Goal: Task Accomplishment & Management: Use online tool/utility

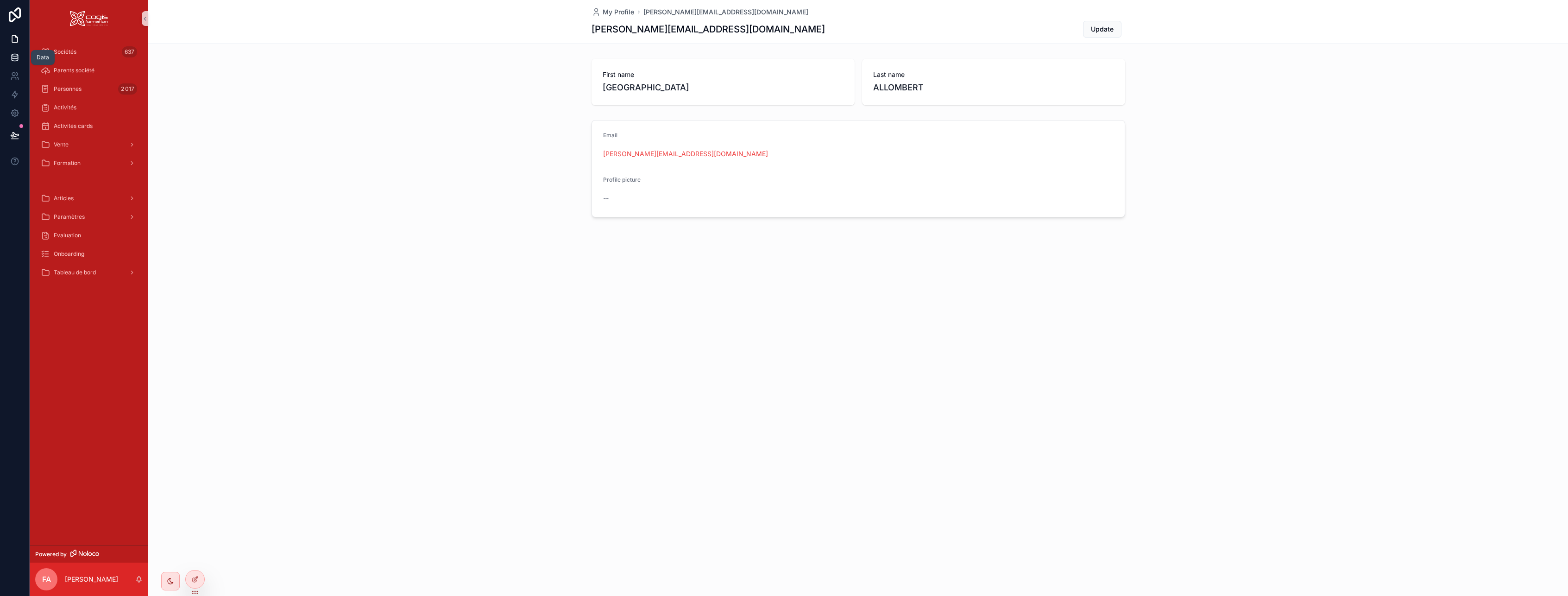
click at [12, 55] on icon at bounding box center [14, 55] width 6 height 3
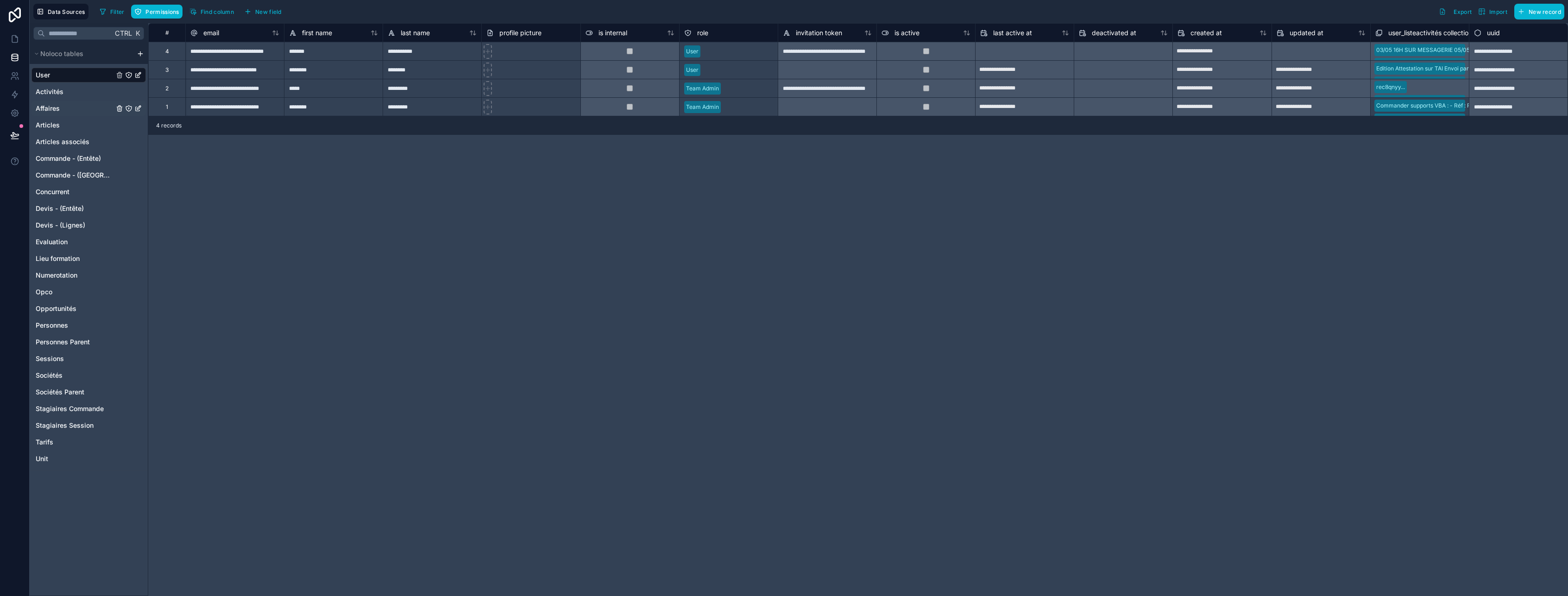
click at [54, 108] on span "Affaires" at bounding box center [47, 108] width 24 height 10
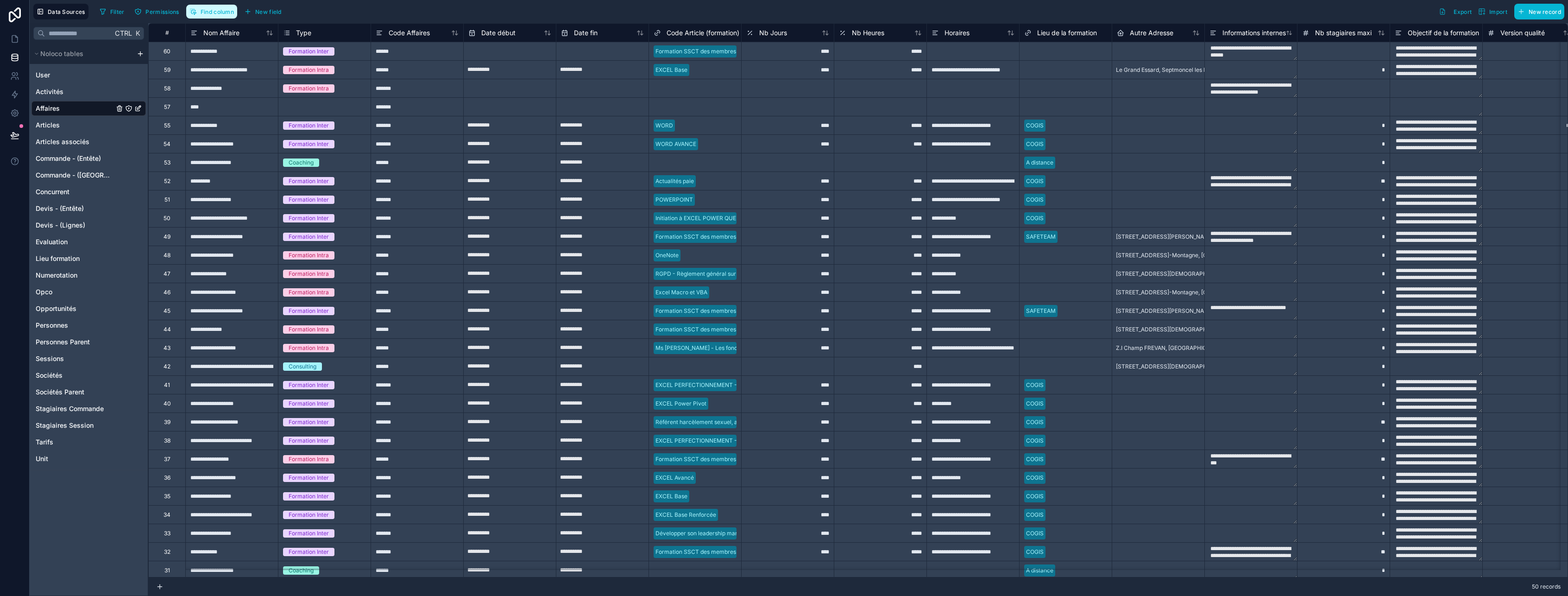
click at [212, 14] on span "Find column" at bounding box center [217, 11] width 33 height 7
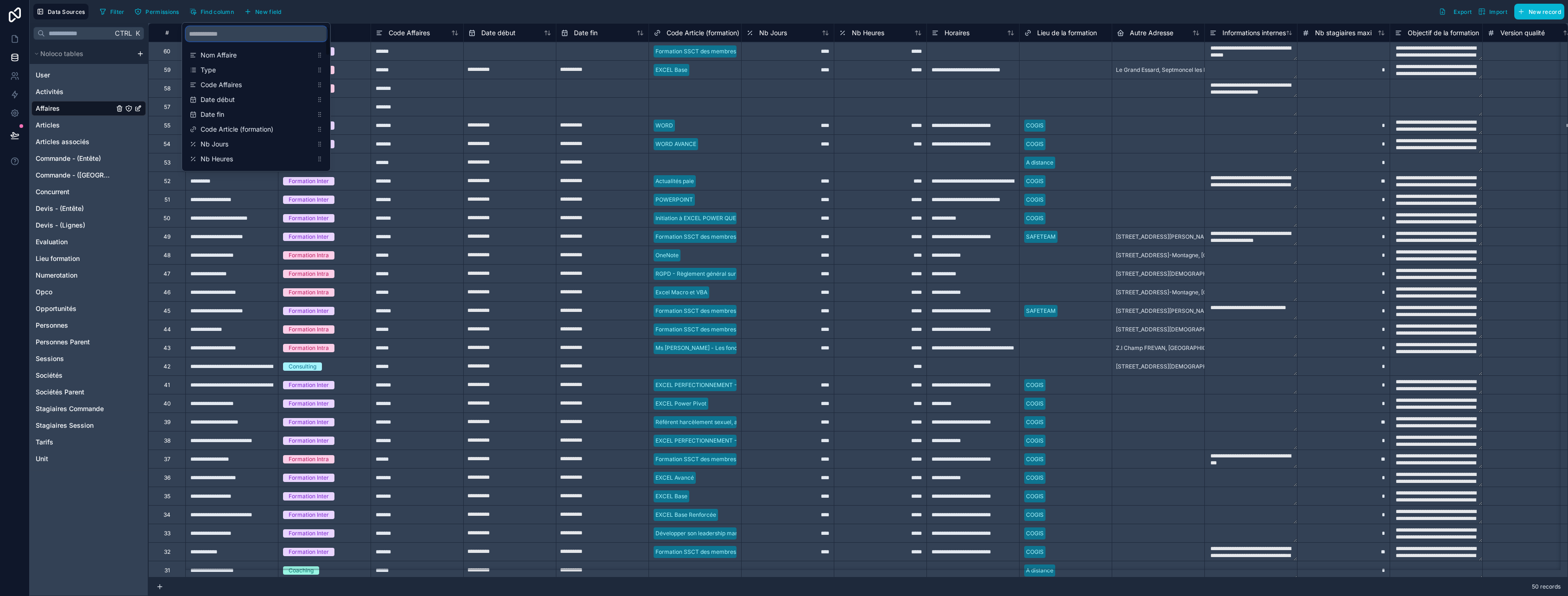
click at [214, 37] on input "scrollable content" at bounding box center [256, 33] width 141 height 15
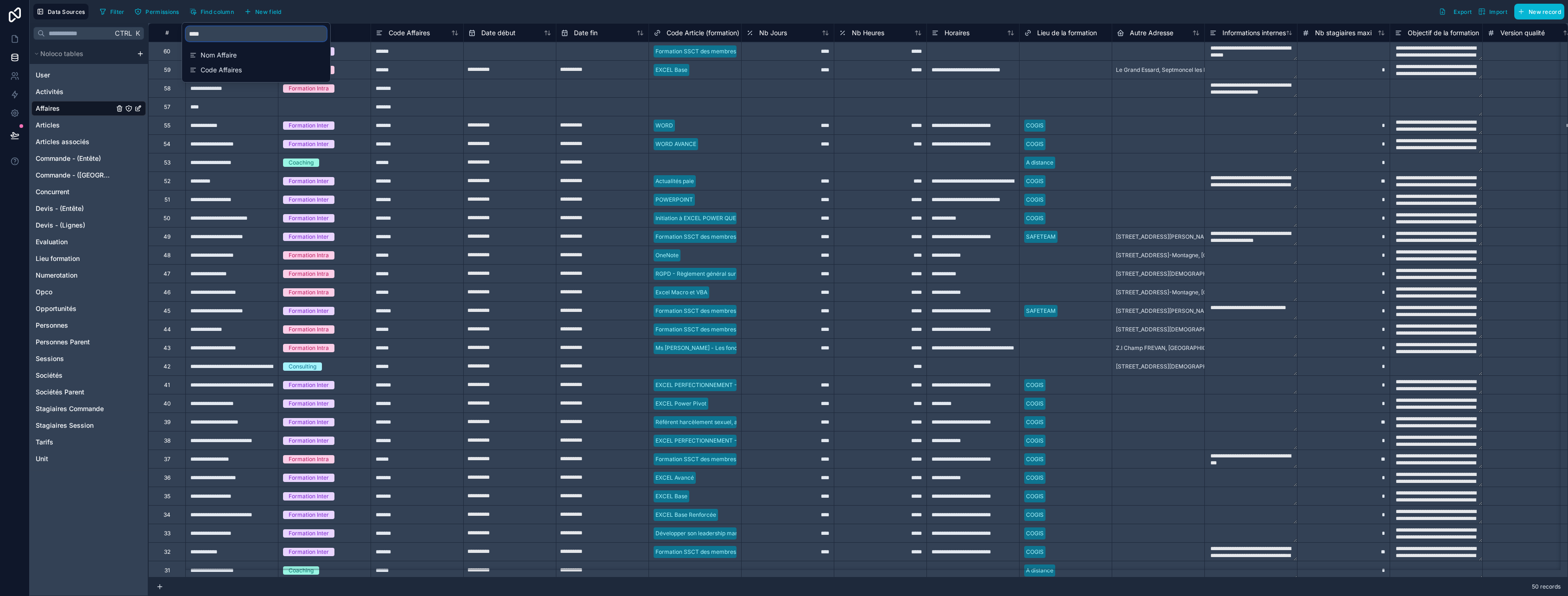
type input "*****"
click at [54, 158] on span "Commande - (Entête)" at bounding box center [69, 158] width 65 height 10
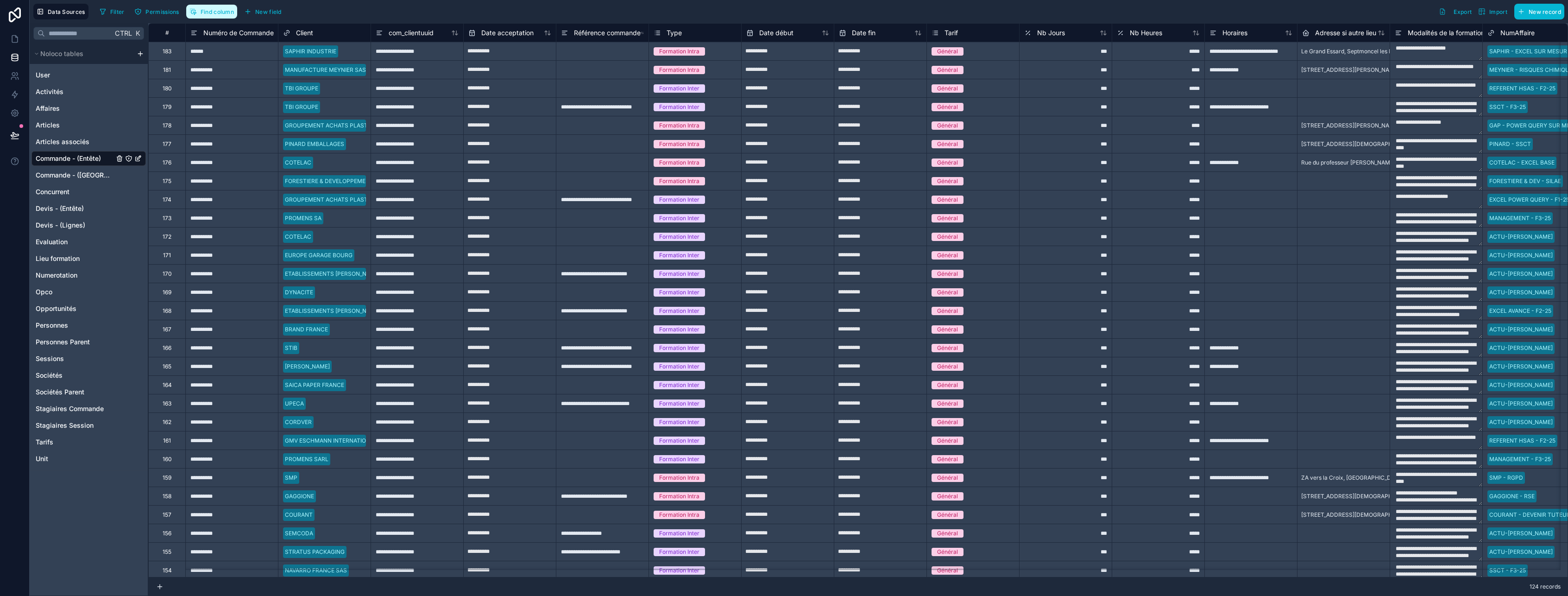
click at [220, 12] on span "Find column" at bounding box center [217, 11] width 33 height 7
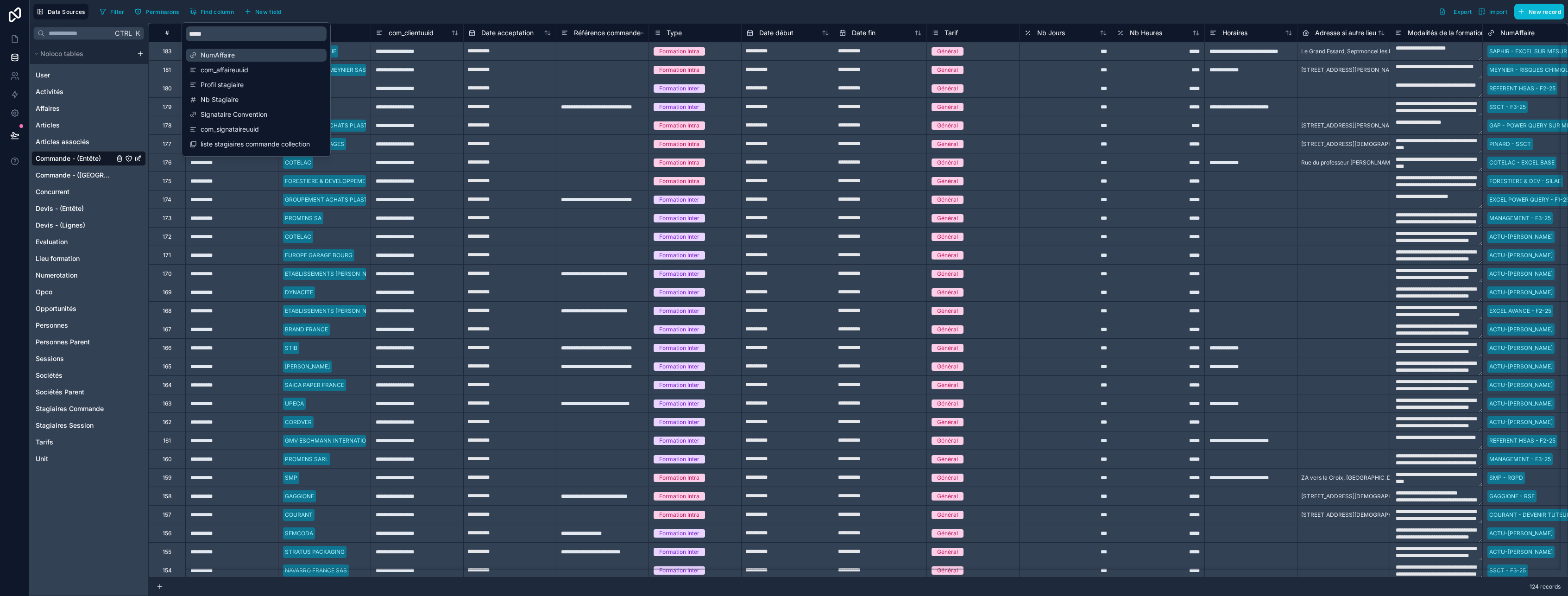
click at [220, 51] on span "NumAffaire" at bounding box center [257, 55] width 113 height 10
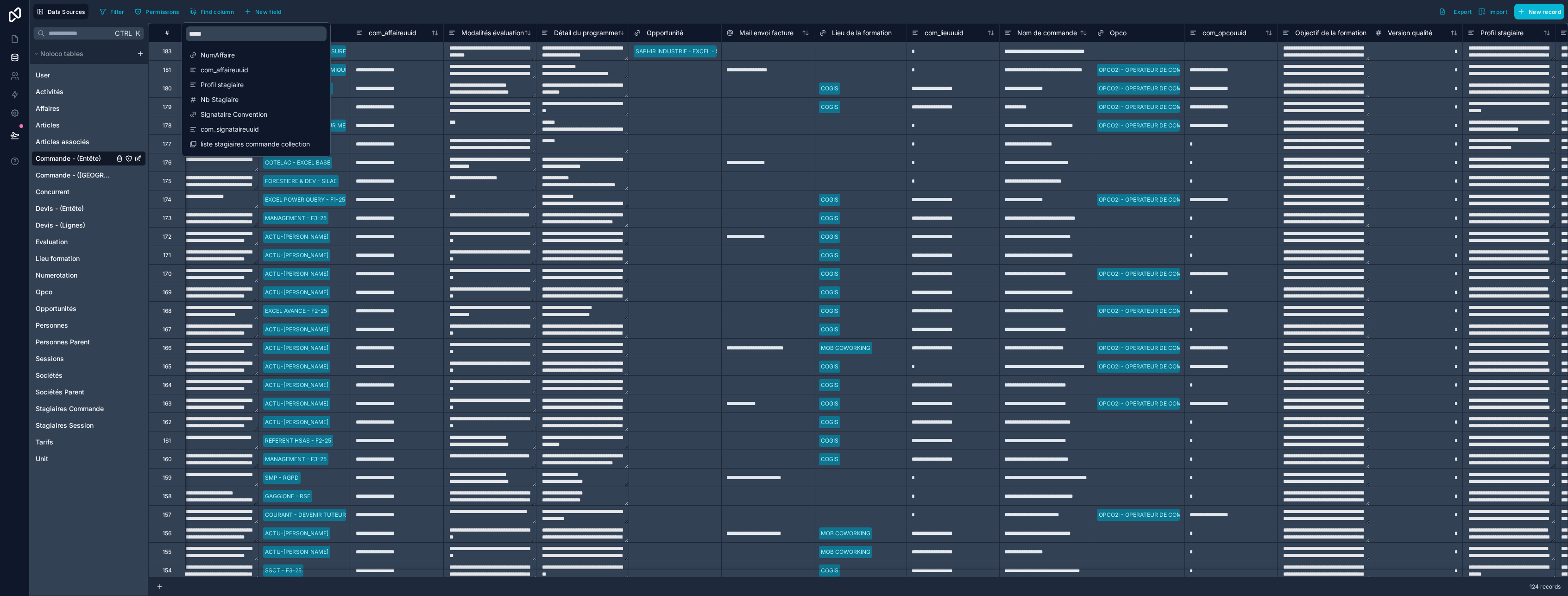
scroll to position [0, 1297]
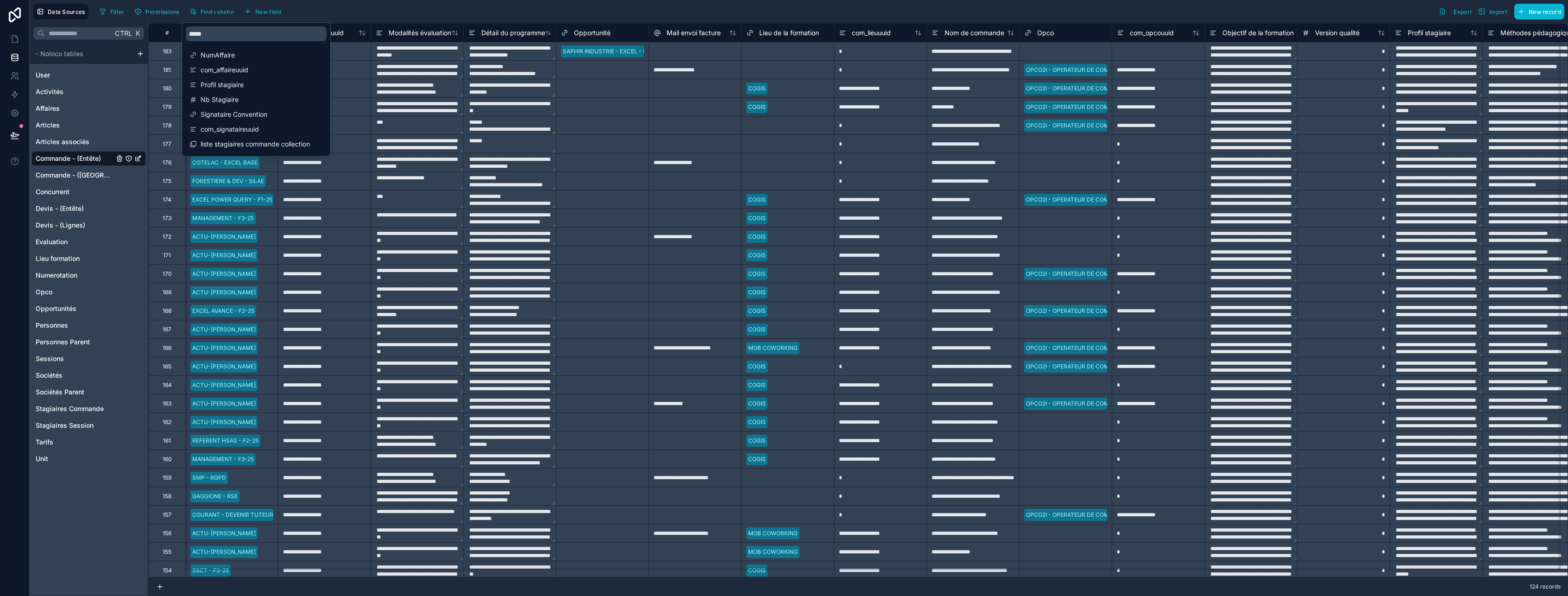
click at [392, 11] on div "Filter Permissions Find column New field Export Import New record" at bounding box center [830, 11] width 1469 height 16
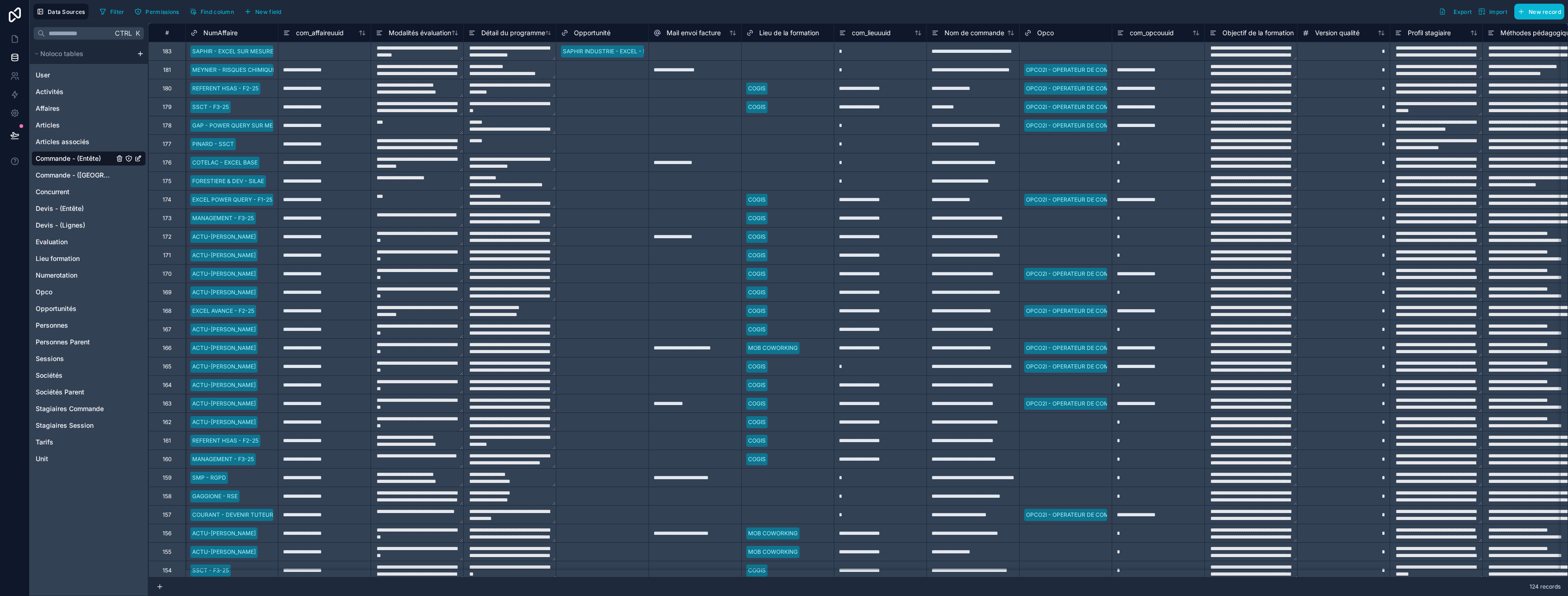
click at [234, 36] on span "NumAffaire" at bounding box center [220, 33] width 34 height 10
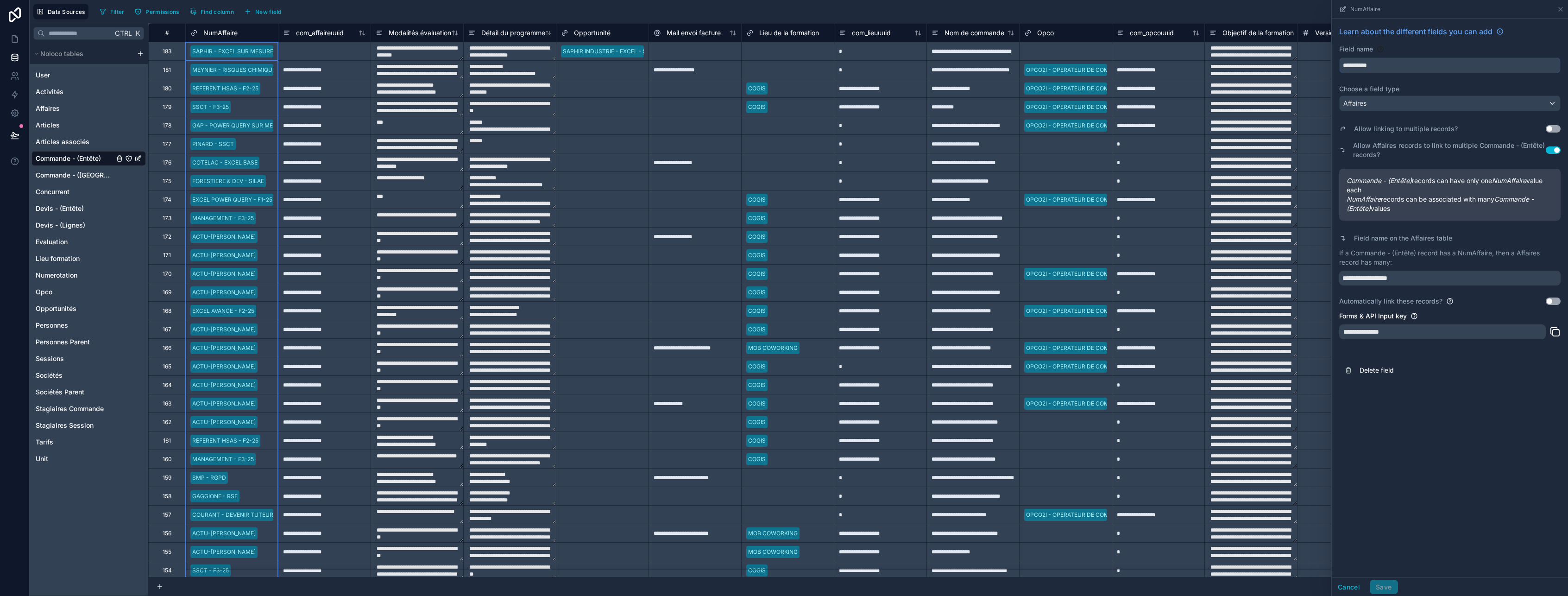
click at [1357, 69] on input "**********" at bounding box center [1449, 65] width 221 height 15
type input "*******"
click at [1390, 585] on button "Save" at bounding box center [1383, 586] width 28 height 15
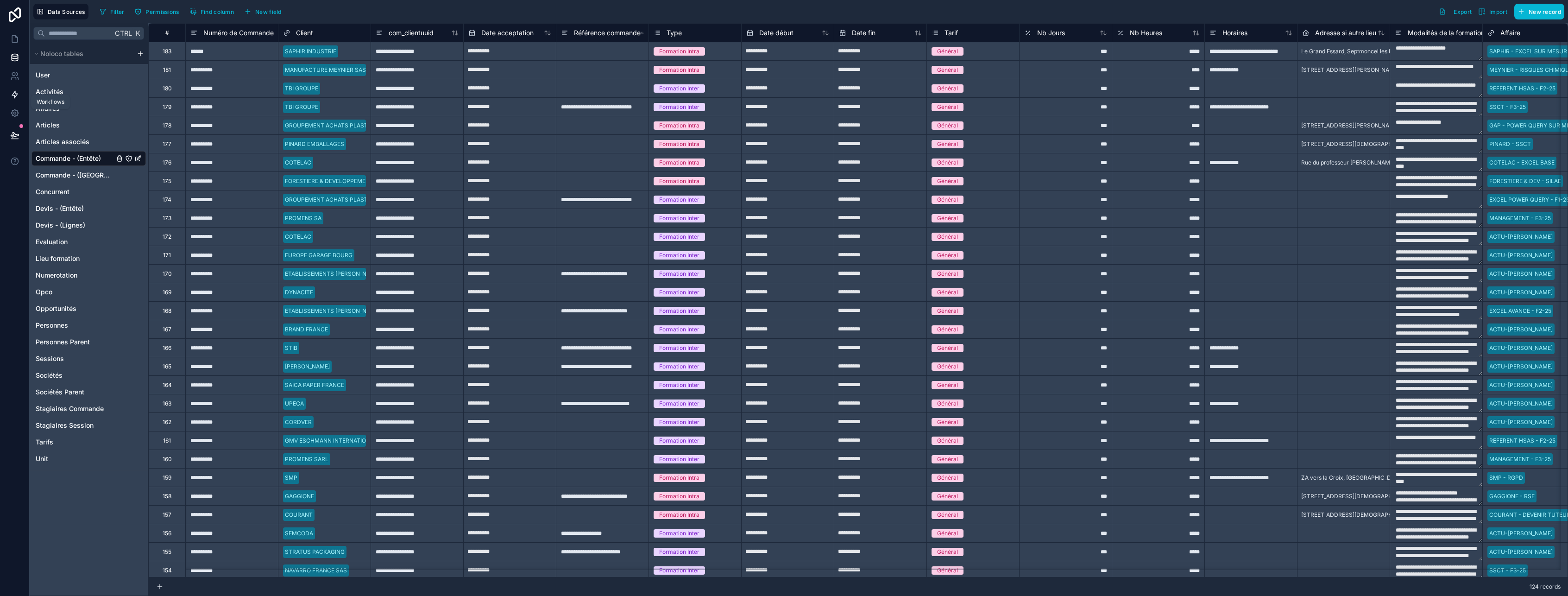
click at [12, 96] on icon at bounding box center [15, 94] width 10 height 10
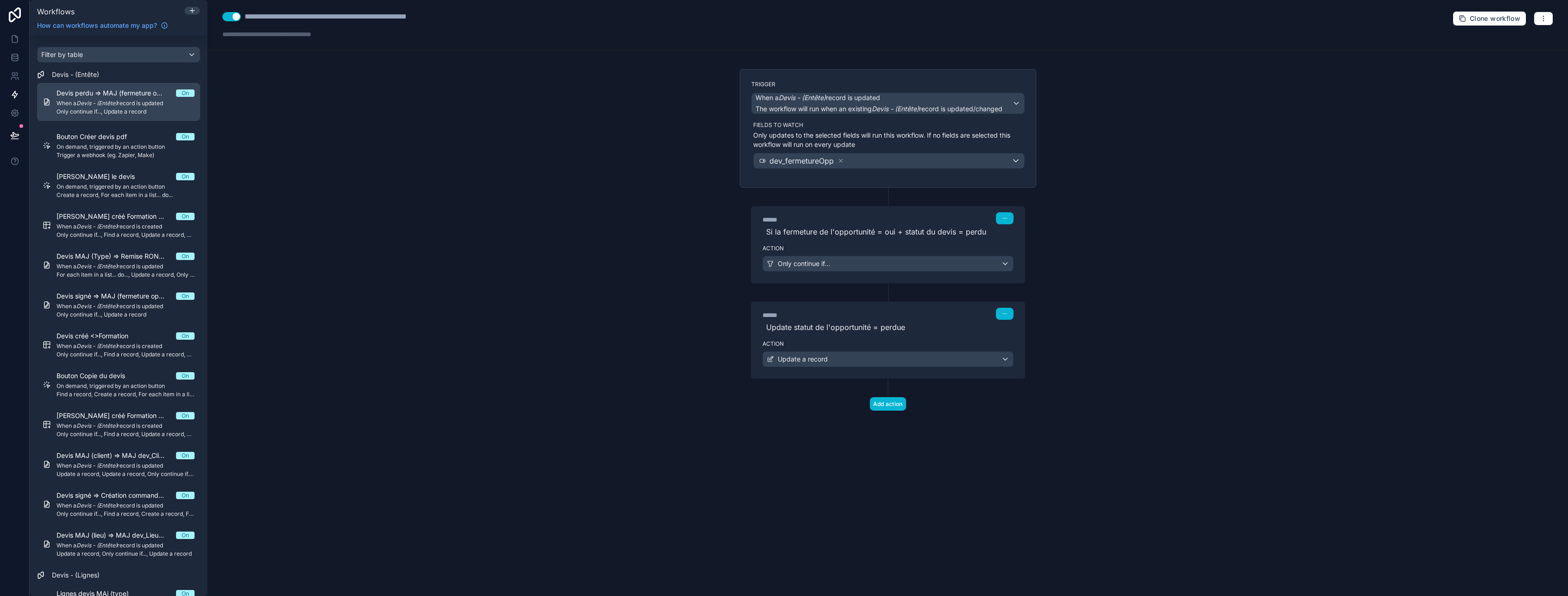
click at [106, 105] on em "Devis - (Entête)" at bounding box center [97, 103] width 40 height 7
click at [842, 262] on div "Only continue if..." at bounding box center [888, 263] width 250 height 15
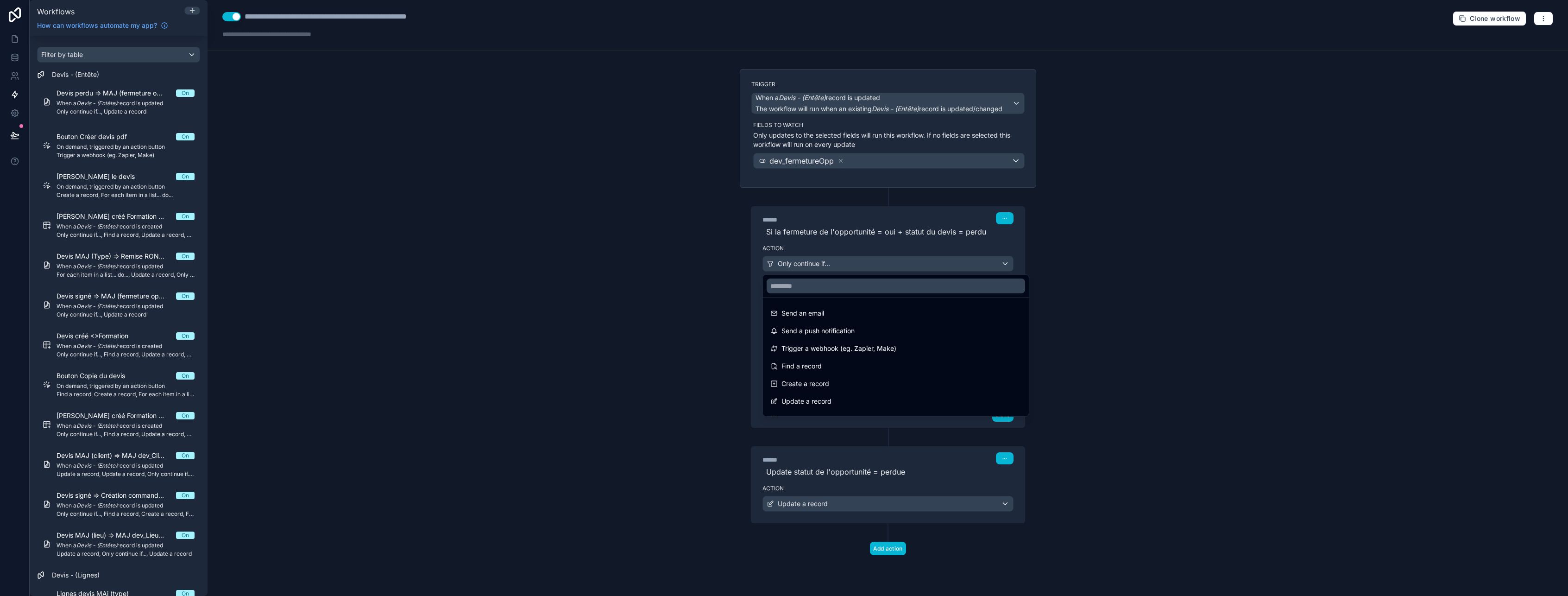
click at [842, 262] on div at bounding box center [784, 298] width 1568 height 596
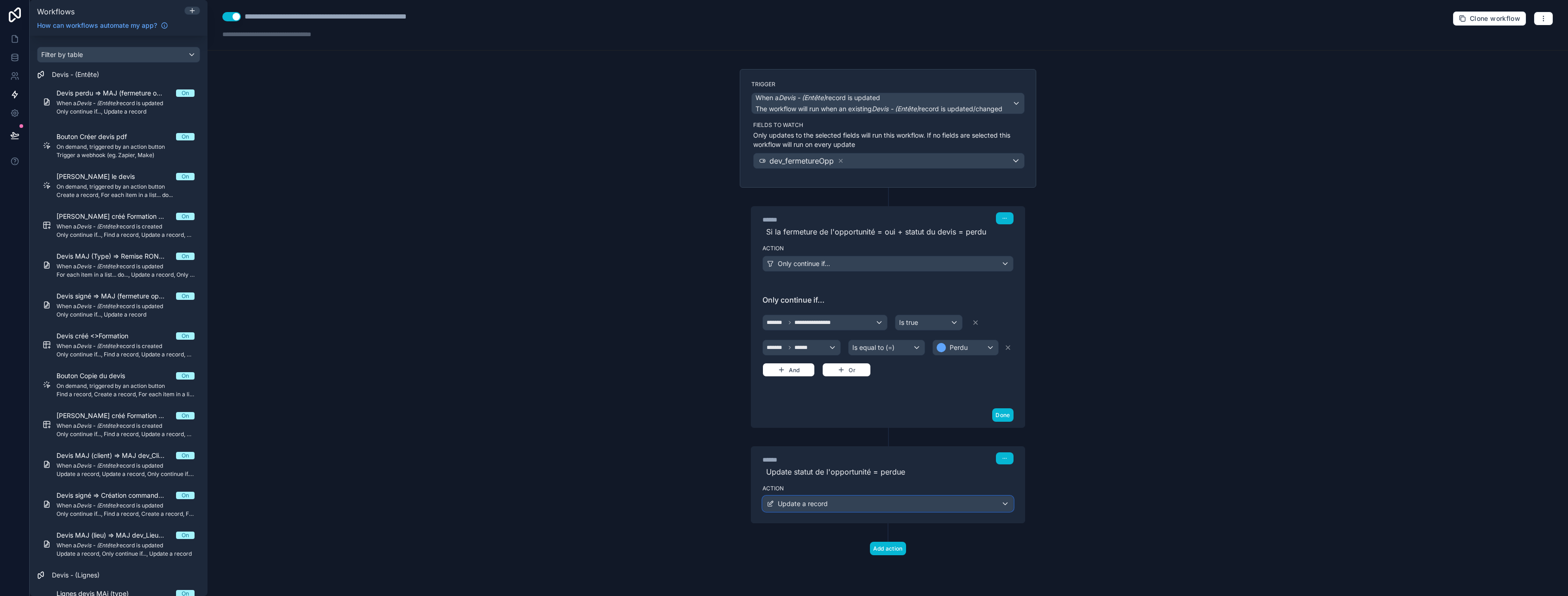
click at [816, 503] on span "Update a record" at bounding box center [802, 504] width 50 height 10
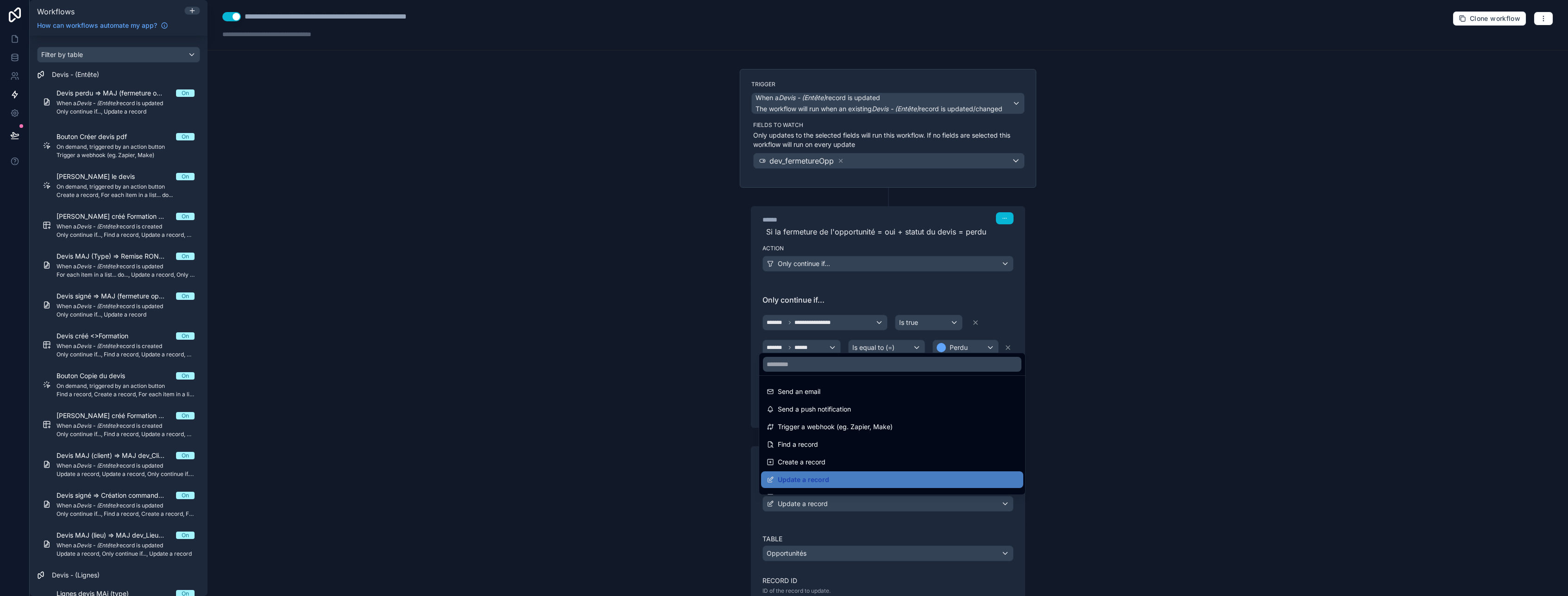
click at [816, 503] on div at bounding box center [784, 298] width 1568 height 596
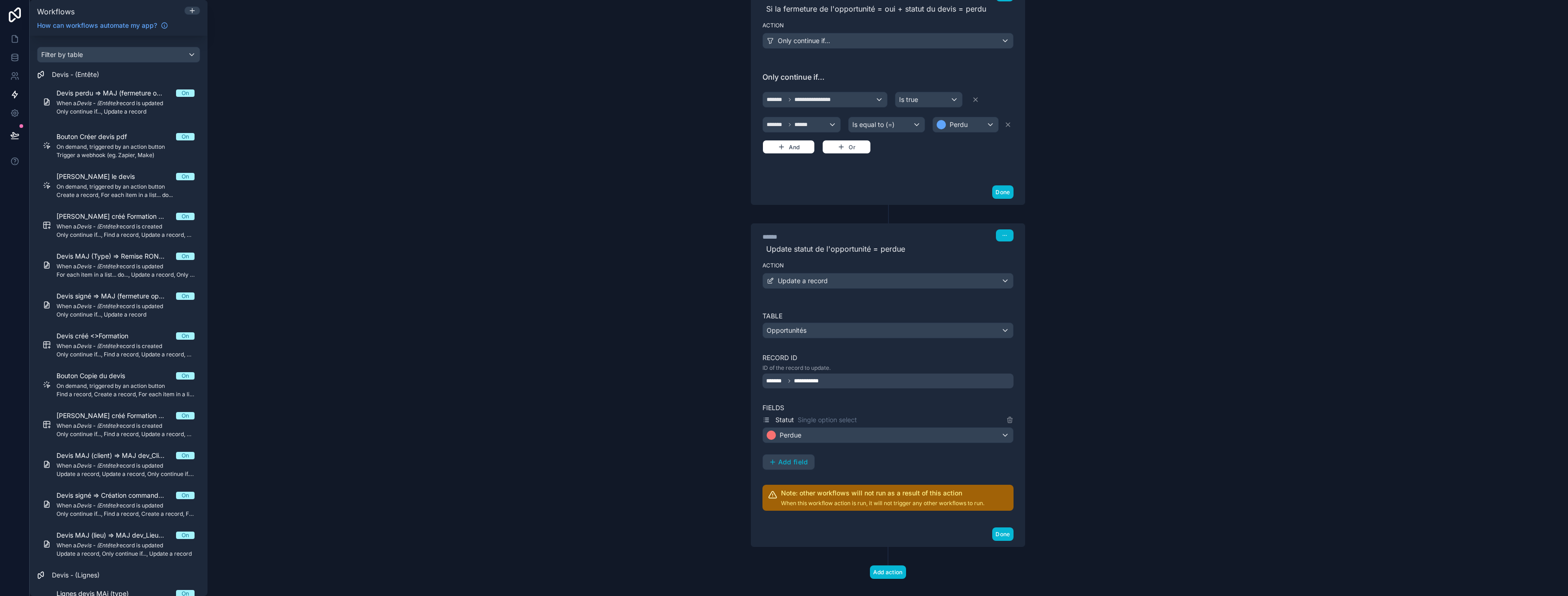
scroll to position [231, 0]
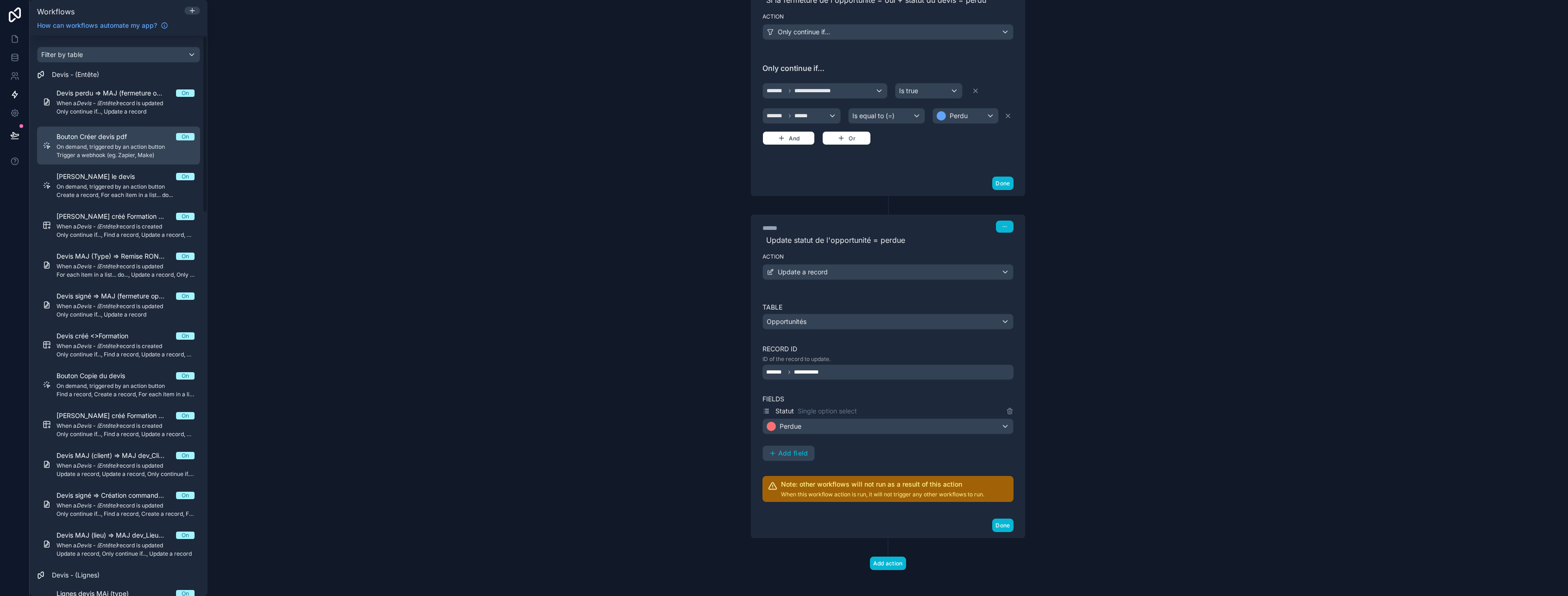
click at [105, 149] on span "On demand, triggered by an action button" at bounding box center [125, 147] width 138 height 7
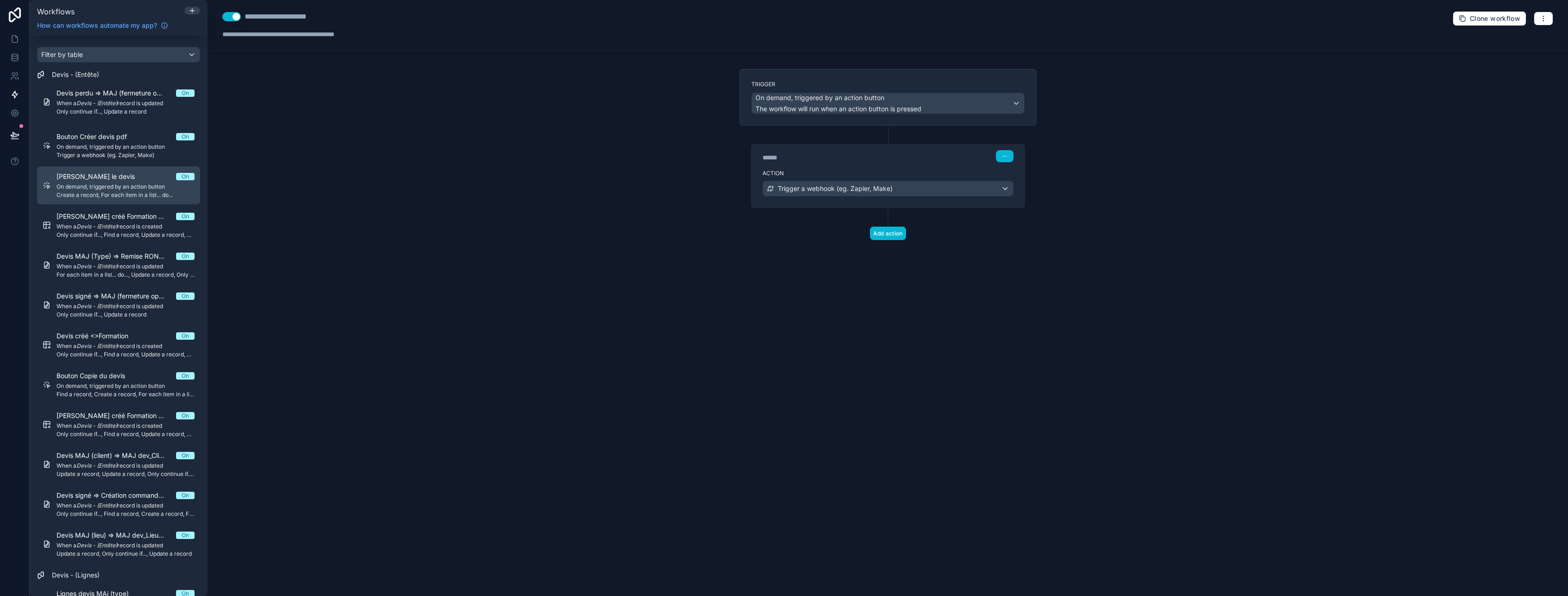
click at [101, 182] on div "Bouton Réviser le devis On On demand, triggered by an action button Create a re…" at bounding box center [125, 185] width 138 height 27
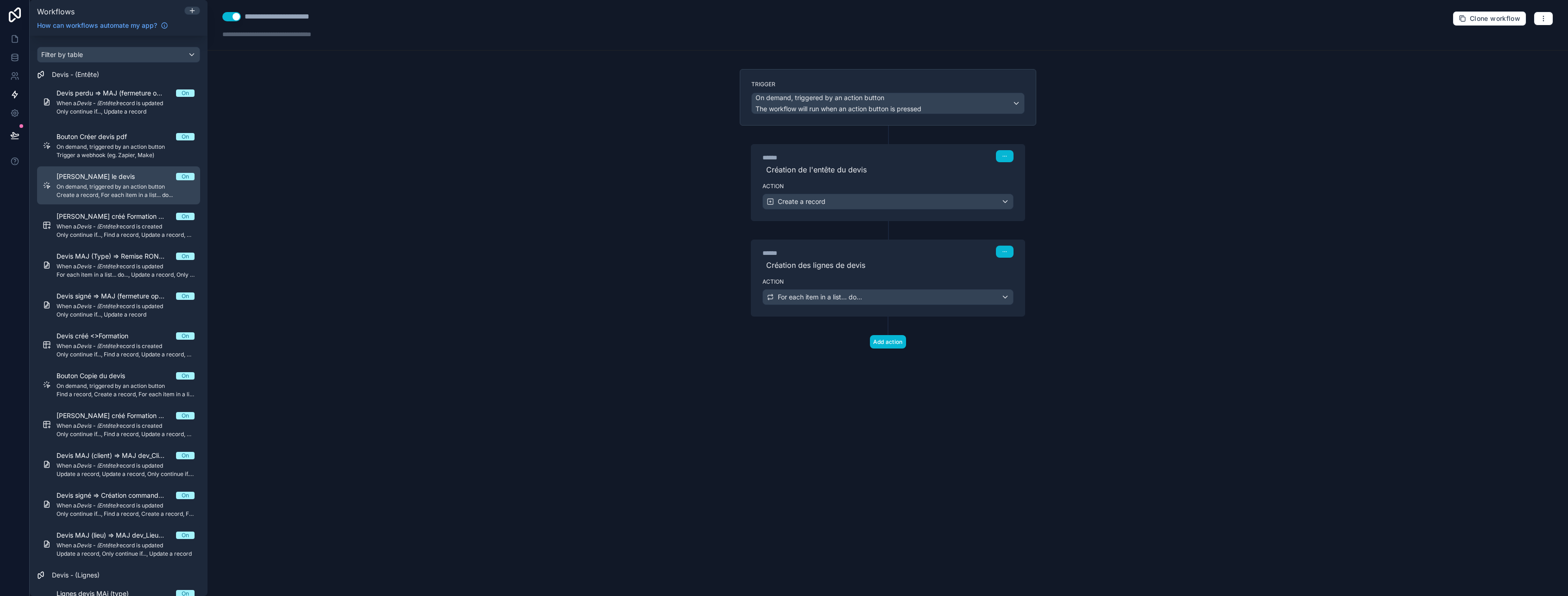
click at [111, 172] on span "[PERSON_NAME] le devis" at bounding box center [101, 177] width 90 height 10
click at [879, 203] on div "Create a record" at bounding box center [888, 201] width 250 height 15
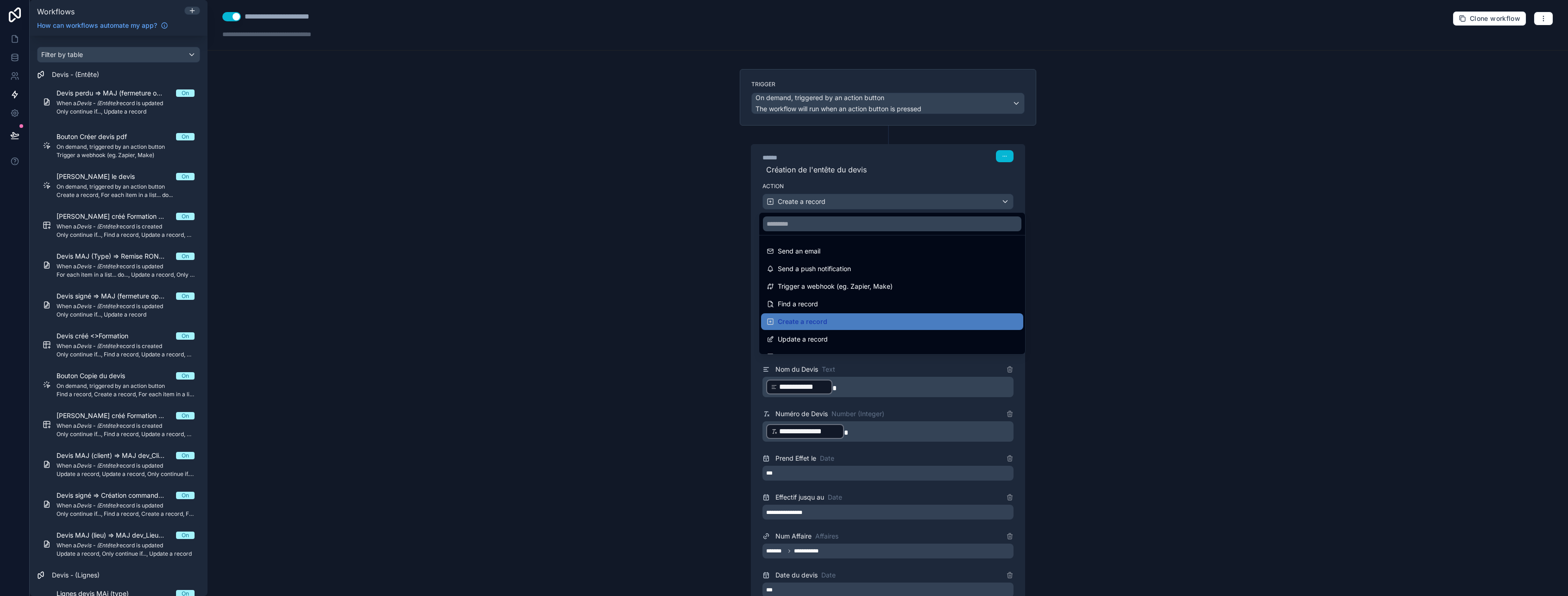
click at [879, 203] on div at bounding box center [784, 298] width 1568 height 596
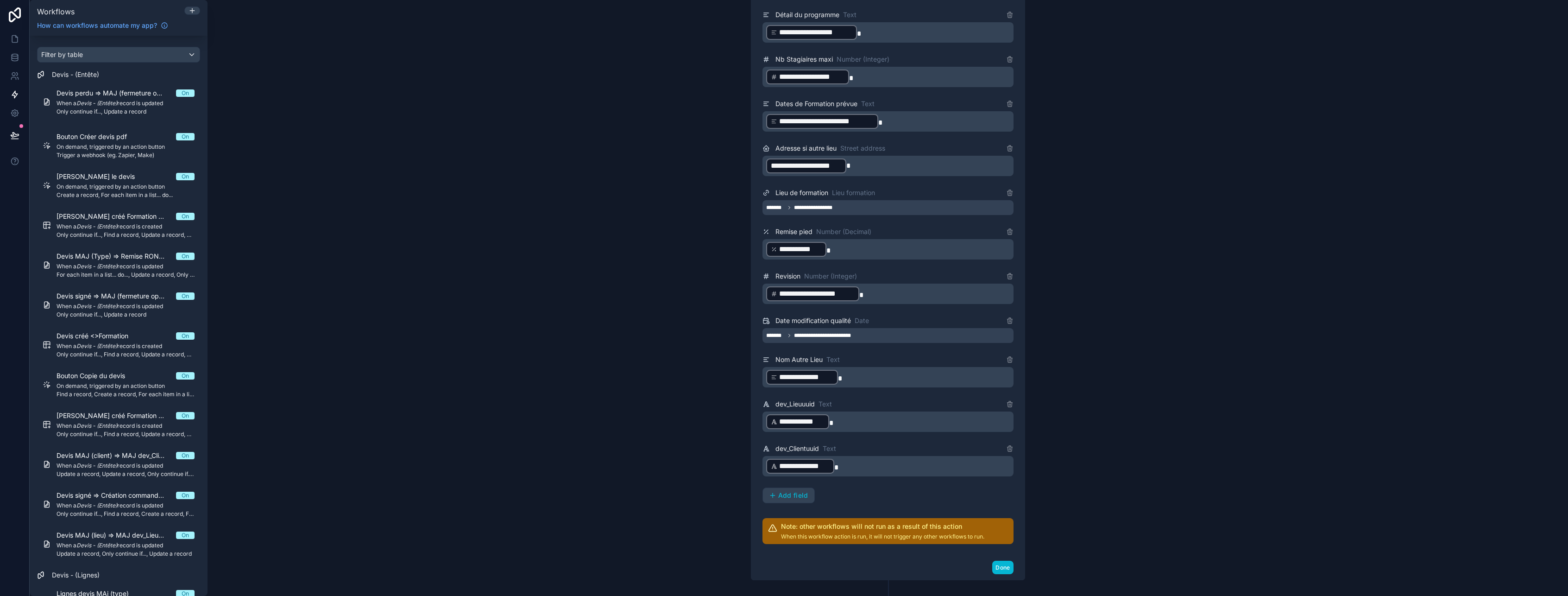
scroll to position [1343, 0]
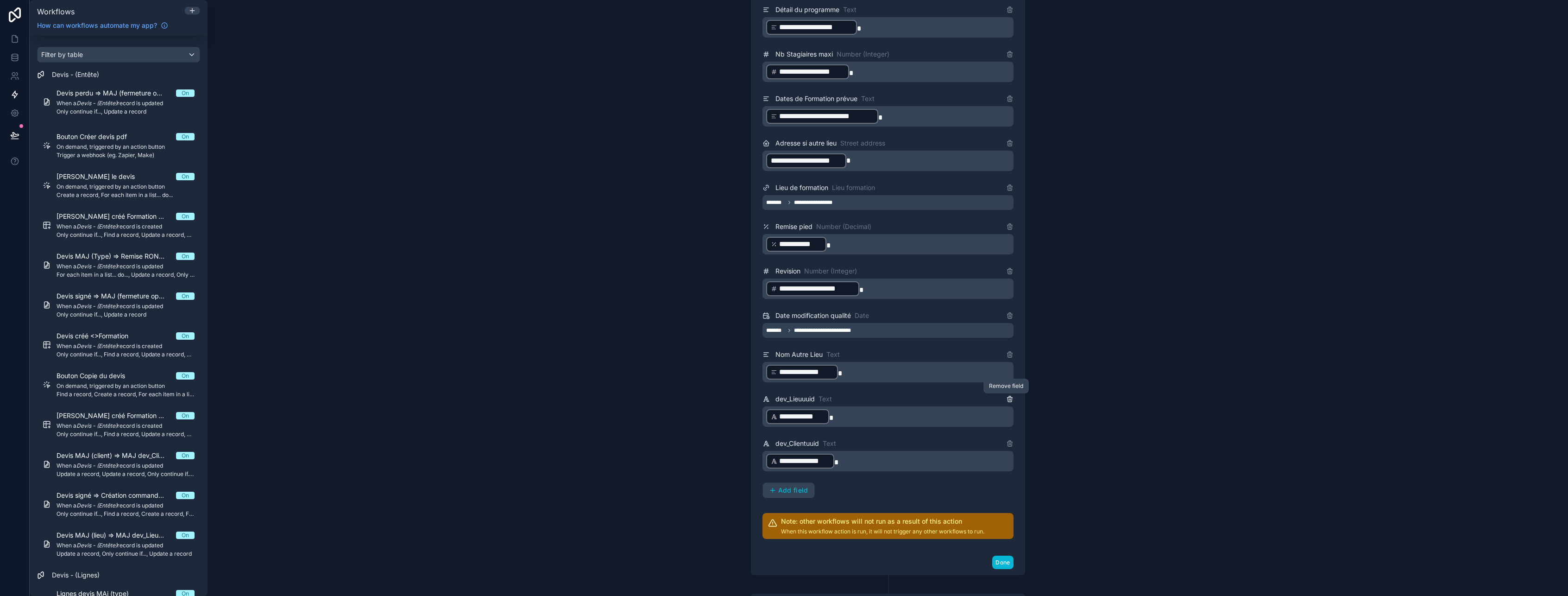
click at [1006, 398] on icon at bounding box center [1010, 399] width 7 height 7
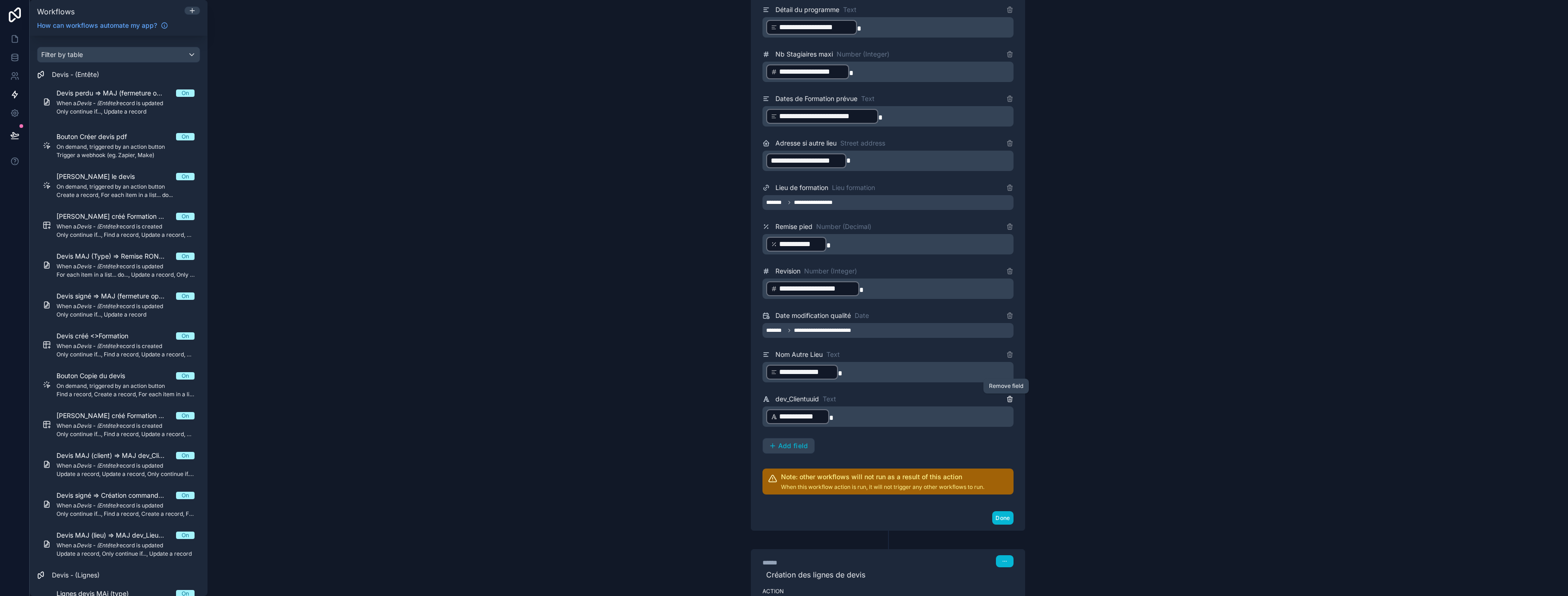
click at [1006, 398] on icon at bounding box center [1010, 399] width 7 height 7
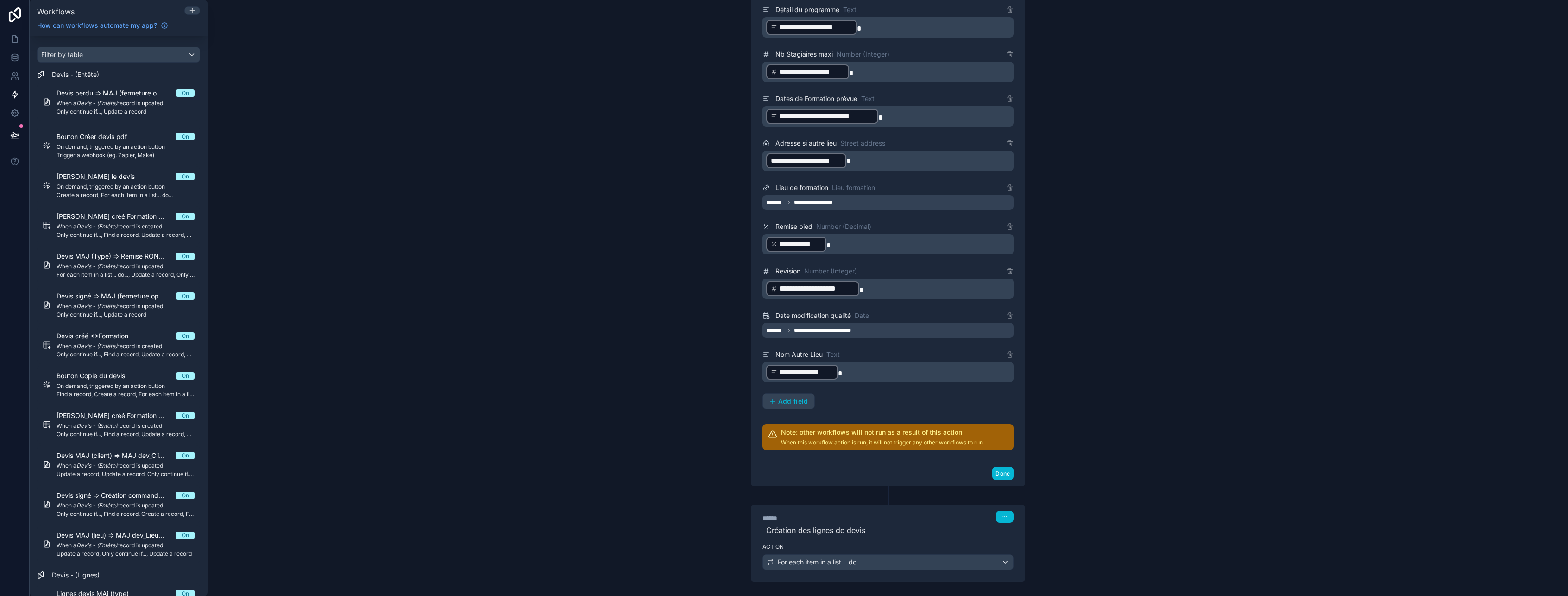
scroll to position [1391, 0]
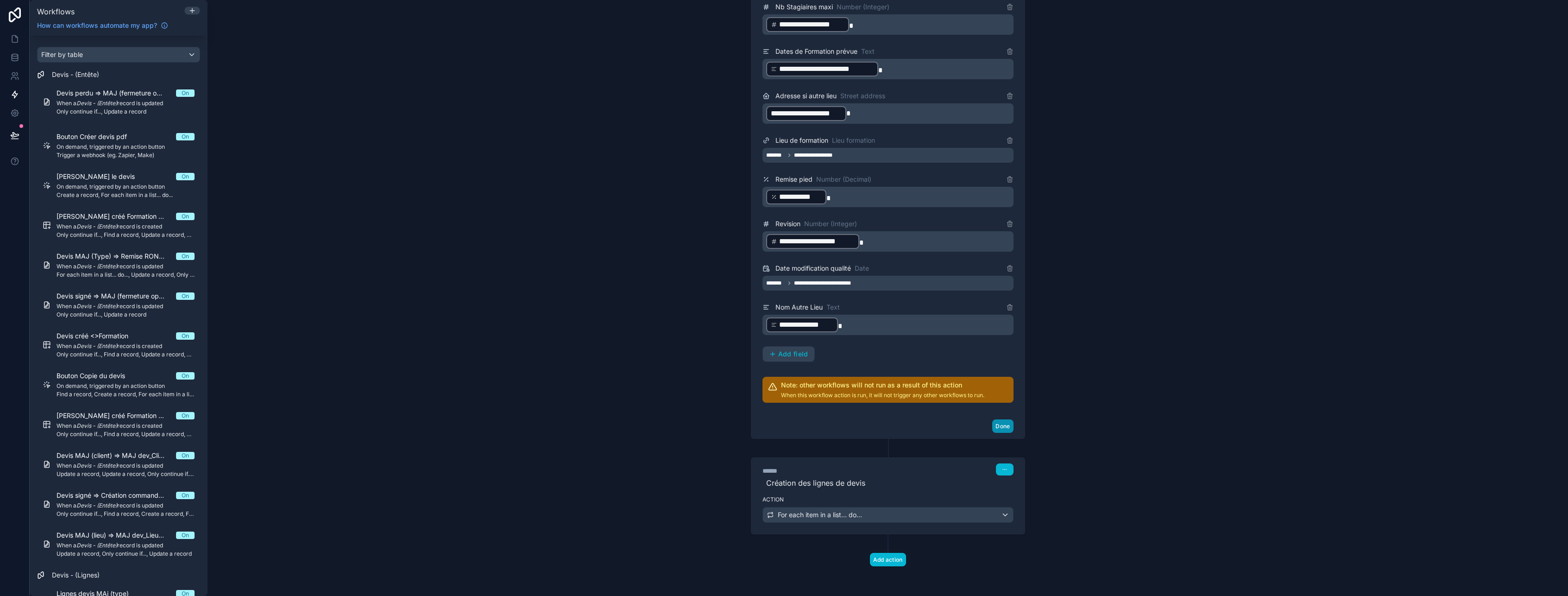
click at [998, 425] on button "Done" at bounding box center [1003, 425] width 21 height 13
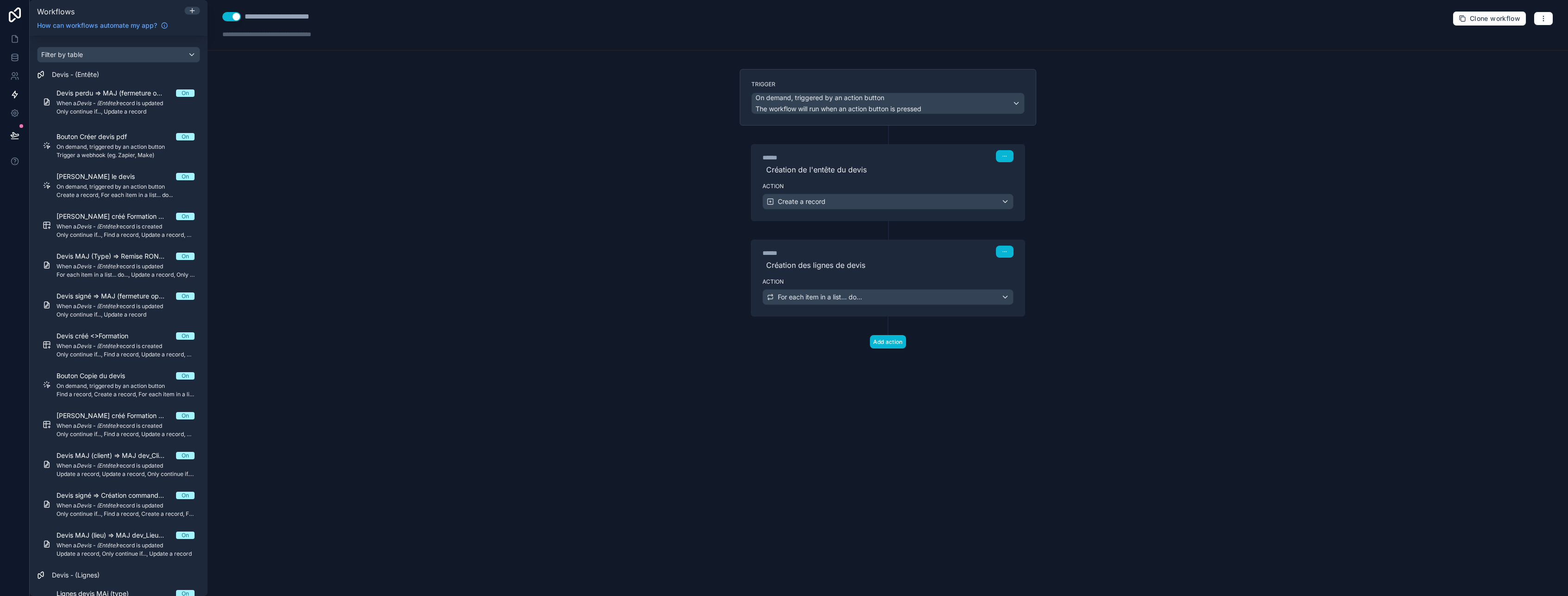
scroll to position [0, 0]
click at [84, 220] on span "[PERSON_NAME] créé Formation inter et affaire renseignée" at bounding box center [116, 216] width 120 height 10
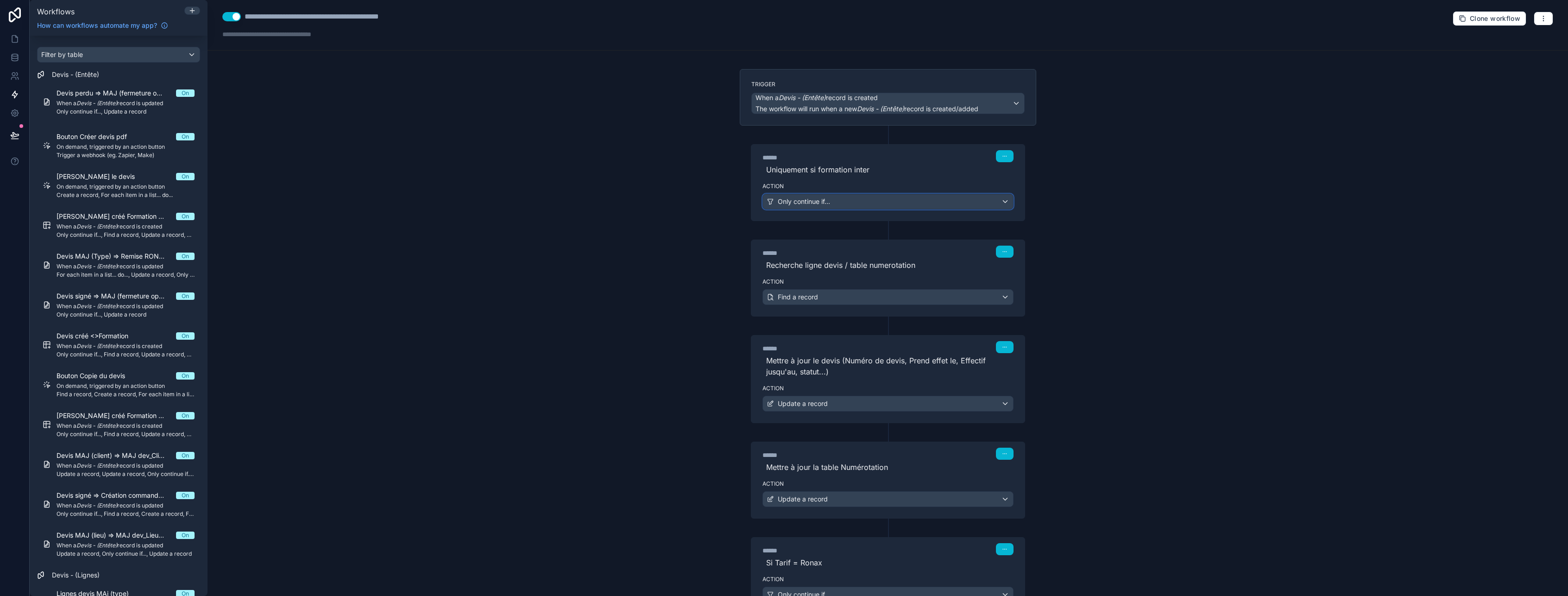
click at [863, 204] on div "Only continue if..." at bounding box center [888, 201] width 250 height 15
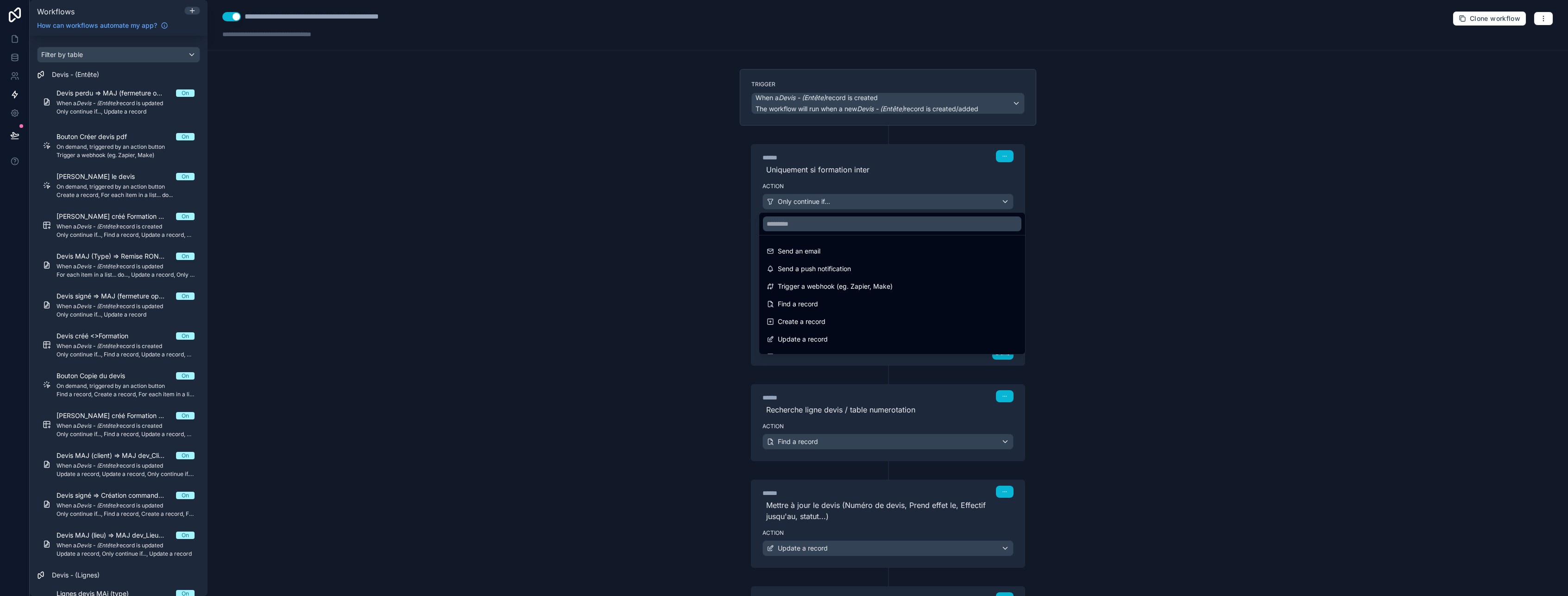
click at [863, 204] on div at bounding box center [784, 298] width 1568 height 596
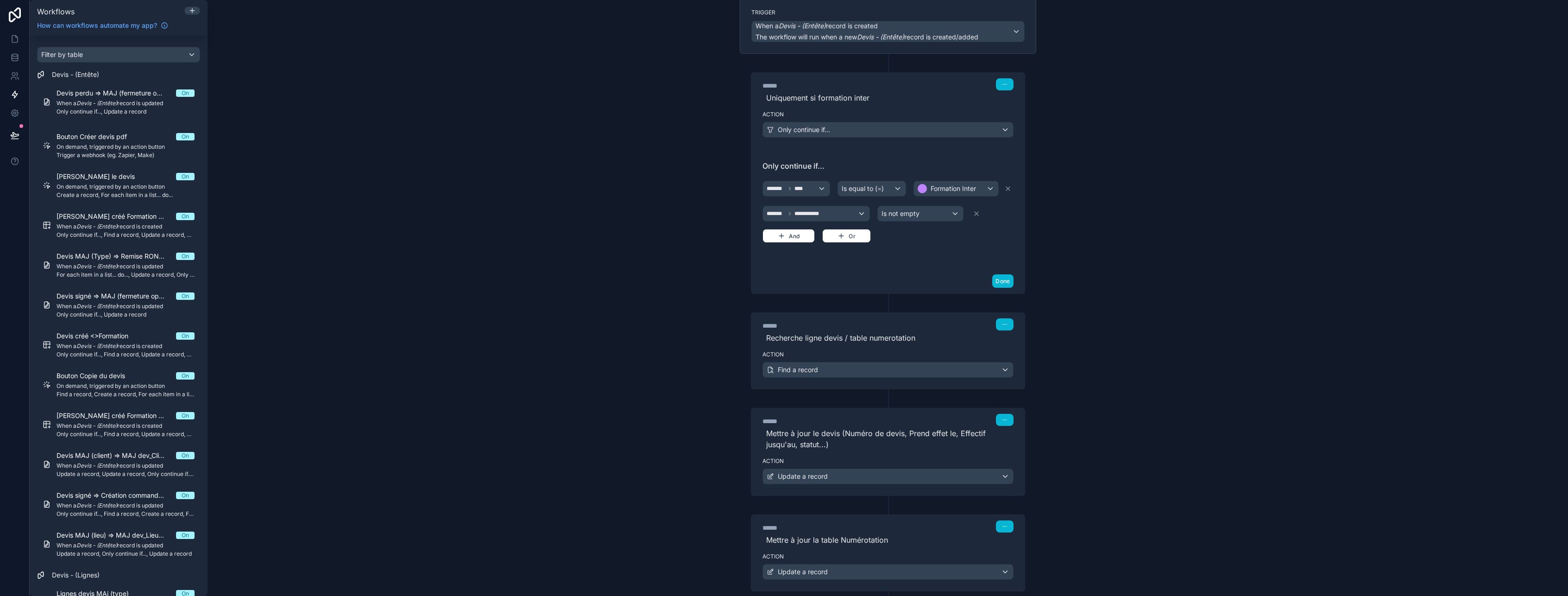
scroll to position [92, 0]
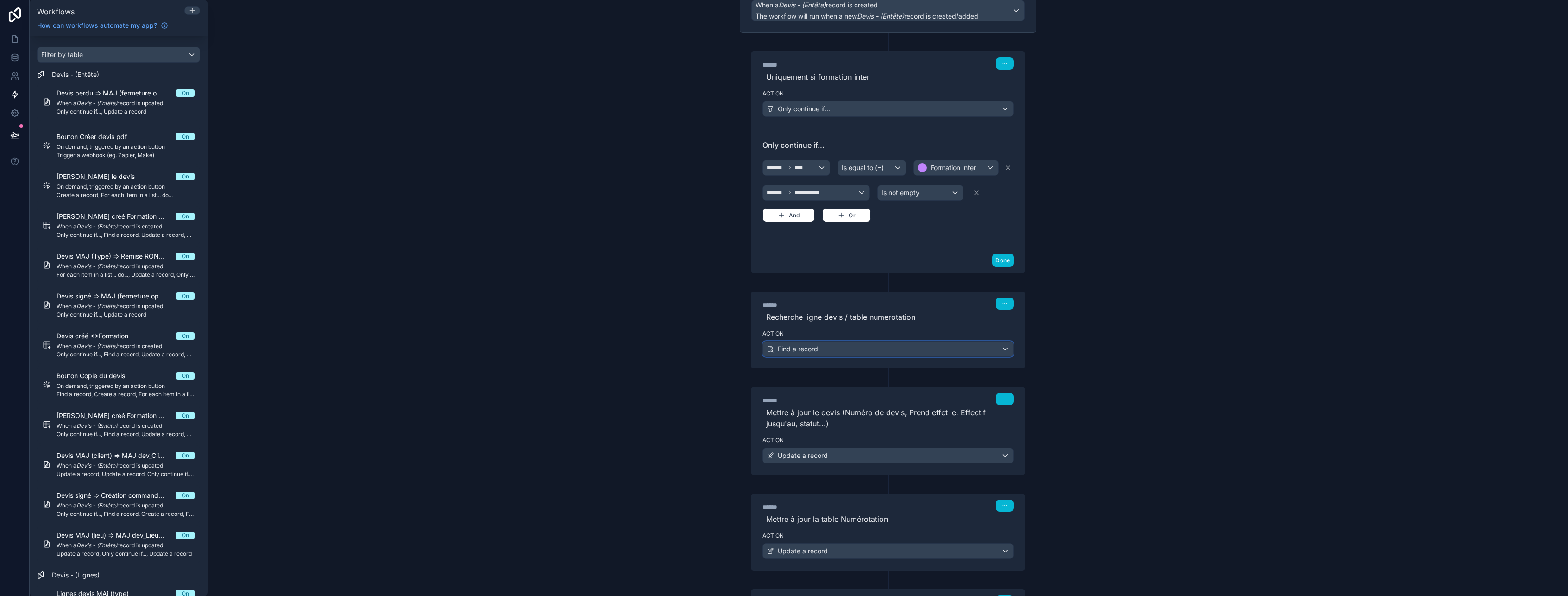
click at [846, 351] on div "Find a record" at bounding box center [888, 348] width 250 height 15
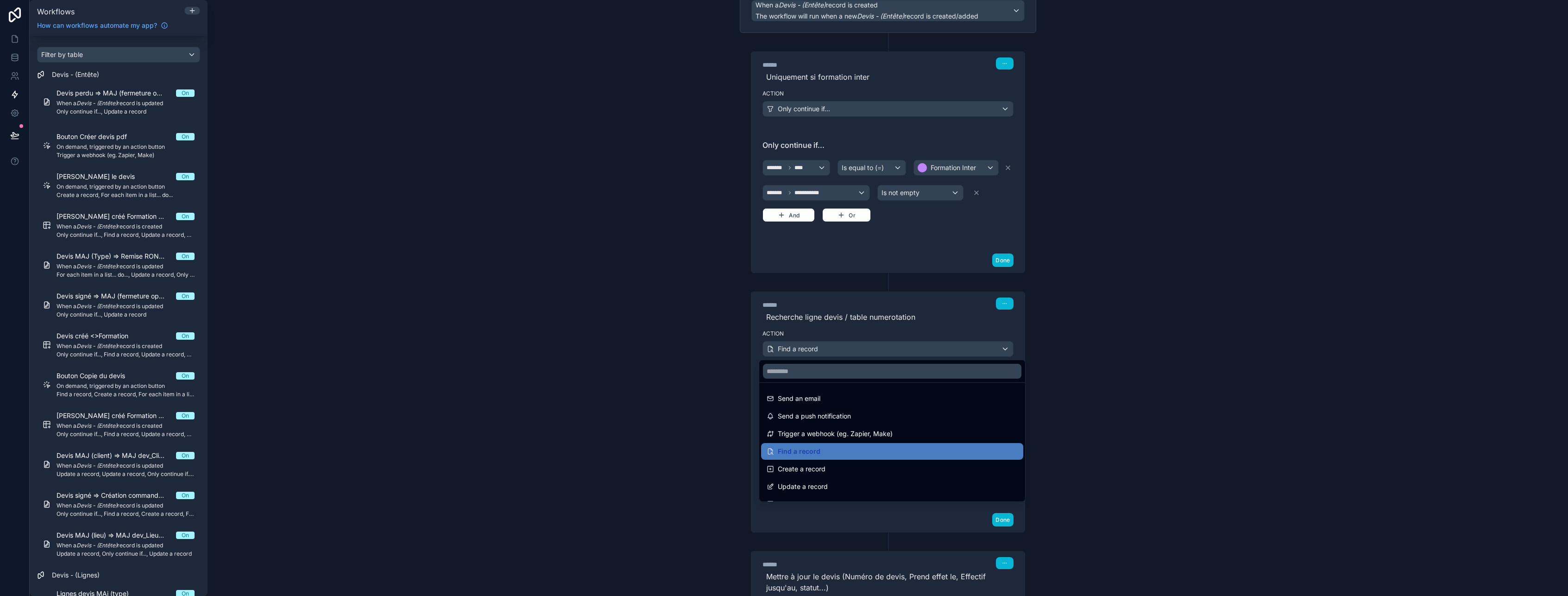
click at [846, 351] on div at bounding box center [784, 298] width 1568 height 596
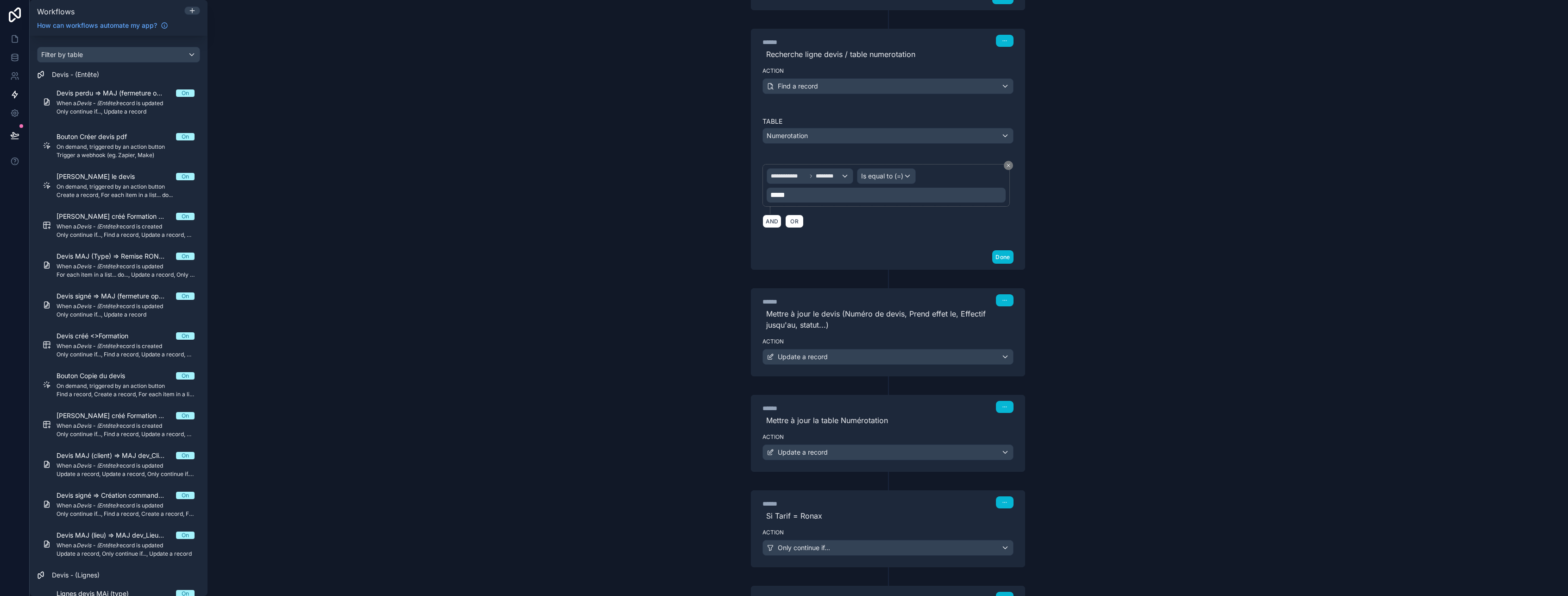
scroll to position [371, 0]
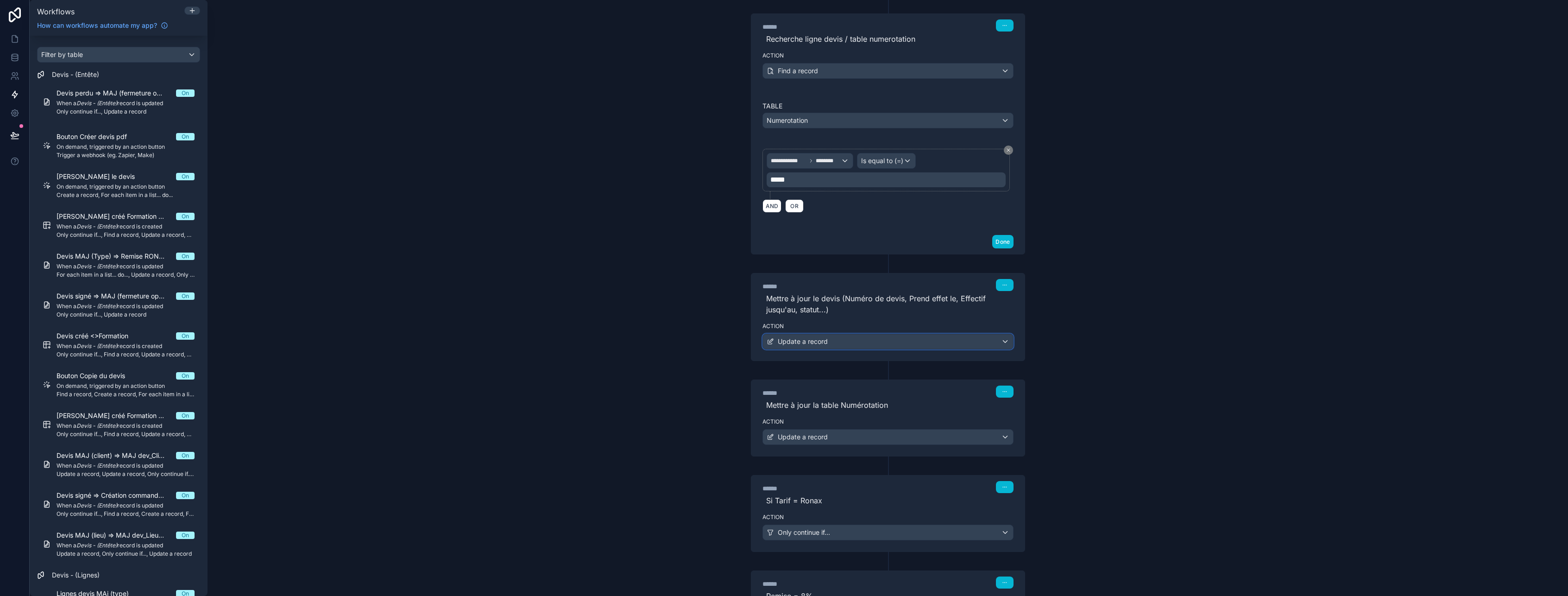
click at [846, 341] on div "Update a record" at bounding box center [888, 341] width 250 height 15
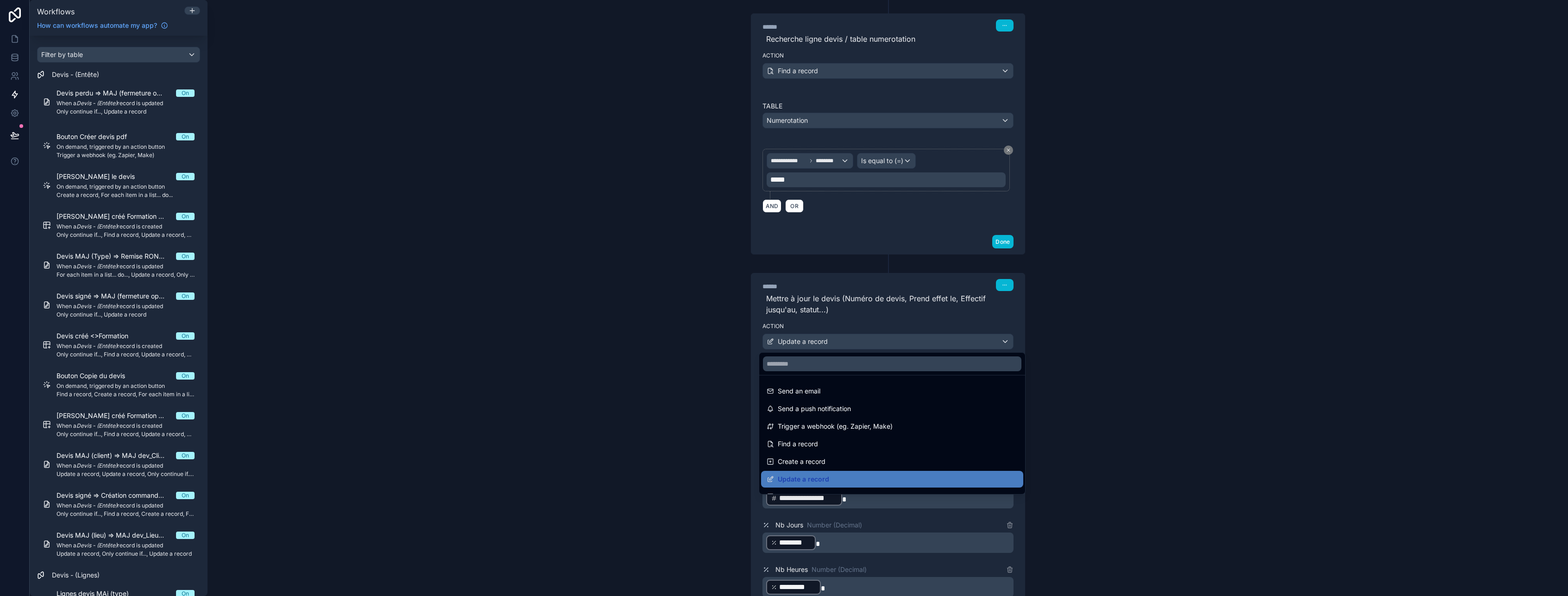
click at [846, 341] on div at bounding box center [784, 298] width 1568 height 596
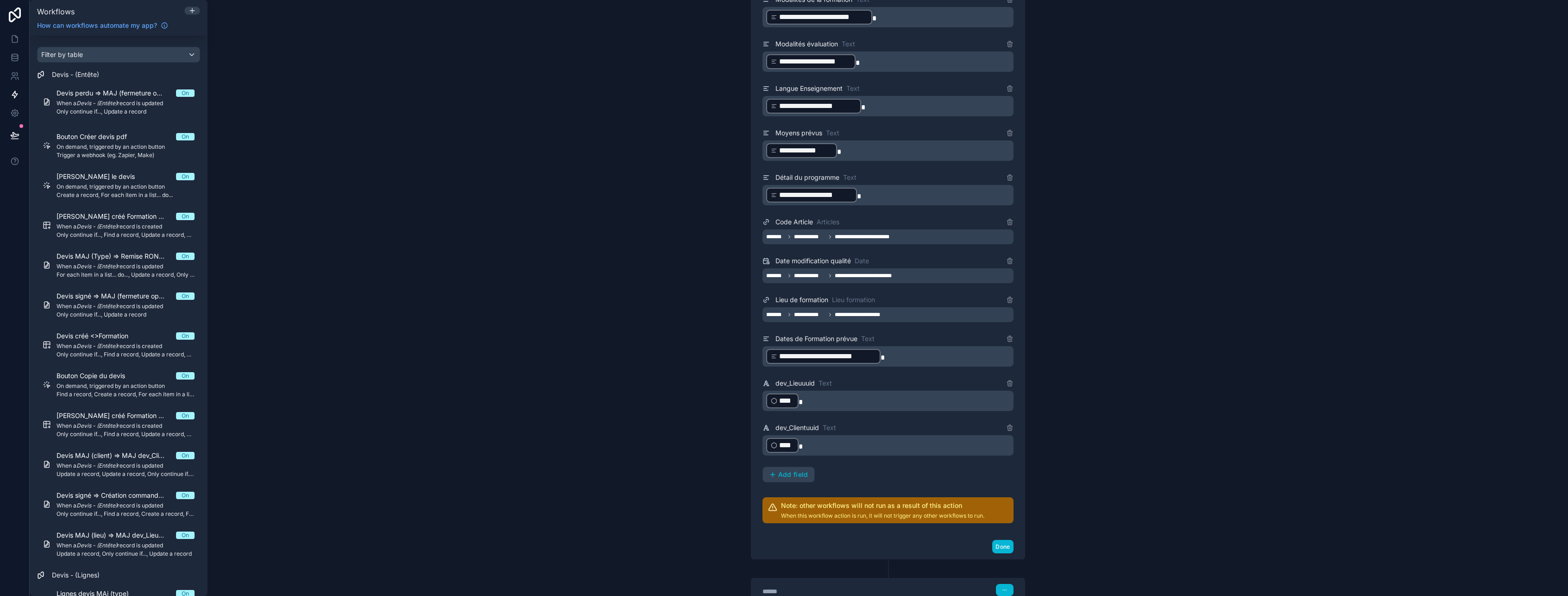
scroll to position [1343, 0]
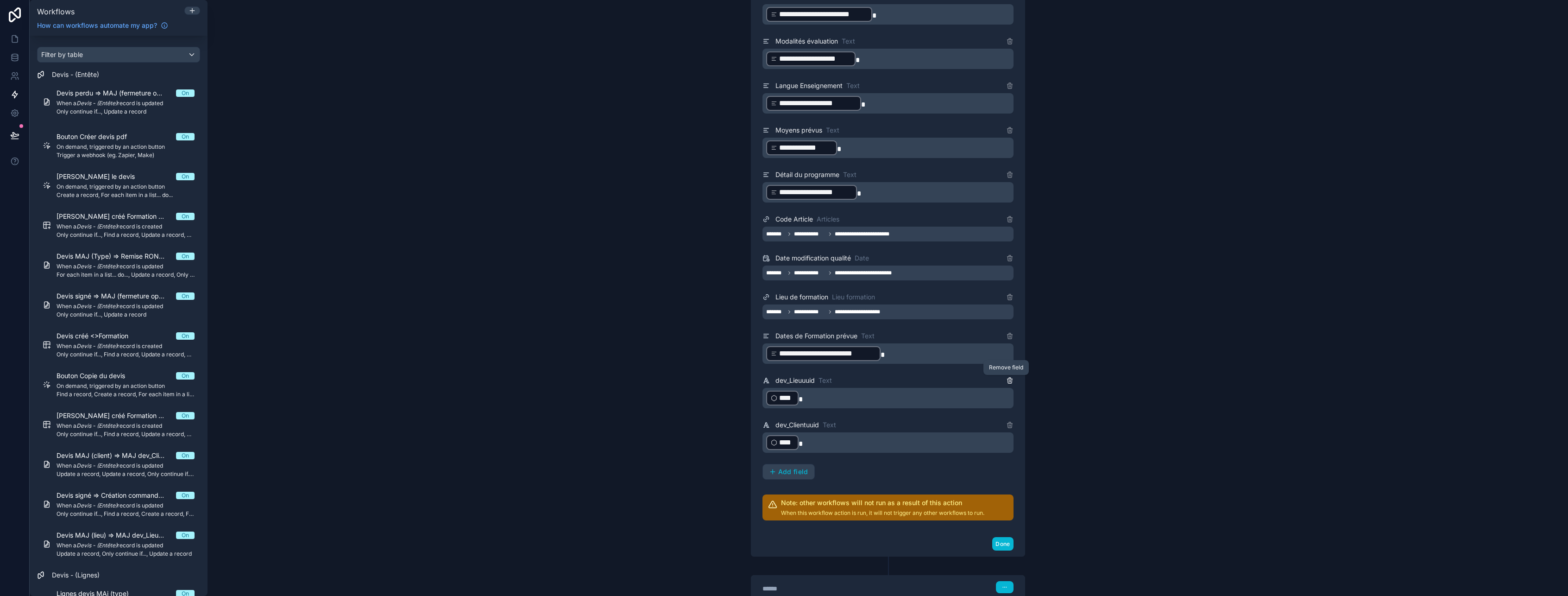
click at [1007, 382] on icon at bounding box center [1010, 380] width 7 height 7
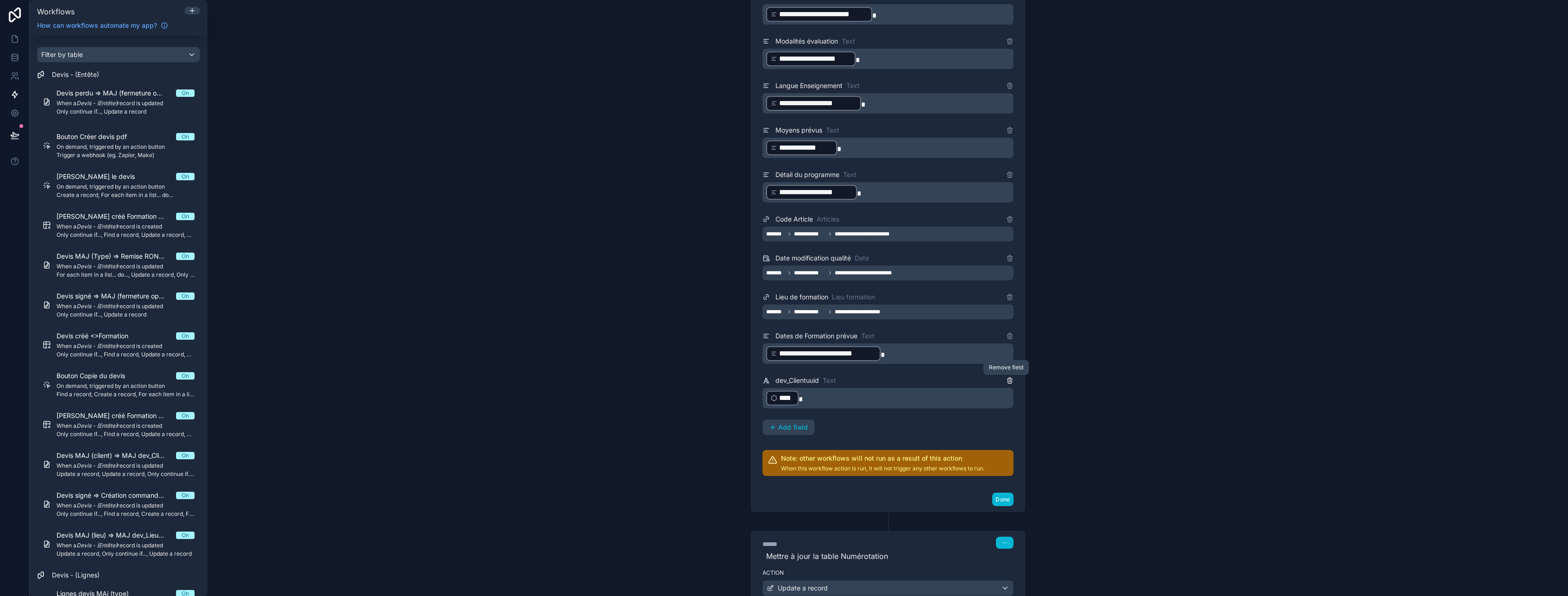
click at [1007, 382] on icon at bounding box center [1010, 380] width 7 height 7
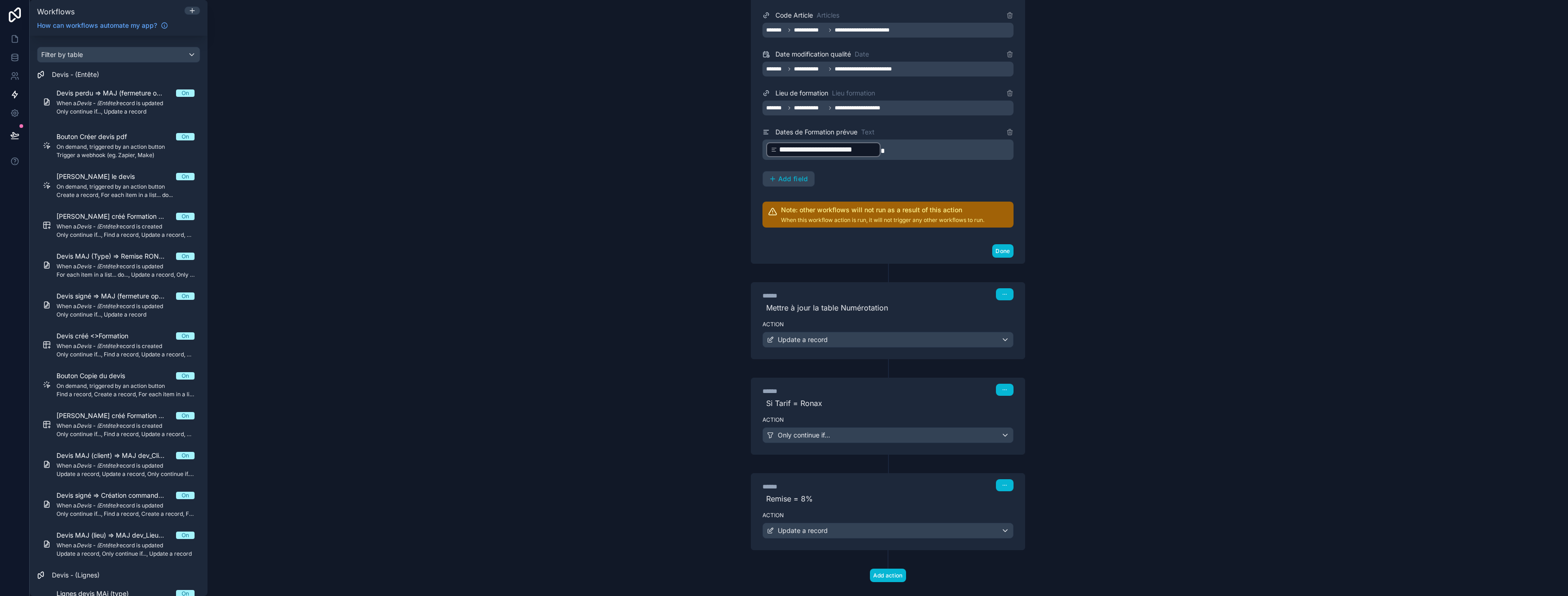
scroll to position [1563, 0]
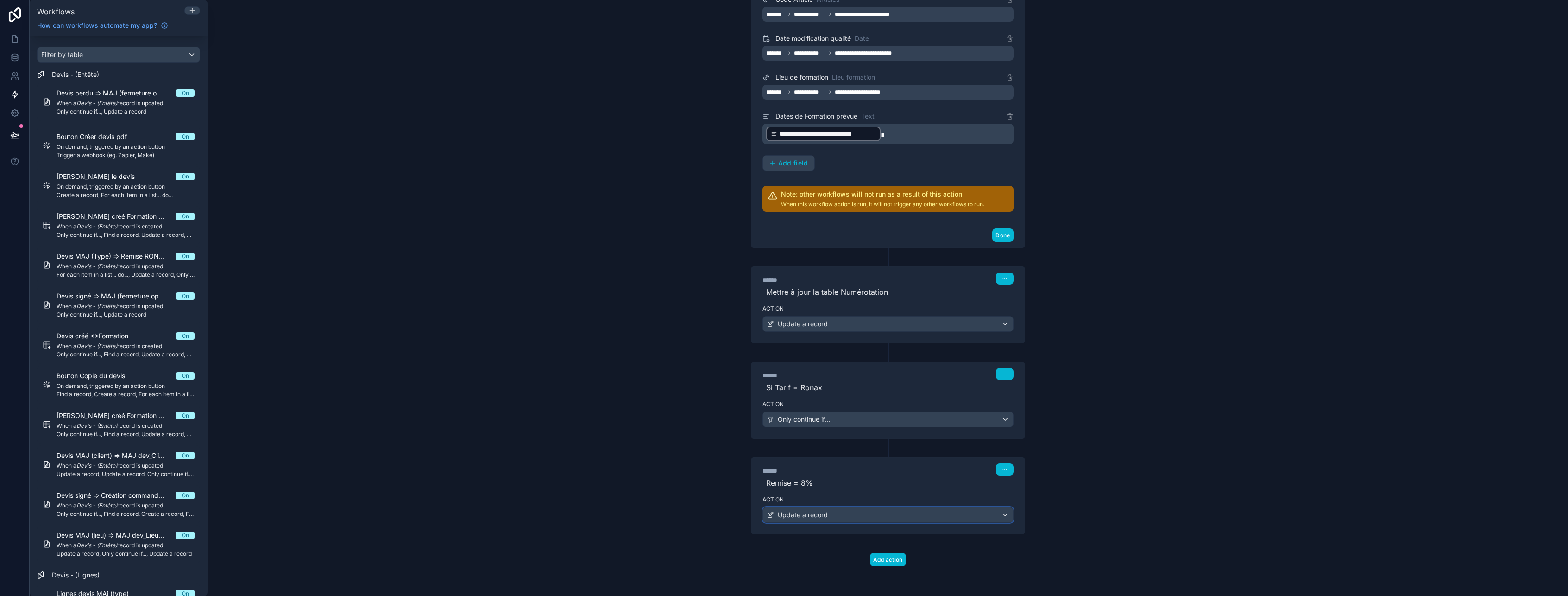
click at [924, 514] on div "Update a record" at bounding box center [888, 514] width 250 height 15
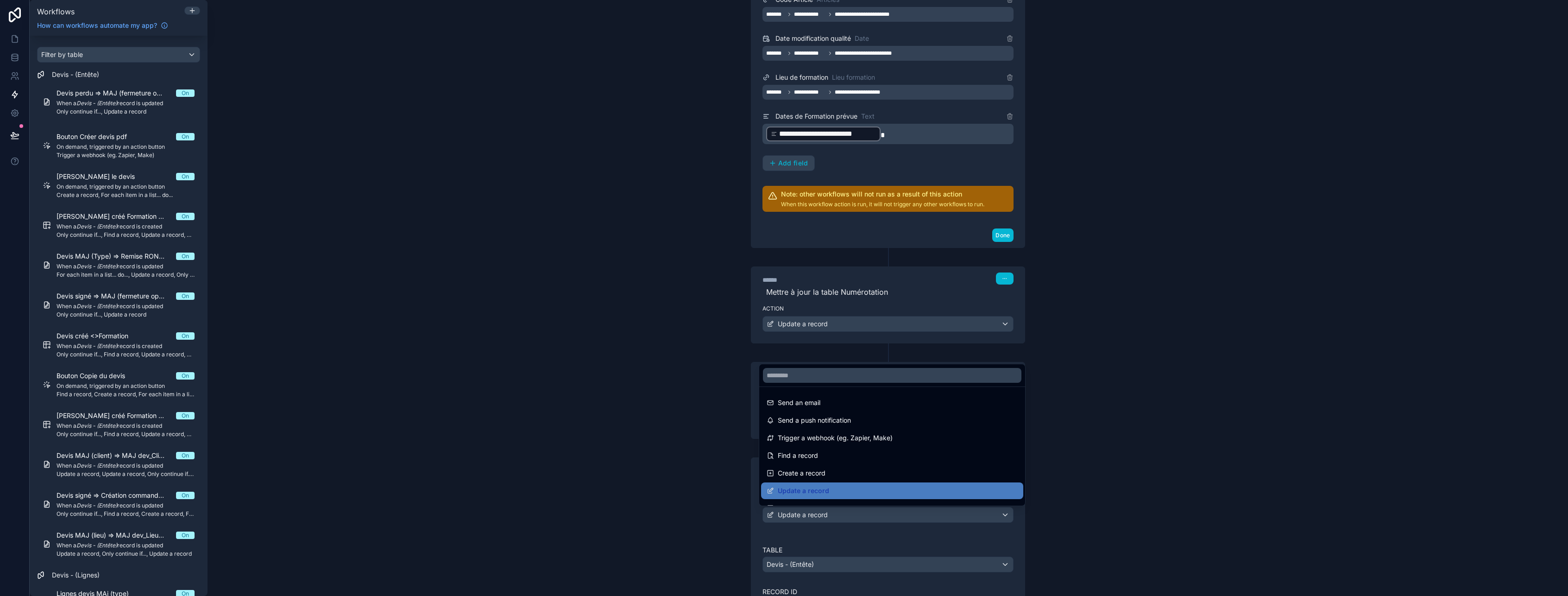
click at [924, 514] on div at bounding box center [784, 298] width 1568 height 596
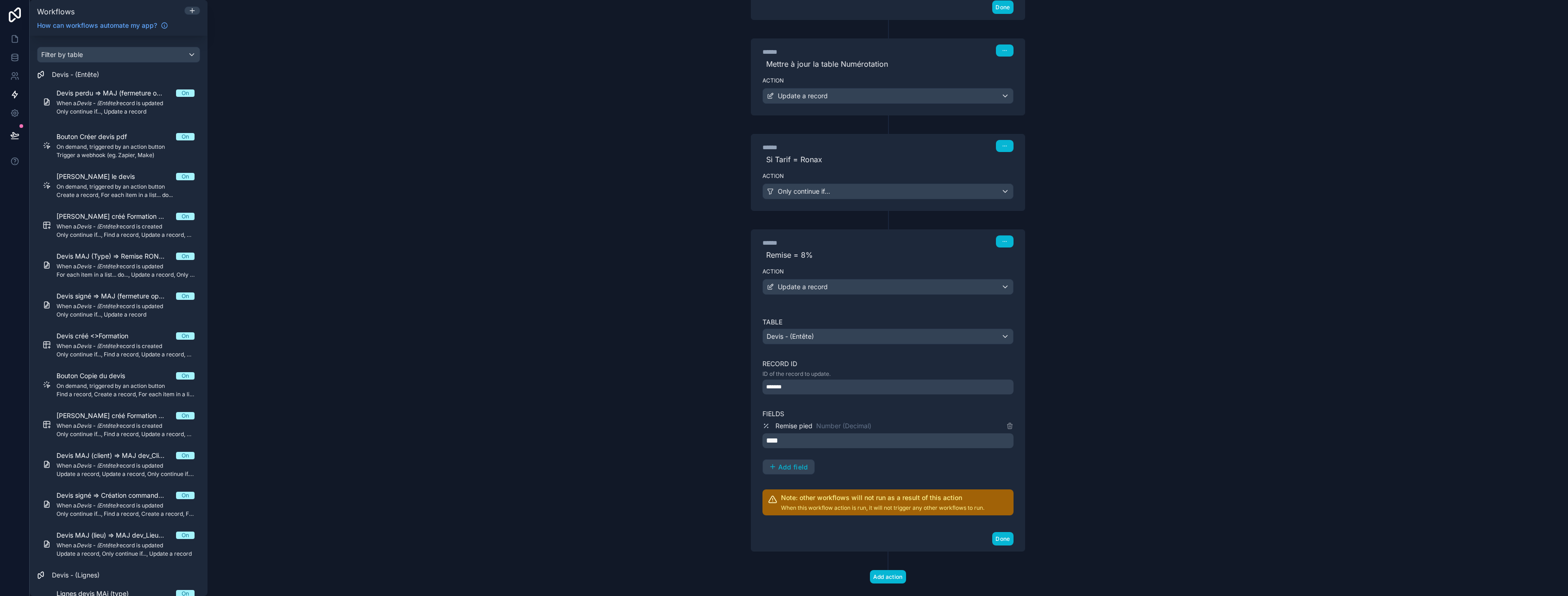
scroll to position [1795, 0]
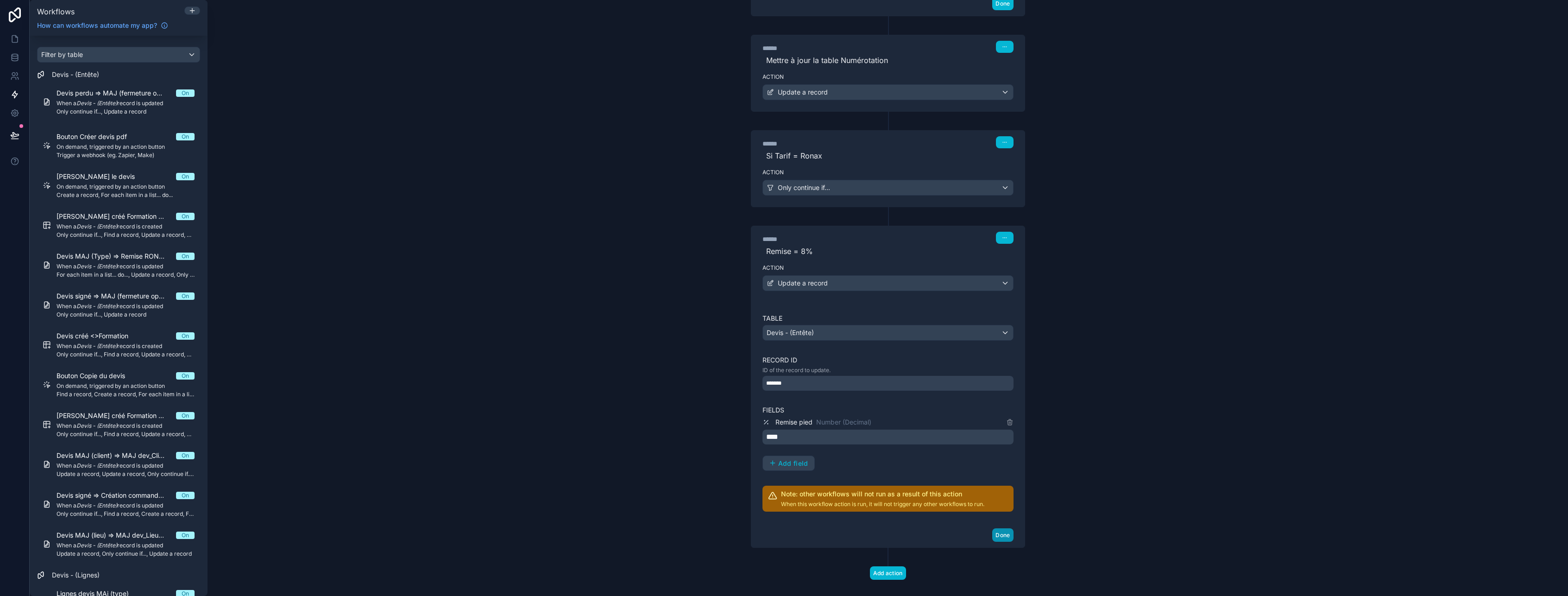
click at [999, 535] on button "Done" at bounding box center [1003, 534] width 21 height 13
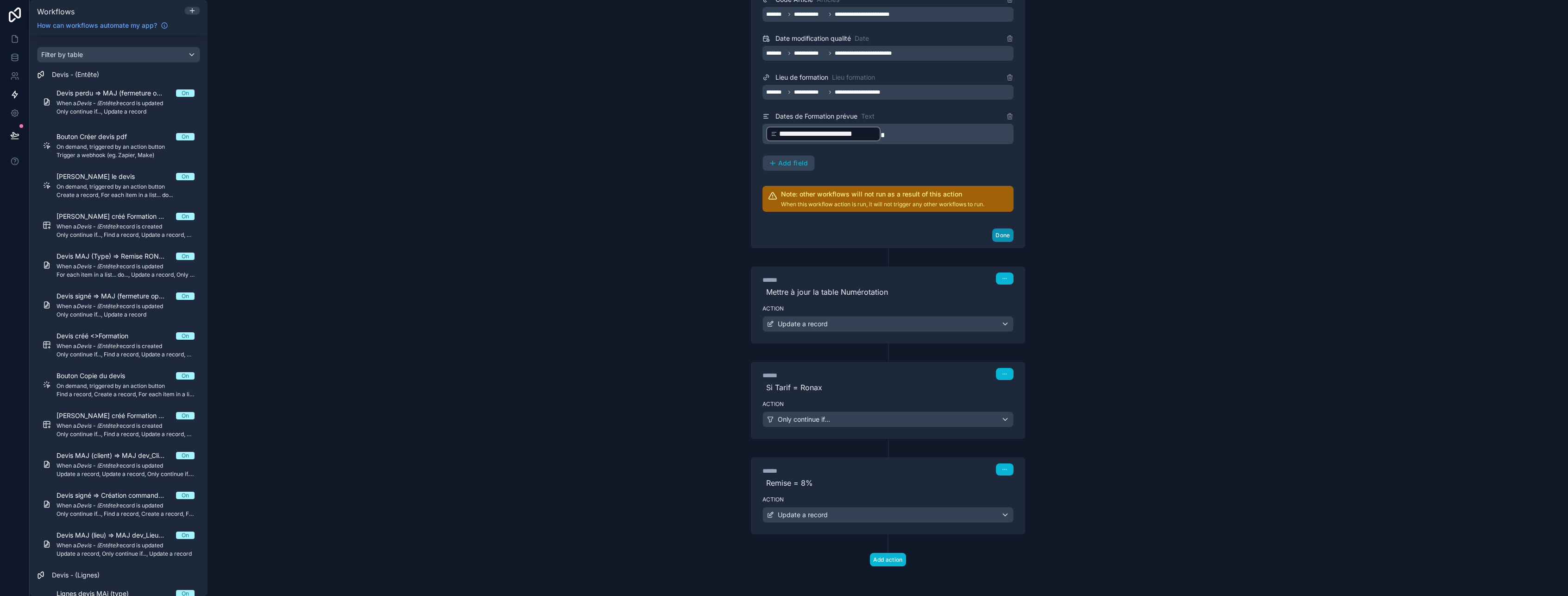
click at [1002, 230] on button "Done" at bounding box center [1003, 235] width 21 height 13
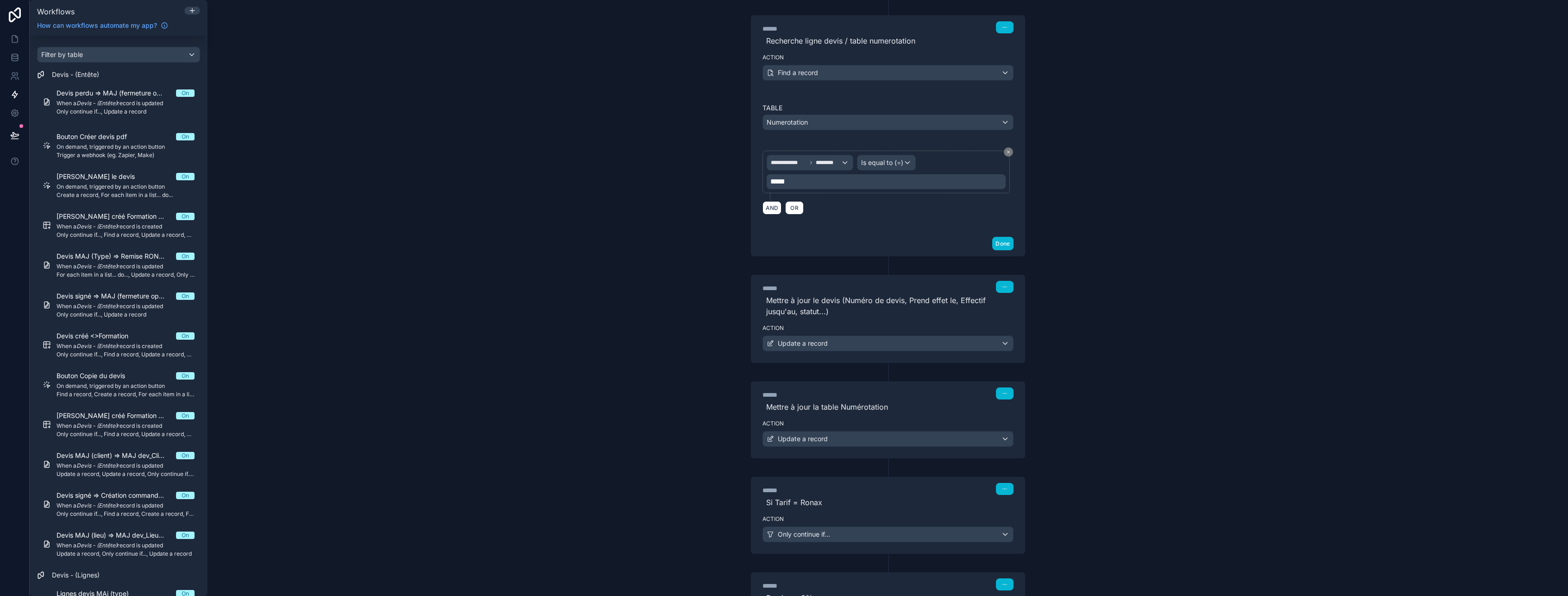
scroll to position [345, 0]
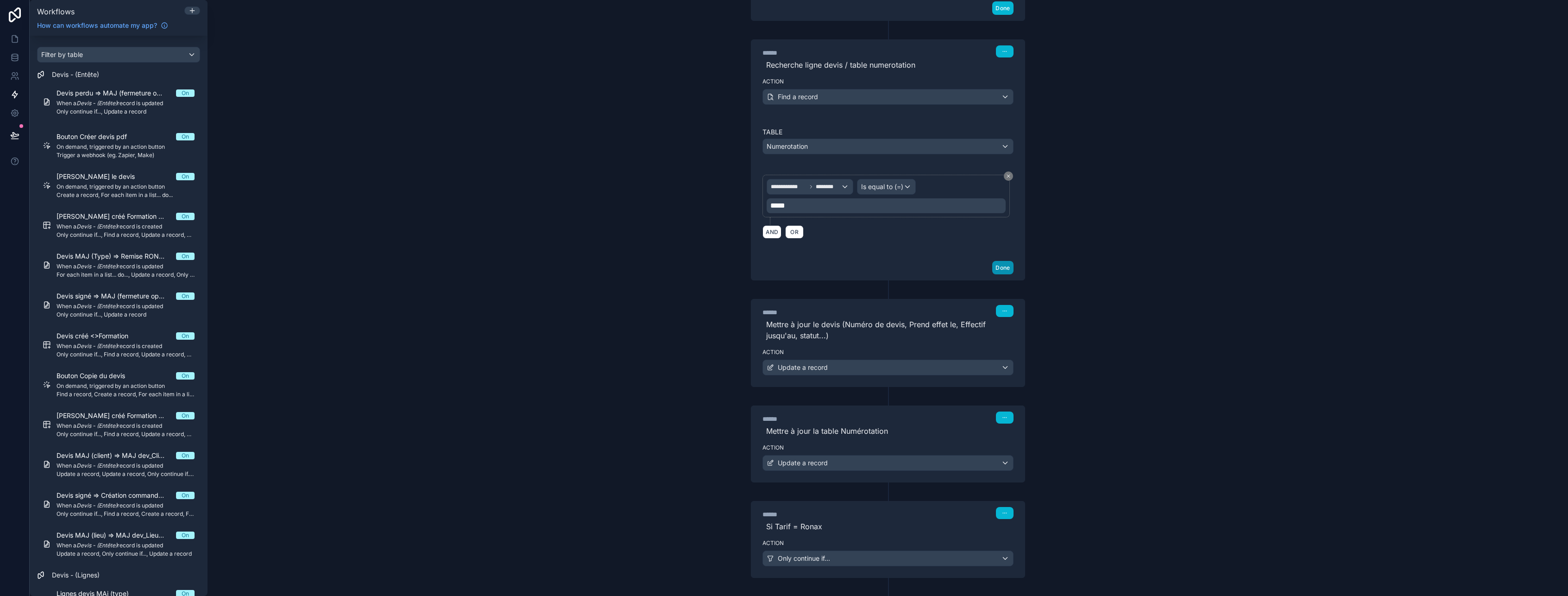
click at [1002, 267] on button "Done" at bounding box center [1003, 267] width 21 height 13
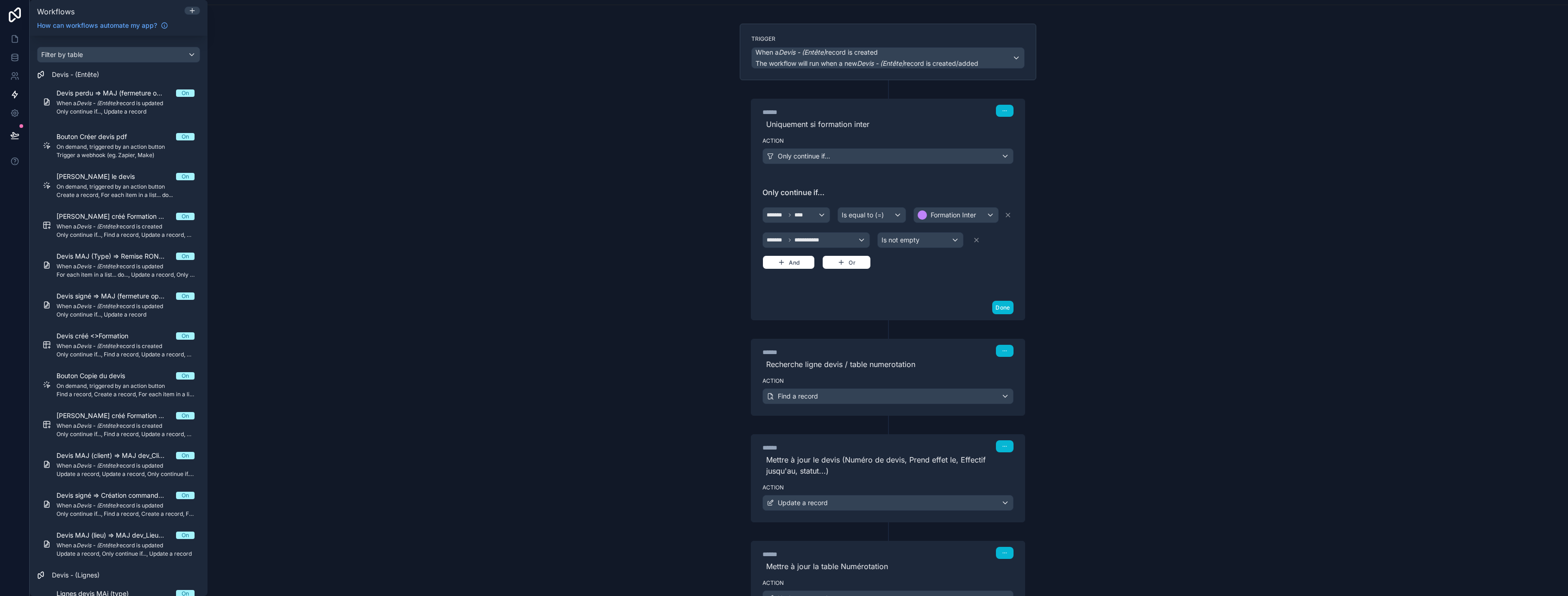
scroll to position [0, 0]
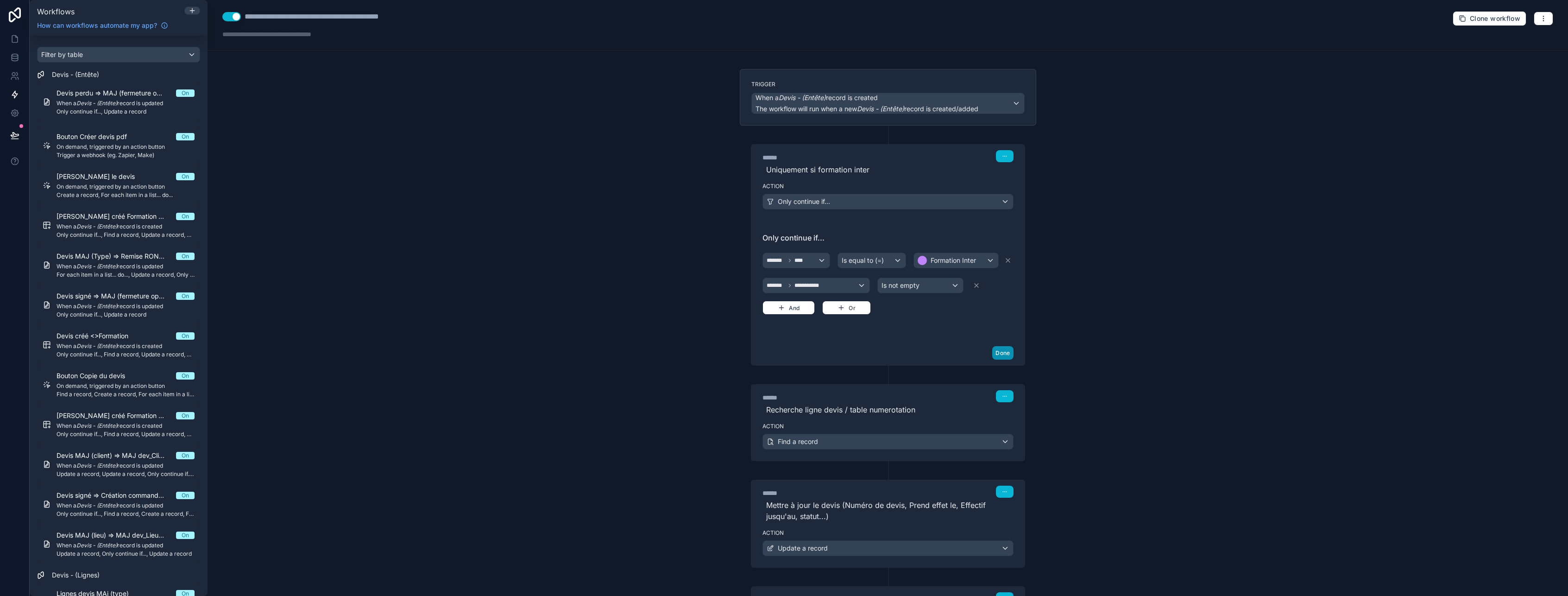
click at [996, 353] on button "Done" at bounding box center [1003, 353] width 21 height 13
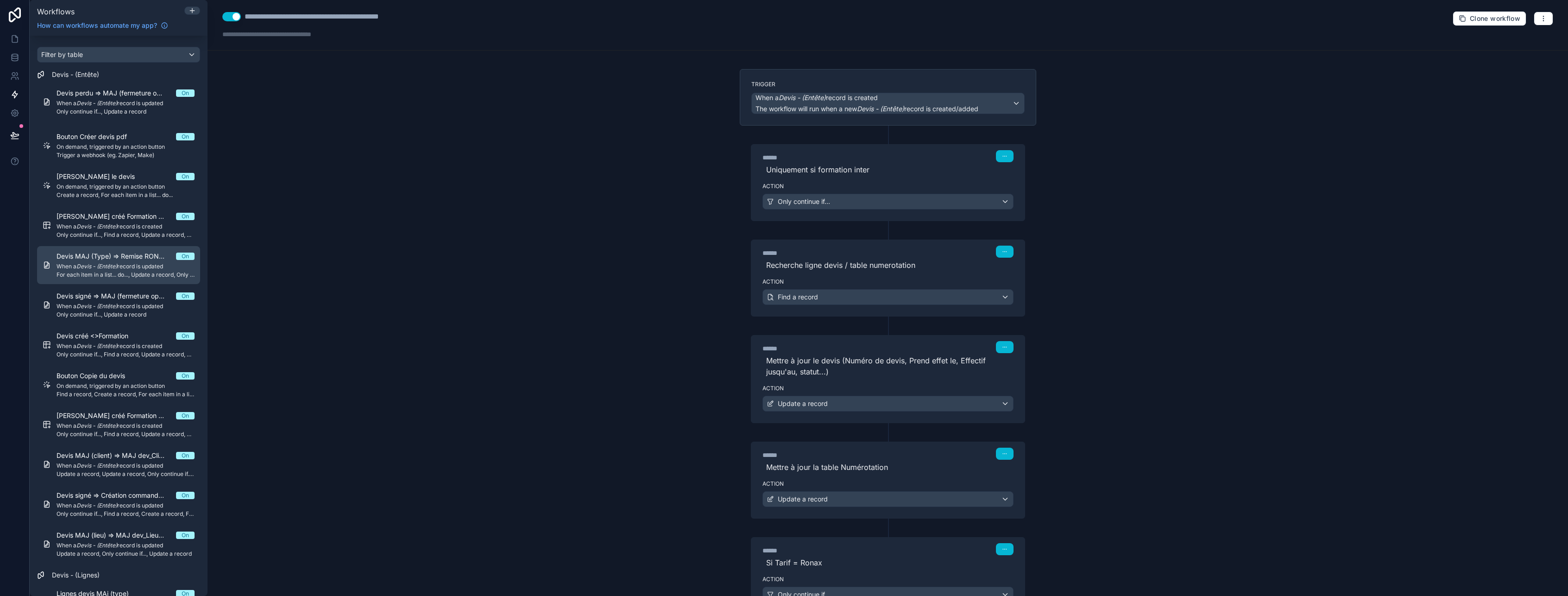
click at [108, 257] on span "Devis MAJ (Type) => Remise RONAX" at bounding box center [116, 256] width 120 height 10
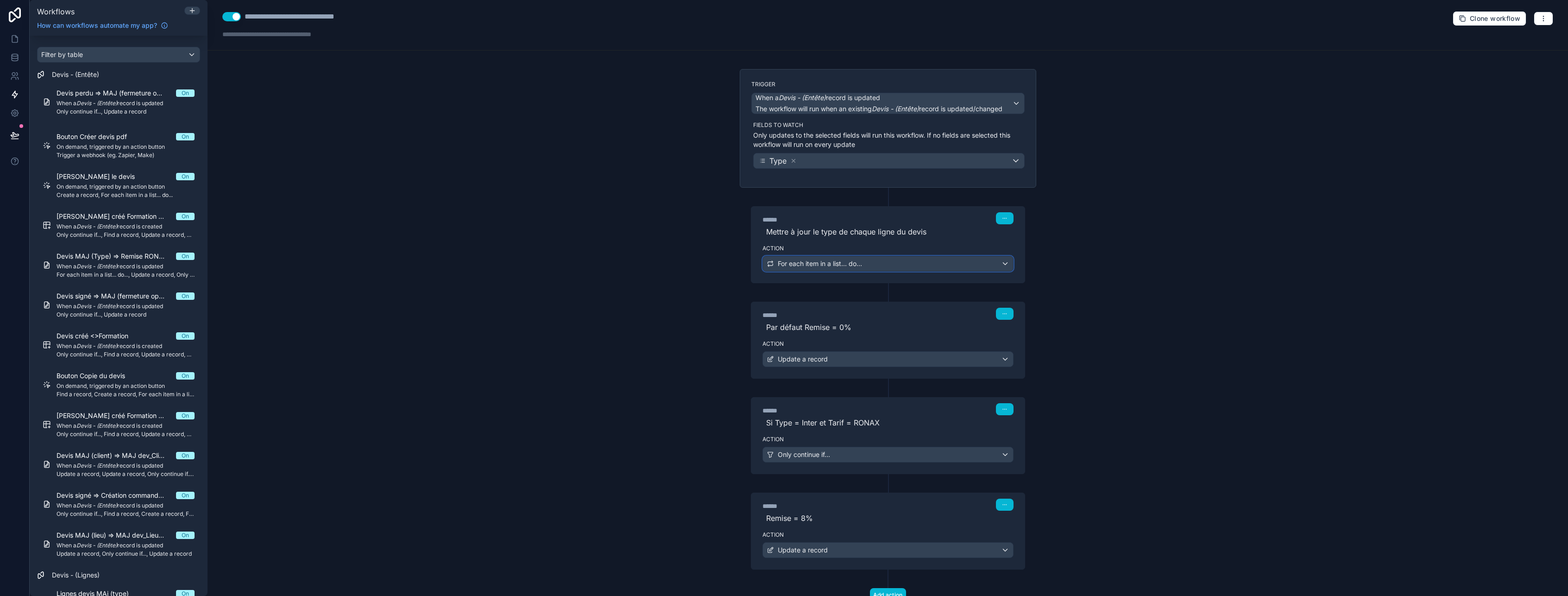
click at [904, 262] on div "For each item in a list... do..." at bounding box center [888, 263] width 250 height 15
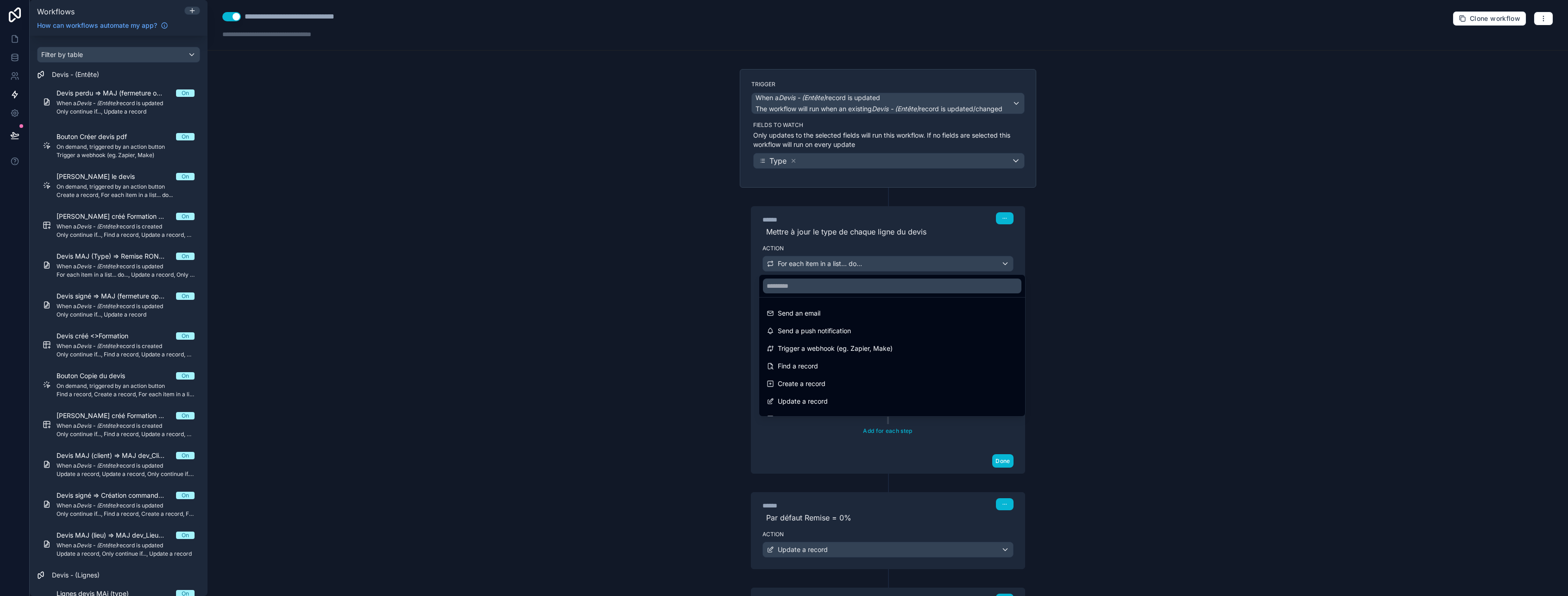
click at [904, 262] on div at bounding box center [784, 298] width 1568 height 596
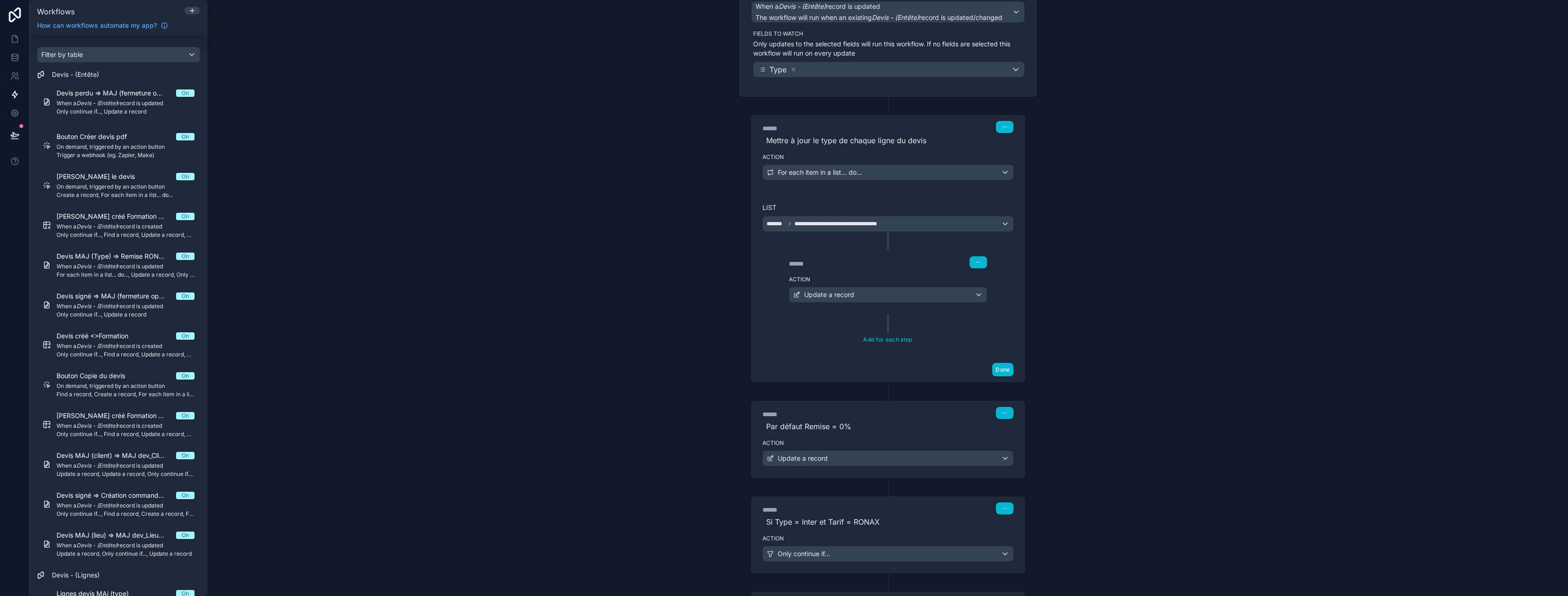
scroll to position [92, 0]
click at [884, 298] on div "Update a record" at bounding box center [888, 293] width 198 height 15
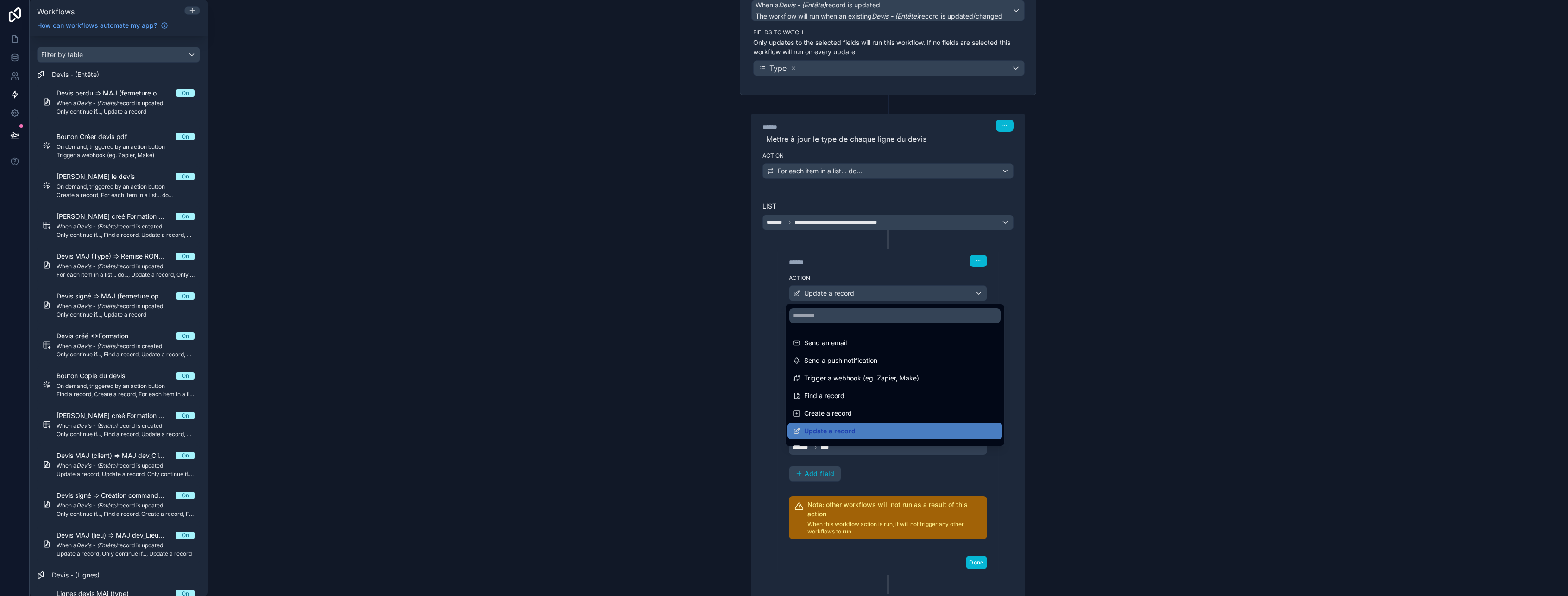
click at [884, 298] on div at bounding box center [784, 298] width 1568 height 596
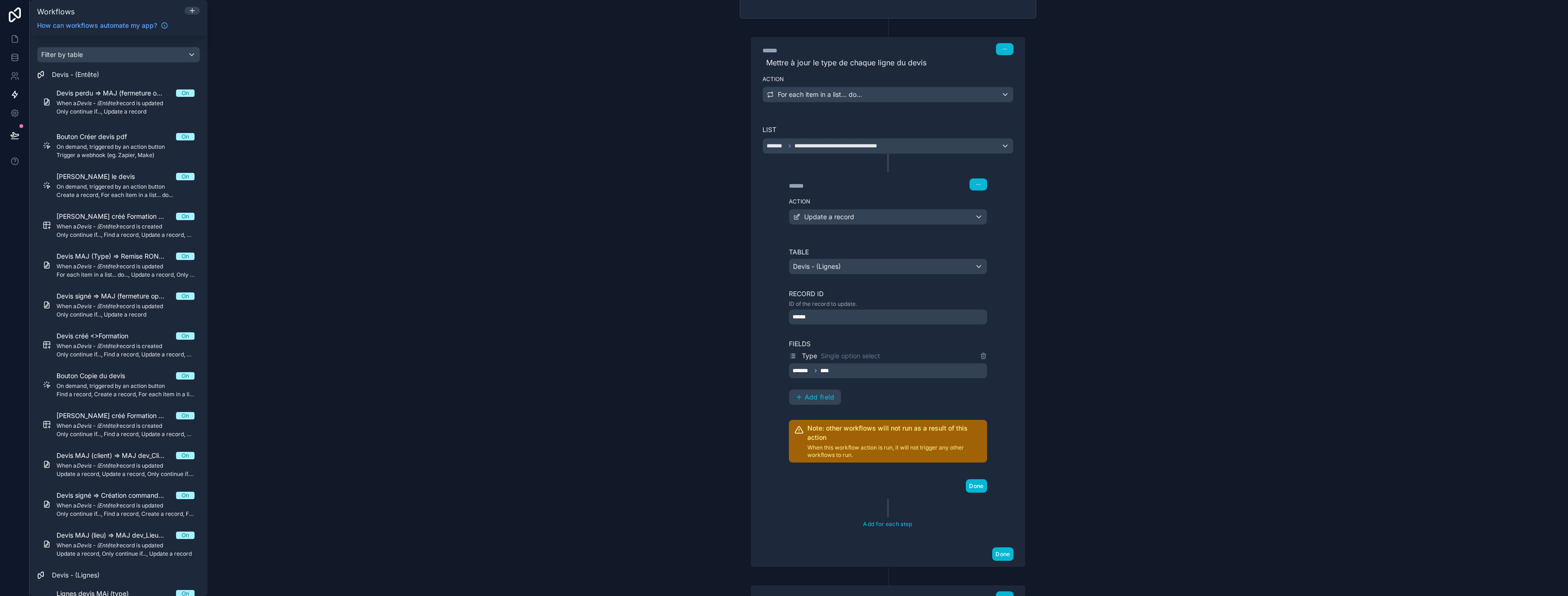
scroll to position [185, 0]
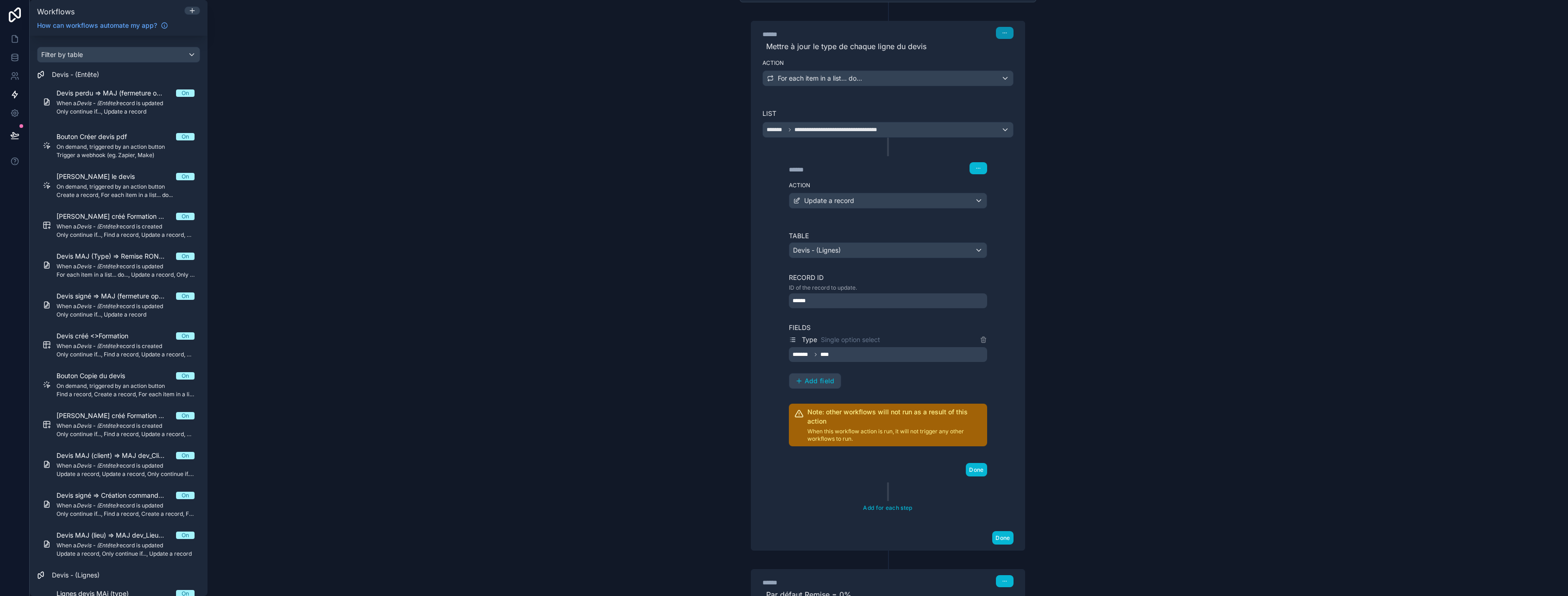
click at [998, 36] on button "button" at bounding box center [1005, 33] width 18 height 12
drag, startPoint x: 1083, startPoint y: 178, endPoint x: 1080, endPoint y: 268, distance: 90.0
click at [1084, 178] on div "**********" at bounding box center [888, 298] width 1361 height 596
click at [996, 538] on button "Done" at bounding box center [1003, 537] width 21 height 13
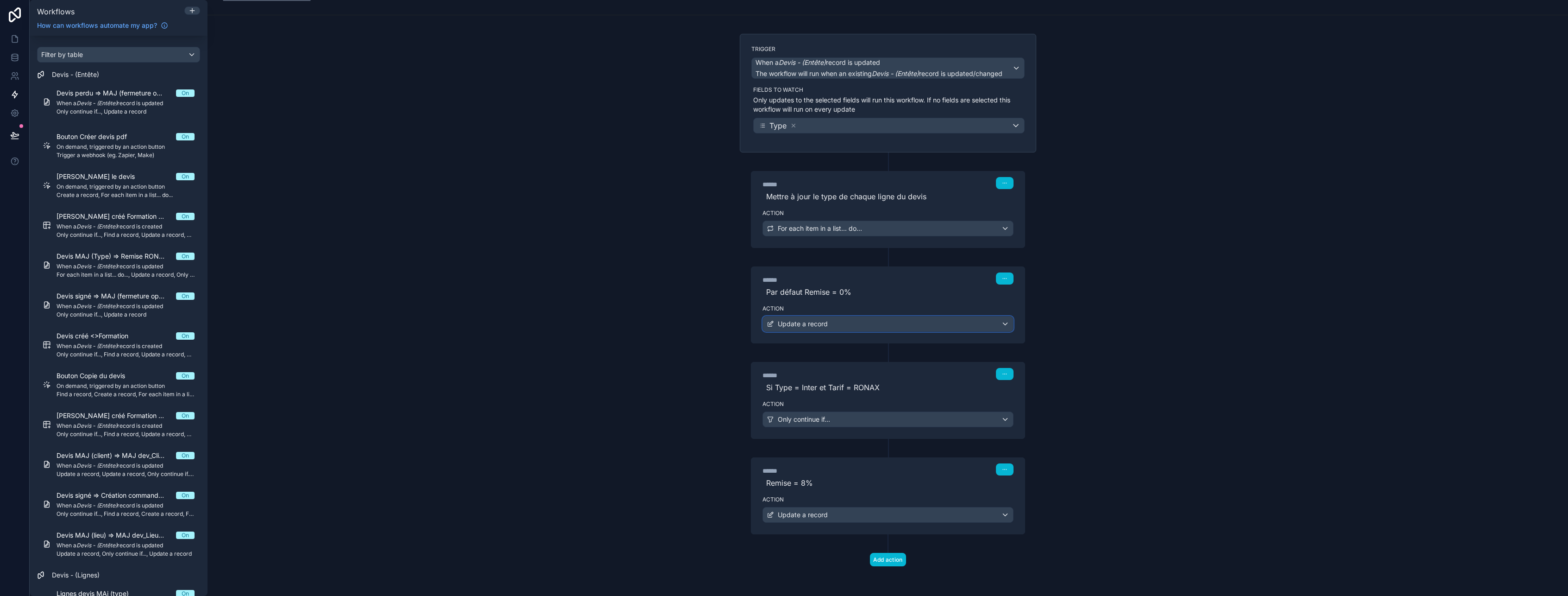
click at [827, 321] on div "Update a record" at bounding box center [888, 323] width 250 height 15
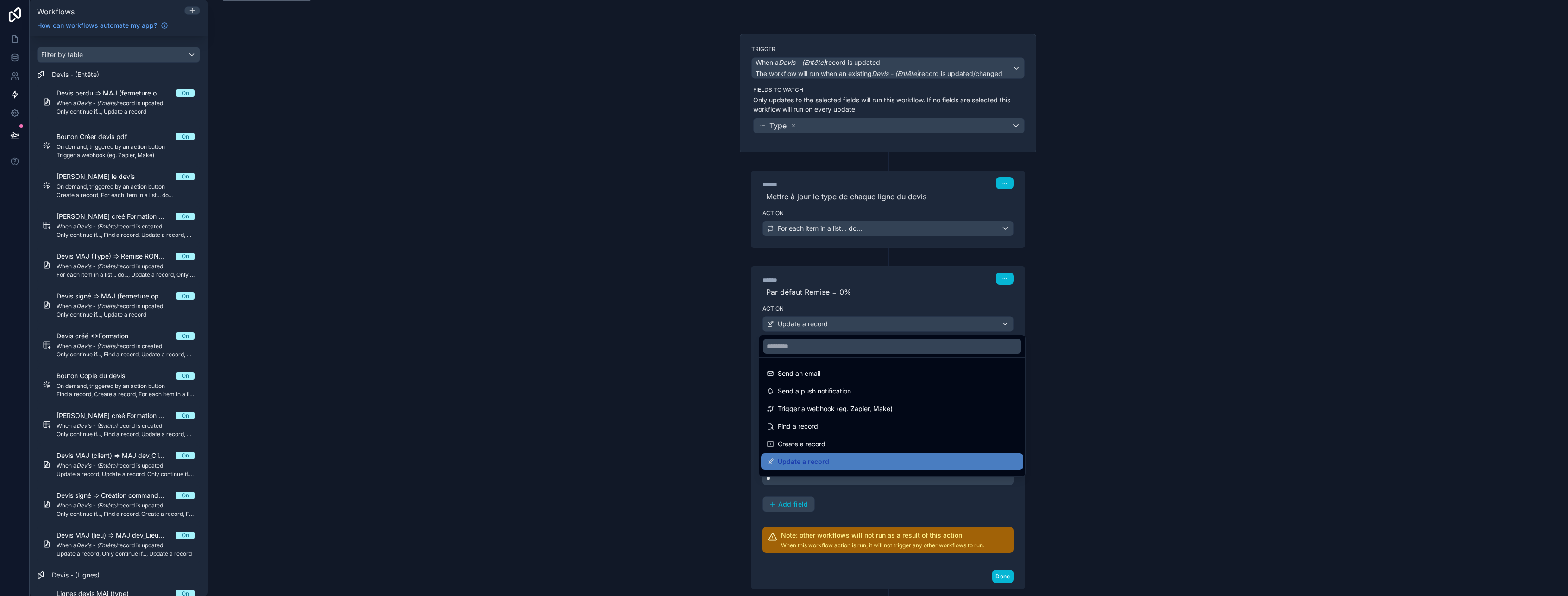
click at [827, 321] on div at bounding box center [784, 298] width 1568 height 596
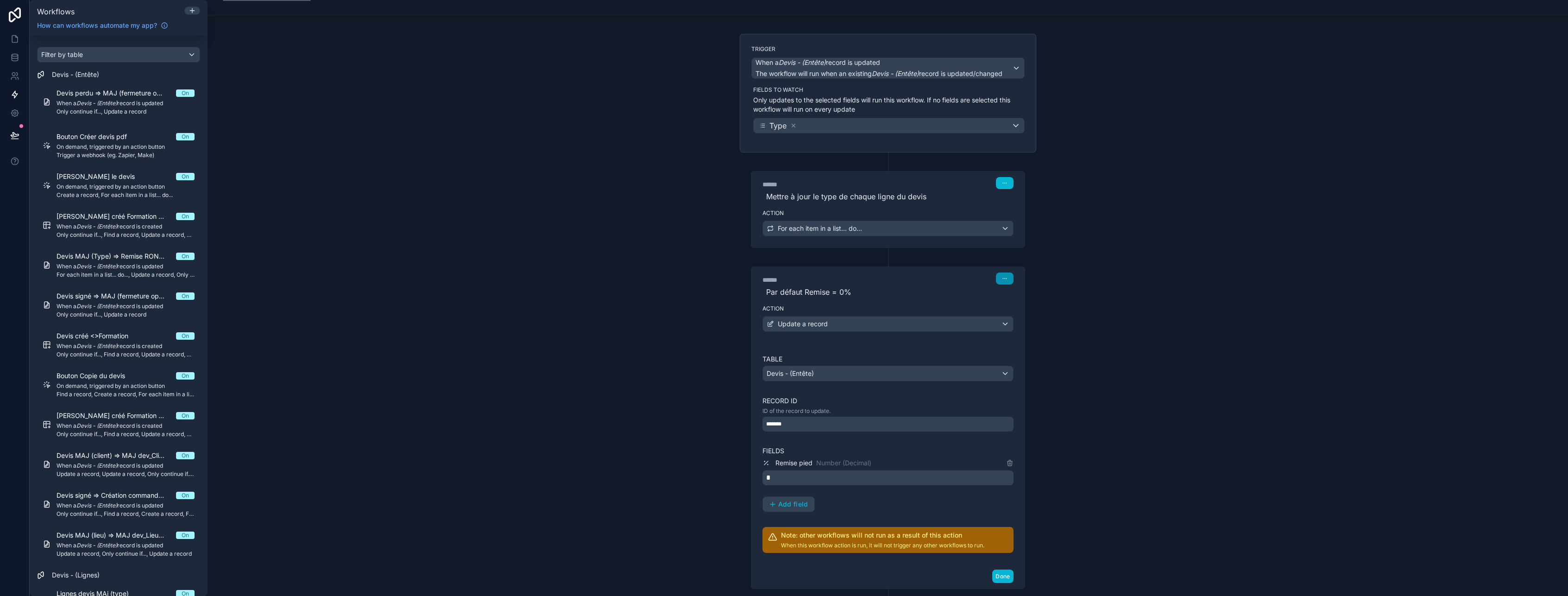
click at [1002, 278] on icon "button" at bounding box center [1005, 279] width 5 height 5
click at [997, 577] on button "Done" at bounding box center [1003, 576] width 21 height 13
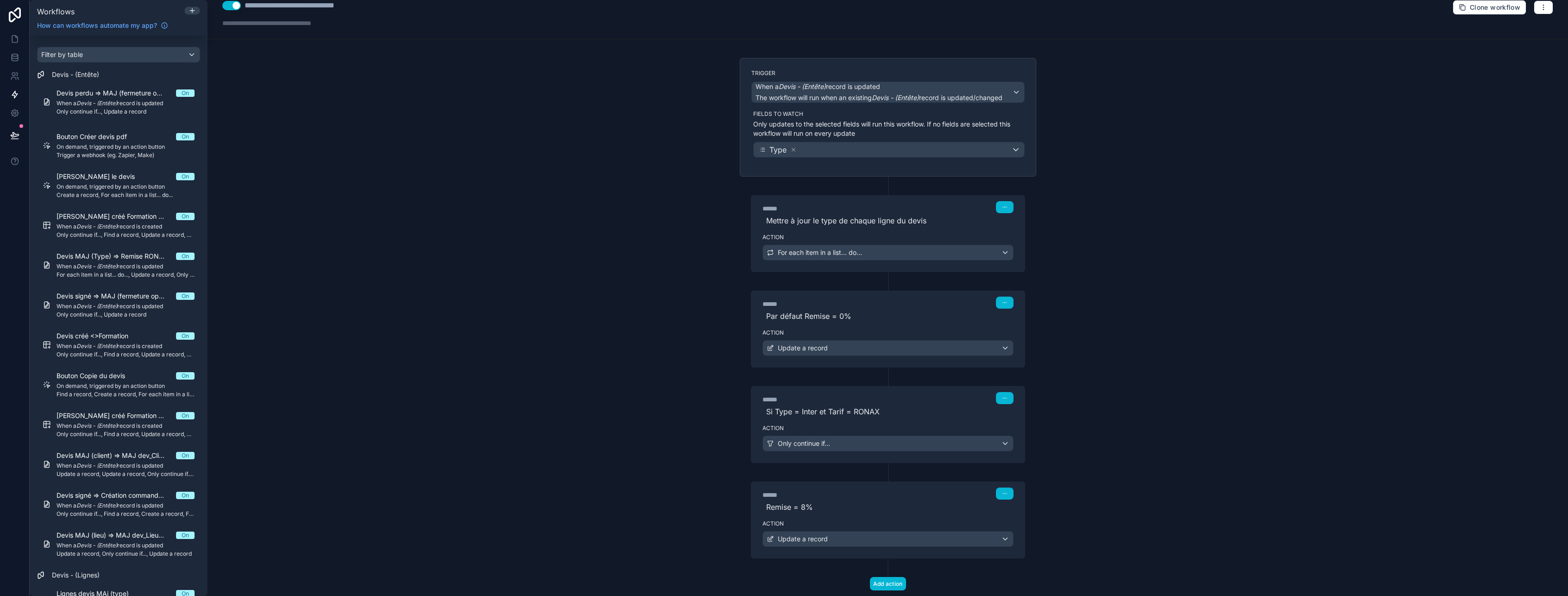
scroll to position [0, 0]
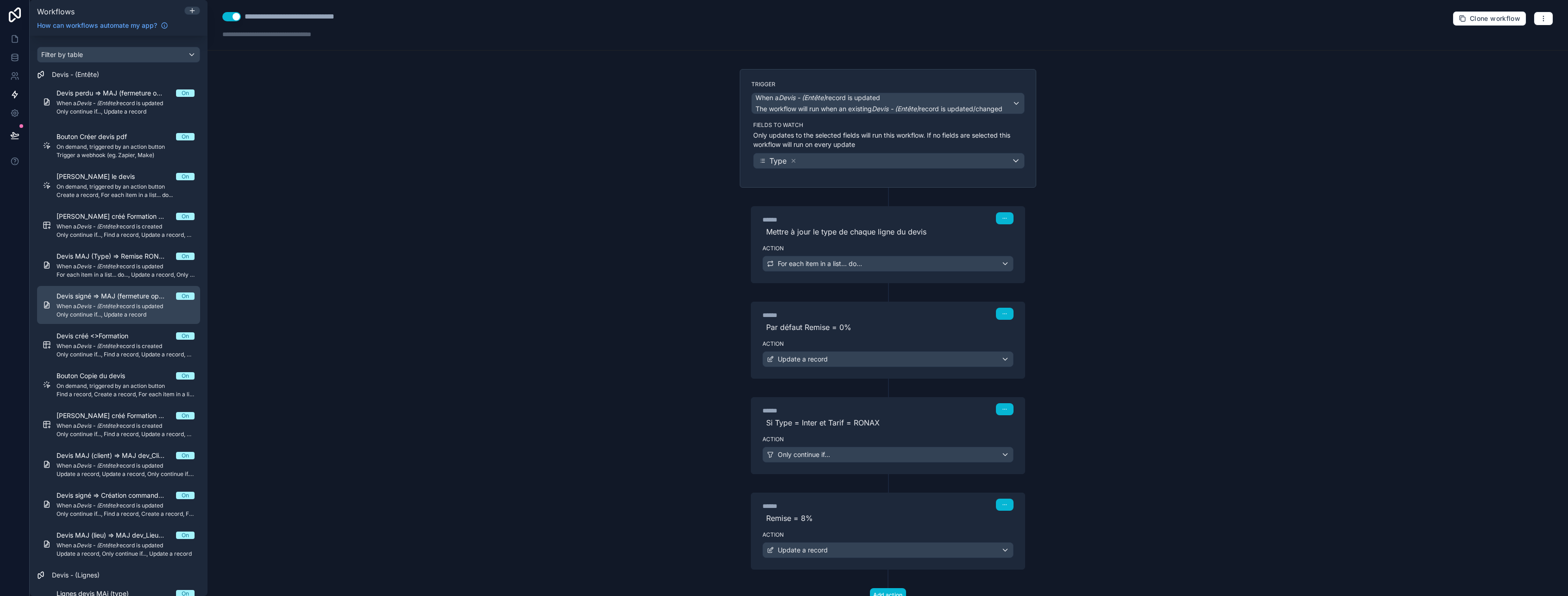
click at [96, 298] on span "Devis signé => MAJ (fermeture opp) => modifier statut opp" at bounding box center [116, 295] width 120 height 10
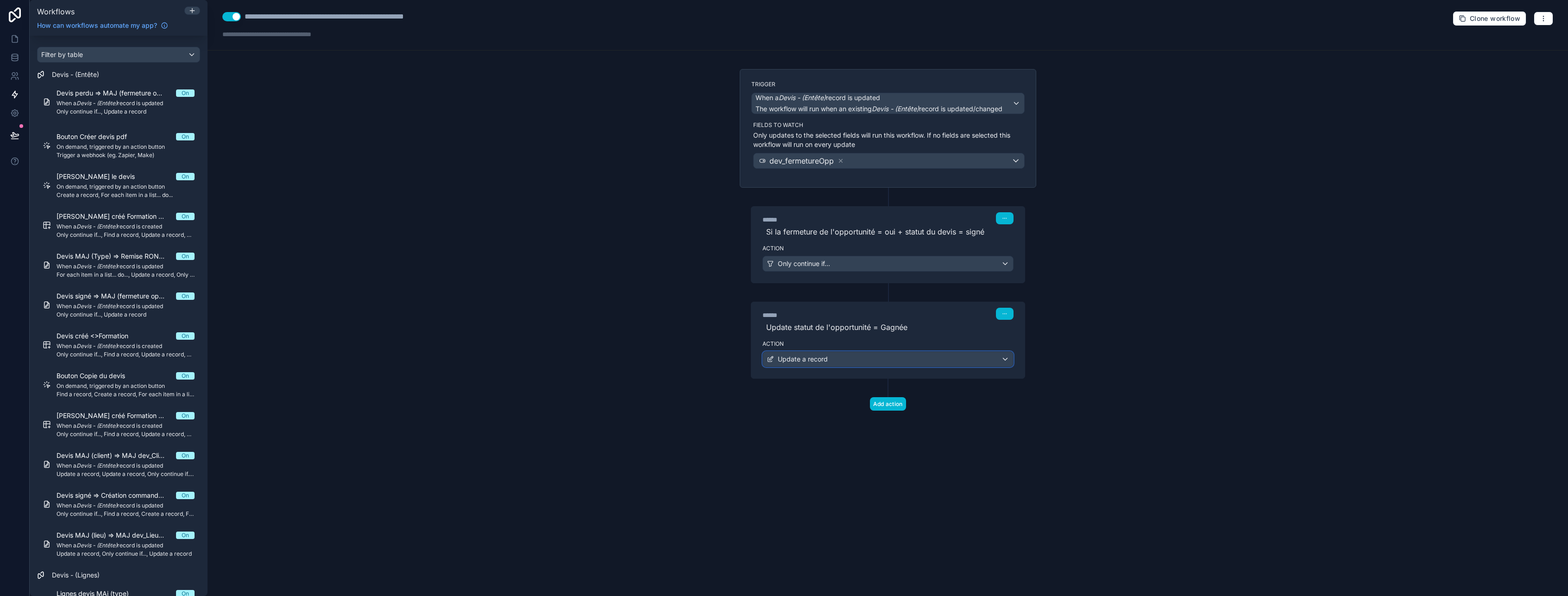
click at [834, 362] on div "Update a record" at bounding box center [888, 359] width 250 height 15
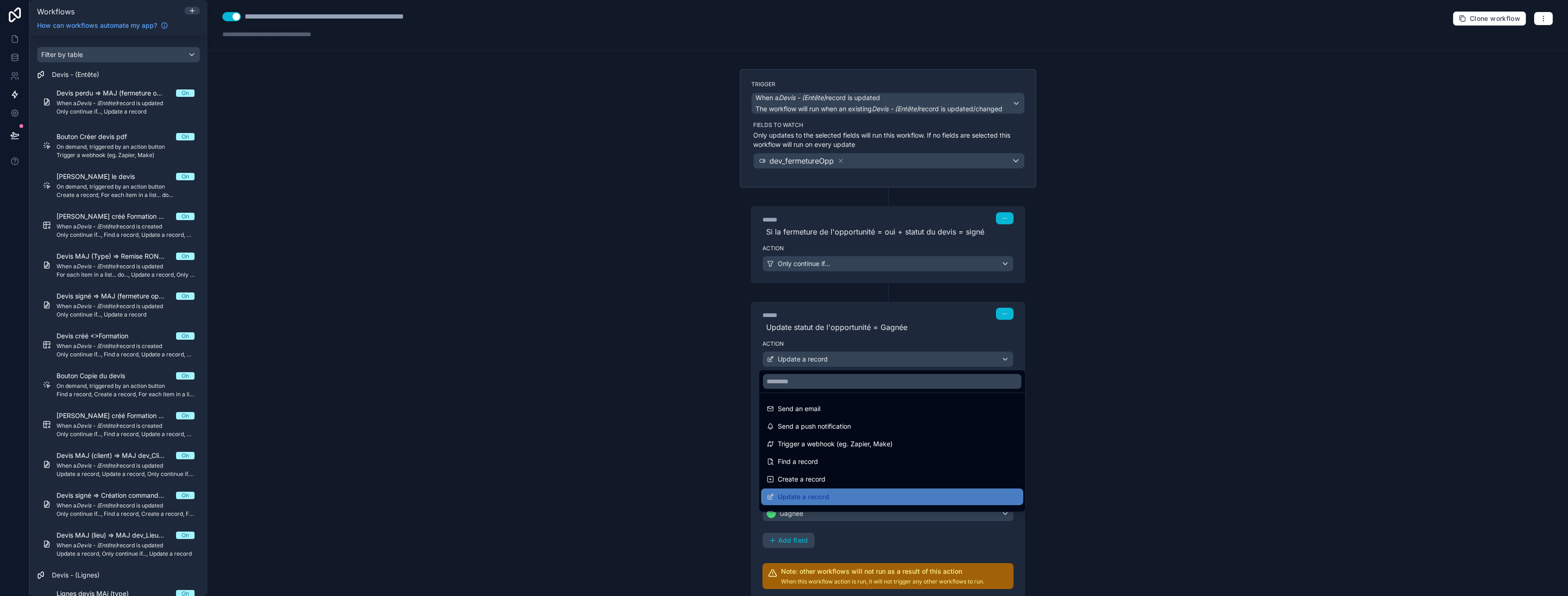
click at [834, 362] on div at bounding box center [784, 298] width 1568 height 596
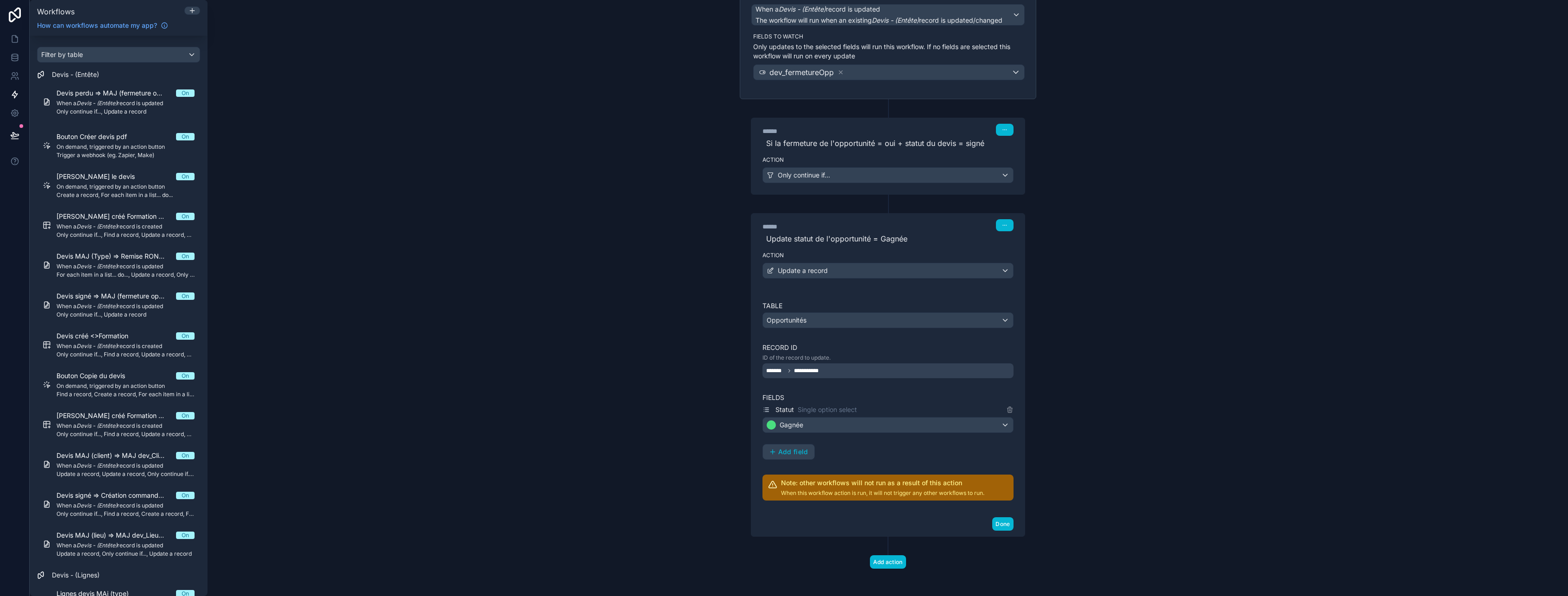
scroll to position [91, 0]
click at [996, 520] on button "Done" at bounding box center [1003, 520] width 21 height 13
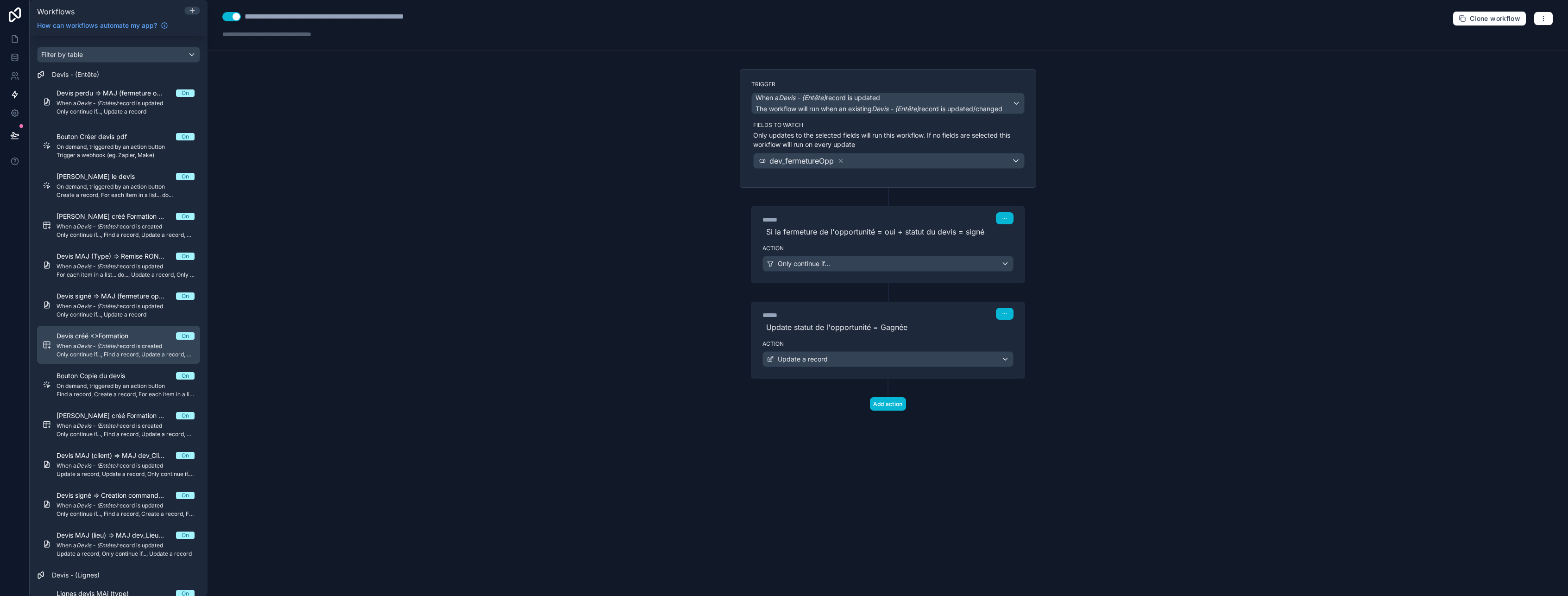
click at [126, 346] on span "When a Devis - (Entête) record is created" at bounding box center [125, 345] width 138 height 7
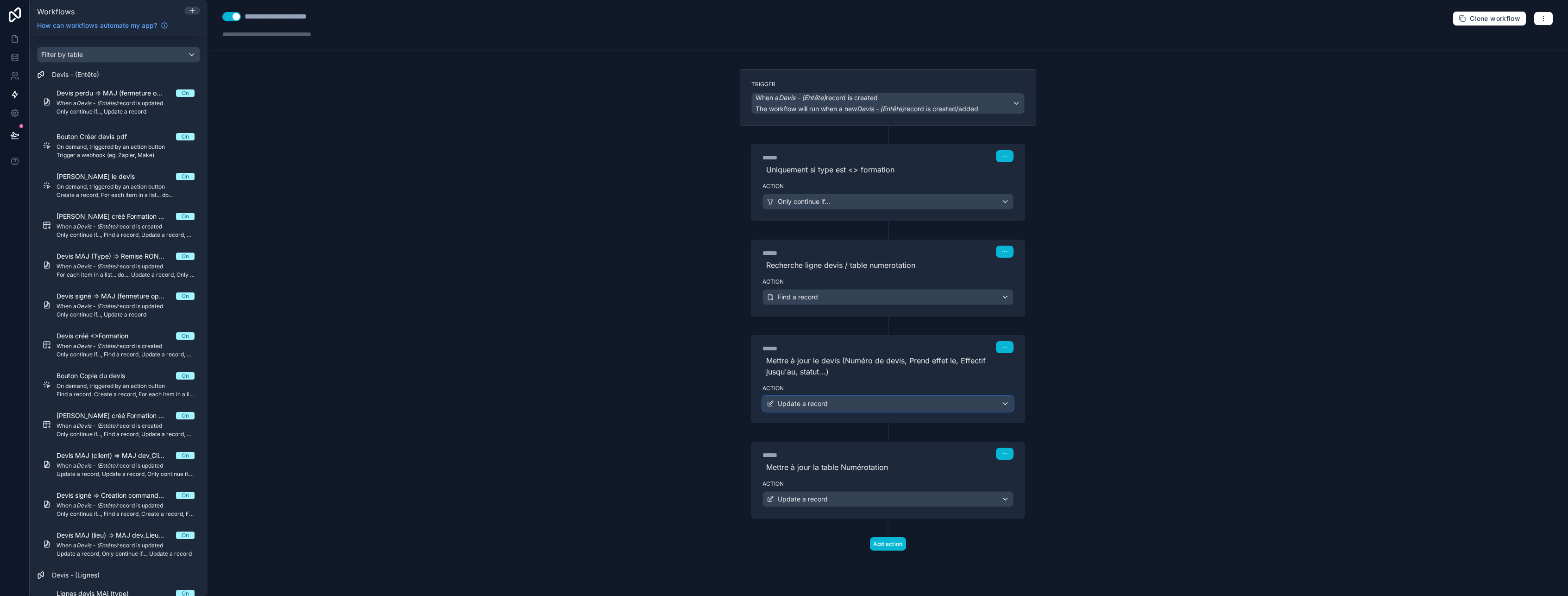
click at [860, 403] on div "Update a record" at bounding box center [888, 403] width 250 height 15
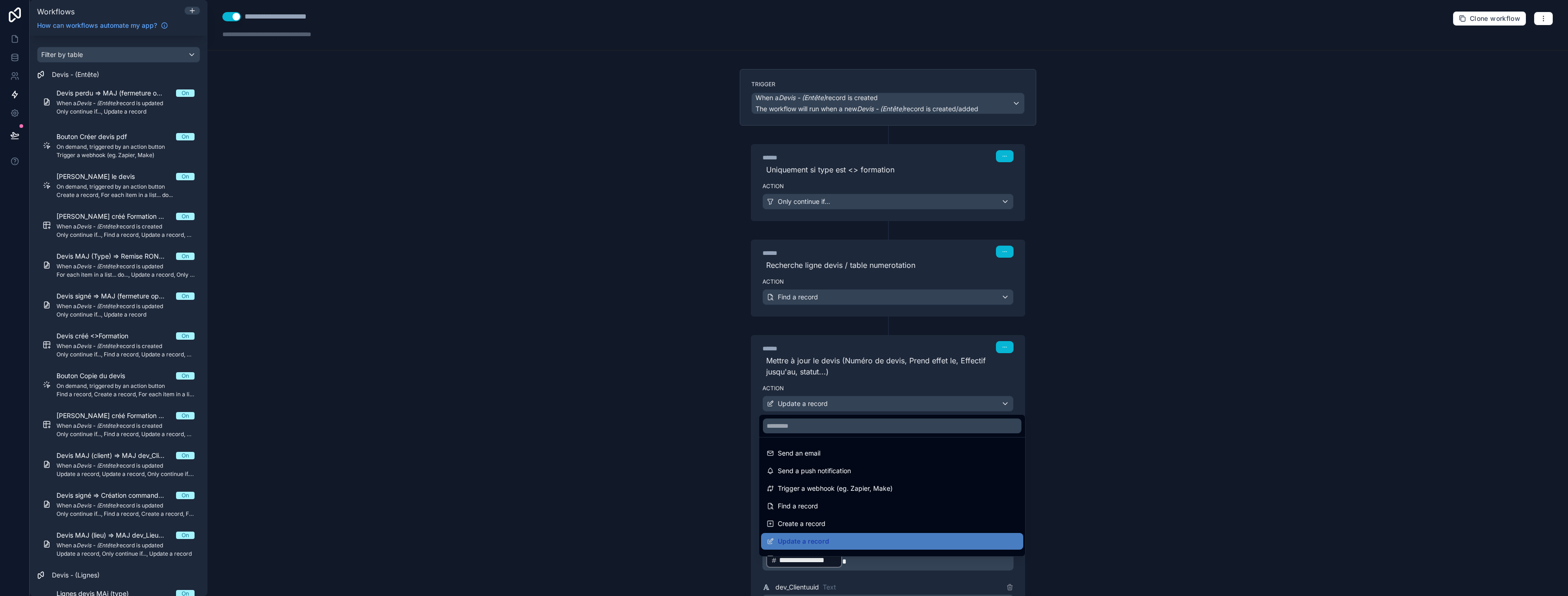
click at [860, 403] on div at bounding box center [784, 298] width 1568 height 596
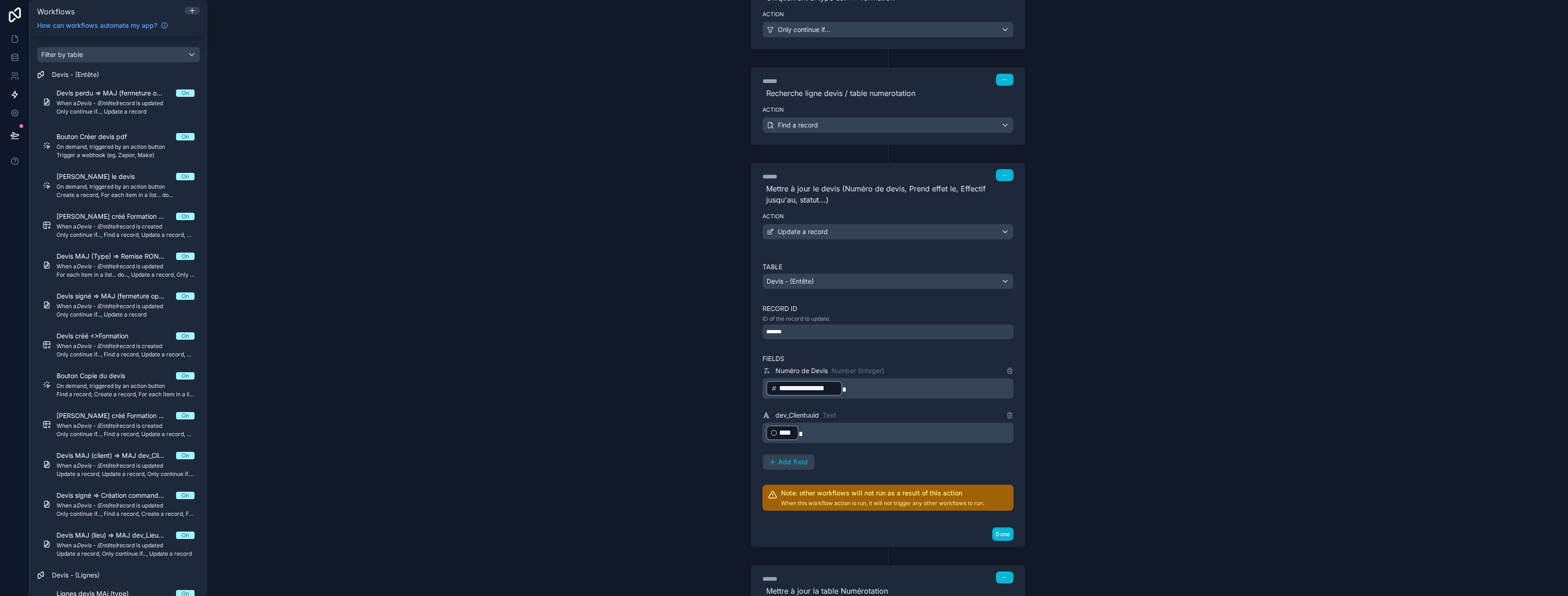
scroll to position [185, 0]
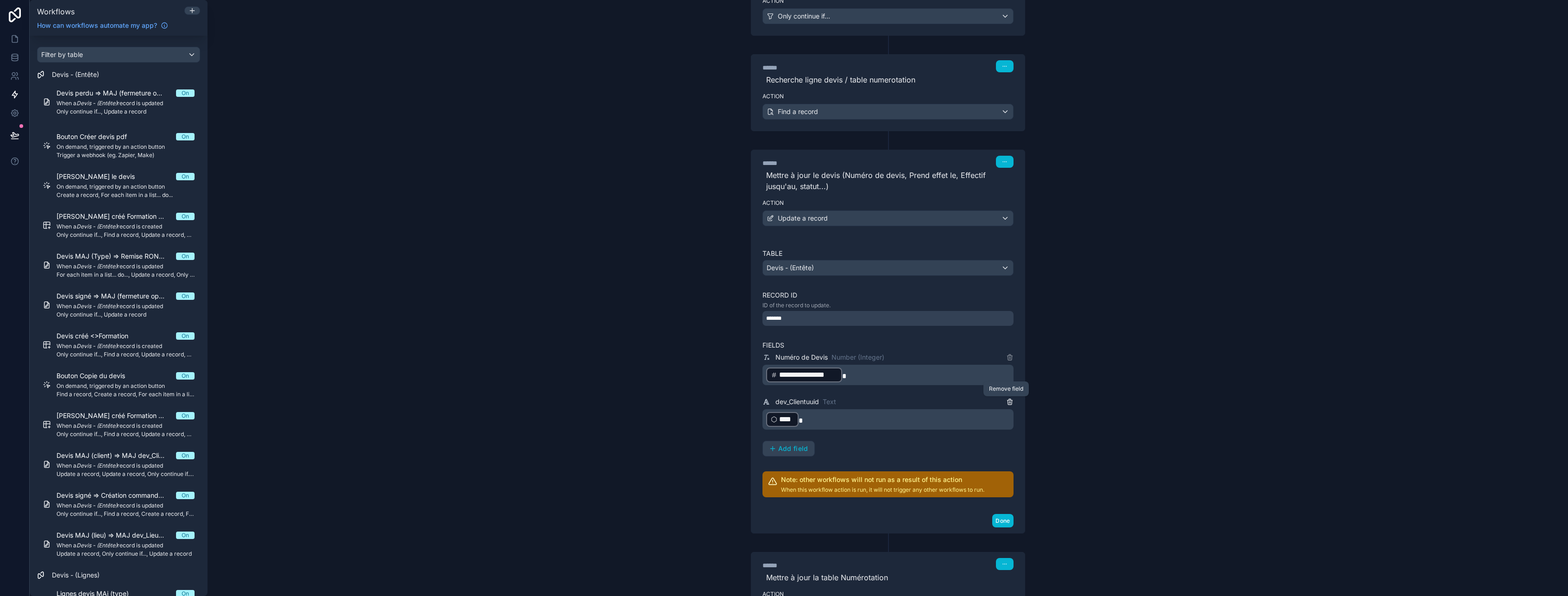
click at [1007, 401] on icon at bounding box center [1009, 402] width 4 height 4
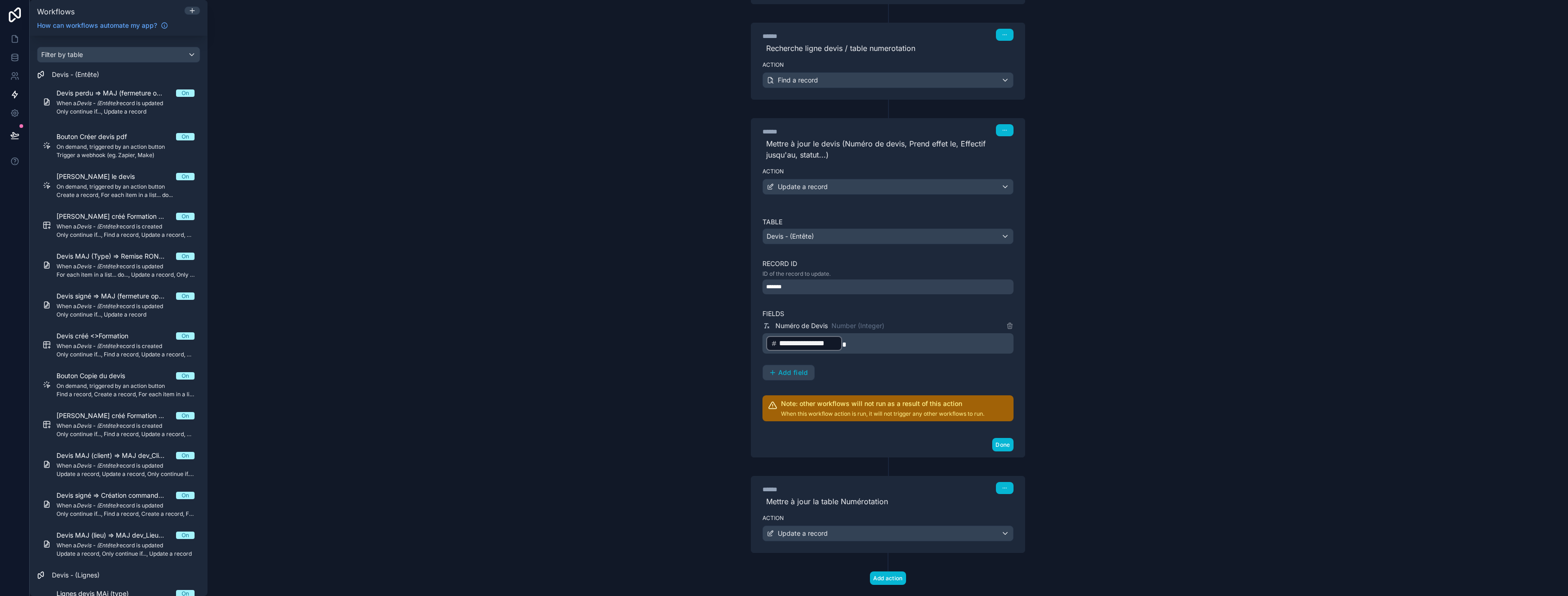
scroll to position [231, 0]
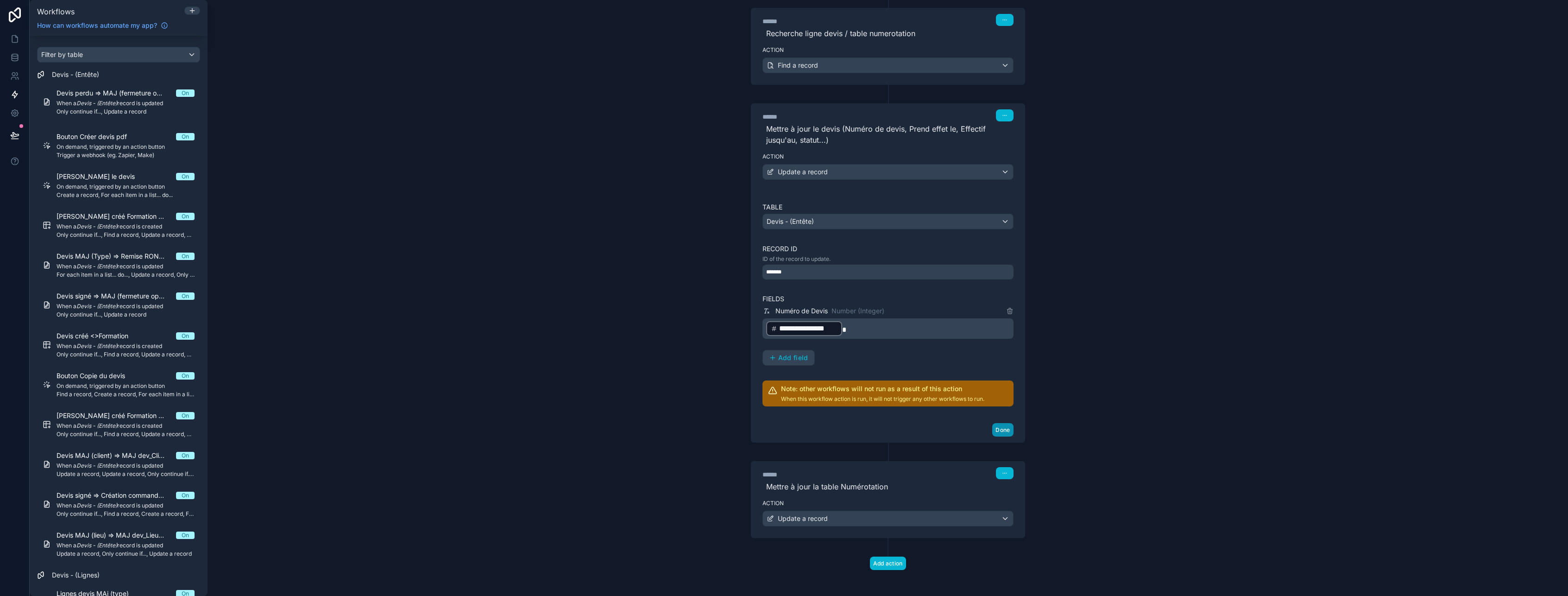
click at [1000, 426] on button "Done" at bounding box center [1003, 429] width 21 height 13
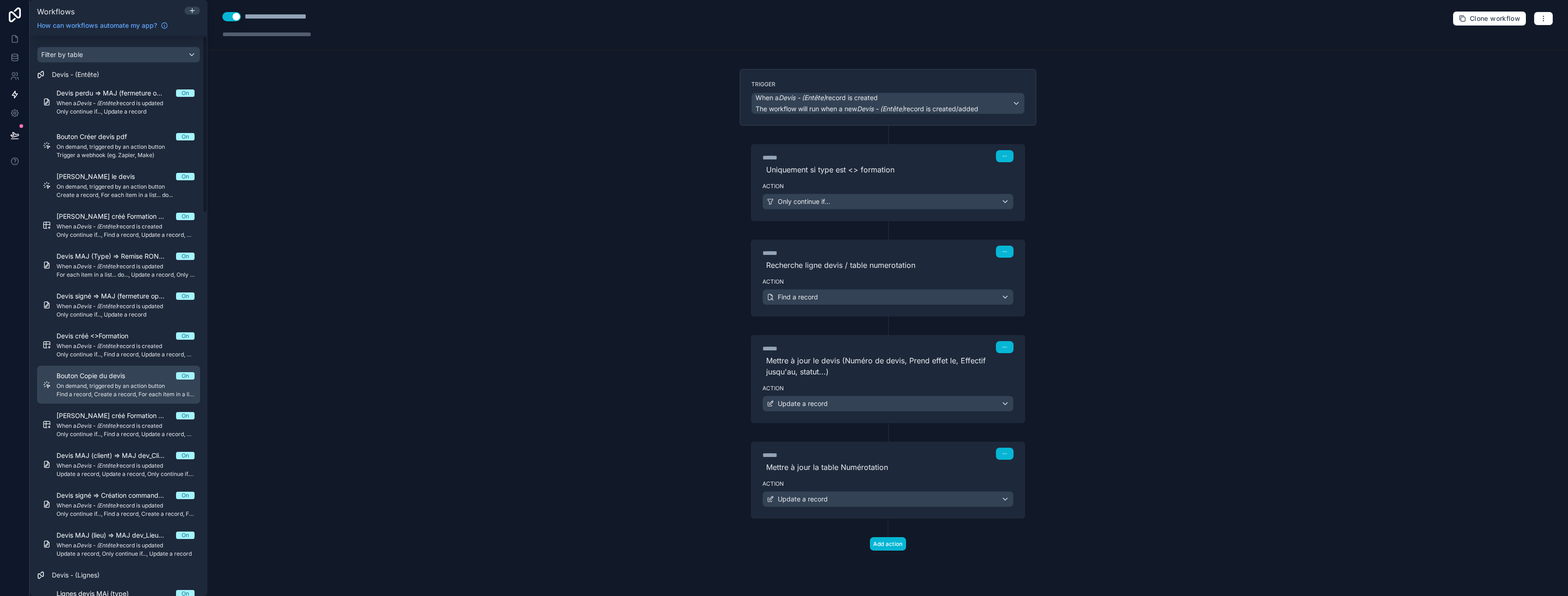
click at [79, 387] on span "On demand, triggered by an action button" at bounding box center [125, 386] width 138 height 7
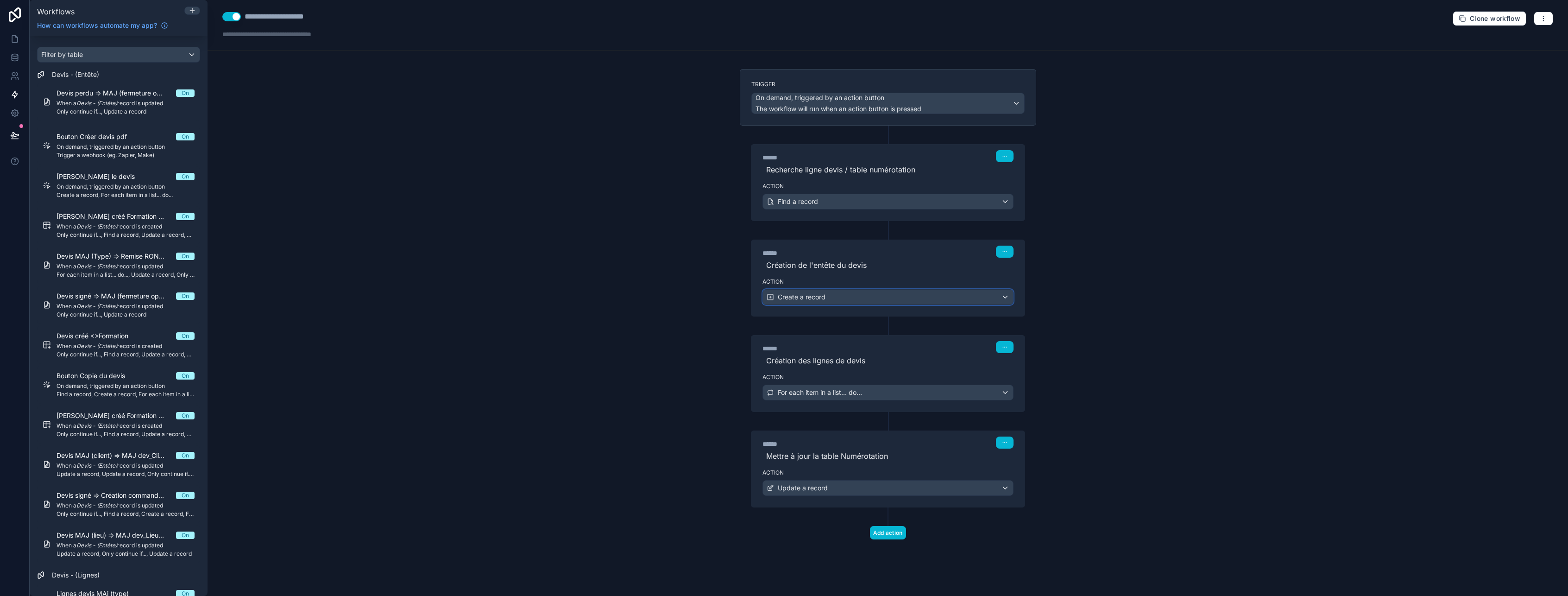
click at [849, 294] on div "Create a record" at bounding box center [888, 296] width 250 height 15
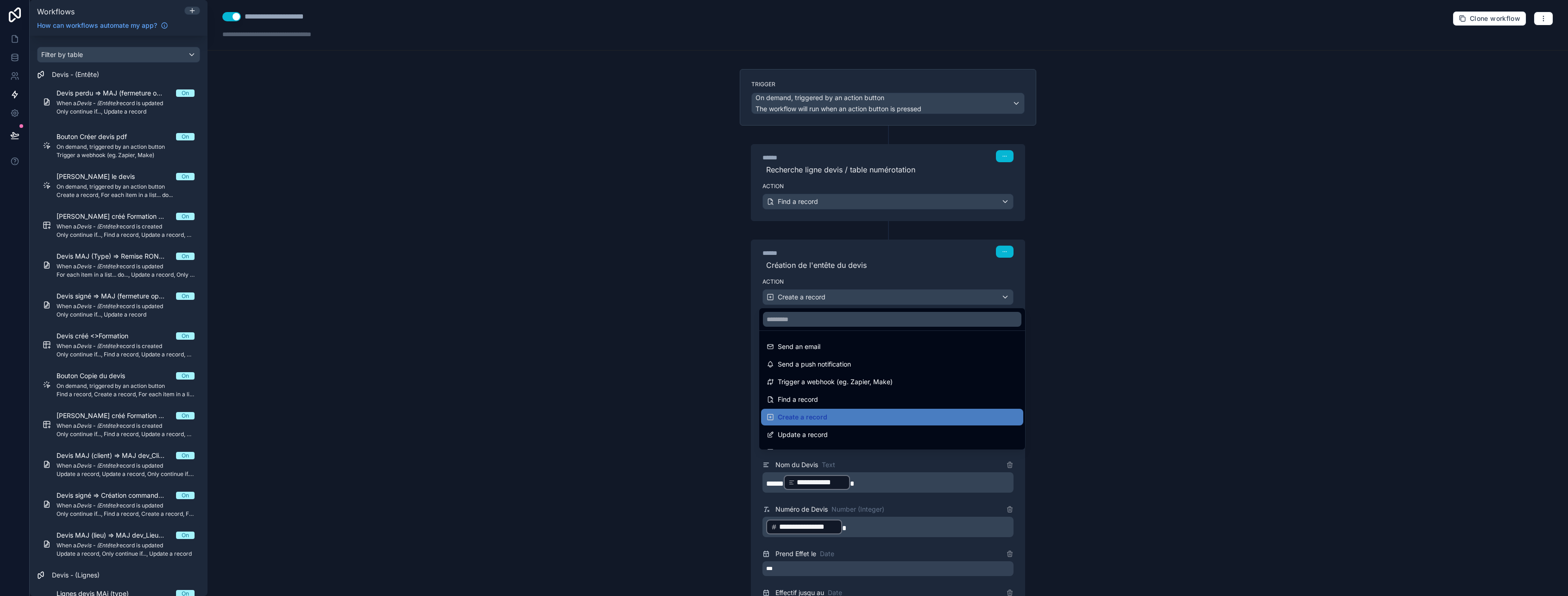
click at [849, 294] on div at bounding box center [784, 298] width 1568 height 596
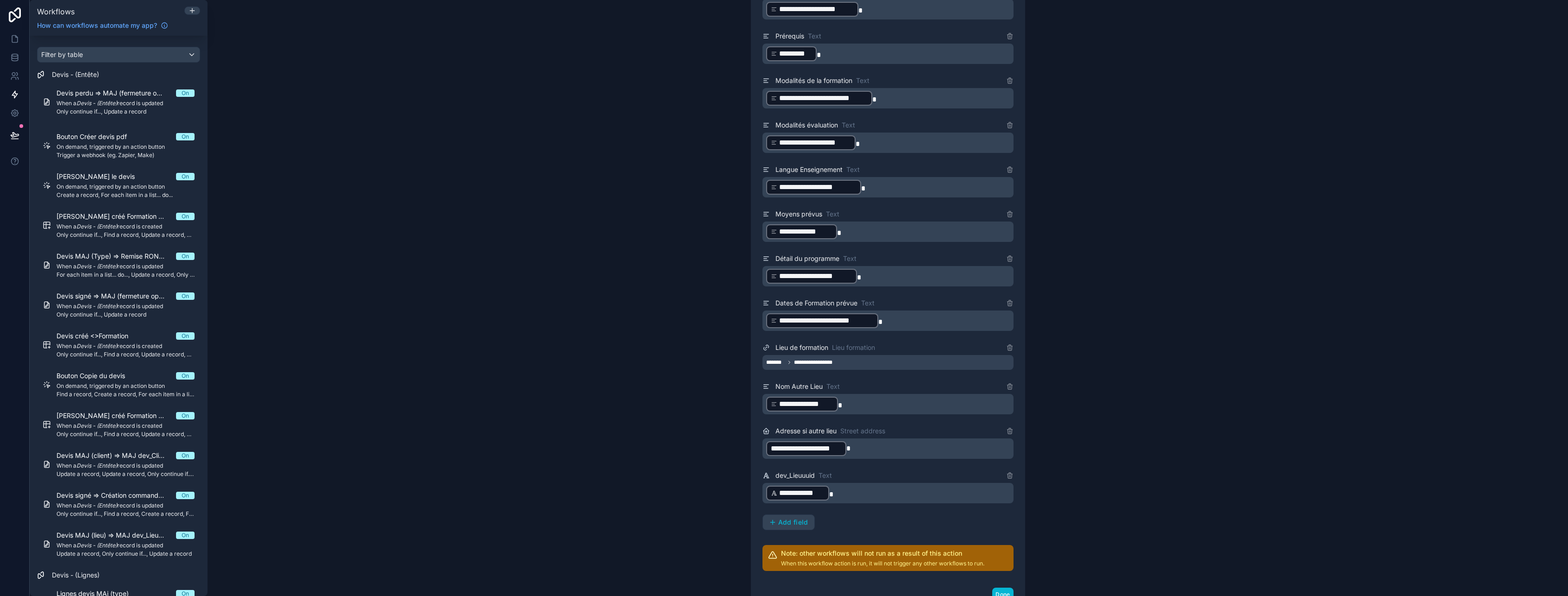
scroll to position [1251, 0]
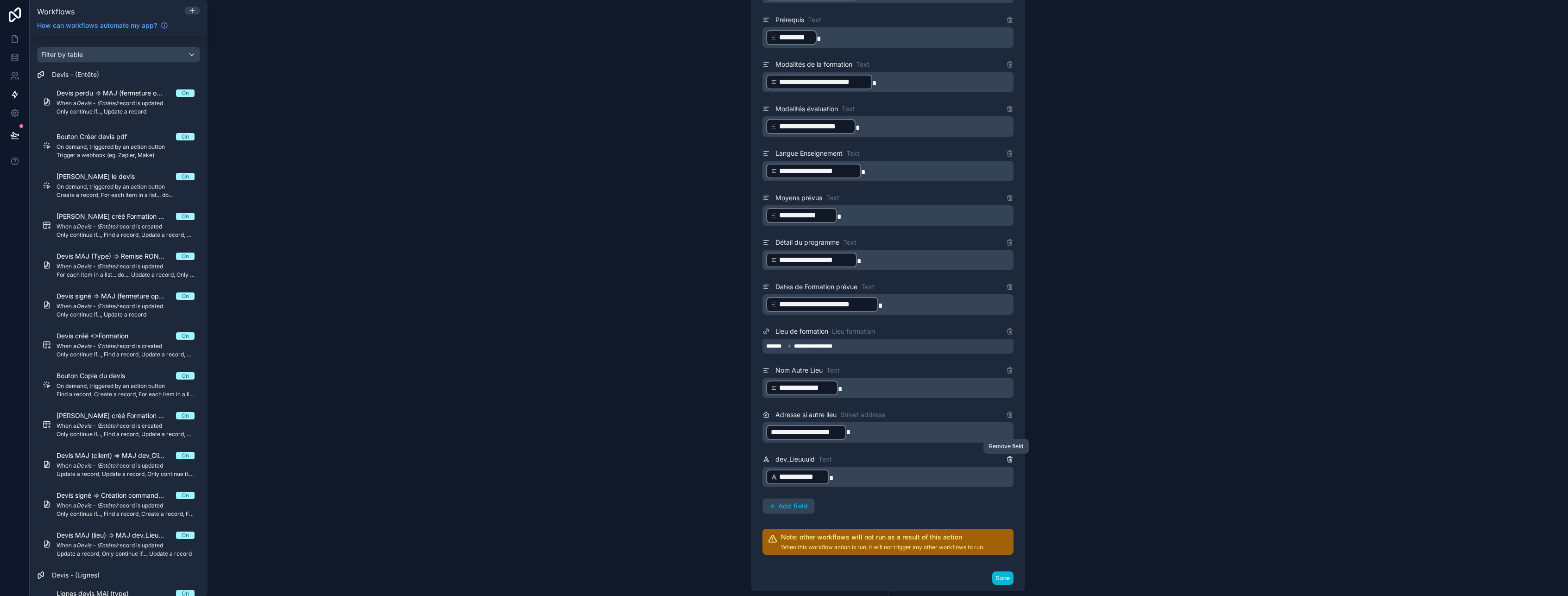
click at [1006, 460] on icon at bounding box center [1010, 459] width 7 height 7
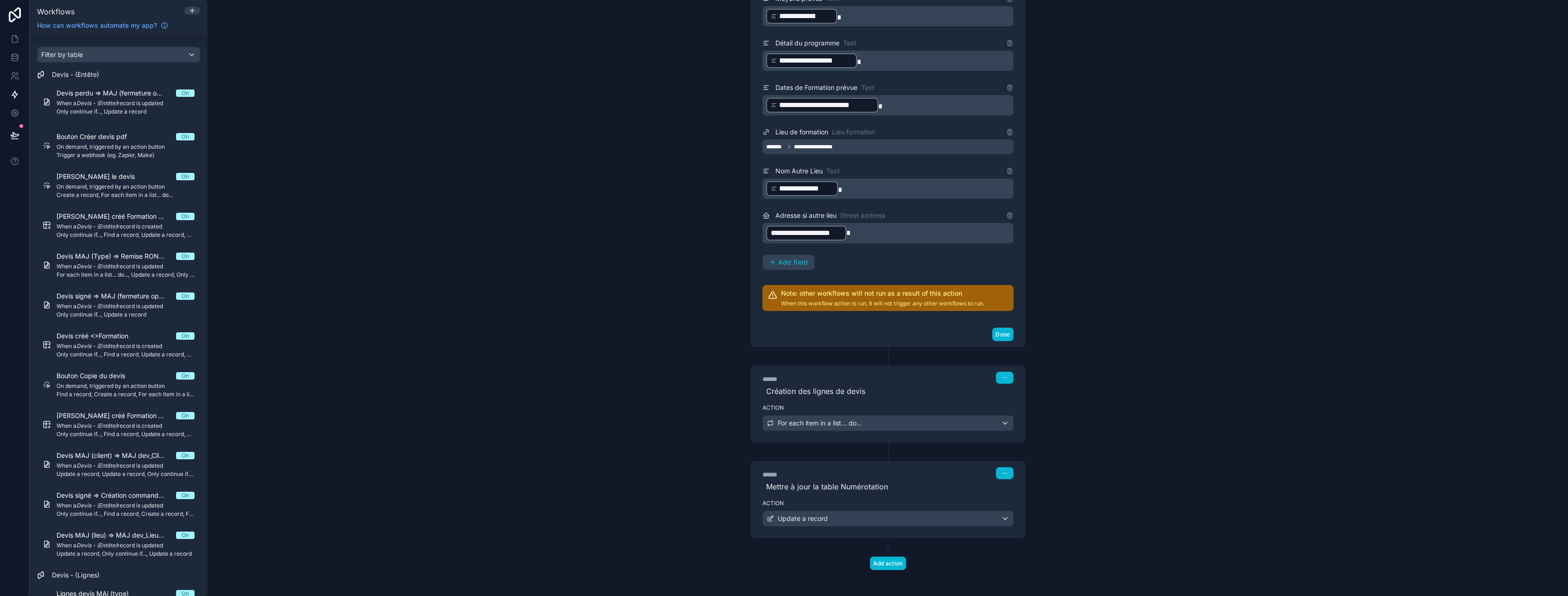
scroll to position [1454, 0]
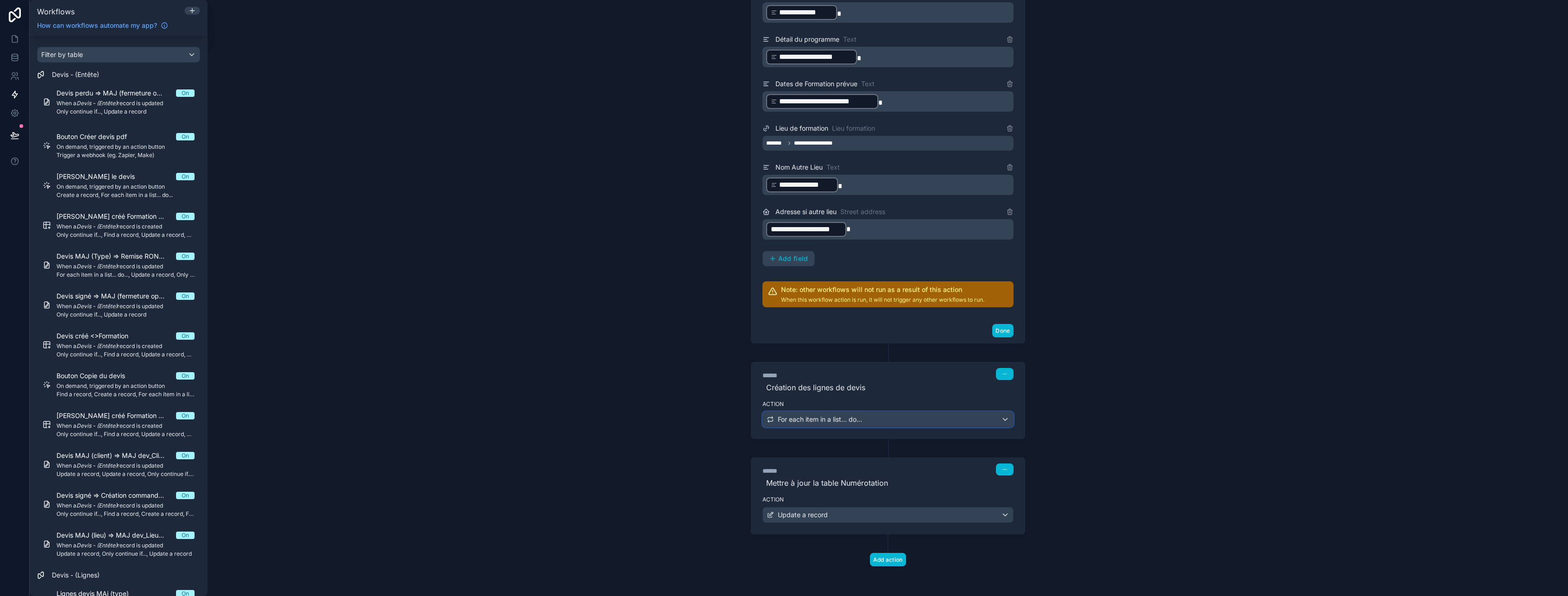
click at [929, 423] on div "For each item in a list... do..." at bounding box center [888, 419] width 250 height 15
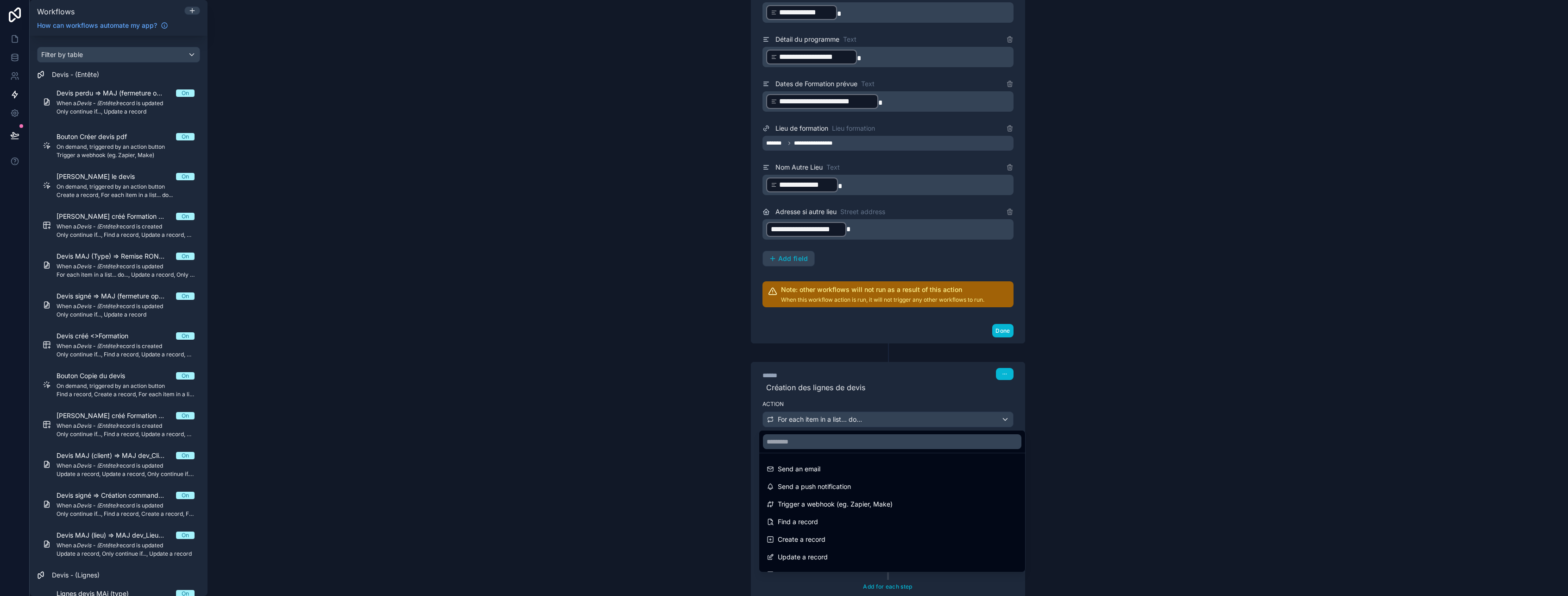
click at [929, 423] on div at bounding box center [784, 298] width 1568 height 596
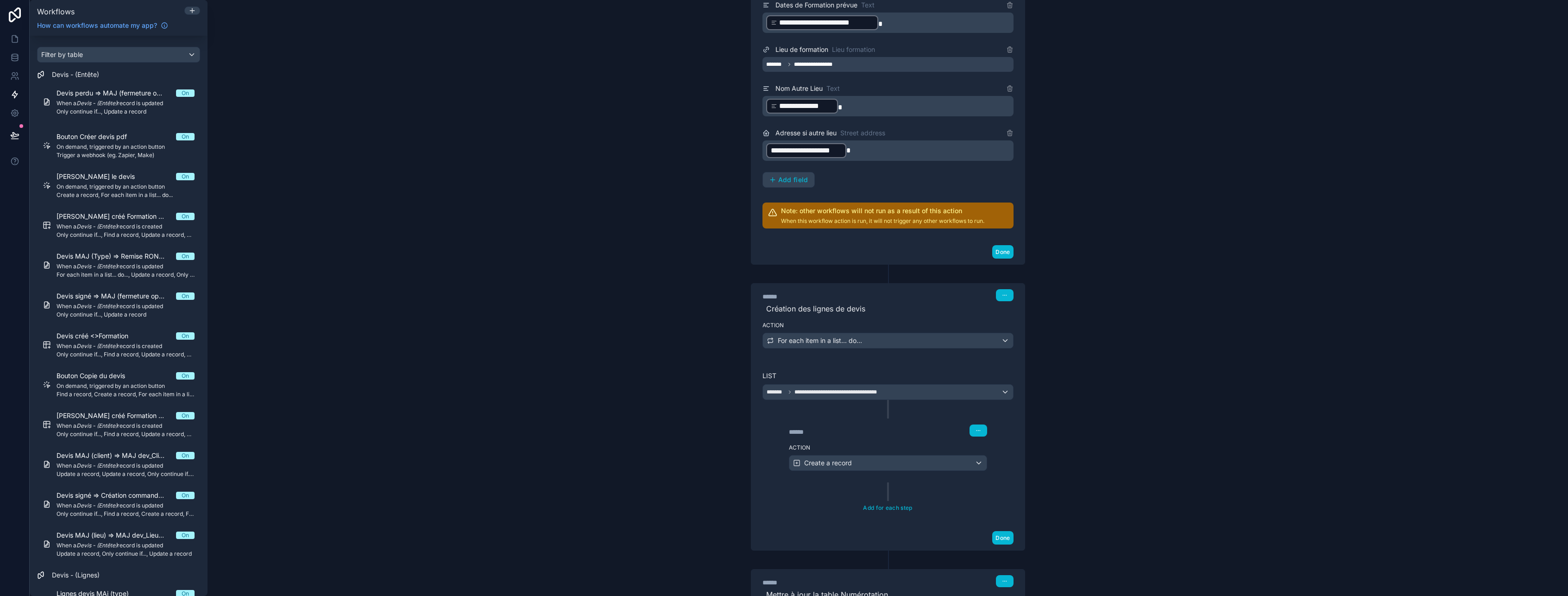
scroll to position [1546, 0]
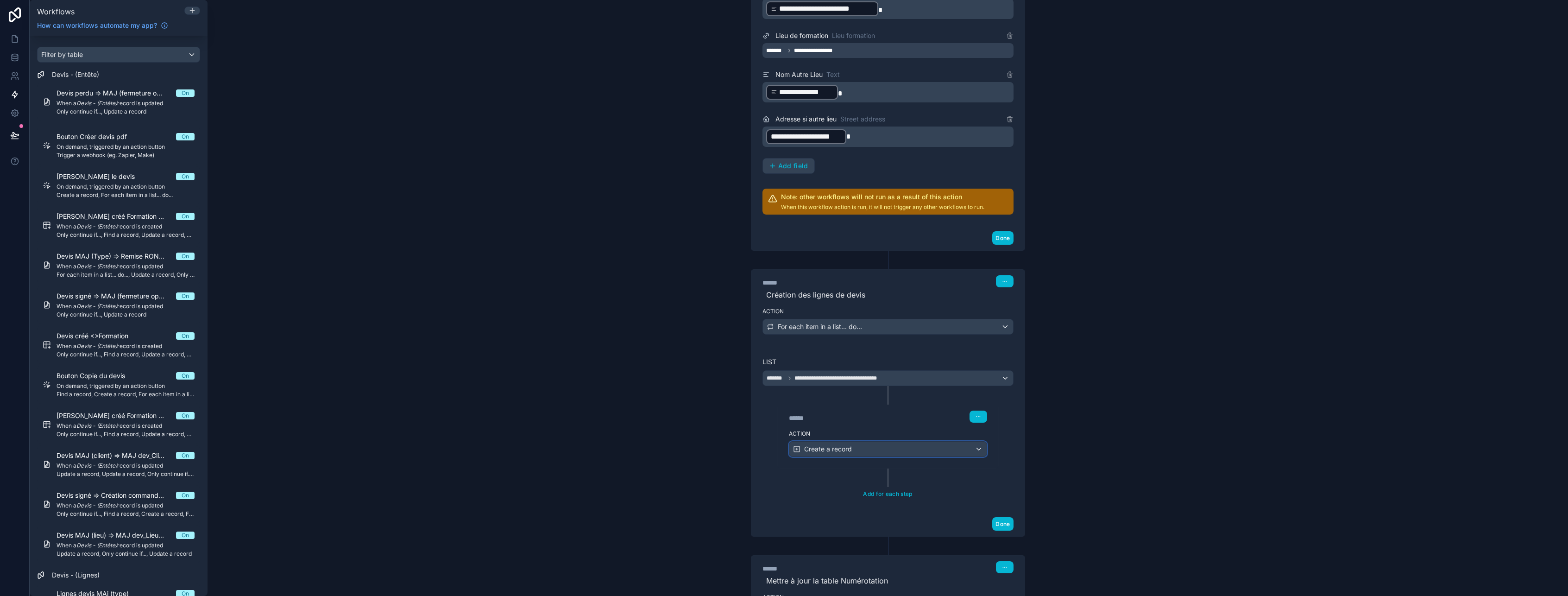
click at [917, 445] on div "Create a record" at bounding box center [888, 448] width 198 height 15
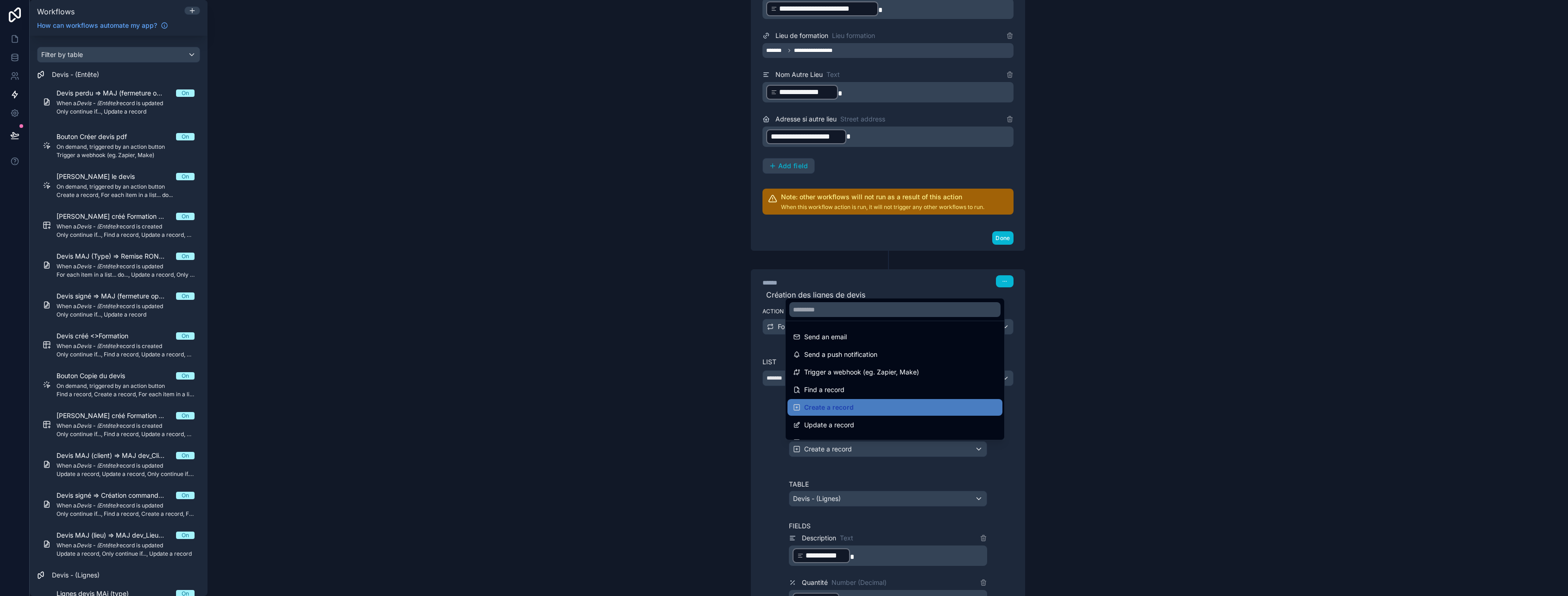
click at [917, 445] on div at bounding box center [784, 298] width 1568 height 596
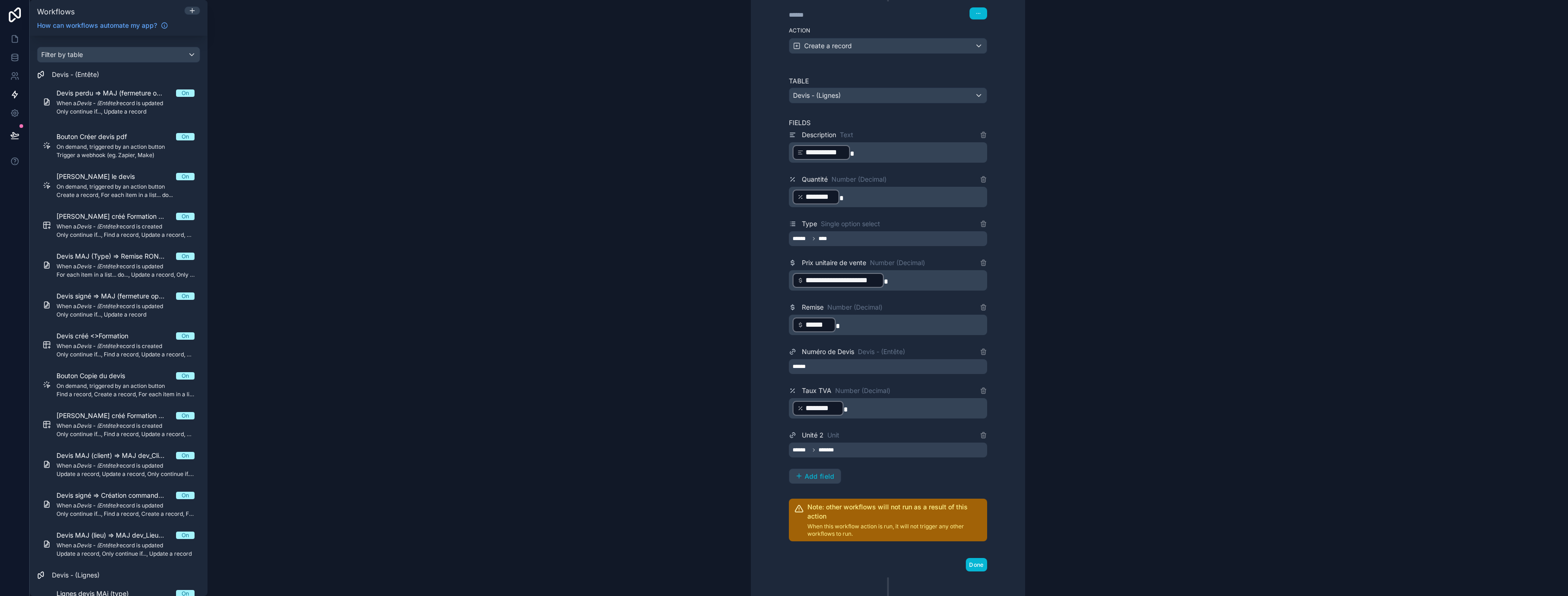
scroll to position [1963, 0]
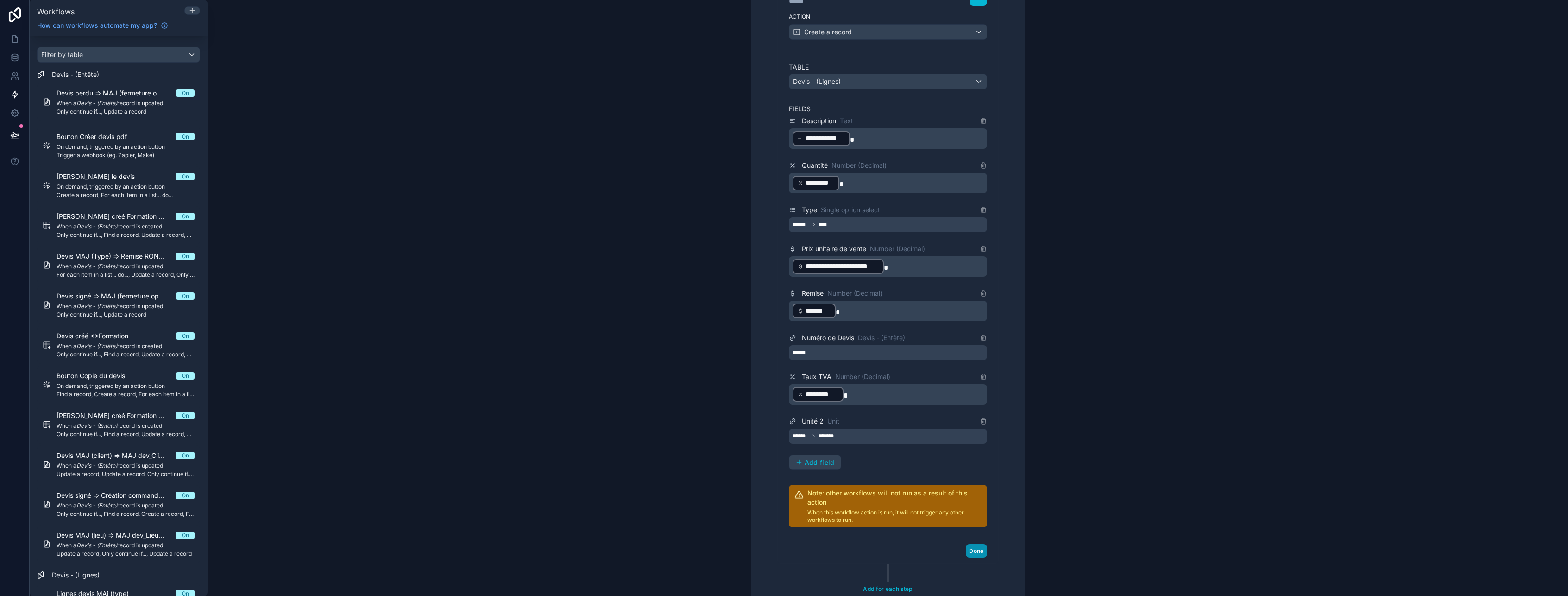
click at [971, 550] on button "Done" at bounding box center [976, 550] width 21 height 13
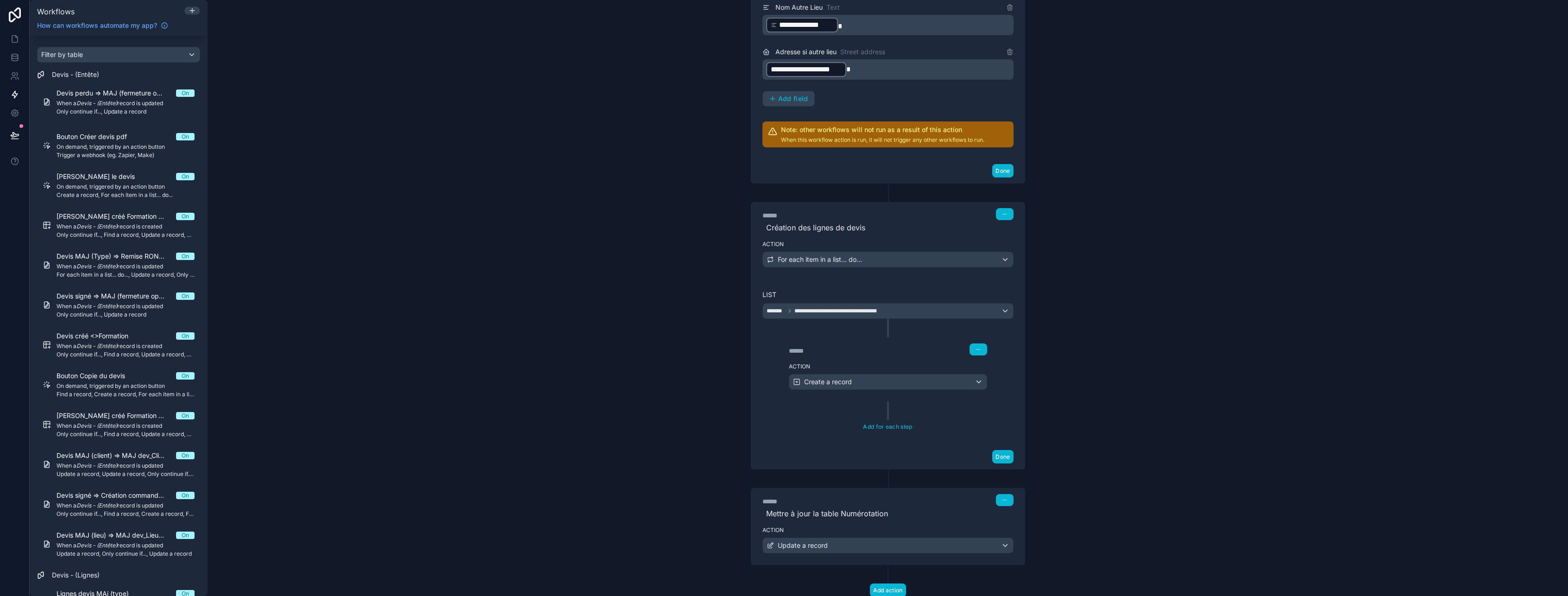
scroll to position [1598, 0]
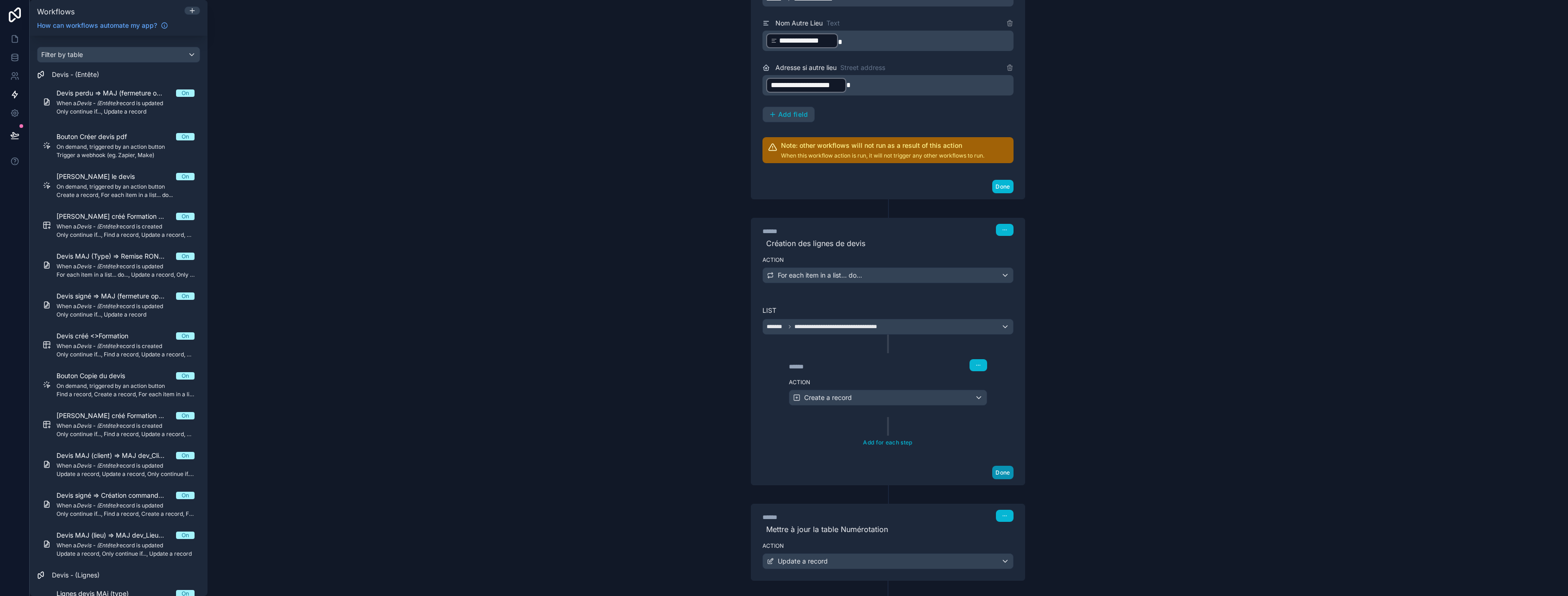
click at [1005, 473] on button "Done" at bounding box center [1003, 472] width 21 height 13
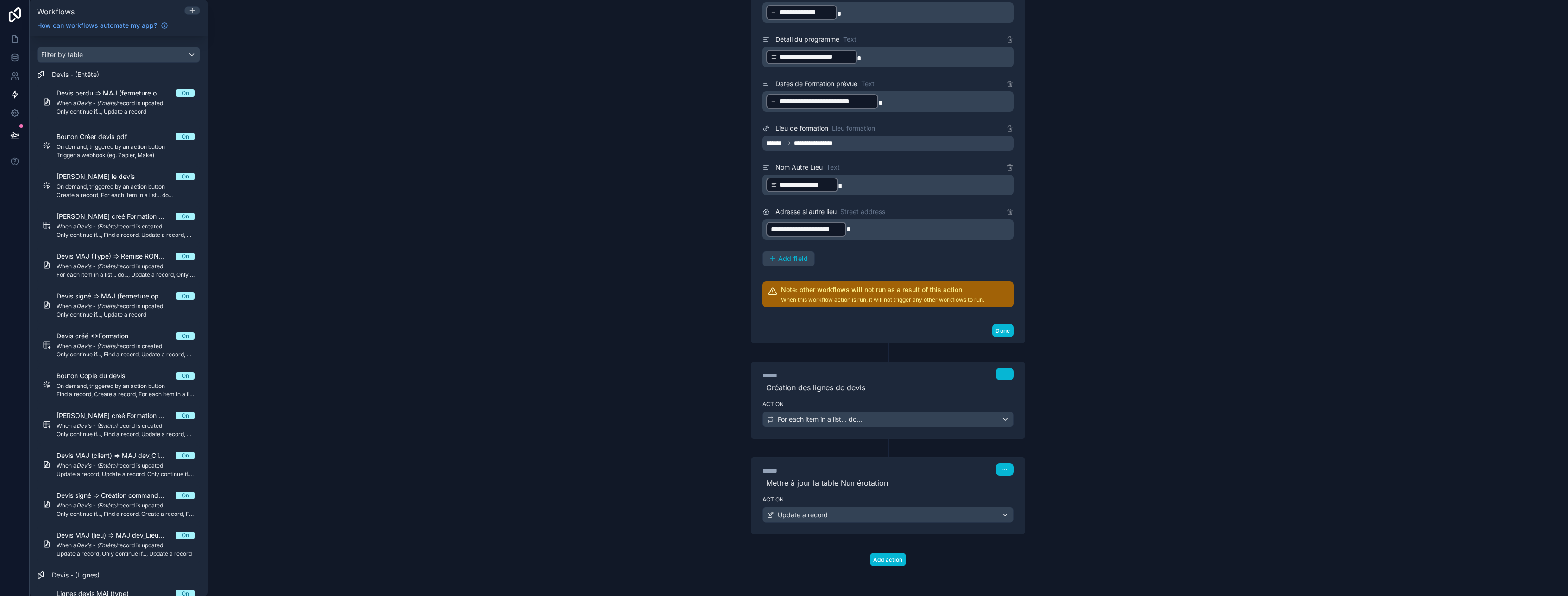
scroll to position [1454, 0]
click at [992, 331] on button "Done" at bounding box center [1003, 330] width 21 height 13
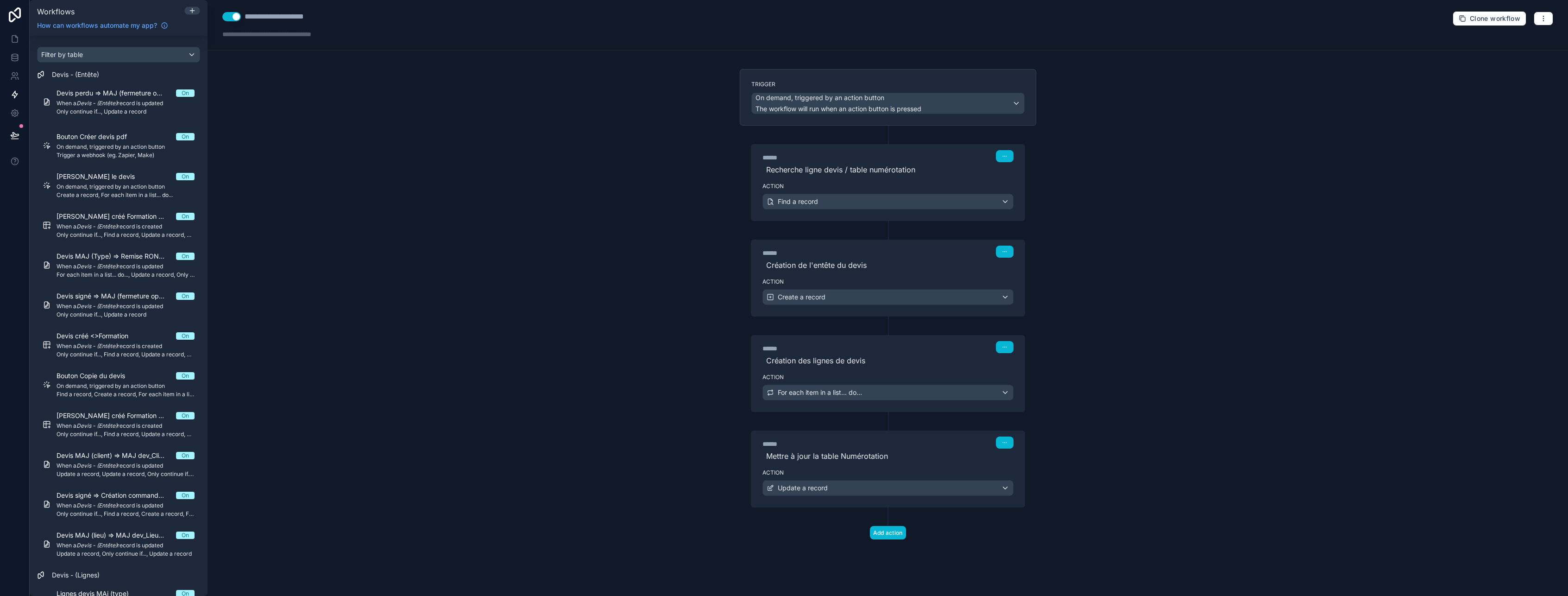
scroll to position [0, 0]
click at [107, 431] on span "Only continue if..., Find a record, Update a record, Update a record, Only cont…" at bounding box center [125, 434] width 138 height 7
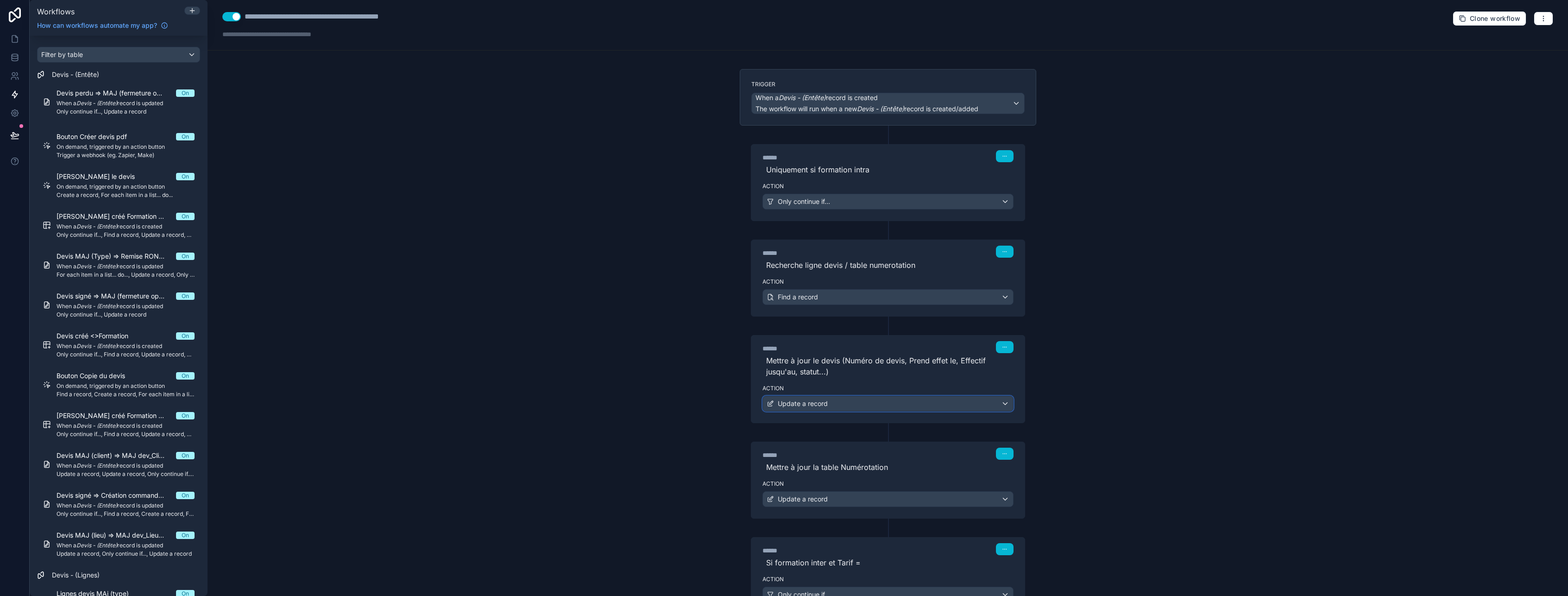
click at [838, 407] on div "Update a record" at bounding box center [888, 403] width 250 height 15
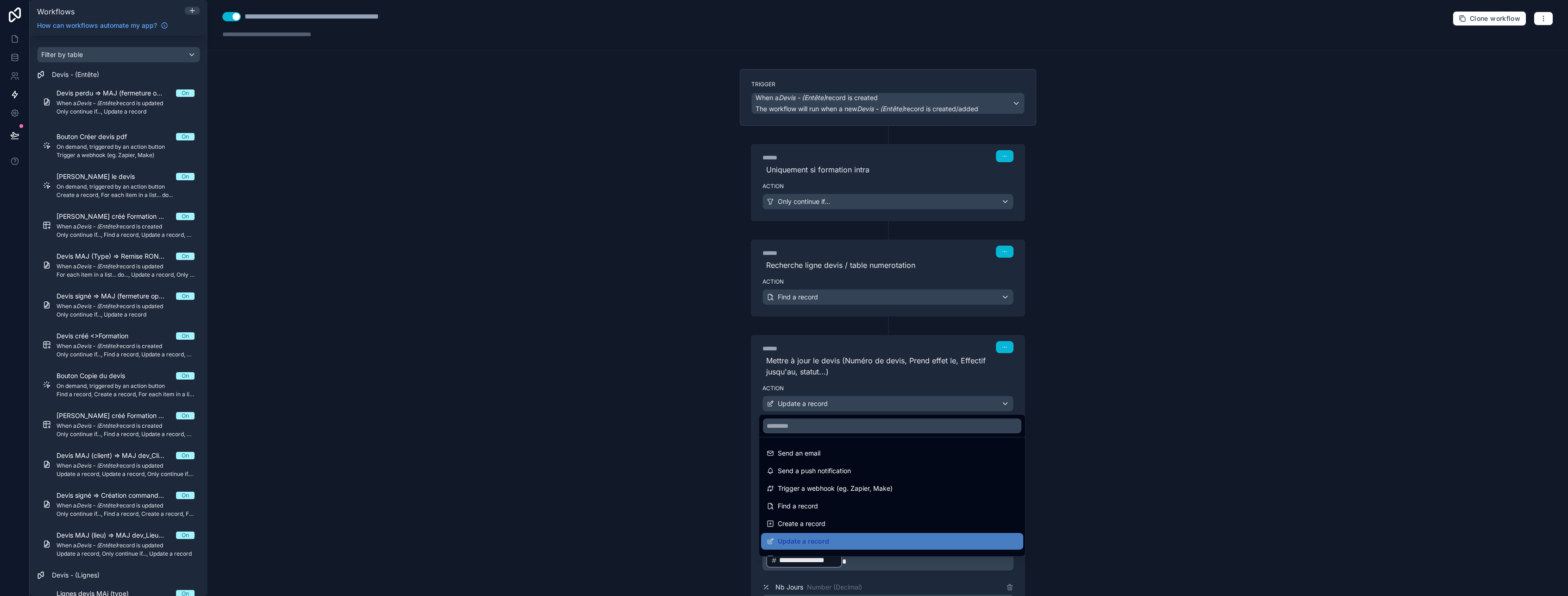
click at [838, 407] on div at bounding box center [784, 298] width 1568 height 596
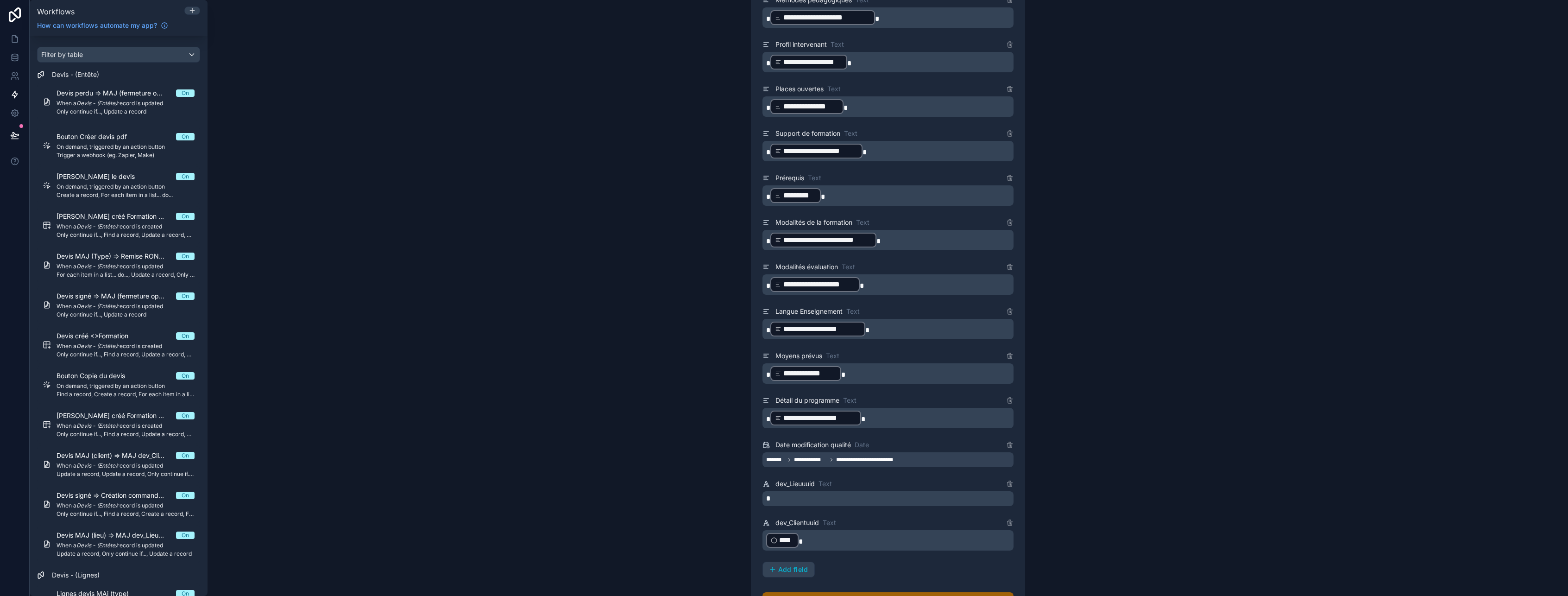
scroll to position [834, 0]
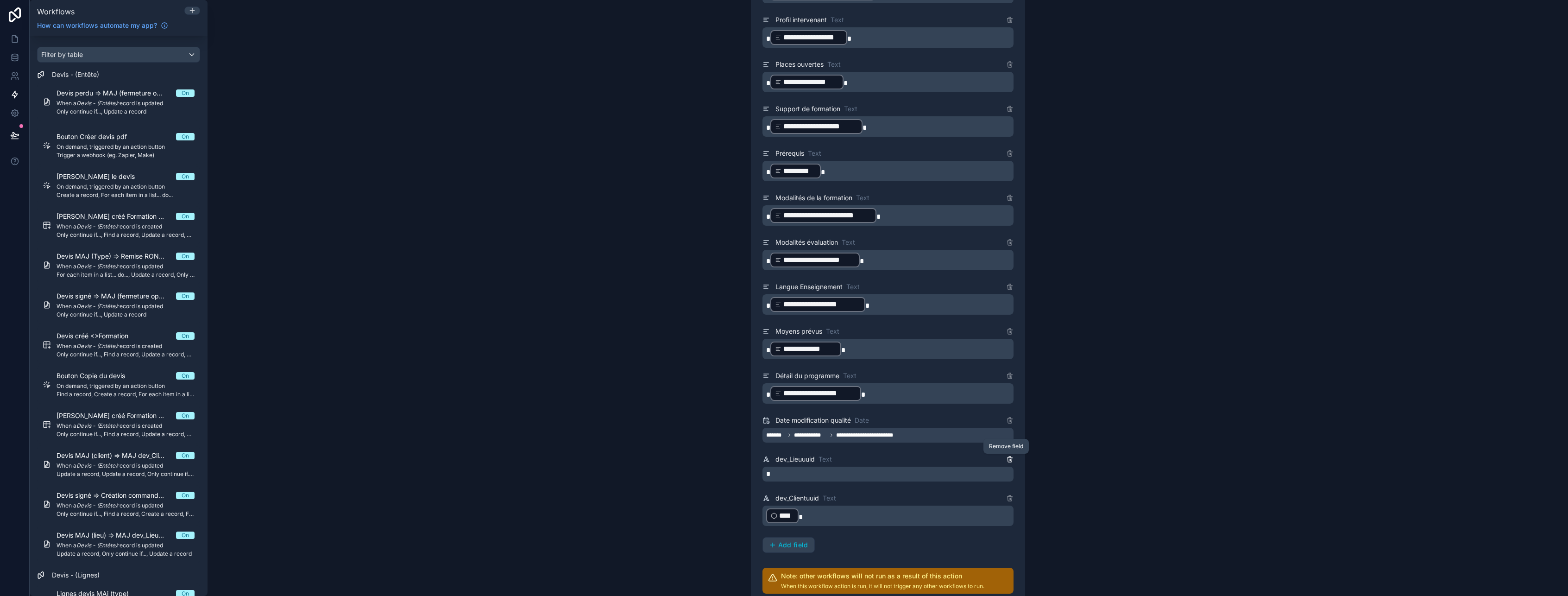
click at [1006, 461] on icon at bounding box center [1010, 459] width 7 height 7
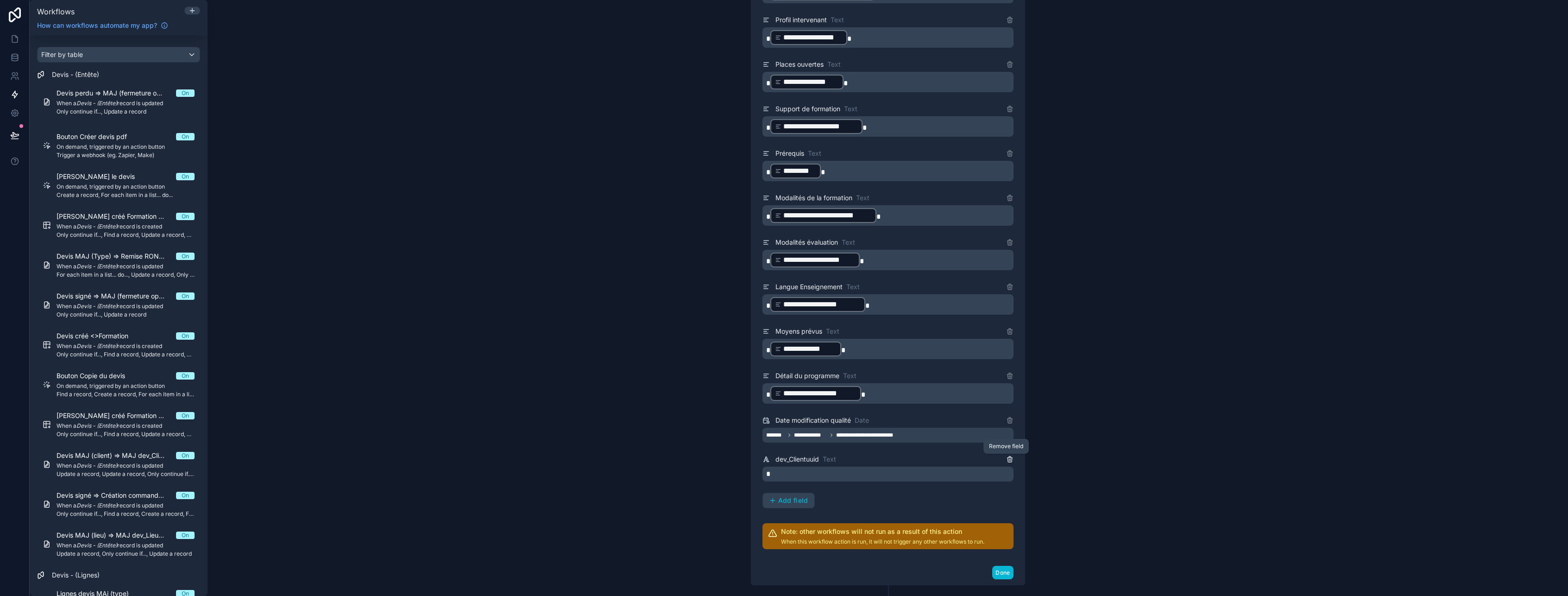
click at [1006, 461] on icon at bounding box center [1010, 459] width 7 height 7
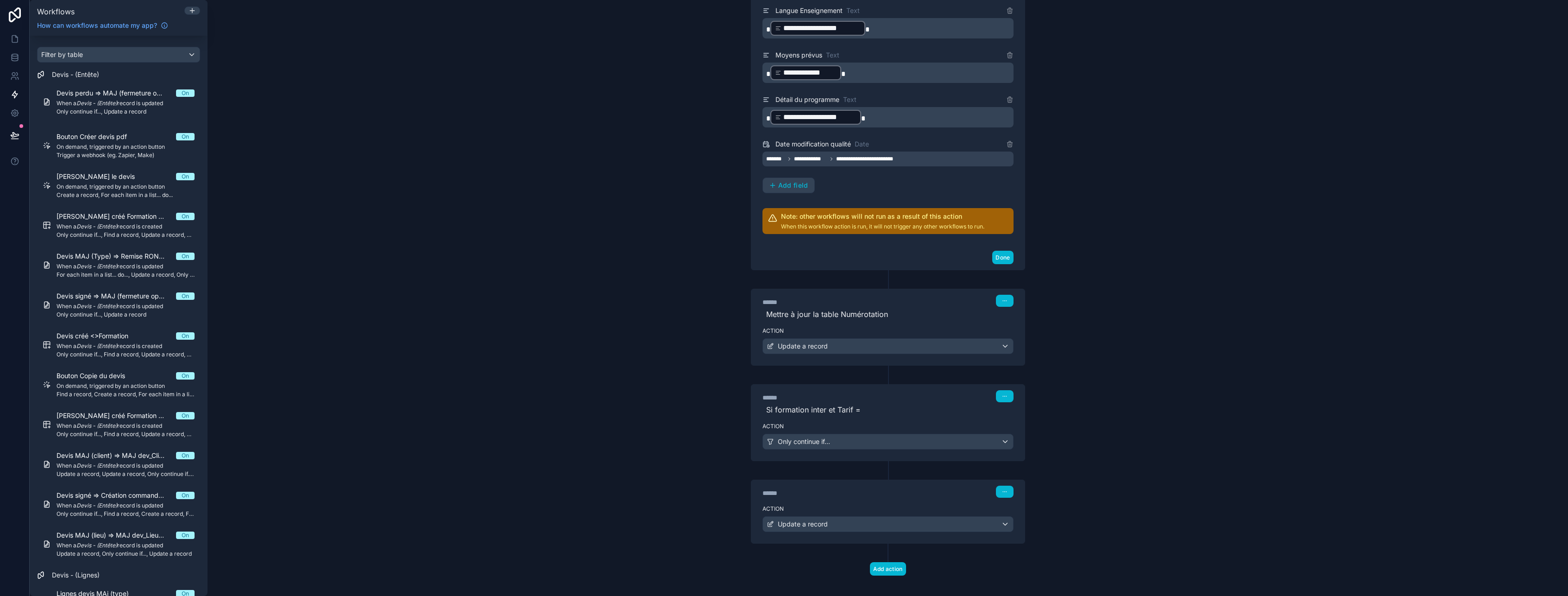
scroll to position [1112, 0]
click at [906, 524] on div "Update a record" at bounding box center [888, 521] width 250 height 15
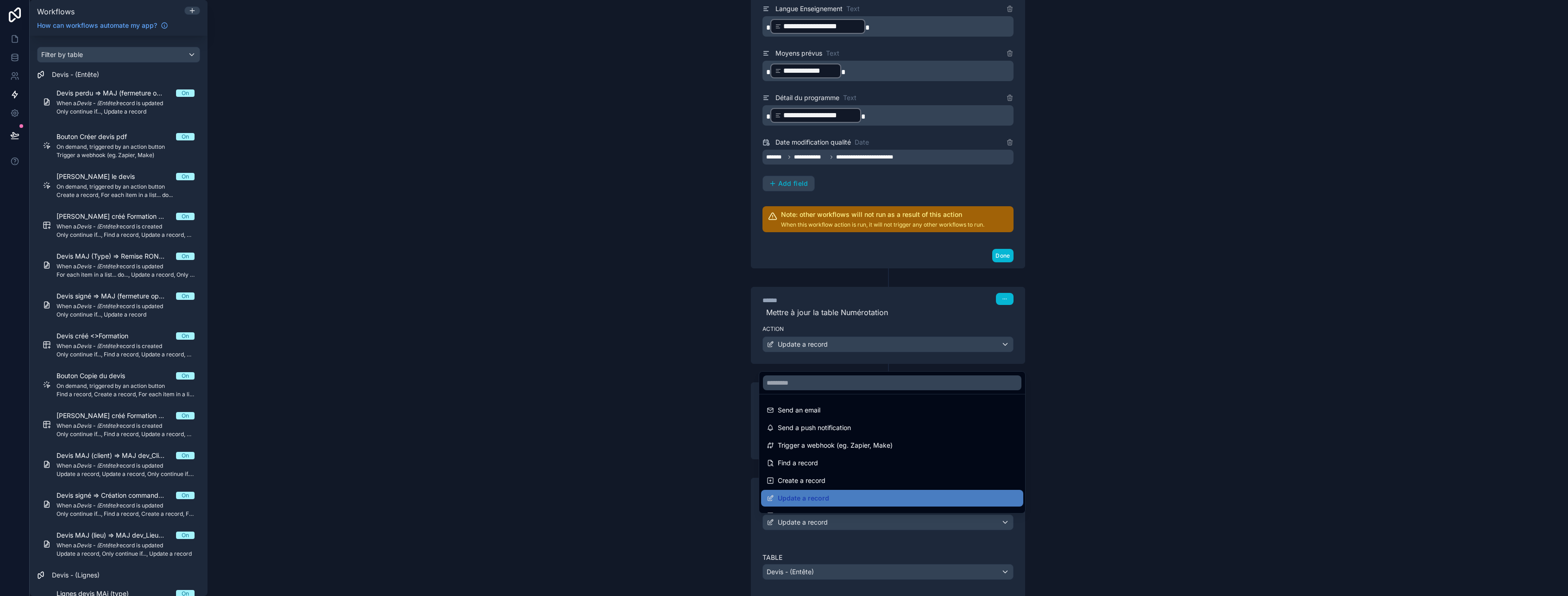
click at [905, 524] on div at bounding box center [784, 298] width 1568 height 596
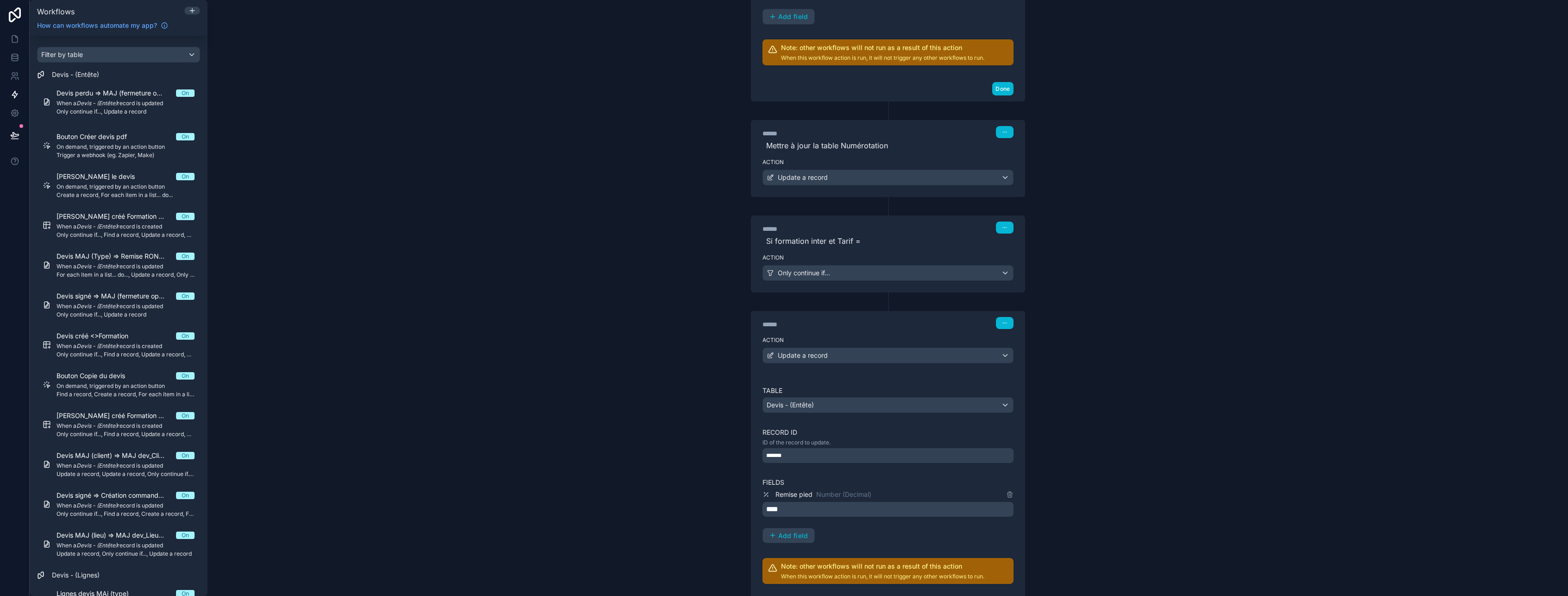
scroll to position [1297, 0]
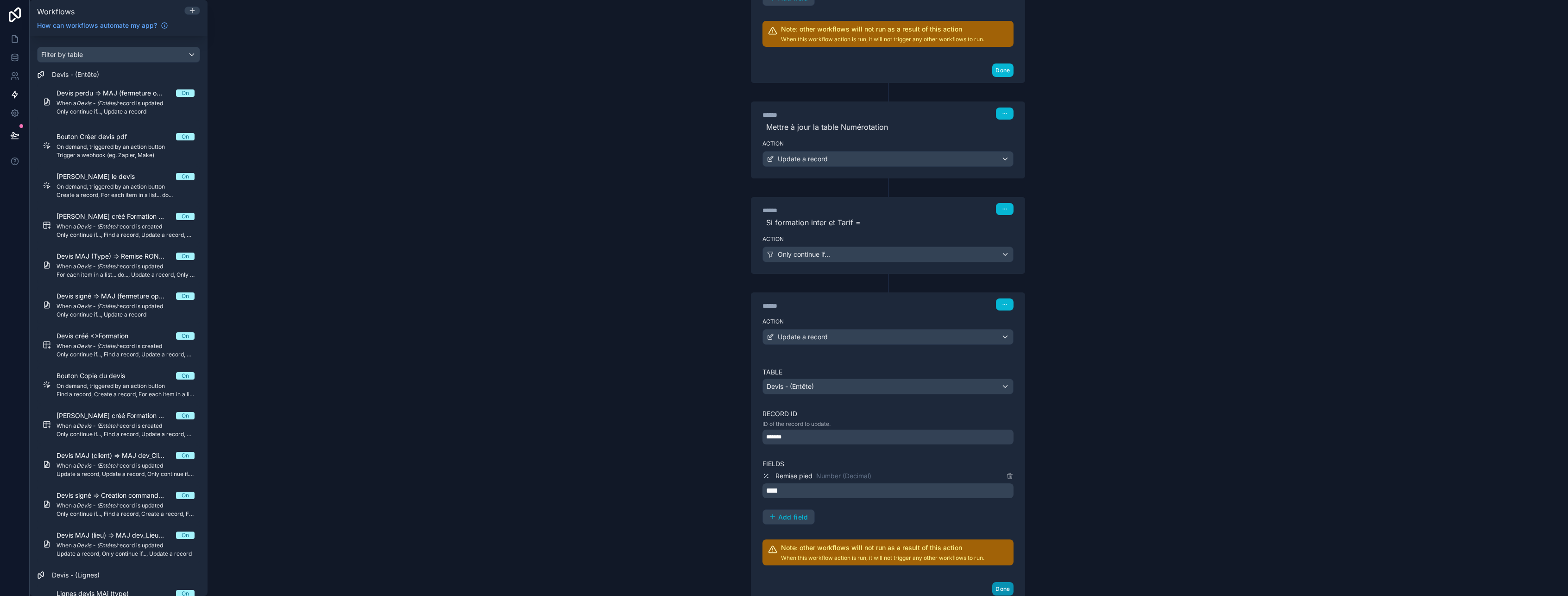
click at [994, 586] on button "Done" at bounding box center [1003, 588] width 21 height 13
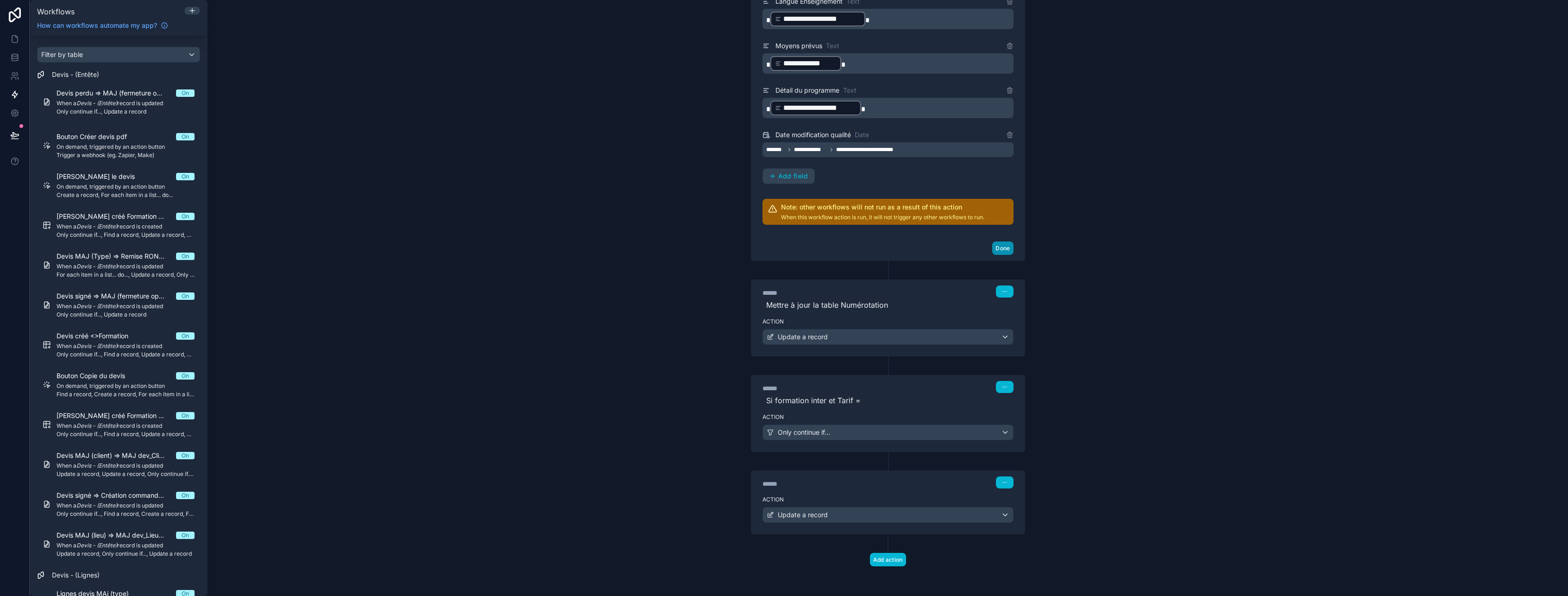
click at [1002, 248] on button "Done" at bounding box center [1003, 248] width 21 height 13
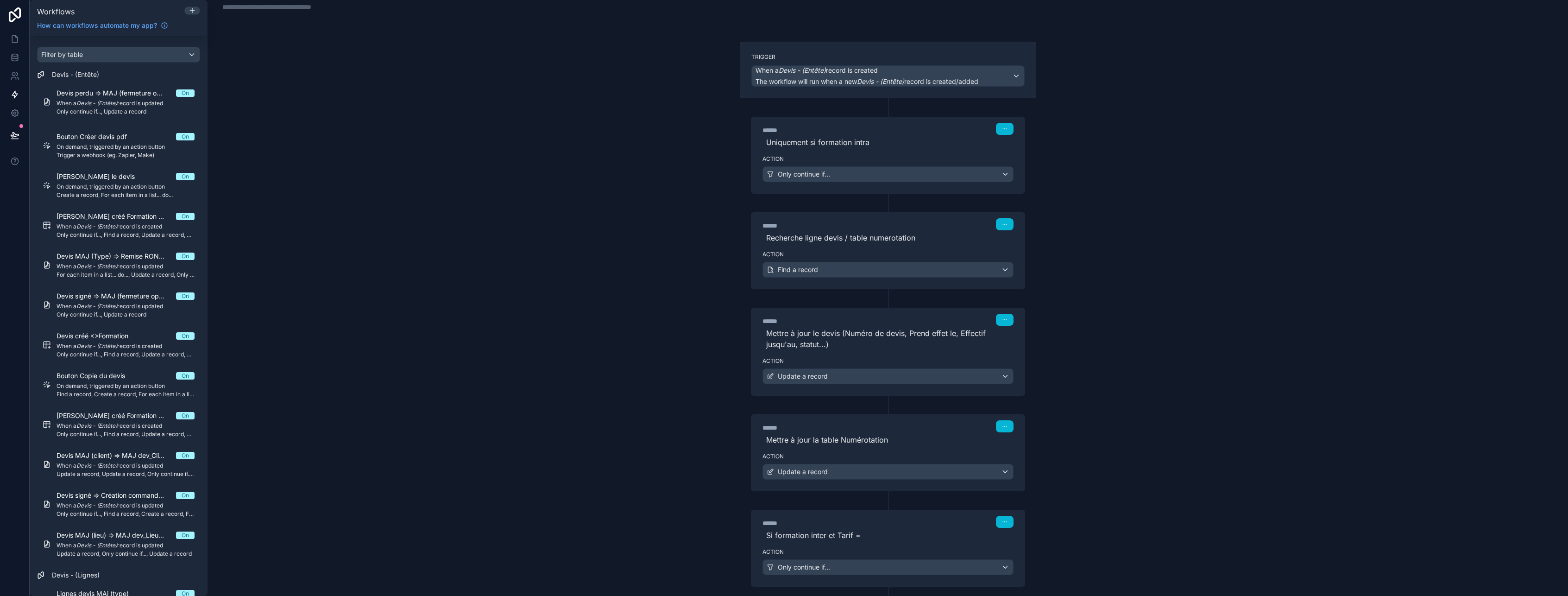
scroll to position [0, 0]
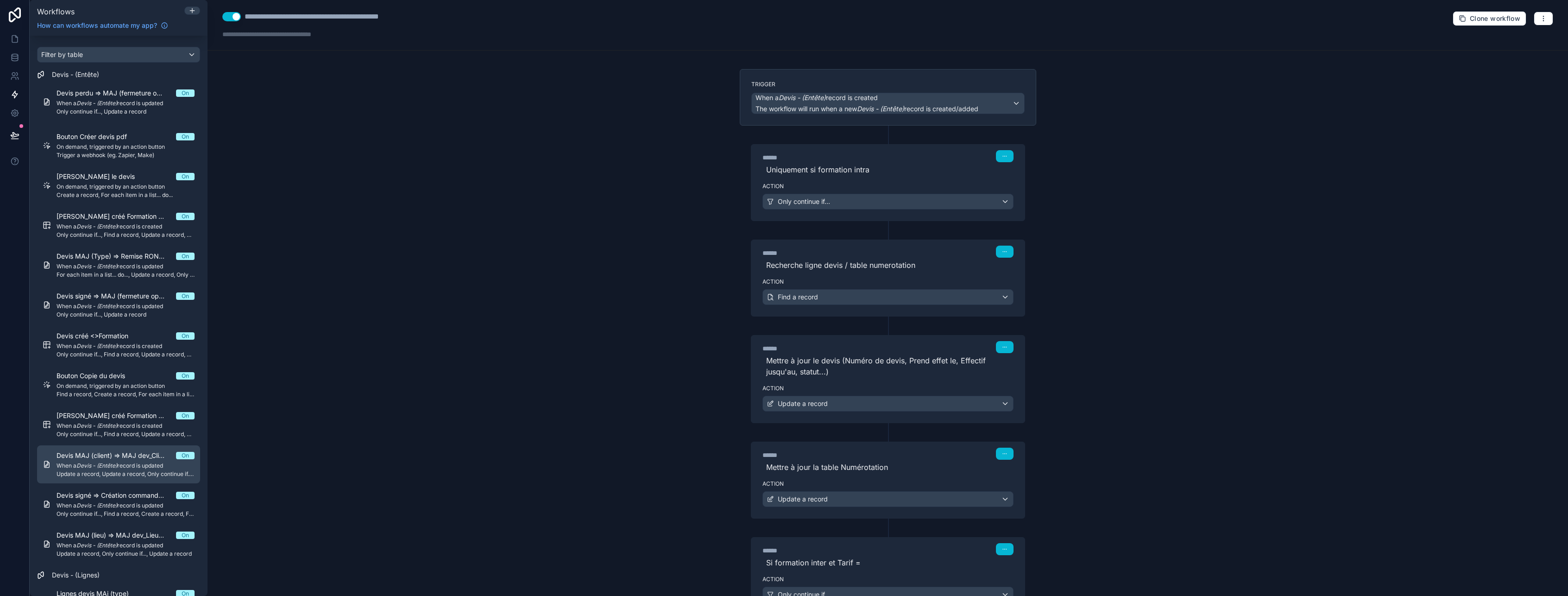
click at [101, 460] on div "Devis MAJ (client) => MAJ dev_ClientUUID On When a Devis - (Entête) record is u…" at bounding box center [125, 464] width 138 height 27
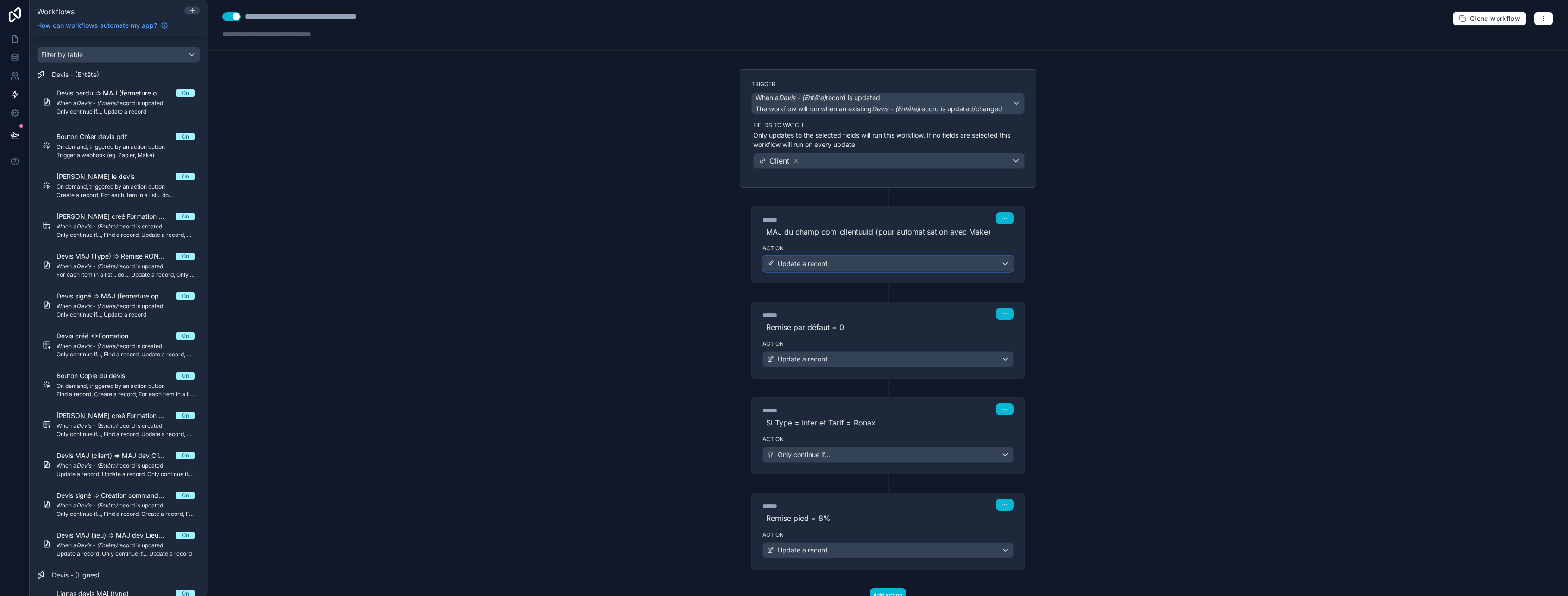
click at [878, 264] on div "Update a record" at bounding box center [888, 263] width 250 height 15
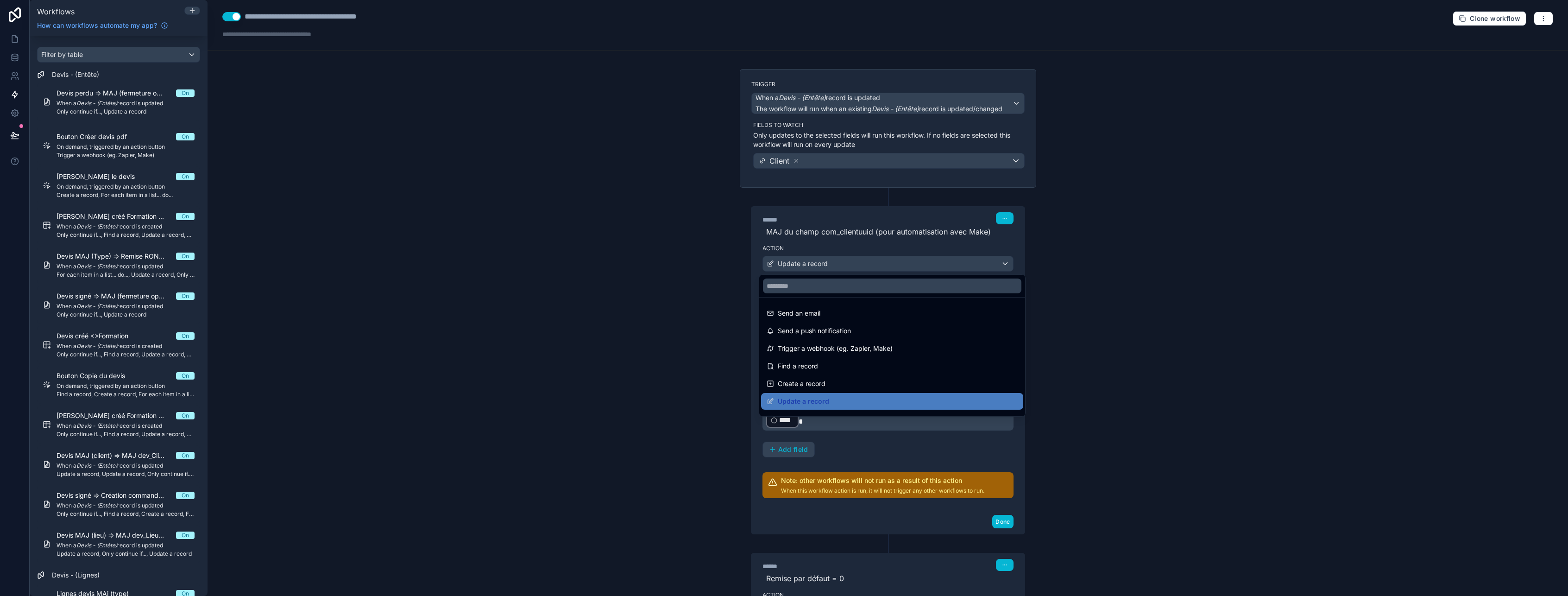
click at [878, 264] on div at bounding box center [784, 298] width 1568 height 596
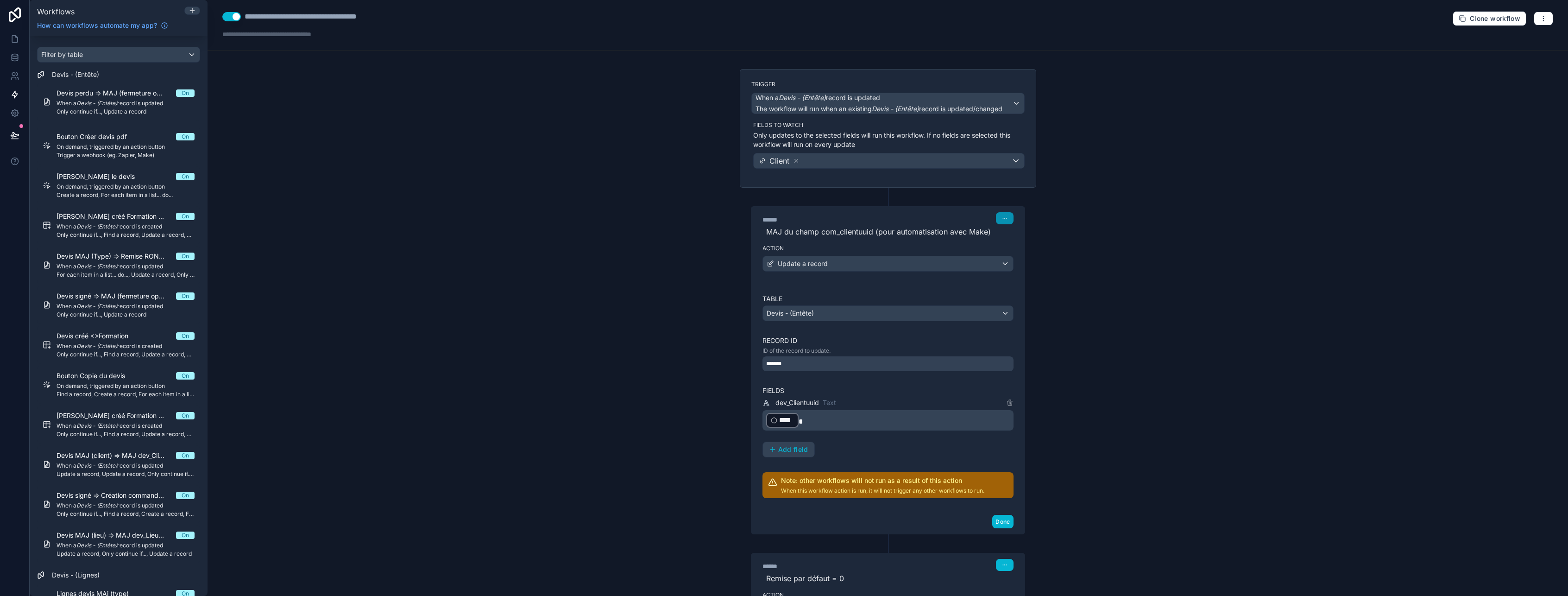
click at [1002, 220] on icon "button" at bounding box center [1005, 218] width 5 height 5
click at [1013, 254] on span "Delete" at bounding box center [1018, 254] width 17 height 7
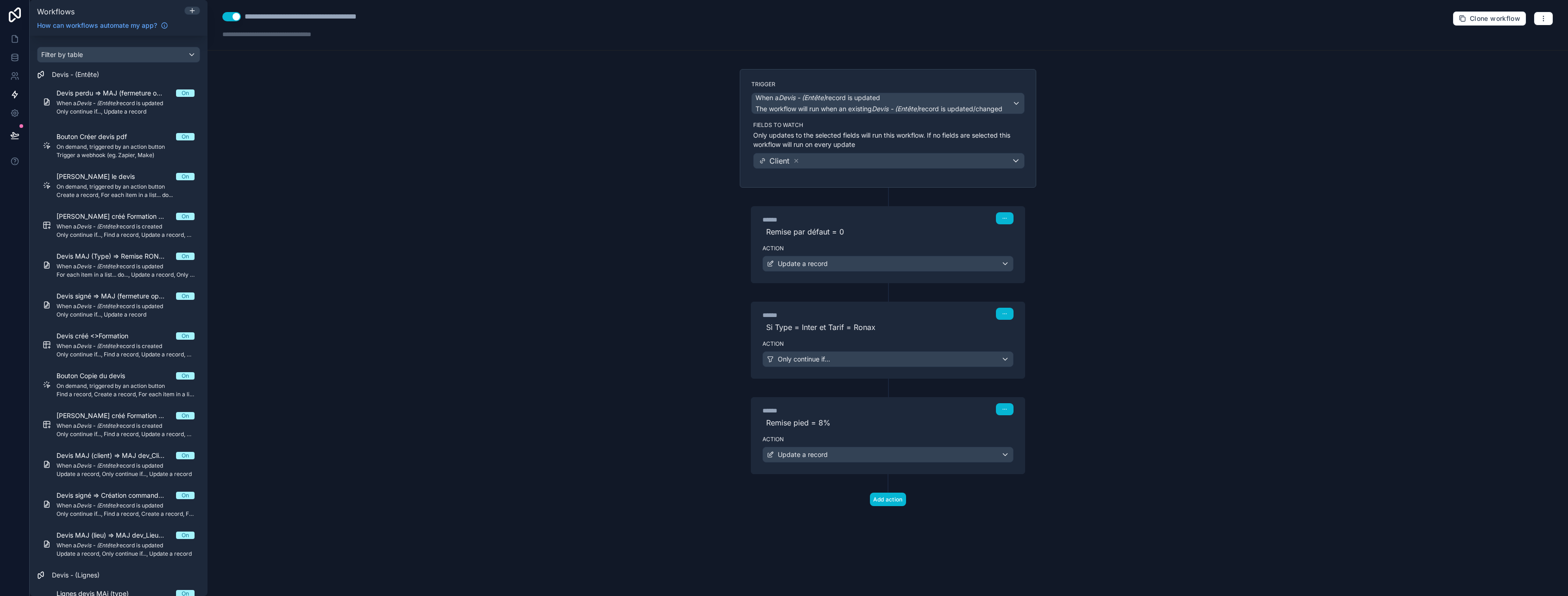
click at [351, 20] on div "**********" at bounding box center [322, 17] width 155 height 11
drag, startPoint x: 338, startPoint y: 16, endPoint x: 394, endPoint y: 19, distance: 56.1
click at [394, 19] on div "**********" at bounding box center [322, 17] width 155 height 11
click at [98, 508] on em "Devis - (Entête)" at bounding box center [97, 505] width 40 height 7
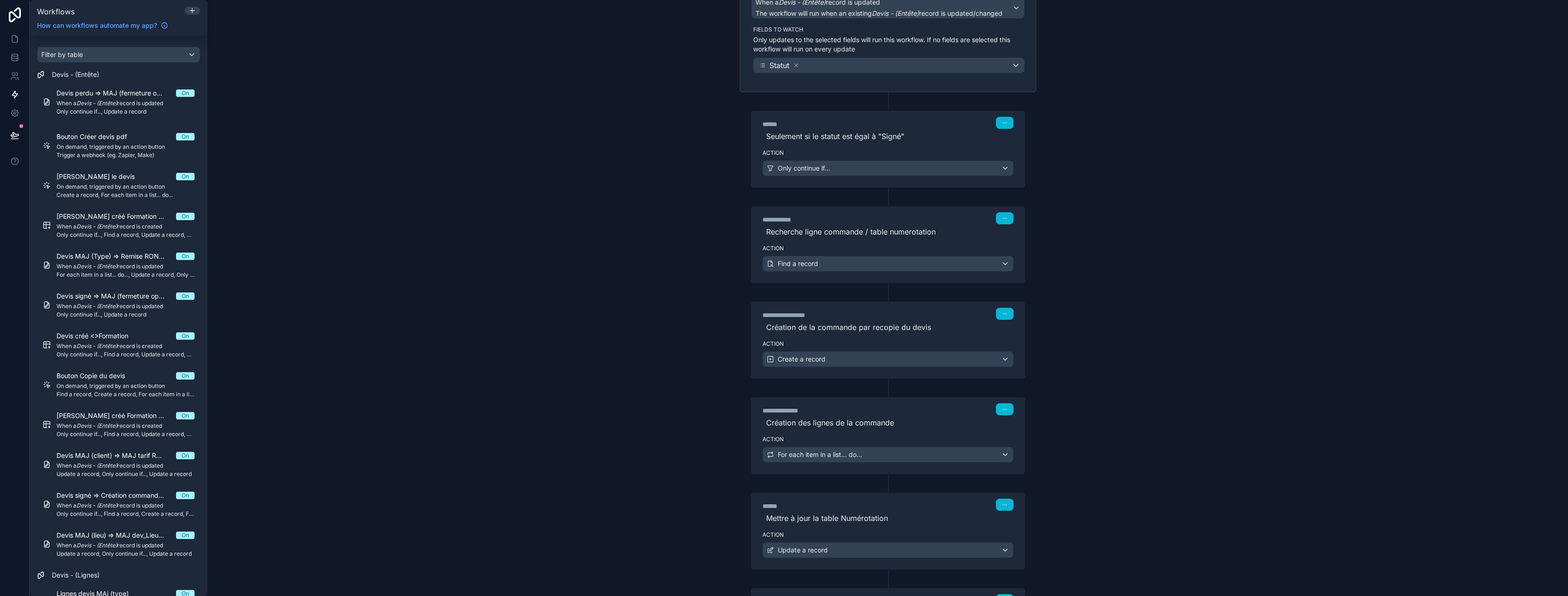
scroll to position [139, 0]
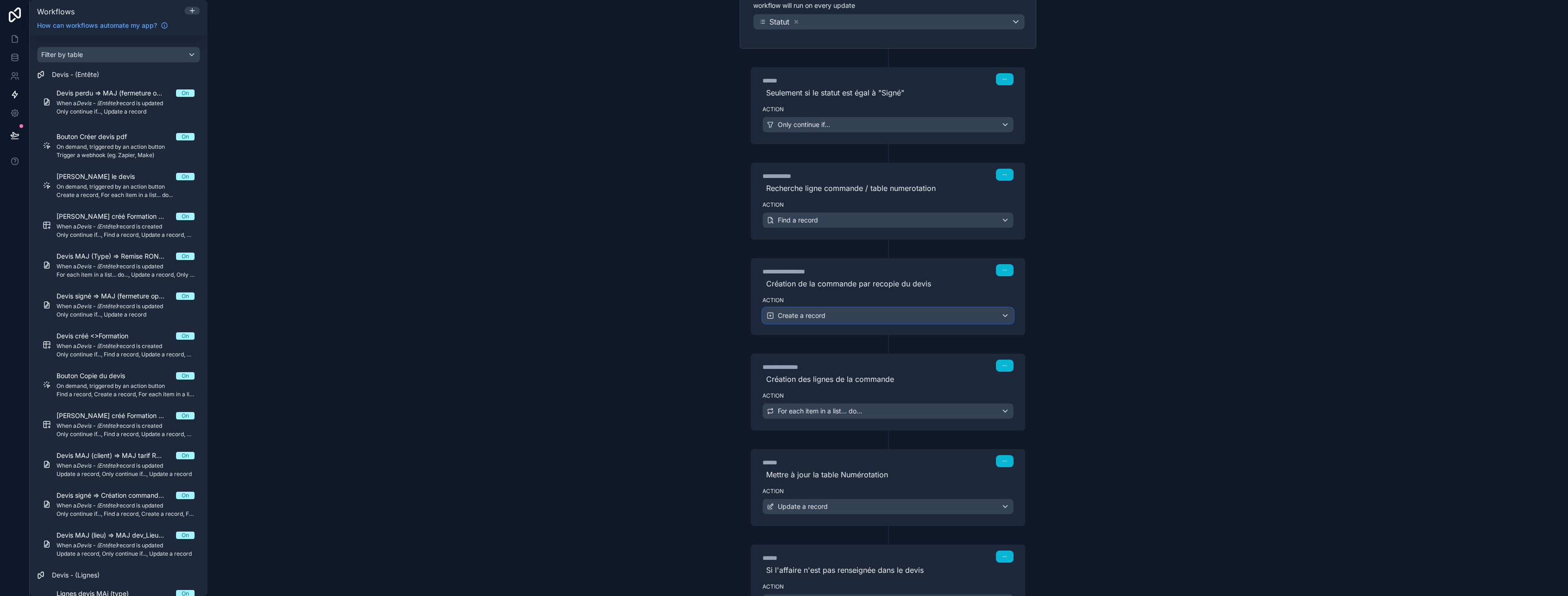
click at [860, 319] on div "Create a record" at bounding box center [888, 315] width 250 height 15
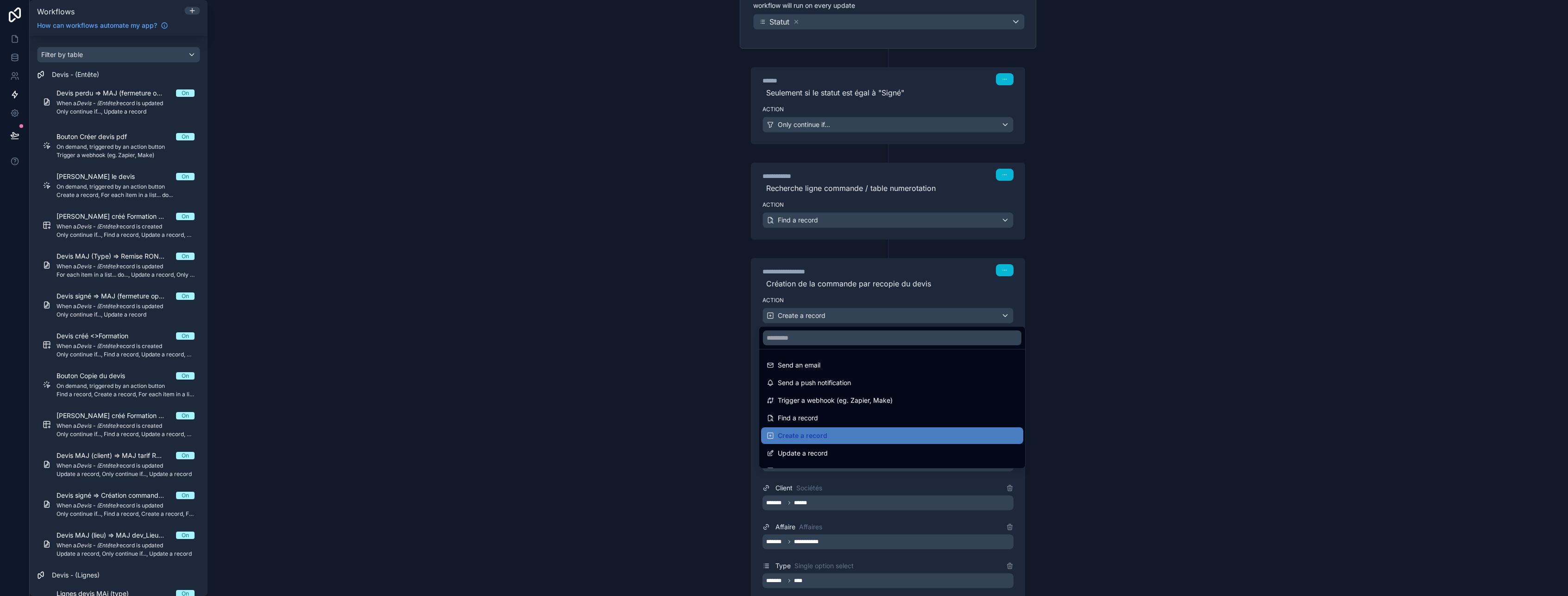
click at [860, 319] on div at bounding box center [784, 298] width 1568 height 596
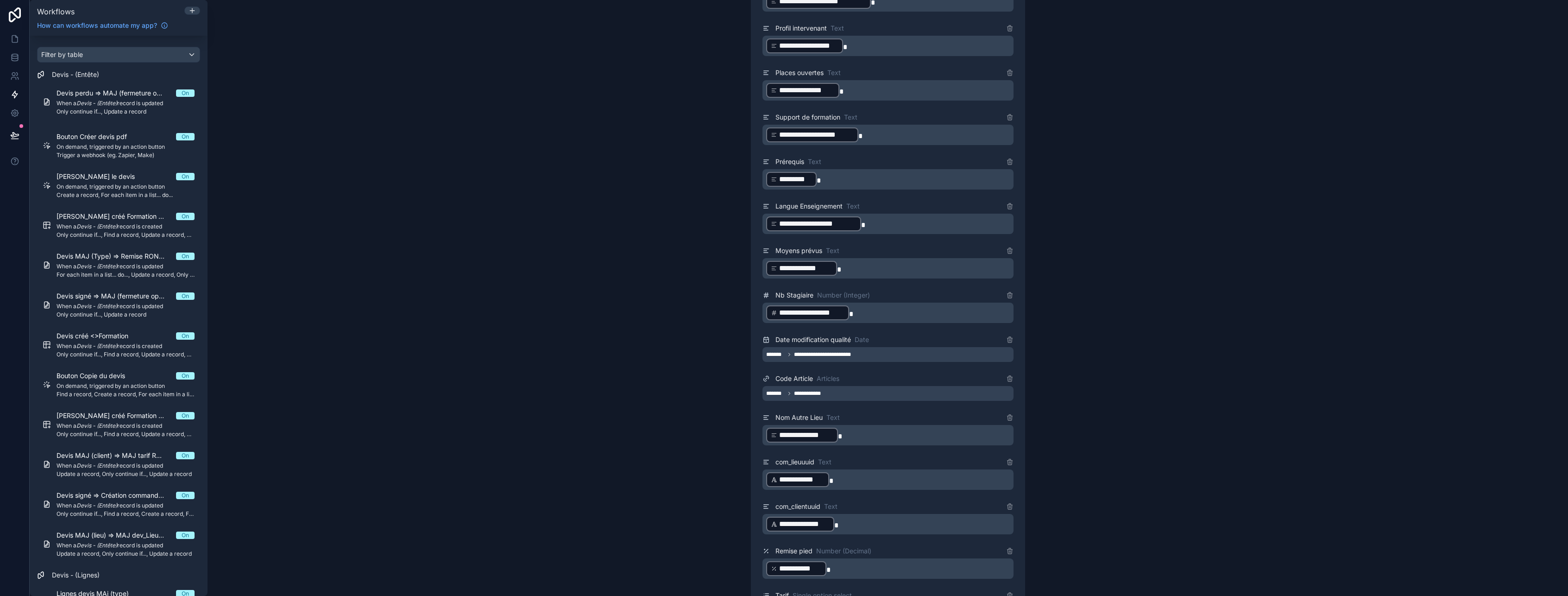
scroll to position [1529, 0]
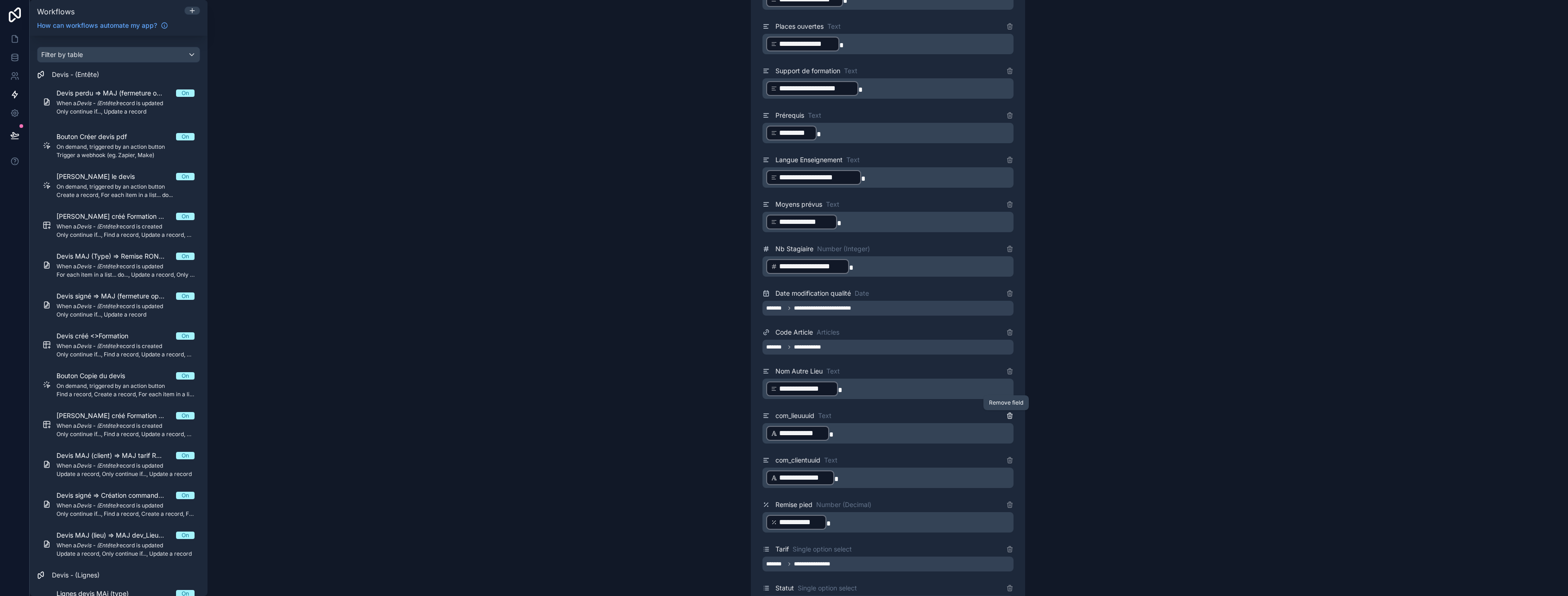
click at [1007, 414] on icon at bounding box center [1010, 414] width 5 height 0
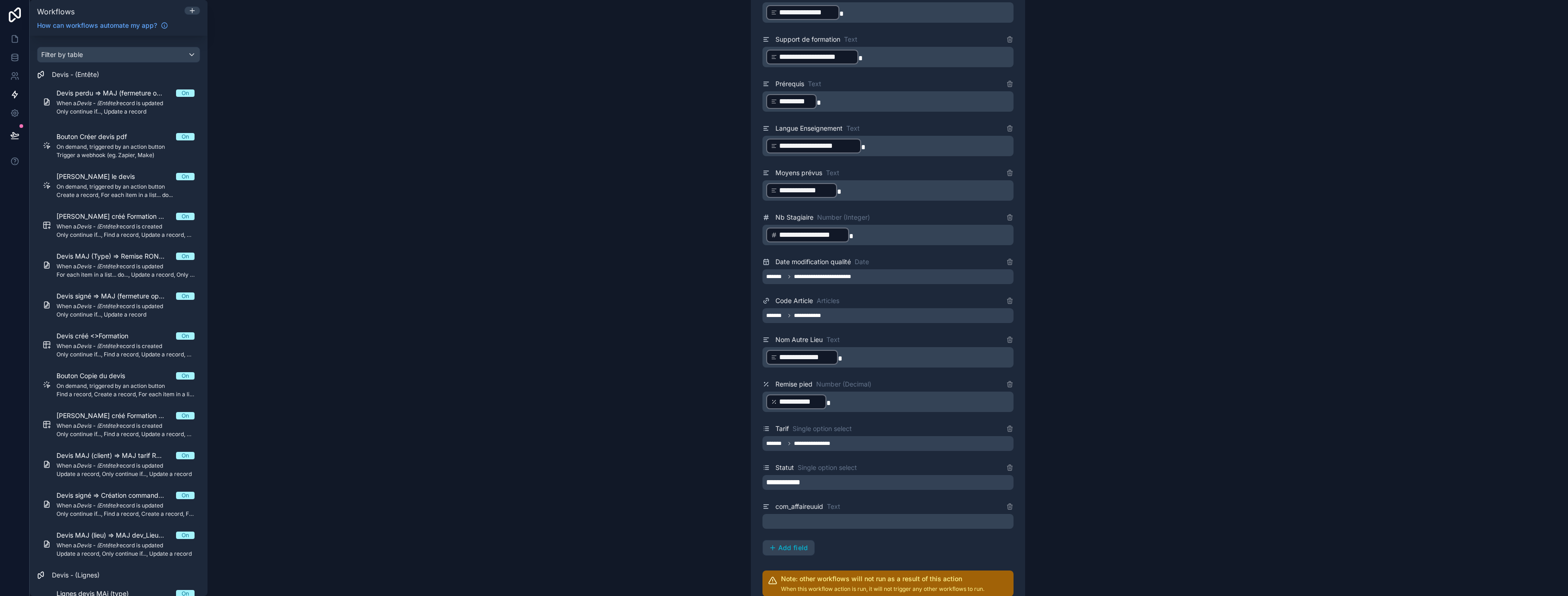
scroll to position [1575, 0]
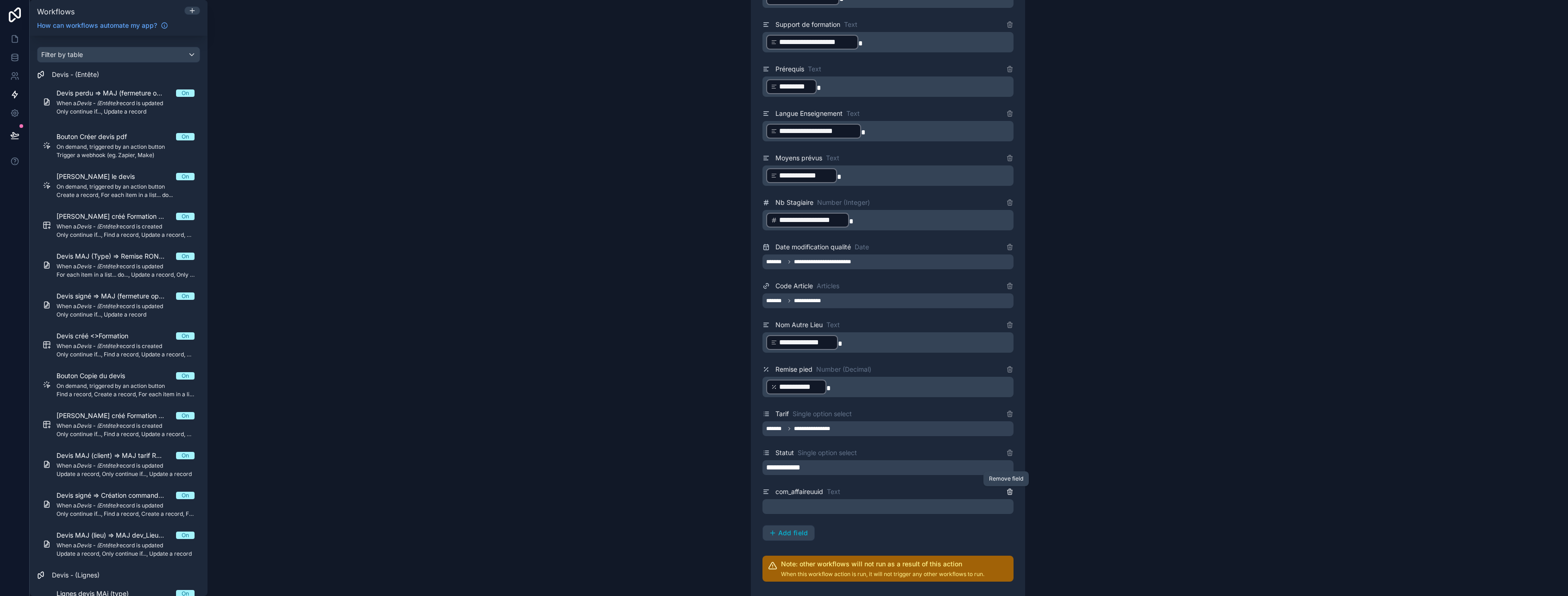
click at [1006, 492] on icon at bounding box center [1010, 491] width 7 height 7
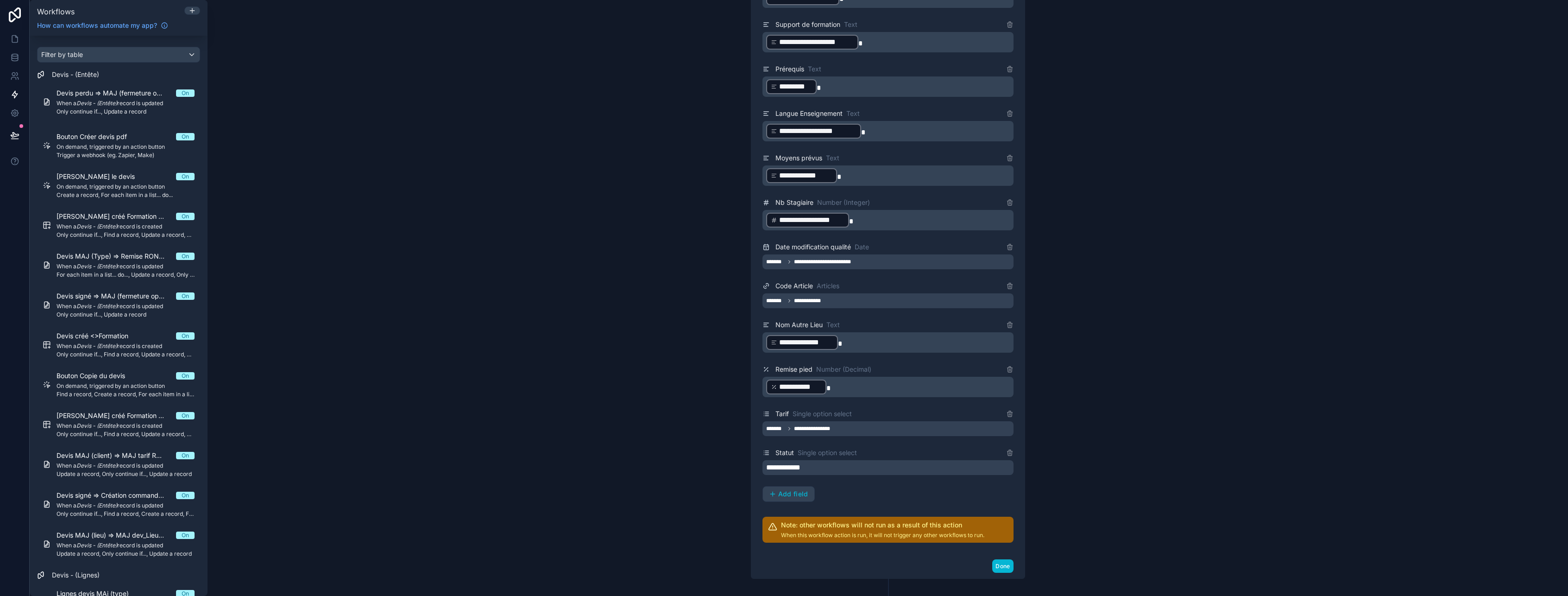
click at [829, 465] on div "**********" at bounding box center [888, 467] width 251 height 15
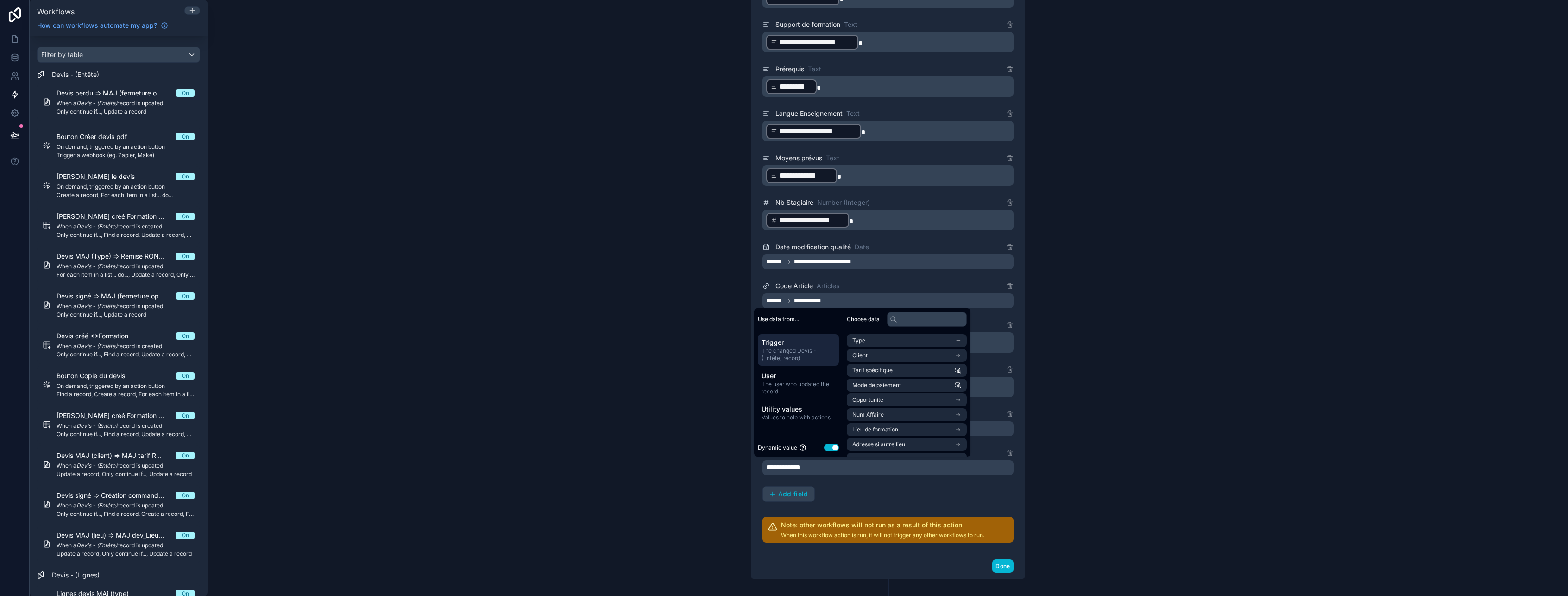
click at [830, 449] on button "Use setting" at bounding box center [831, 447] width 15 height 7
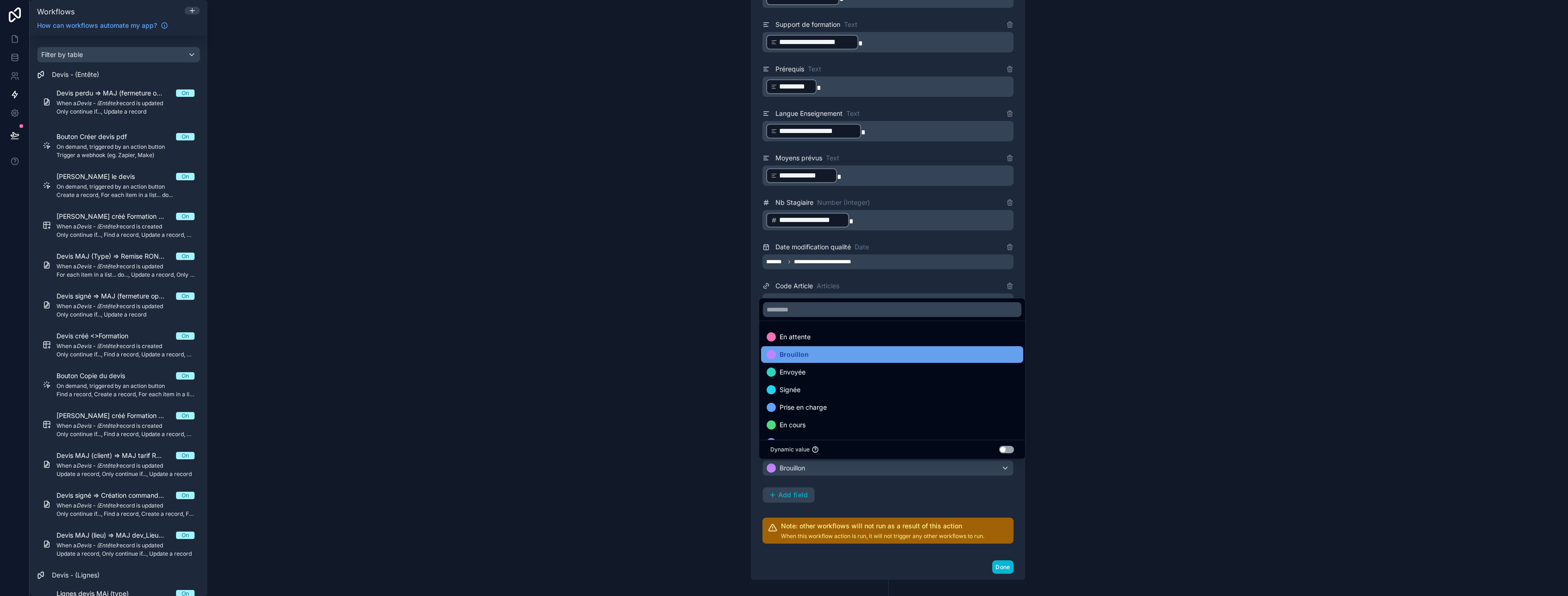
click at [853, 352] on div "Brouillon" at bounding box center [892, 354] width 251 height 11
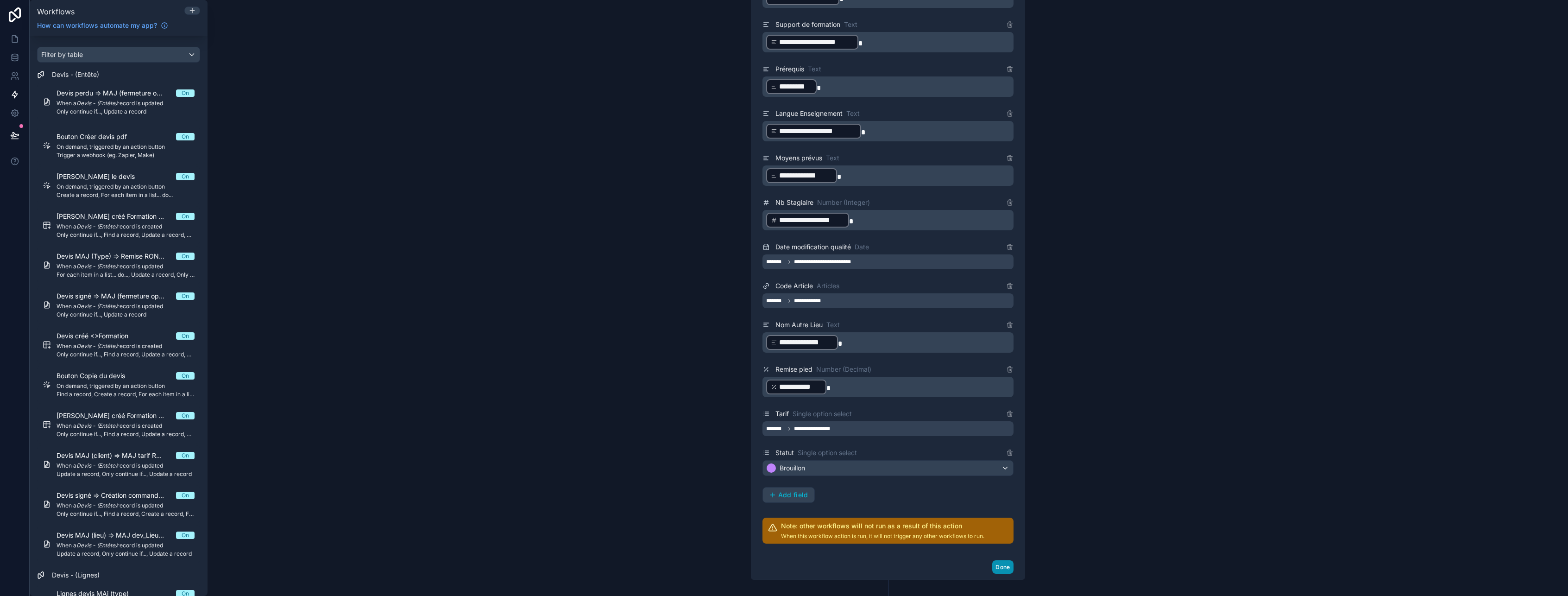
click at [1000, 568] on button "Done" at bounding box center [1003, 566] width 21 height 13
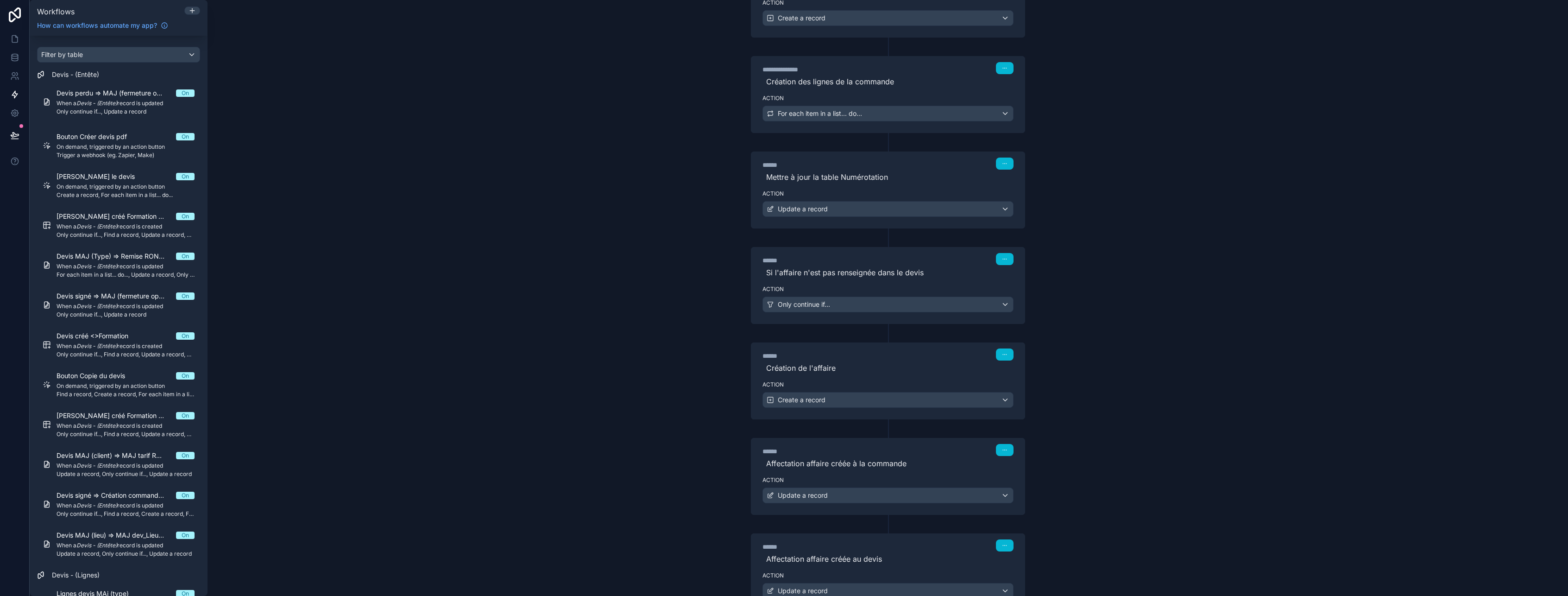
scroll to position [419, 0]
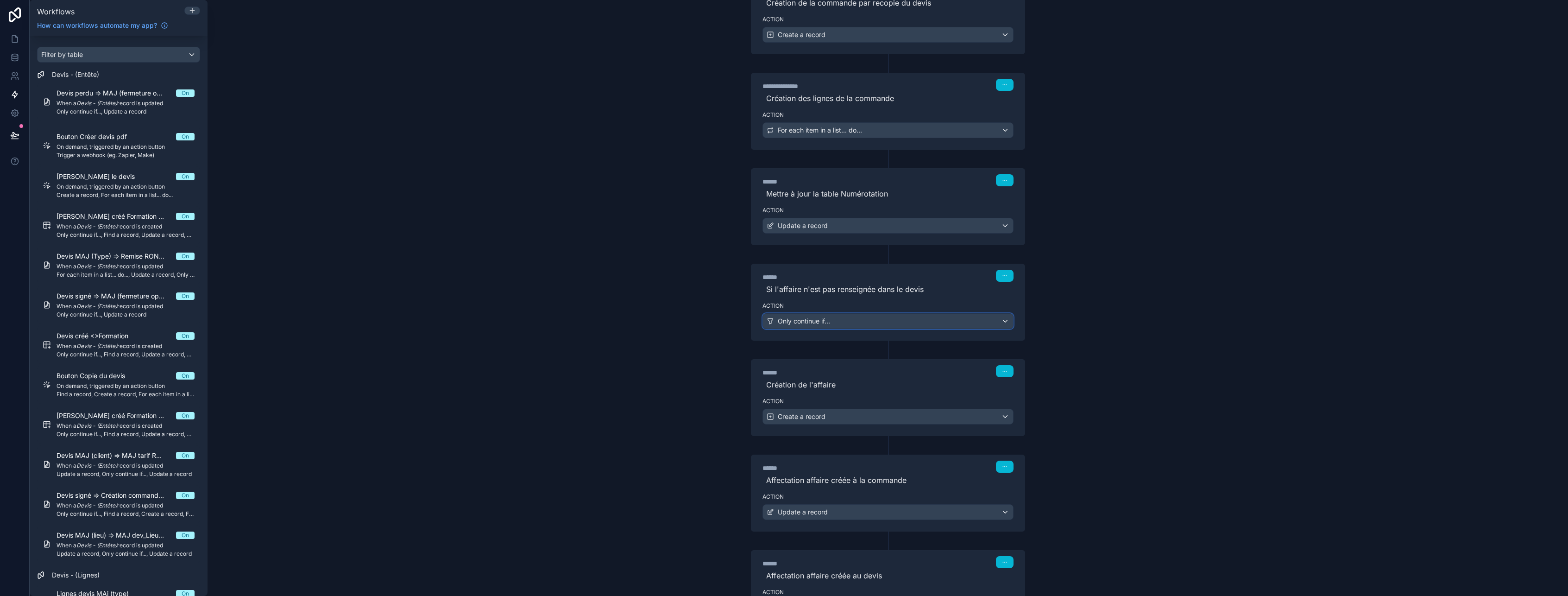
click at [877, 323] on div "Only continue if..." at bounding box center [888, 321] width 250 height 15
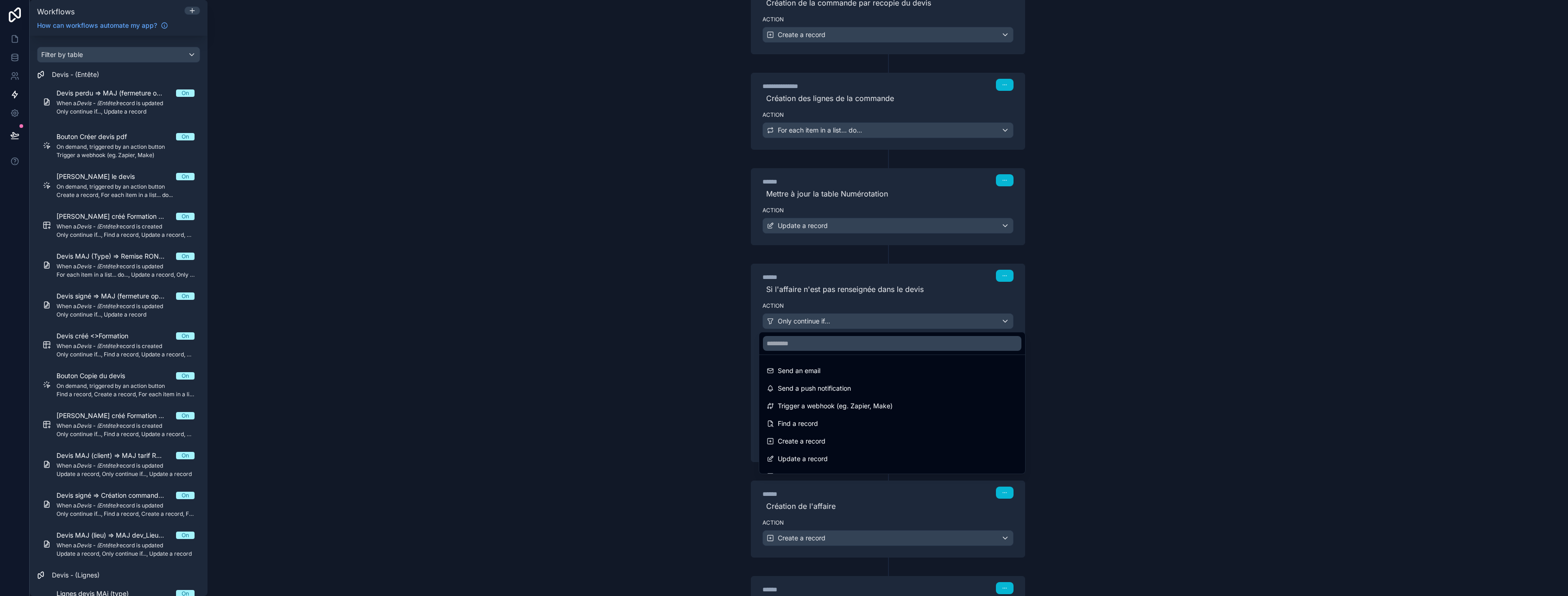
click at [877, 323] on div at bounding box center [784, 298] width 1568 height 596
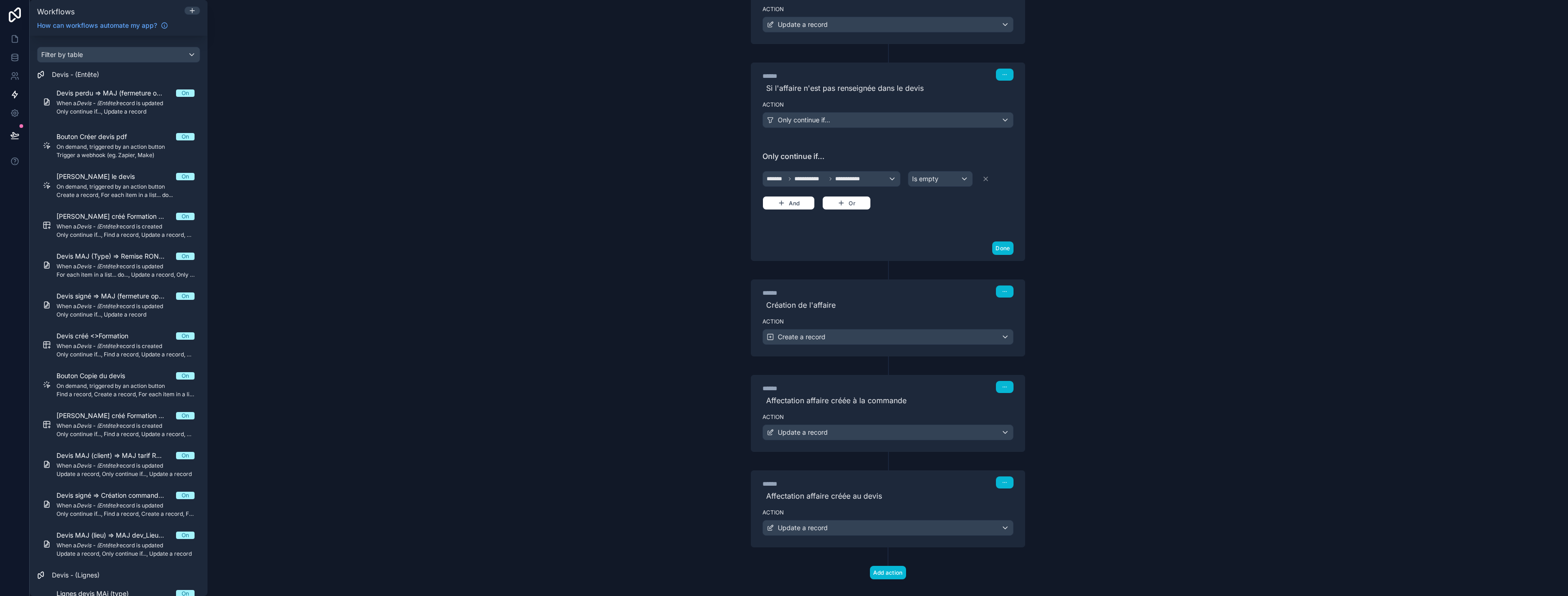
scroll to position [634, 0]
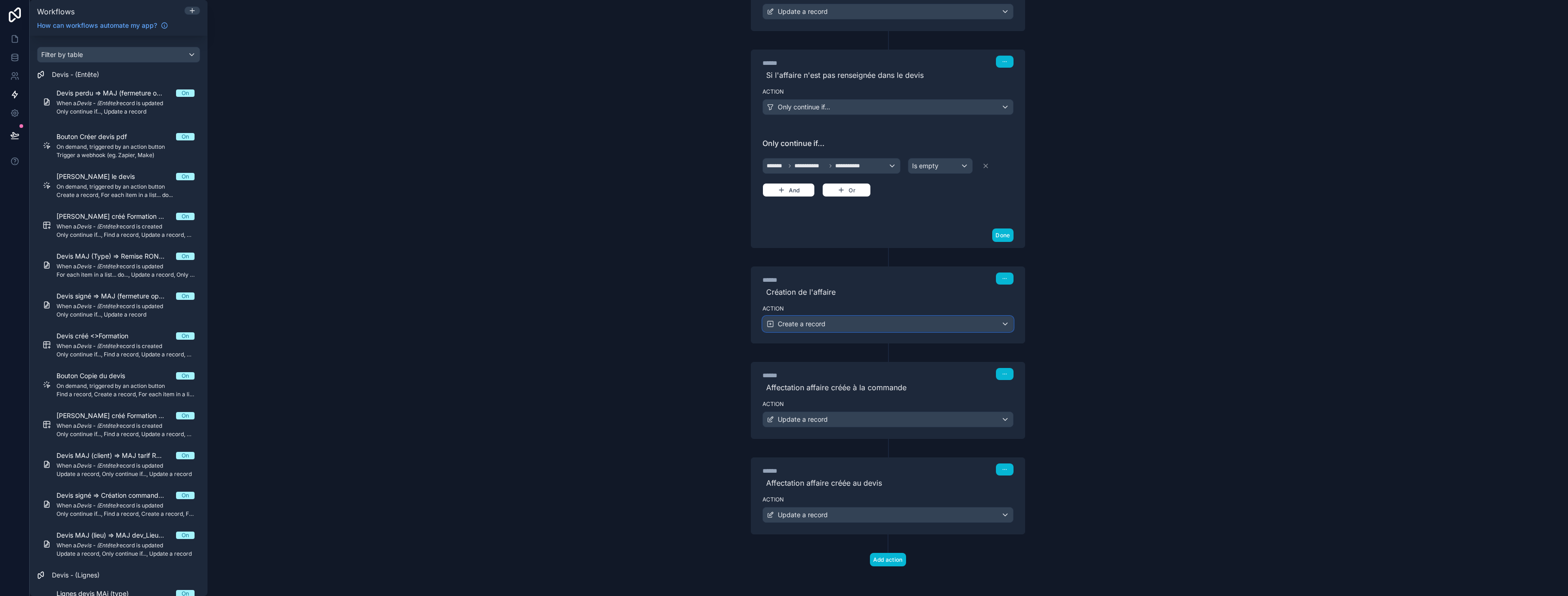
click at [859, 324] on div "Create a record" at bounding box center [888, 323] width 250 height 15
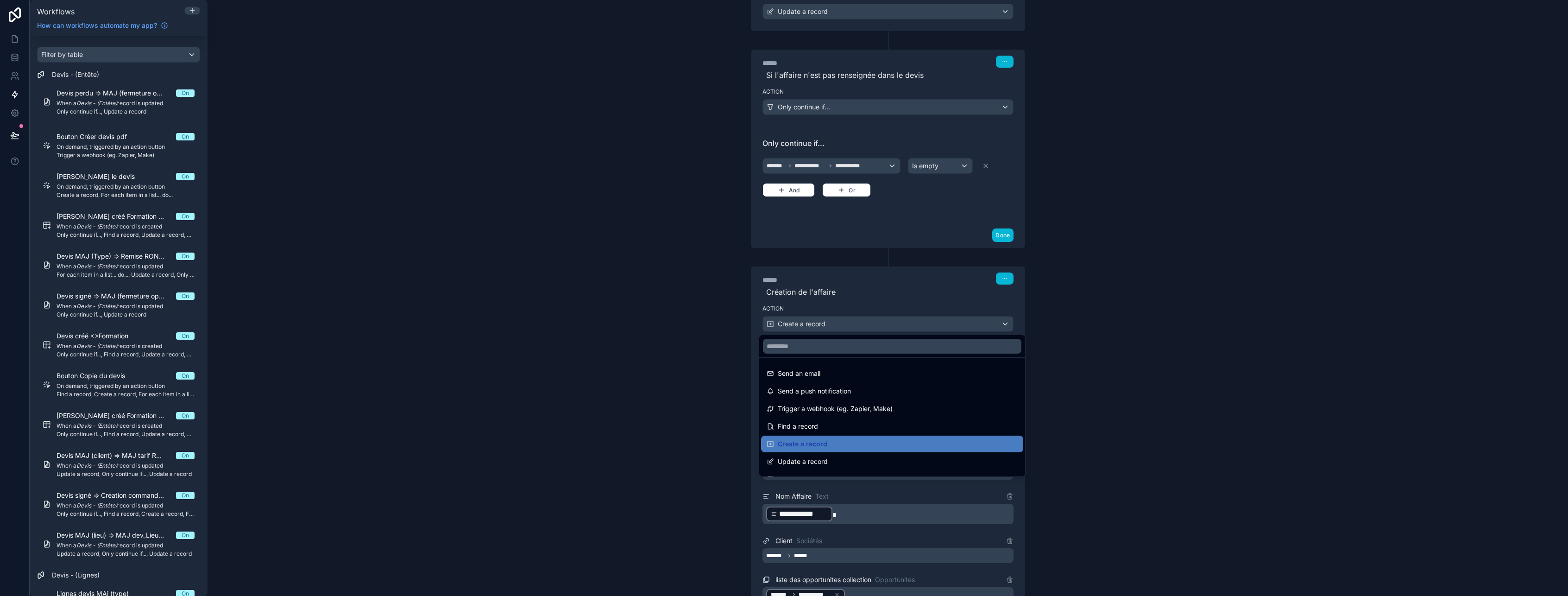
click at [859, 324] on div at bounding box center [784, 298] width 1568 height 596
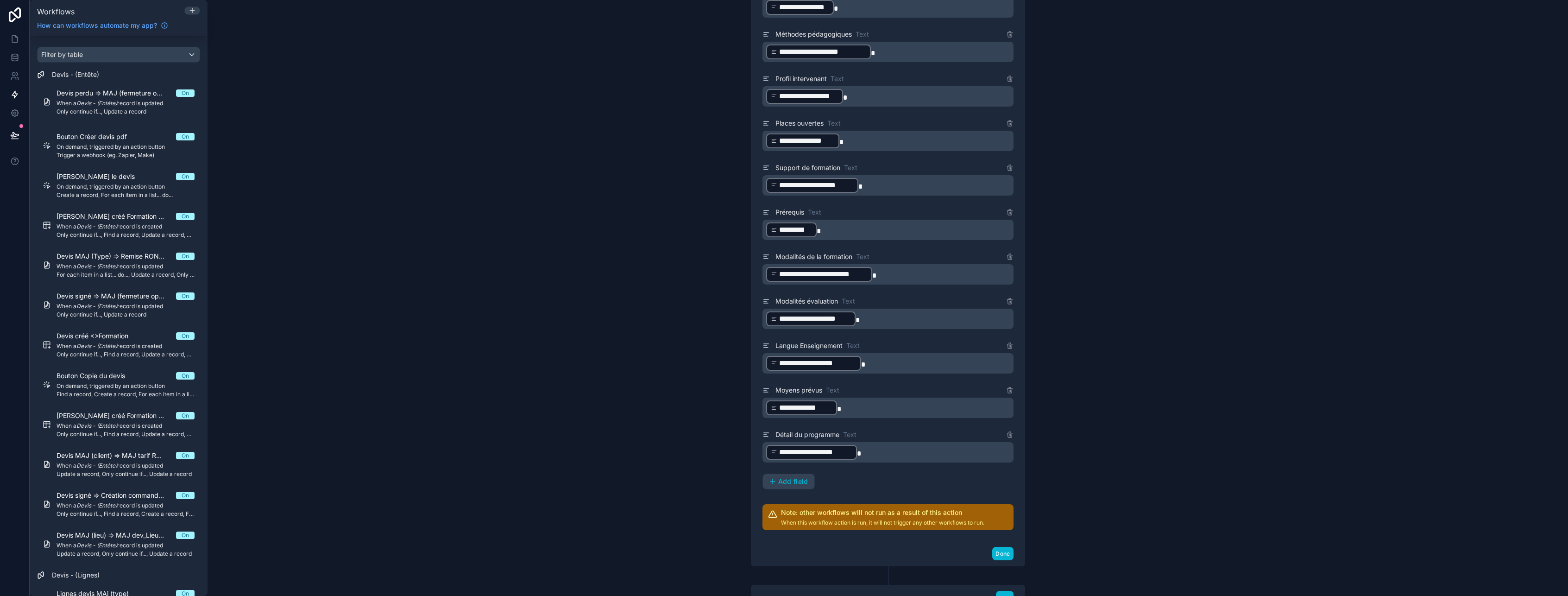
scroll to position [1885, 0]
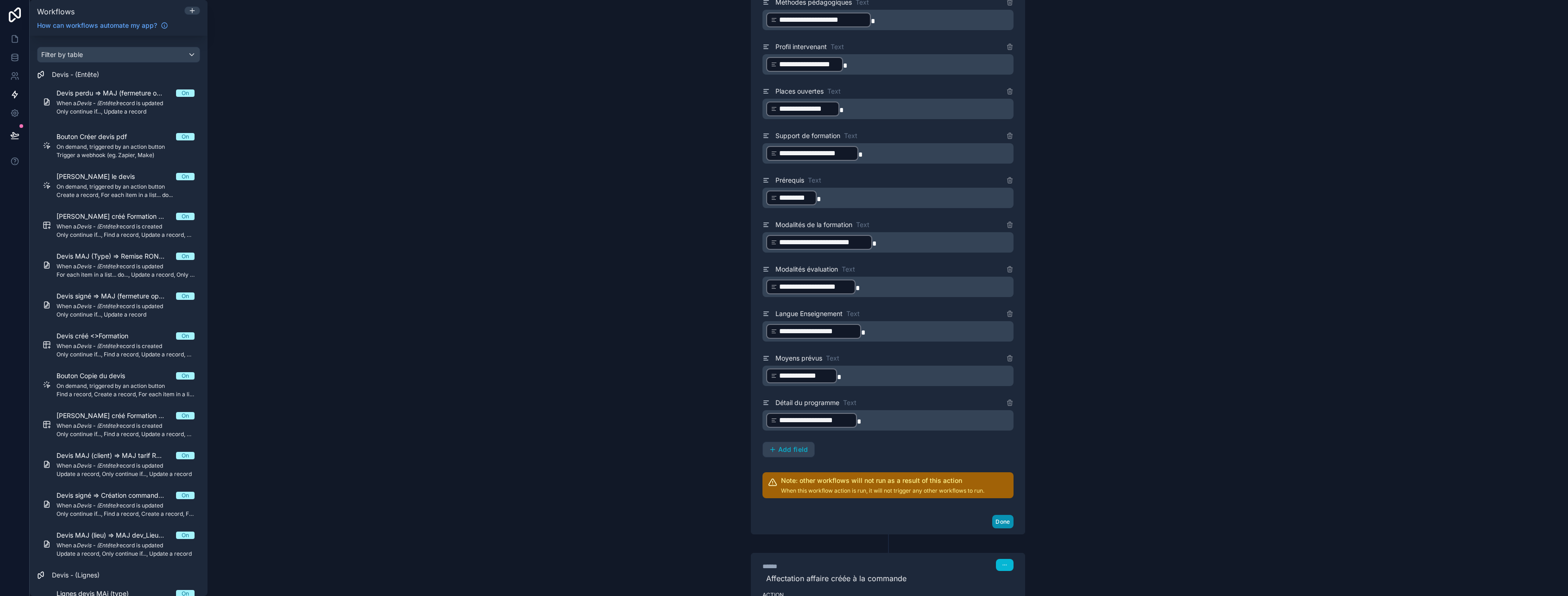
click at [1001, 519] on button "Done" at bounding box center [1003, 520] width 21 height 13
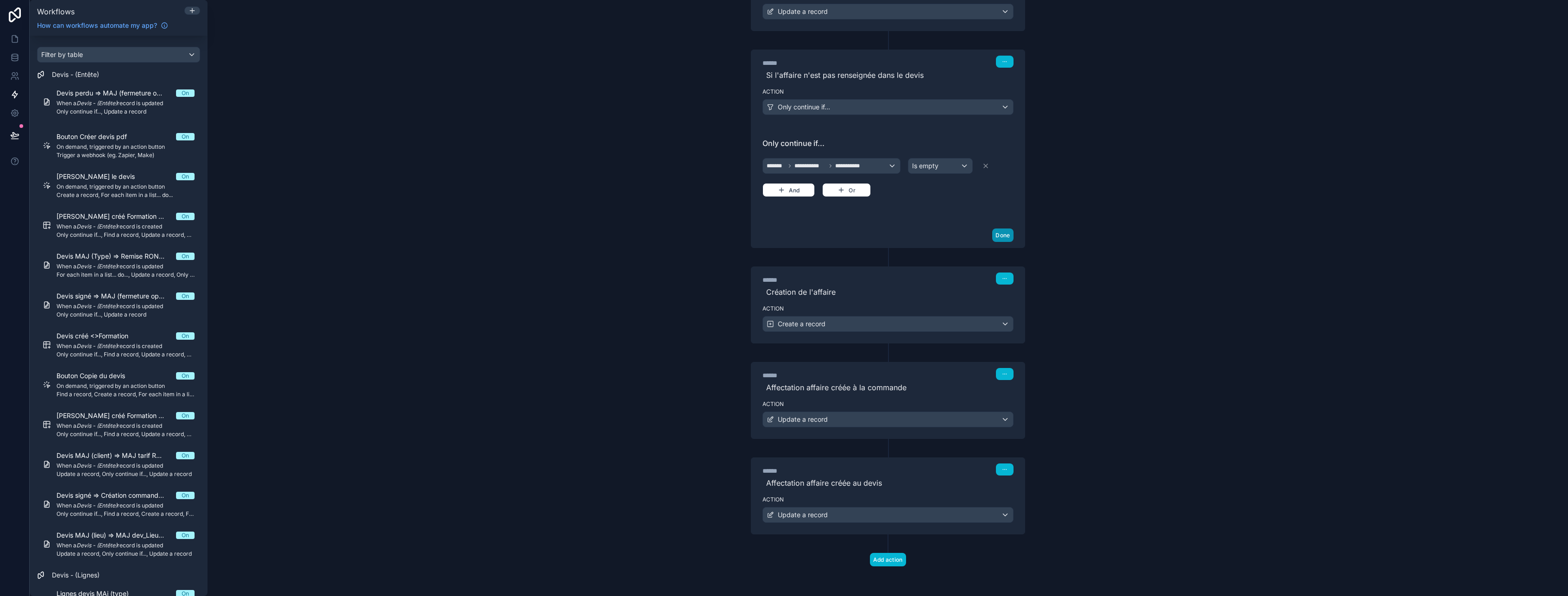
click at [998, 229] on button "Done" at bounding box center [1003, 235] width 21 height 13
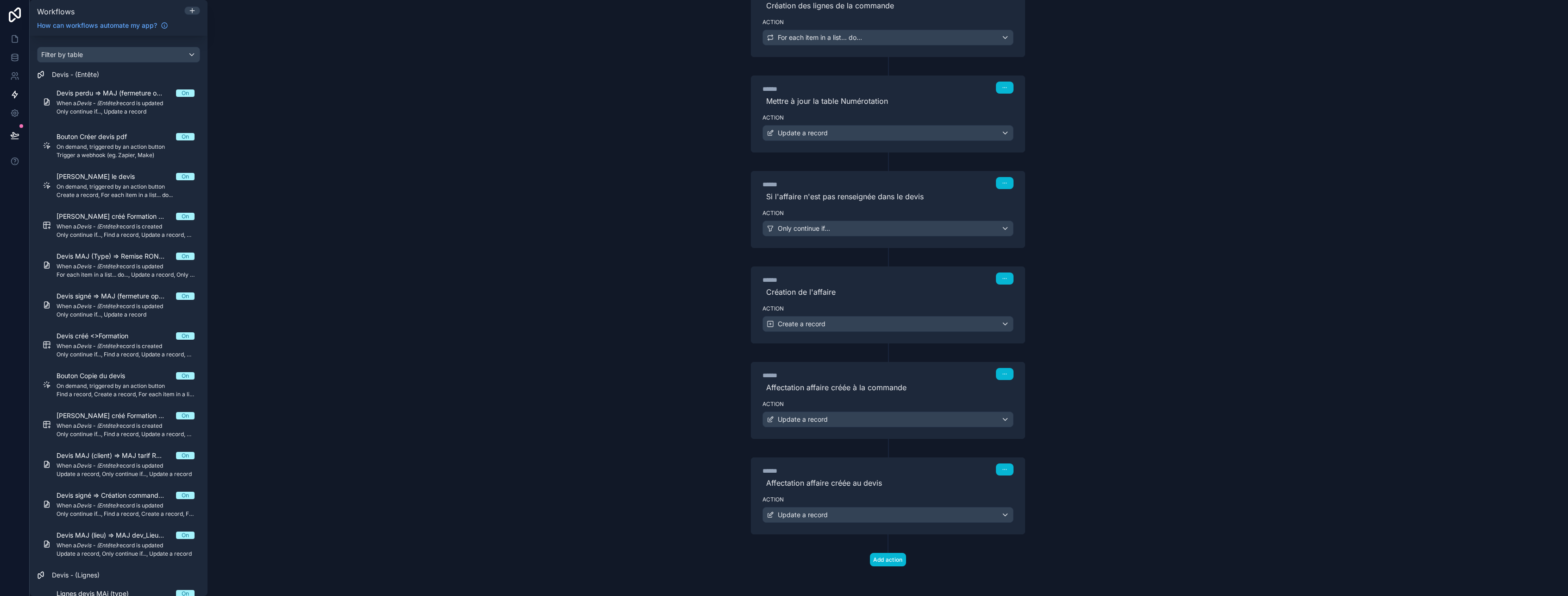
scroll to position [512, 0]
click at [865, 418] on div "Update a record" at bounding box center [888, 419] width 250 height 15
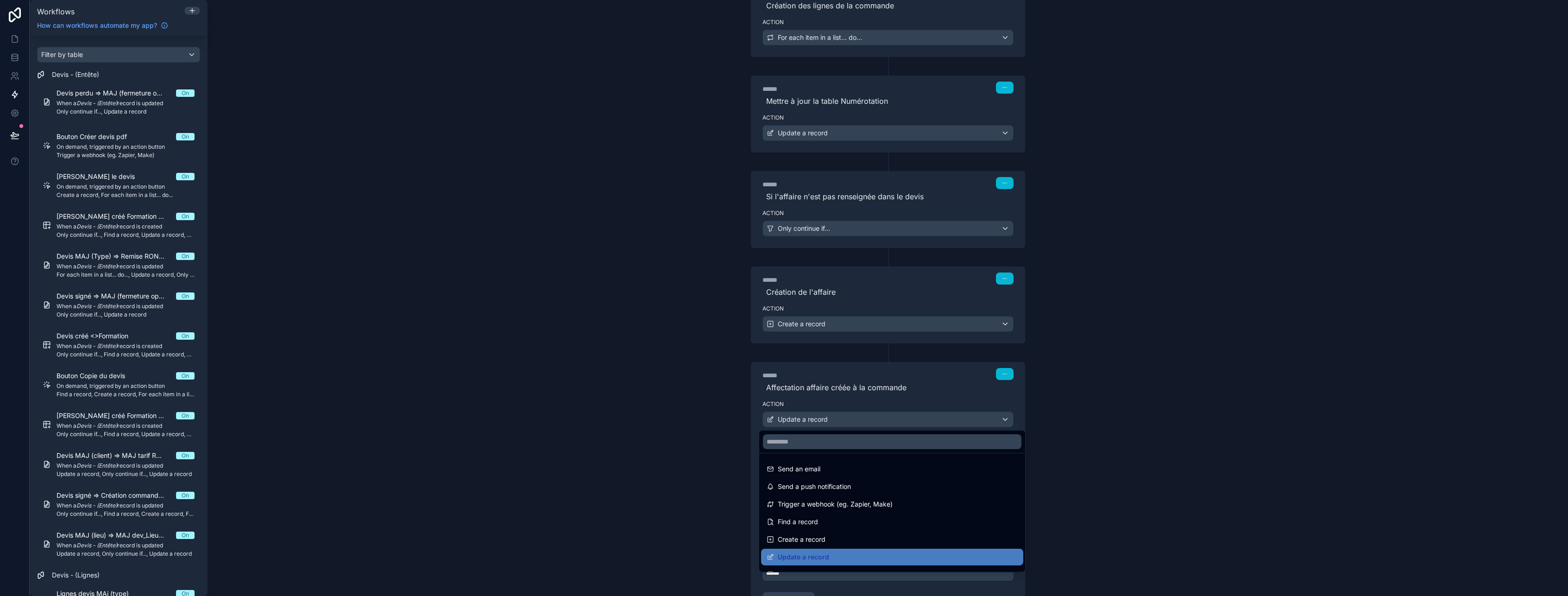
click at [865, 418] on div at bounding box center [784, 298] width 1568 height 596
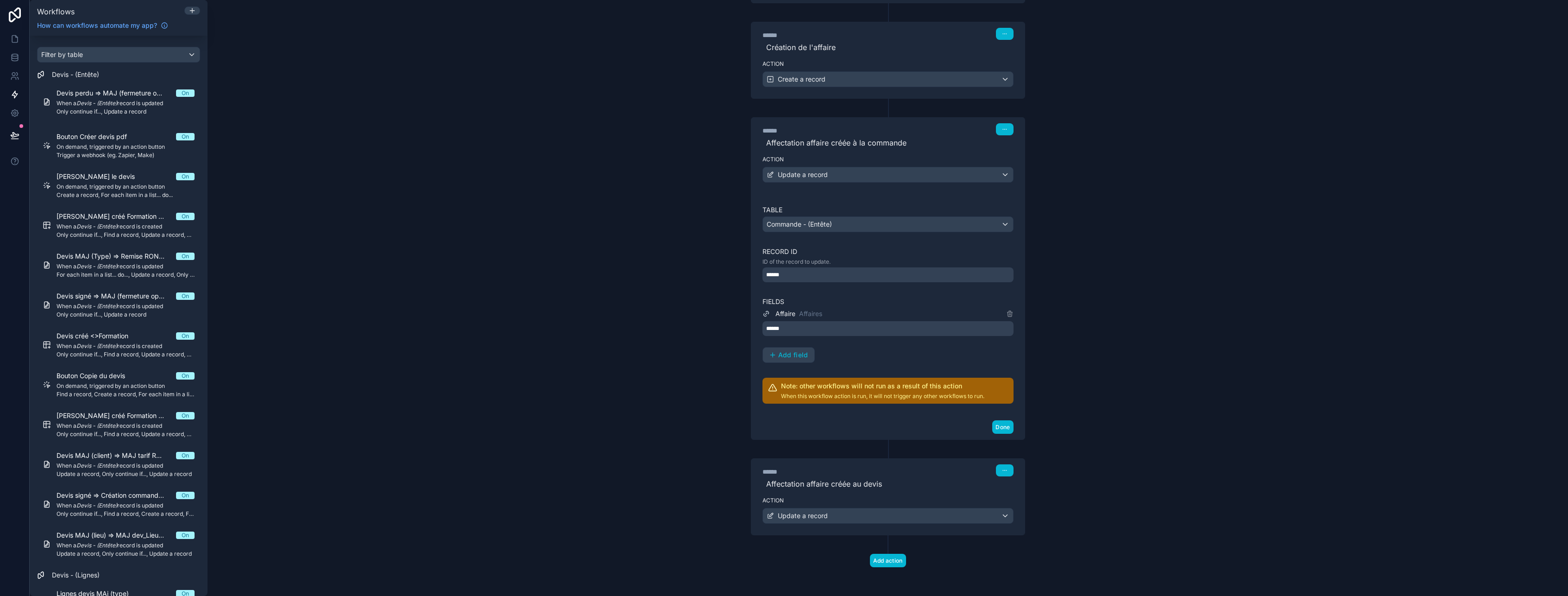
scroll to position [758, 0]
click at [919, 508] on div "Update a record" at bounding box center [888, 514] width 250 height 15
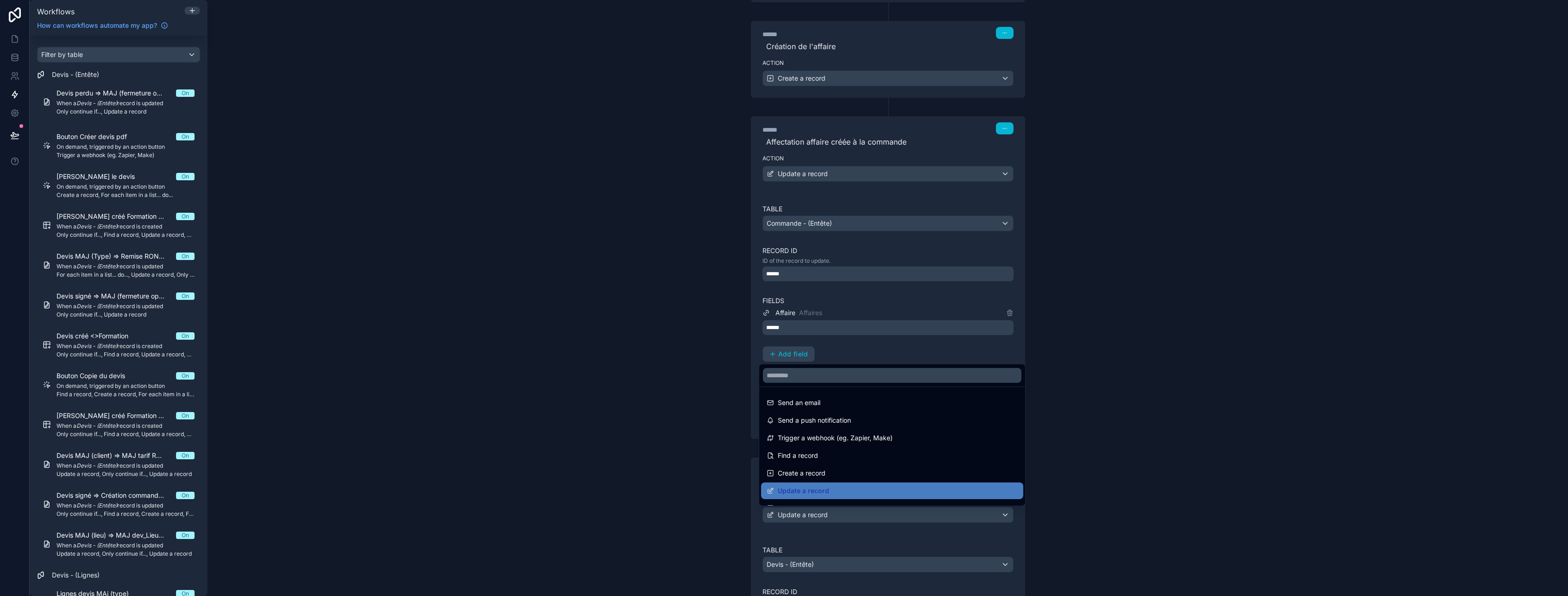
click at [919, 508] on div at bounding box center [784, 298] width 1568 height 596
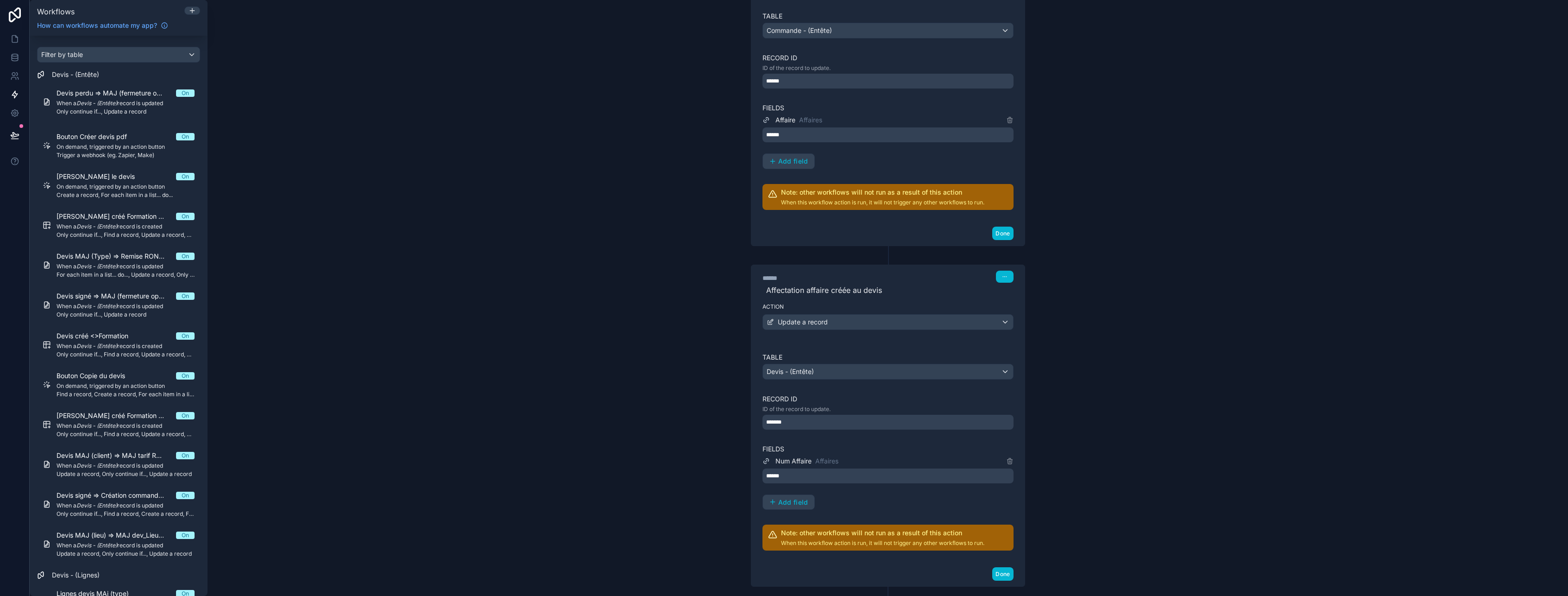
scroll to position [990, 0]
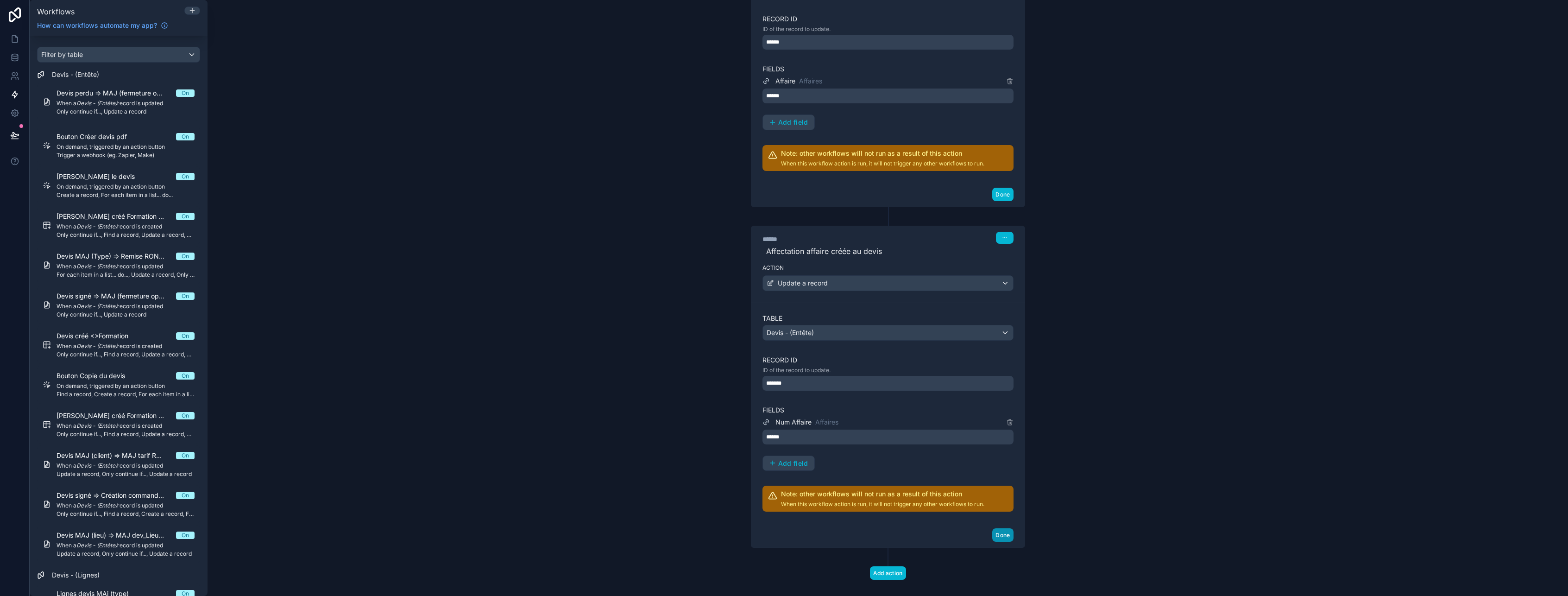
click at [998, 538] on button "Done" at bounding box center [1003, 534] width 21 height 13
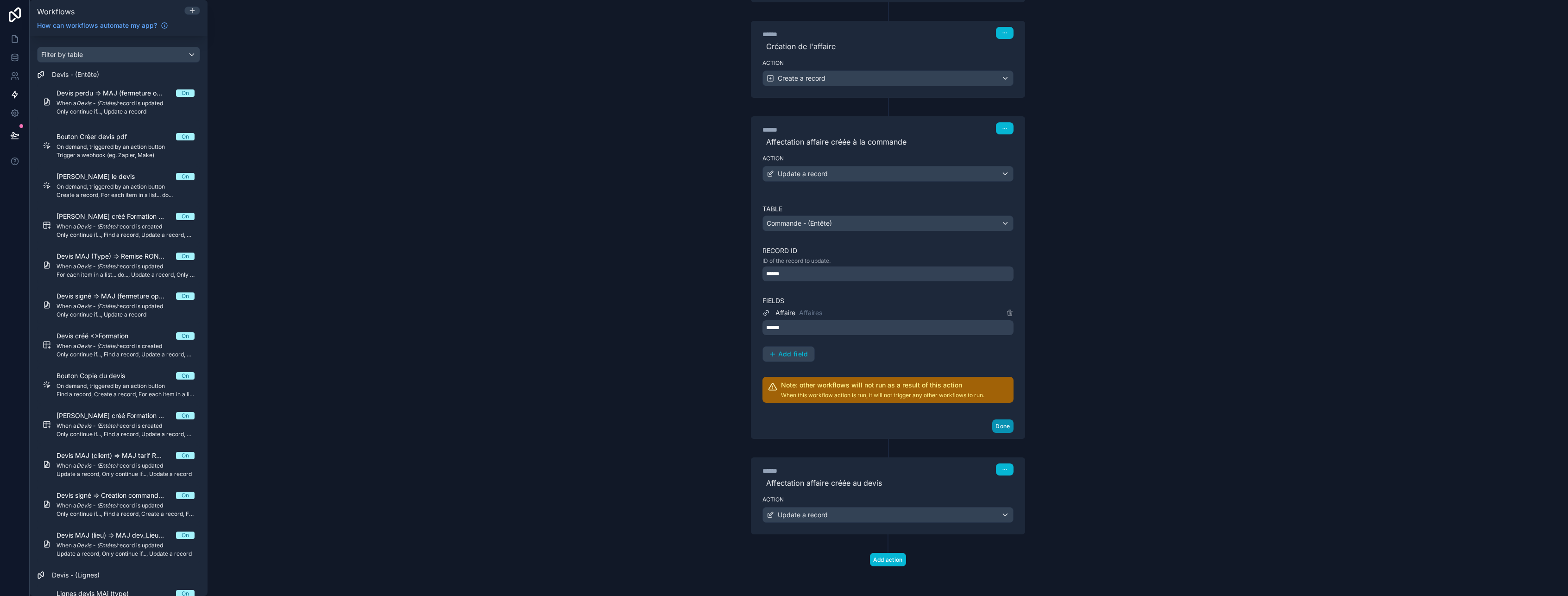
click at [1000, 425] on button "Done" at bounding box center [1003, 425] width 21 height 13
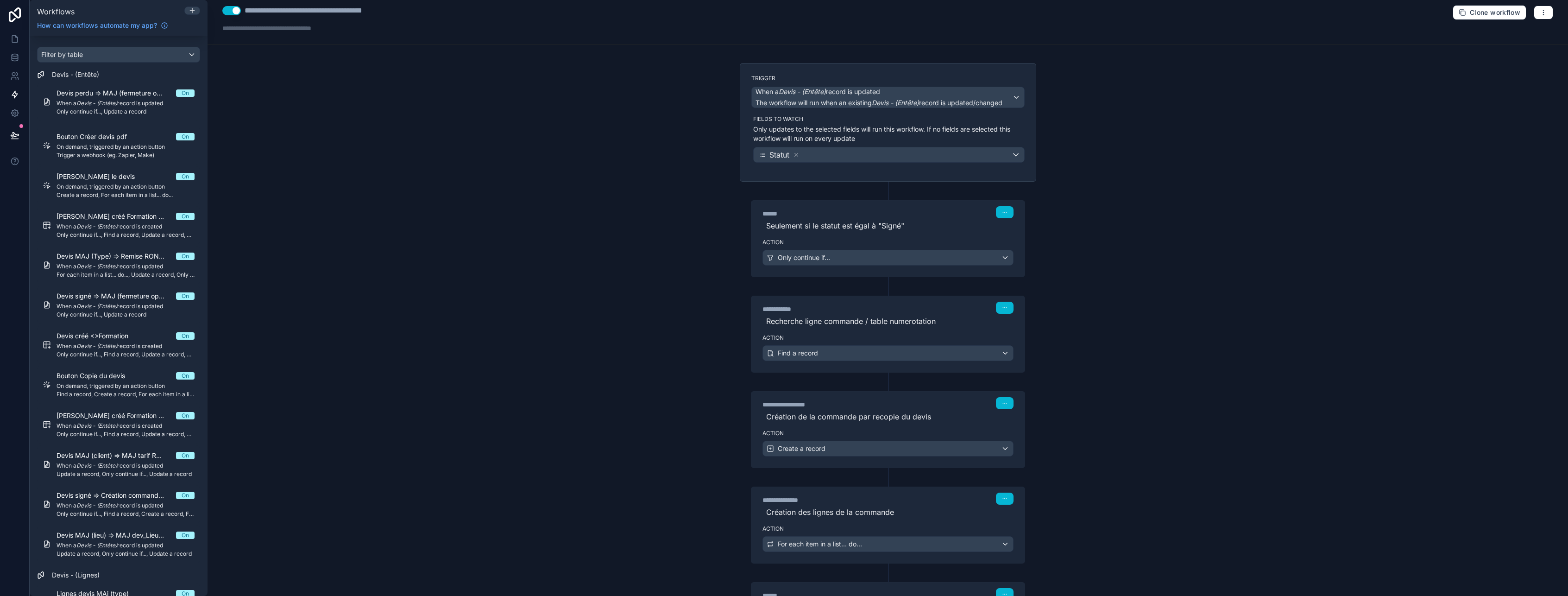
scroll to position [0, 0]
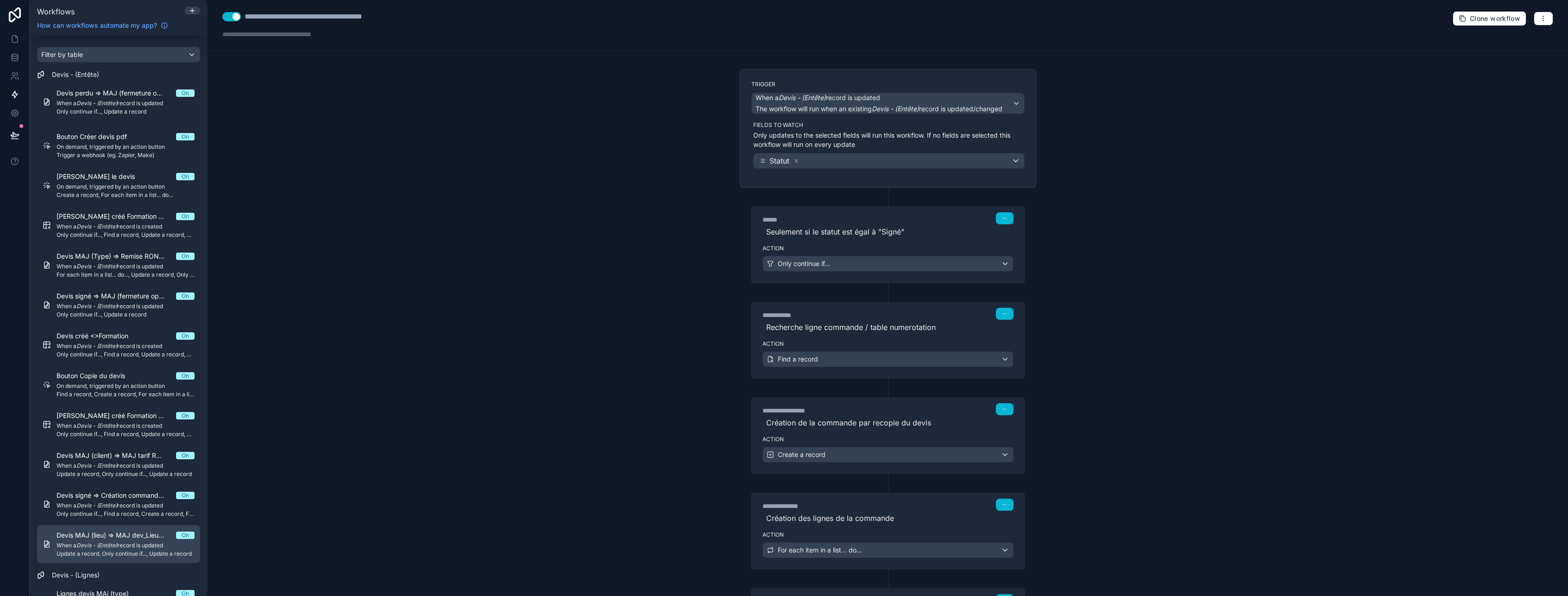
click at [113, 548] on em "Devis - (Entête)" at bounding box center [97, 545] width 40 height 7
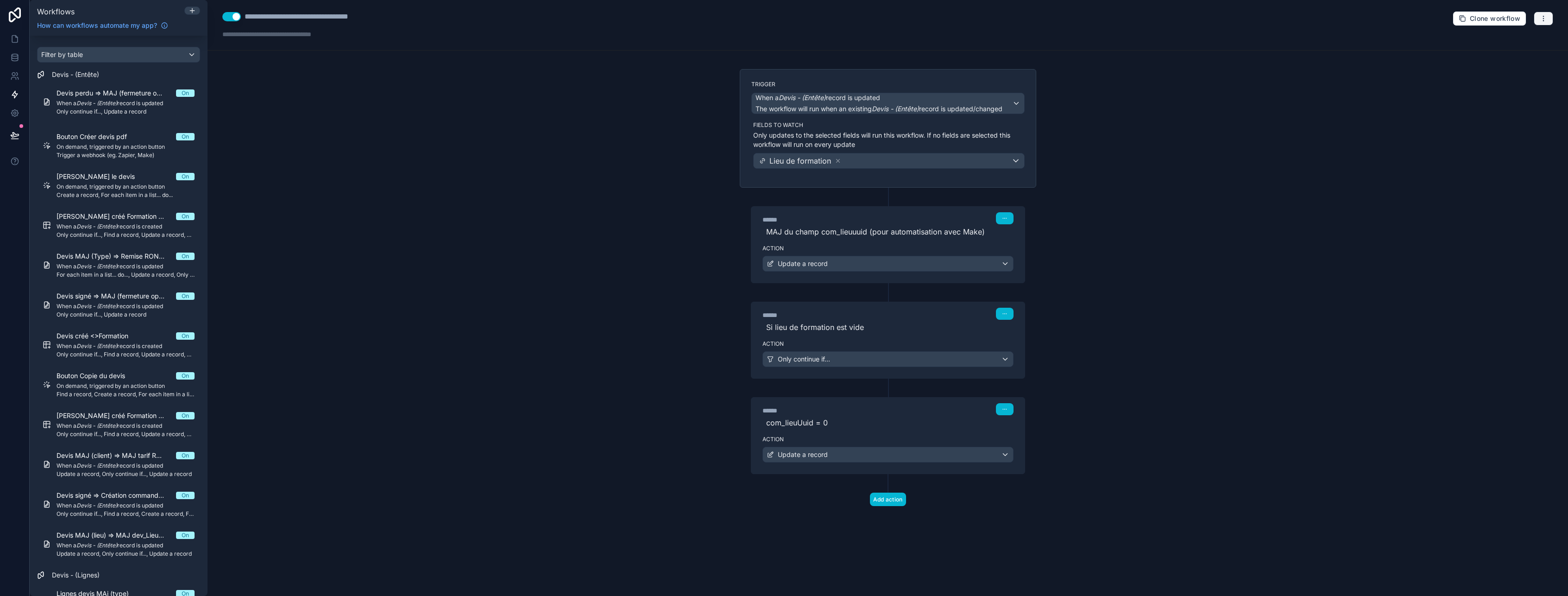
click at [1547, 16] on button "button" at bounding box center [1543, 18] width 19 height 14
click at [1526, 69] on span "Delete workflow" at bounding box center [1519, 69] width 45 height 7
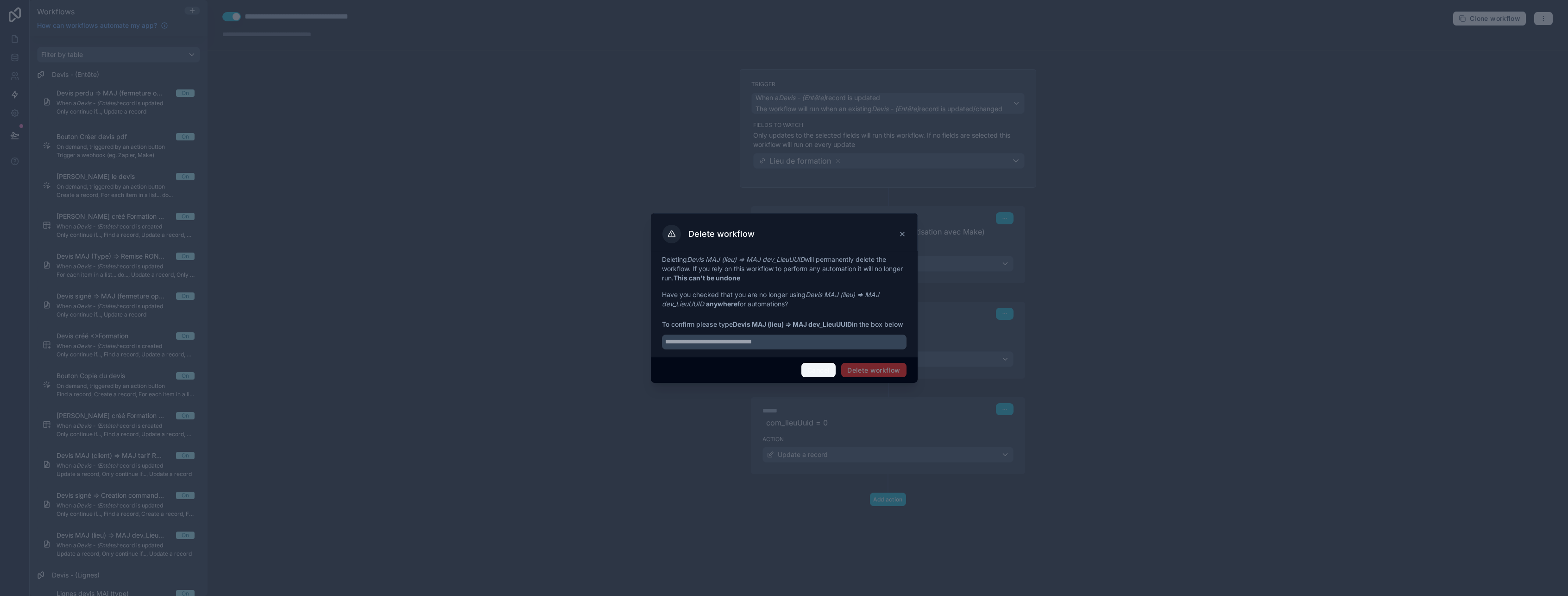
click at [812, 374] on button "Cancel" at bounding box center [818, 370] width 34 height 15
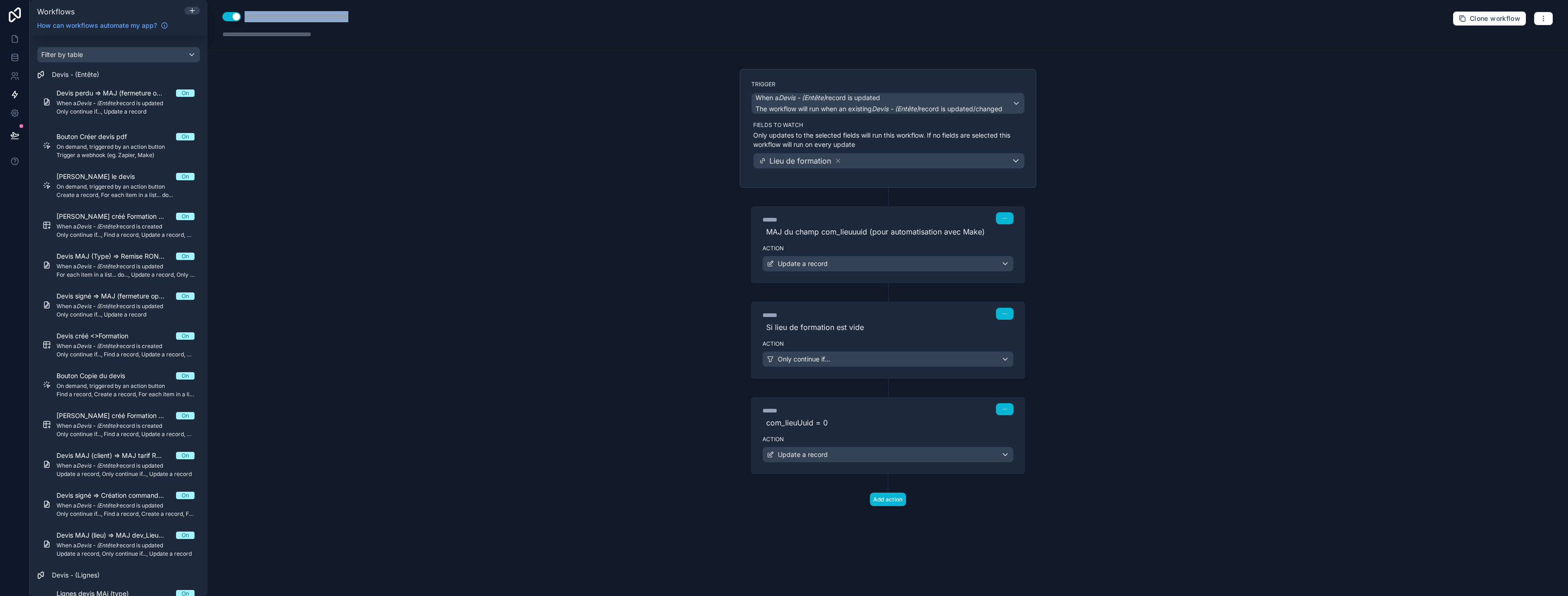
drag, startPoint x: 392, startPoint y: 16, endPoint x: 243, endPoint y: 23, distance: 149.2
click at [243, 23] on div "**********" at bounding box center [888, 25] width 1361 height 50
type div "**********"
click at [1546, 18] on icon "button" at bounding box center [1543, 18] width 7 height 7
click at [1528, 67] on span "Delete workflow" at bounding box center [1519, 69] width 45 height 7
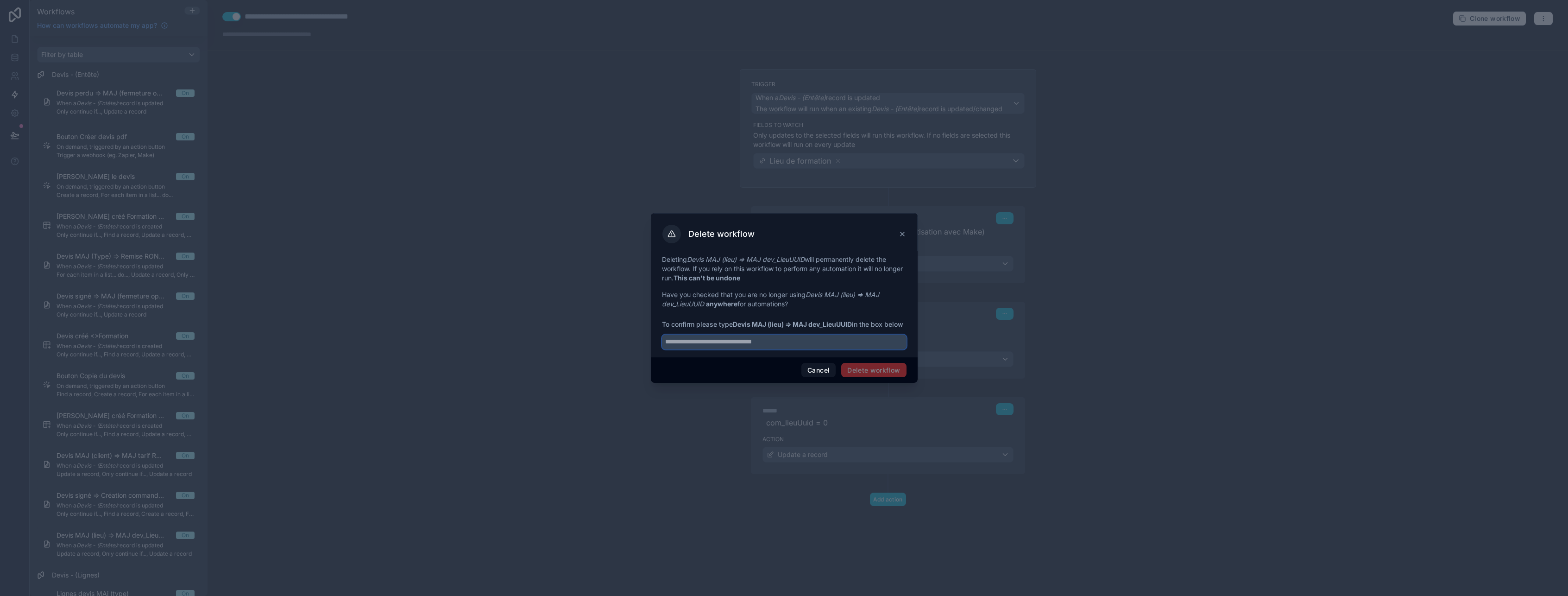
click at [810, 348] on input "text" at bounding box center [784, 341] width 244 height 15
paste input "**********"
type input "**********"
click at [883, 376] on button "Delete workflow" at bounding box center [874, 370] width 65 height 15
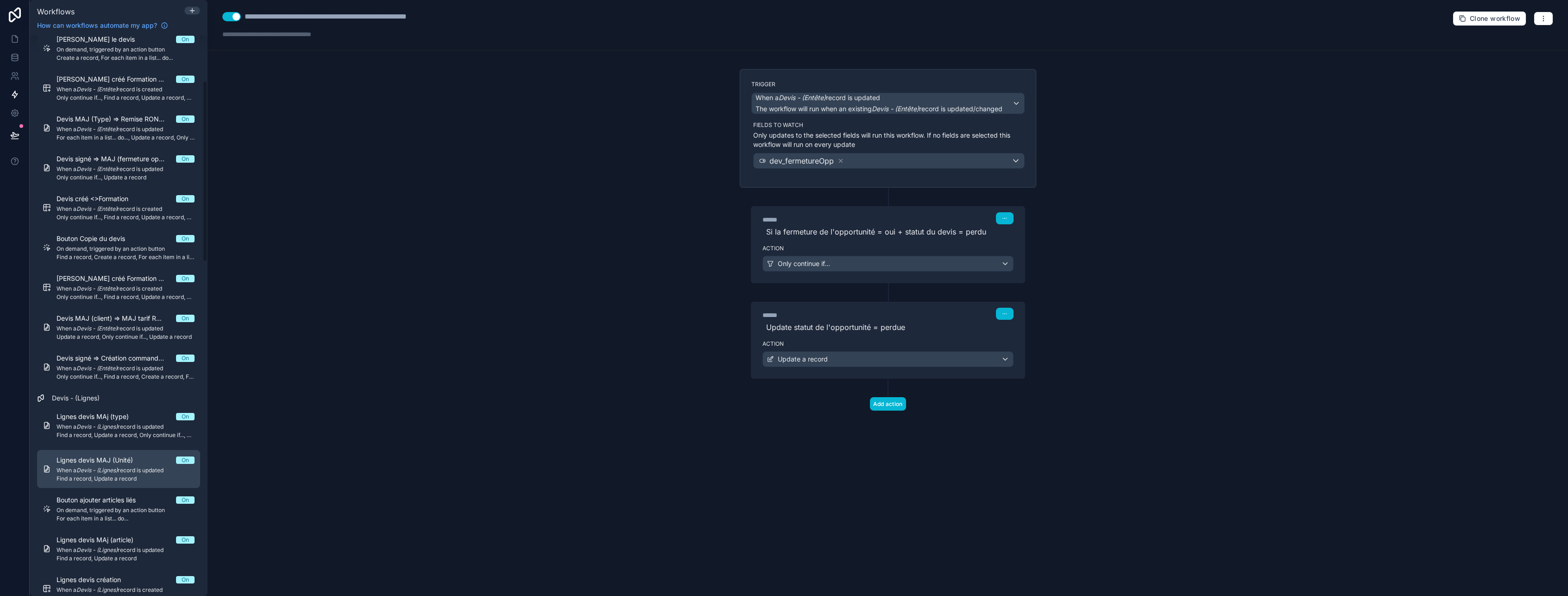
scroll to position [139, 0]
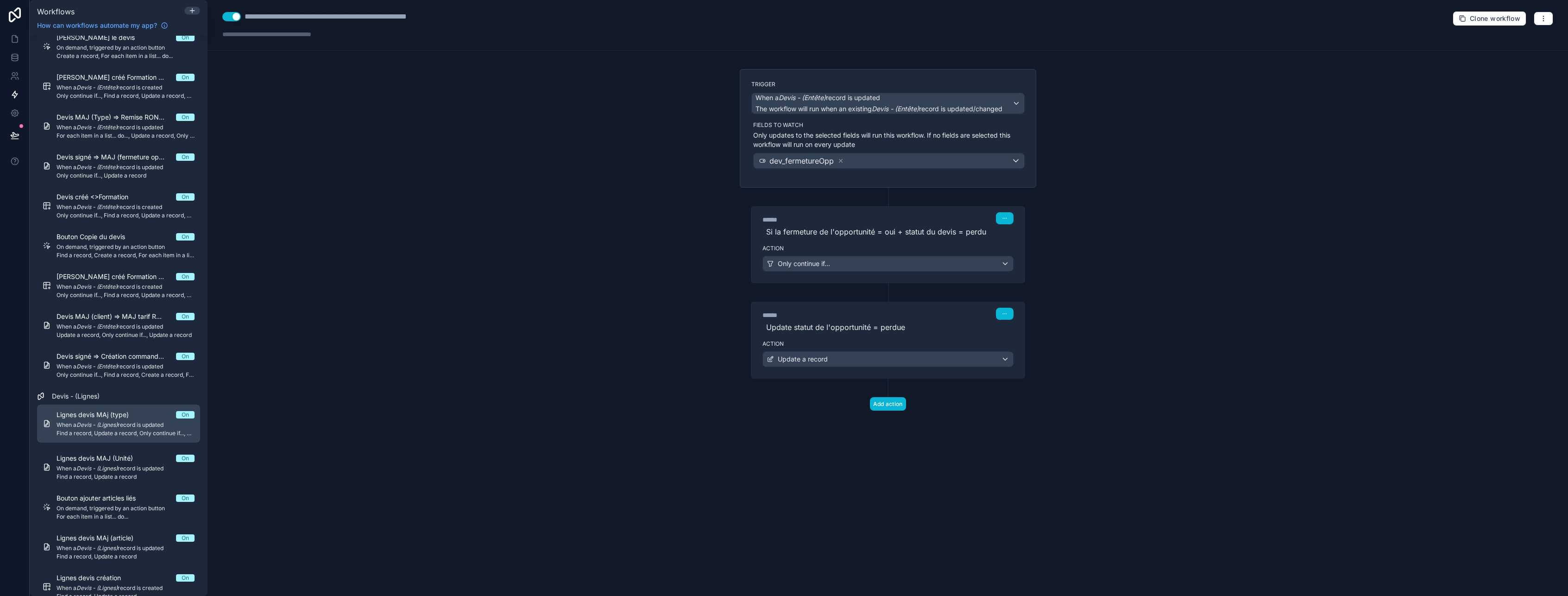
click at [104, 430] on span "Find a record, Update a record, Only continue if..., Update a record" at bounding box center [125, 433] width 138 height 7
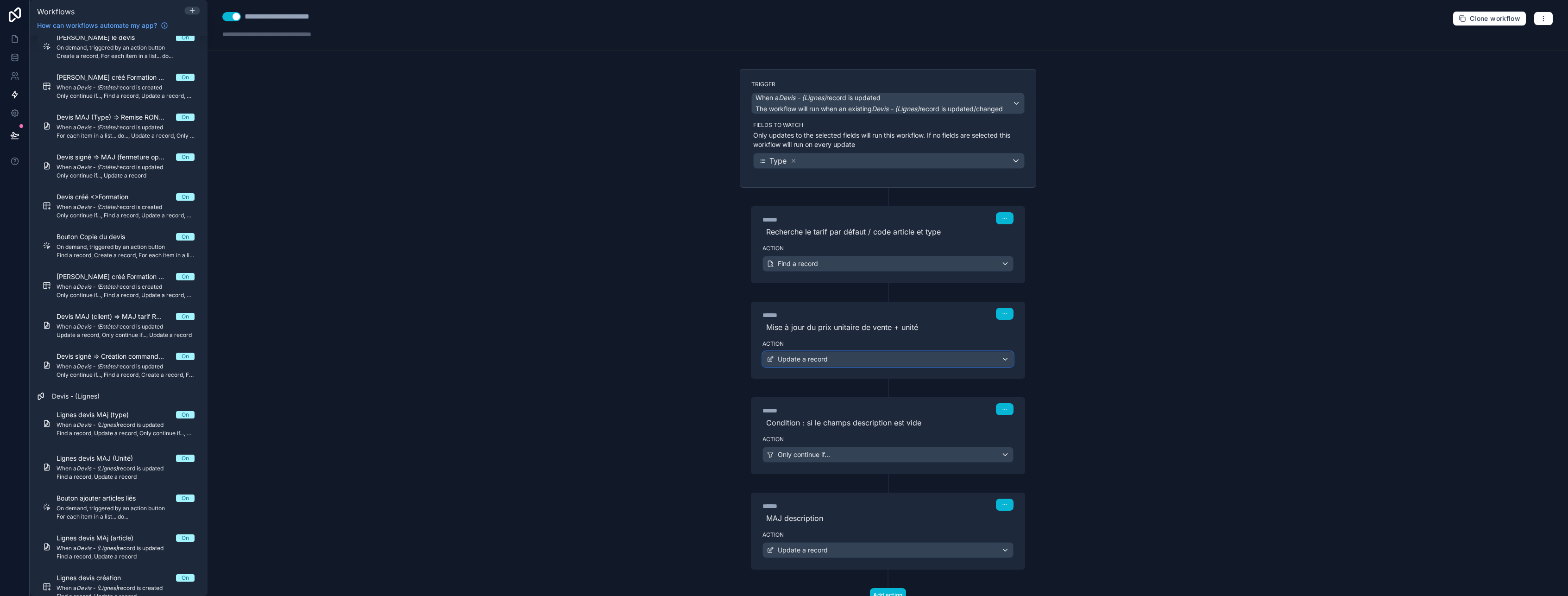
click at [842, 360] on div "Update a record" at bounding box center [888, 359] width 250 height 15
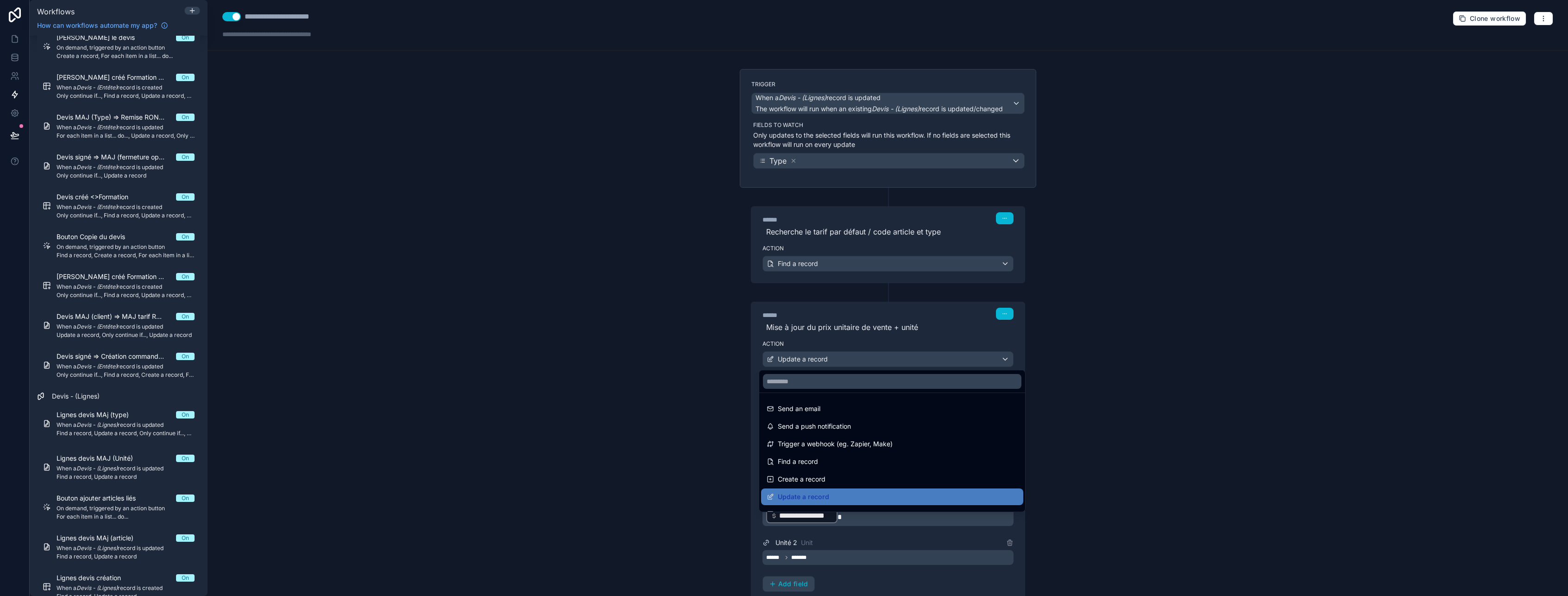
click at [842, 360] on div at bounding box center [784, 298] width 1568 height 596
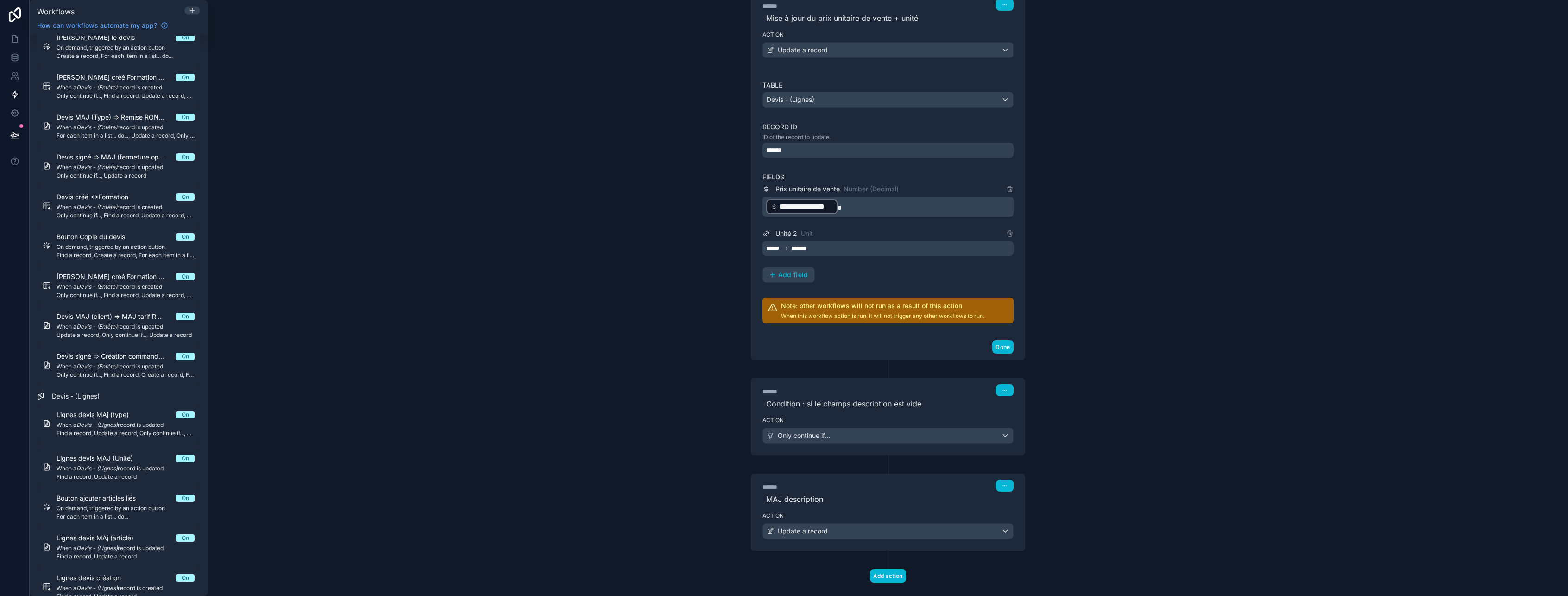
scroll to position [325, 0]
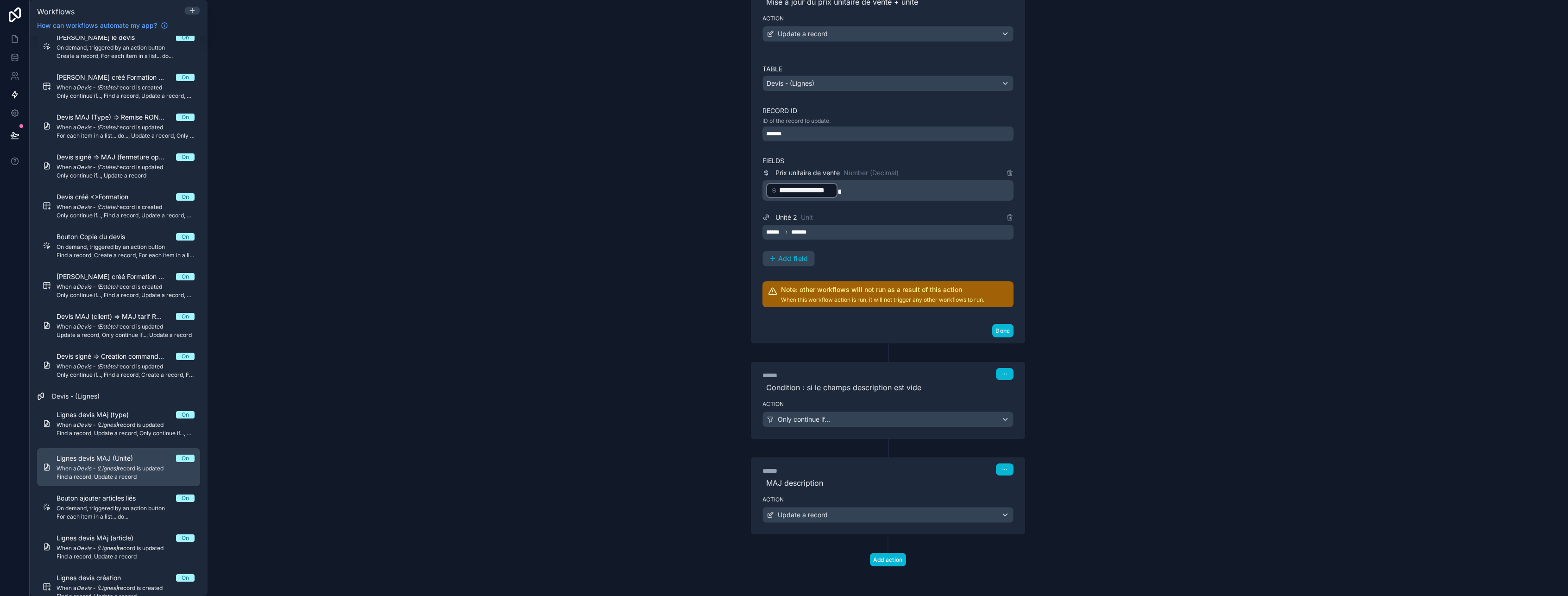
click at [97, 472] on div "Lignes devis MAJ (Unité) On When a Devis - (Lignes) record is updated Find a re…" at bounding box center [125, 467] width 138 height 27
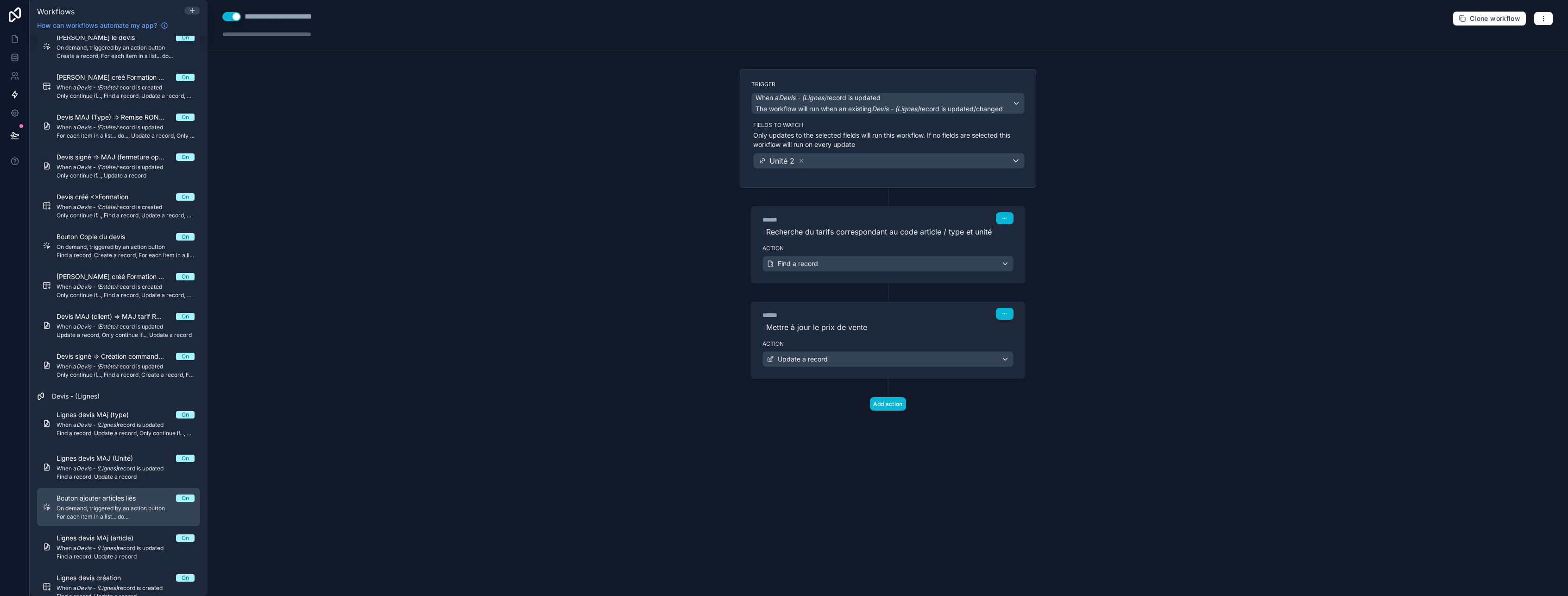
click at [104, 508] on span "On demand, triggered by an action button" at bounding box center [125, 508] width 138 height 7
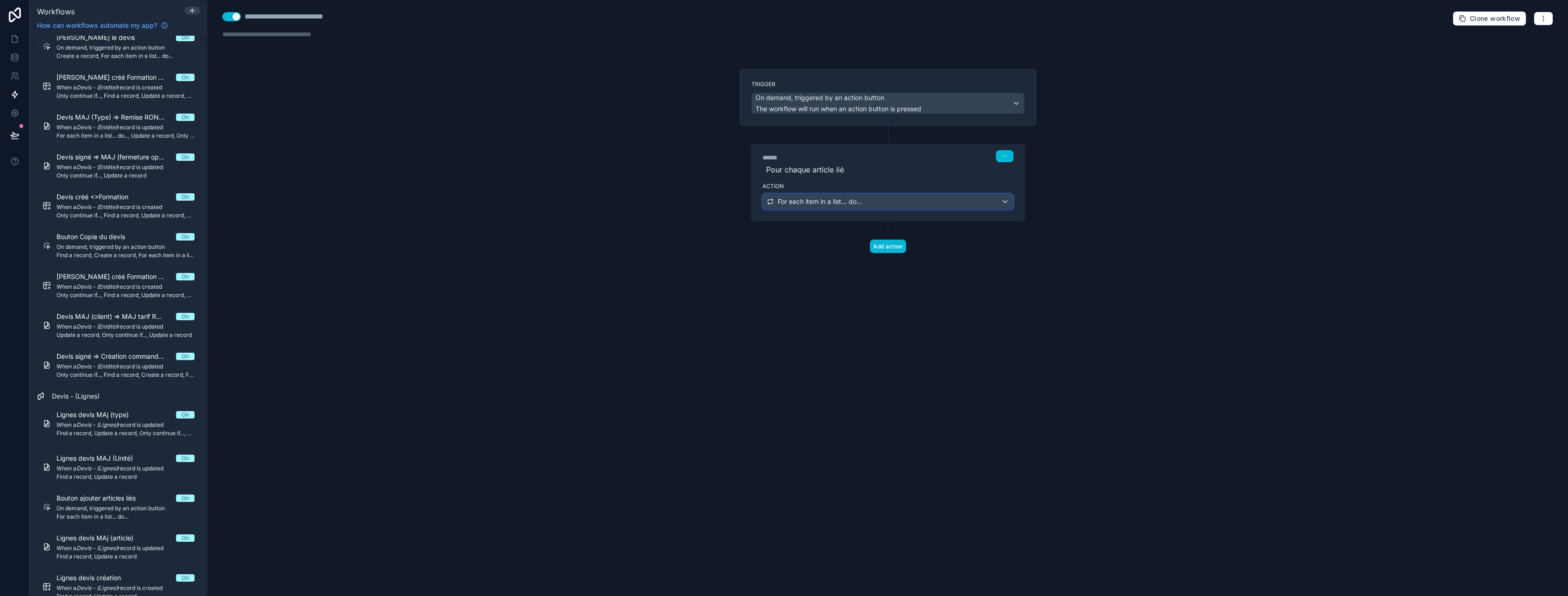
click at [907, 204] on div "For each item in a list... do..." at bounding box center [888, 201] width 250 height 15
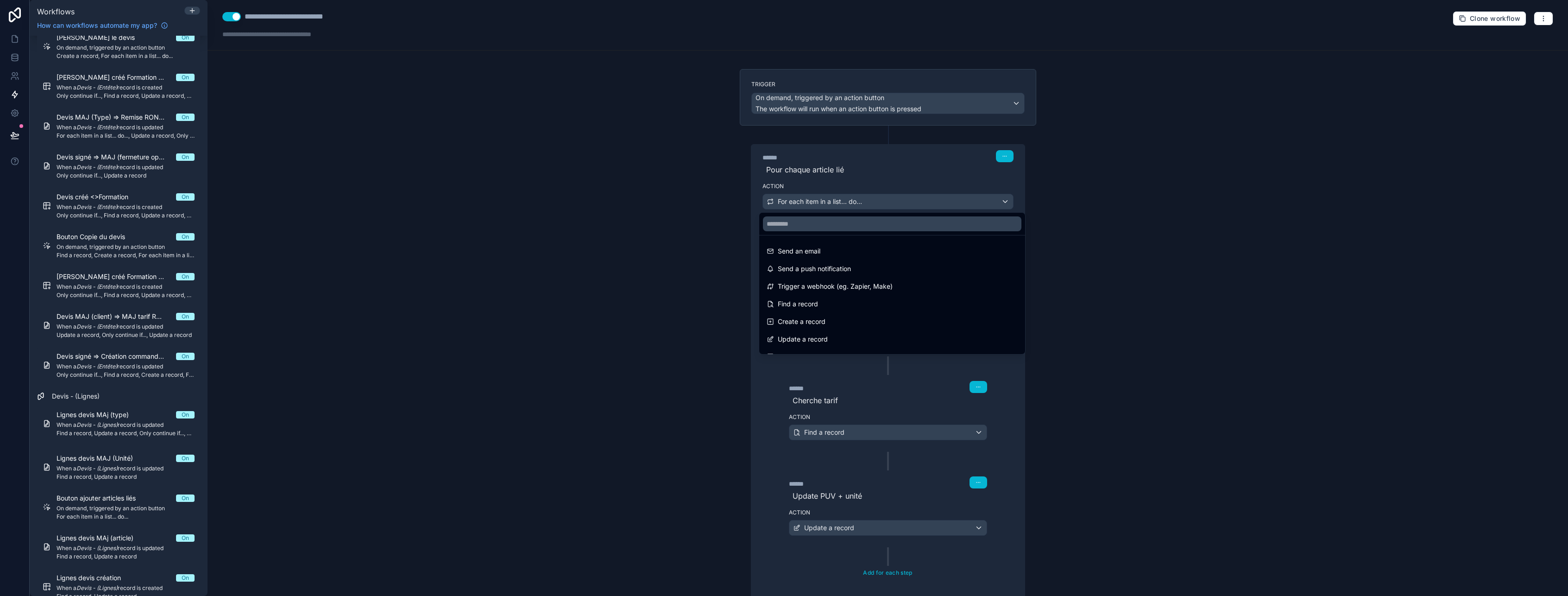
click at [907, 204] on div at bounding box center [784, 298] width 1568 height 596
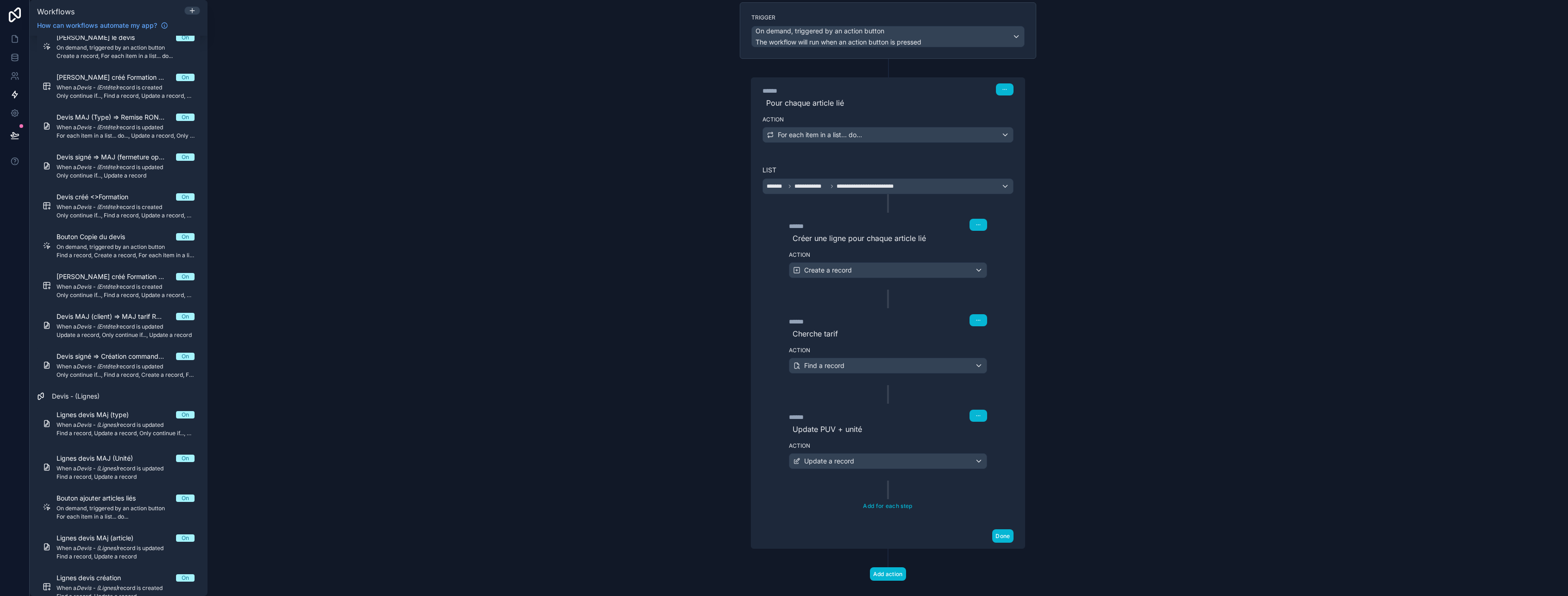
scroll to position [81, 0]
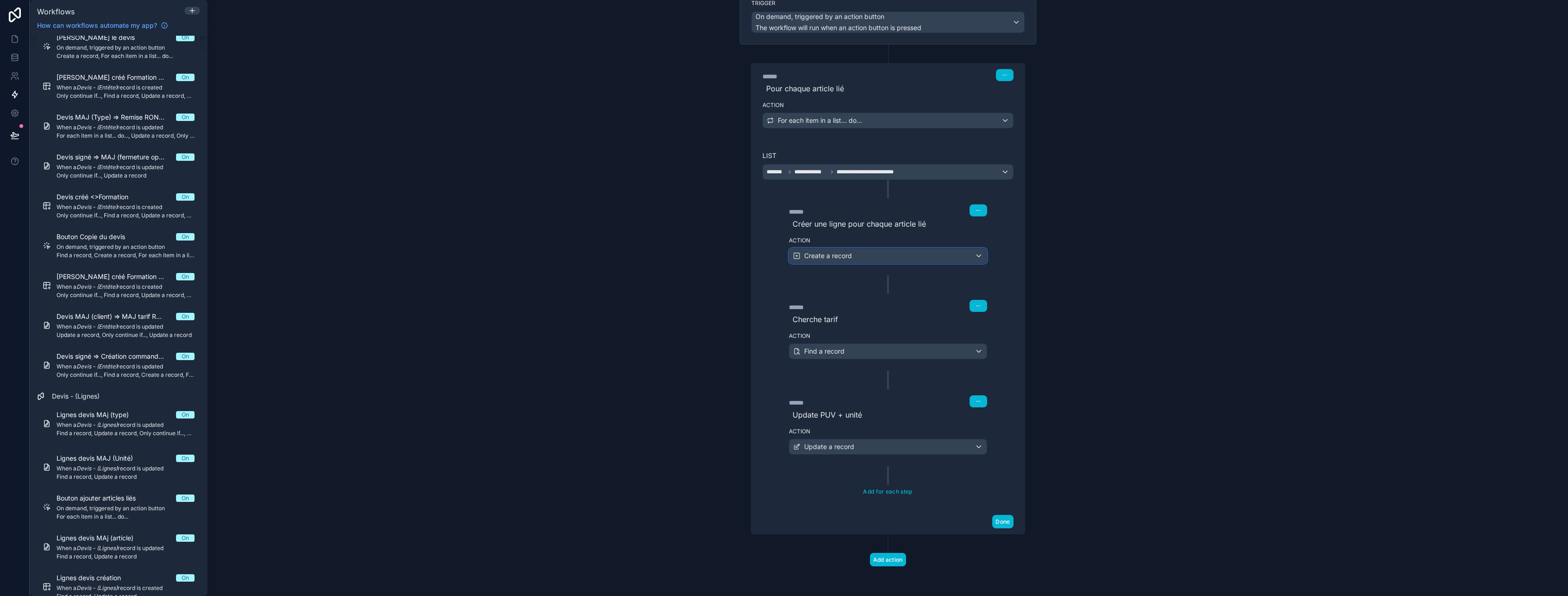
click at [885, 260] on div "Create a record" at bounding box center [888, 255] width 198 height 15
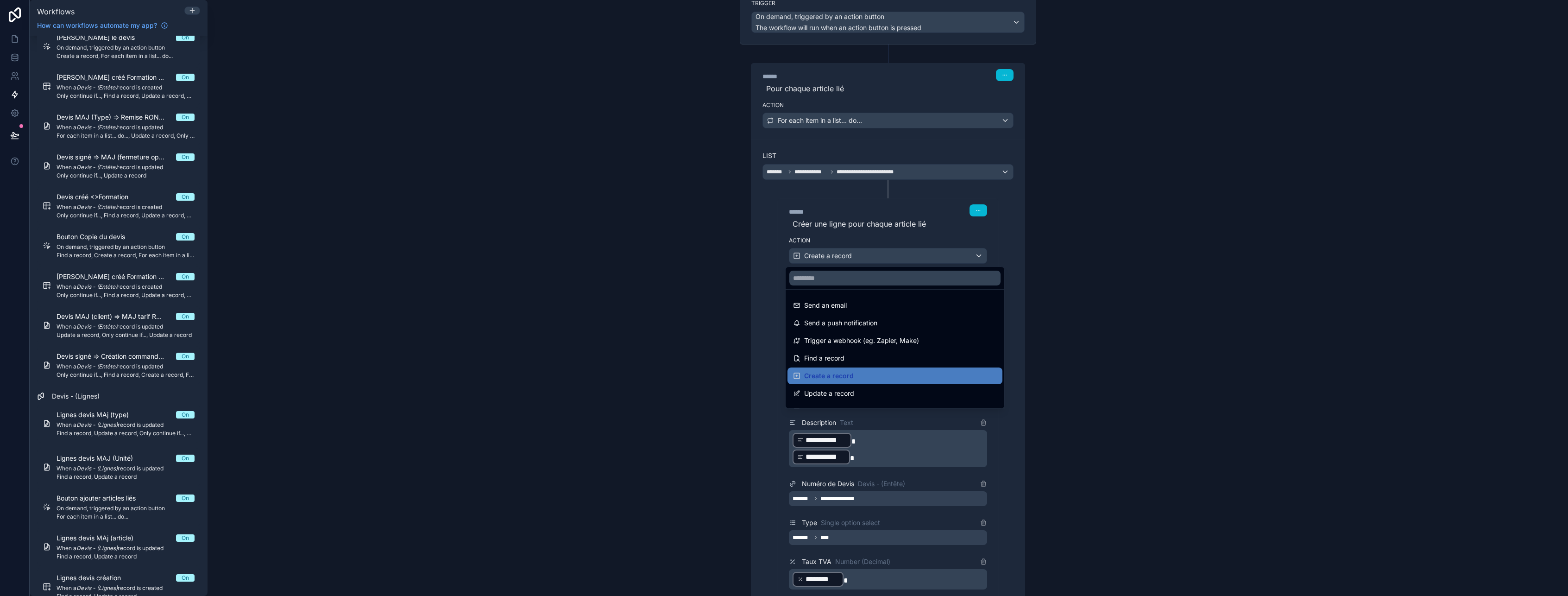
click at [885, 260] on div at bounding box center [784, 298] width 1568 height 596
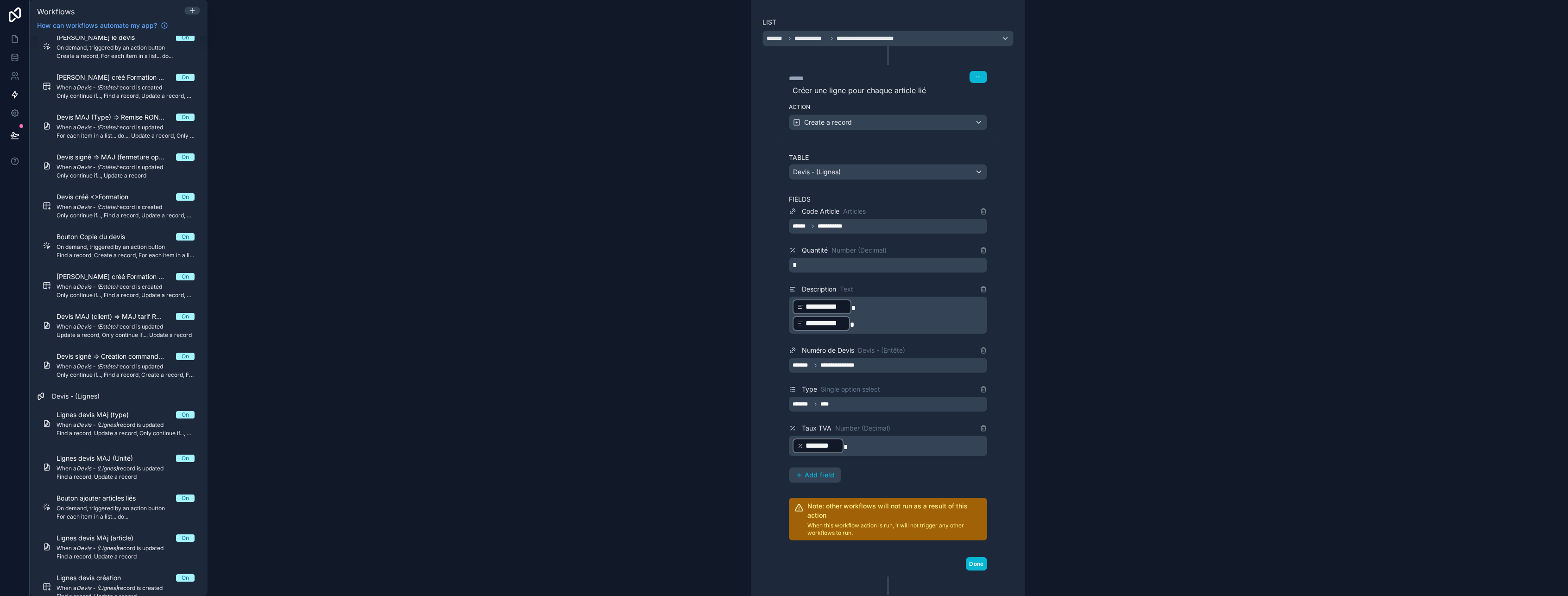
scroll to position [266, 0]
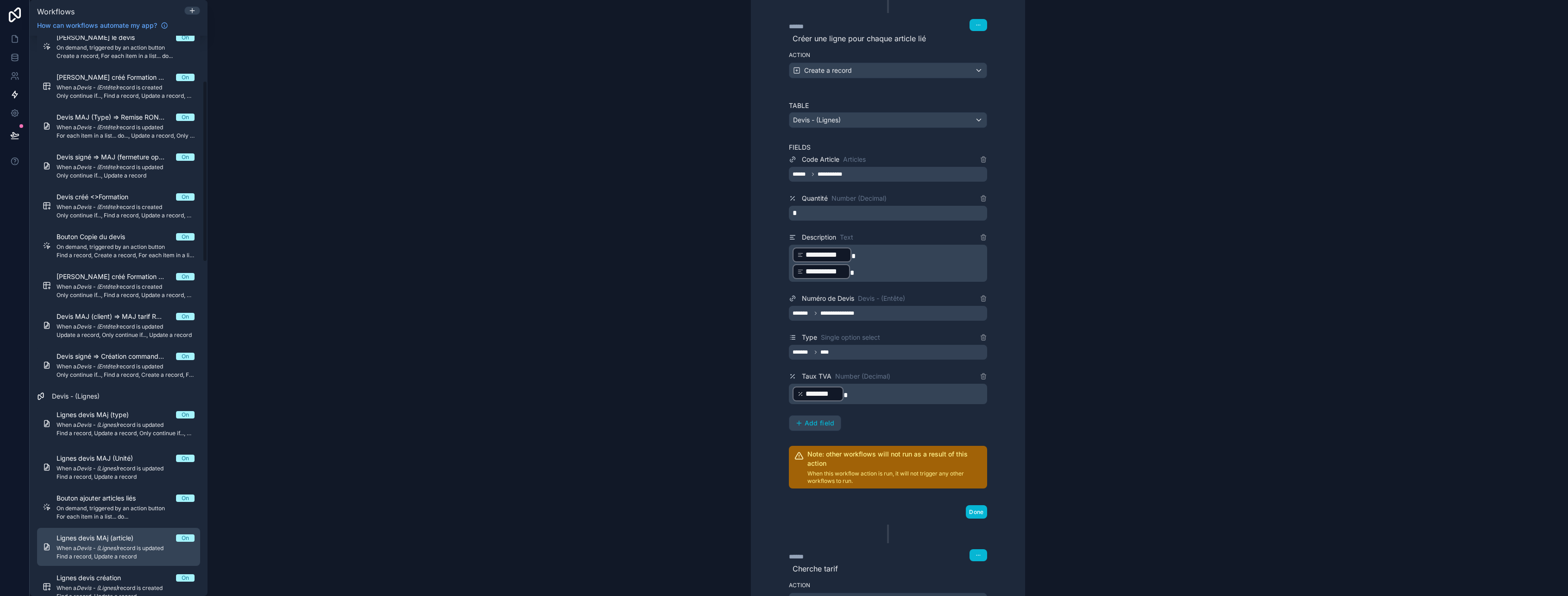
click at [113, 555] on span "Find a record, Update a record" at bounding box center [125, 556] width 138 height 7
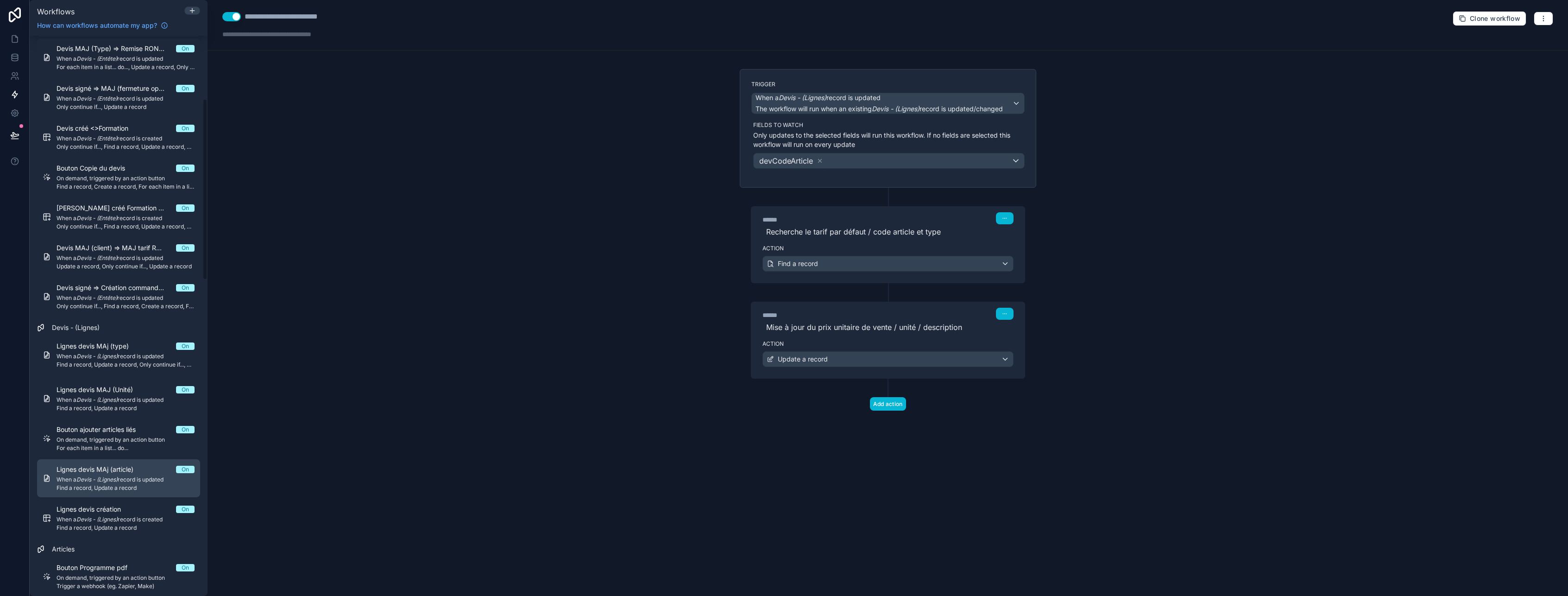
scroll to position [231, 0]
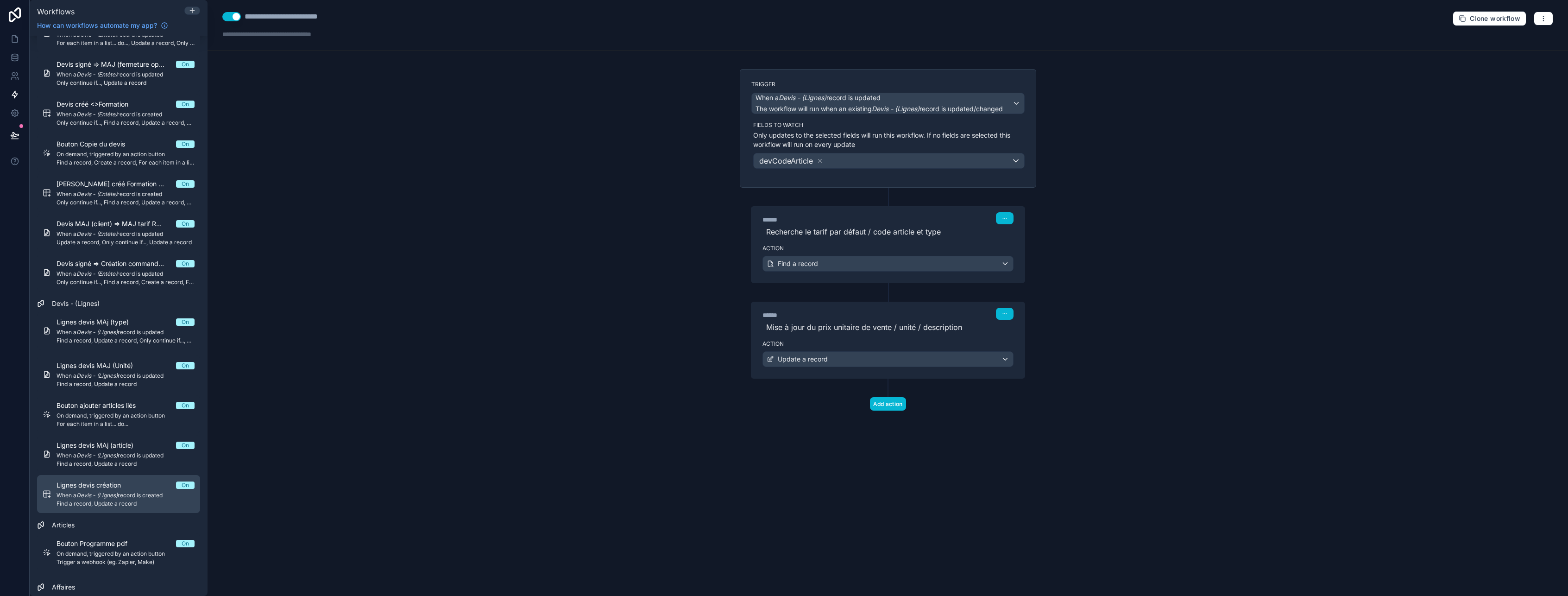
click at [118, 508] on link "[PERSON_NAME] devis création On When a Devis - (Lignes) record is created Find …" at bounding box center [119, 493] width 163 height 38
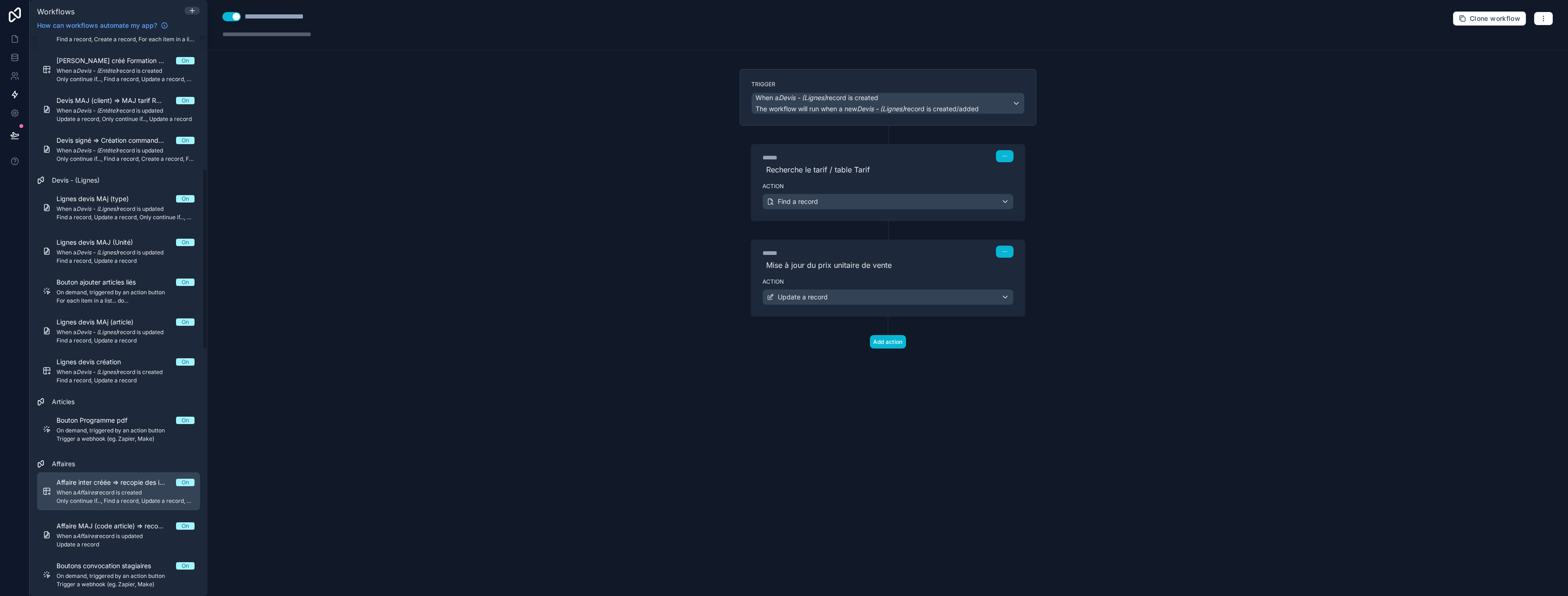
scroll to position [417, 0]
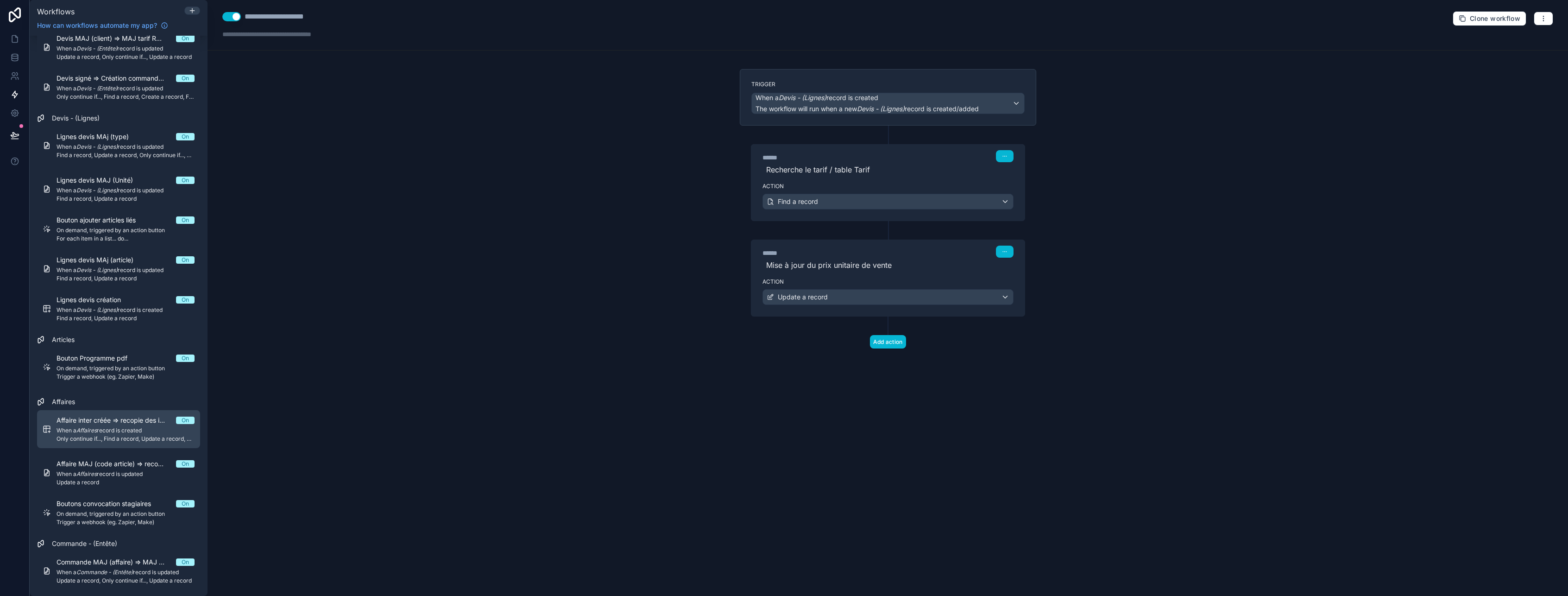
click at [107, 431] on span "When a Affaires record is created" at bounding box center [125, 430] width 138 height 7
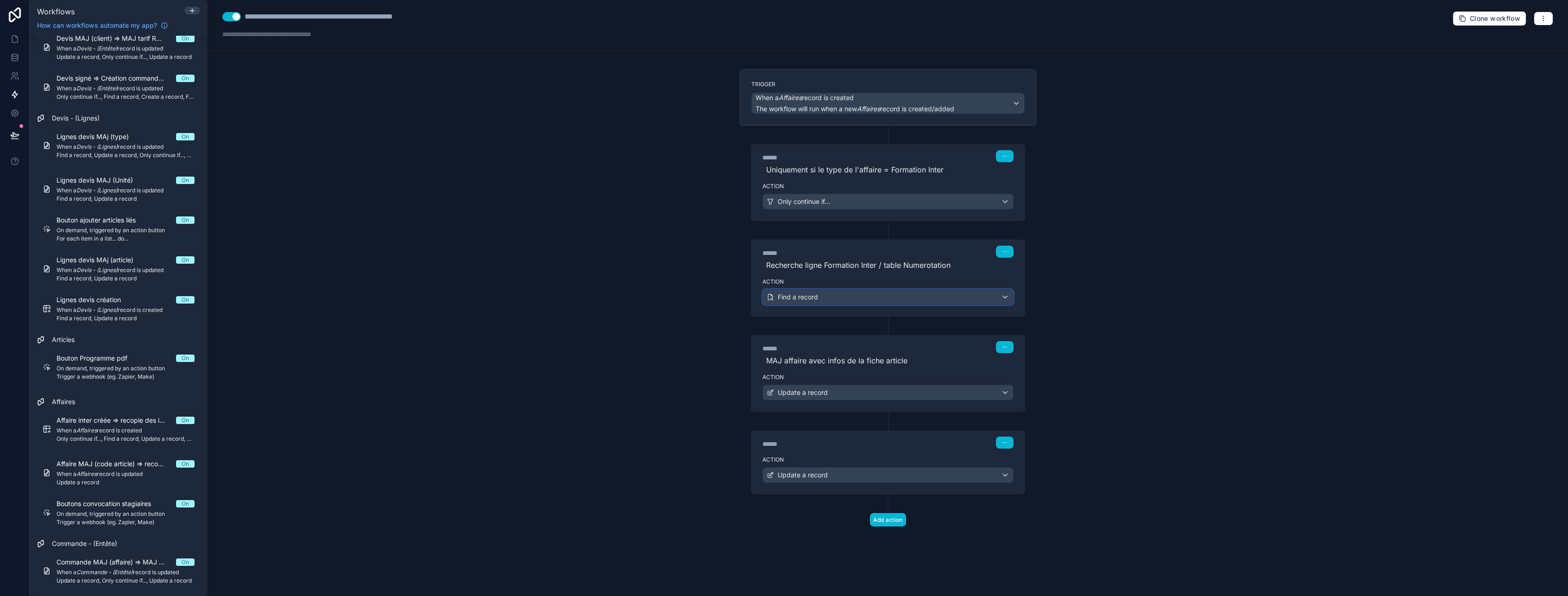
click at [916, 294] on div "Find a record" at bounding box center [888, 296] width 250 height 15
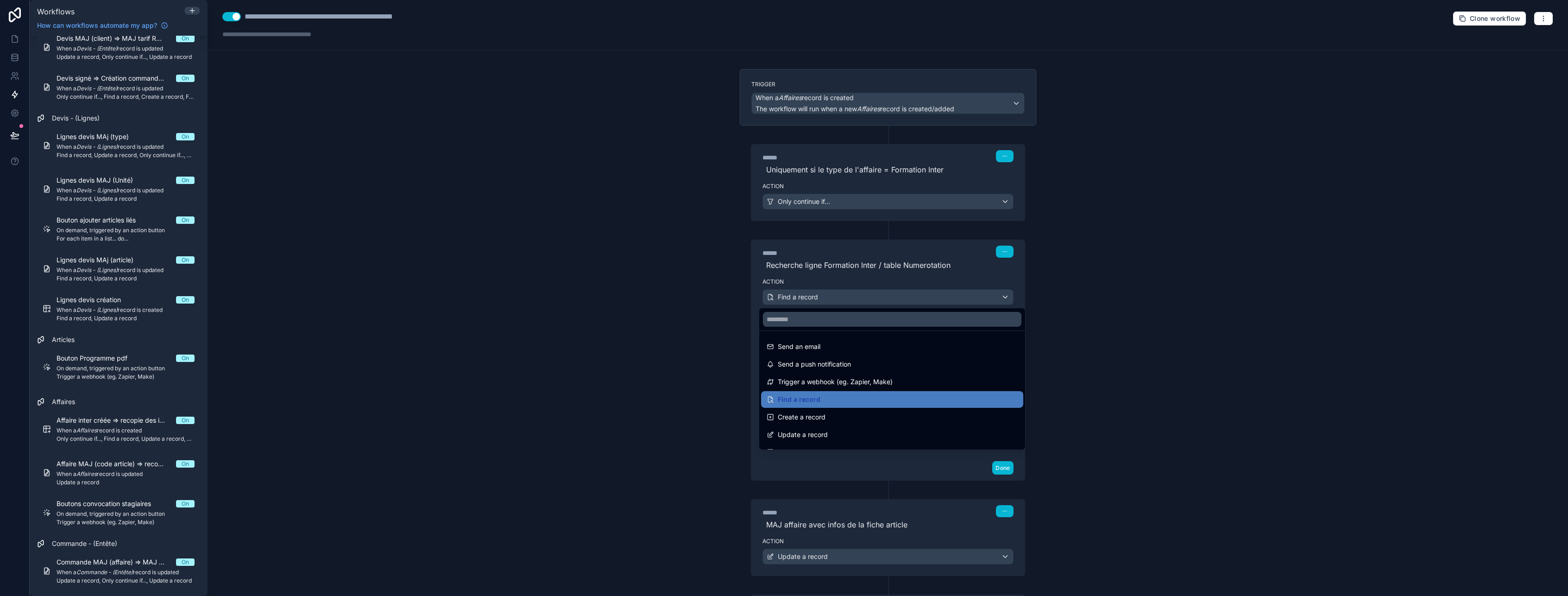
click at [916, 295] on div at bounding box center [784, 298] width 1568 height 596
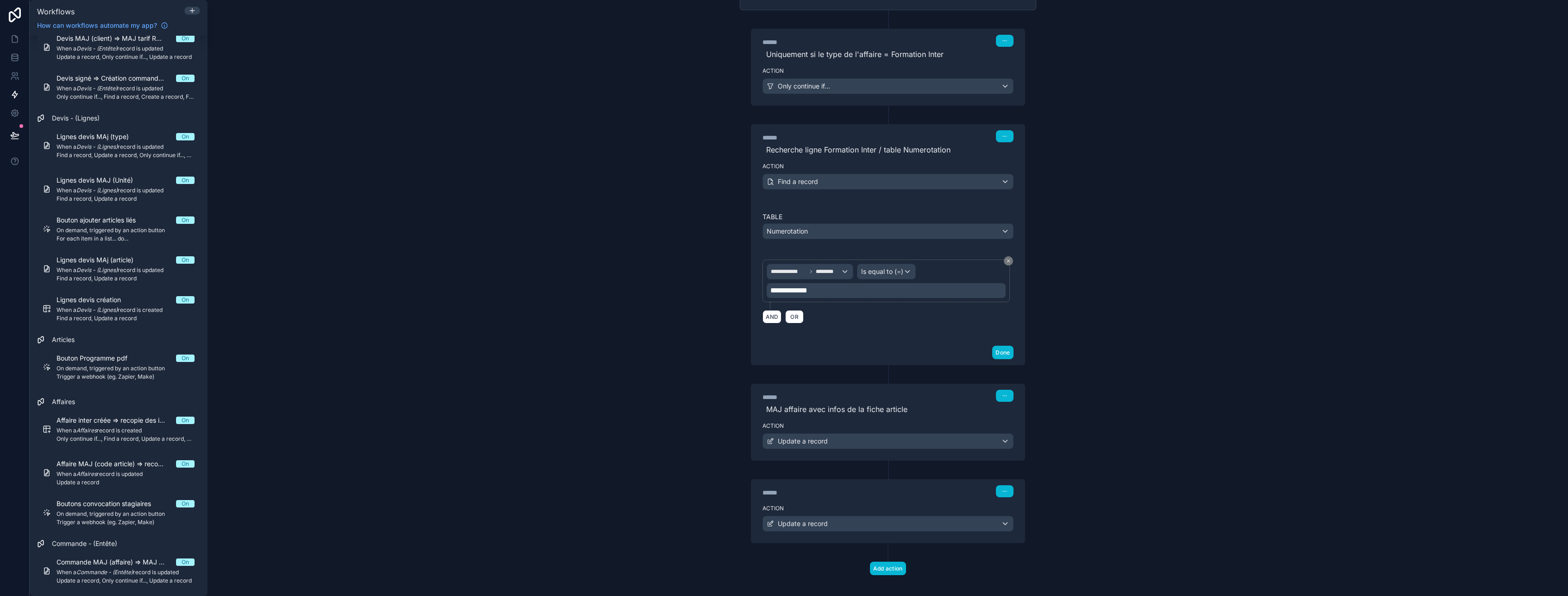
scroll to position [124, 0]
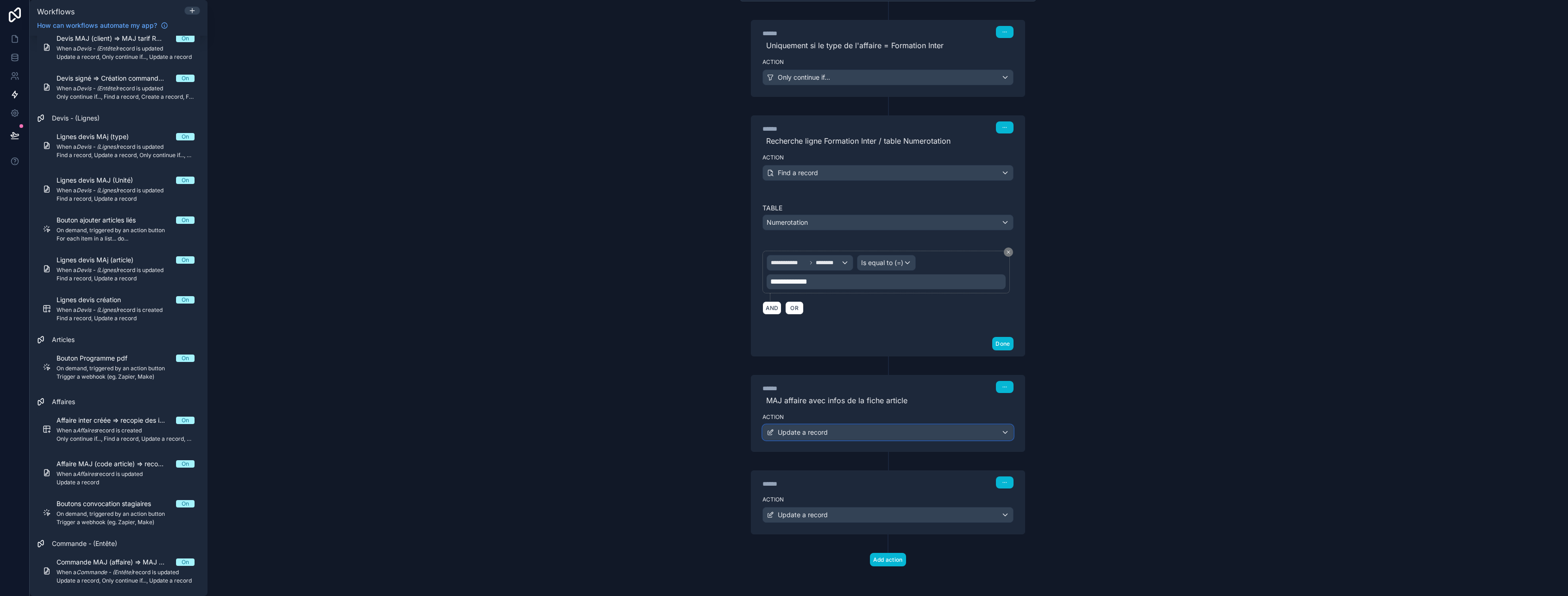
click at [853, 436] on div "Update a record" at bounding box center [888, 432] width 250 height 15
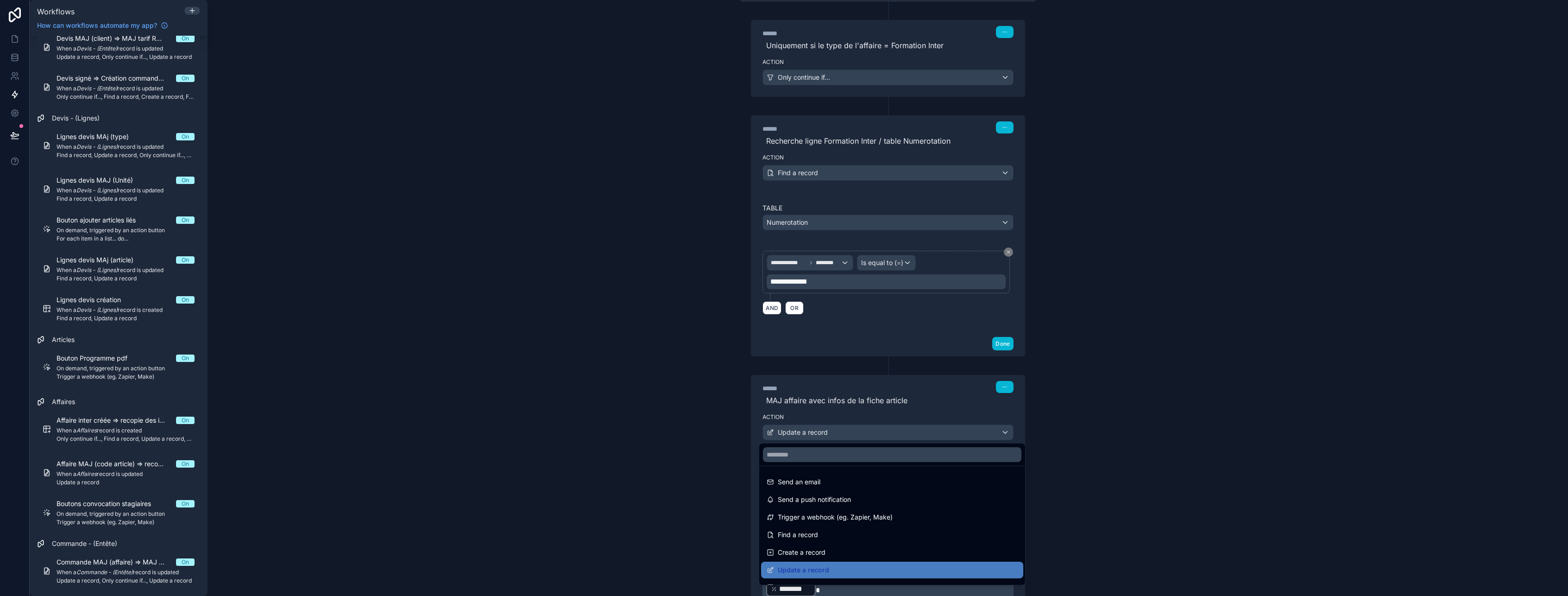
click at [853, 436] on div at bounding box center [784, 298] width 1568 height 596
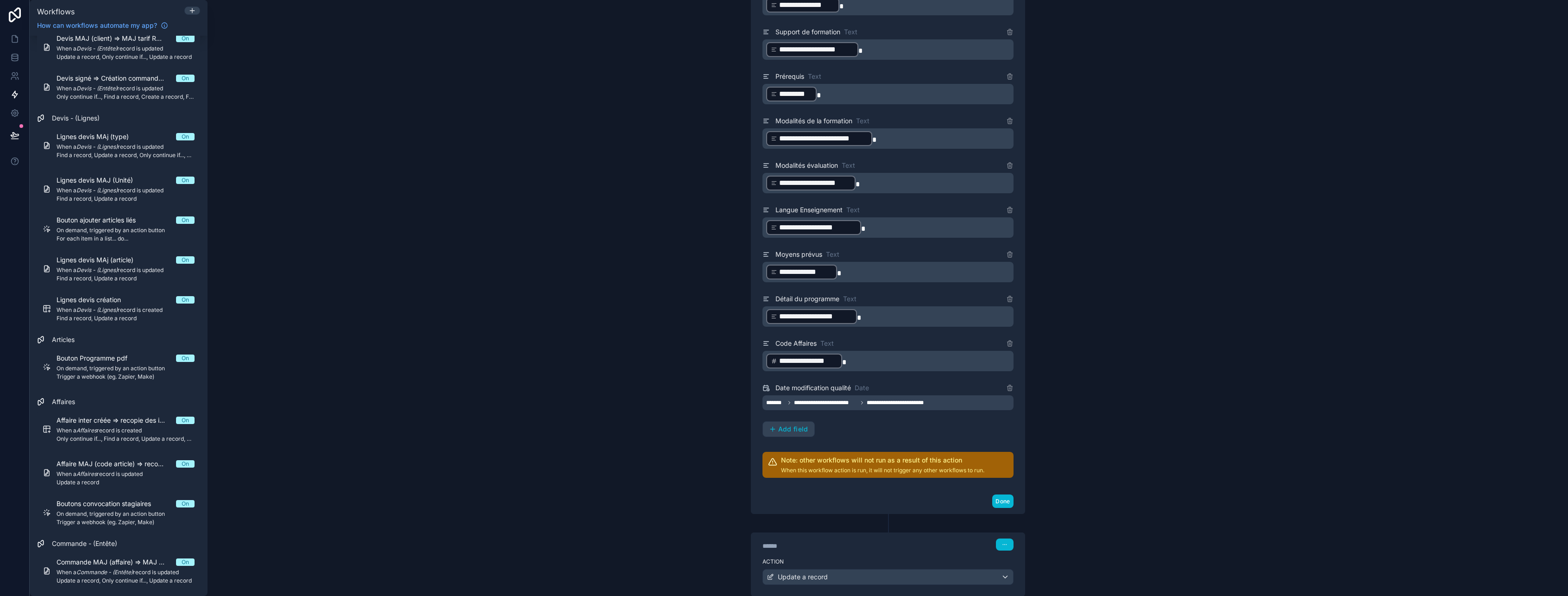
scroll to position [1050, 0]
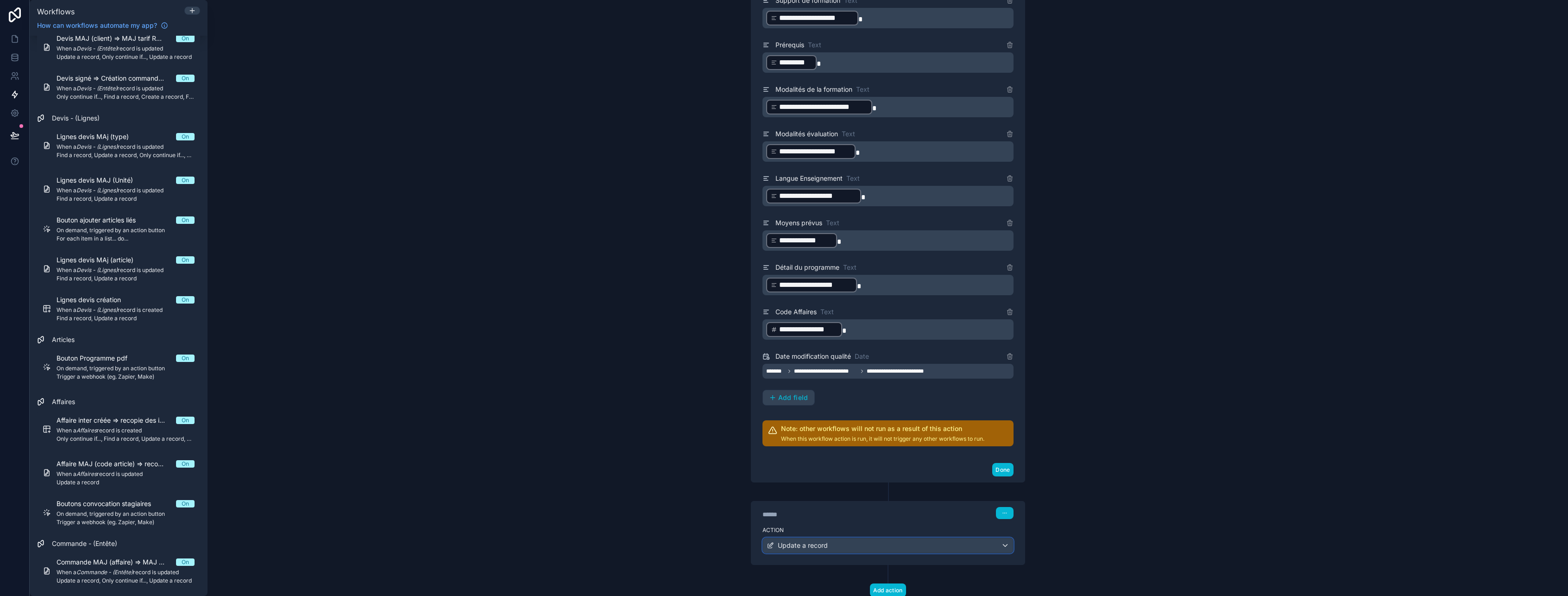
click at [853, 541] on div "Update a record" at bounding box center [888, 545] width 250 height 15
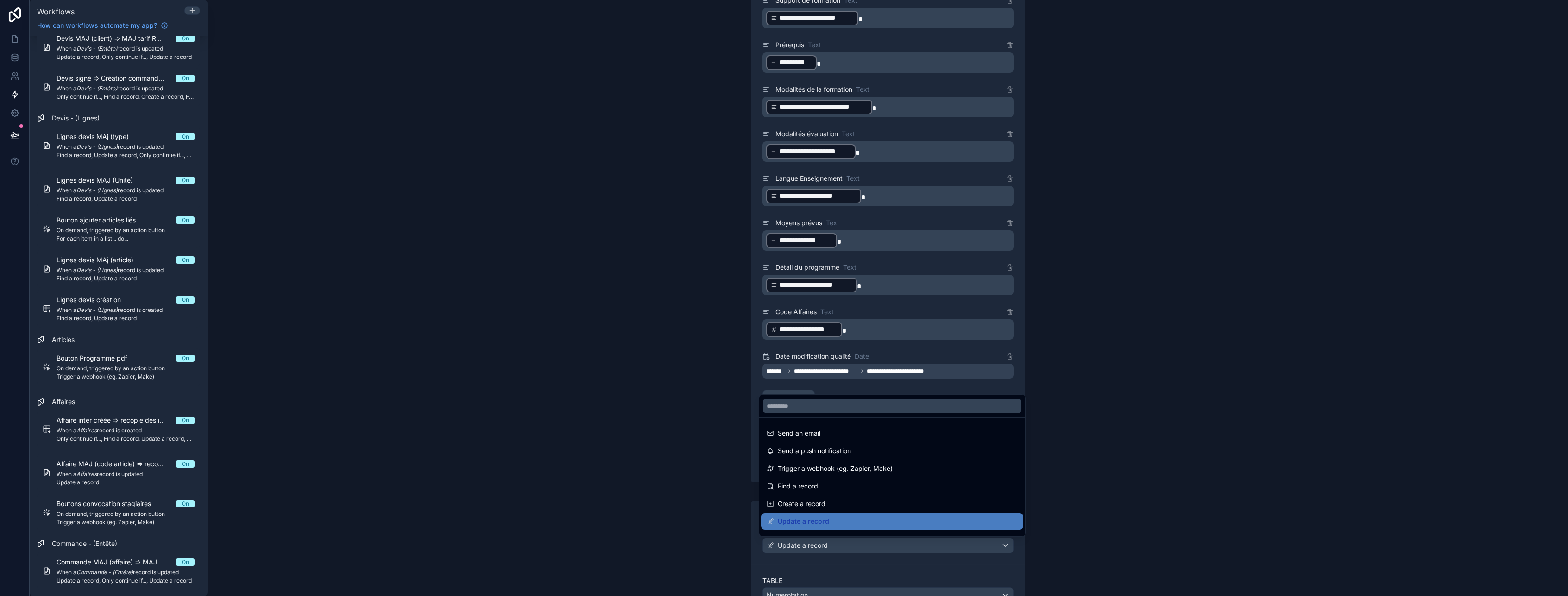
click at [853, 541] on div at bounding box center [784, 298] width 1568 height 596
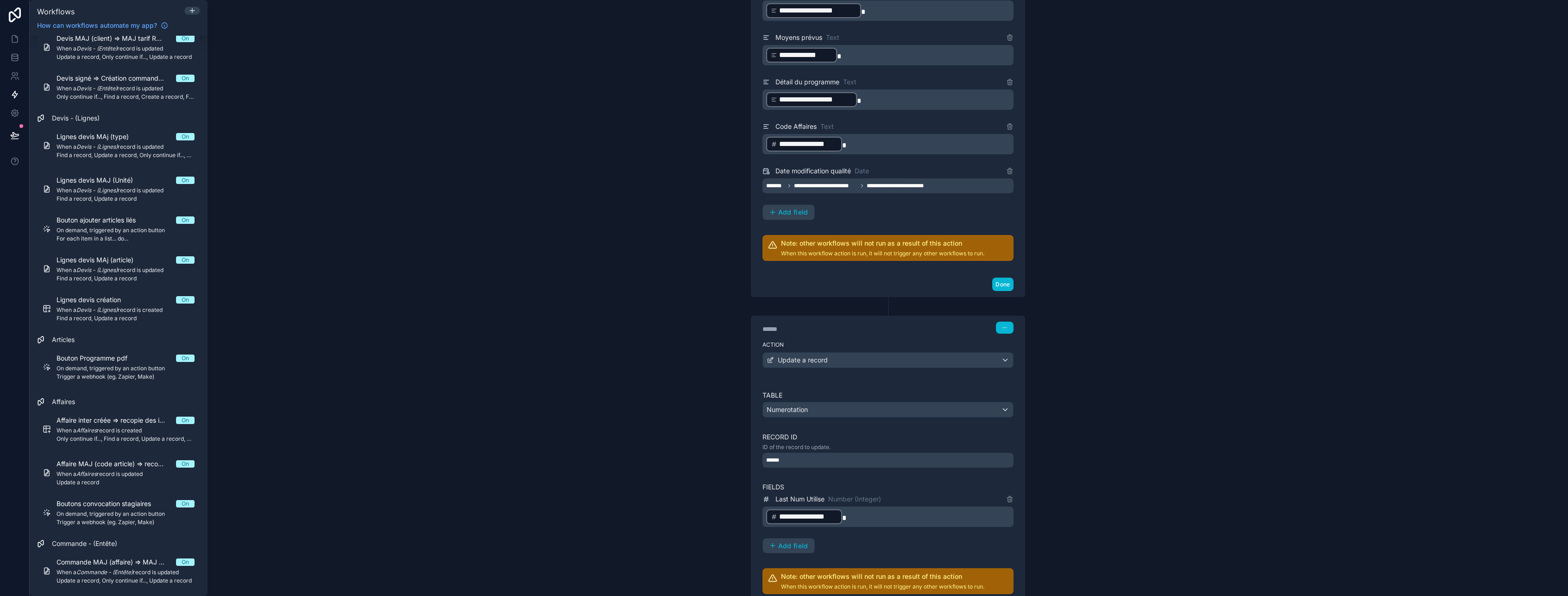
scroll to position [1283, 0]
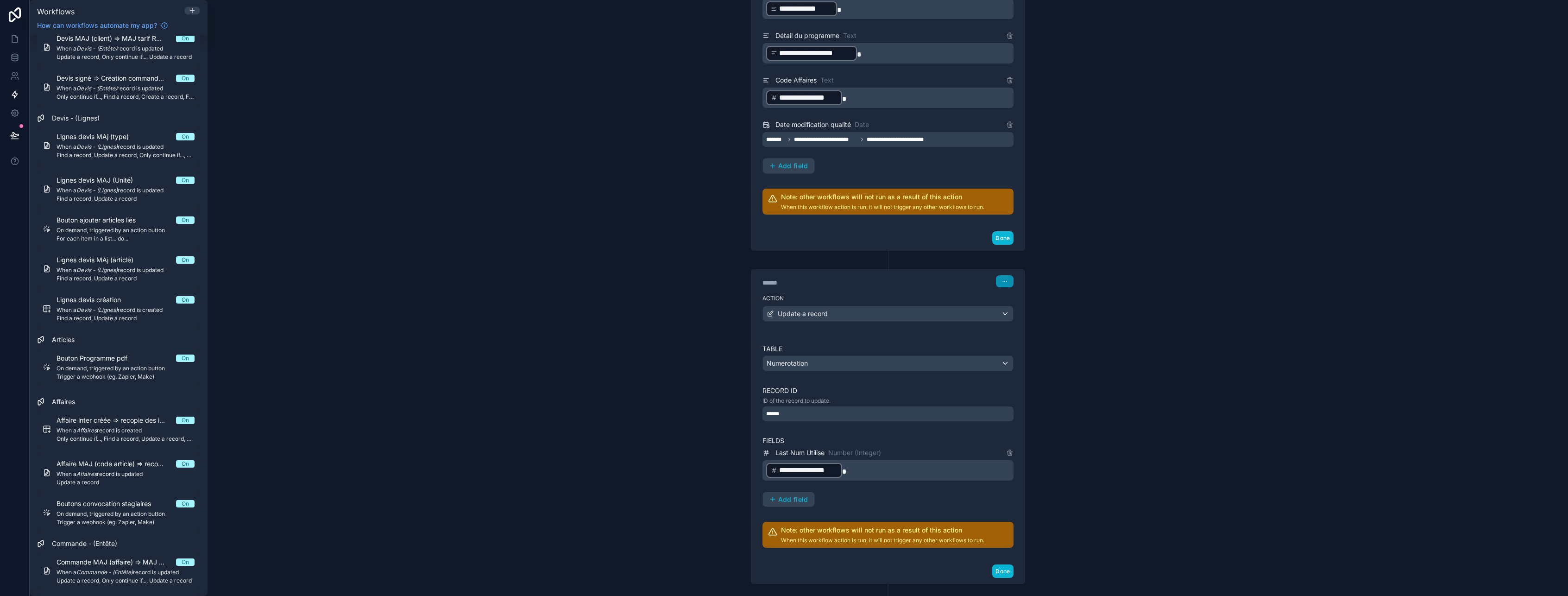
click at [1002, 279] on icon "button" at bounding box center [1005, 281] width 5 height 5
click at [1020, 304] on span "Edit Description" at bounding box center [1030, 302] width 41 height 7
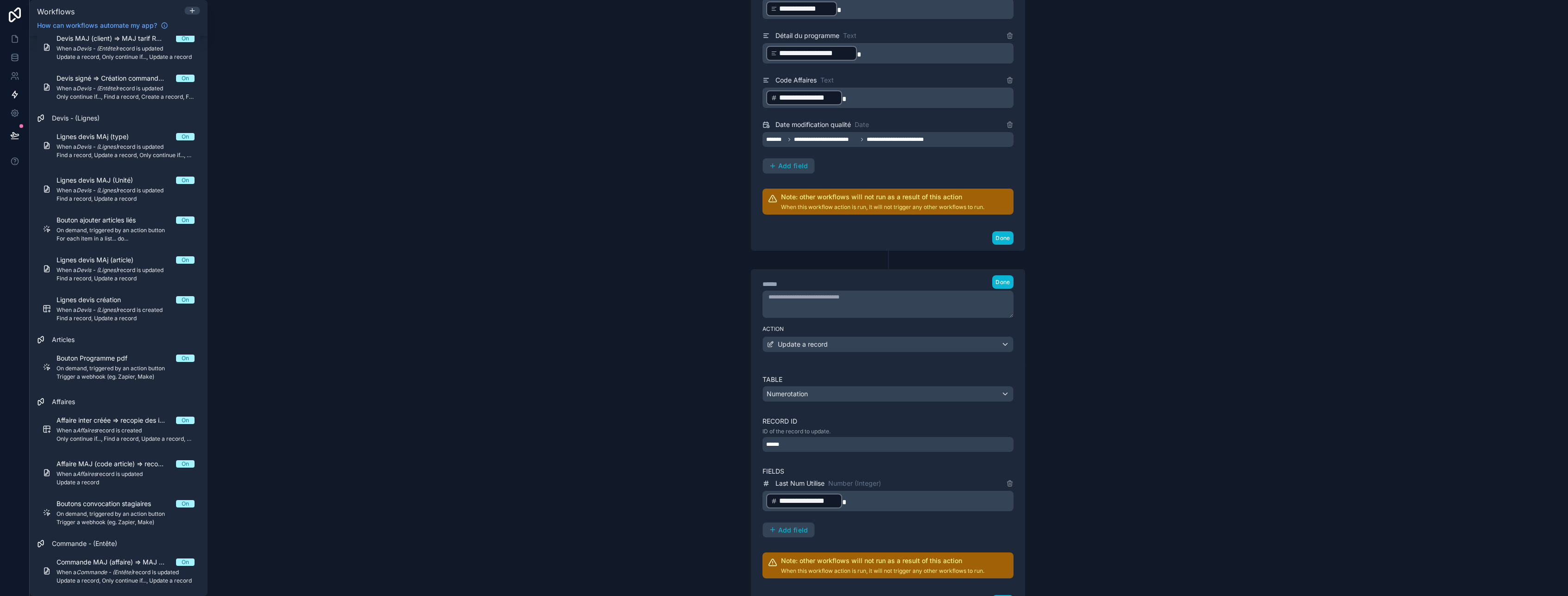
click at [893, 316] on textarea at bounding box center [888, 303] width 251 height 27
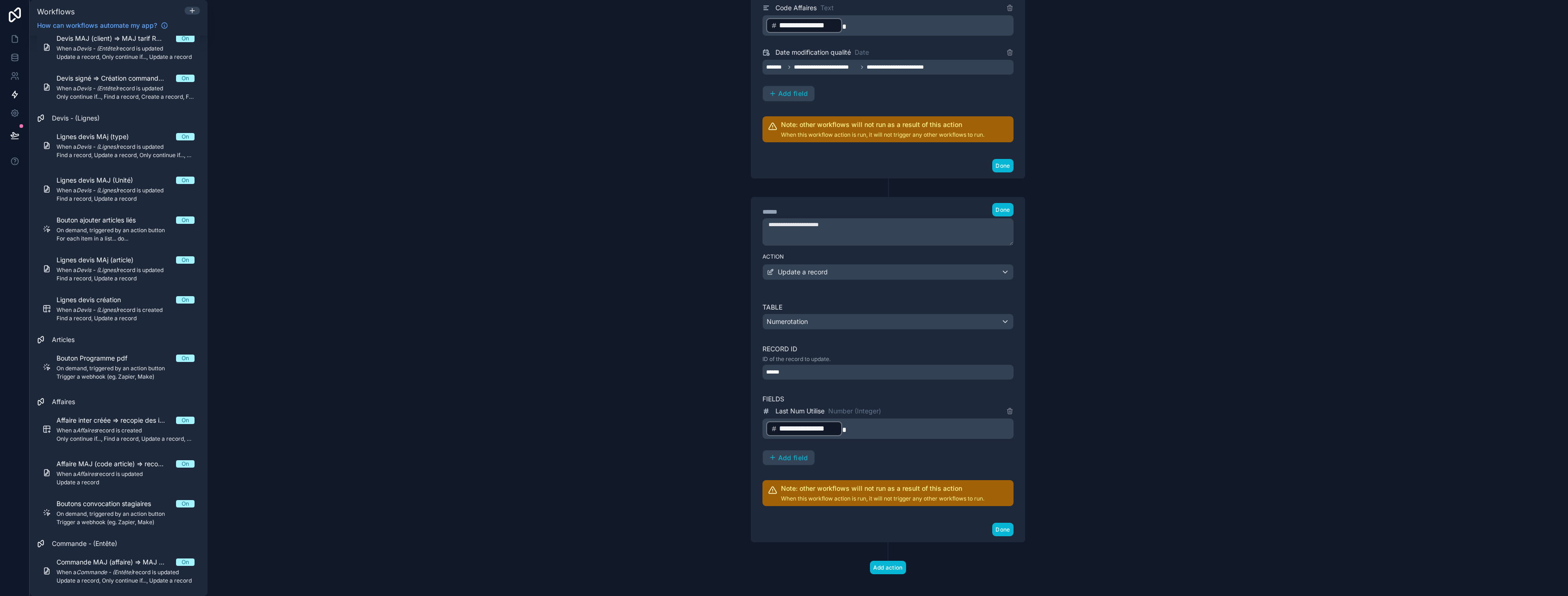
scroll to position [1363, 0]
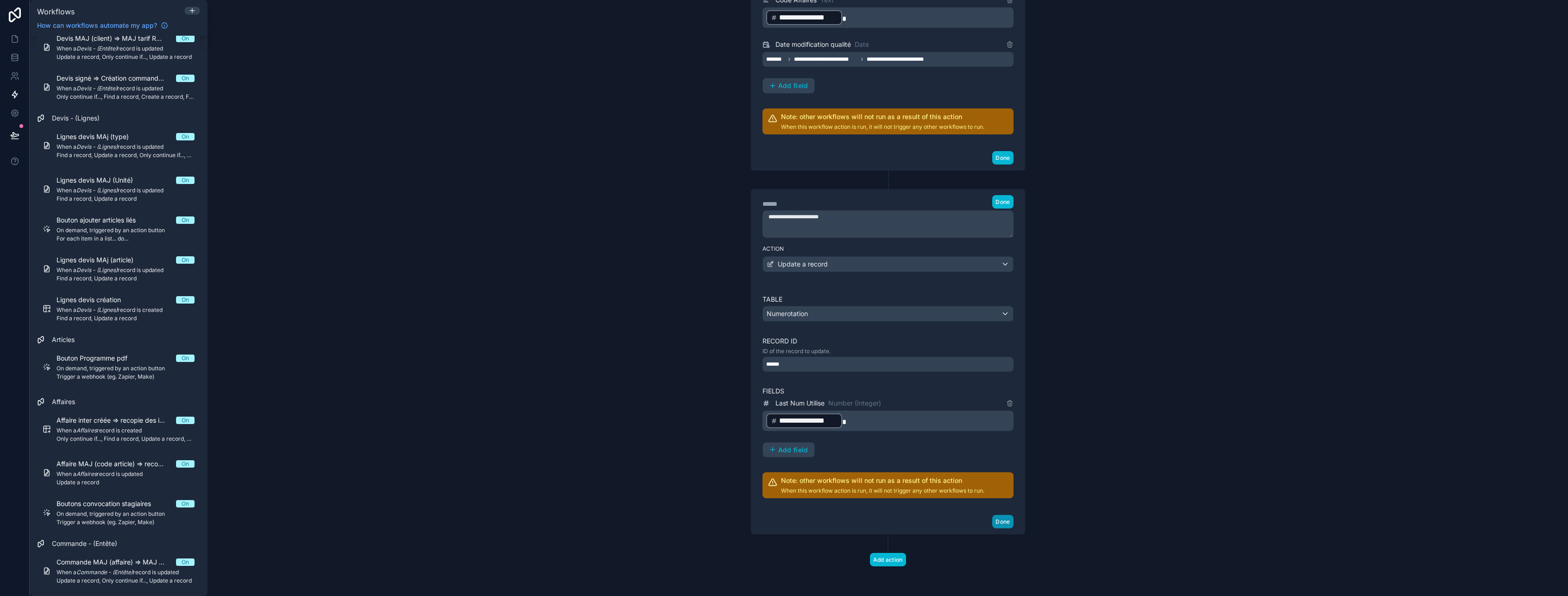
type textarea "**********"
click at [1000, 527] on button "Done" at bounding box center [1003, 520] width 21 height 13
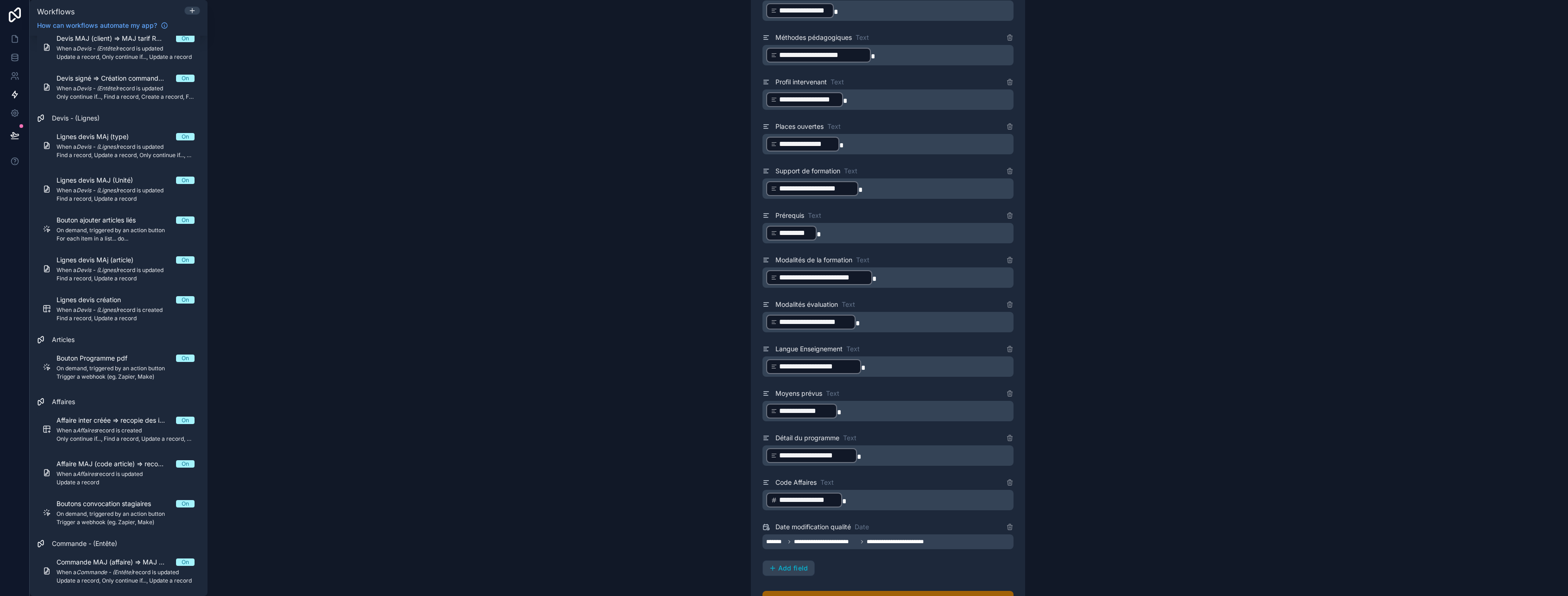
scroll to position [973, 0]
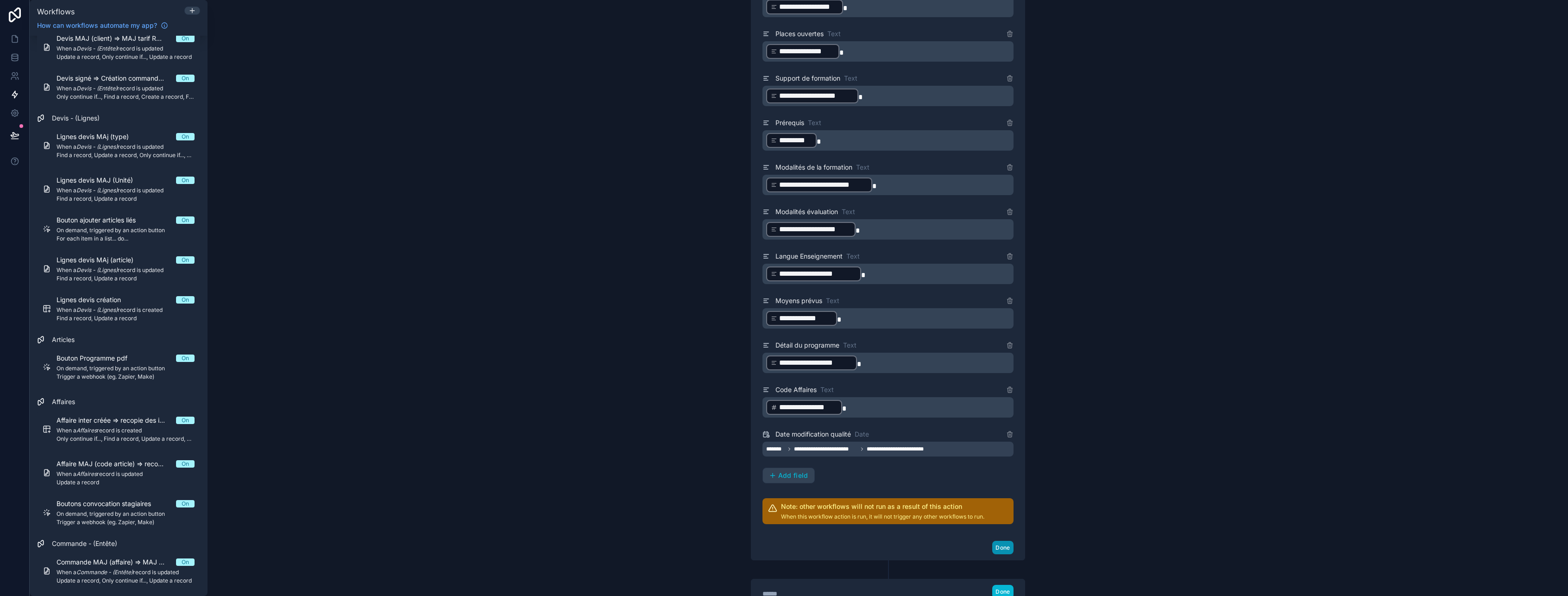
click at [1005, 543] on button "Done" at bounding box center [1003, 547] width 21 height 13
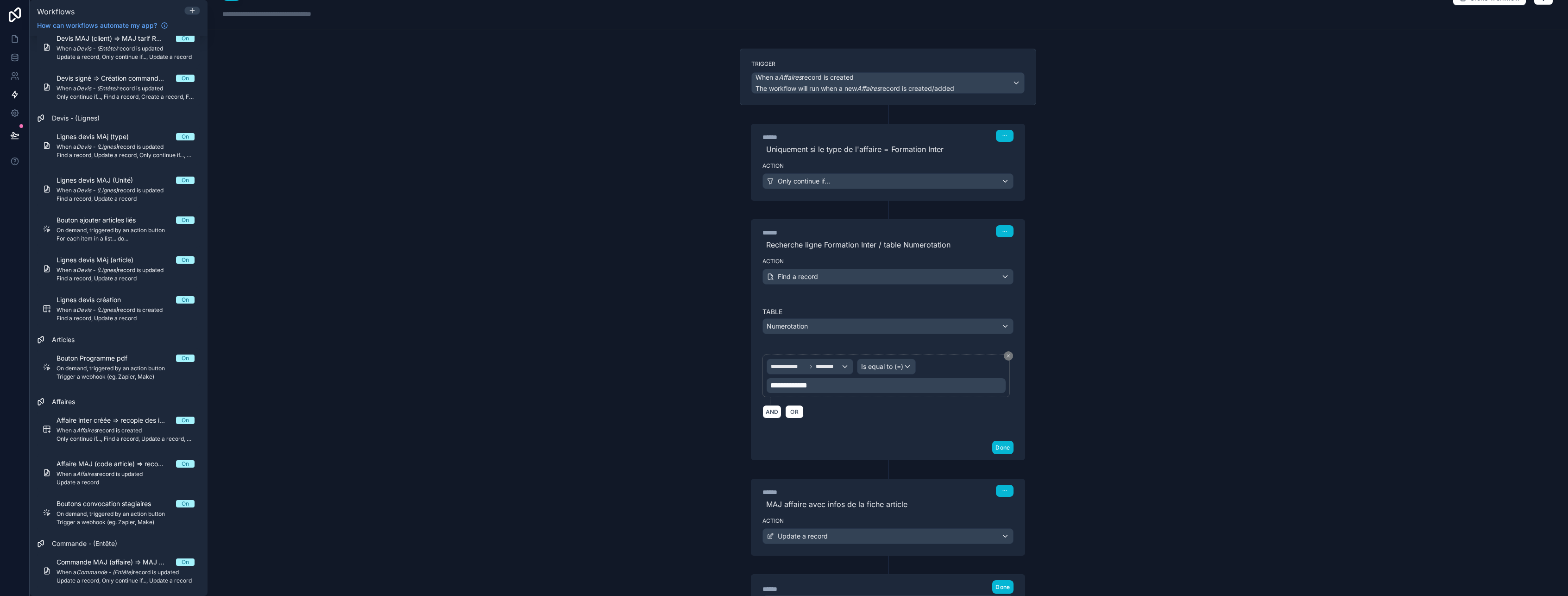
scroll to position [0, 0]
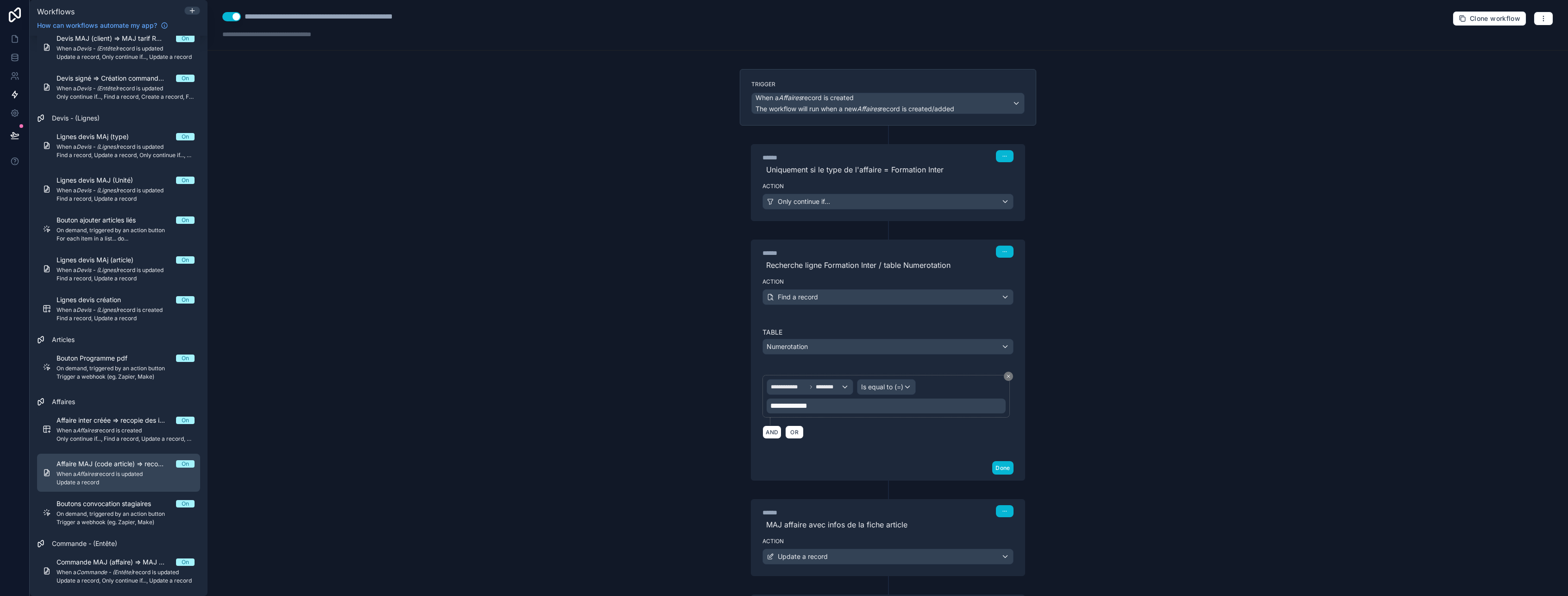
click at [107, 471] on span "When a Affaires record is updated" at bounding box center [125, 474] width 138 height 7
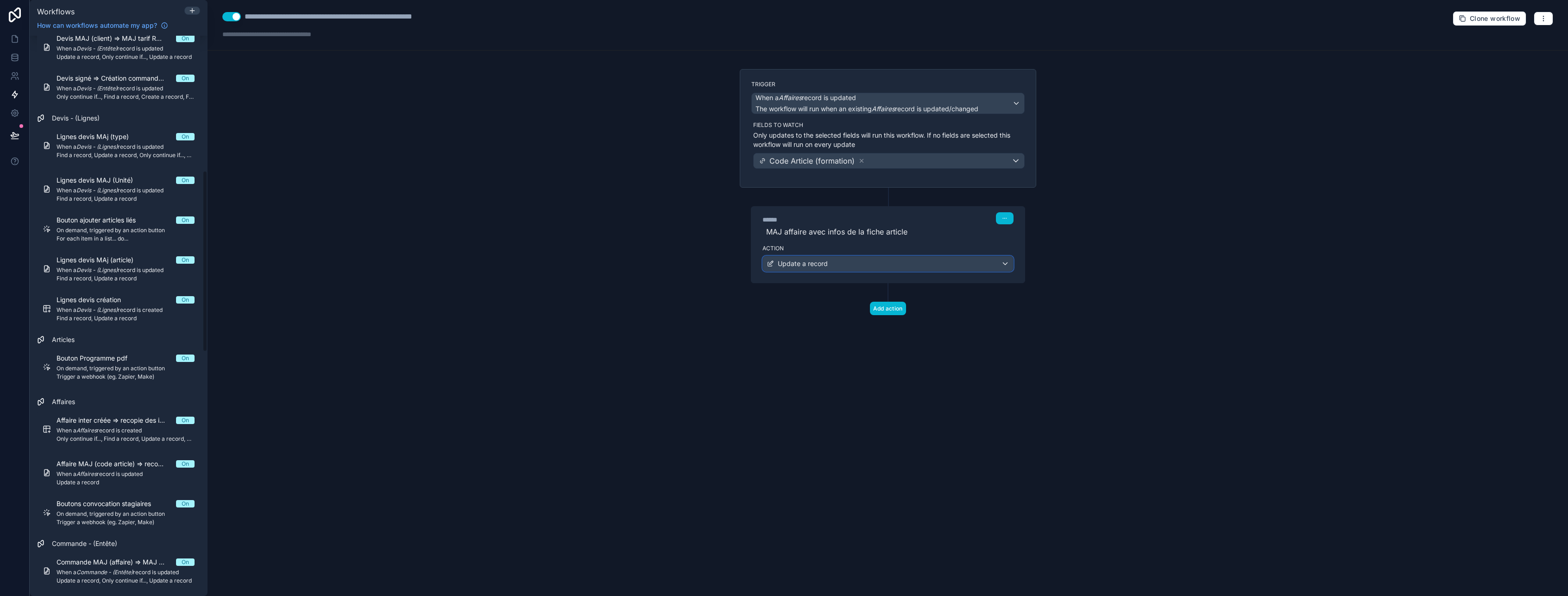
click at [807, 263] on span "Update a record" at bounding box center [802, 264] width 50 height 10
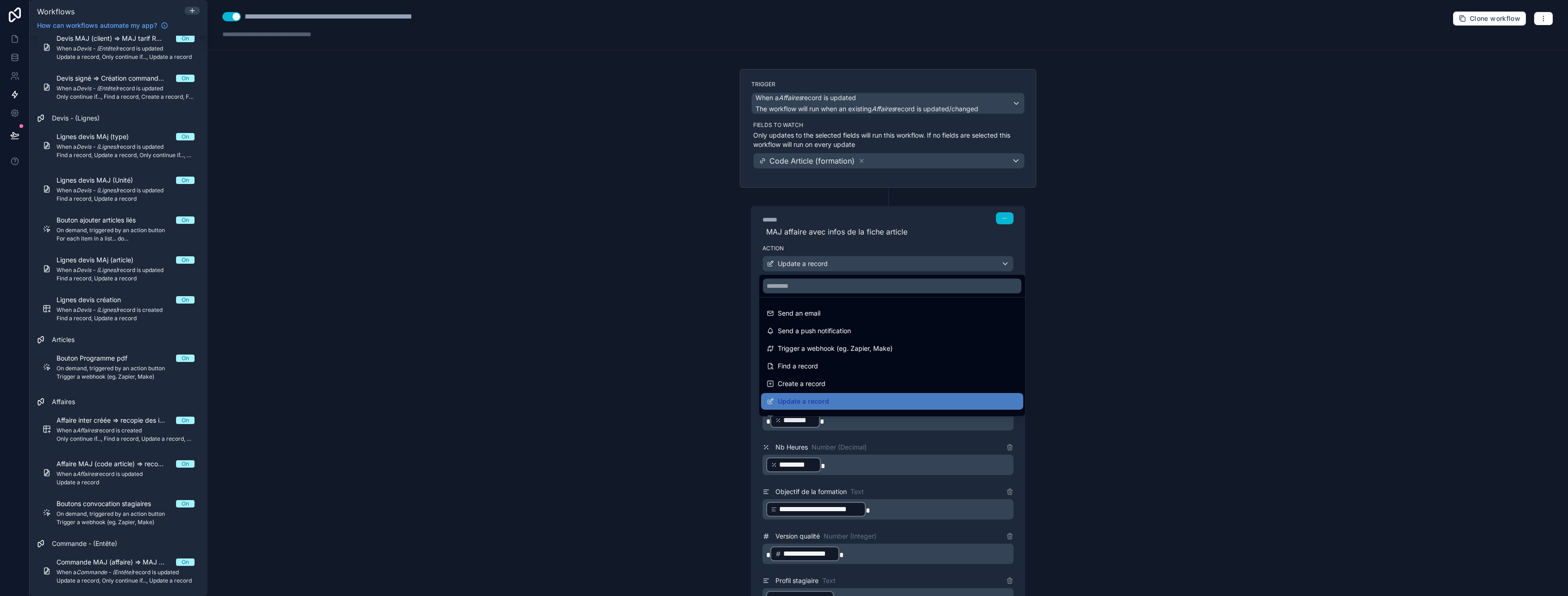
click at [808, 264] on div at bounding box center [784, 298] width 1568 height 596
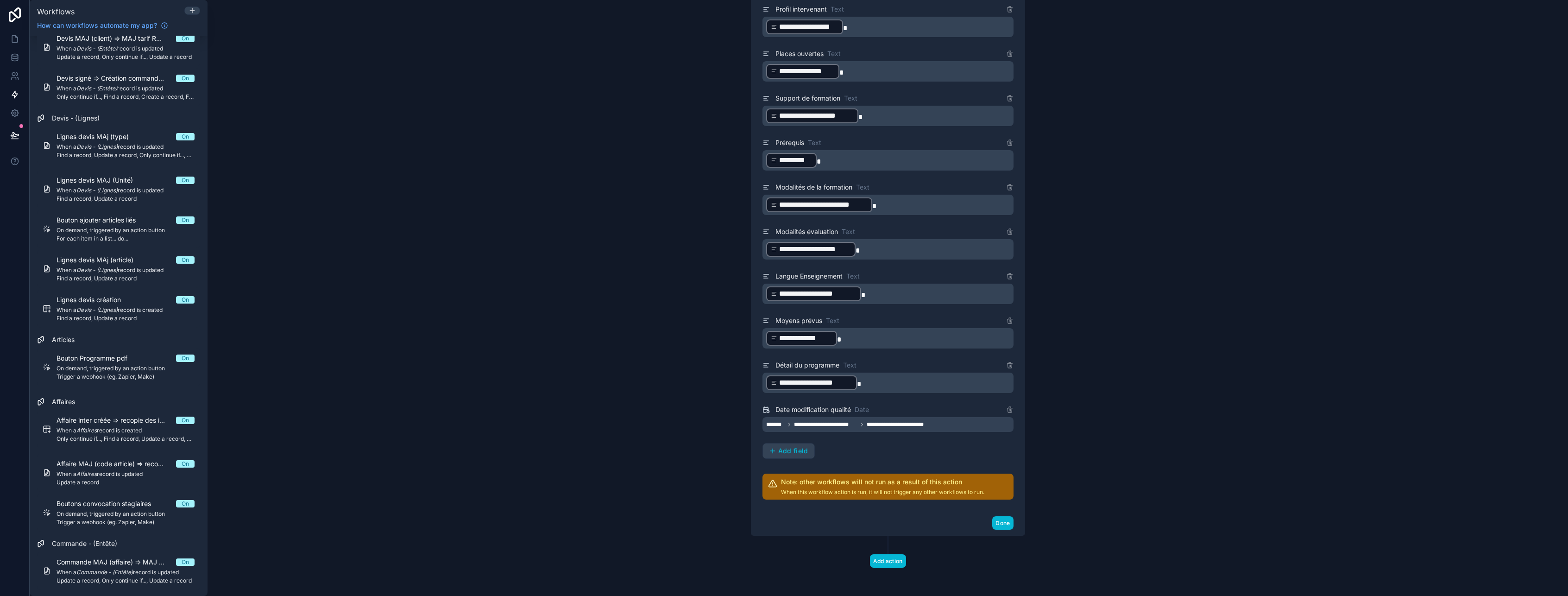
scroll to position [662, 0]
click at [1003, 525] on button "Done" at bounding box center [1003, 520] width 21 height 13
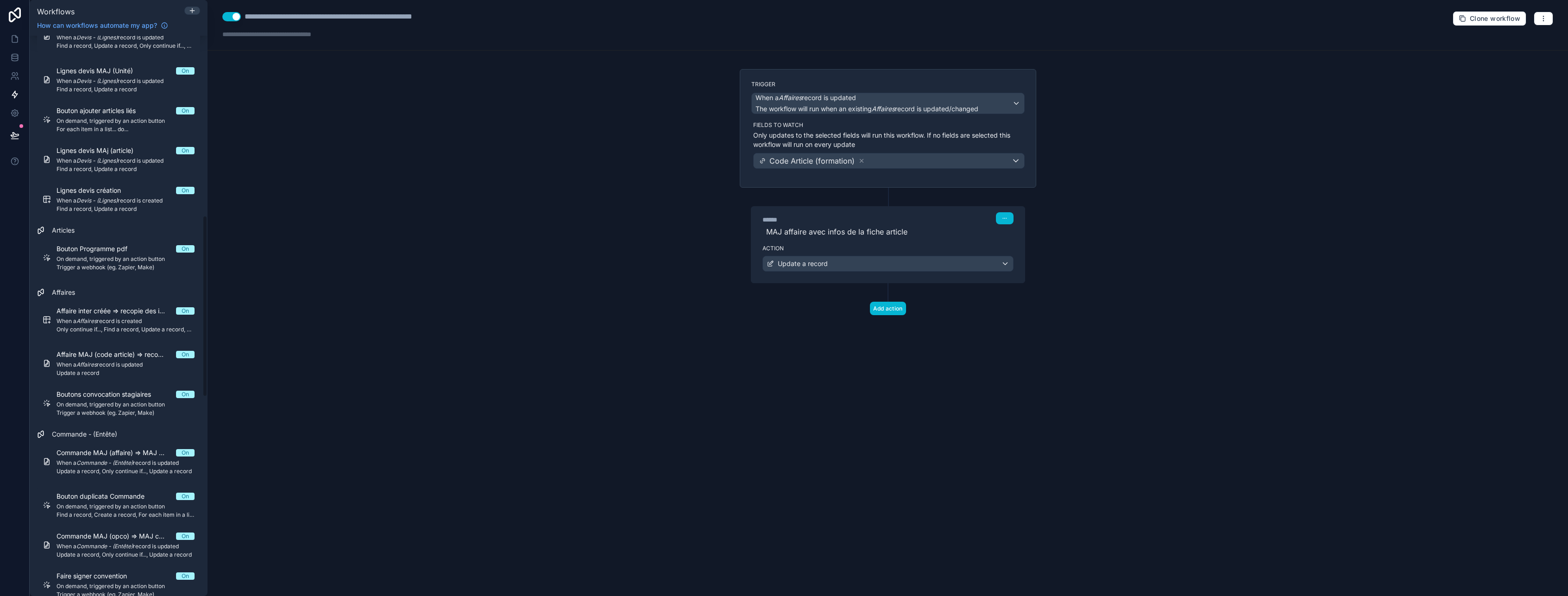
scroll to position [556, 0]
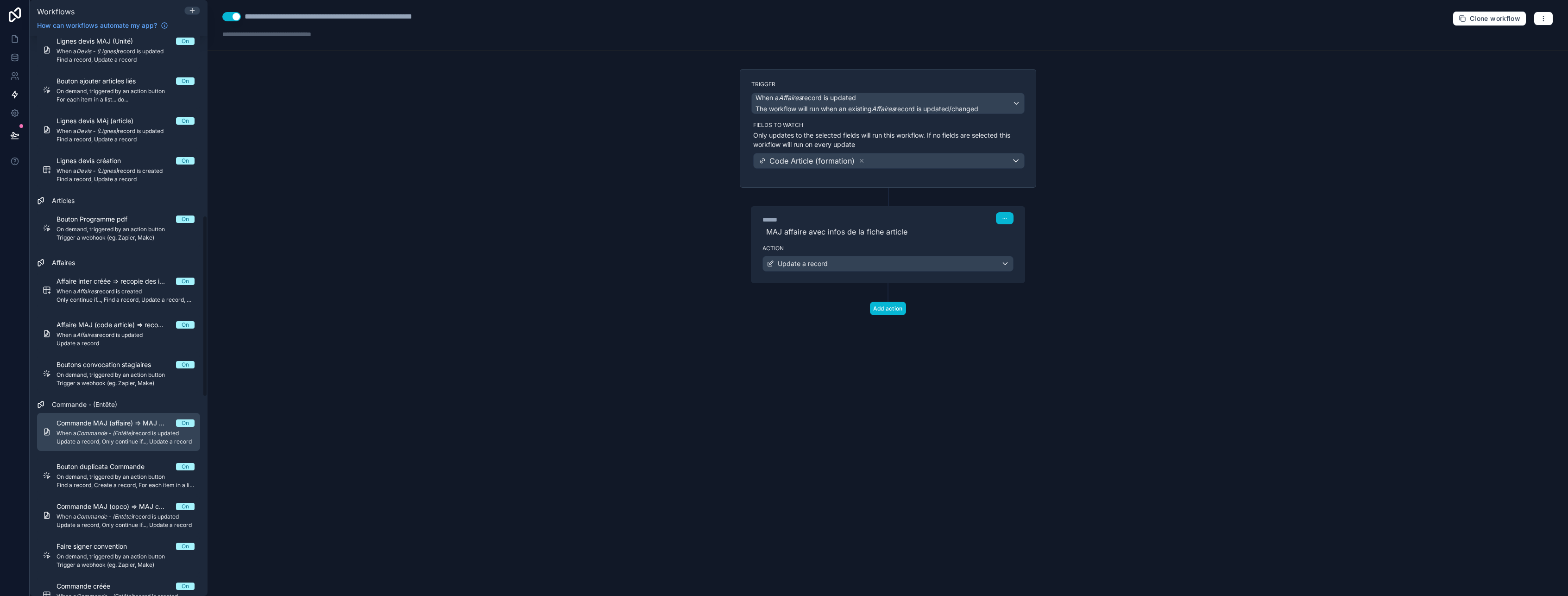
click at [91, 429] on div "Commande MAJ (affaire) => MAJ com_affaireuuid On When a Commande - (Entête) rec…" at bounding box center [125, 432] width 138 height 27
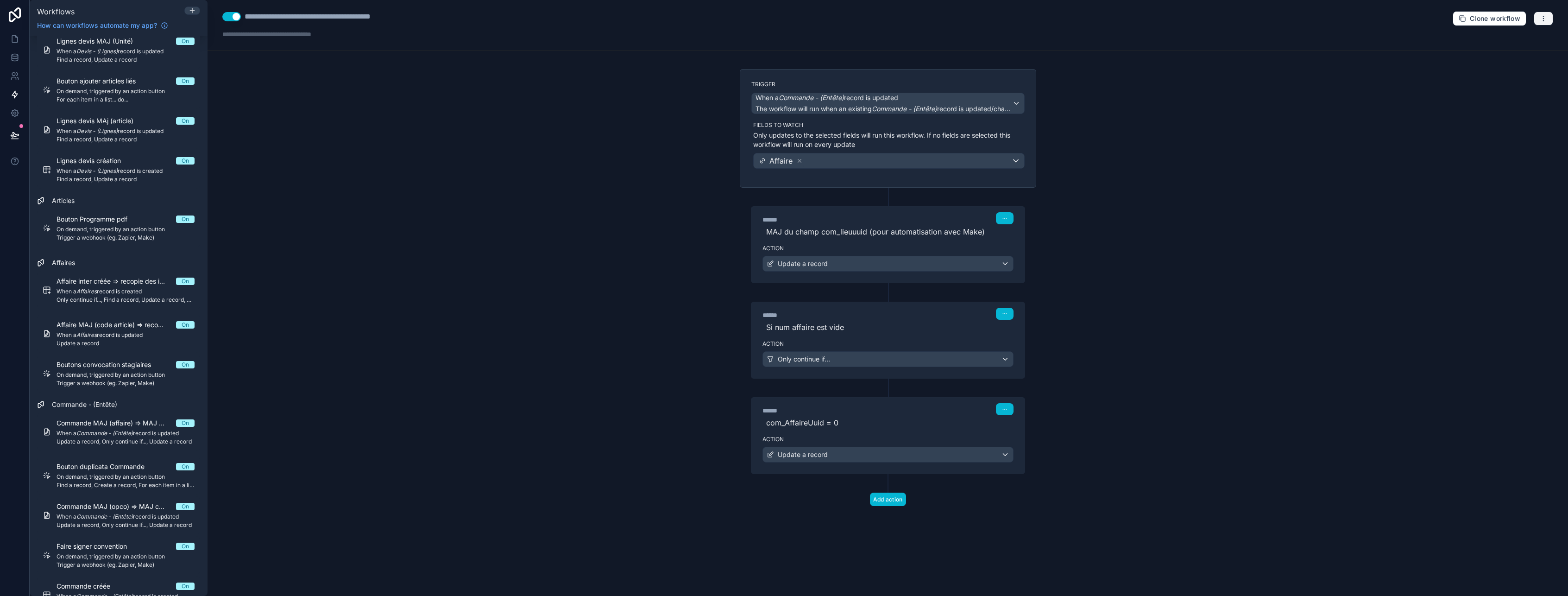
click at [1540, 18] on icon "button" at bounding box center [1543, 18] width 7 height 7
click at [1507, 75] on button "Delete workflow" at bounding box center [1512, 69] width 67 height 15
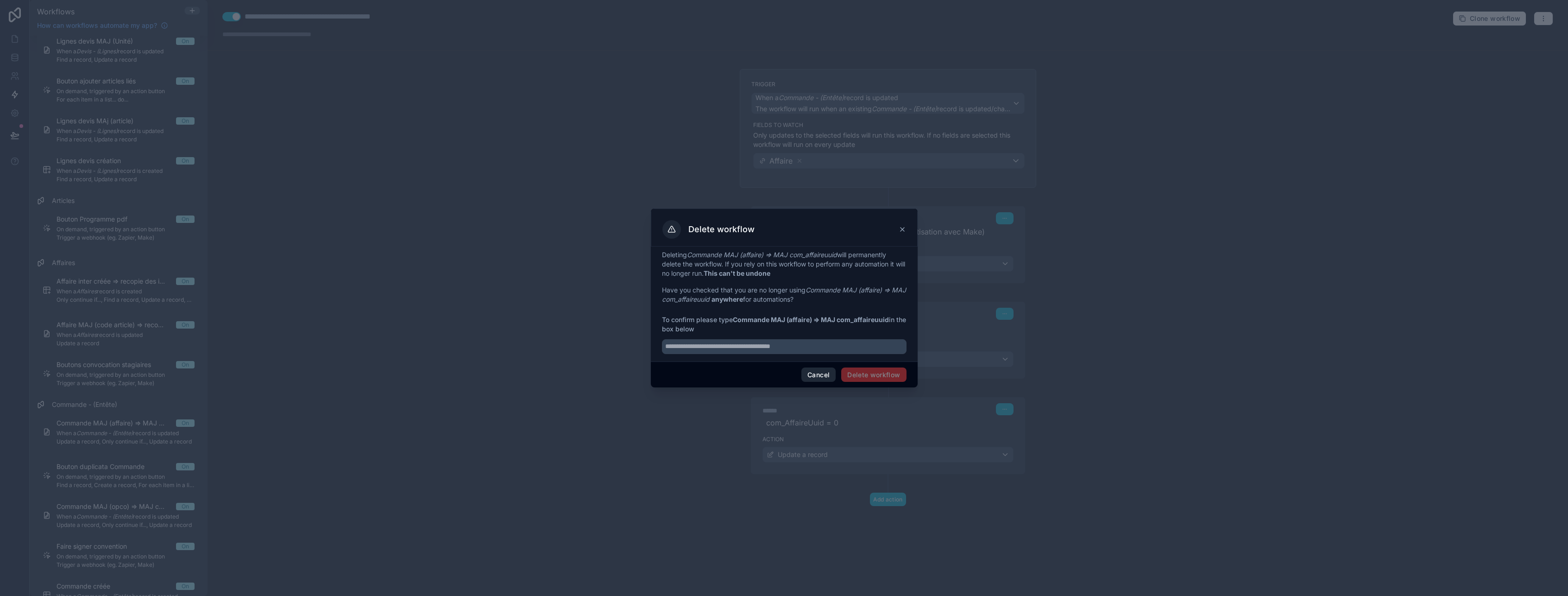
click at [824, 374] on button "Cancel" at bounding box center [818, 374] width 34 height 15
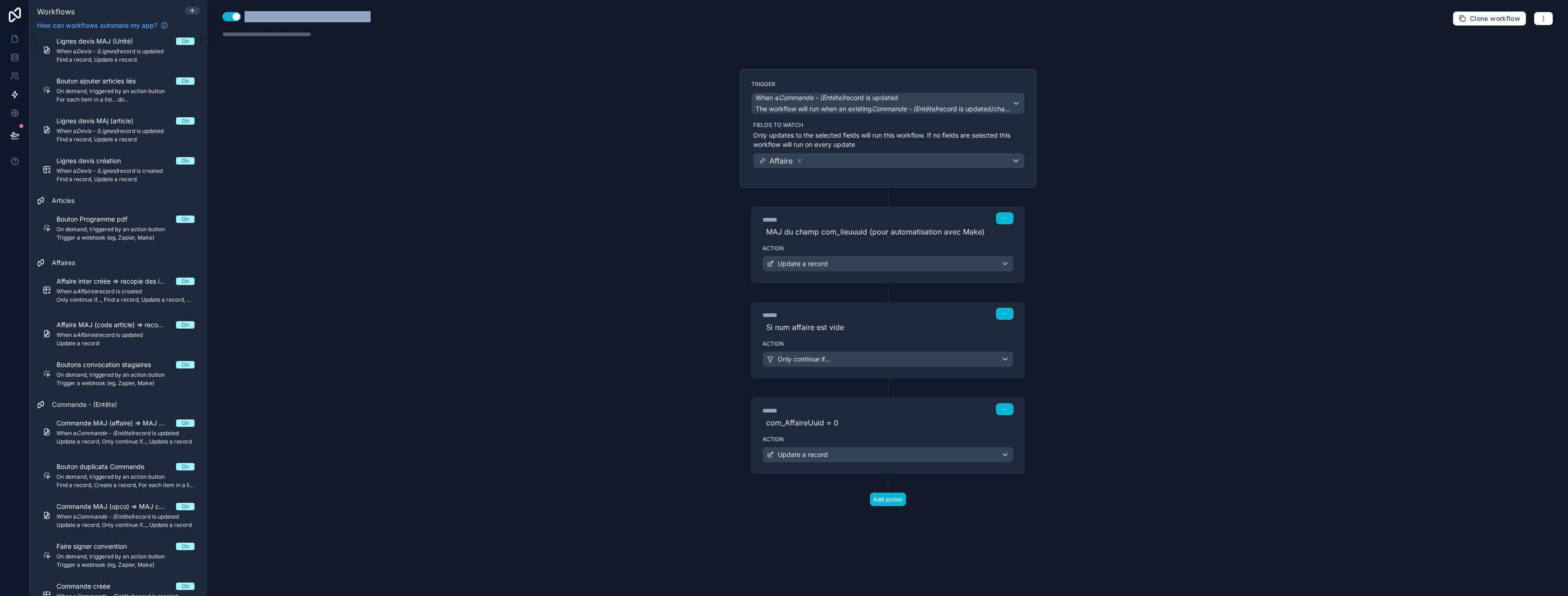
drag, startPoint x: 422, startPoint y: 18, endPoint x: 245, endPoint y: 18, distance: 177.0
click at [245, 18] on div "**********" at bounding box center [335, 17] width 181 height 11
type div "**********"
click at [1547, 20] on icon "button" at bounding box center [1543, 18] width 7 height 7
click at [1521, 72] on span "Delete workflow" at bounding box center [1519, 69] width 45 height 7
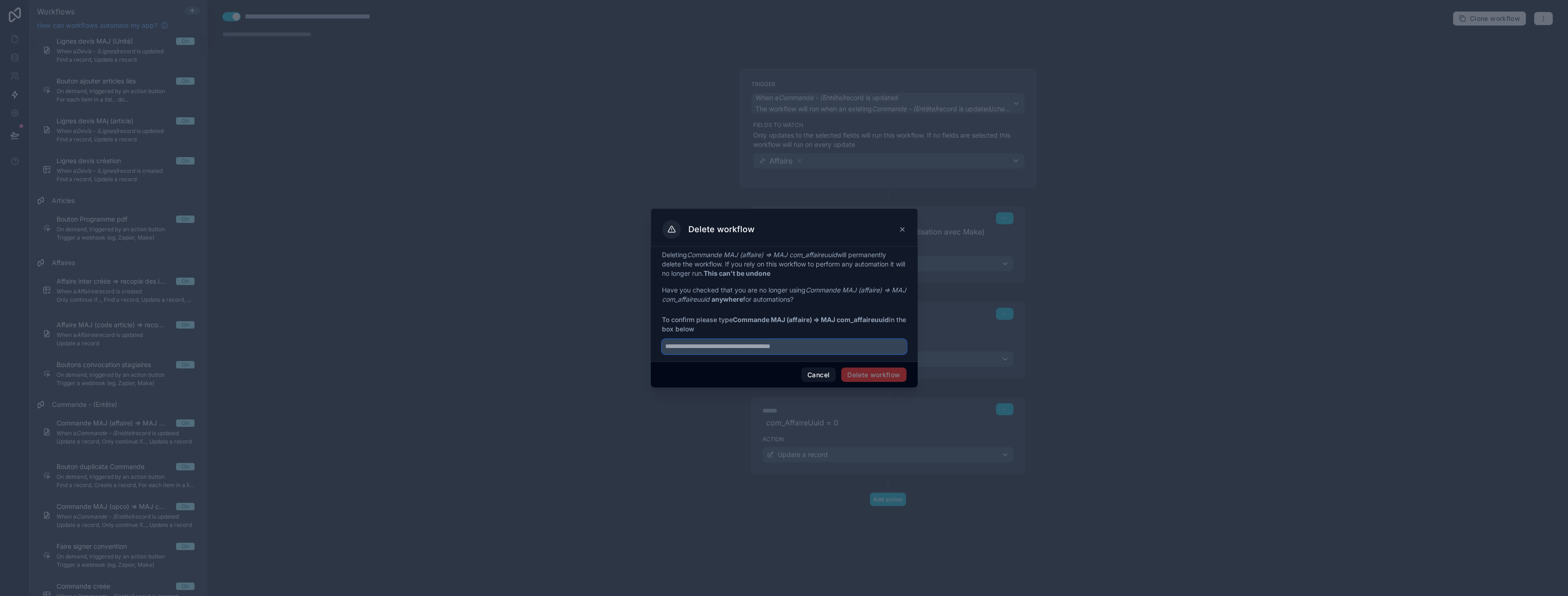
click at [702, 347] on input "text" at bounding box center [784, 346] width 244 height 15
paste input "**********"
type input "**********"
click at [873, 372] on button "Delete workflow" at bounding box center [874, 374] width 65 height 15
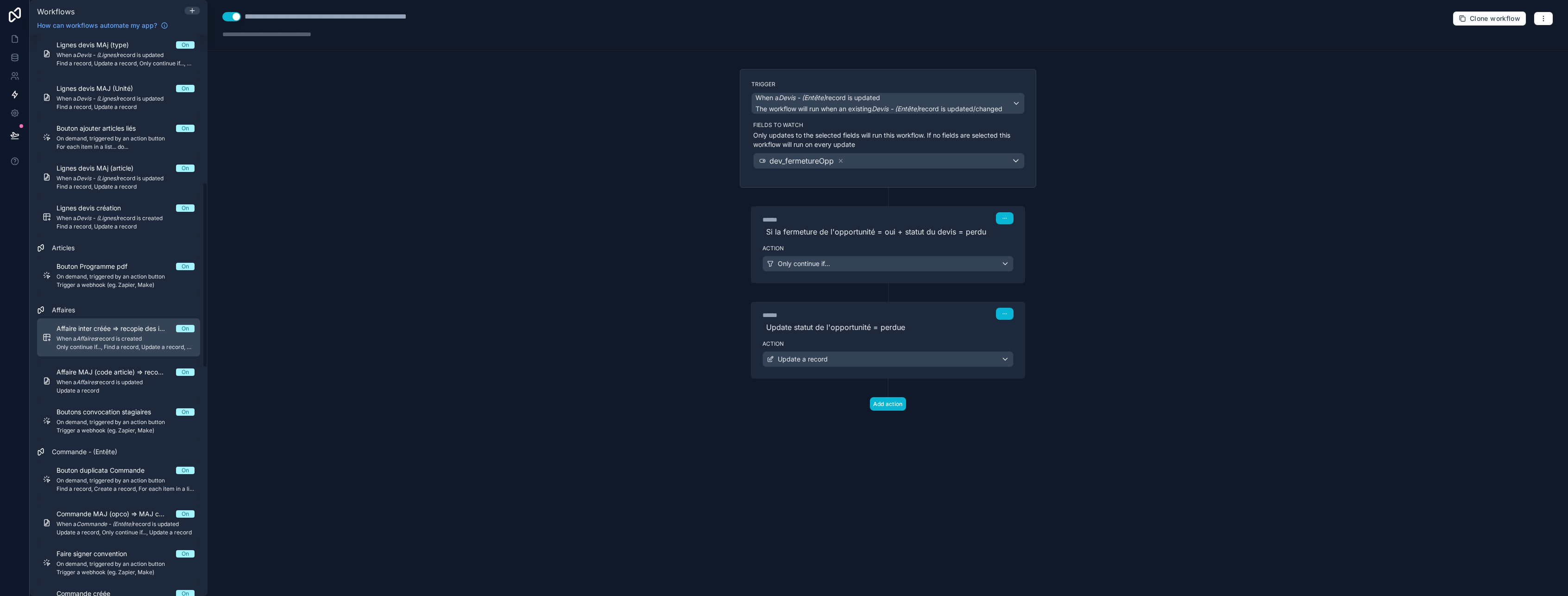
scroll to position [510, 0]
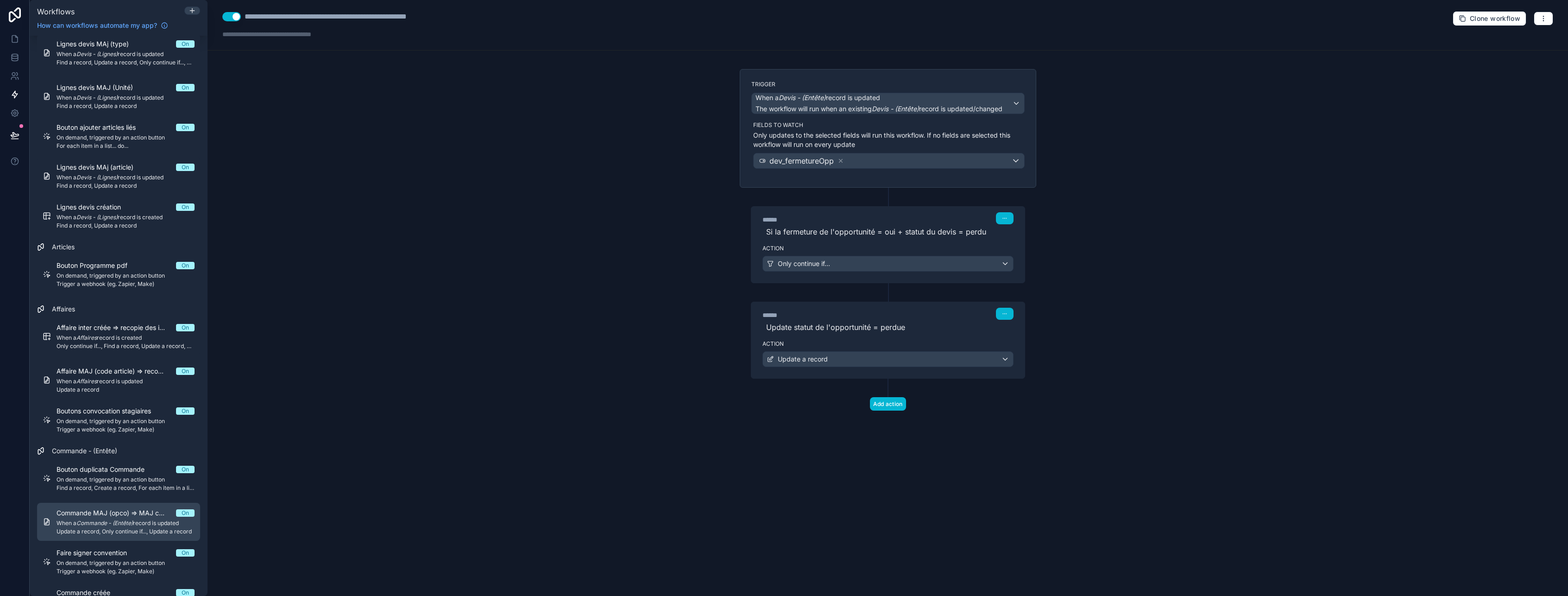
click at [110, 522] on em "Commande - (Entête)" at bounding box center [105, 523] width 56 height 7
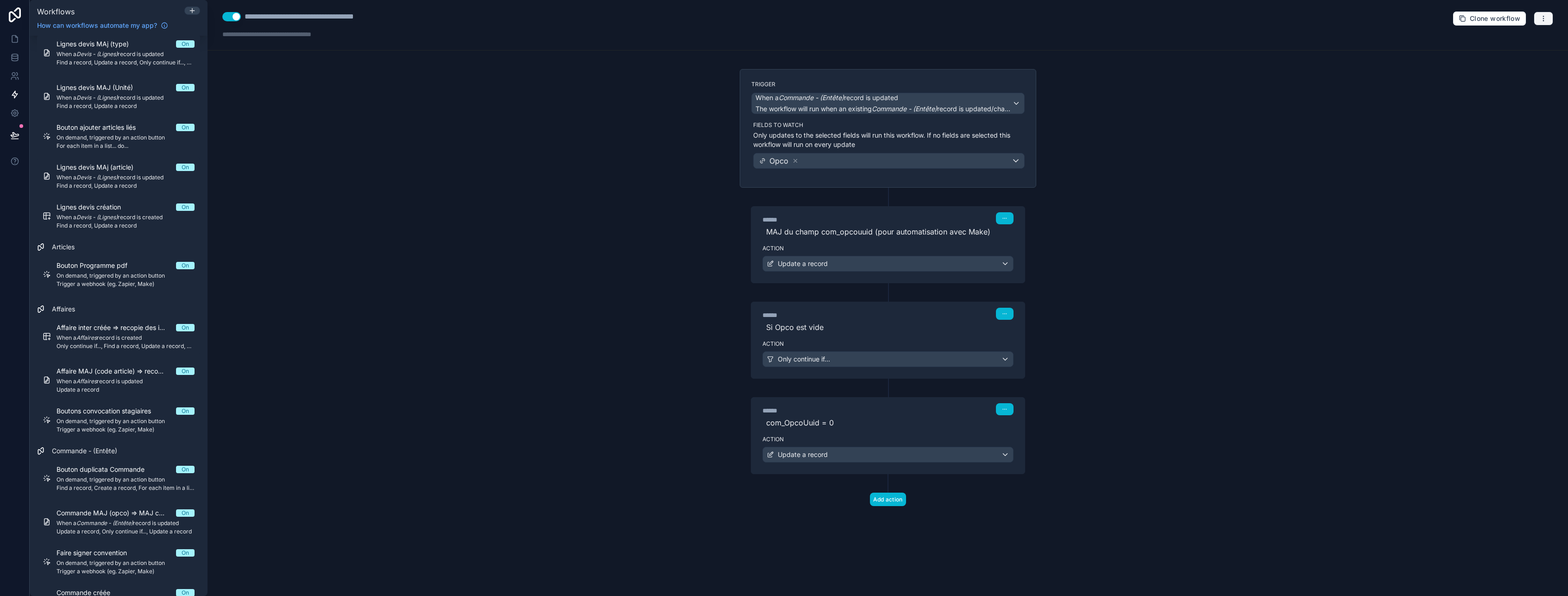
click at [1543, 20] on icon "button" at bounding box center [1543, 20] width 1 height 1
click at [1503, 71] on span "Delete workflow" at bounding box center [1519, 69] width 45 height 7
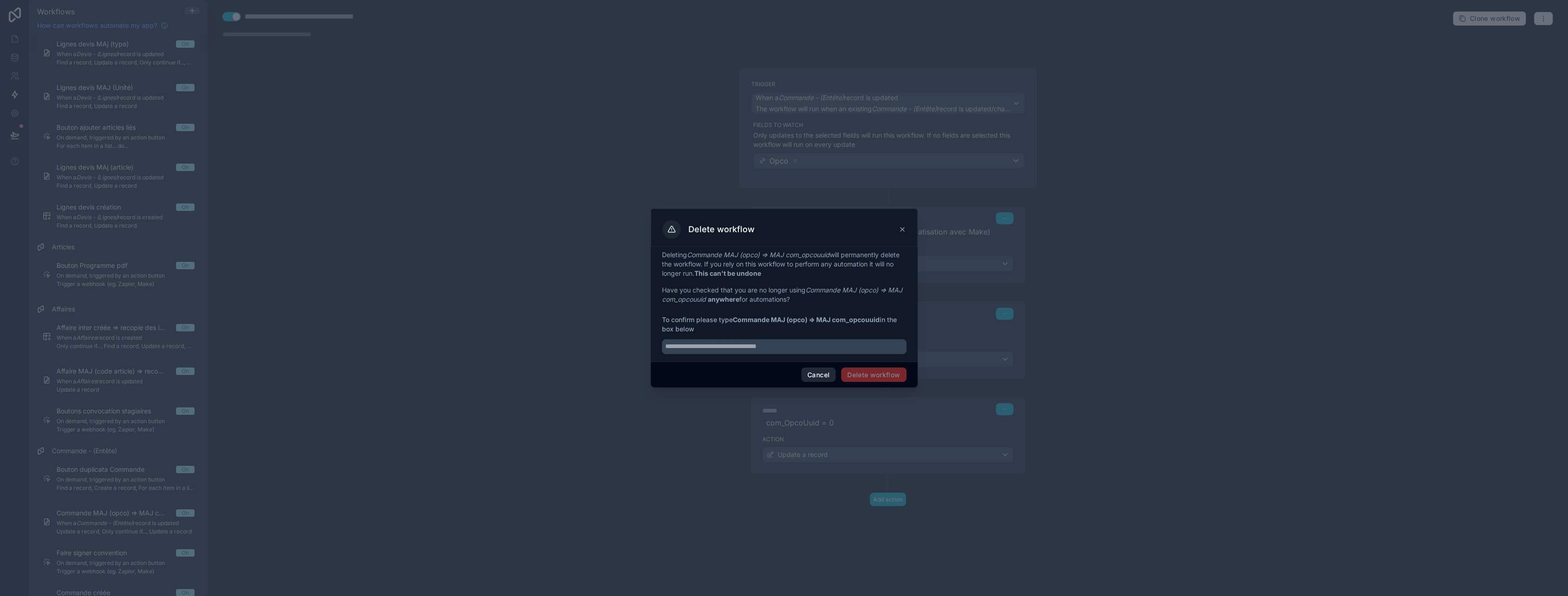
click at [828, 375] on button "Cancel" at bounding box center [818, 374] width 34 height 15
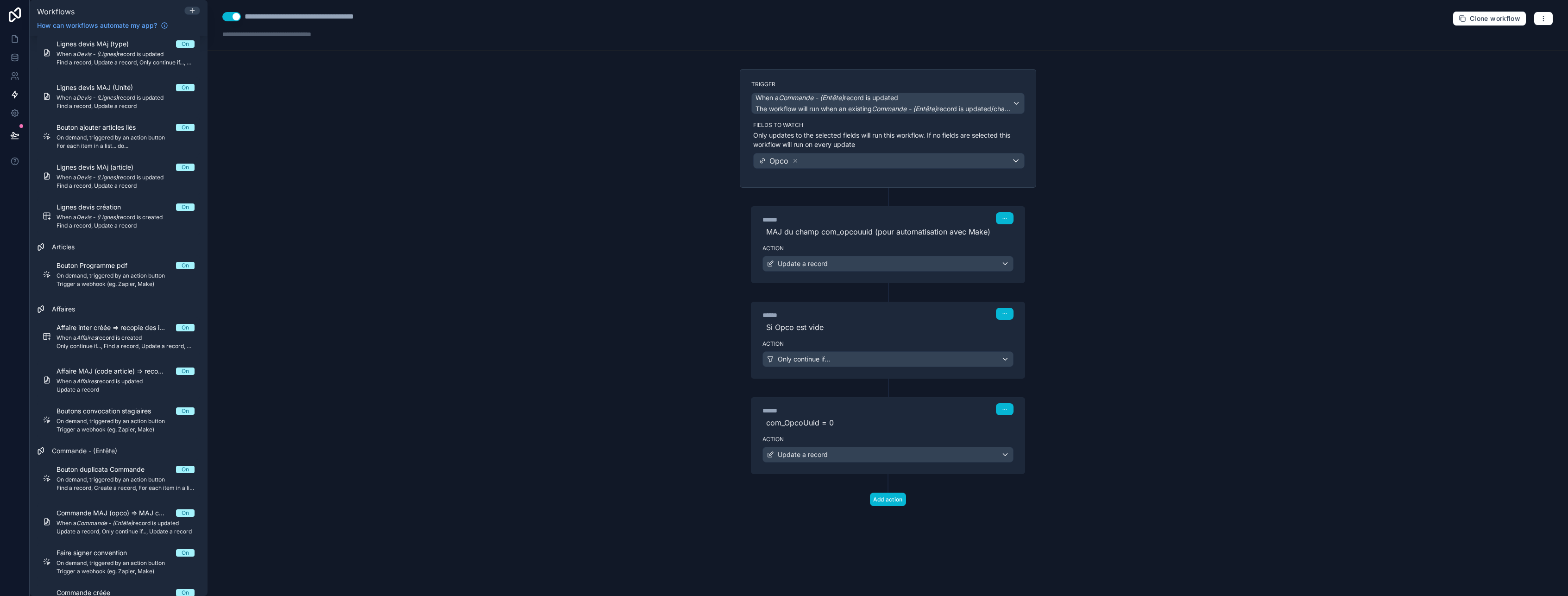
click at [427, 19] on div "**********" at bounding box center [888, 25] width 1361 height 50
drag, startPoint x: 416, startPoint y: 16, endPoint x: 243, endPoint y: 17, distance: 173.0
click at [243, 17] on div "**********" at bounding box center [888, 25] width 1361 height 50
type div "**********"
click at [1545, 20] on icon "button" at bounding box center [1543, 18] width 7 height 7
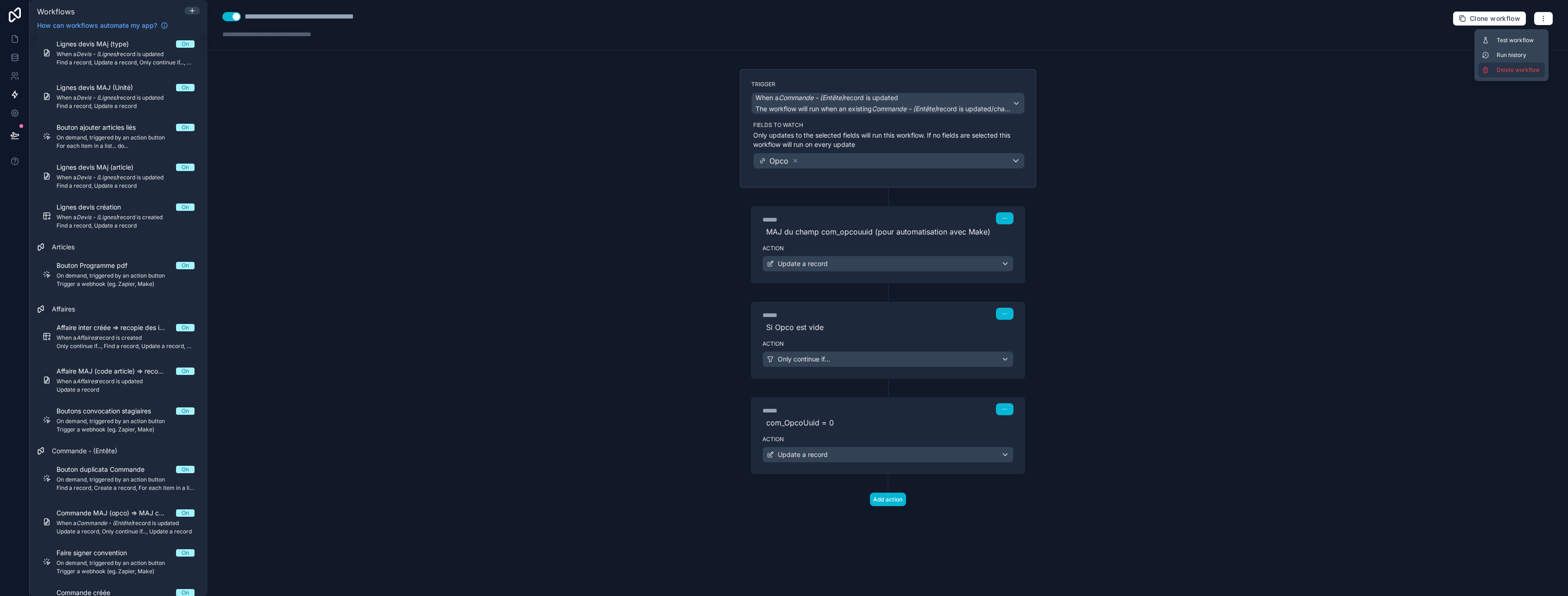
click at [1499, 69] on span "Delete workflow" at bounding box center [1519, 69] width 45 height 7
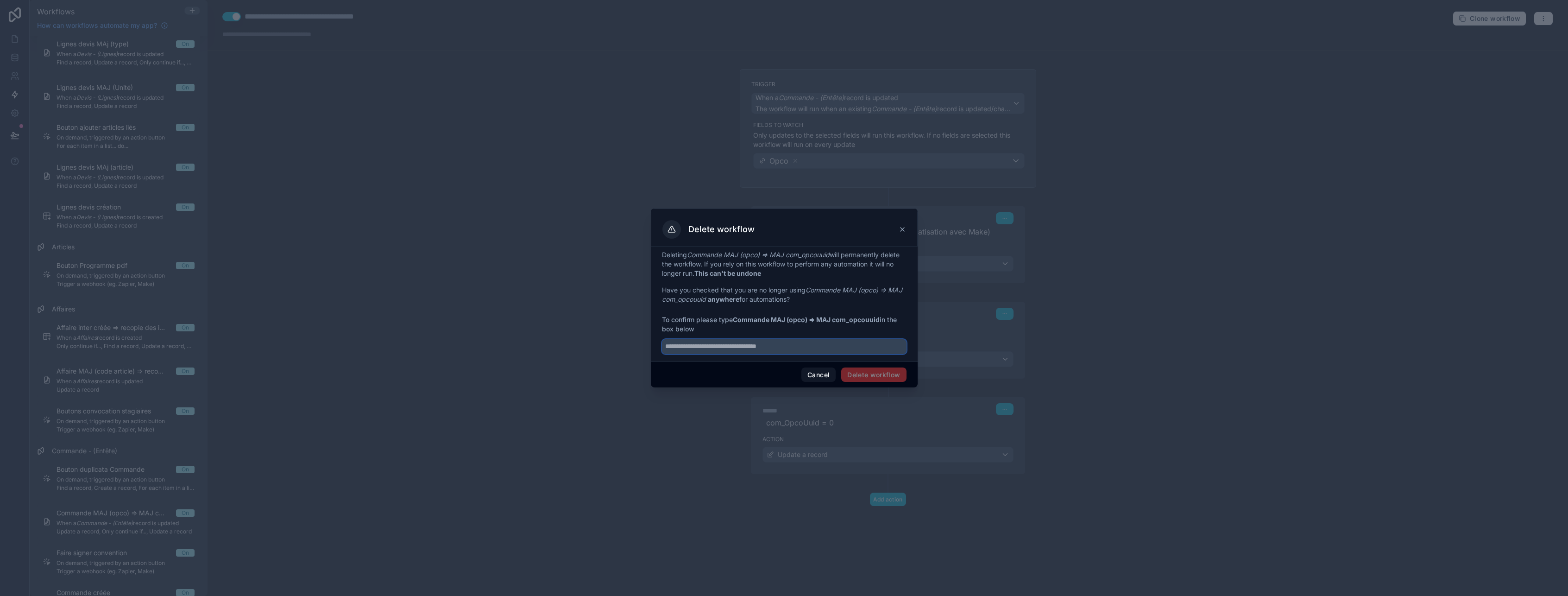
click at [815, 345] on input "text" at bounding box center [784, 346] width 244 height 15
paste input "**********"
type input "**********"
click at [885, 378] on button "Delete workflow" at bounding box center [874, 374] width 65 height 15
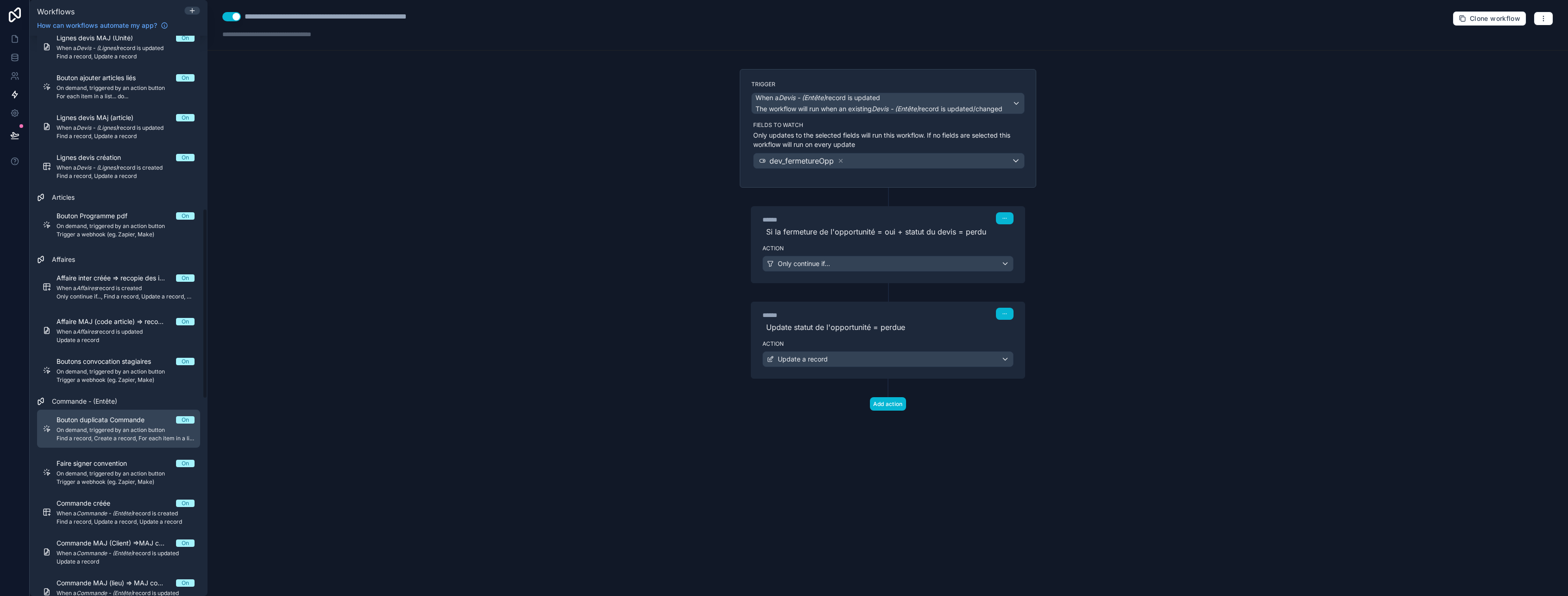
scroll to position [602, 0]
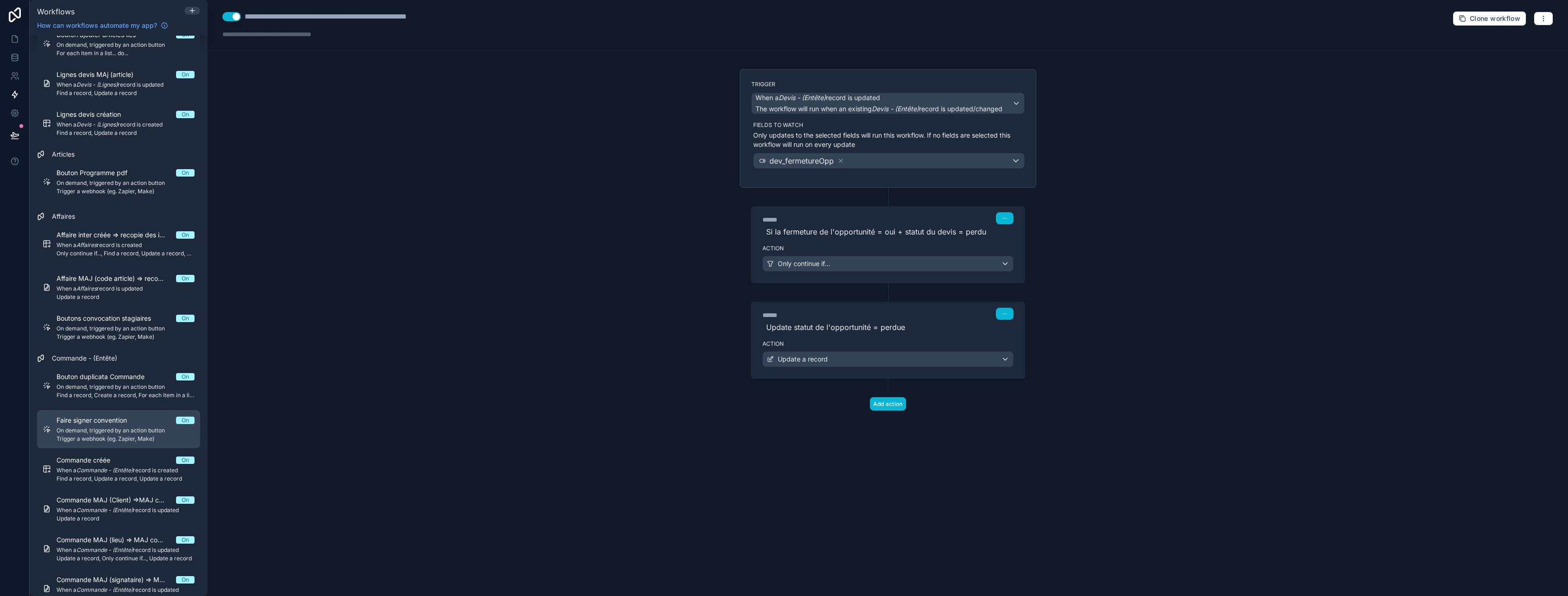
click at [106, 433] on span "On demand, triggered by an action button" at bounding box center [125, 430] width 138 height 7
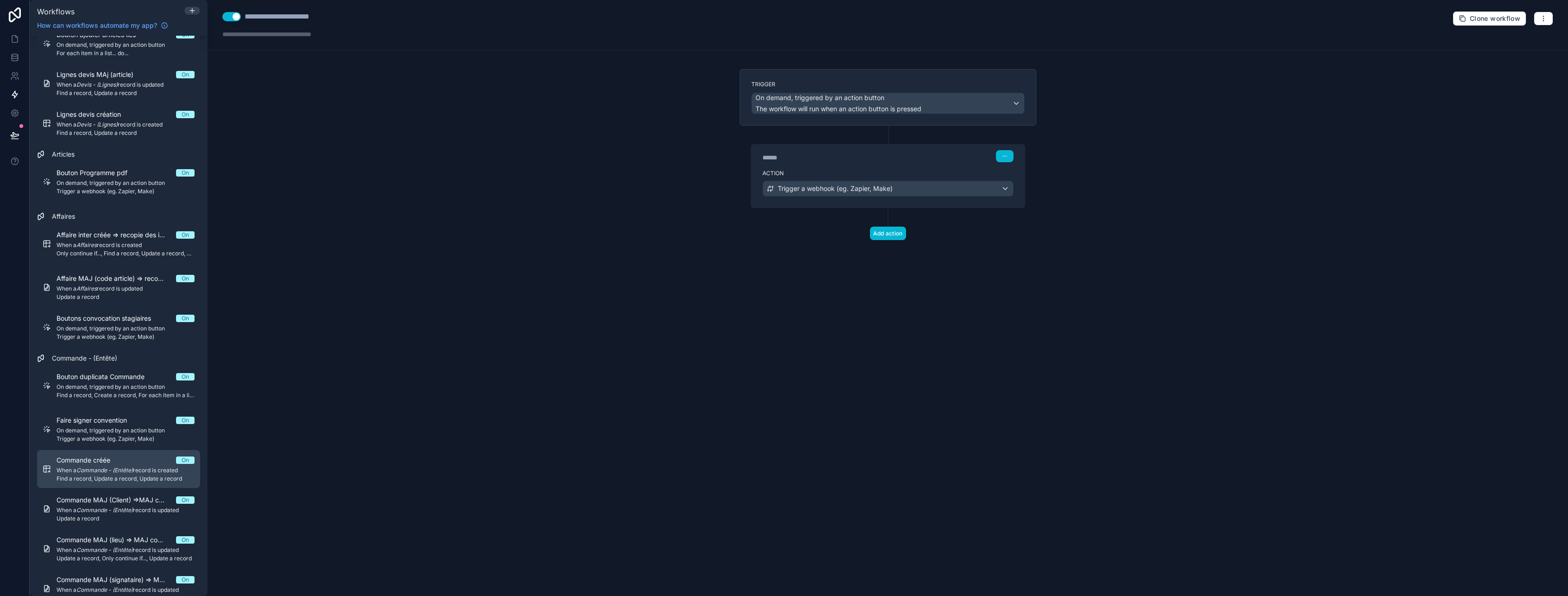
click at [105, 467] on em "Commande - (Entête)" at bounding box center [105, 470] width 56 height 7
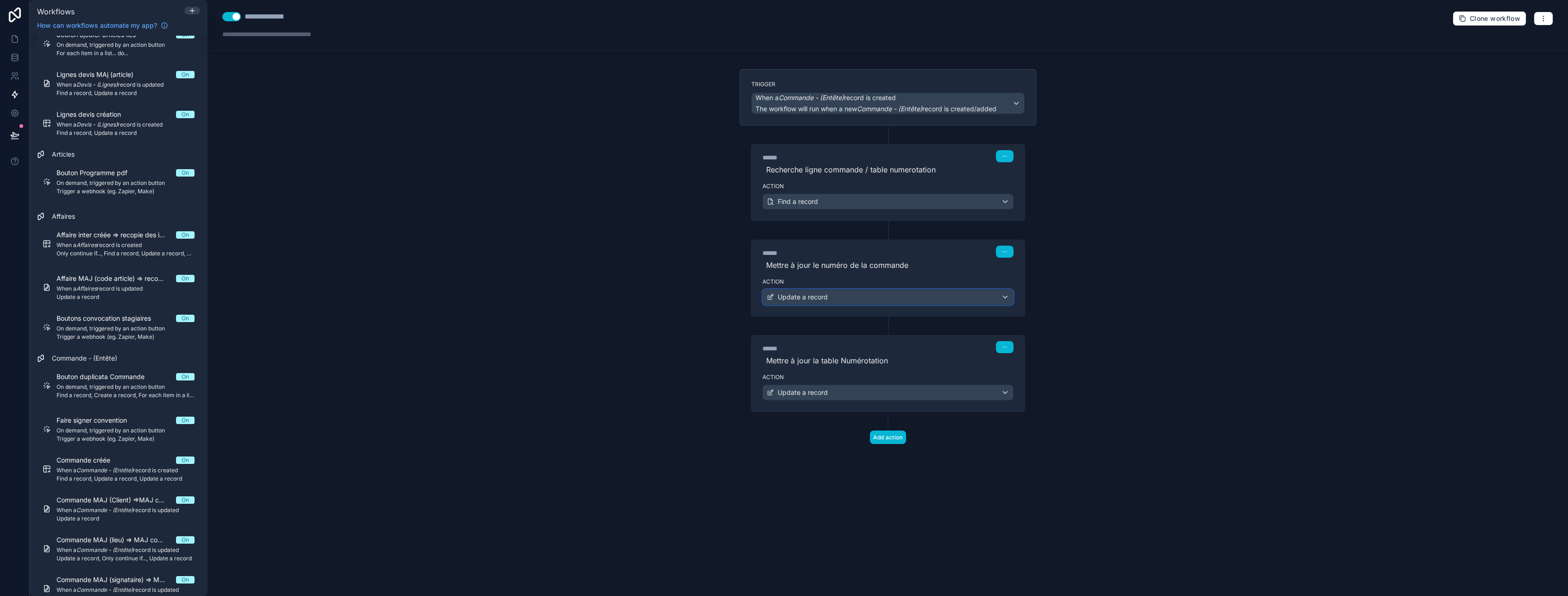
click at [890, 301] on div "Update a record" at bounding box center [888, 296] width 250 height 15
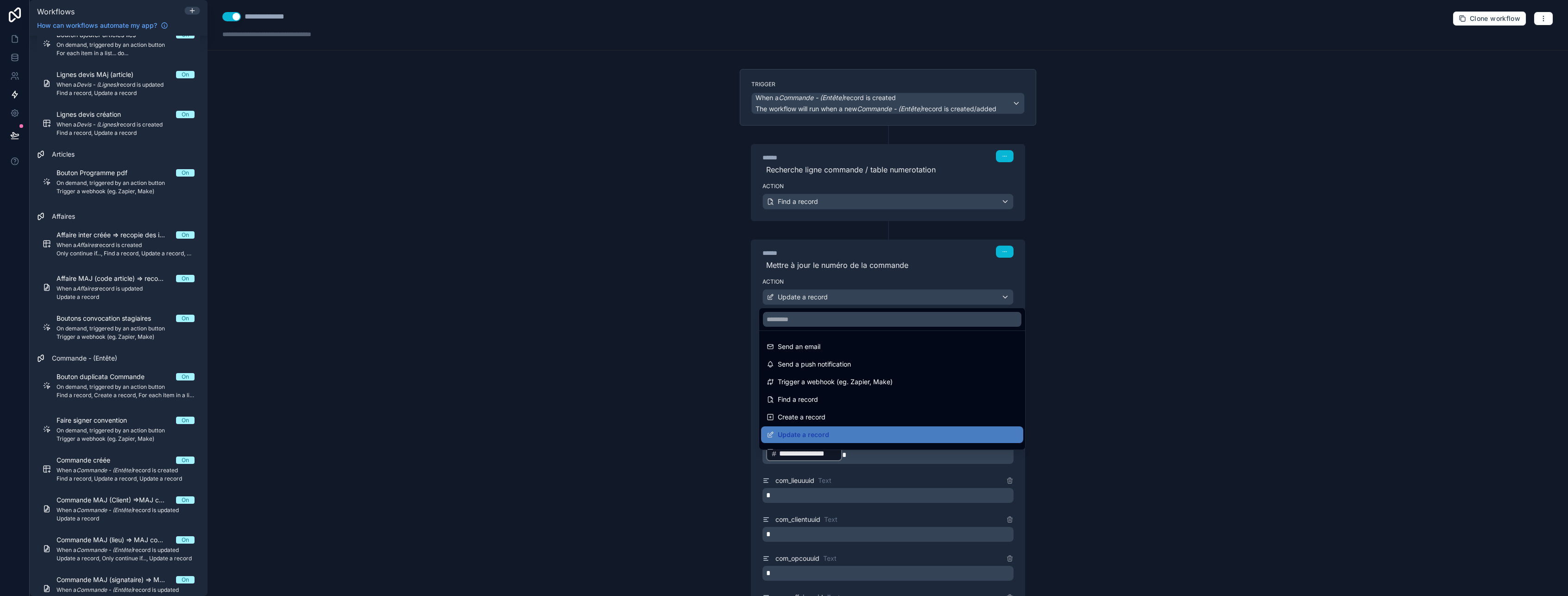
click at [890, 301] on div at bounding box center [784, 298] width 1568 height 596
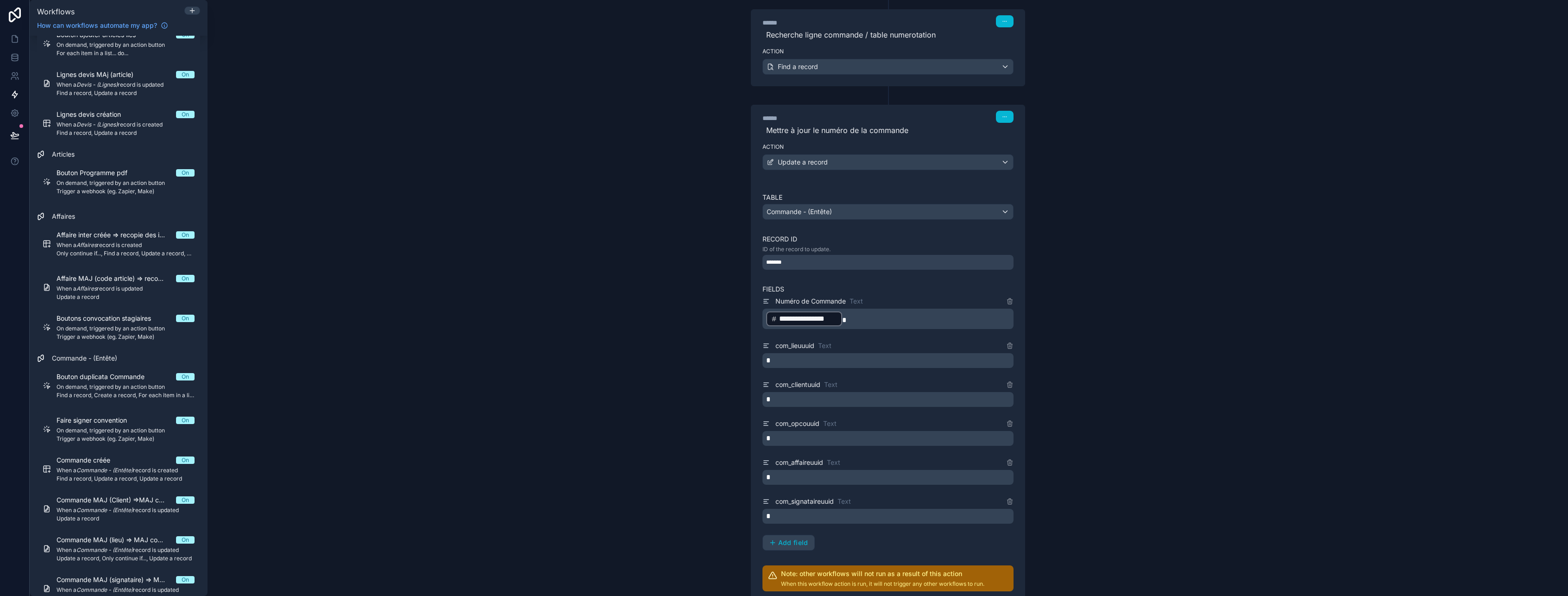
scroll to position [139, 0]
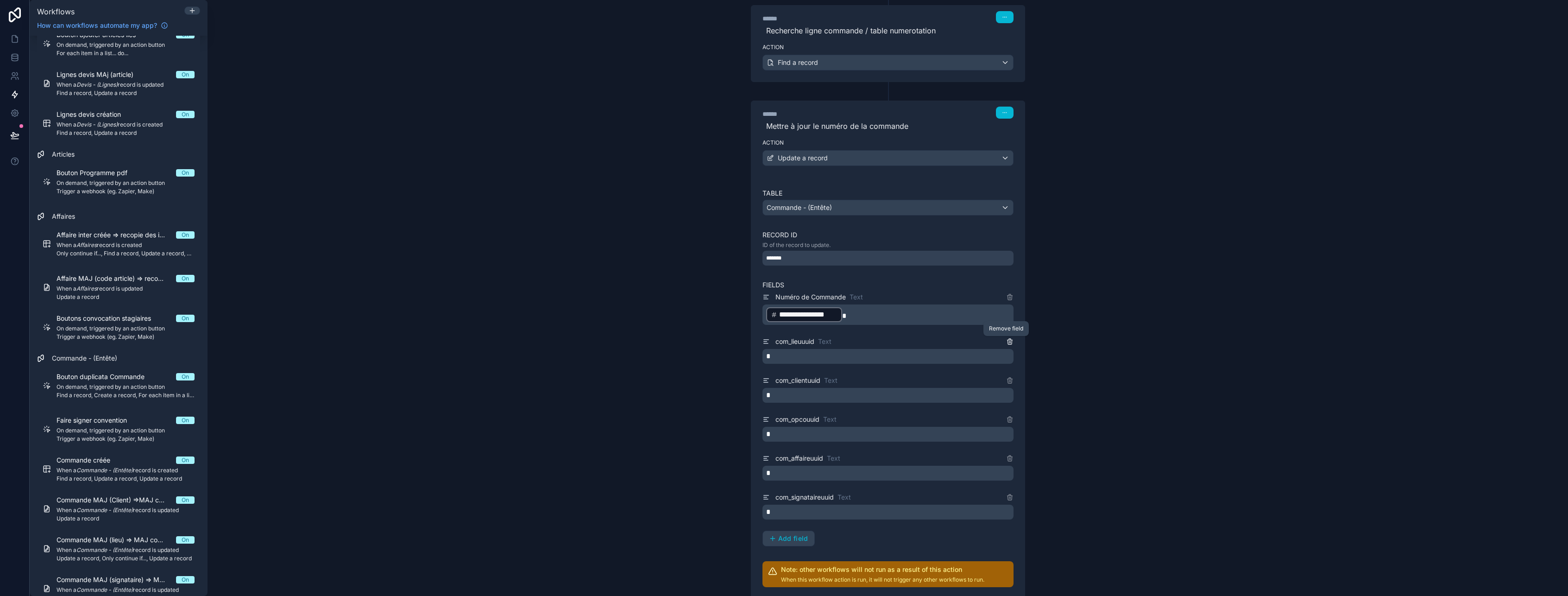
click at [1006, 342] on icon at bounding box center [1010, 341] width 7 height 7
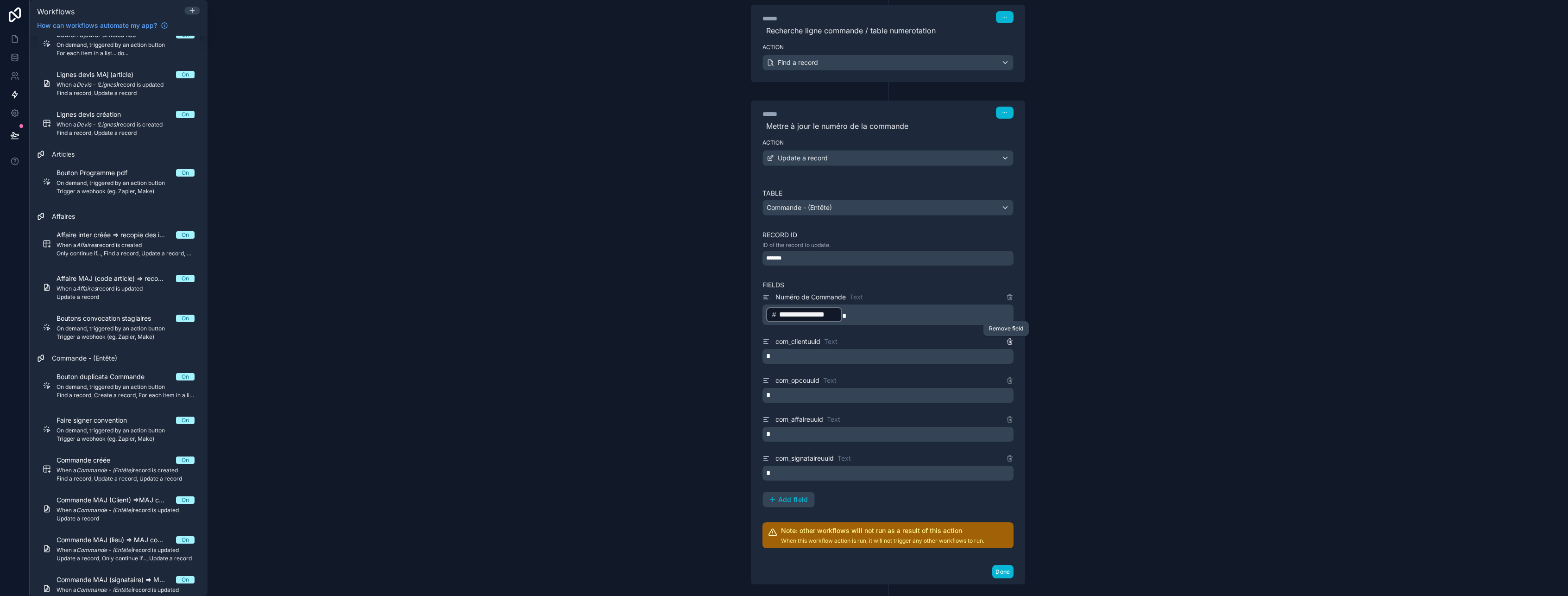
click at [1006, 342] on icon at bounding box center [1010, 341] width 7 height 7
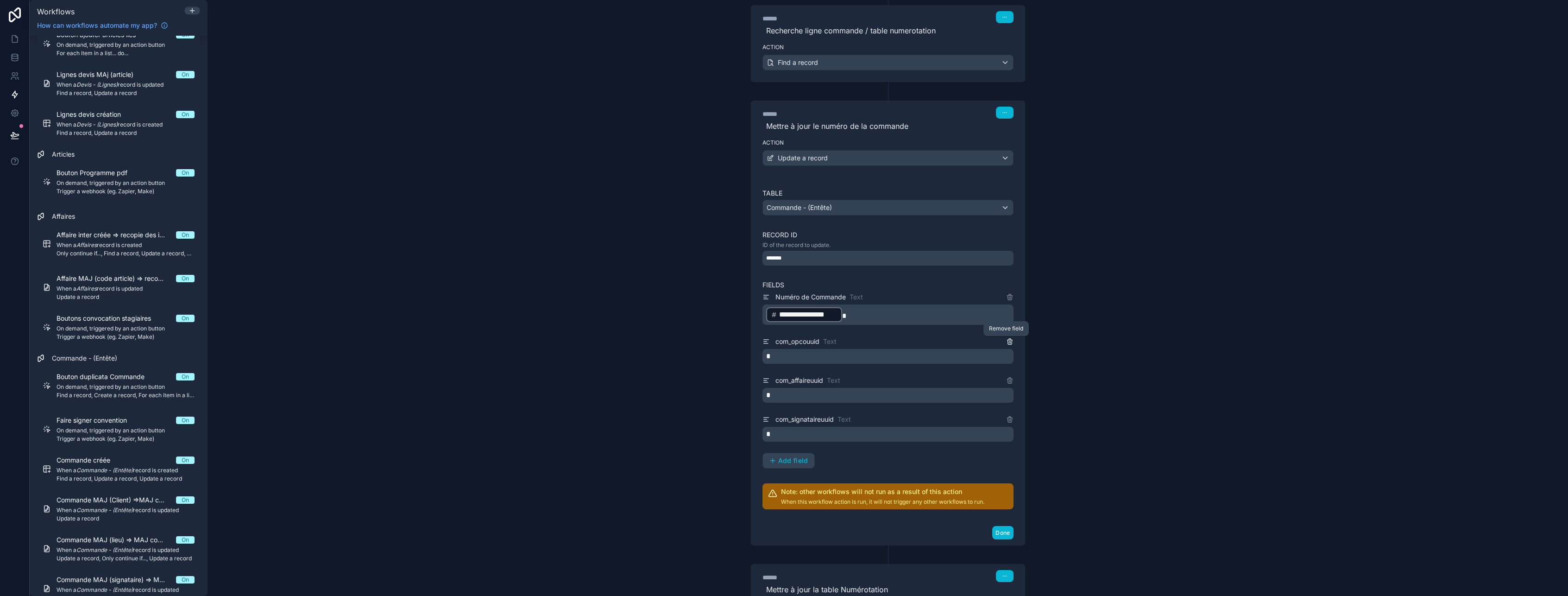
click at [1006, 342] on icon at bounding box center [1010, 341] width 7 height 7
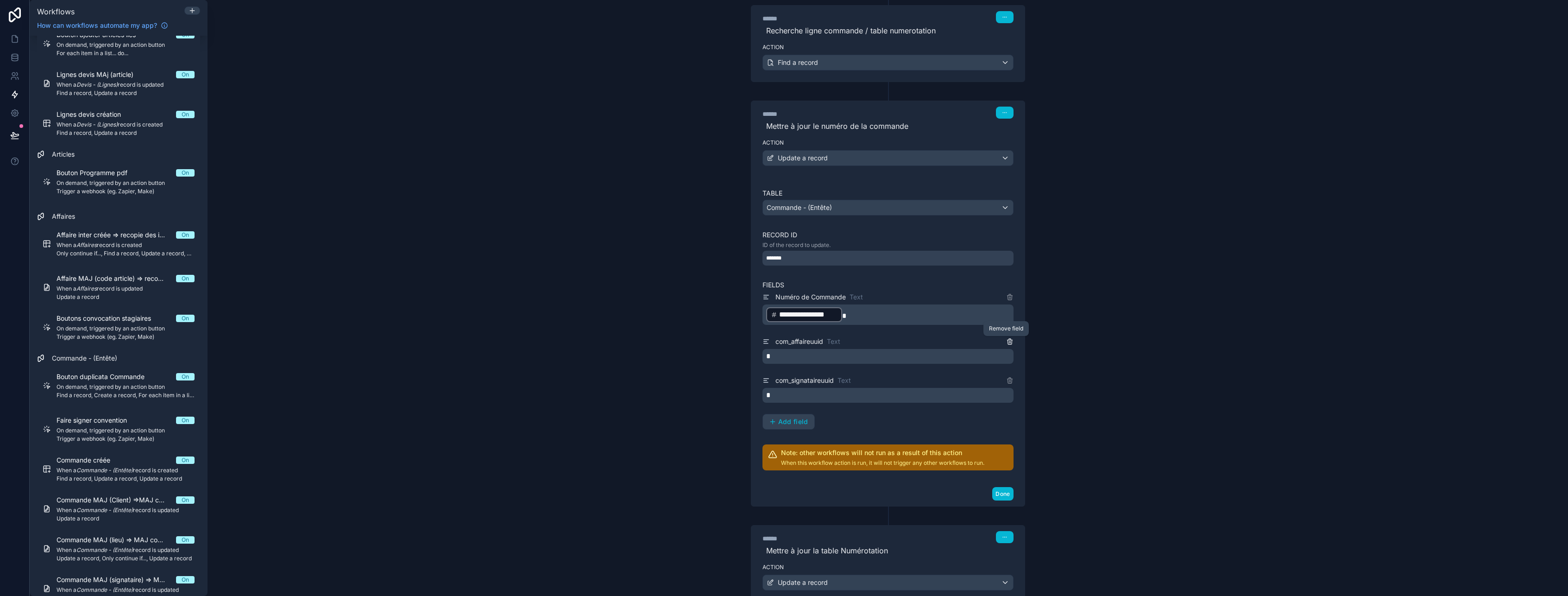
click at [1006, 342] on icon at bounding box center [1010, 341] width 7 height 7
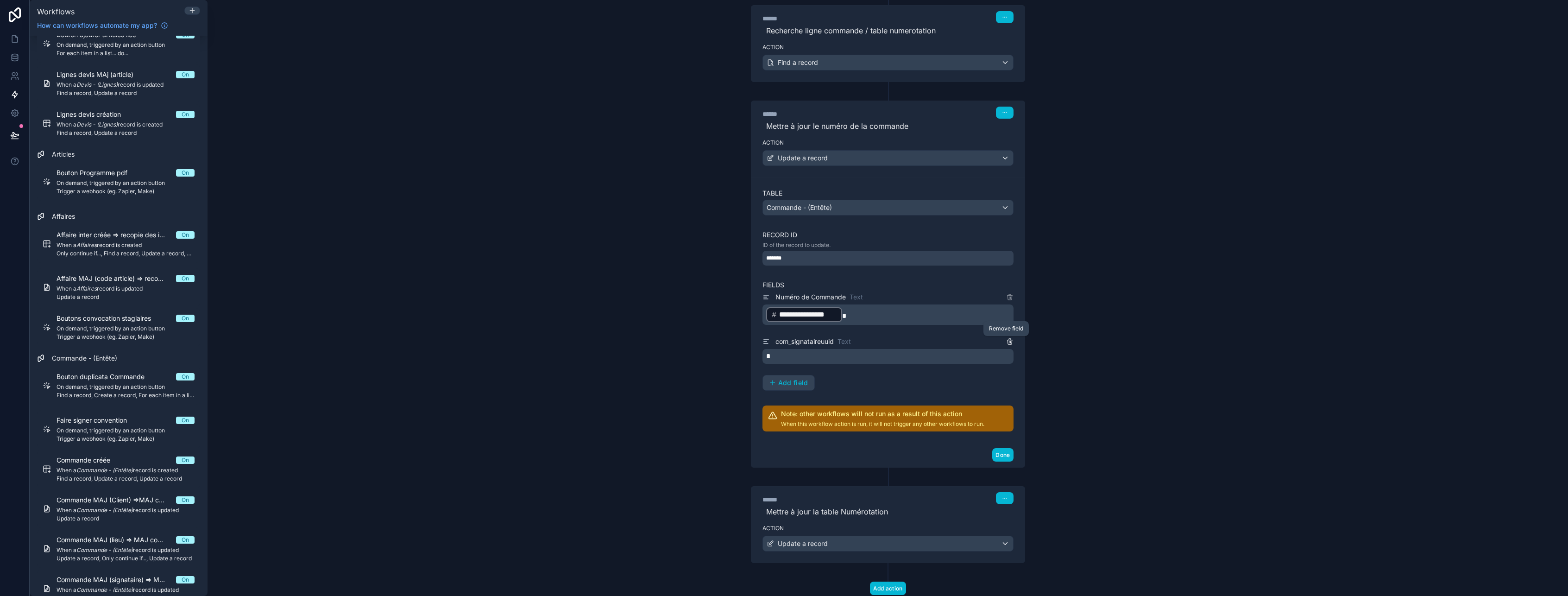
click at [1006, 342] on icon at bounding box center [1010, 341] width 7 height 7
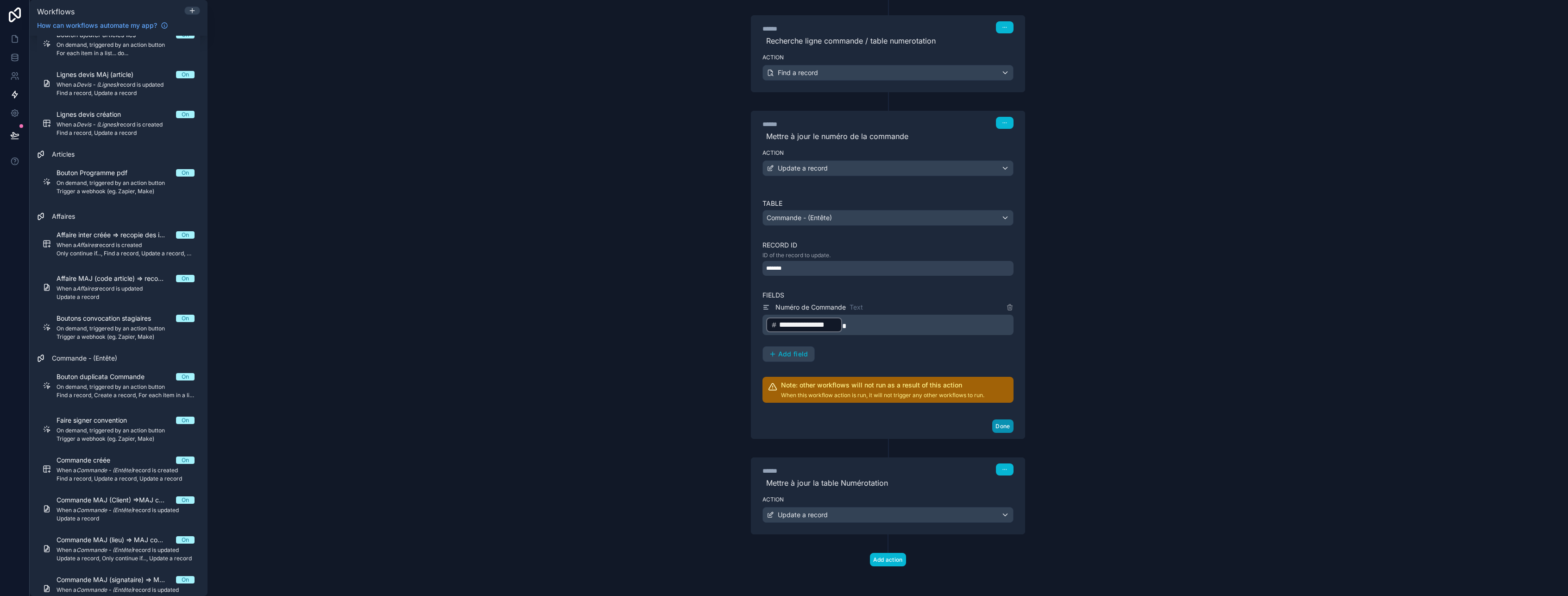
click at [1005, 425] on button "Done" at bounding box center [1003, 425] width 21 height 13
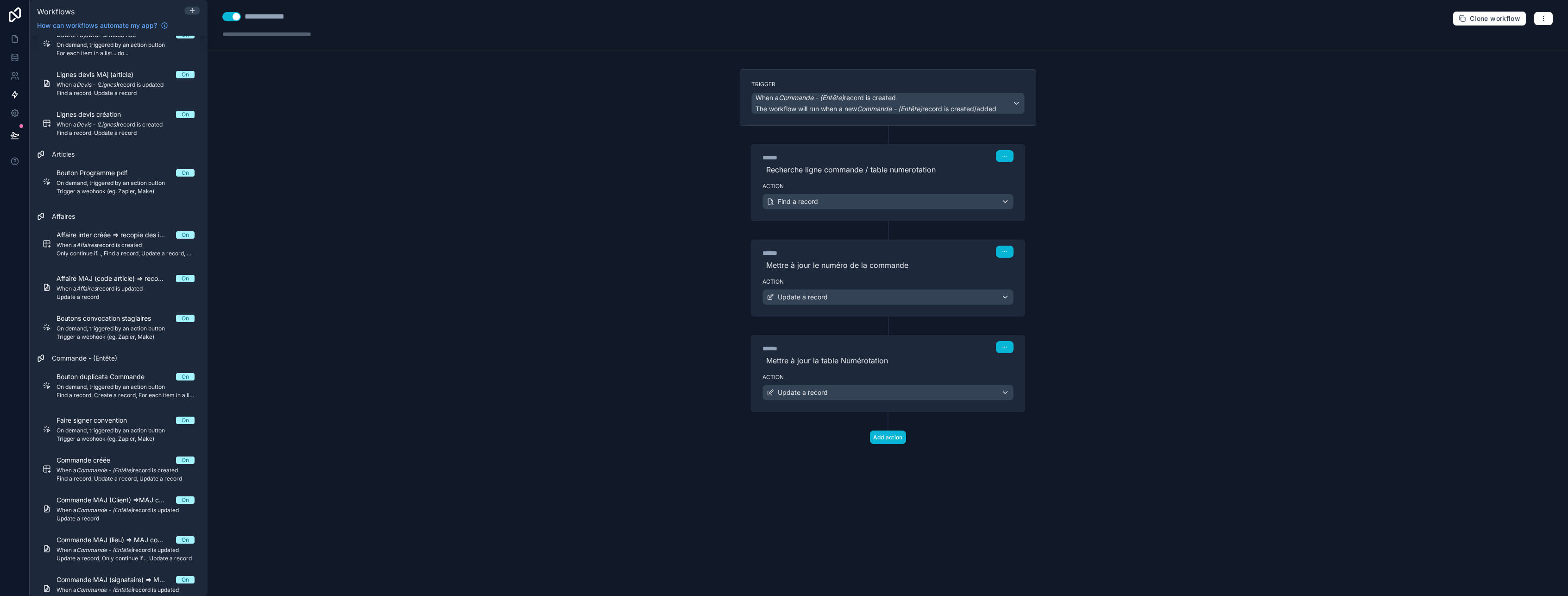
scroll to position [0, 0]
click at [82, 520] on span "Update a record" at bounding box center [125, 518] width 138 height 7
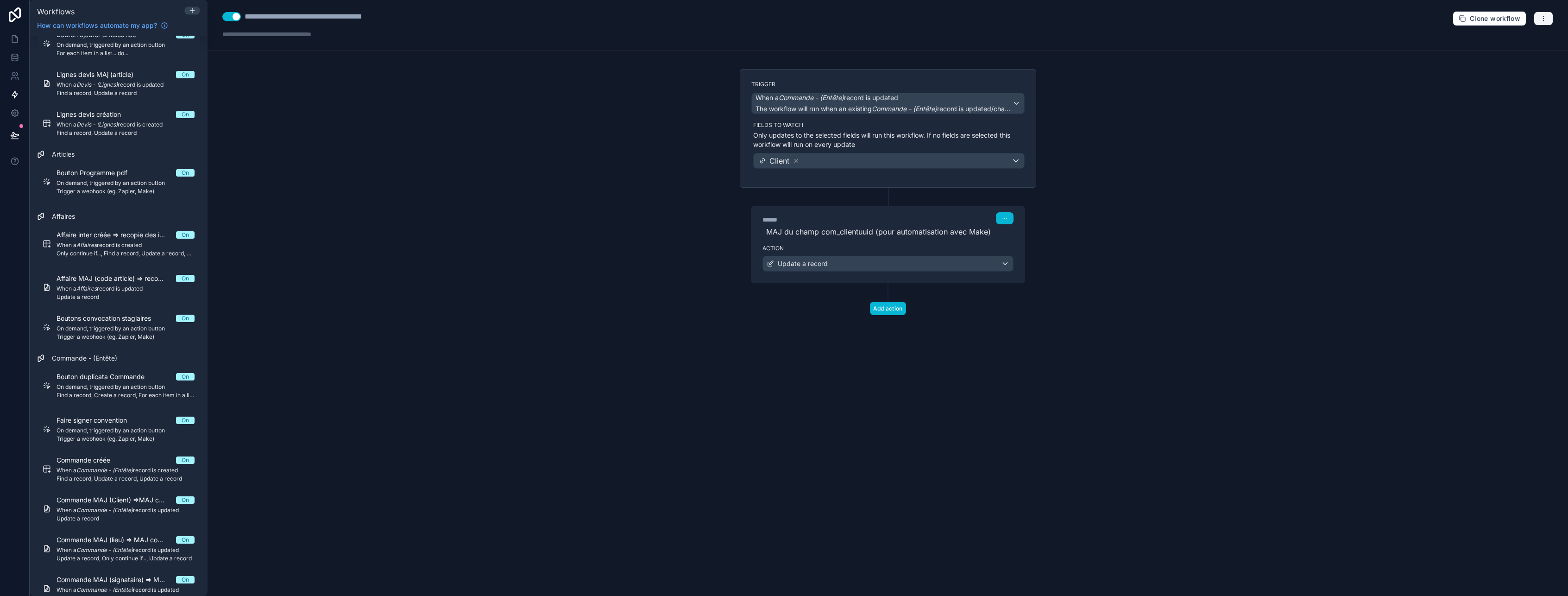
click at [1548, 18] on button "button" at bounding box center [1543, 18] width 19 height 14
click at [1518, 70] on span "Delete workflow" at bounding box center [1519, 69] width 45 height 7
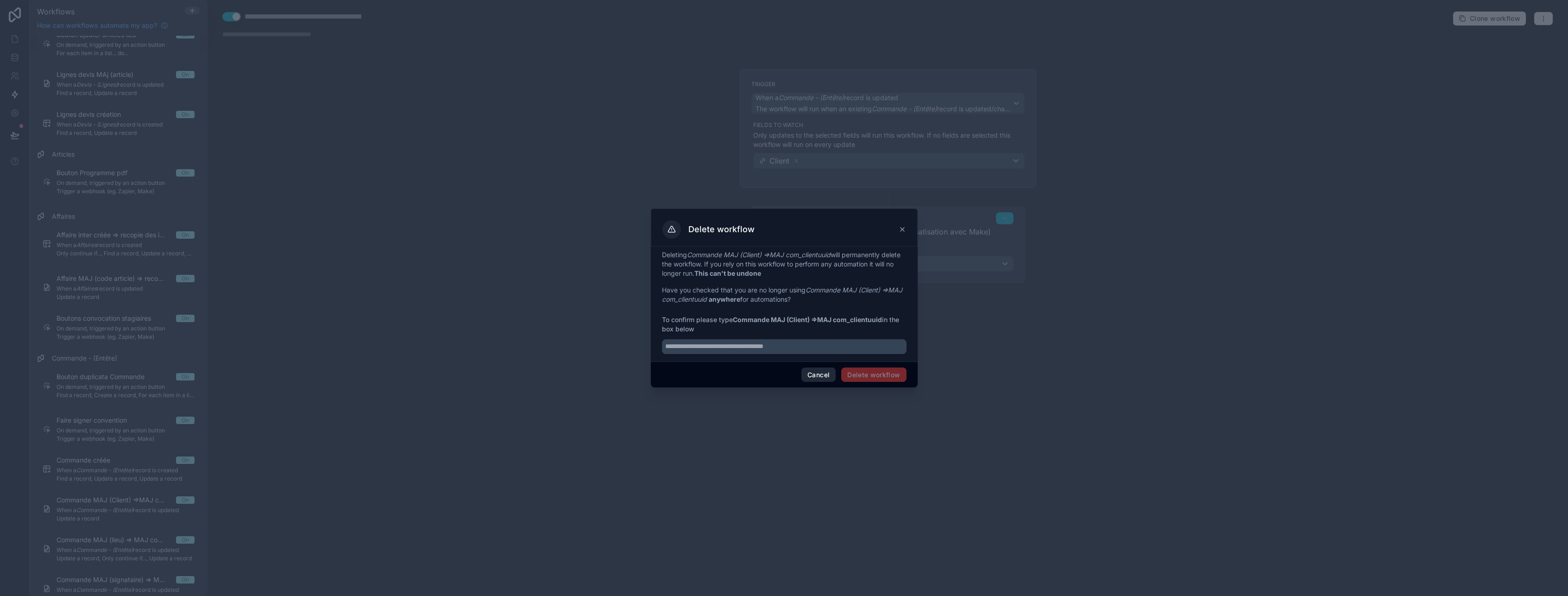
click at [812, 381] on button "Cancel" at bounding box center [818, 374] width 34 height 15
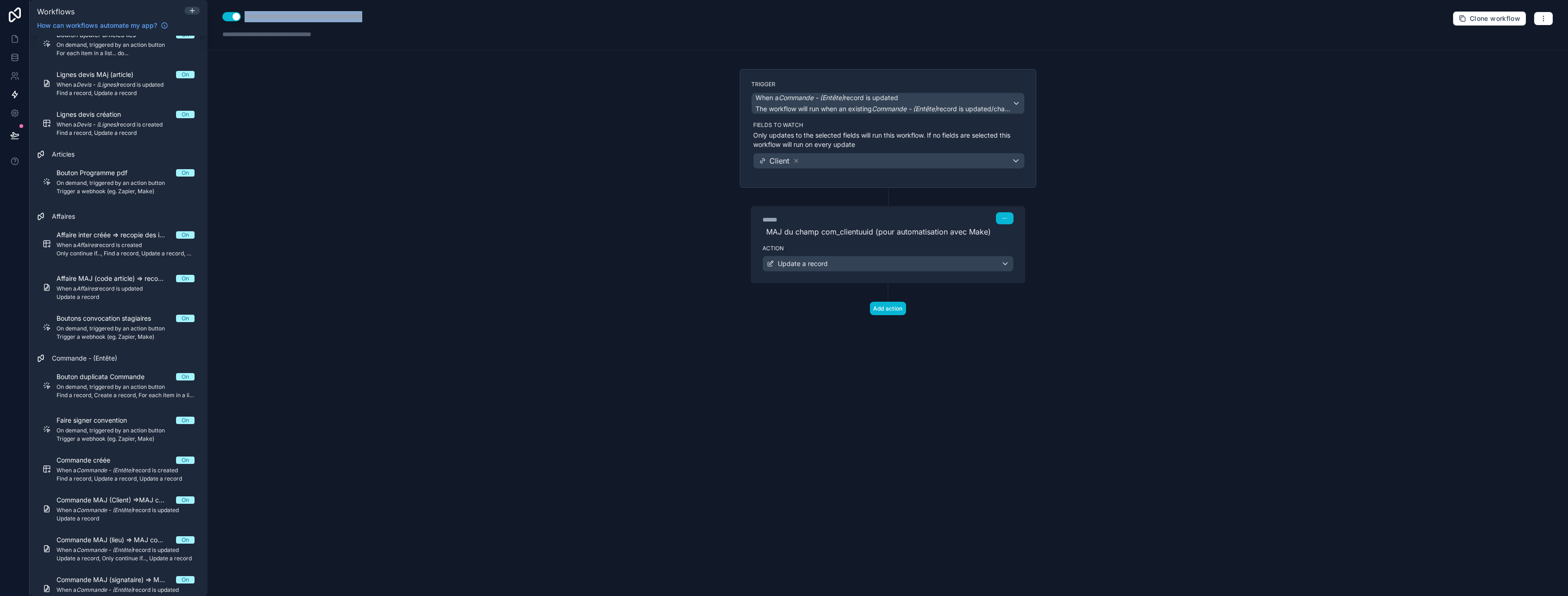
drag, startPoint x: 416, startPoint y: 15, endPoint x: 234, endPoint y: 18, distance: 182.0
click at [234, 18] on div "**********" at bounding box center [320, 17] width 195 height 11
type div "**********"
copy div "**********"
click at [1546, 18] on icon "button" at bounding box center [1543, 18] width 7 height 7
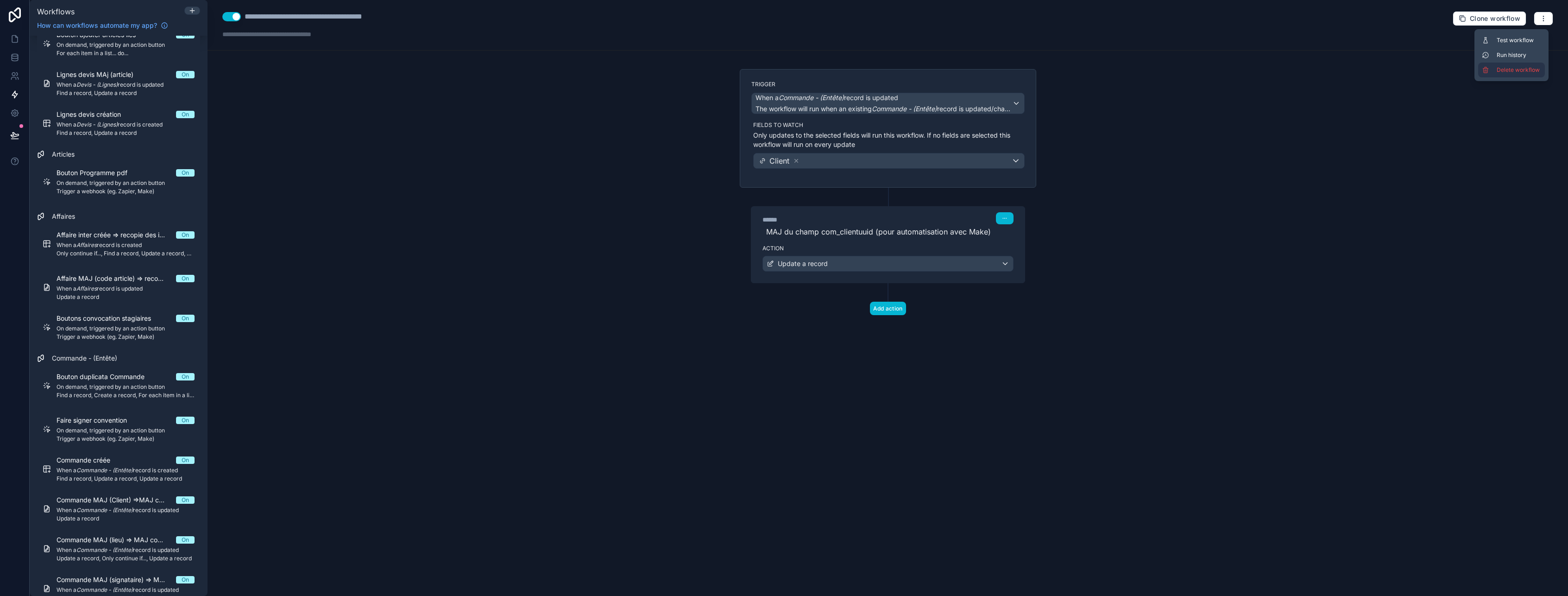
click at [1506, 69] on span "Delete workflow" at bounding box center [1519, 69] width 45 height 7
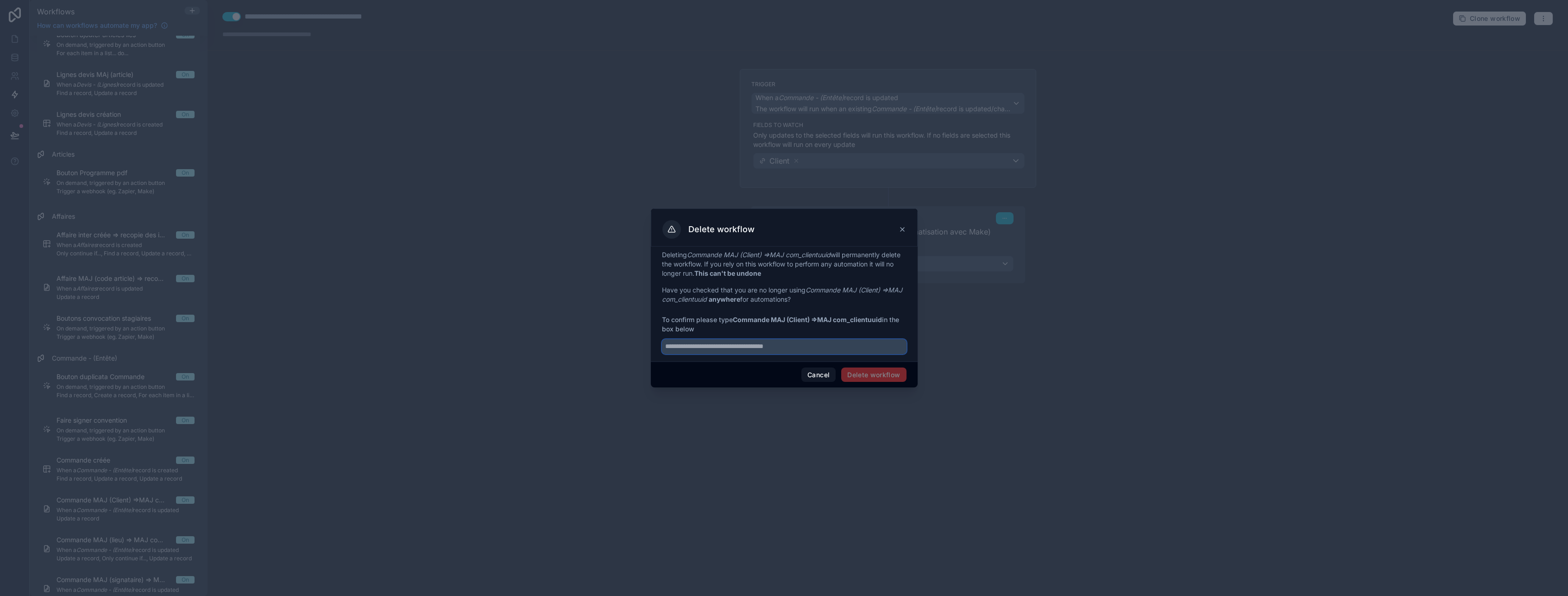
click at [846, 348] on input "text" at bounding box center [784, 346] width 244 height 15
paste input "**********"
type input "**********"
click at [881, 372] on button "Delete workflow" at bounding box center [874, 374] width 65 height 15
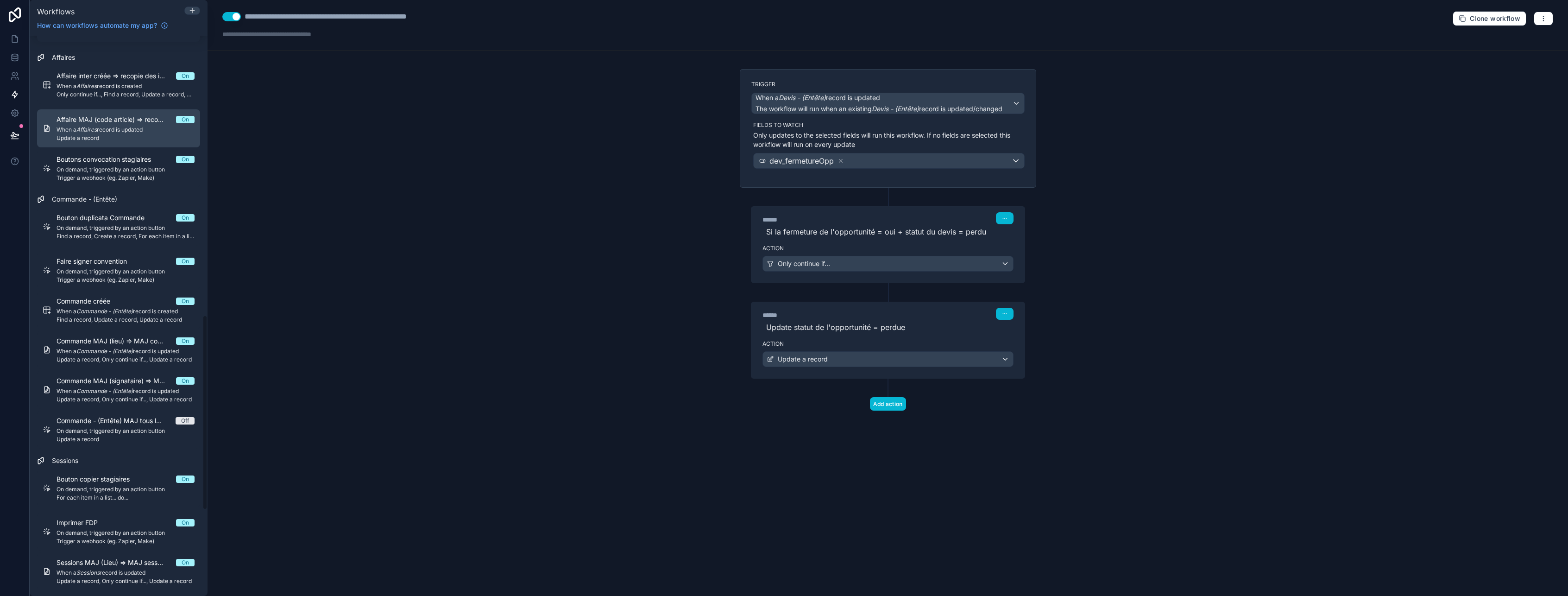
scroll to position [741, 0]
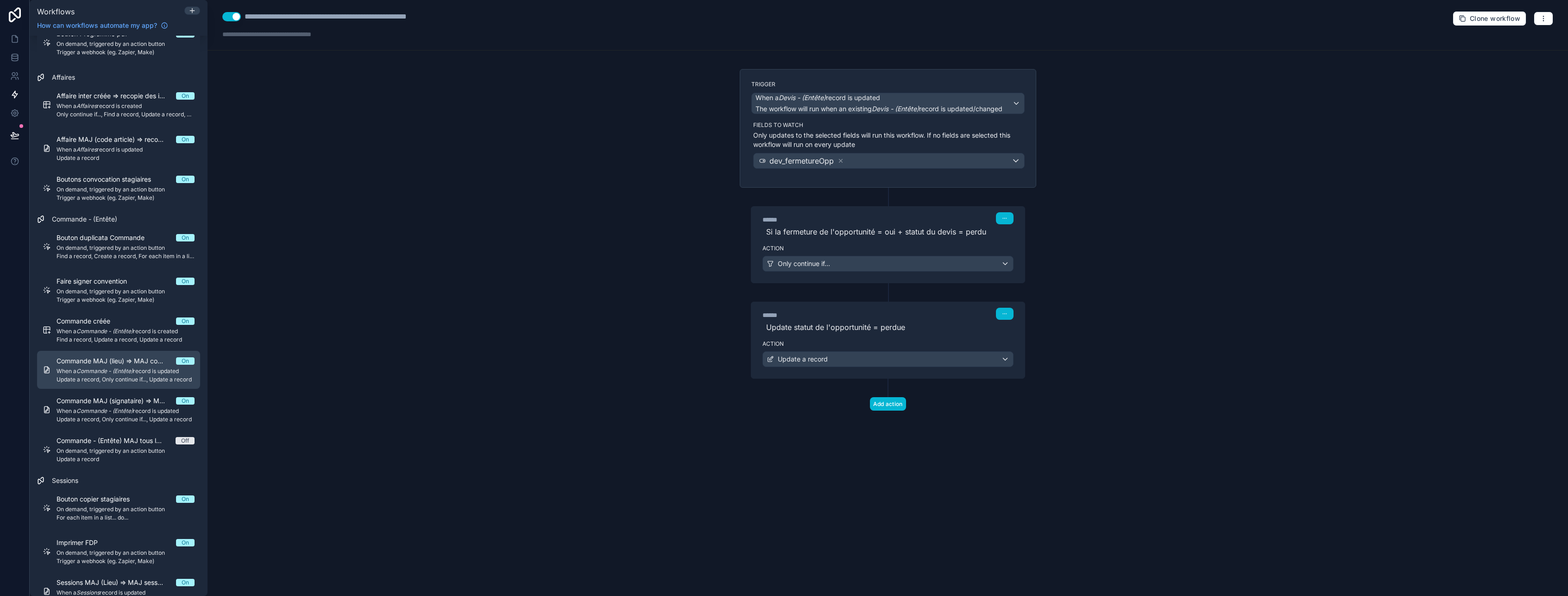
click at [98, 374] on span "When a Commande - (Entête) record is updated" at bounding box center [125, 371] width 138 height 7
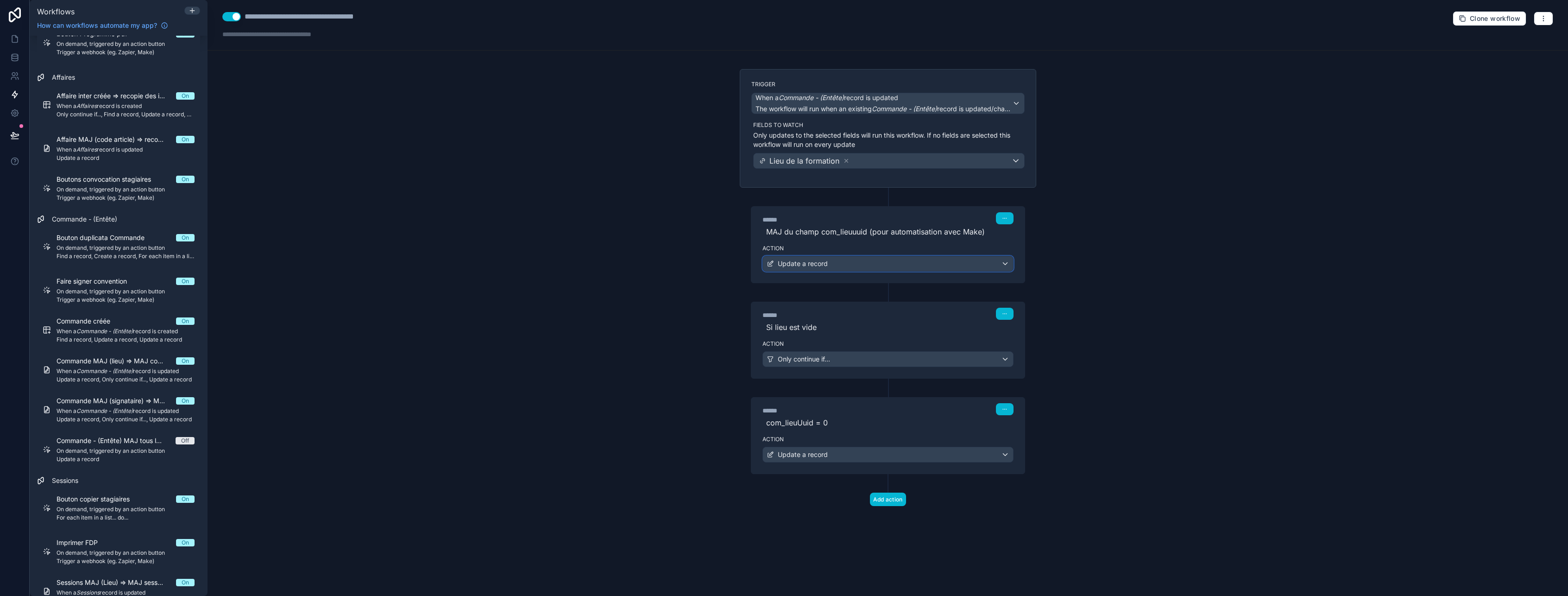
click at [941, 264] on div "Update a record" at bounding box center [888, 263] width 250 height 15
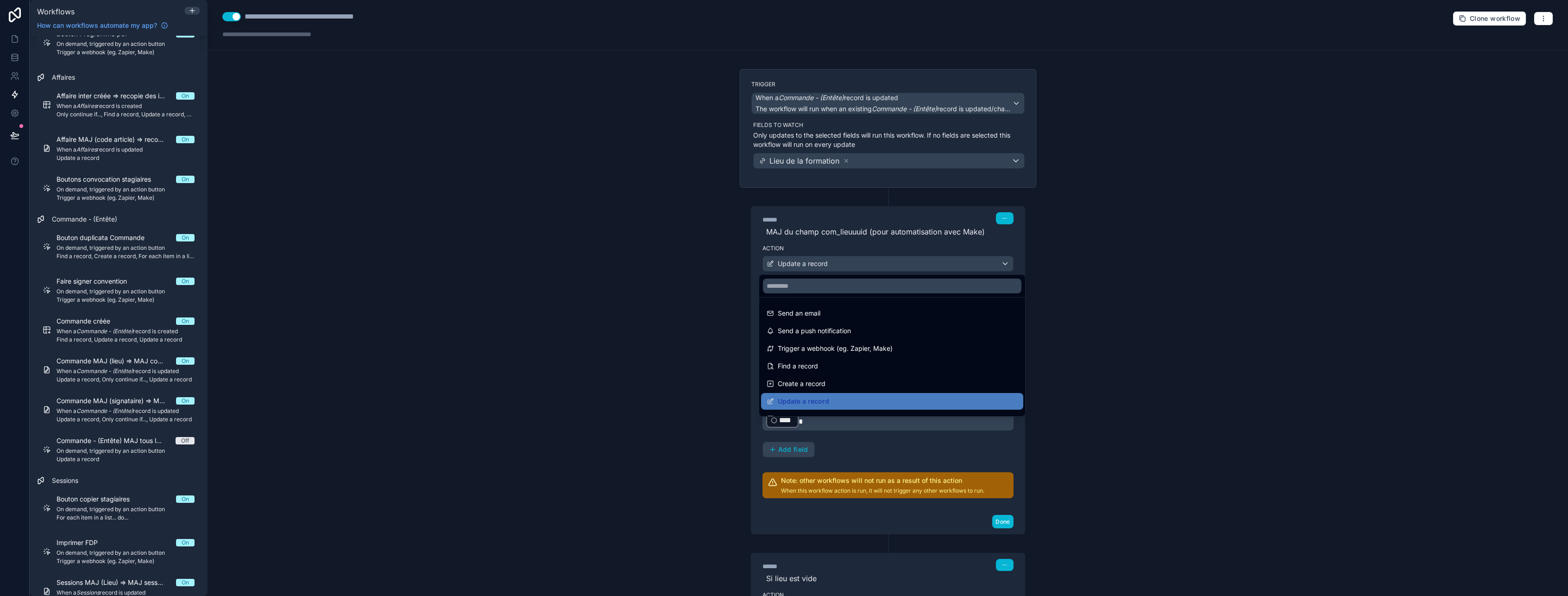
click at [941, 264] on div at bounding box center [784, 298] width 1568 height 596
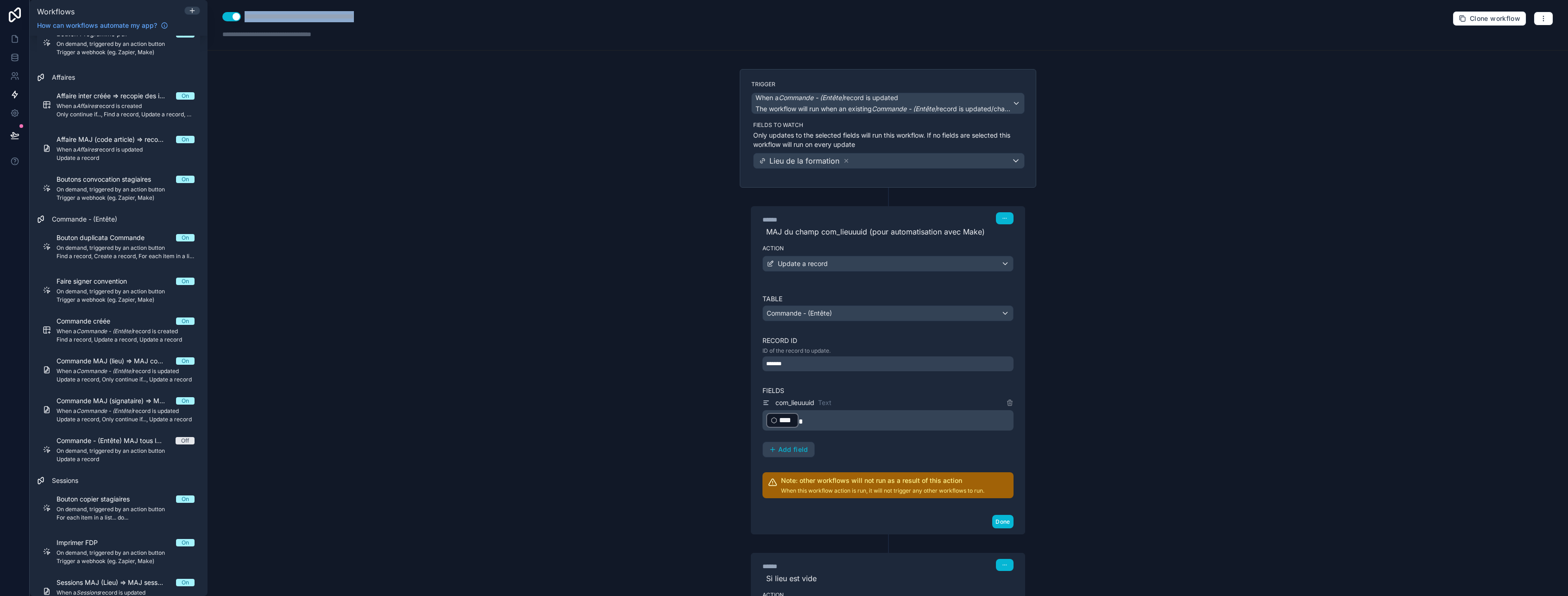
drag, startPoint x: 409, startPoint y: 17, endPoint x: 239, endPoint y: 20, distance: 170.0
click at [239, 20] on div "**********" at bounding box center [888, 25] width 1361 height 50
type div "**********"
click at [1540, 21] on icon "button" at bounding box center [1543, 18] width 7 height 7
click at [1507, 72] on span "Delete workflow" at bounding box center [1512, 69] width 45 height 7
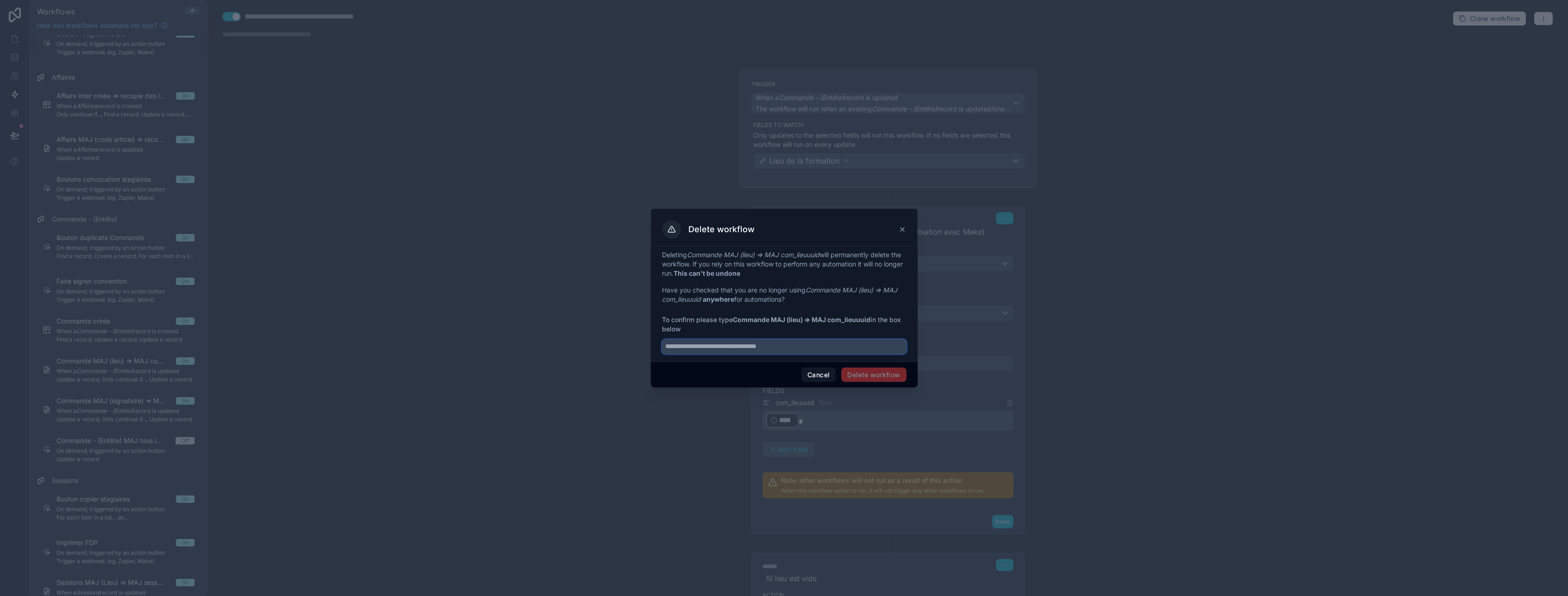
click at [719, 349] on input "text" at bounding box center [784, 346] width 244 height 15
paste input "**********"
type input "**********"
click at [890, 375] on button "Delete workflow" at bounding box center [874, 374] width 65 height 15
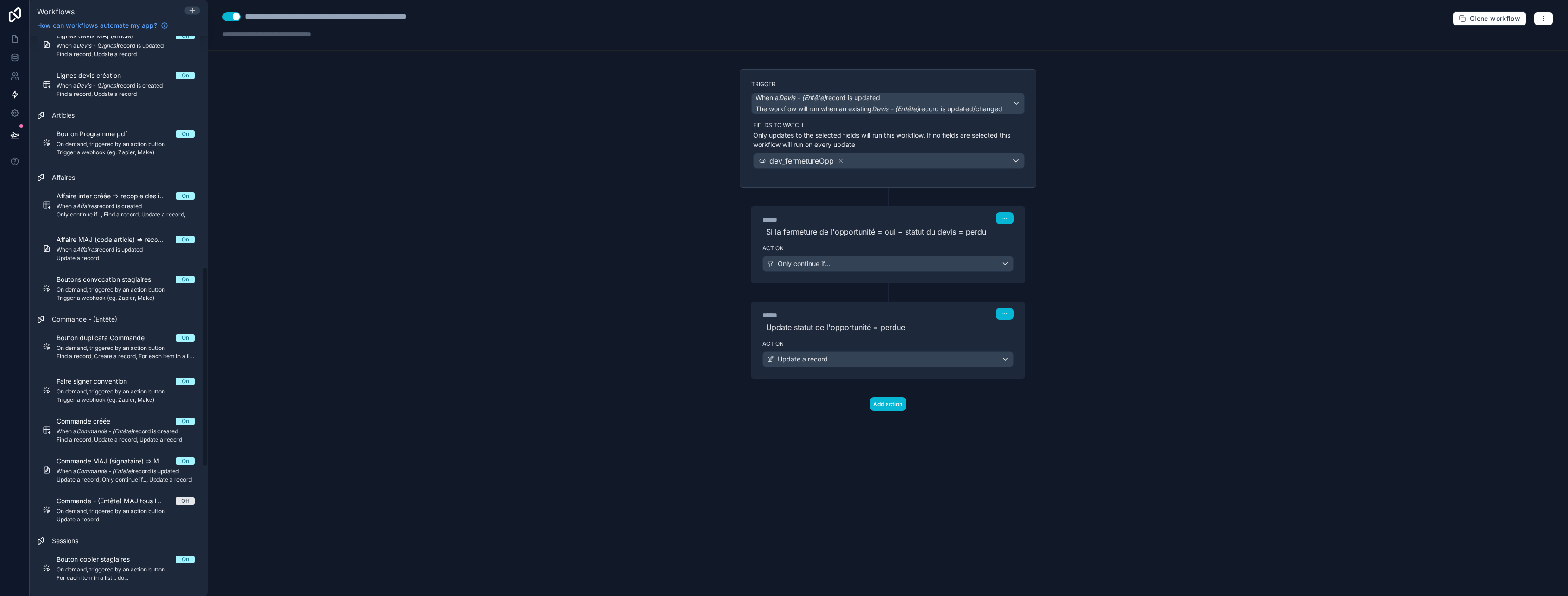
scroll to position [649, 0]
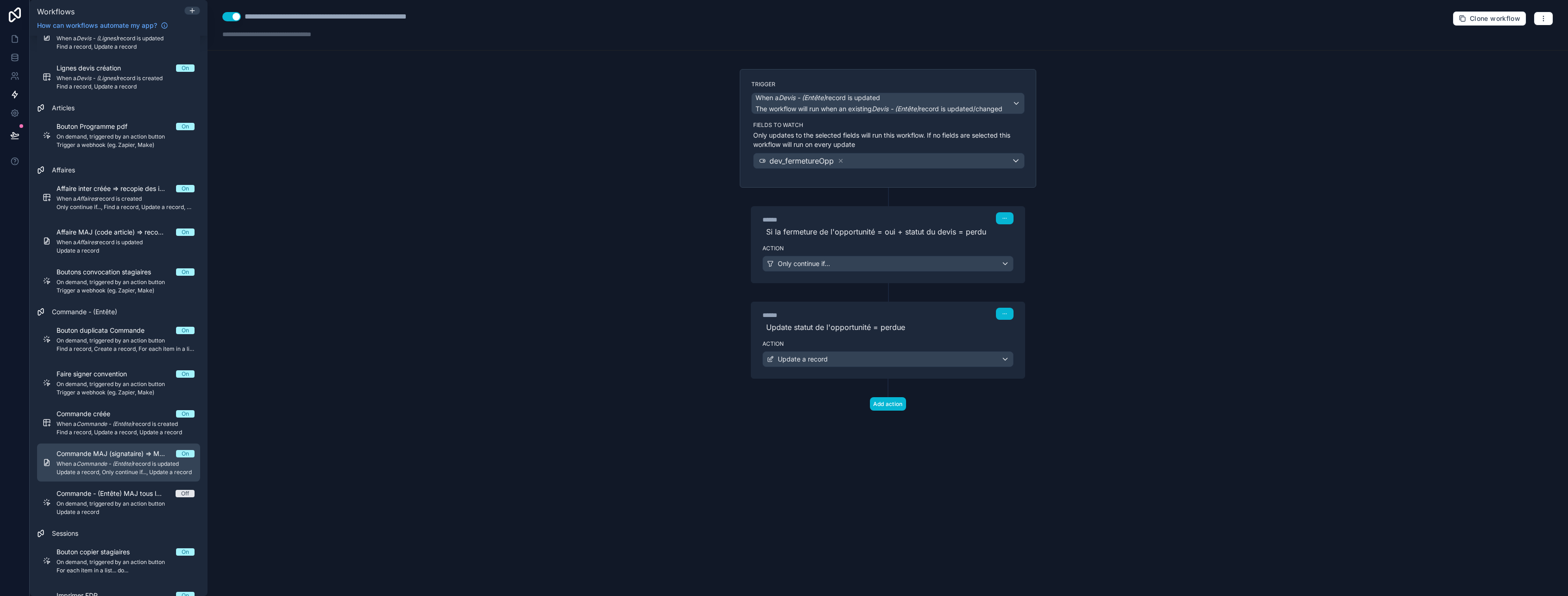
click at [91, 456] on span "Commande MAJ (signataire) => MAJ com_signataireuuid" at bounding box center [116, 454] width 120 height 10
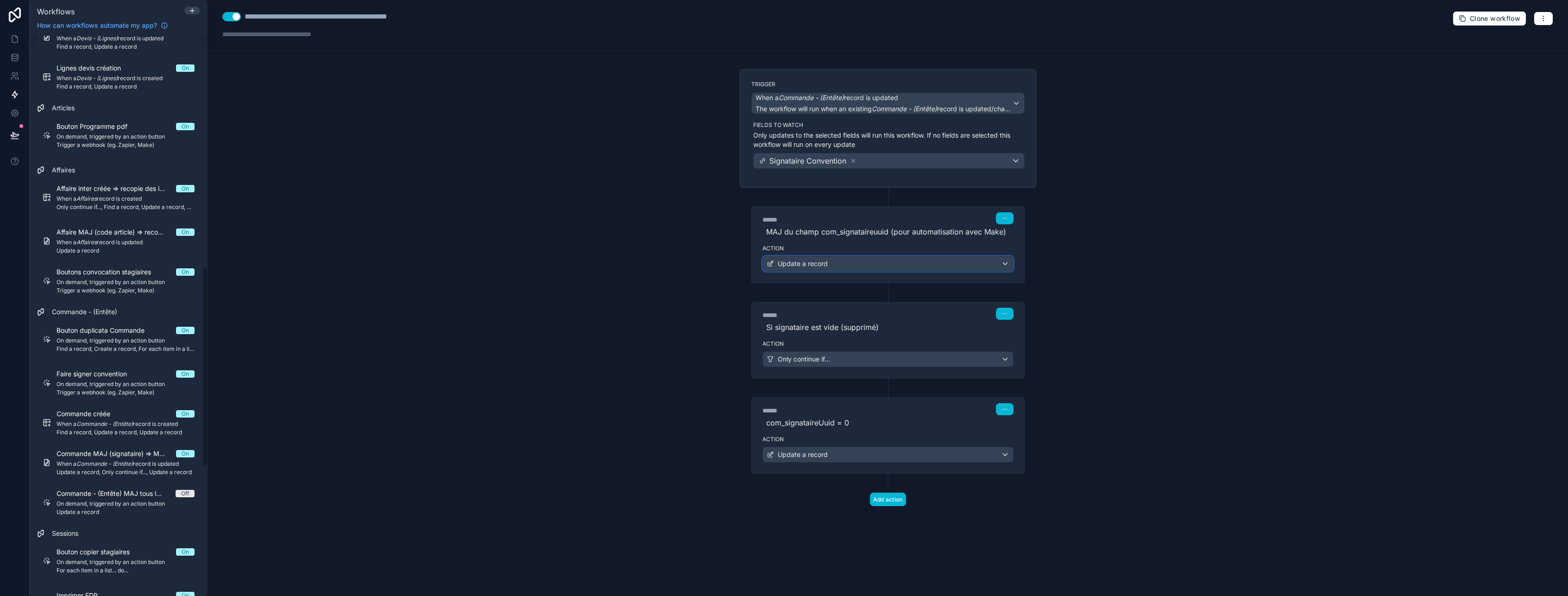
click at [846, 267] on div "Update a record" at bounding box center [888, 263] width 250 height 15
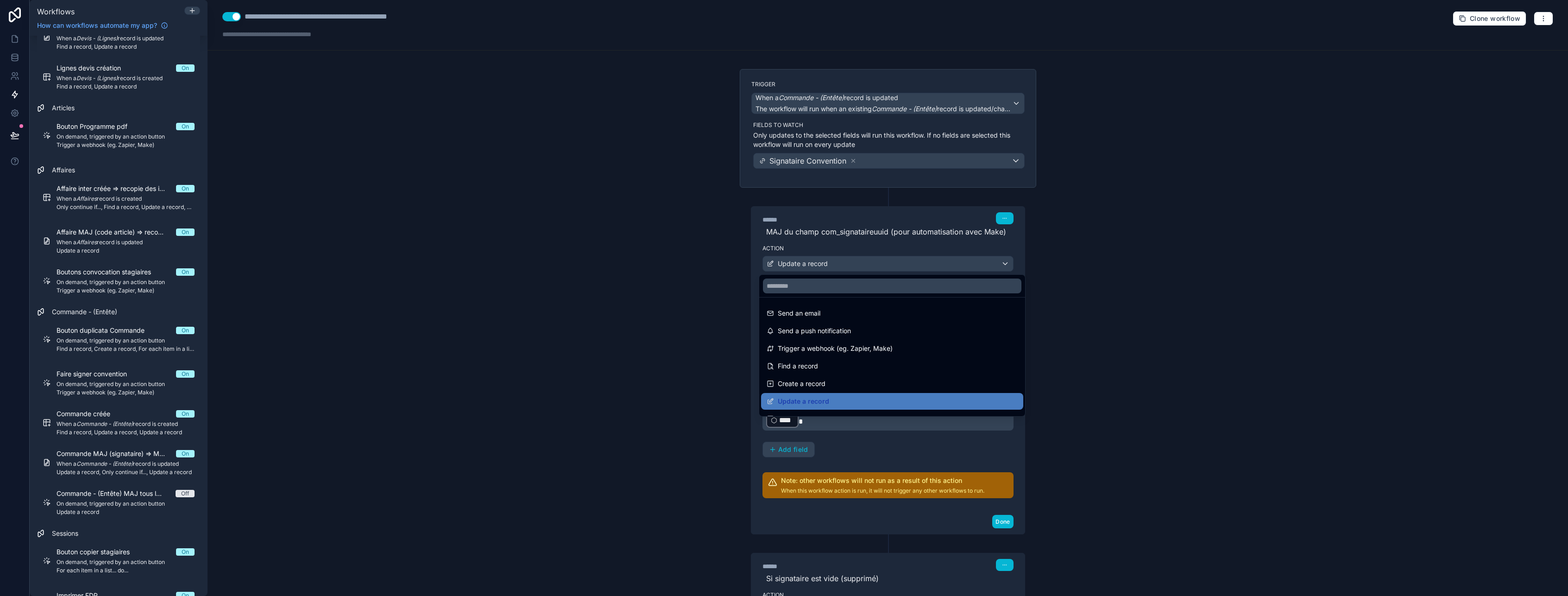
click at [846, 267] on div at bounding box center [784, 298] width 1568 height 596
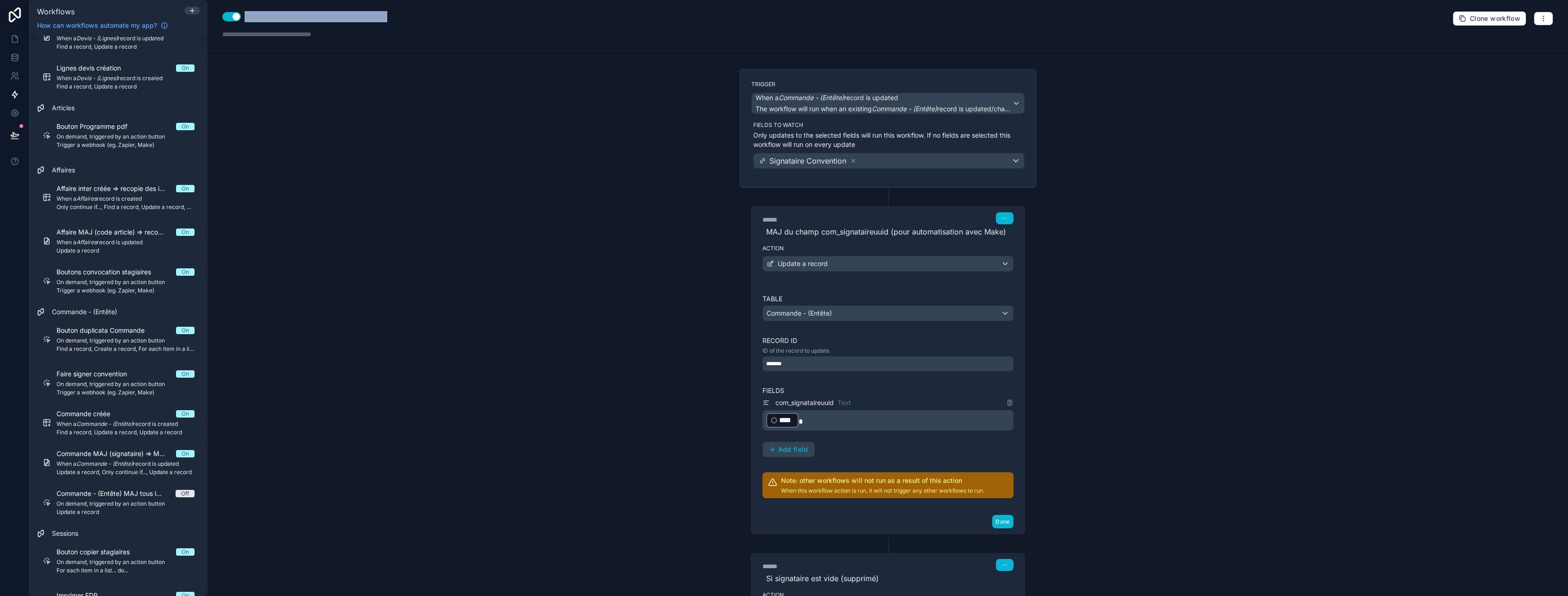
drag, startPoint x: 458, startPoint y: 18, endPoint x: 245, endPoint y: 17, distance: 213.0
click at [245, 17] on div "**********" at bounding box center [888, 25] width 1361 height 50
type div "**********"
drag, startPoint x: 452, startPoint y: 16, endPoint x: 243, endPoint y: 33, distance: 209.7
click at [243, 33] on div "**********" at bounding box center [888, 25] width 1361 height 50
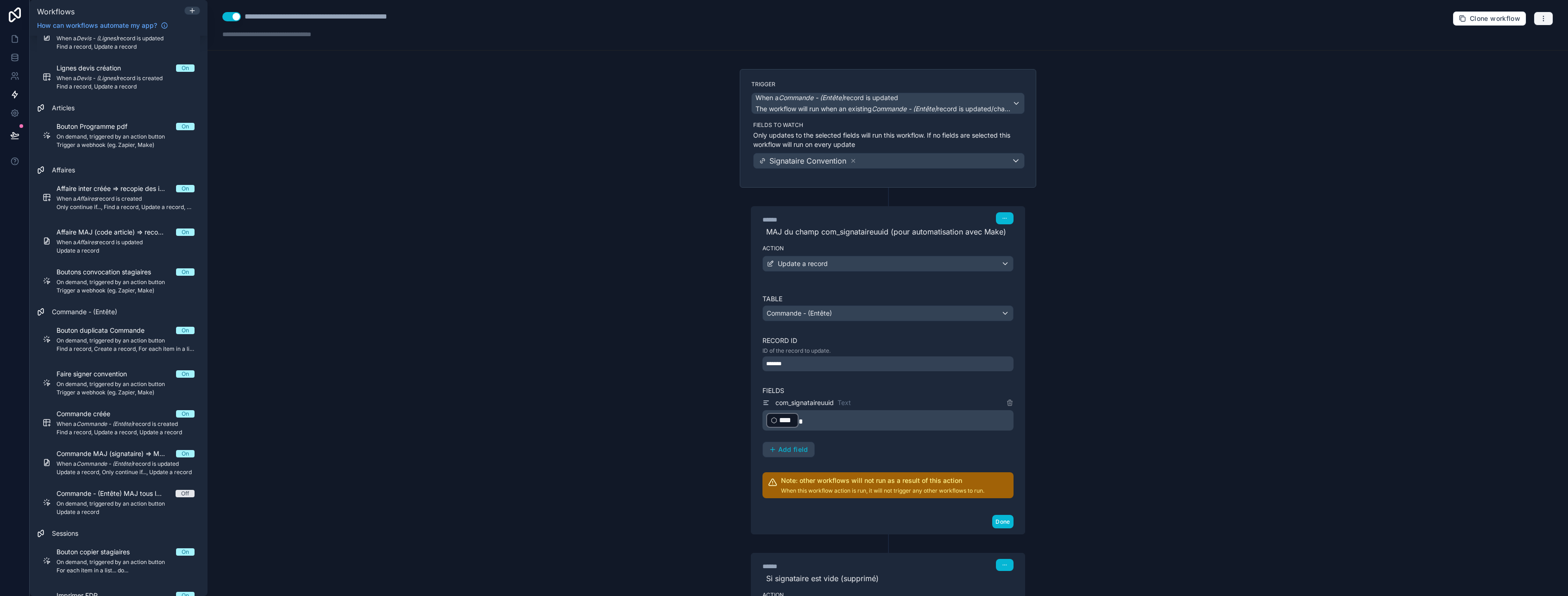
click at [1541, 16] on button "button" at bounding box center [1543, 18] width 19 height 14
click at [1490, 67] on span "Delete workflow" at bounding box center [1512, 69] width 45 height 7
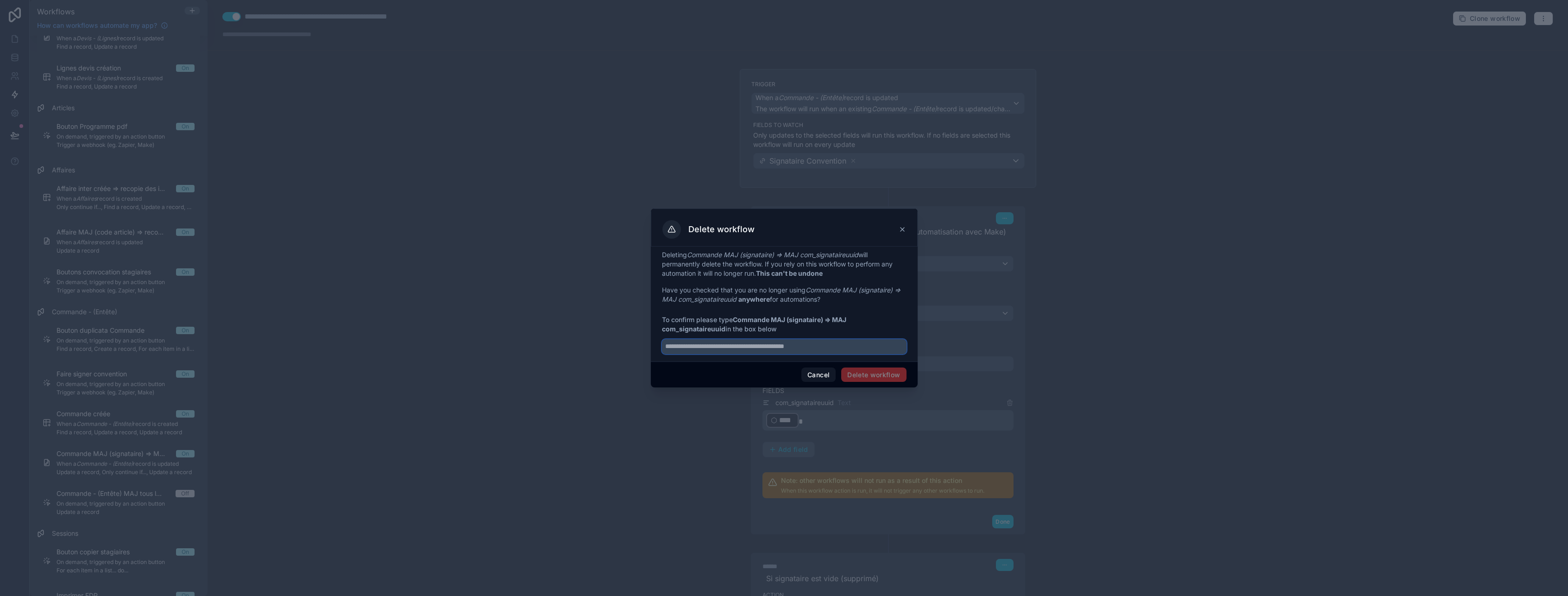
click at [693, 346] on input "text" at bounding box center [784, 346] width 244 height 15
paste input "**********"
type input "**********"
click at [876, 370] on button "Delete workflow" at bounding box center [874, 374] width 65 height 15
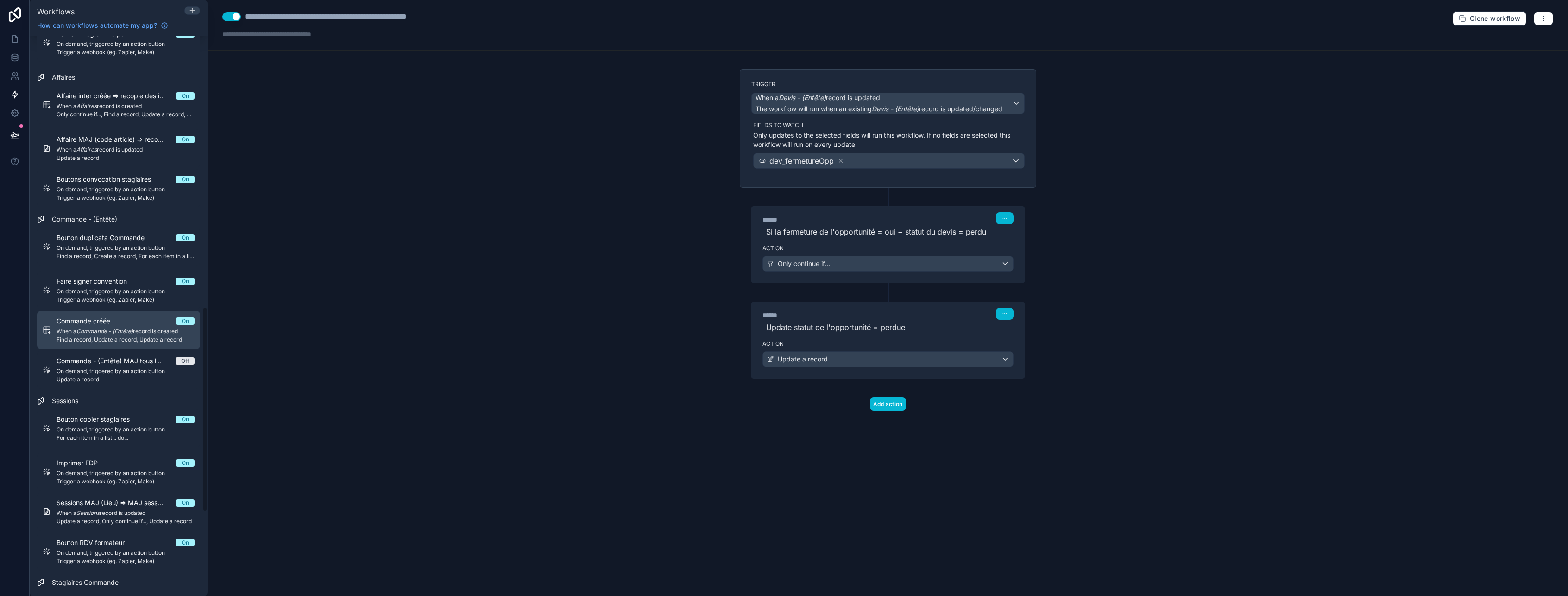
scroll to position [694, 0]
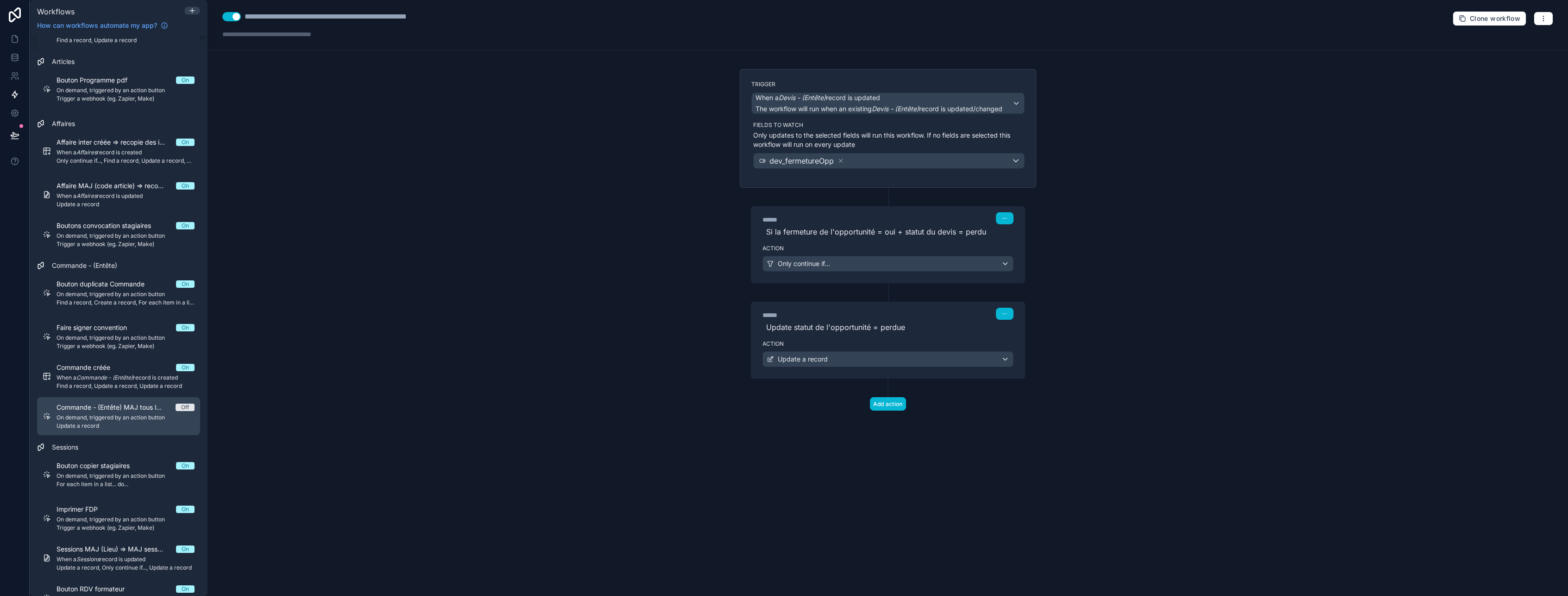
click at [91, 416] on span "On demand, triggered by an action button" at bounding box center [125, 418] width 138 height 7
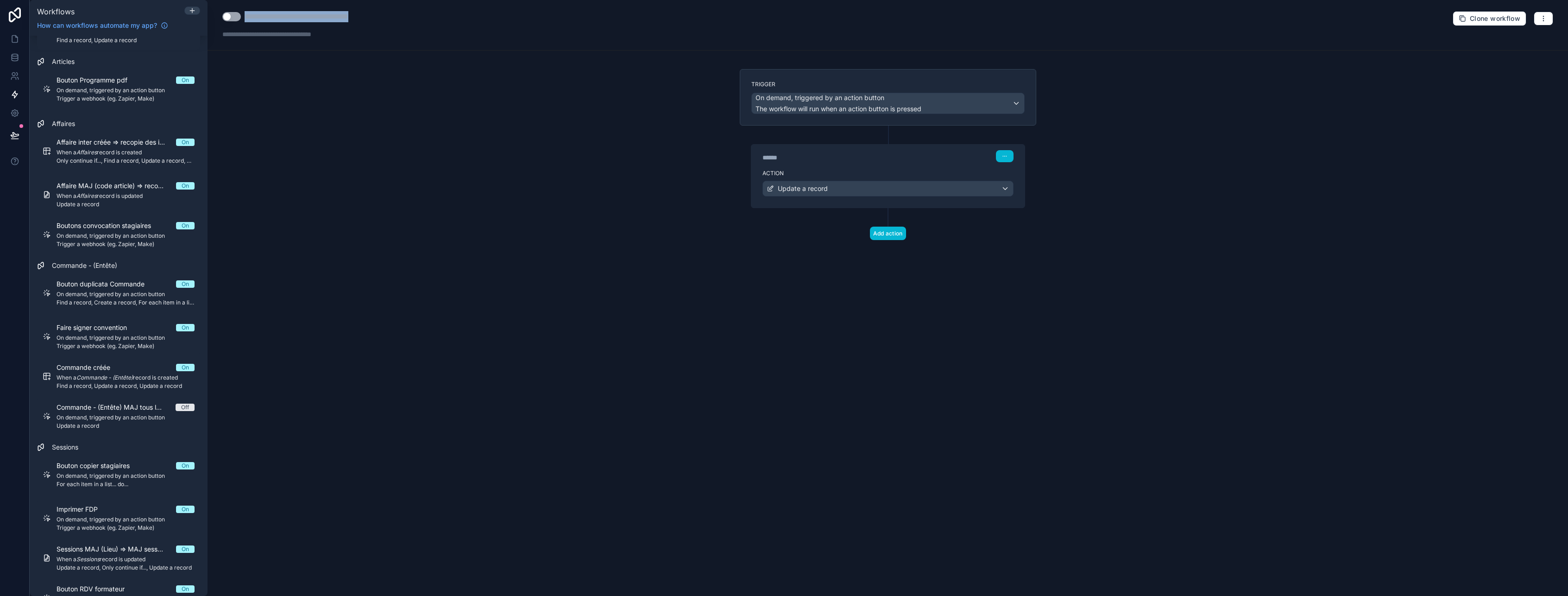
drag, startPoint x: 404, startPoint y: 19, endPoint x: 244, endPoint y: 18, distance: 160.0
click at [244, 18] on div "**********" at bounding box center [888, 25] width 1361 height 50
type div "**********"
copy div "**********"
click at [820, 195] on div "Update a record" at bounding box center [888, 188] width 250 height 15
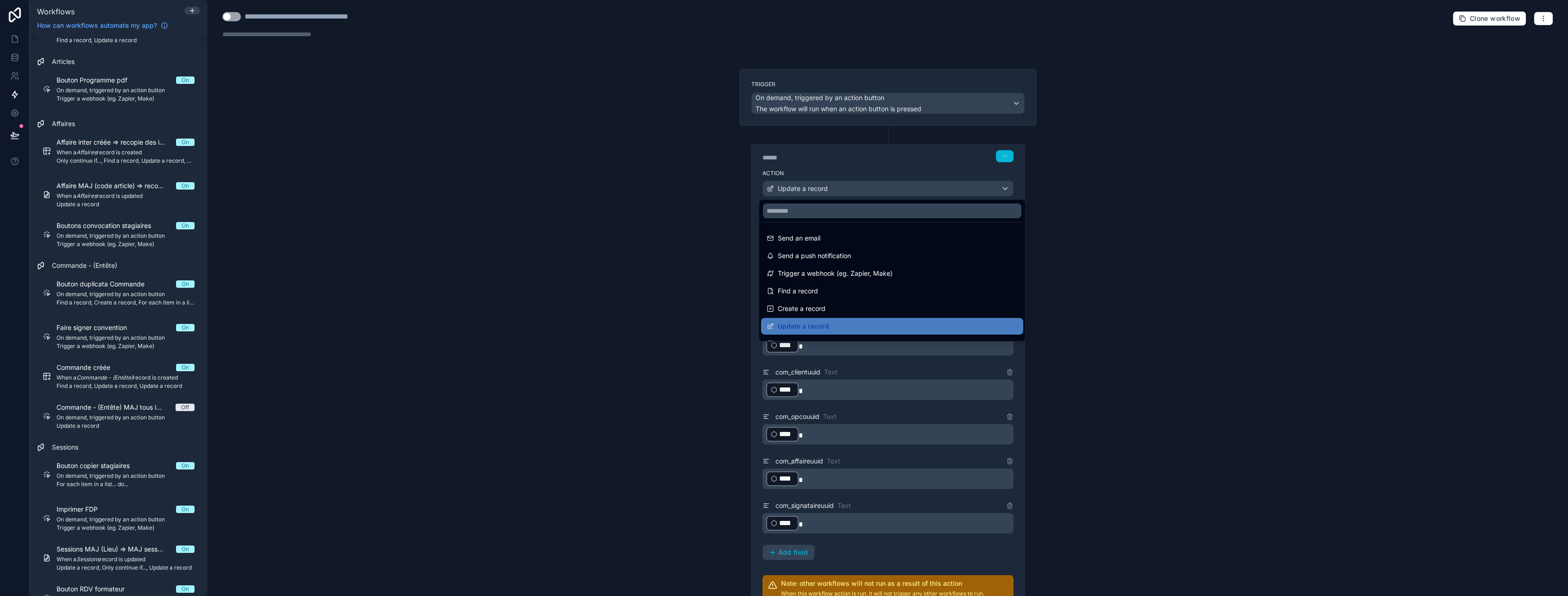
click at [820, 195] on div at bounding box center [784, 298] width 1568 height 596
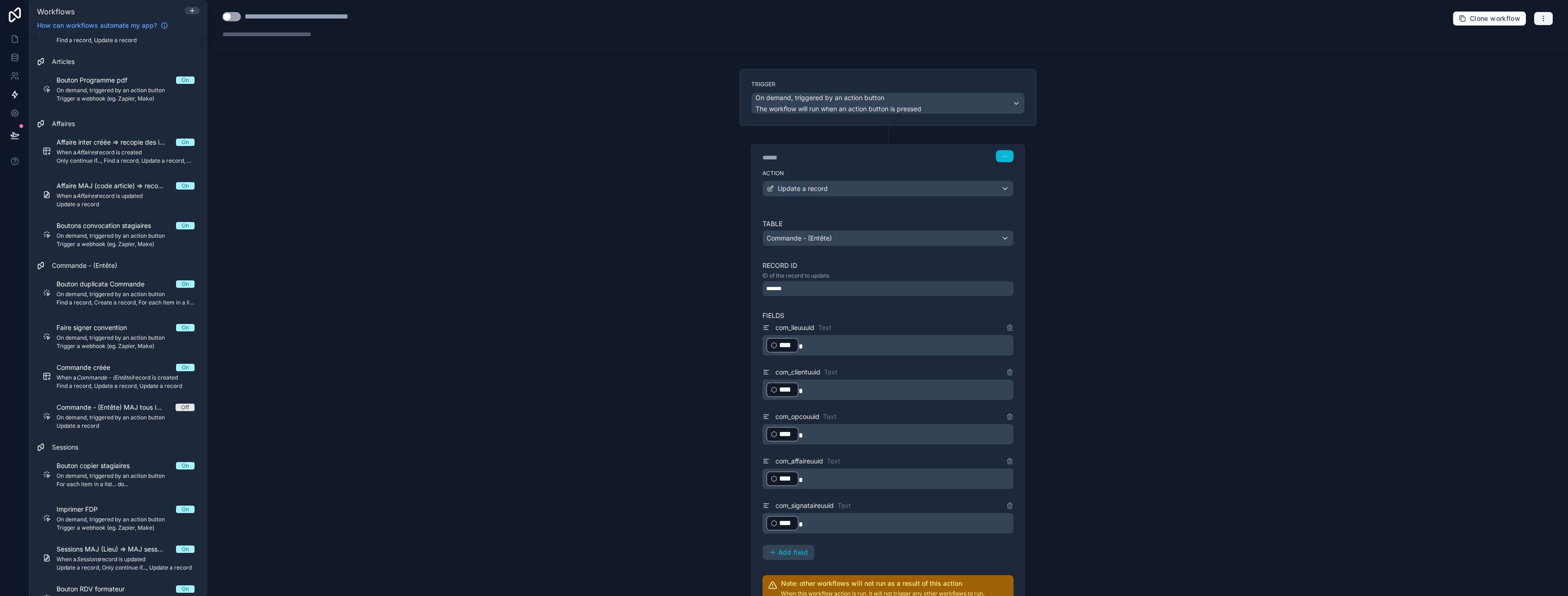
click at [1540, 17] on button "button" at bounding box center [1543, 18] width 19 height 14
click at [1503, 71] on span "Delete workflow" at bounding box center [1512, 69] width 45 height 7
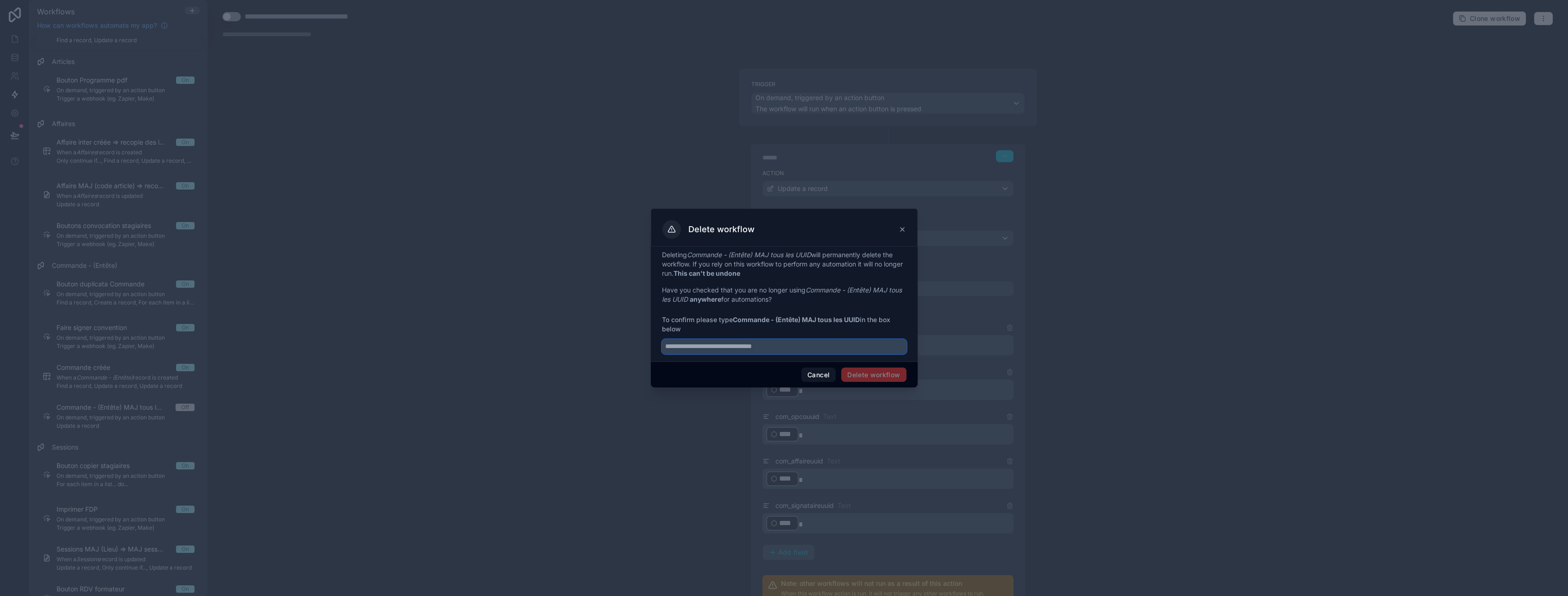
click at [710, 347] on input "text" at bounding box center [784, 346] width 244 height 15
paste input "**********"
type input "**********"
click at [888, 378] on button "Delete workflow" at bounding box center [874, 374] width 65 height 15
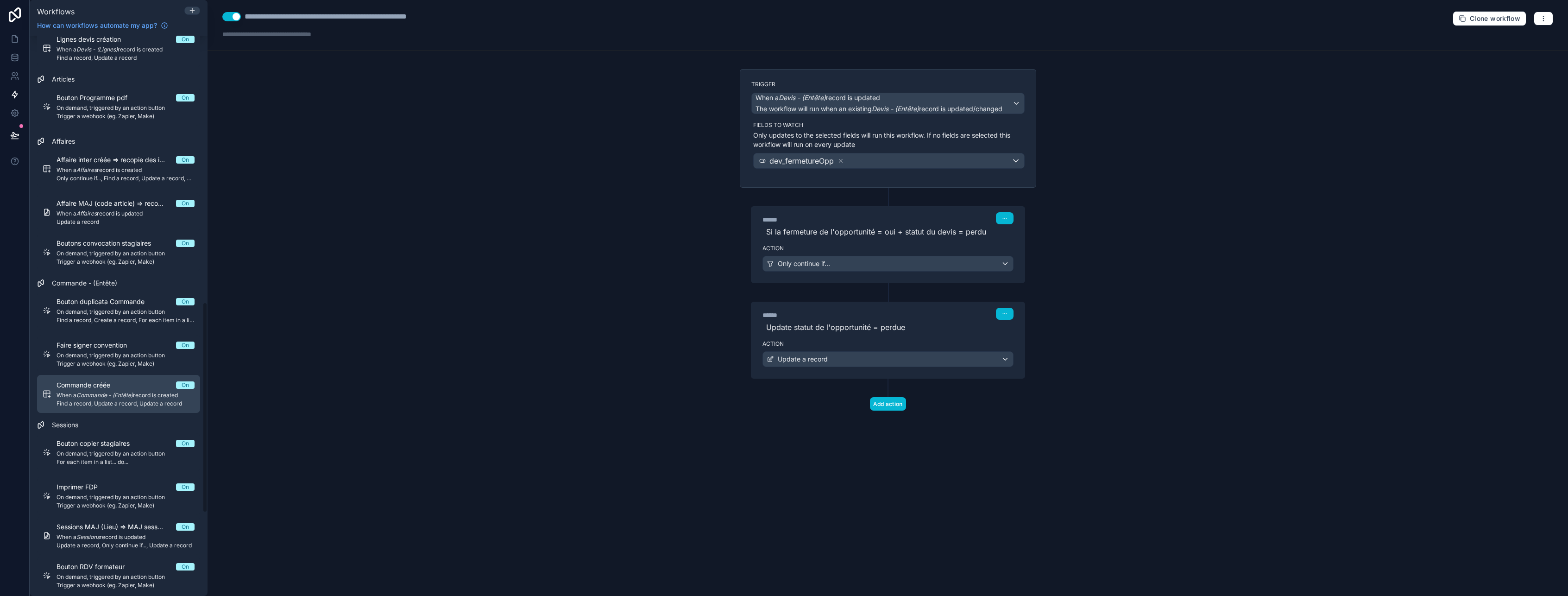
scroll to position [741, 0]
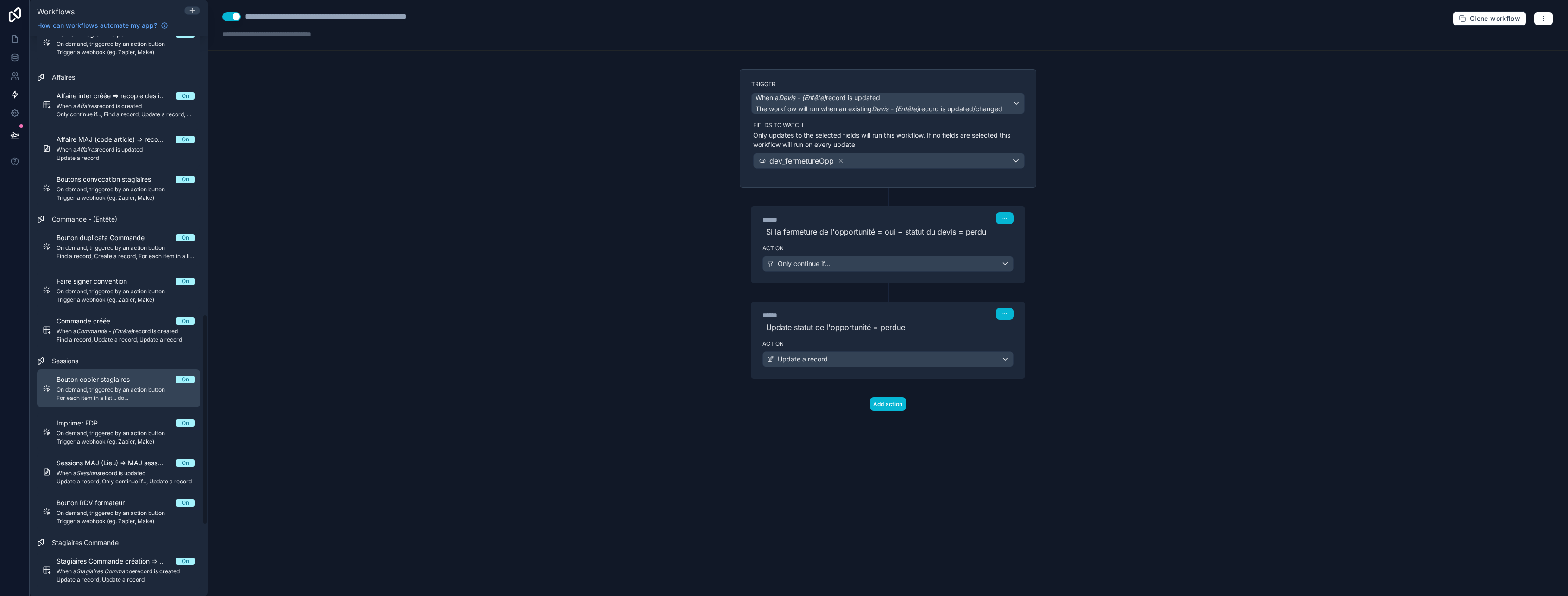
click at [100, 389] on span "On demand, triggered by an action button" at bounding box center [125, 389] width 138 height 7
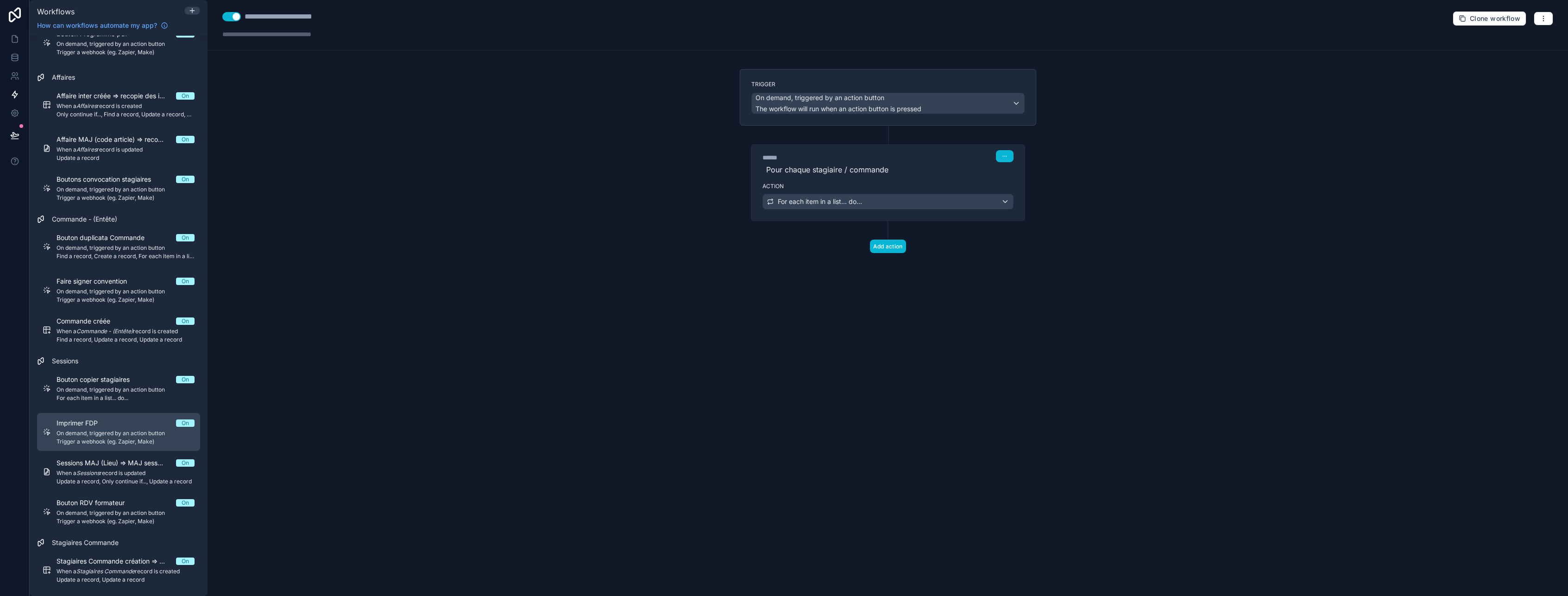
click at [109, 423] on span "Imprimer FDP" at bounding box center [83, 423] width 53 height 10
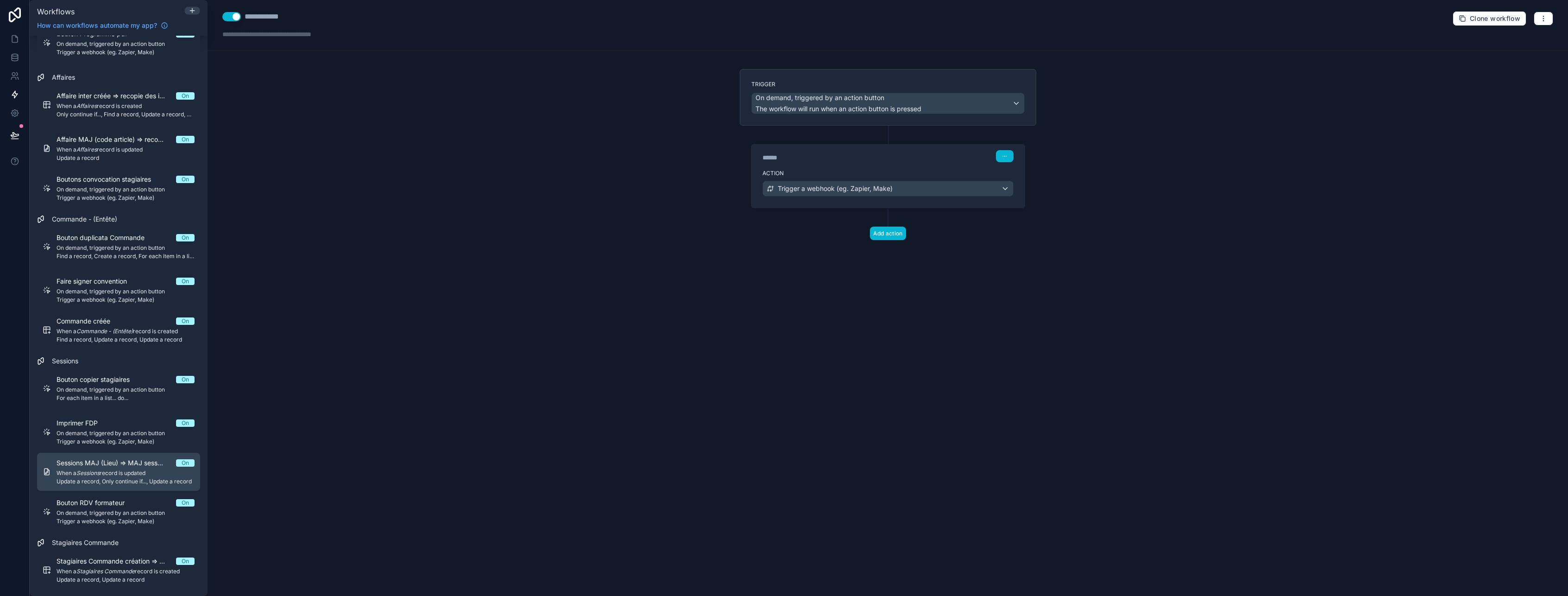
click at [116, 475] on span "When a Sessions record is updated" at bounding box center [125, 473] width 138 height 7
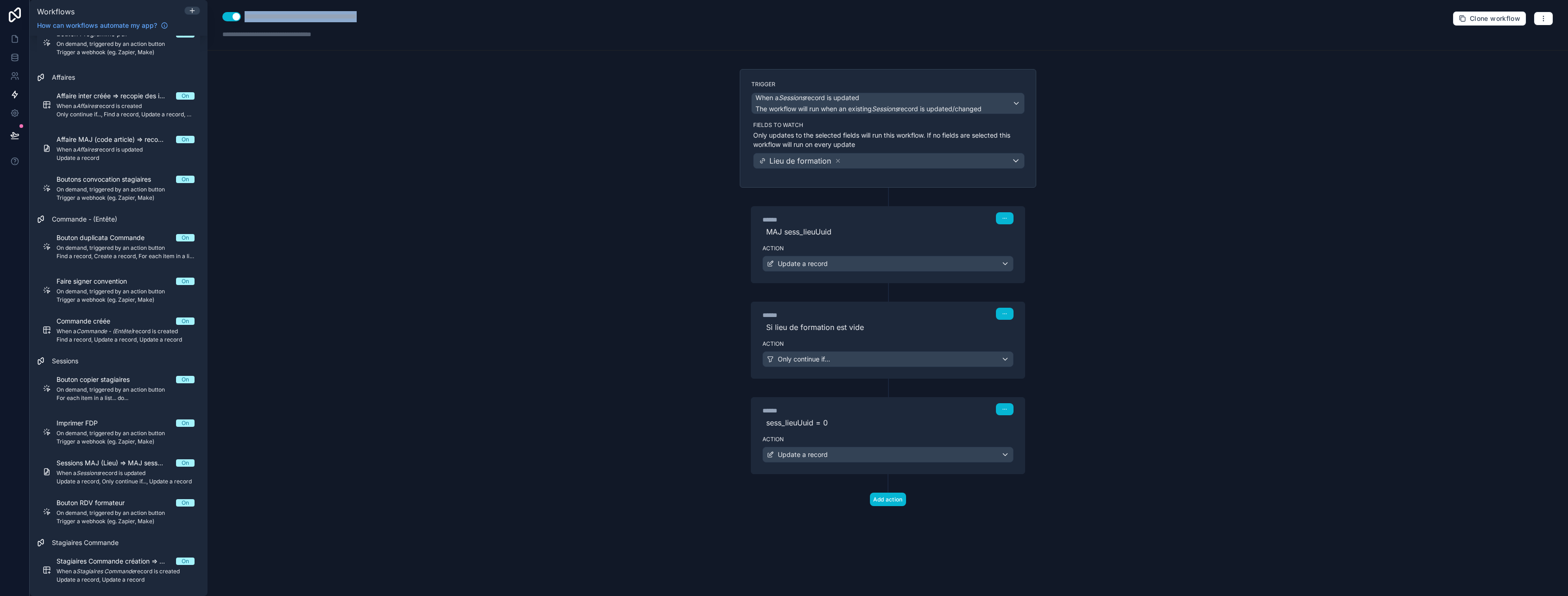
drag, startPoint x: 416, startPoint y: 17, endPoint x: 243, endPoint y: 19, distance: 173.0
click at [243, 19] on div "**********" at bounding box center [888, 25] width 1361 height 50
type div "**********"
click at [894, 266] on div "Update a record" at bounding box center [888, 263] width 250 height 15
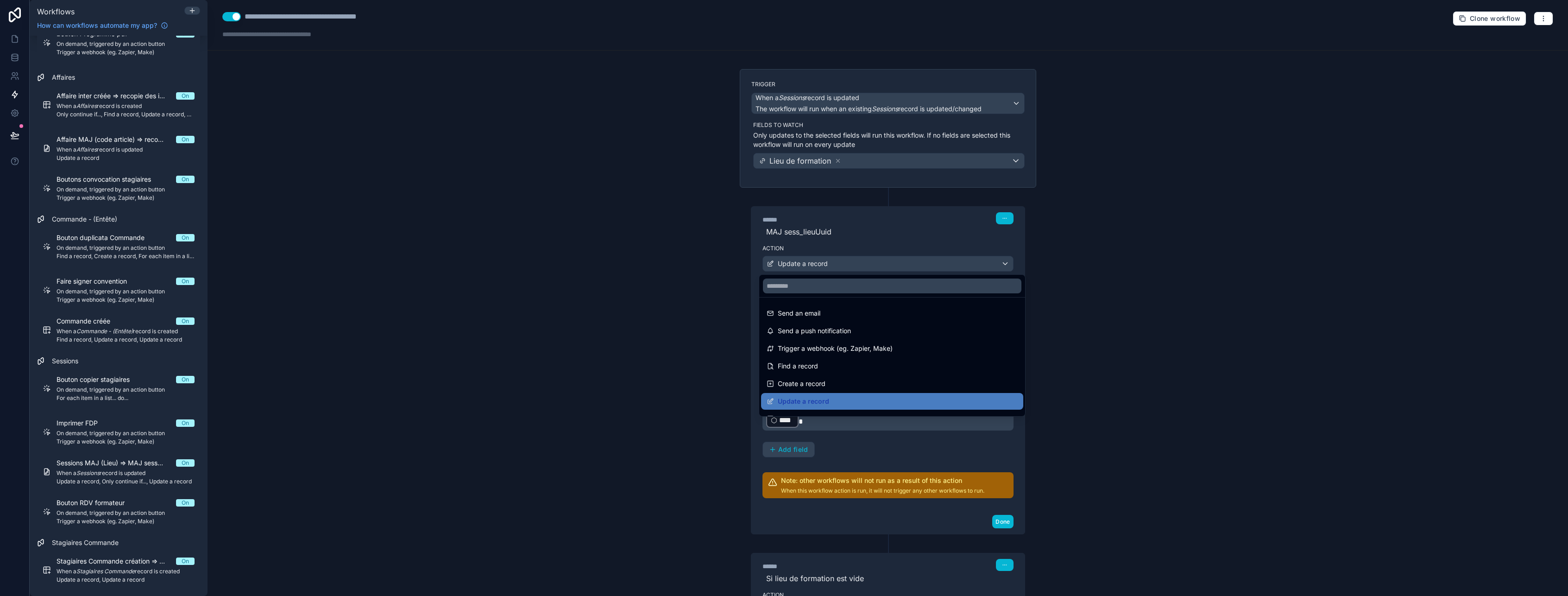
click at [893, 267] on div at bounding box center [784, 298] width 1568 height 596
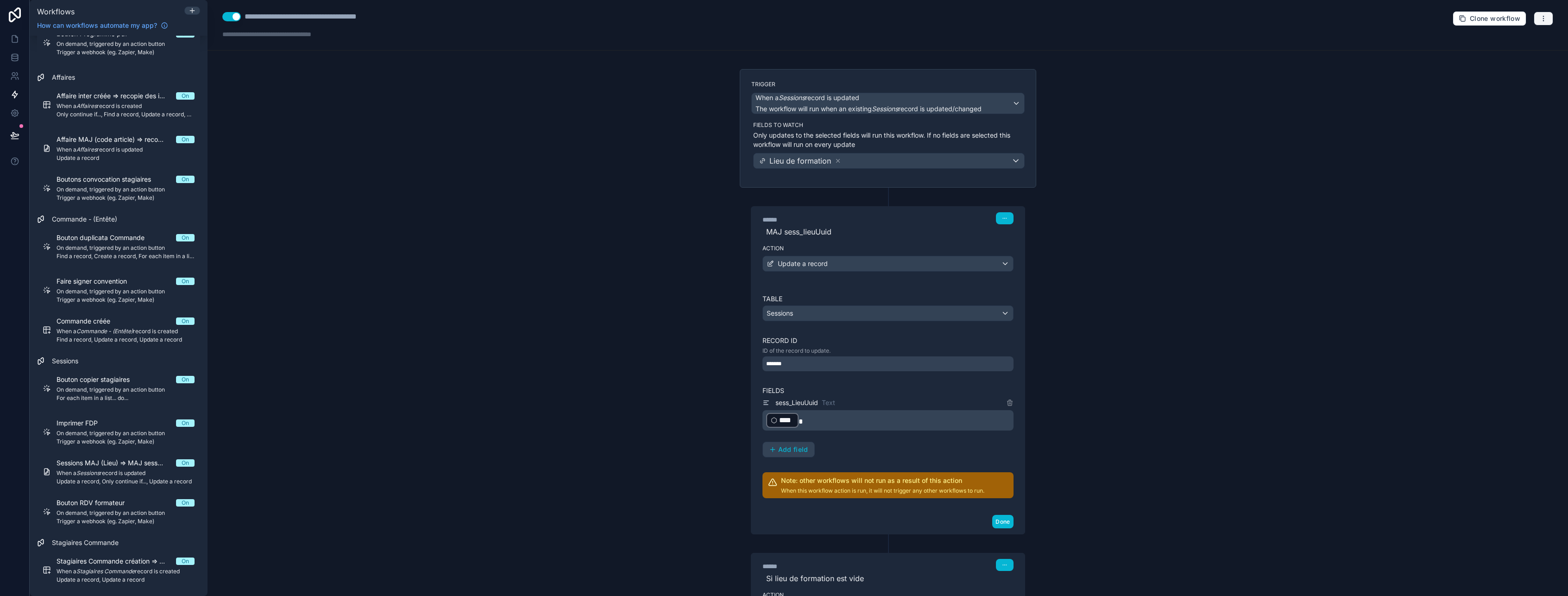
click at [1543, 22] on button "button" at bounding box center [1543, 18] width 19 height 14
click at [1498, 68] on span "Delete workflow" at bounding box center [1512, 69] width 45 height 7
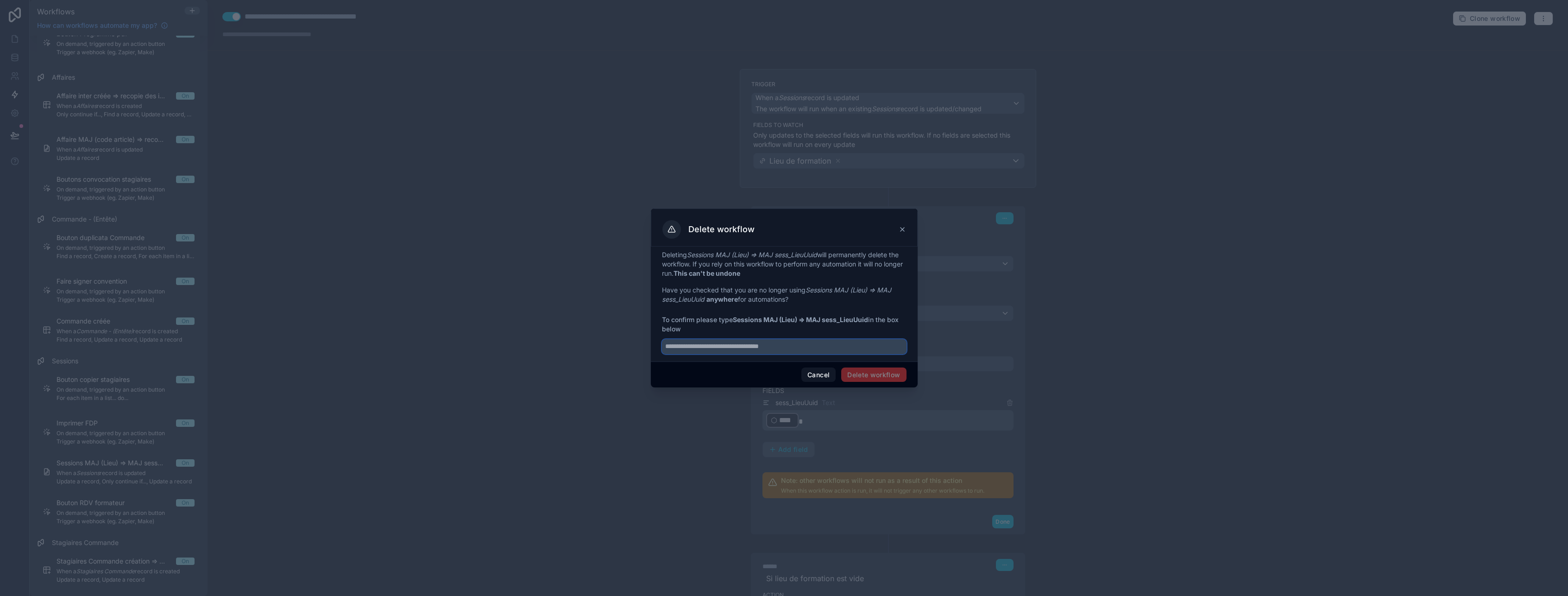
click at [831, 342] on input "text" at bounding box center [784, 346] width 244 height 15
paste input "**********"
type input "**********"
click at [870, 373] on button "Delete workflow" at bounding box center [874, 374] width 65 height 15
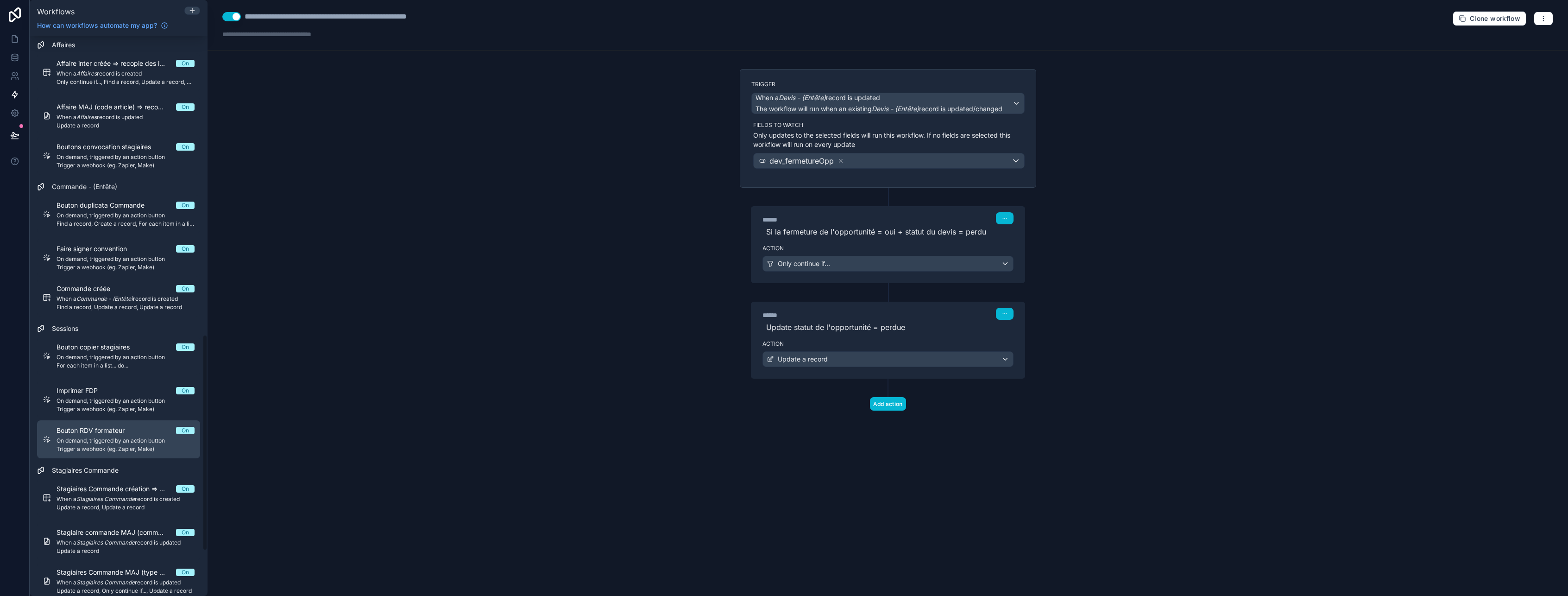
scroll to position [834, 0]
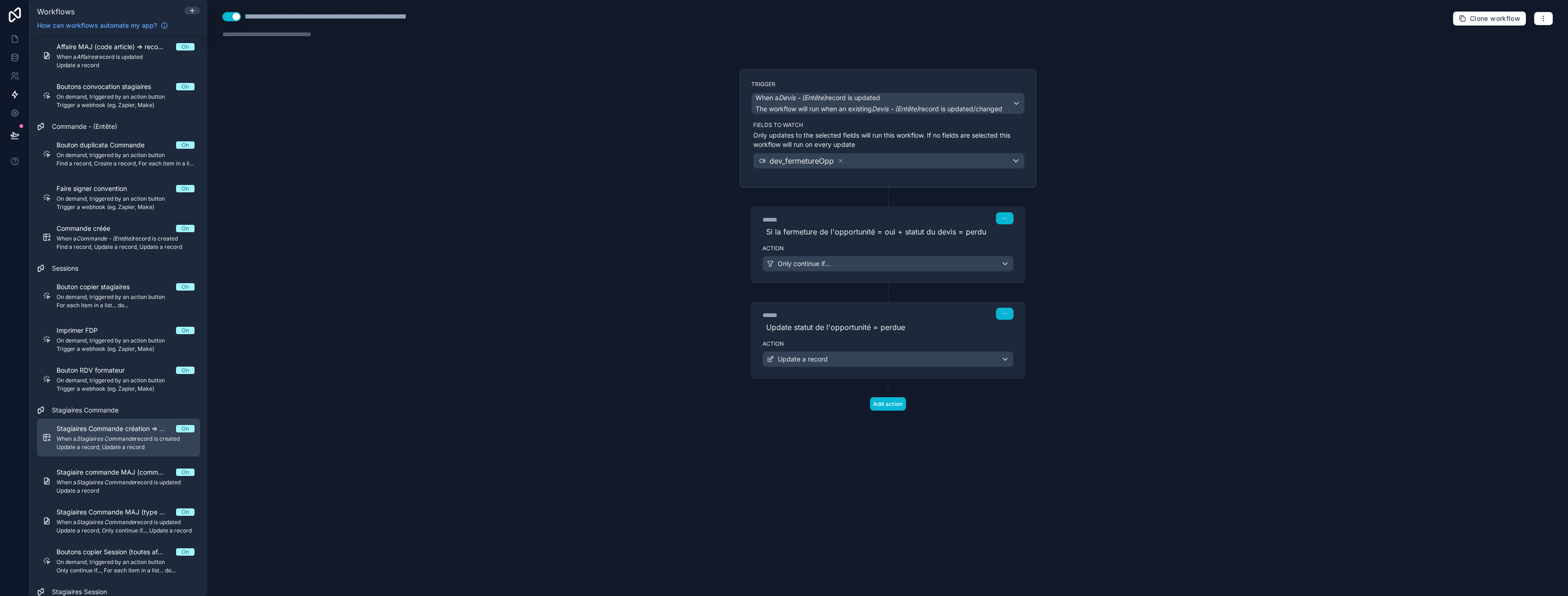
click at [96, 443] on div "Stagiaires Commande création => MAJ Type contact / personnes On When a Stagiair…" at bounding box center [125, 437] width 138 height 27
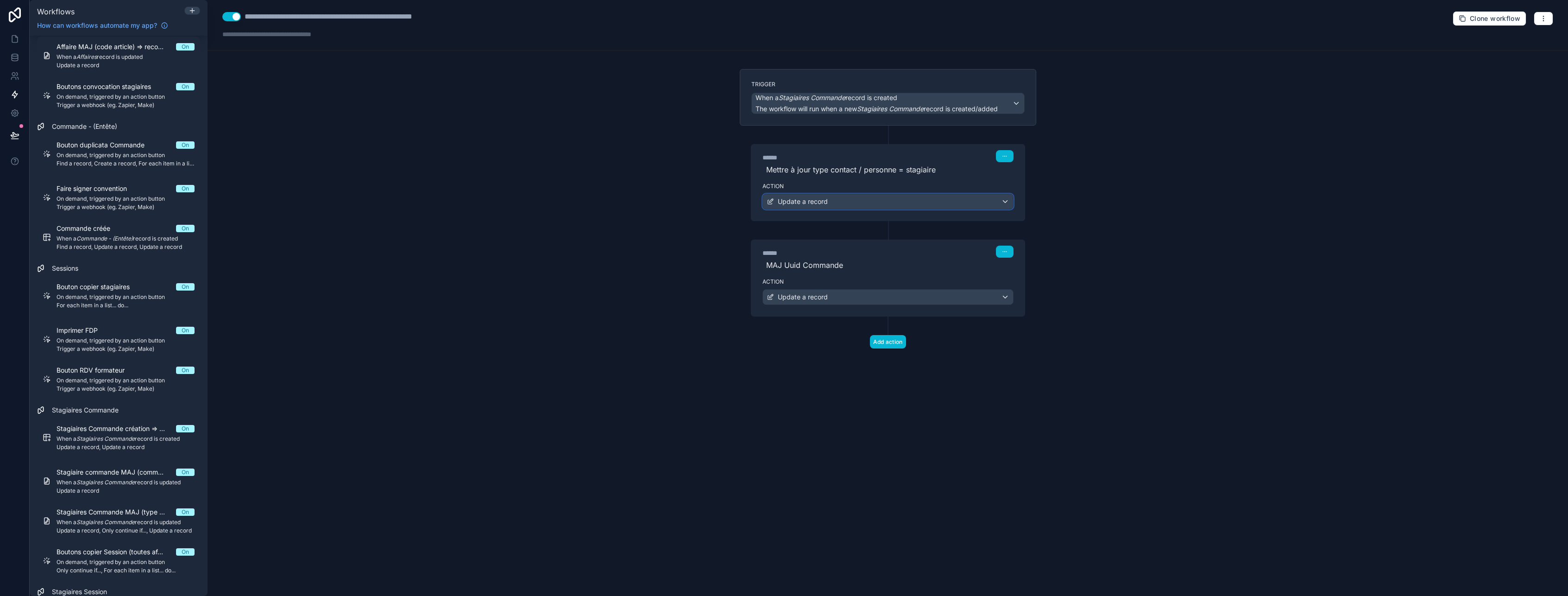
click at [906, 203] on div "Update a record" at bounding box center [888, 201] width 250 height 15
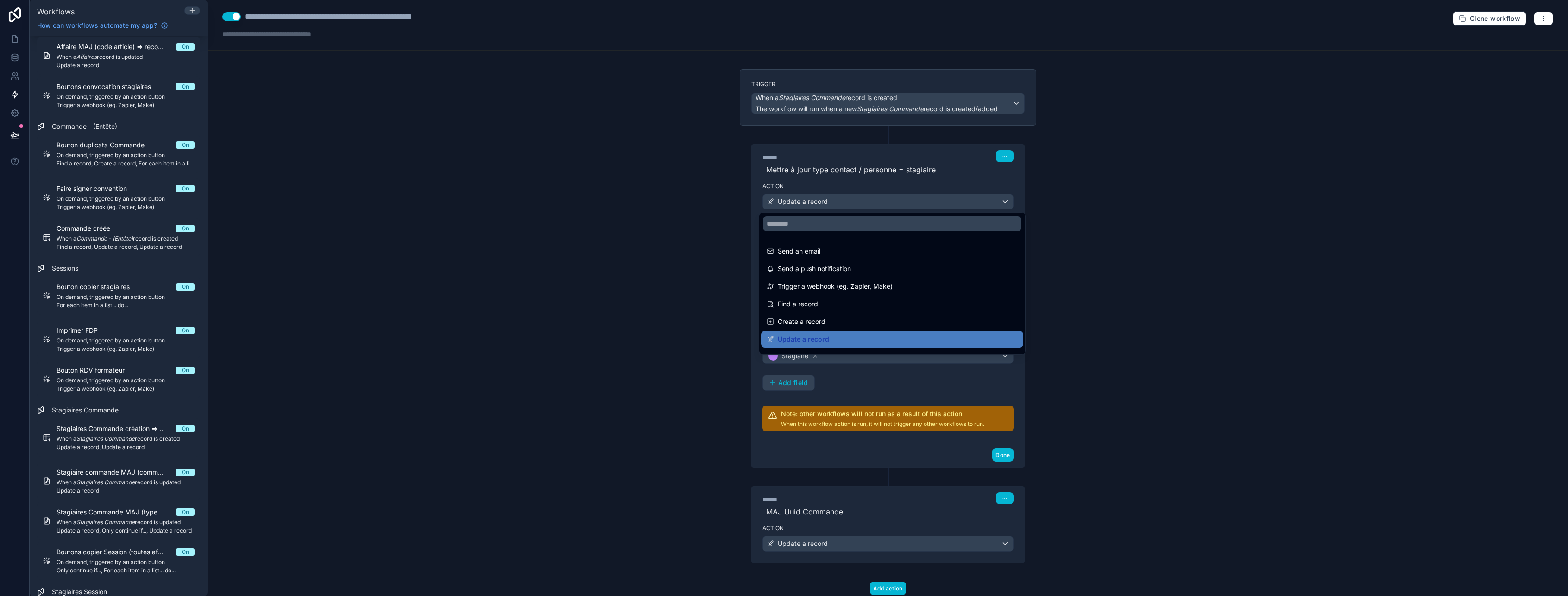
click at [906, 203] on div at bounding box center [784, 298] width 1568 height 596
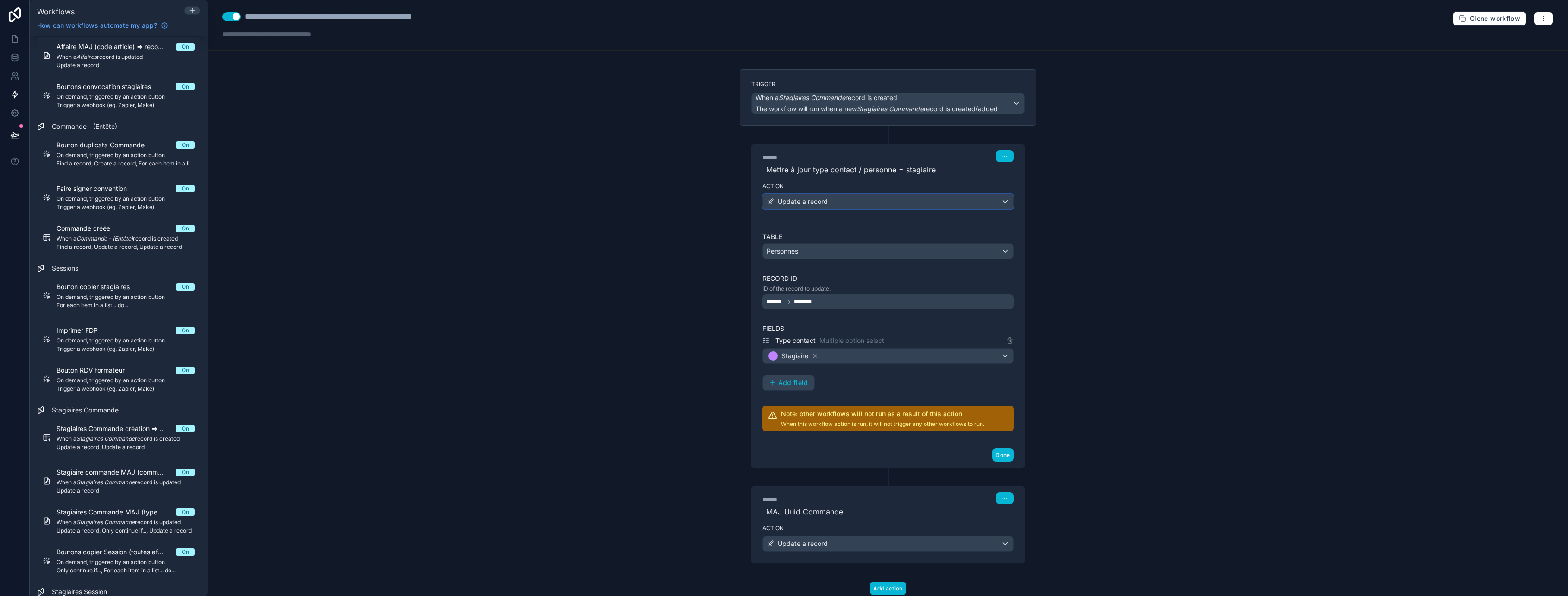
click at [906, 203] on div "Update a record" at bounding box center [888, 201] width 250 height 15
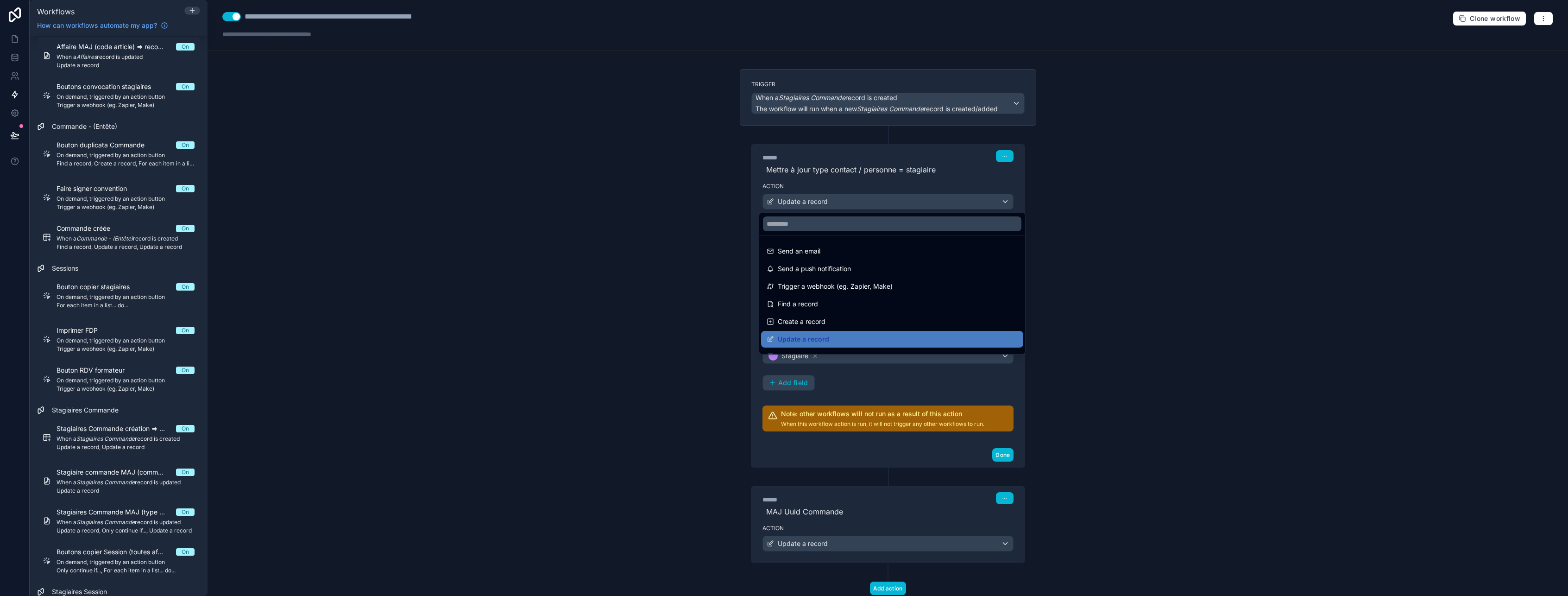
click at [906, 203] on div at bounding box center [784, 298] width 1568 height 596
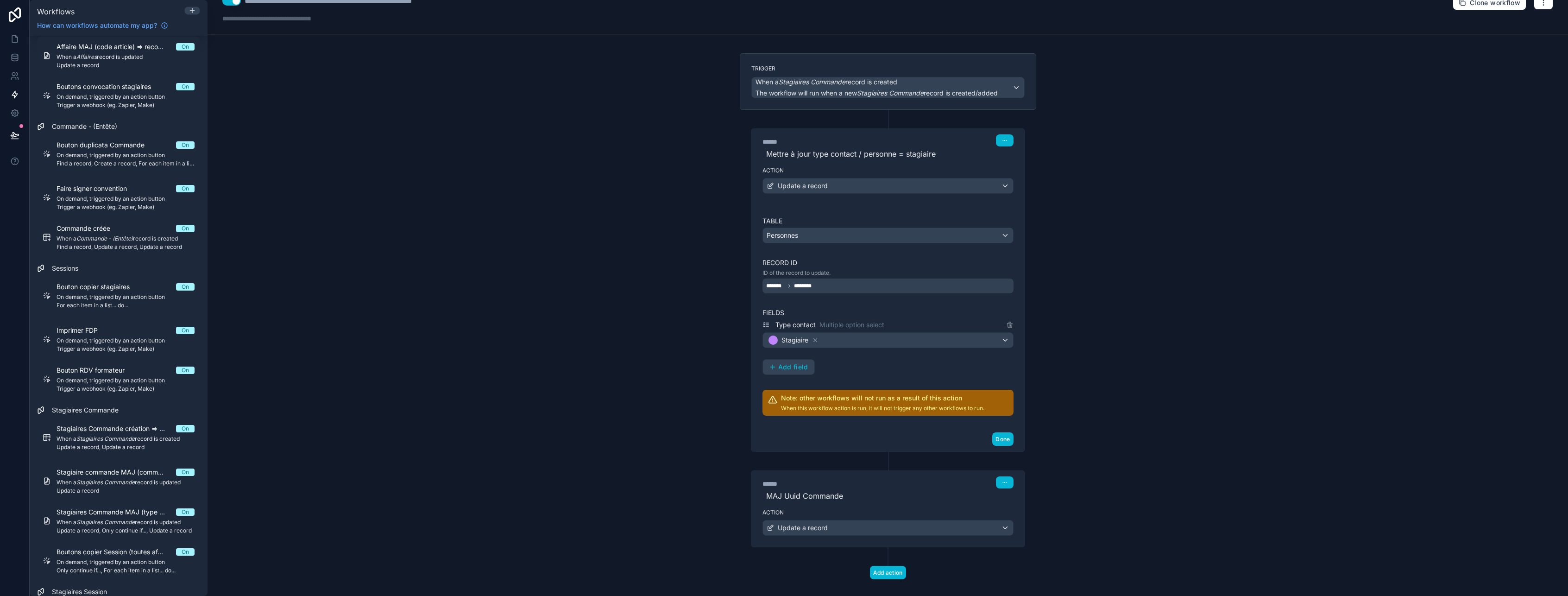
scroll to position [29, 0]
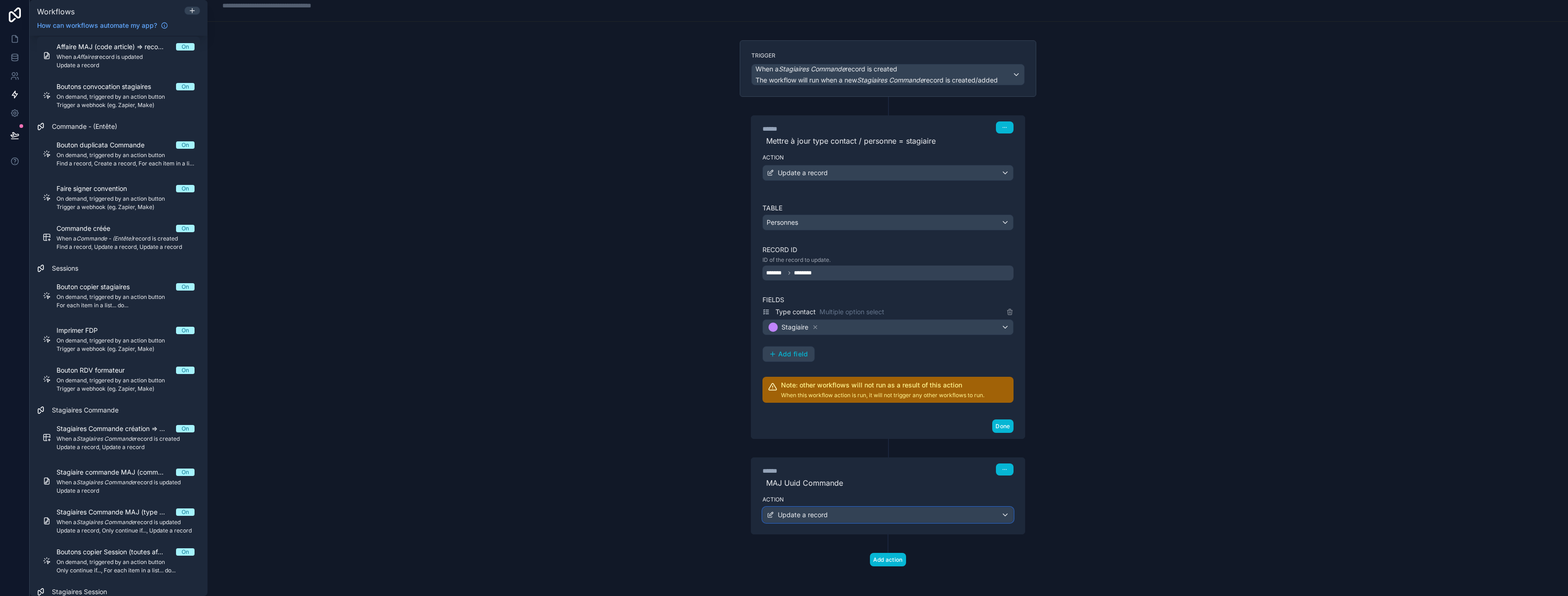
click at [893, 512] on div "Update a record" at bounding box center [888, 514] width 250 height 15
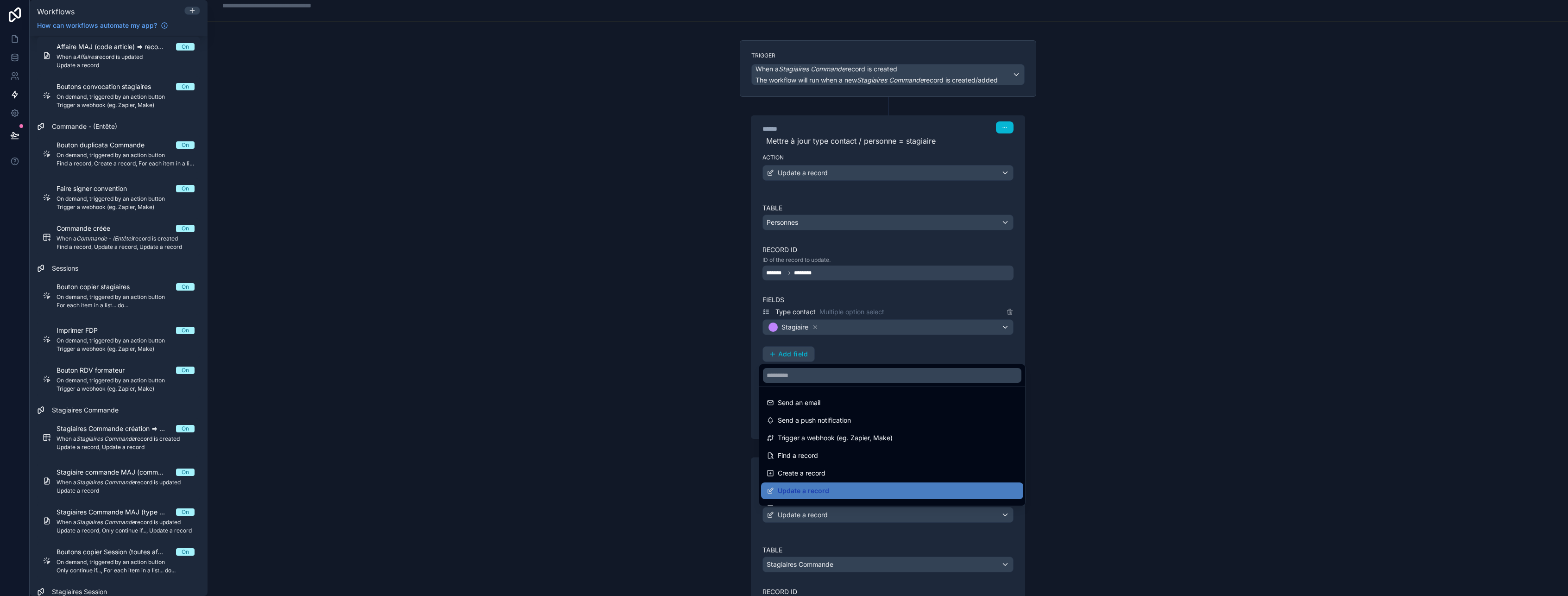
click at [893, 512] on div at bounding box center [784, 298] width 1568 height 596
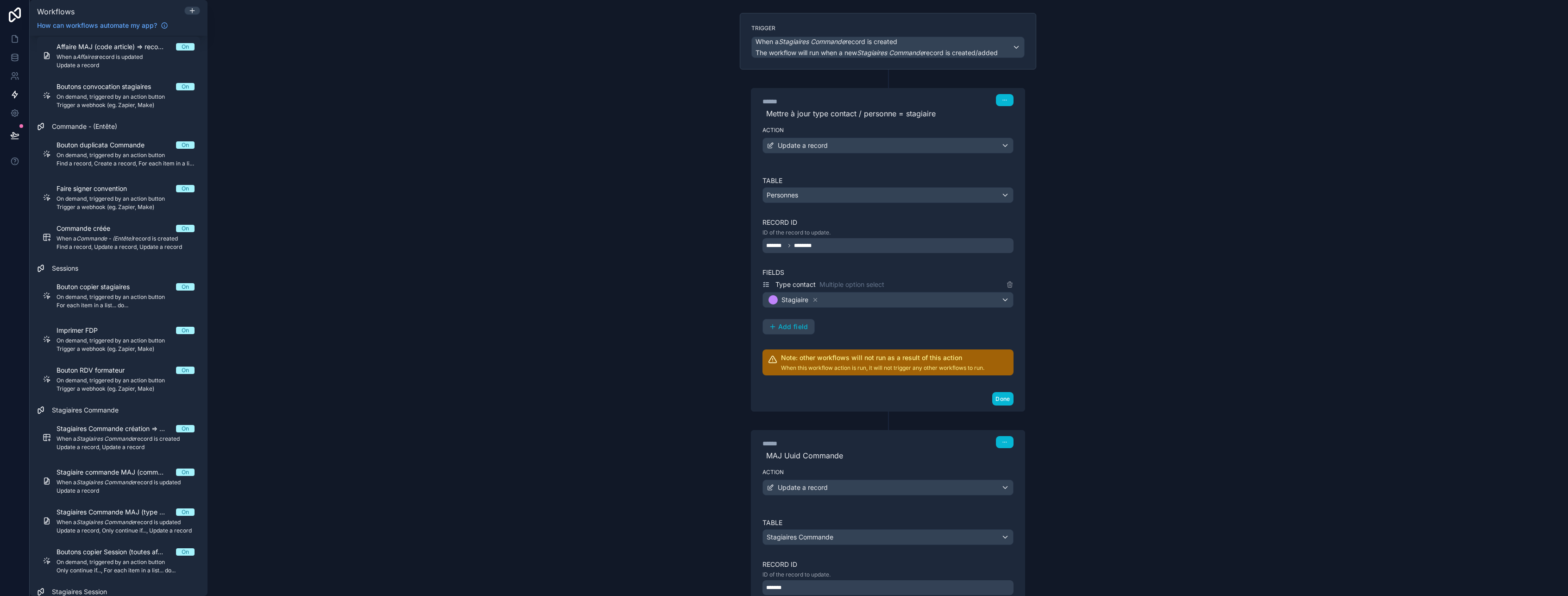
scroll to position [0, 0]
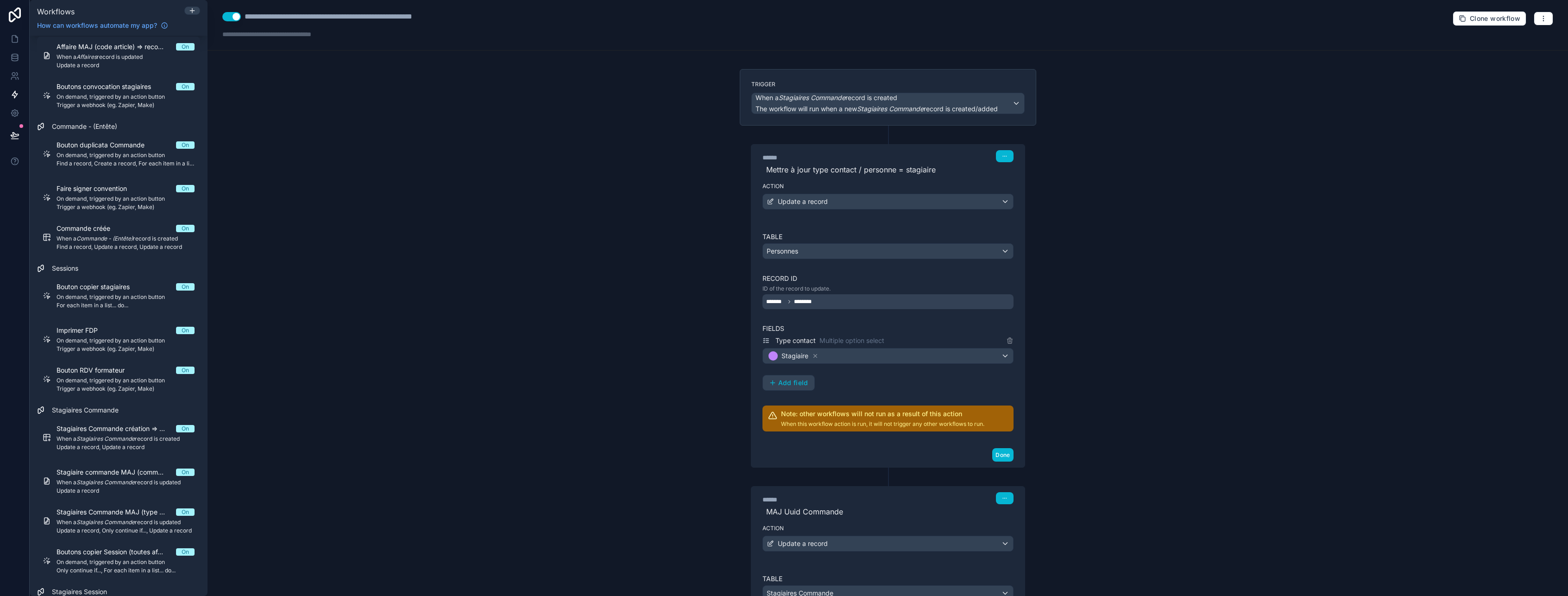
click at [486, 18] on div "**********" at bounding box center [888, 25] width 1361 height 50
click at [475, 16] on div "**********" at bounding box center [361, 17] width 234 height 11
type div "**********"
click at [1287, 134] on div "**********" at bounding box center [888, 298] width 1361 height 596
click at [1007, 455] on button "Done" at bounding box center [1003, 454] width 21 height 13
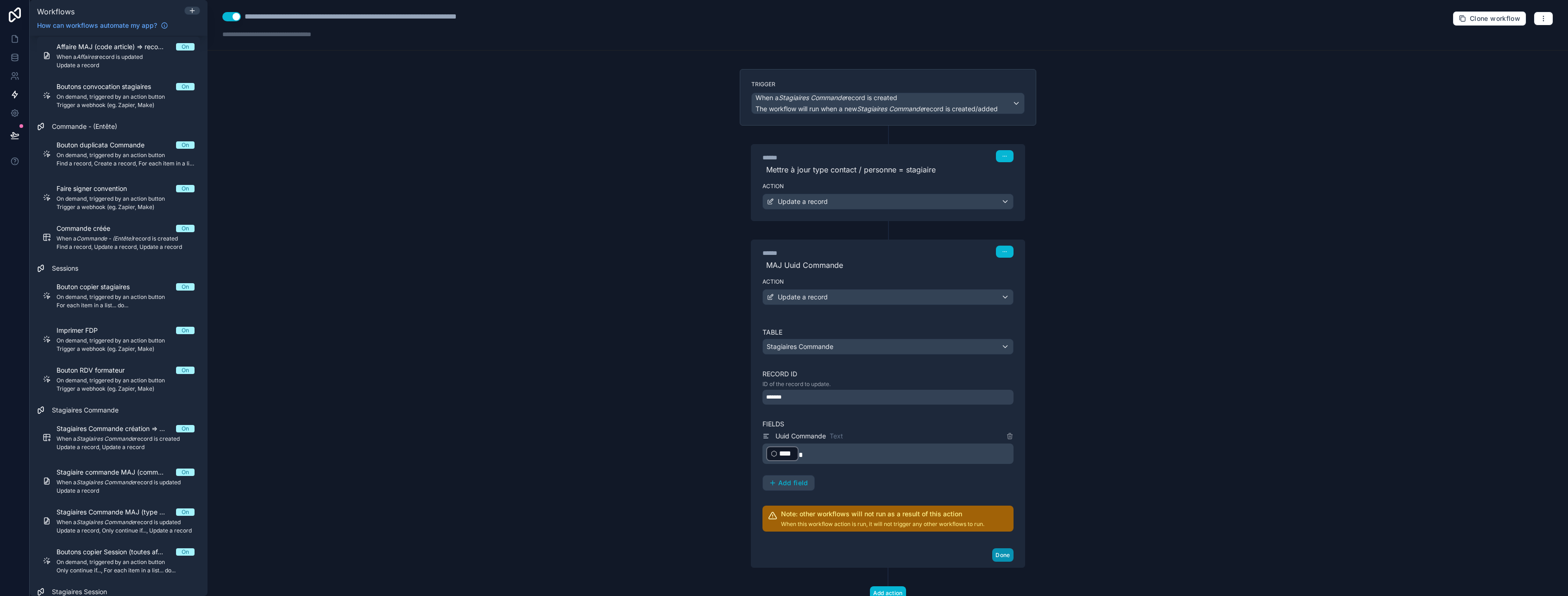
click at [997, 556] on button "Done" at bounding box center [1003, 554] width 21 height 13
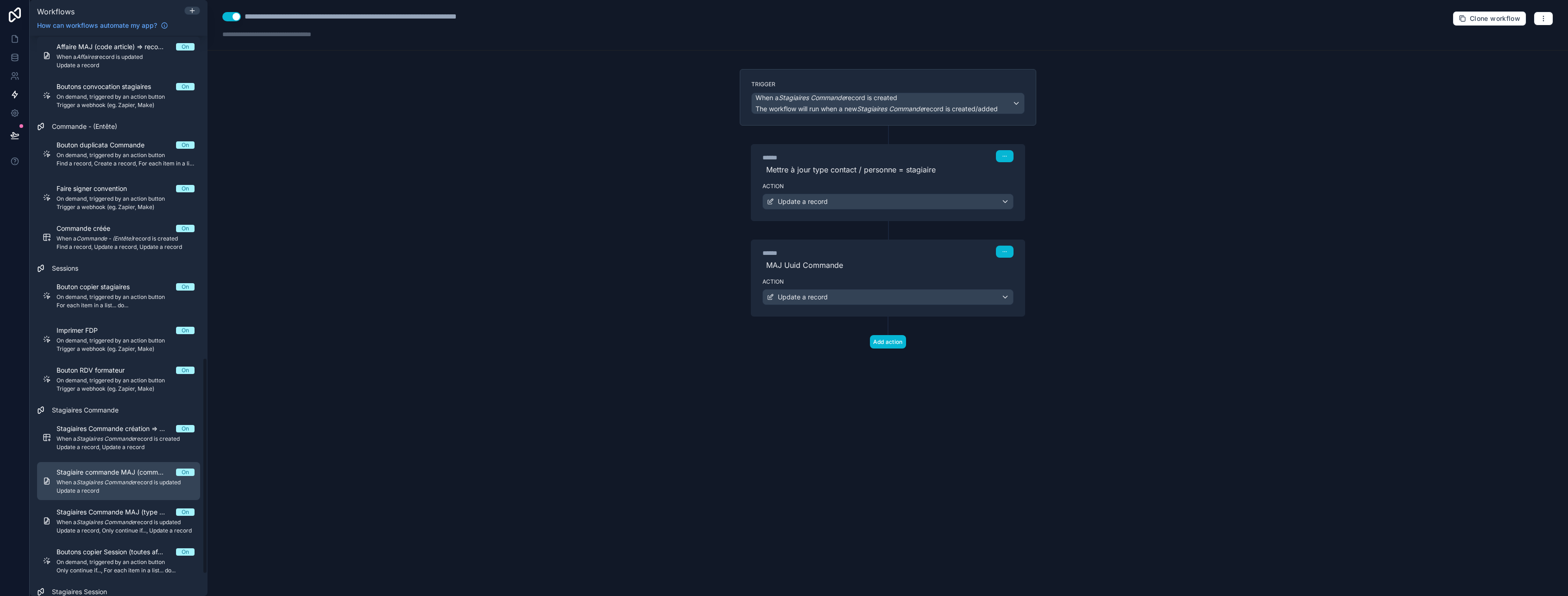
scroll to position [890, 0]
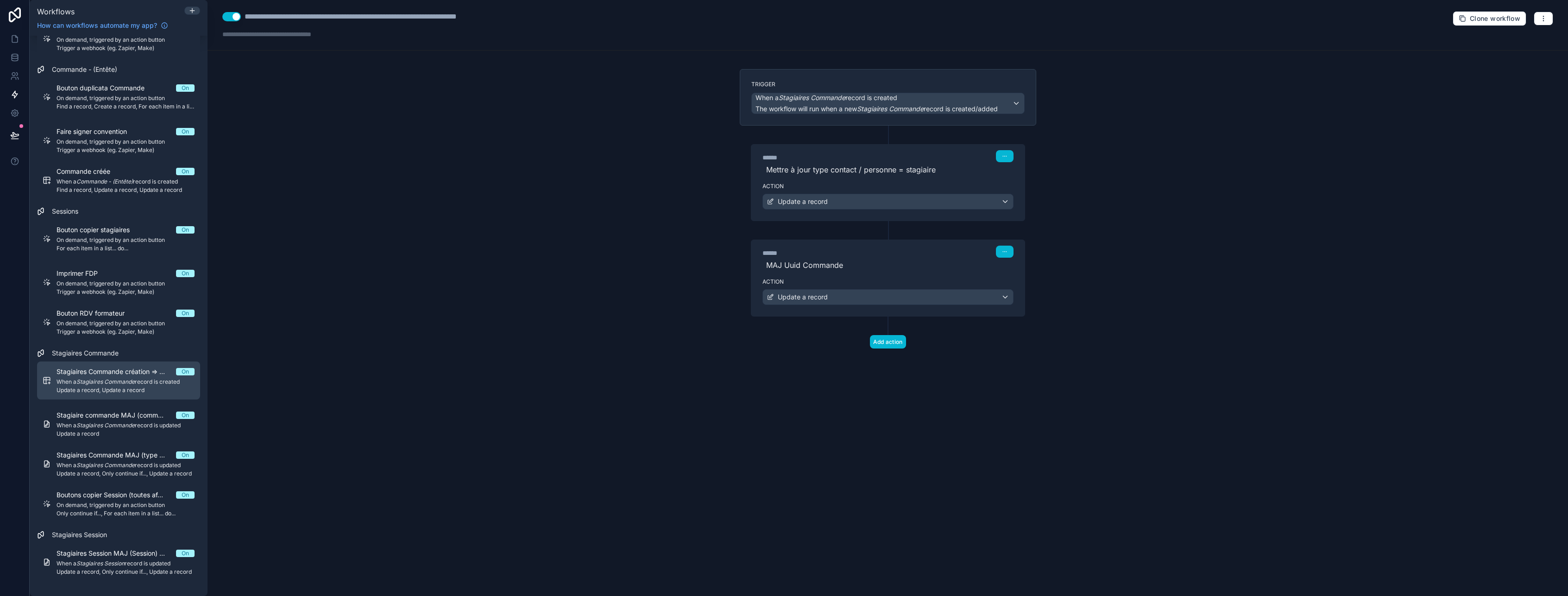
click at [114, 379] on em "Stagiaires Commande" at bounding box center [105, 382] width 58 height 7
click at [106, 418] on span "Stagiaire commande MAJ (commande) => MAJ sta_commandeUUID" at bounding box center [116, 415] width 120 height 10
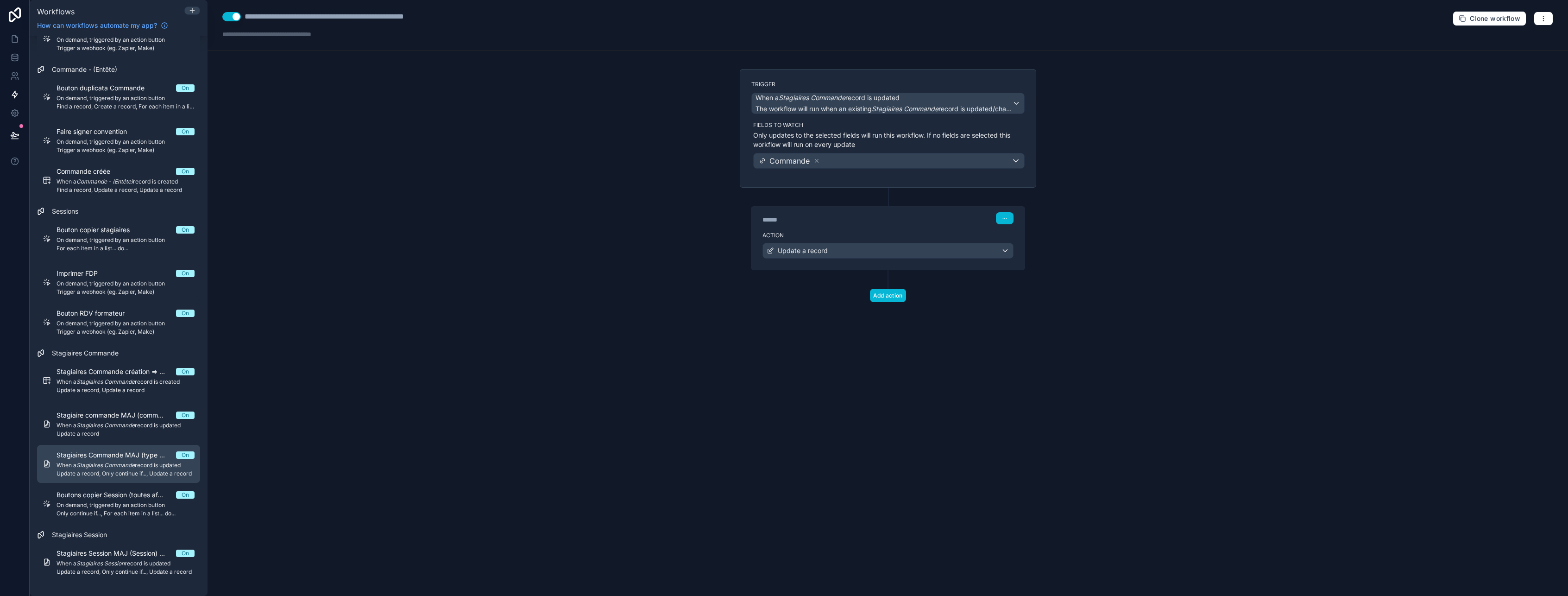
click at [110, 453] on span "Stagiaires Commande MAJ (type email) => MAJ Email stagiaire" at bounding box center [116, 454] width 120 height 10
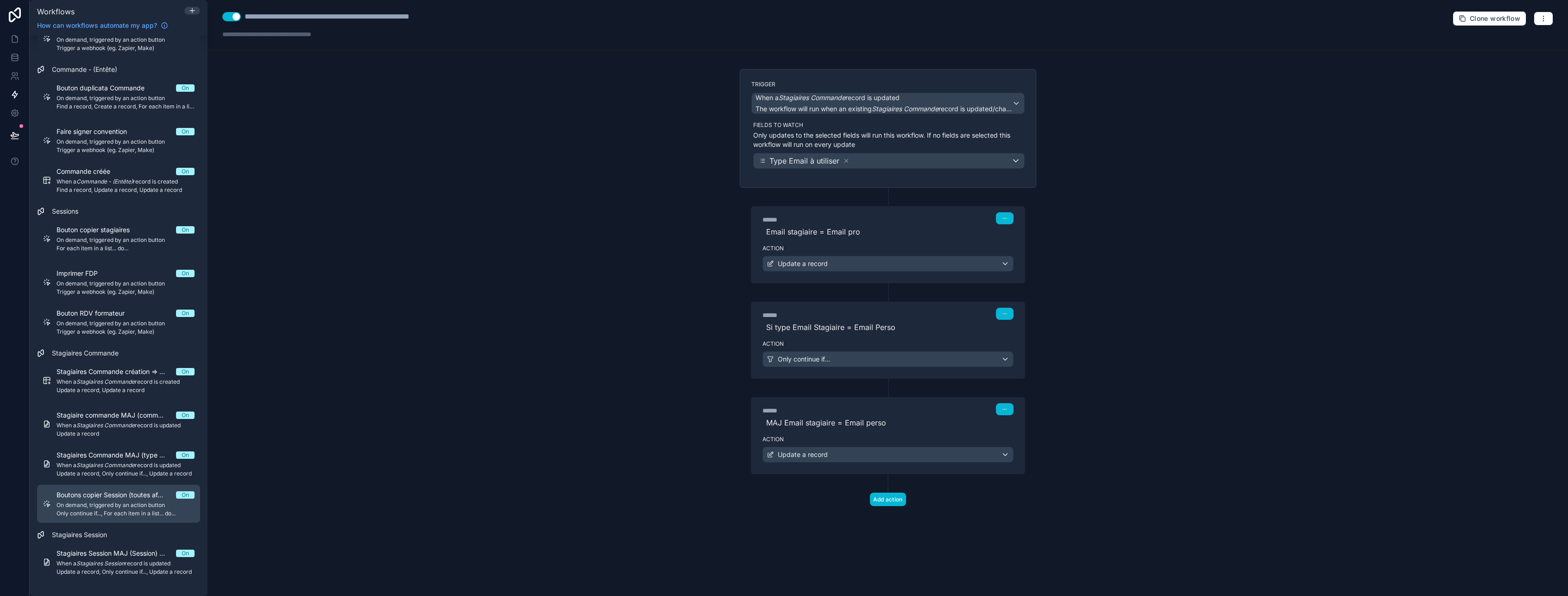
click at [118, 501] on span "On demand, triggered by an action button" at bounding box center [125, 505] width 138 height 7
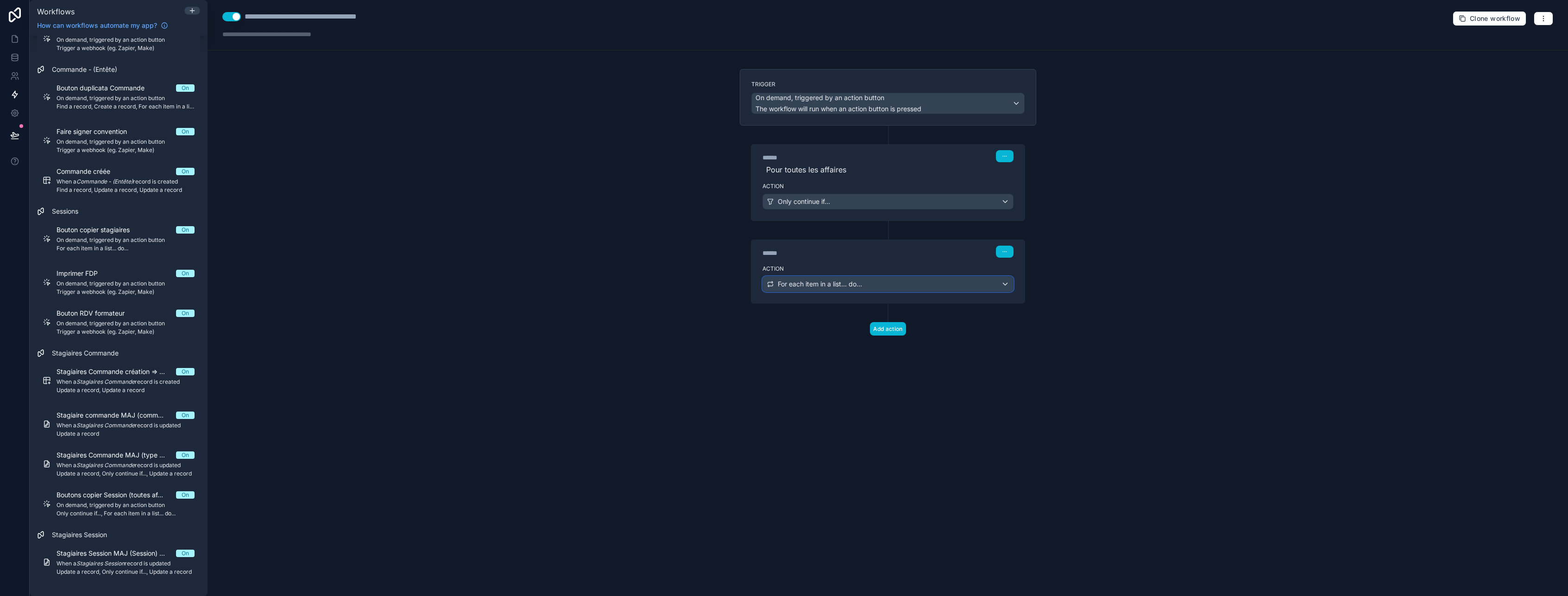
click at [845, 284] on span "For each item in a list... do..." at bounding box center [820, 284] width 84 height 10
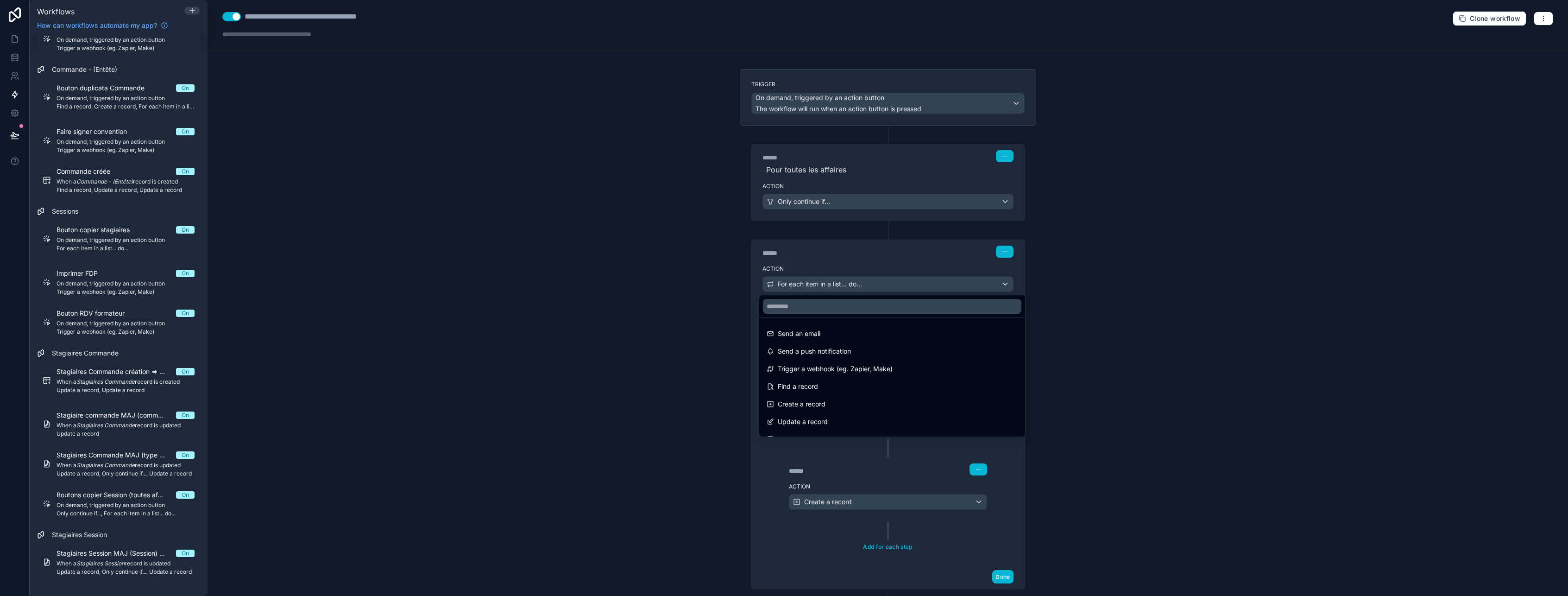
click at [845, 284] on div at bounding box center [784, 298] width 1568 height 596
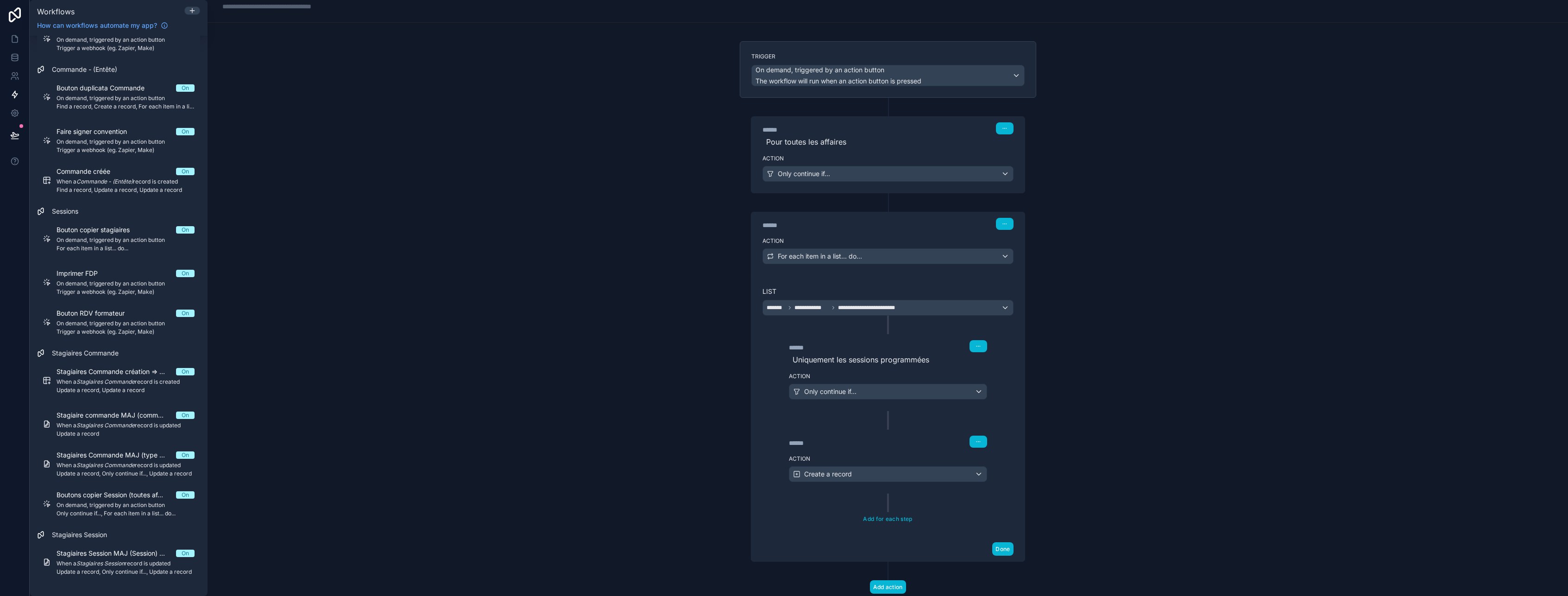
scroll to position [55, 0]
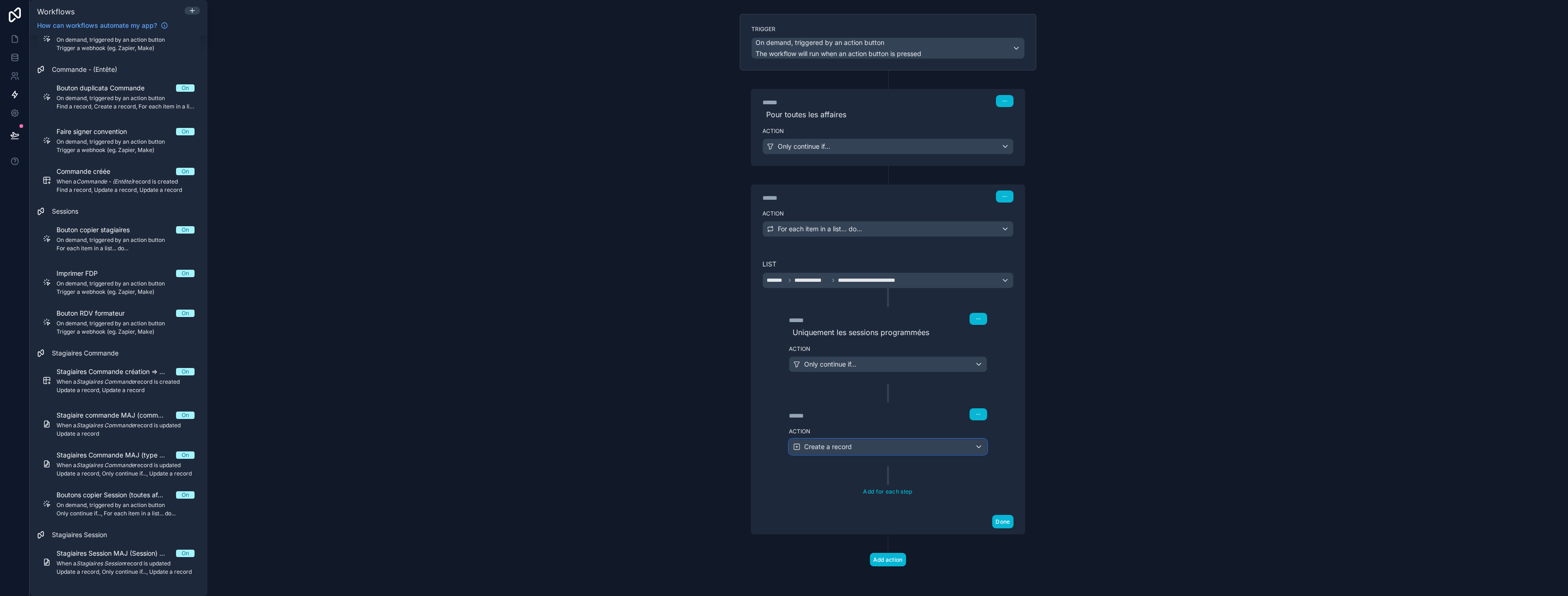
click at [831, 447] on span "Create a record" at bounding box center [828, 447] width 47 height 10
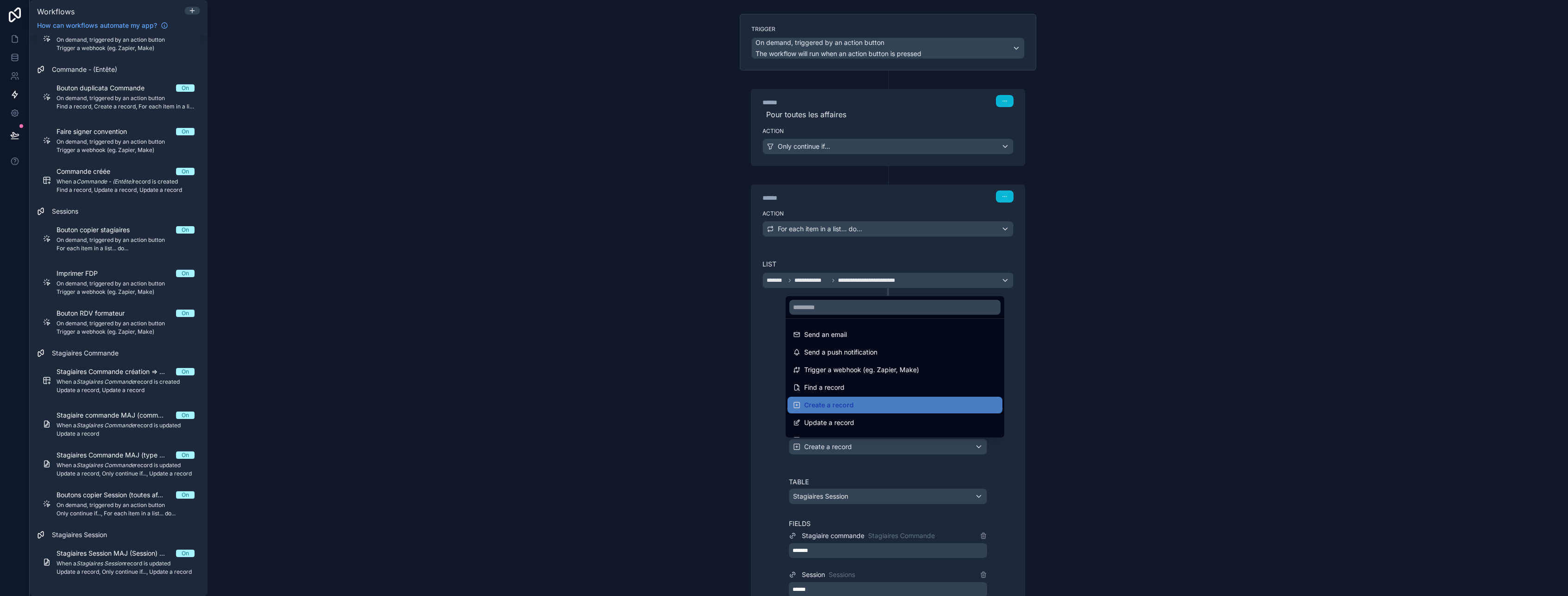
click at [831, 447] on div at bounding box center [784, 298] width 1568 height 596
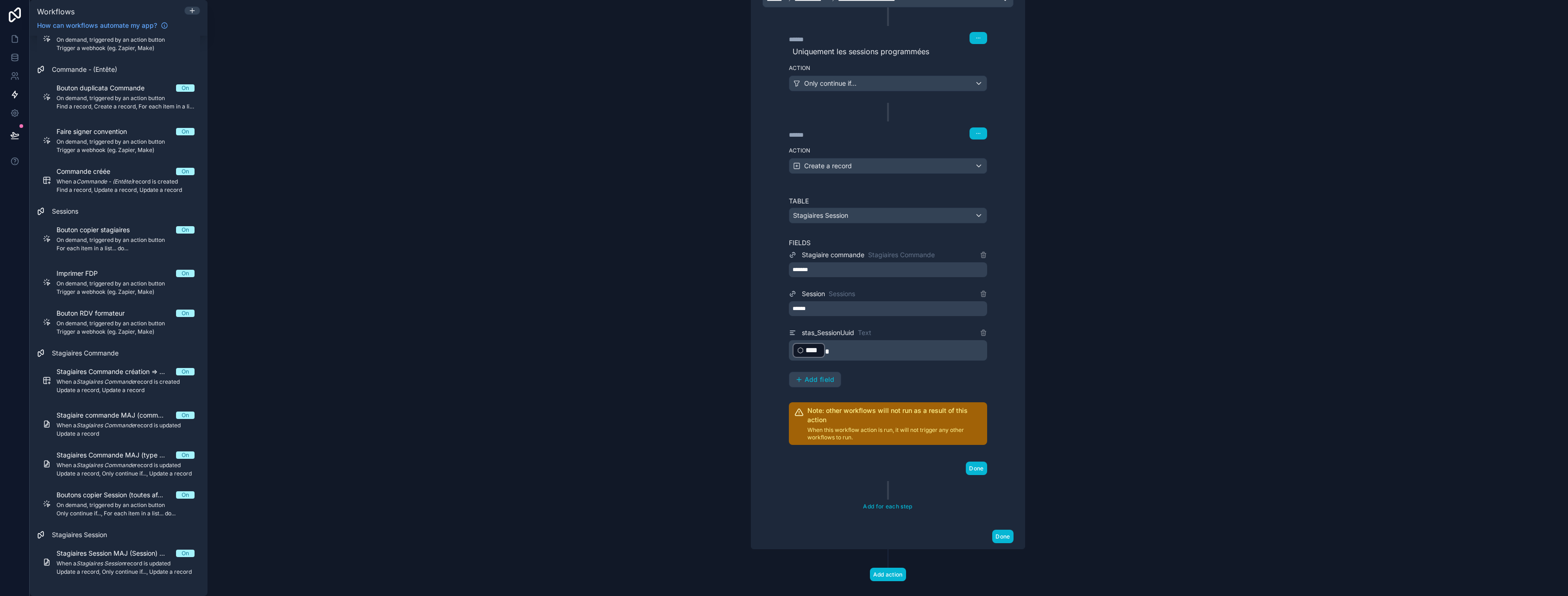
scroll to position [351, 0]
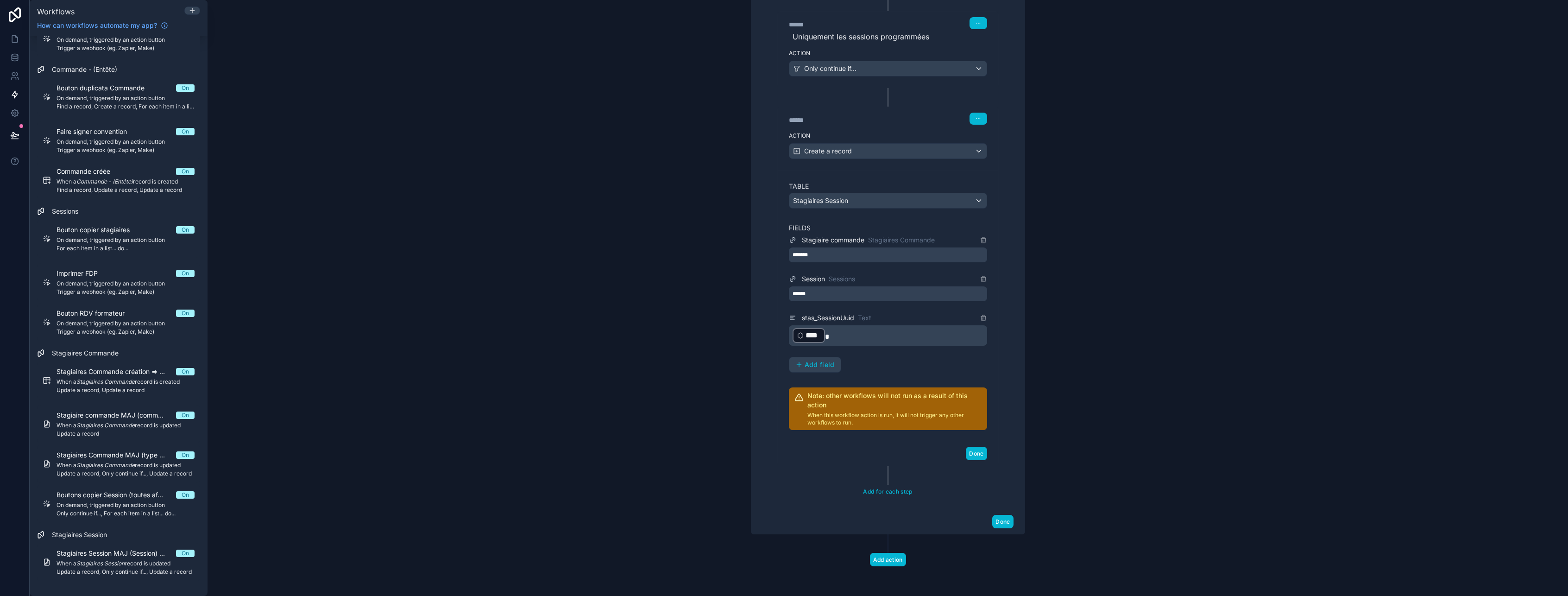
click at [1520, 84] on div "**********" at bounding box center [888, 298] width 1361 height 596
click at [12, 57] on icon at bounding box center [15, 57] width 10 height 10
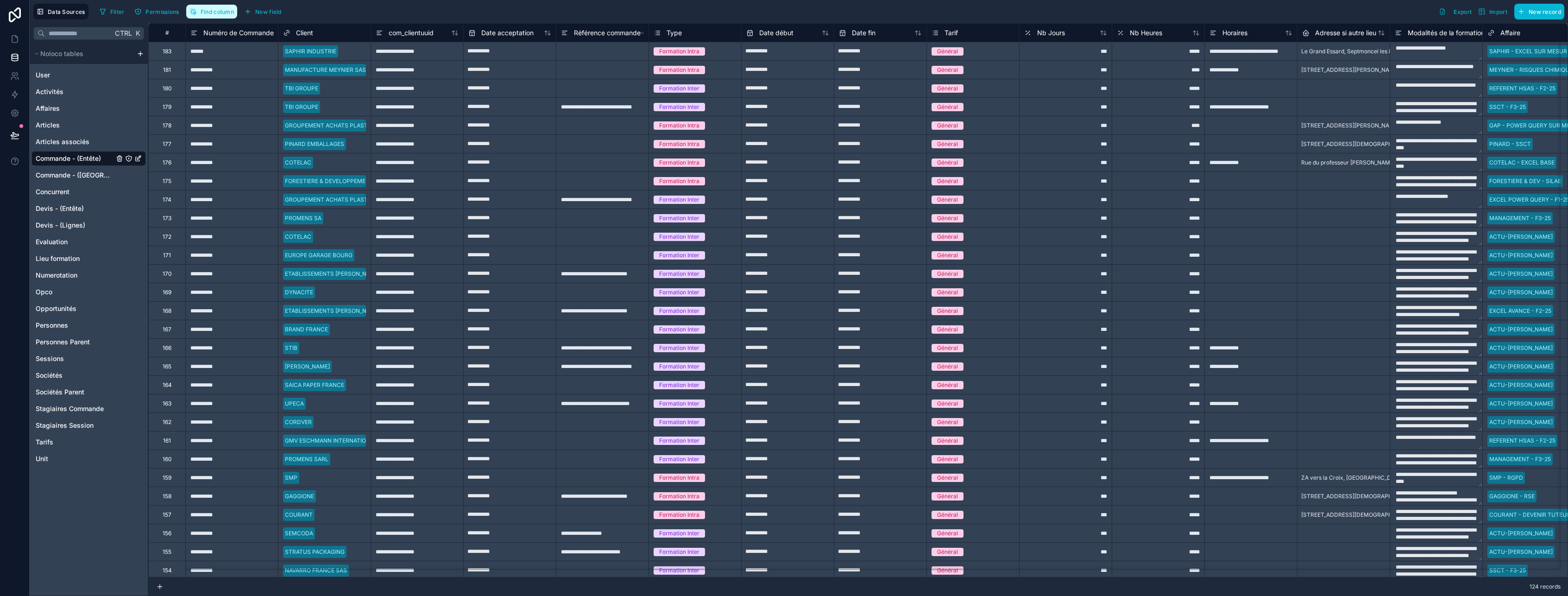
click at [211, 15] on button "Find column" at bounding box center [212, 11] width 51 height 14
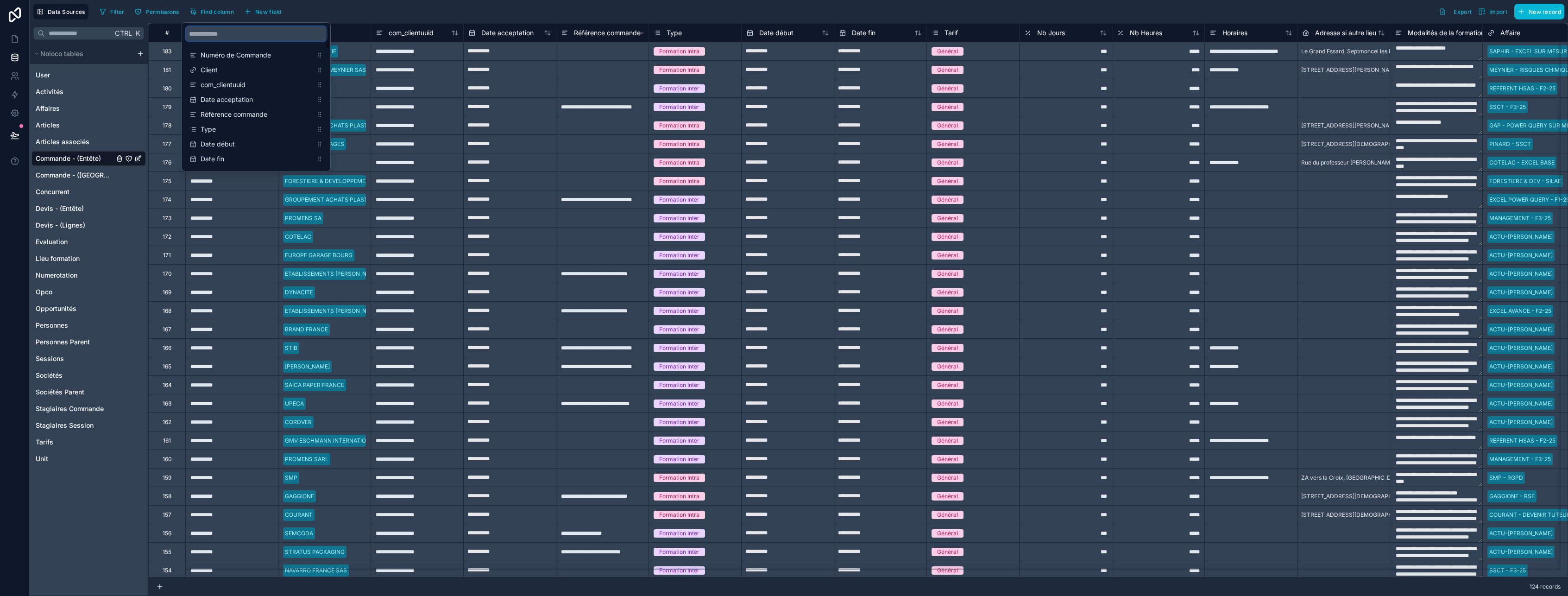
click at [217, 37] on input "scrollable content" at bounding box center [256, 33] width 141 height 15
type input "****"
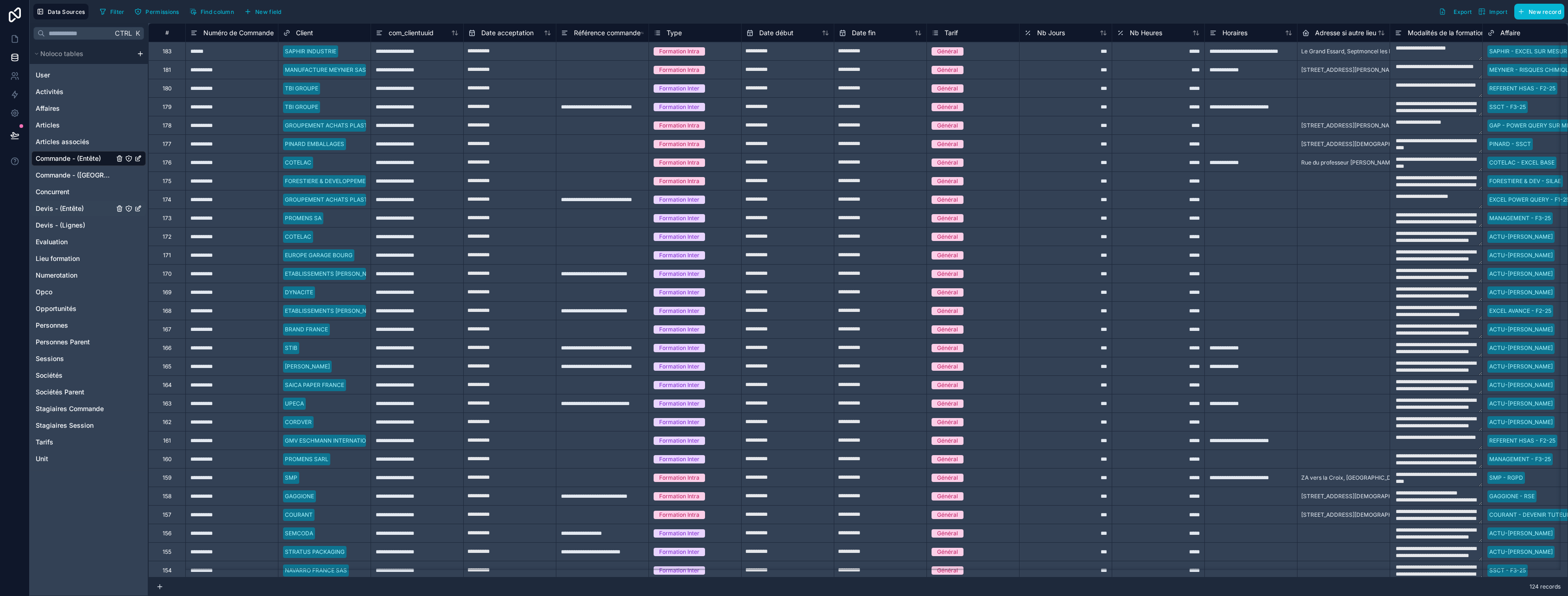
click at [57, 212] on span "Devis - (Entête)" at bounding box center [60, 208] width 48 height 10
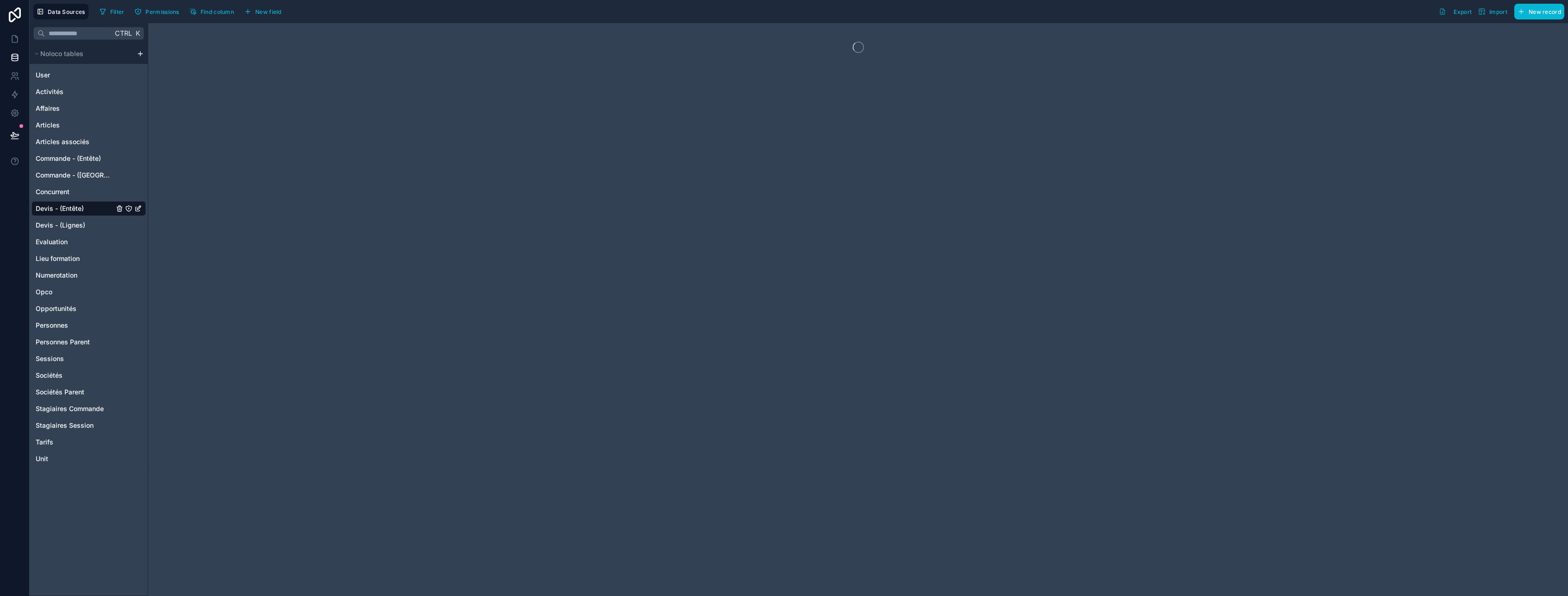
click at [56, 210] on span "Devis - (Entête)" at bounding box center [60, 208] width 48 height 10
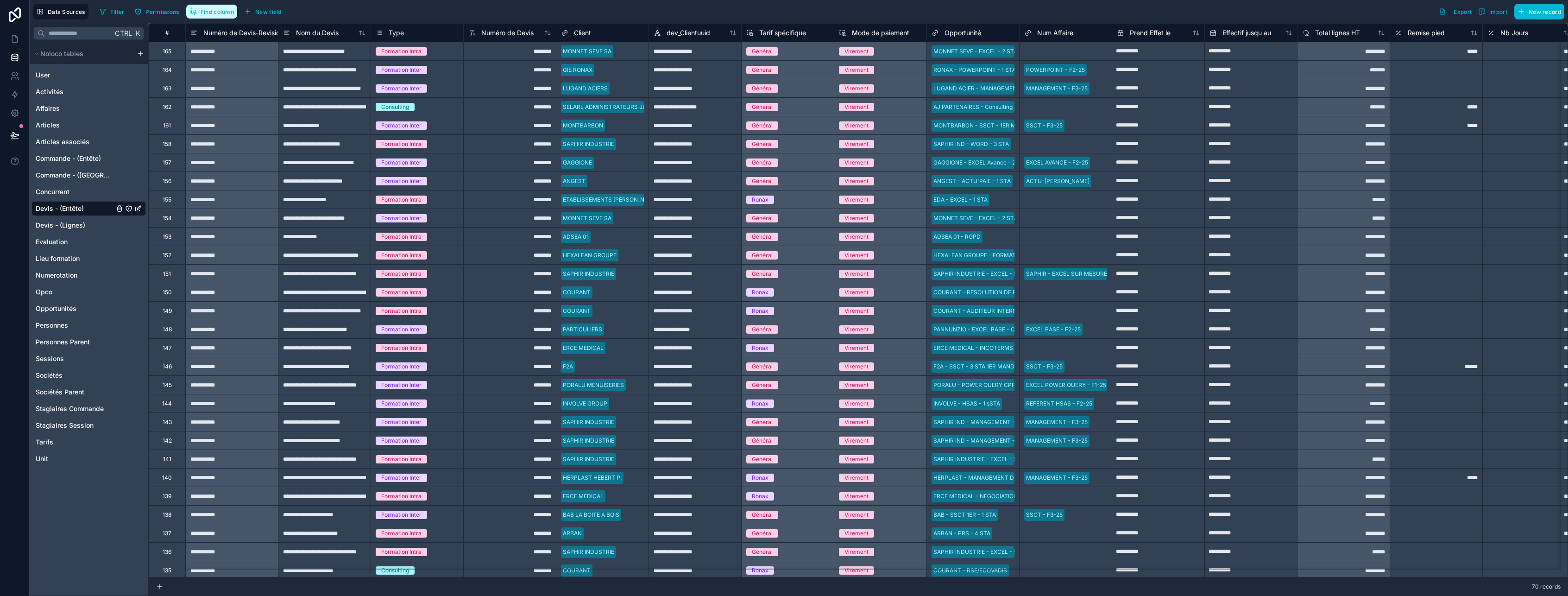
click at [221, 17] on button "Find column" at bounding box center [212, 11] width 51 height 14
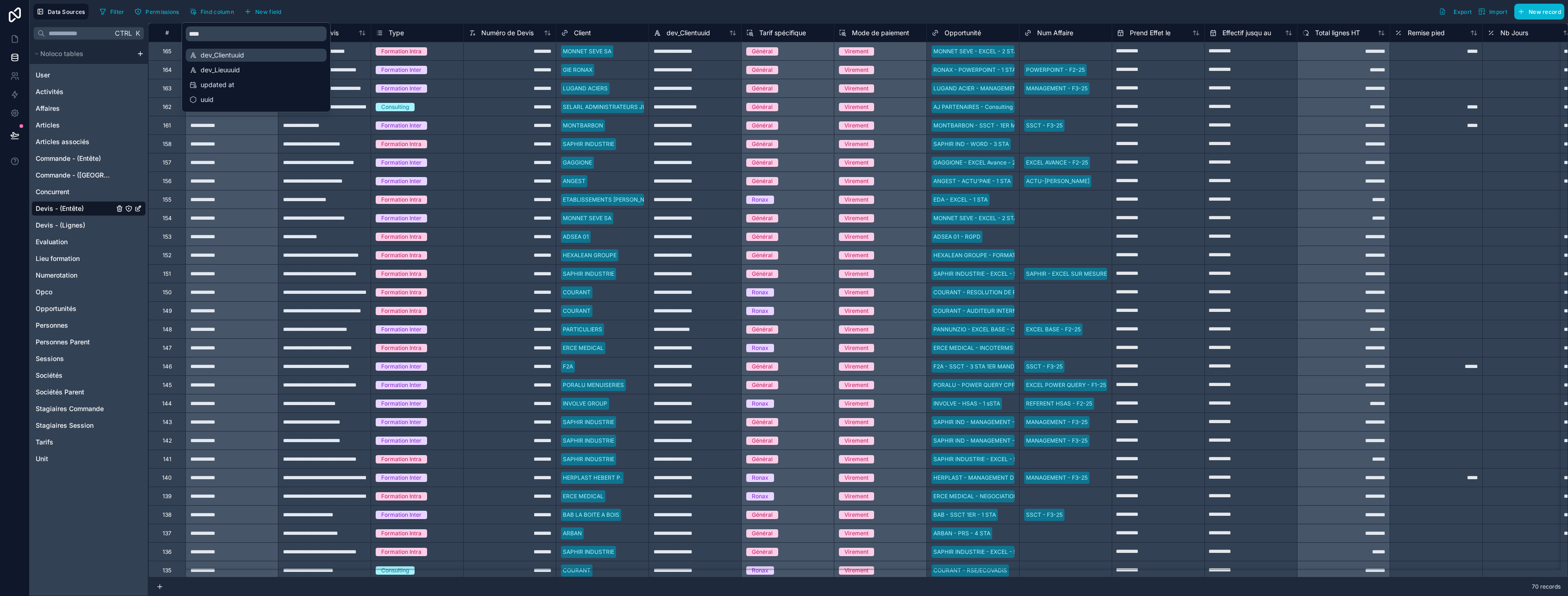
click at [230, 53] on span "dev_Clientuuid" at bounding box center [257, 55] width 113 height 10
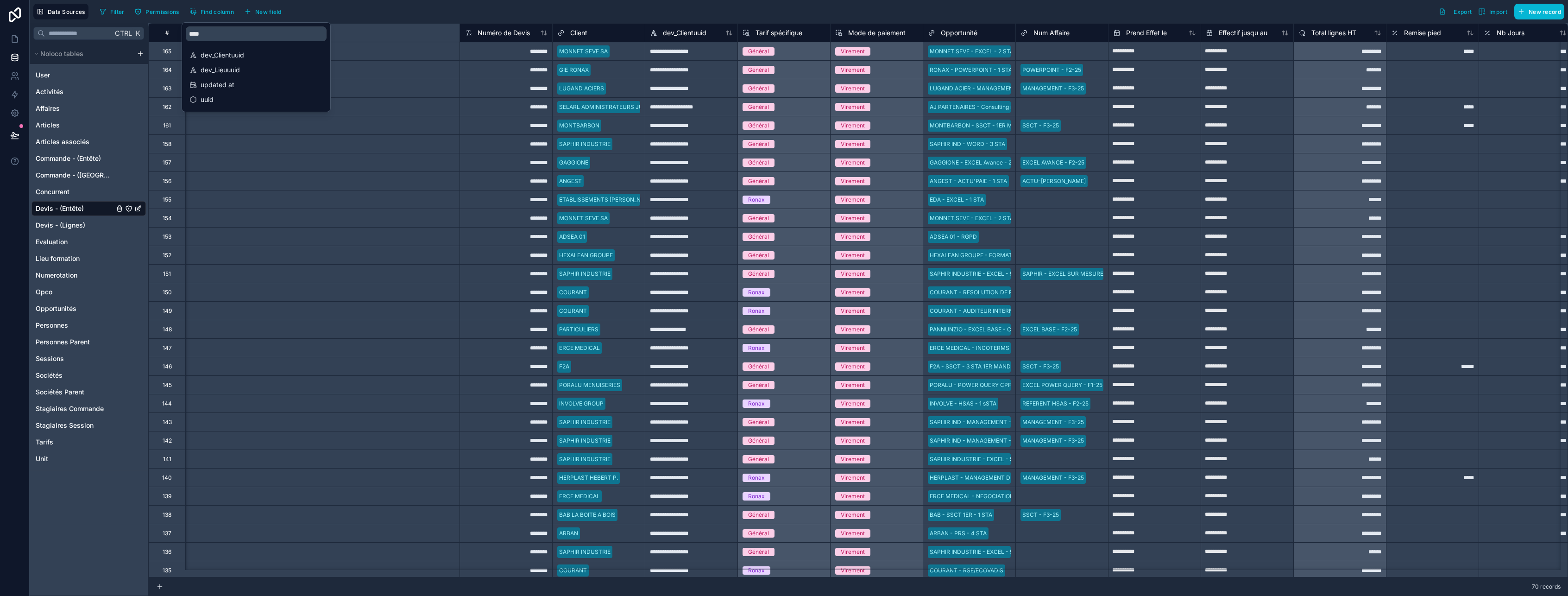
scroll to position [0, 463]
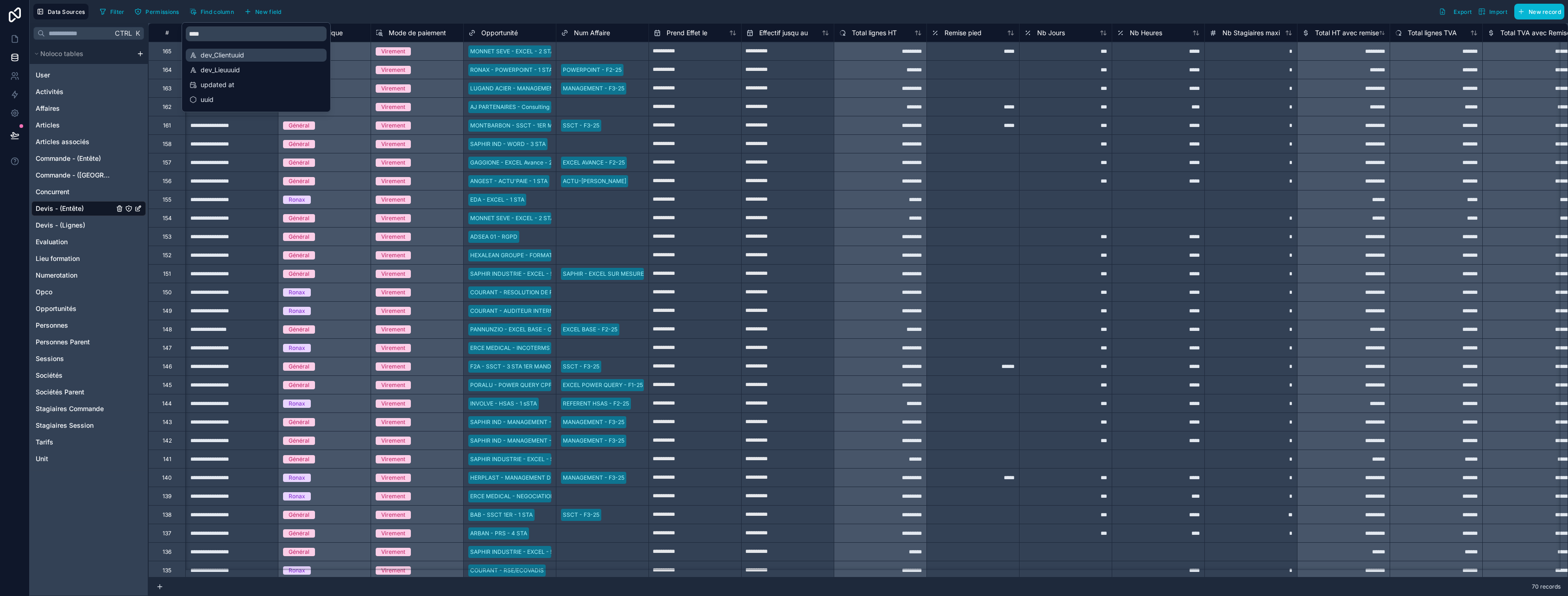
click at [229, 55] on span "dev_Clientuuid" at bounding box center [257, 55] width 113 height 10
click at [385, 16] on div "Filter Permissions Find column New field Export Import New record" at bounding box center [830, 11] width 1469 height 16
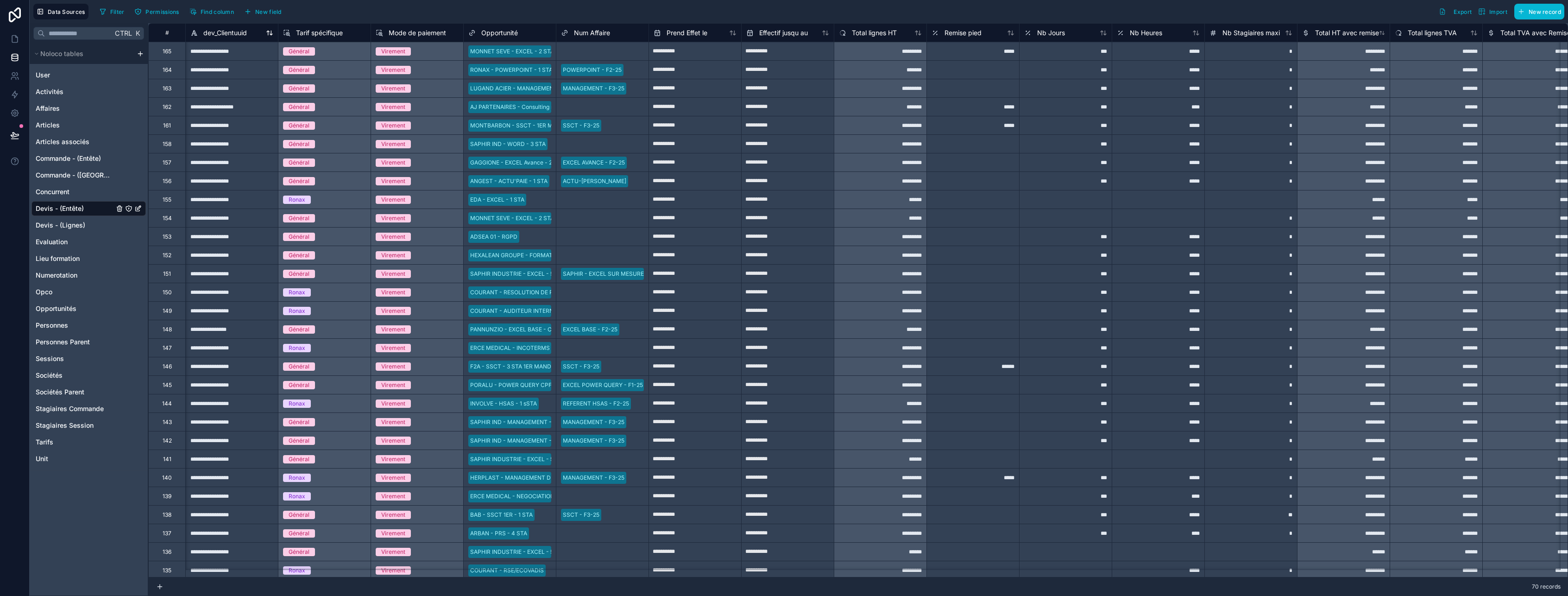
click at [221, 37] on span "dev_Clientuuid" at bounding box center [225, 33] width 44 height 10
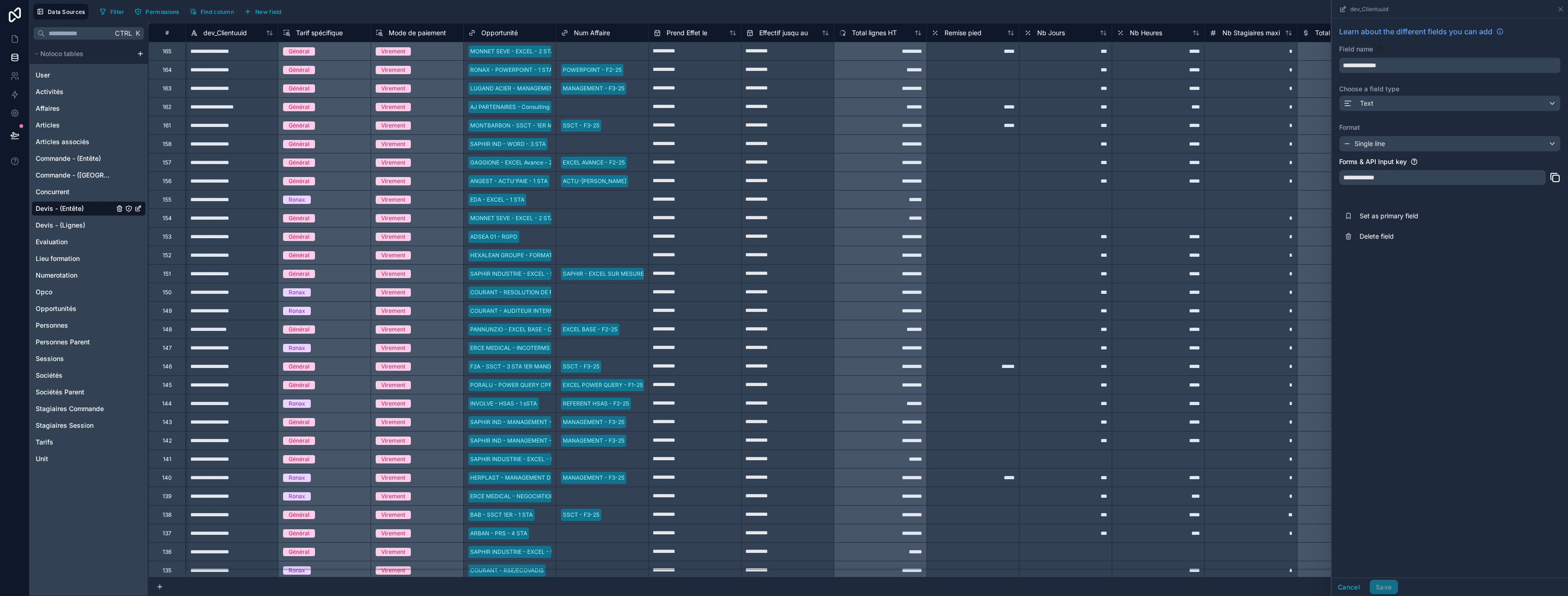
drag, startPoint x: 1396, startPoint y: 62, endPoint x: 1311, endPoint y: 62, distance: 85.0
click at [1311, 62] on div "**********" at bounding box center [858, 309] width 1419 height 572
click at [1388, 236] on span "Delete field" at bounding box center [1426, 236] width 134 height 10
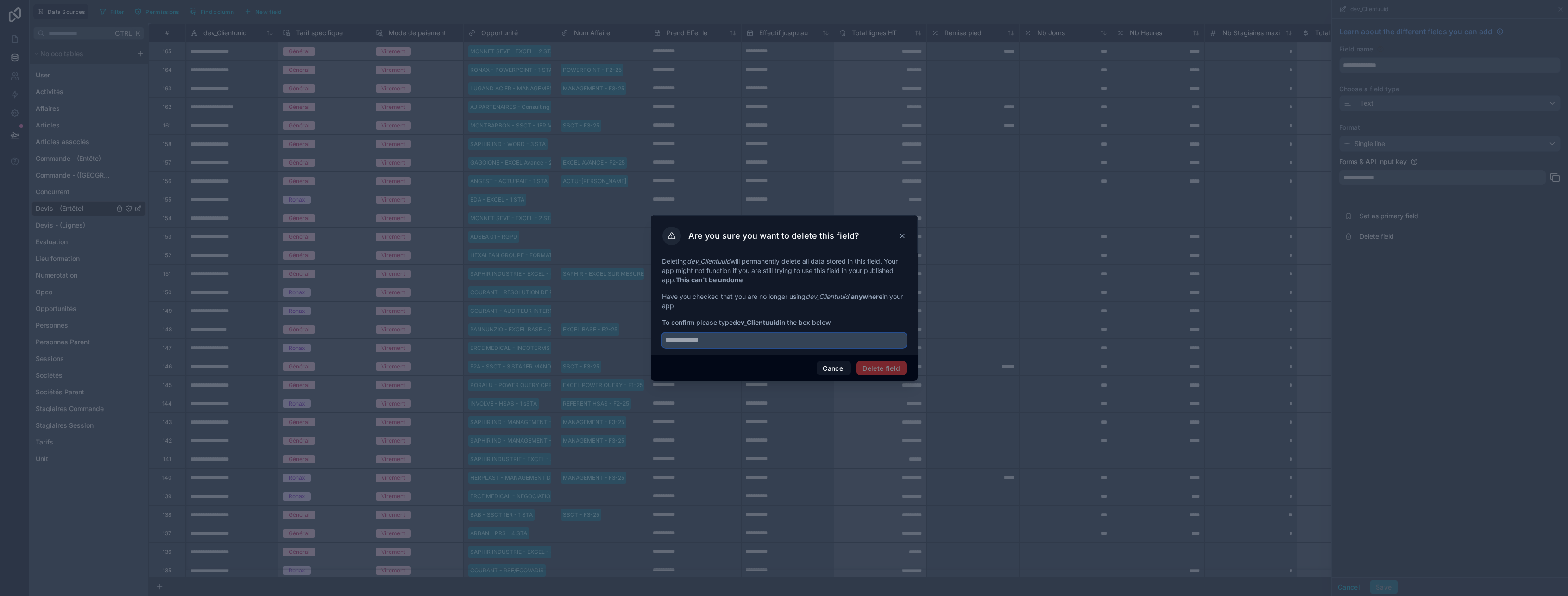
click at [724, 339] on input "text" at bounding box center [784, 339] width 244 height 15
paste input "**********"
type input "**********"
click at [889, 368] on button "Delete field" at bounding box center [881, 368] width 49 height 15
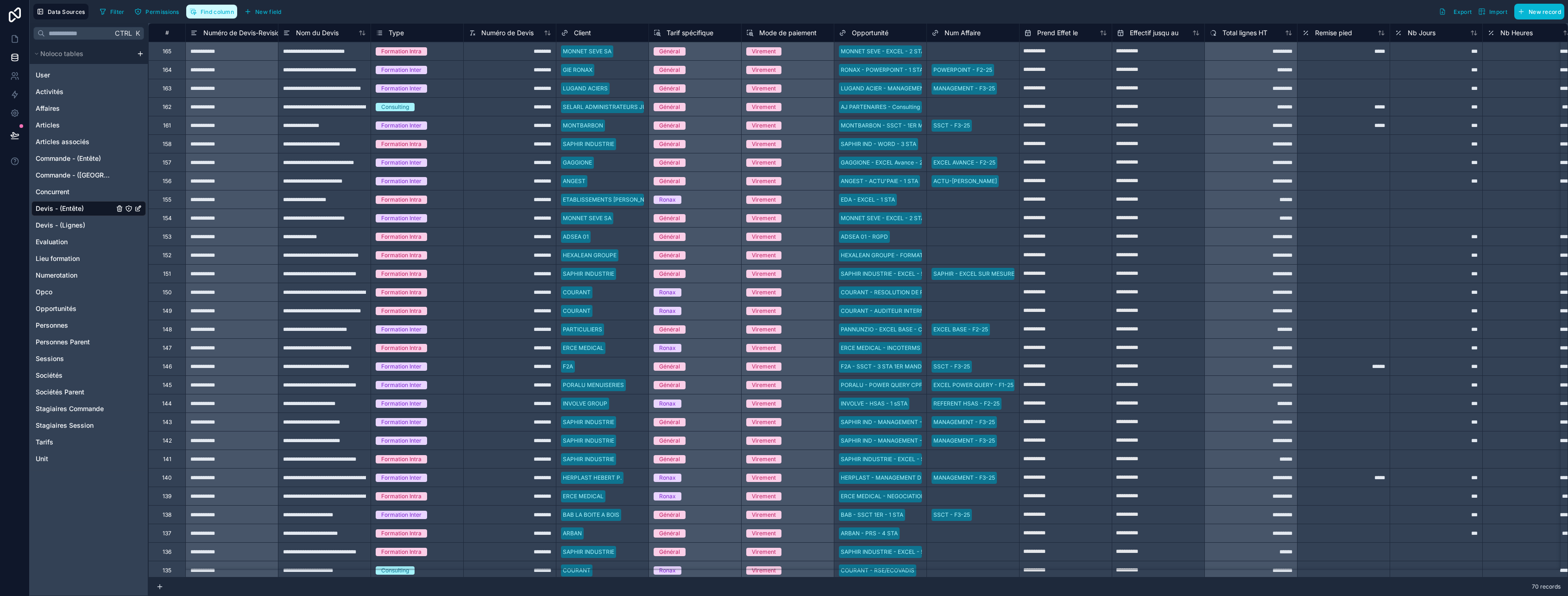
click at [219, 15] on span "Find column" at bounding box center [217, 11] width 33 height 7
click at [235, 59] on span "dev_Lieuuuid" at bounding box center [257, 55] width 113 height 10
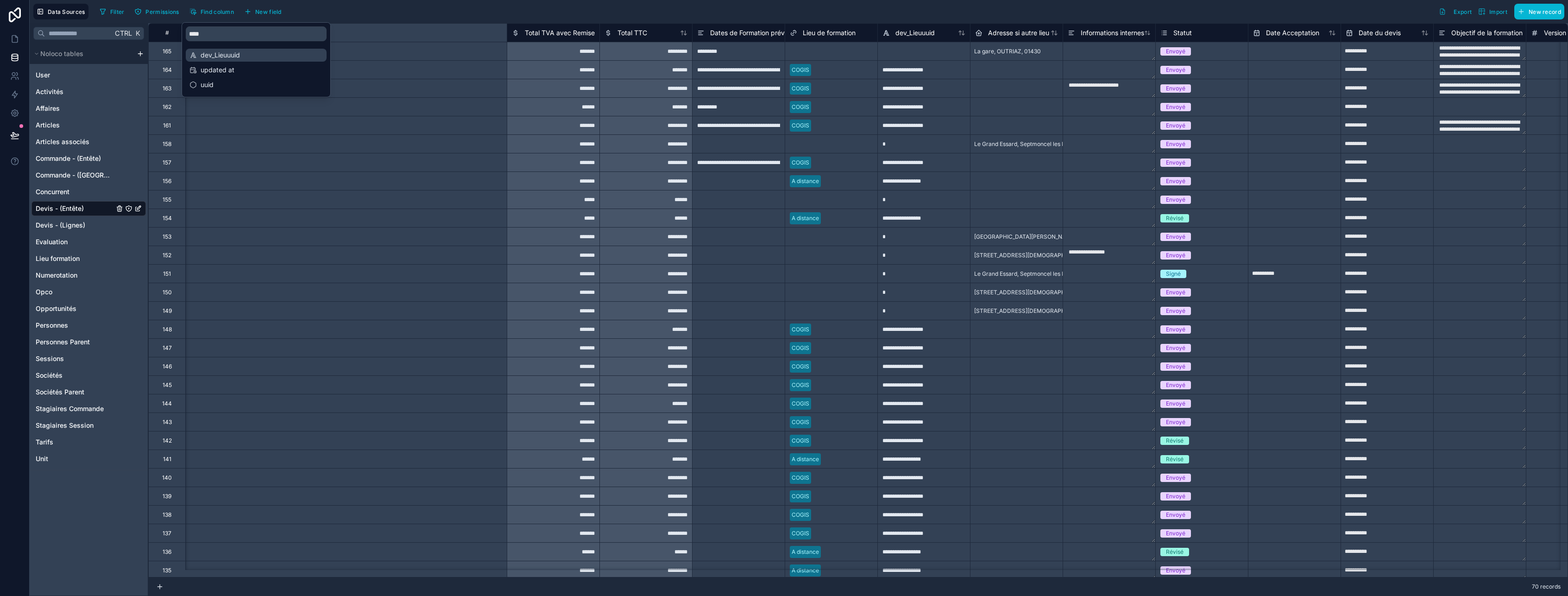
scroll to position [0, 2038]
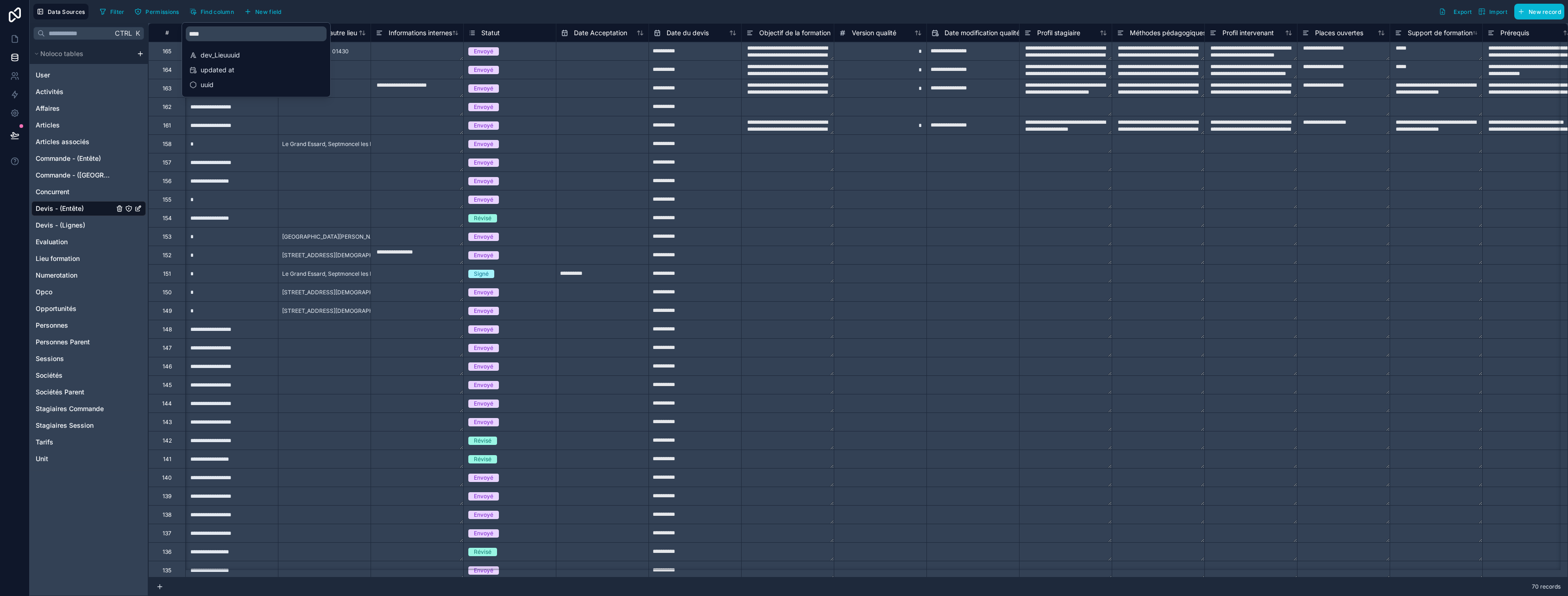
click at [376, 17] on div "Filter Permissions Find column New field Export Import New record" at bounding box center [830, 11] width 1469 height 16
click at [227, 32] on span "dev_Lieuuuid" at bounding box center [222, 33] width 40 height 10
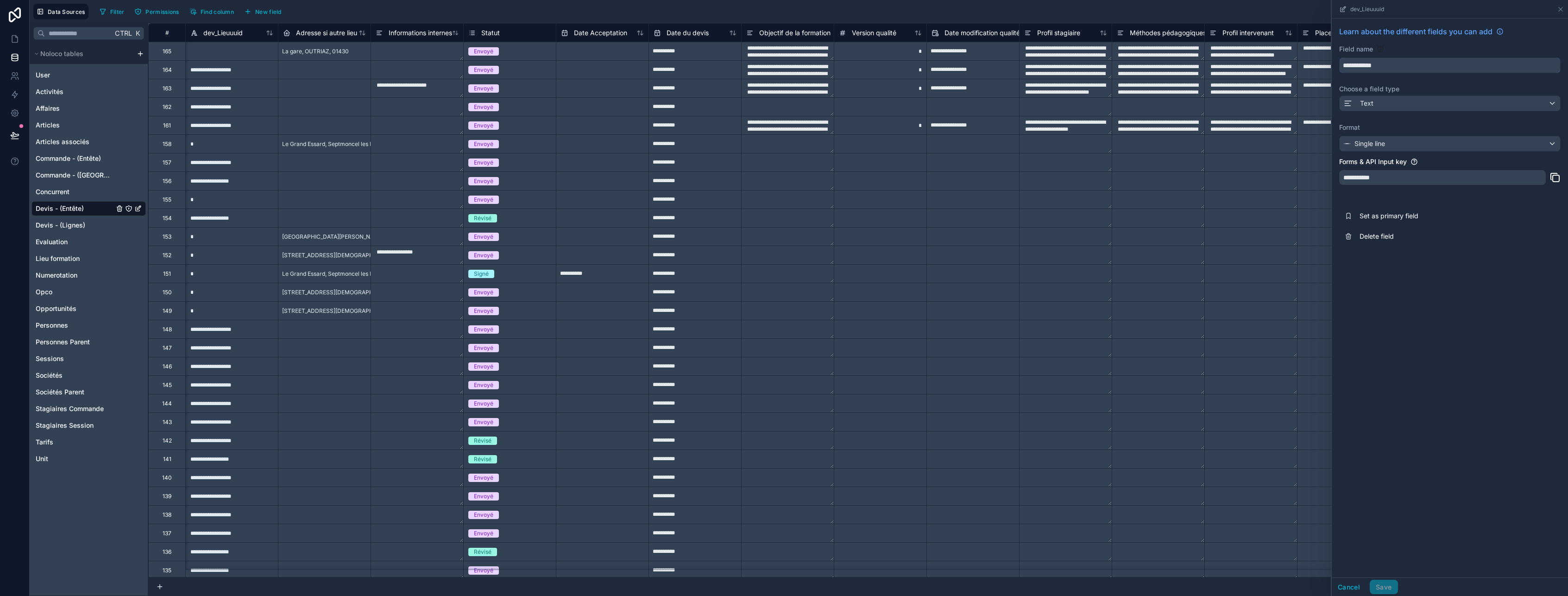
drag, startPoint x: 1397, startPoint y: 64, endPoint x: 1336, endPoint y: 62, distance: 61.0
click at [1336, 62] on div "**********" at bounding box center [1449, 136] width 236 height 236
click at [1385, 235] on span "Delete field" at bounding box center [1426, 236] width 134 height 10
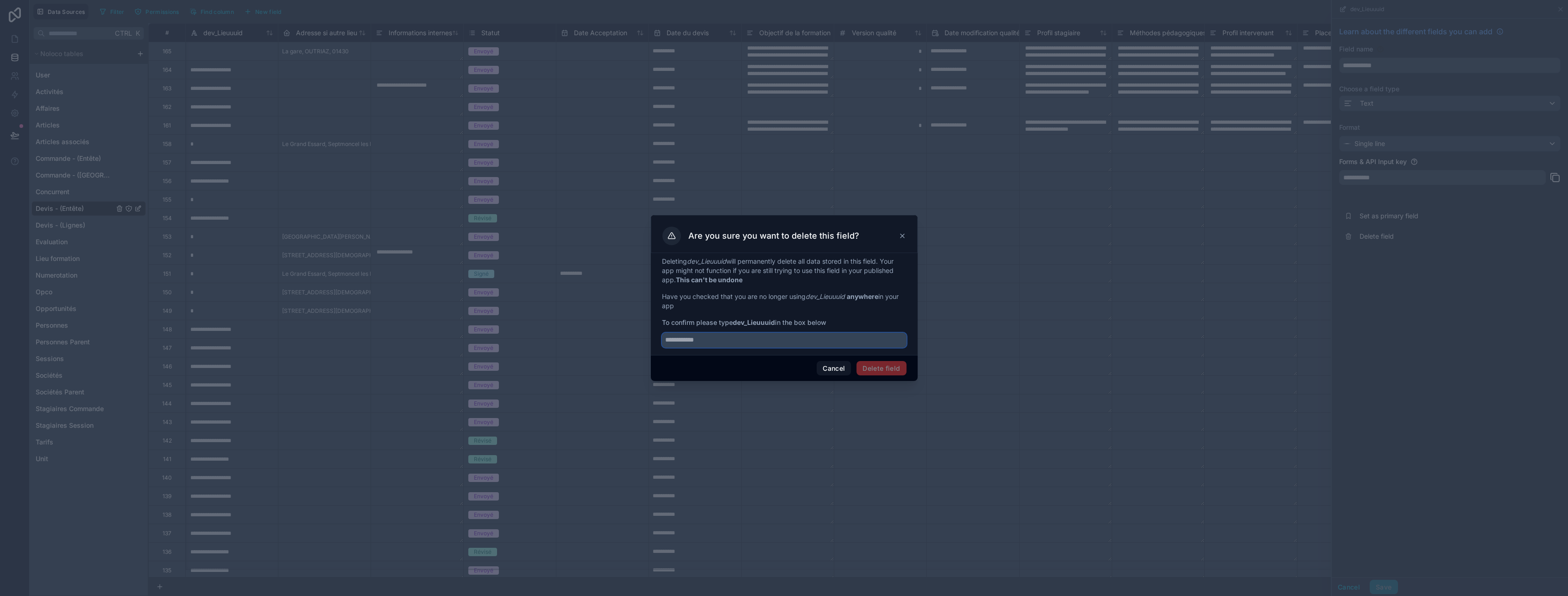
click at [749, 344] on input "text" at bounding box center [784, 339] width 244 height 15
paste input "**********"
type input "**********"
click at [879, 367] on button "Delete field" at bounding box center [881, 368] width 49 height 15
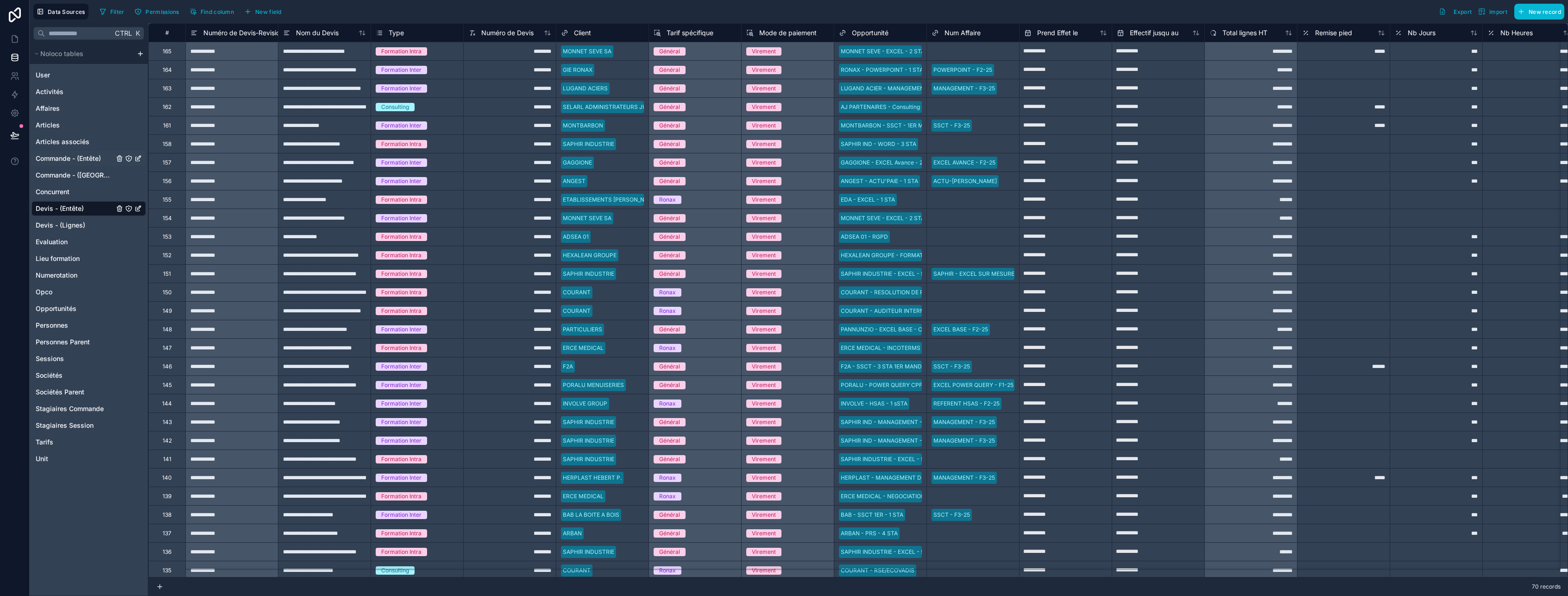
click at [66, 156] on span "Commande - (Entête)" at bounding box center [69, 158] width 65 height 10
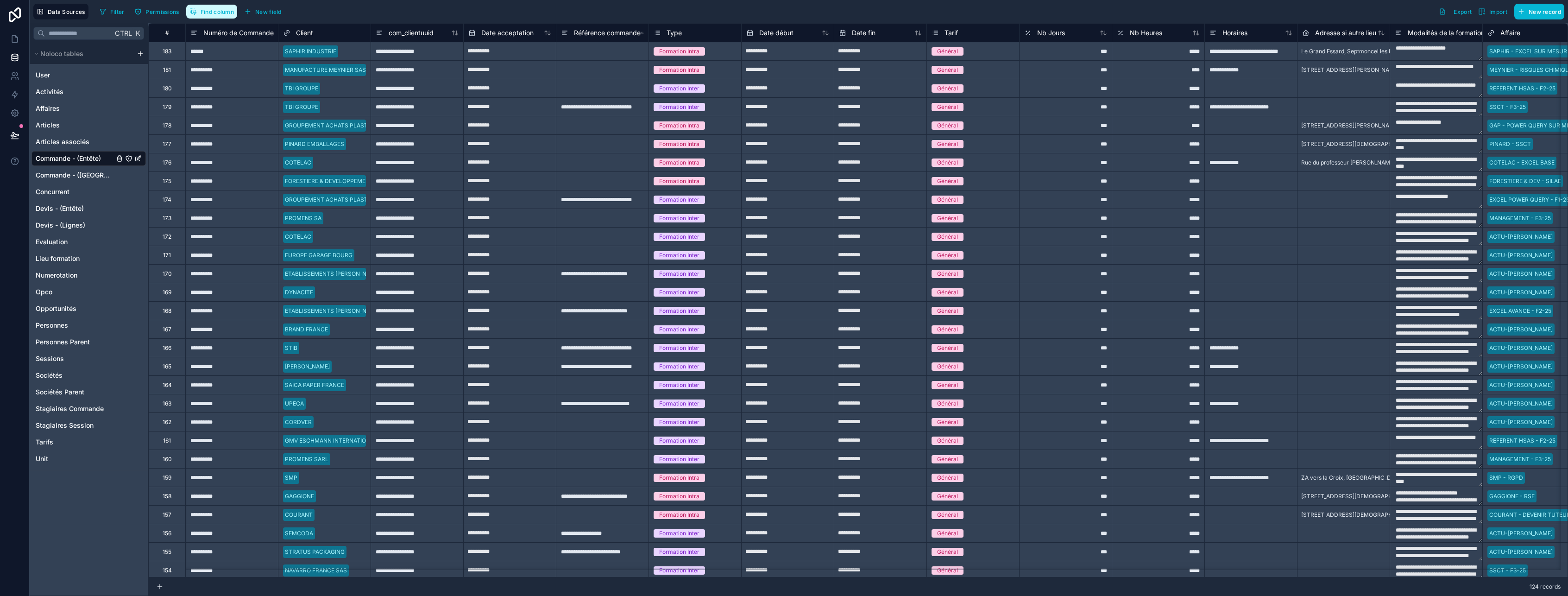
click at [234, 10] on span "Find column" at bounding box center [217, 11] width 33 height 7
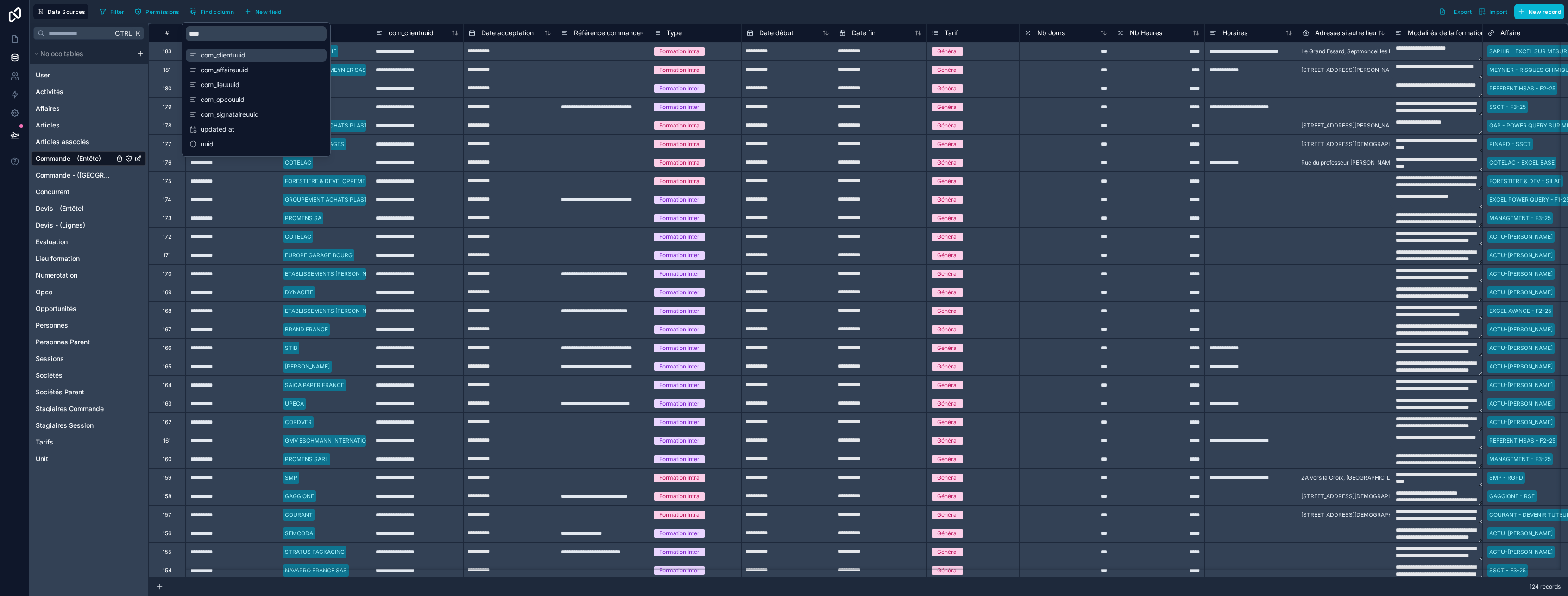
click at [224, 54] on span "com_clientuuid" at bounding box center [257, 55] width 113 height 10
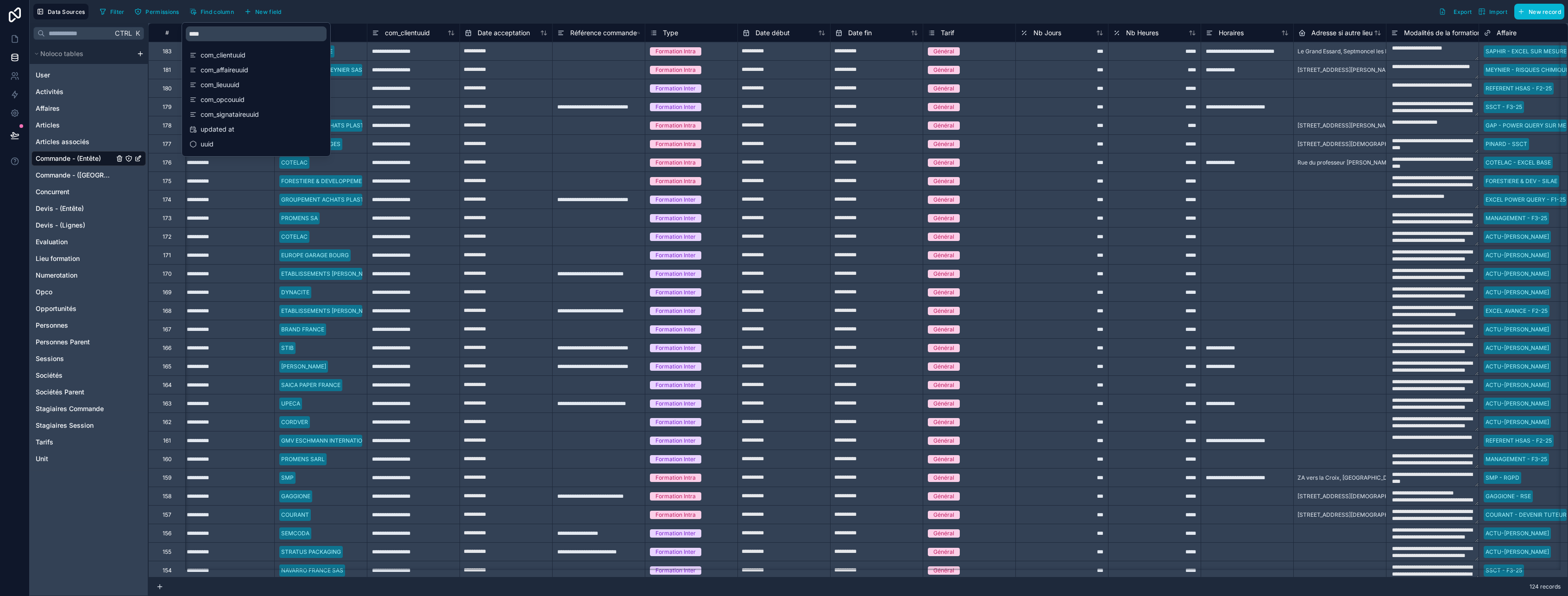
scroll to position [0, 185]
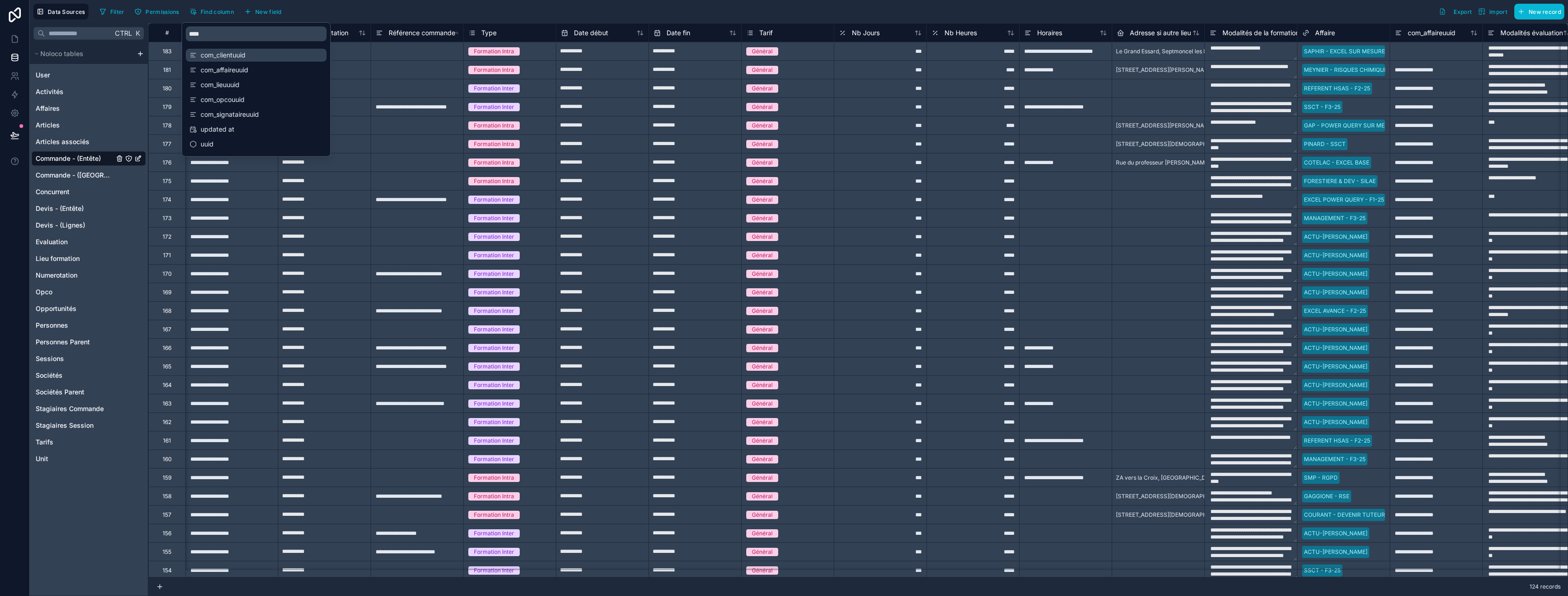
click at [213, 55] on span "com_clientuuid" at bounding box center [257, 55] width 113 height 10
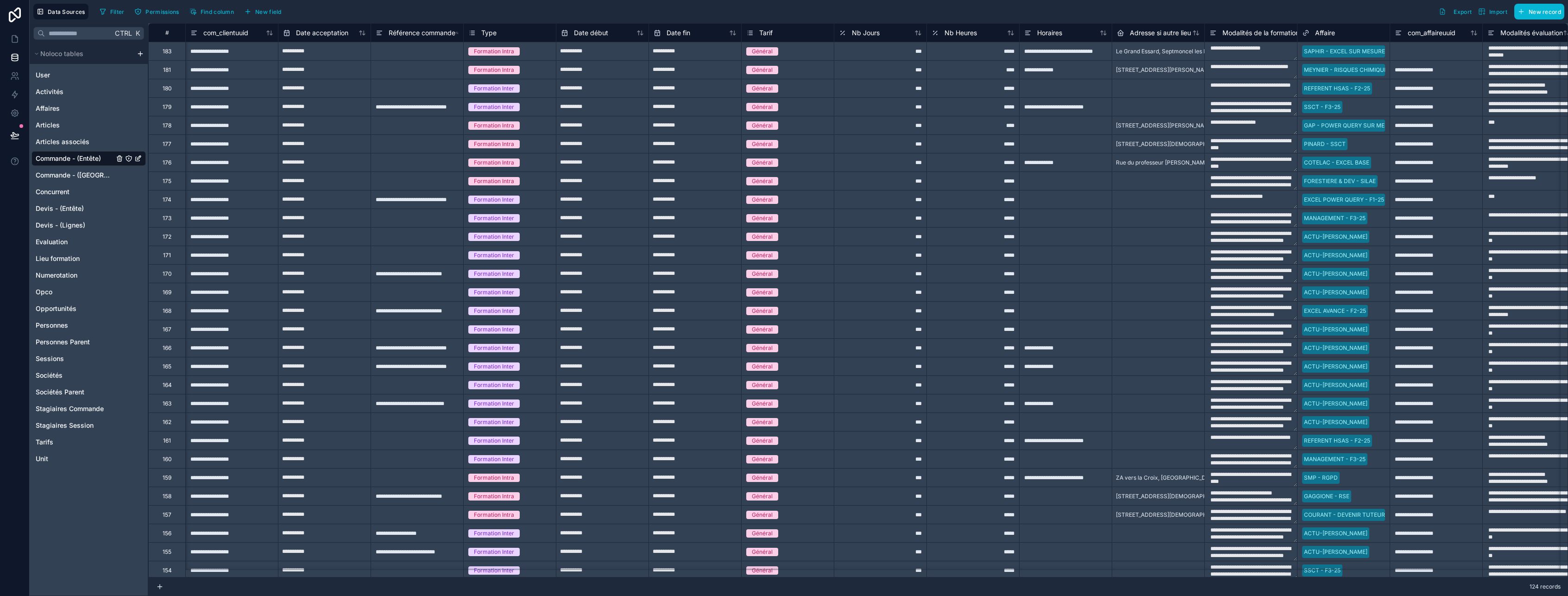
click at [353, 7] on div "Filter Permissions Find column New field Export Import New record" at bounding box center [830, 11] width 1469 height 16
click at [235, 32] on span "com_clientuuid" at bounding box center [225, 33] width 45 height 10
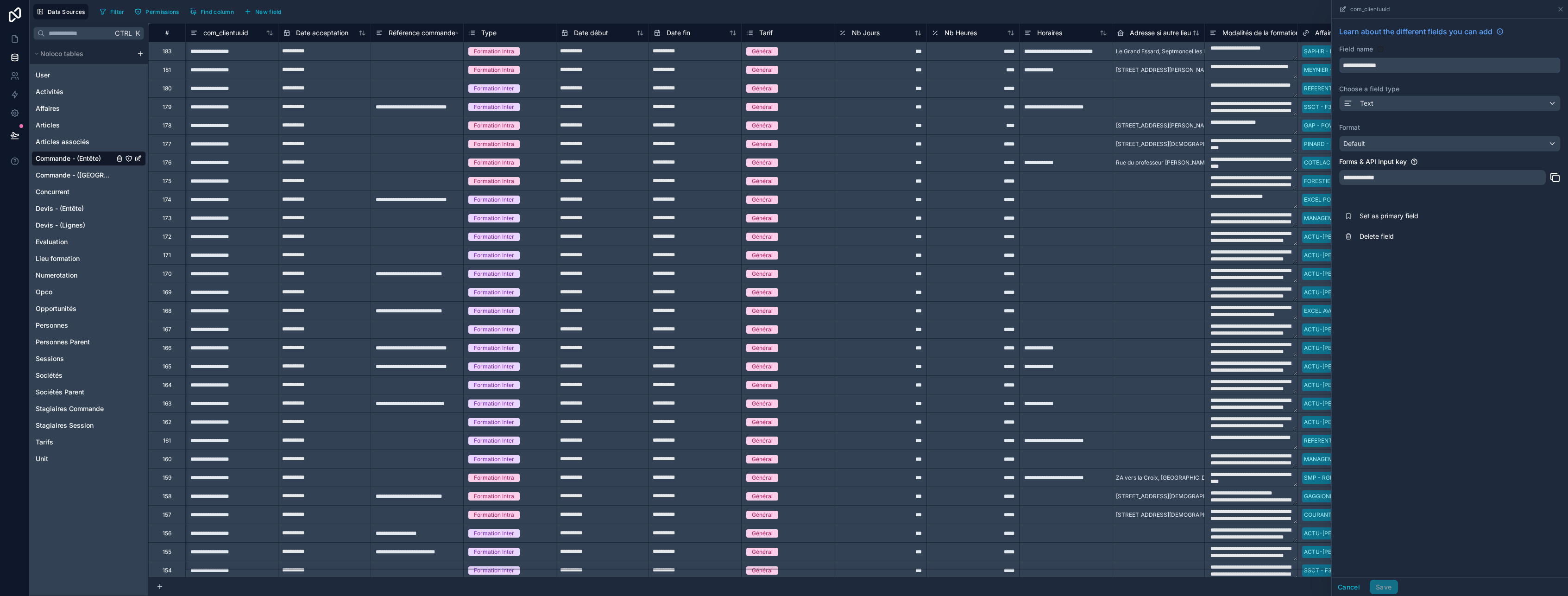
drag, startPoint x: 1374, startPoint y: 63, endPoint x: 1327, endPoint y: 62, distance: 47.0
click at [1327, 62] on div "**********" at bounding box center [858, 309] width 1419 height 572
click at [1377, 234] on span "Delete field" at bounding box center [1426, 236] width 134 height 10
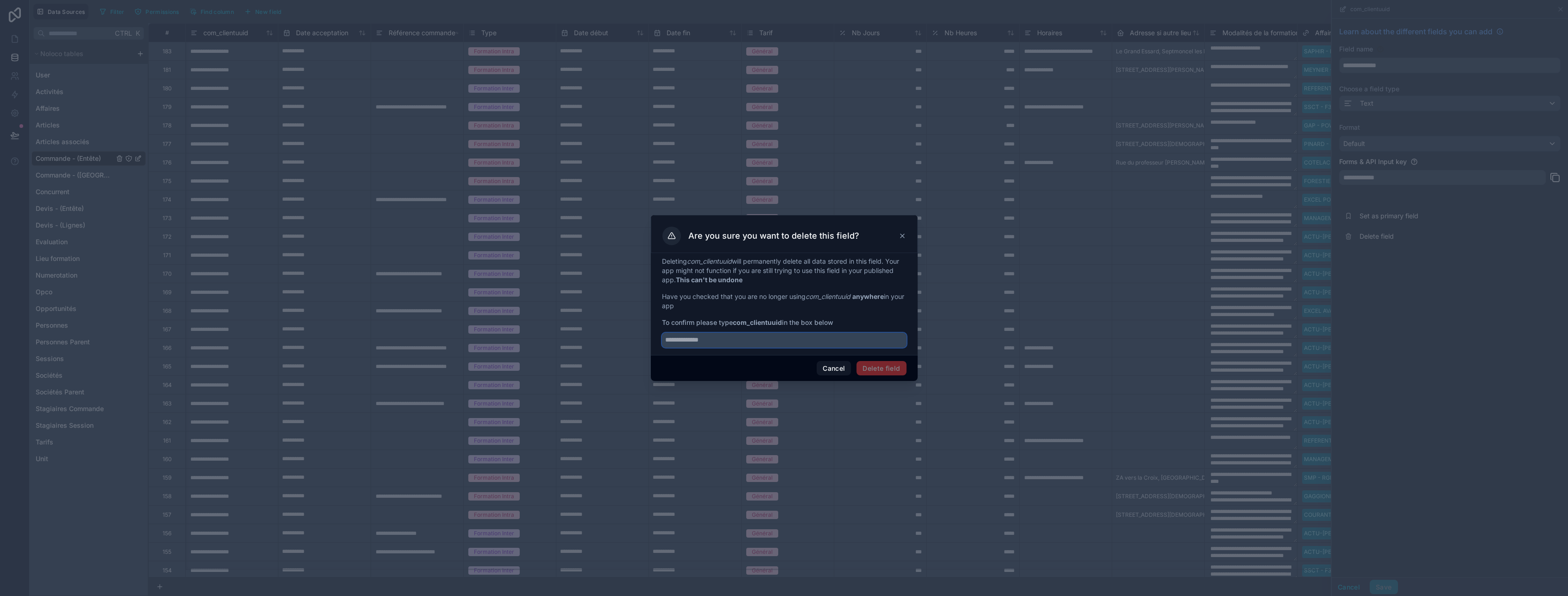
click at [794, 344] on input "text" at bounding box center [784, 339] width 244 height 15
paste input "**********"
type input "**********"
click at [889, 374] on button "Delete field" at bounding box center [881, 368] width 49 height 15
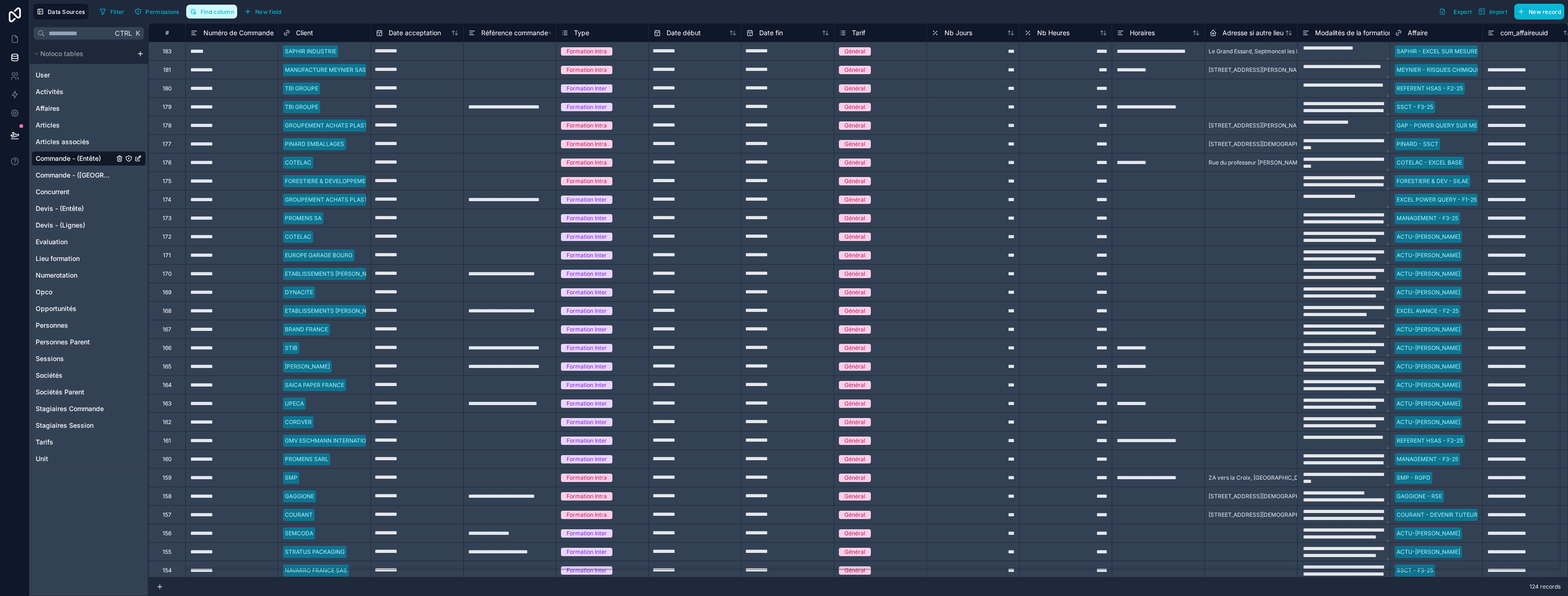
click at [214, 14] on span "Find column" at bounding box center [217, 11] width 33 height 7
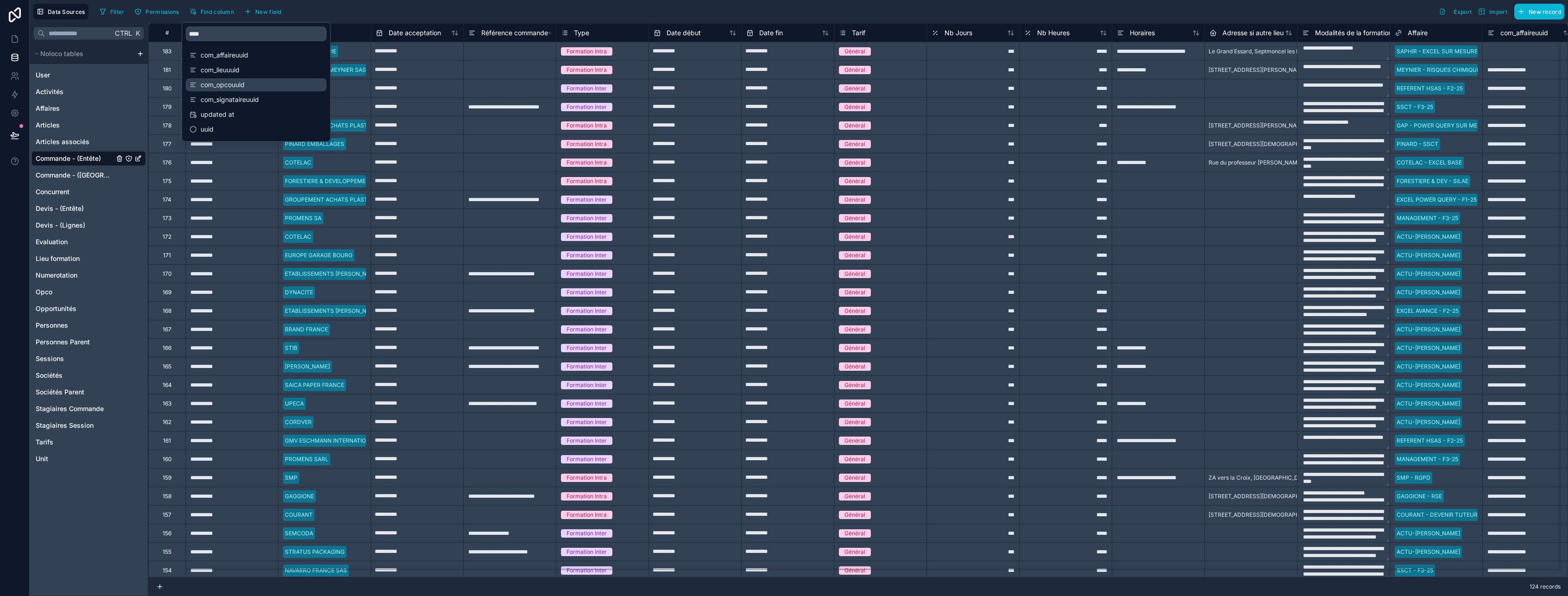
click at [211, 83] on span "com_opcouuid" at bounding box center [257, 84] width 113 height 10
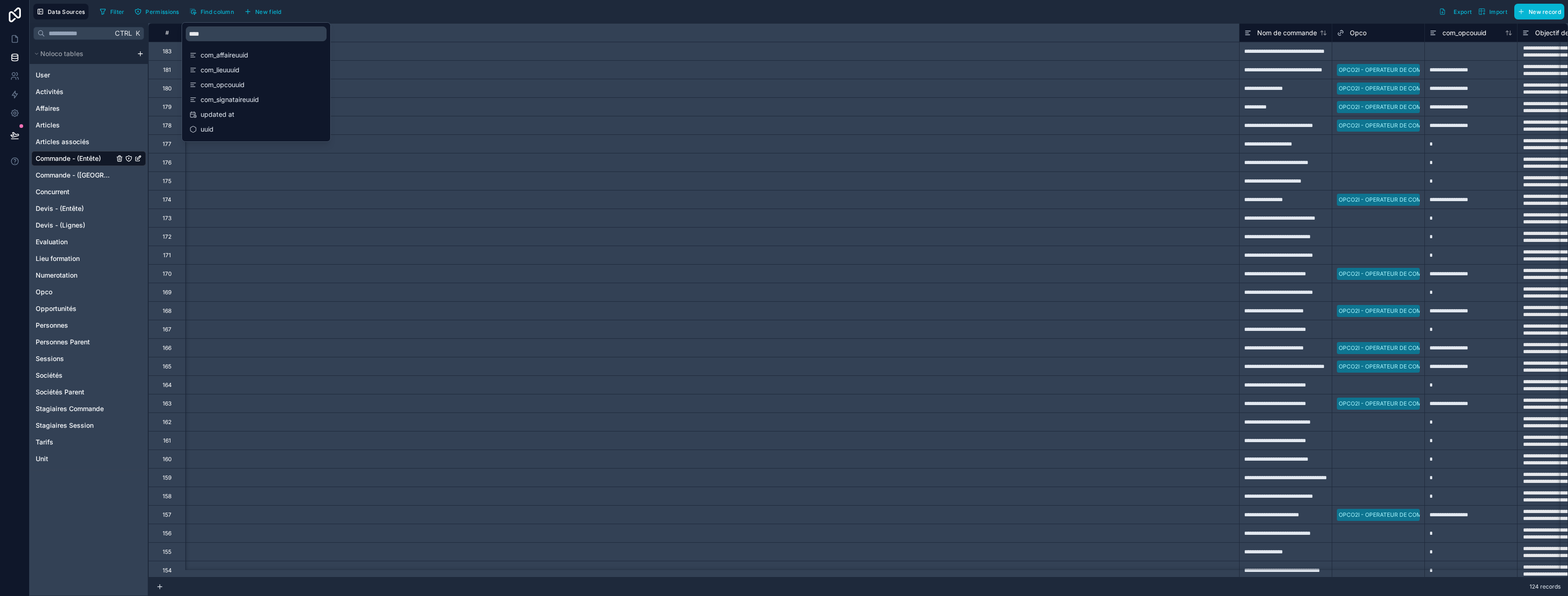
scroll to position [0, 2131]
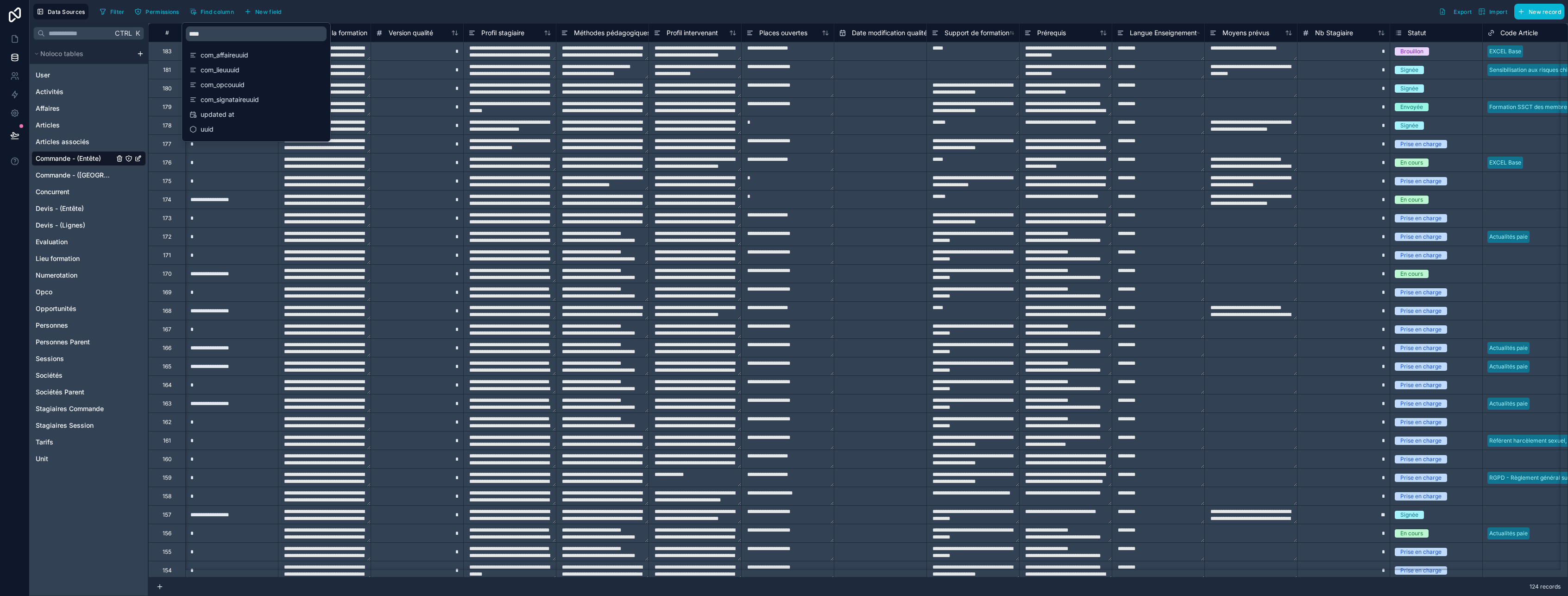
click at [348, 18] on div "Filter Permissions Find column New field Export Import New record" at bounding box center [830, 11] width 1469 height 16
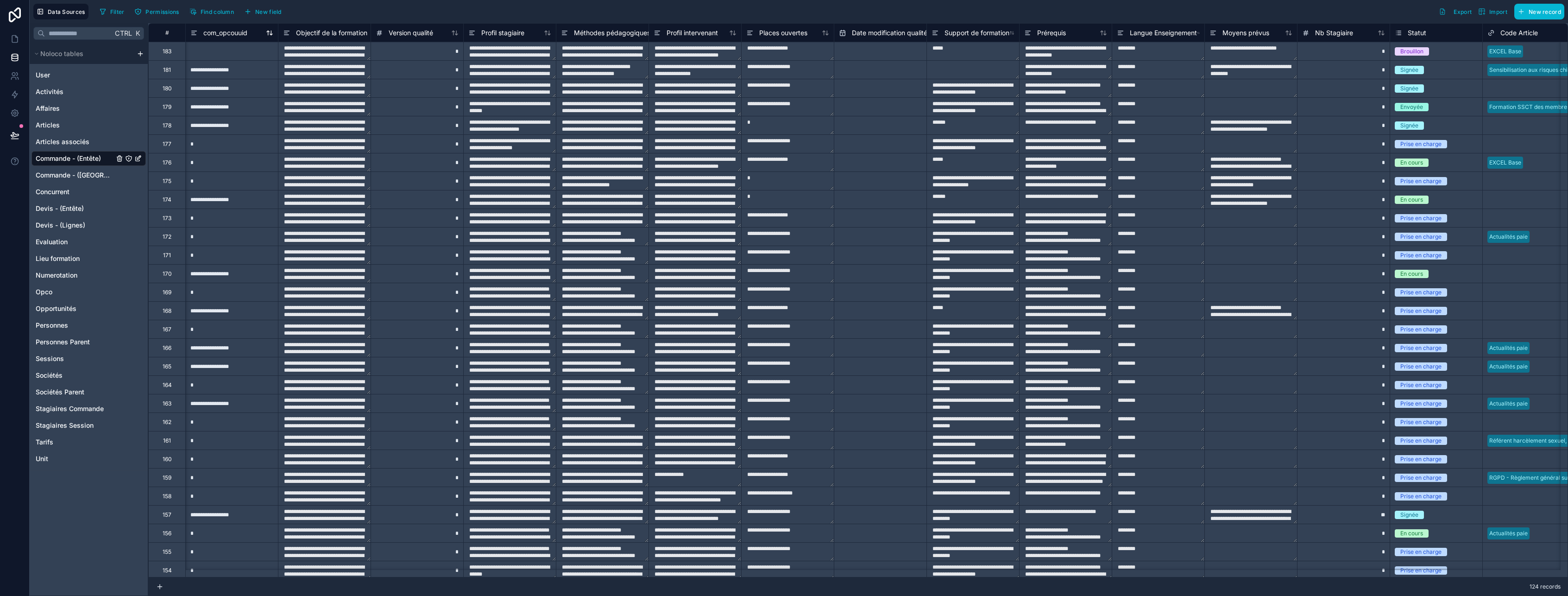
click at [231, 35] on span "com_opcouuid" at bounding box center [225, 33] width 44 height 10
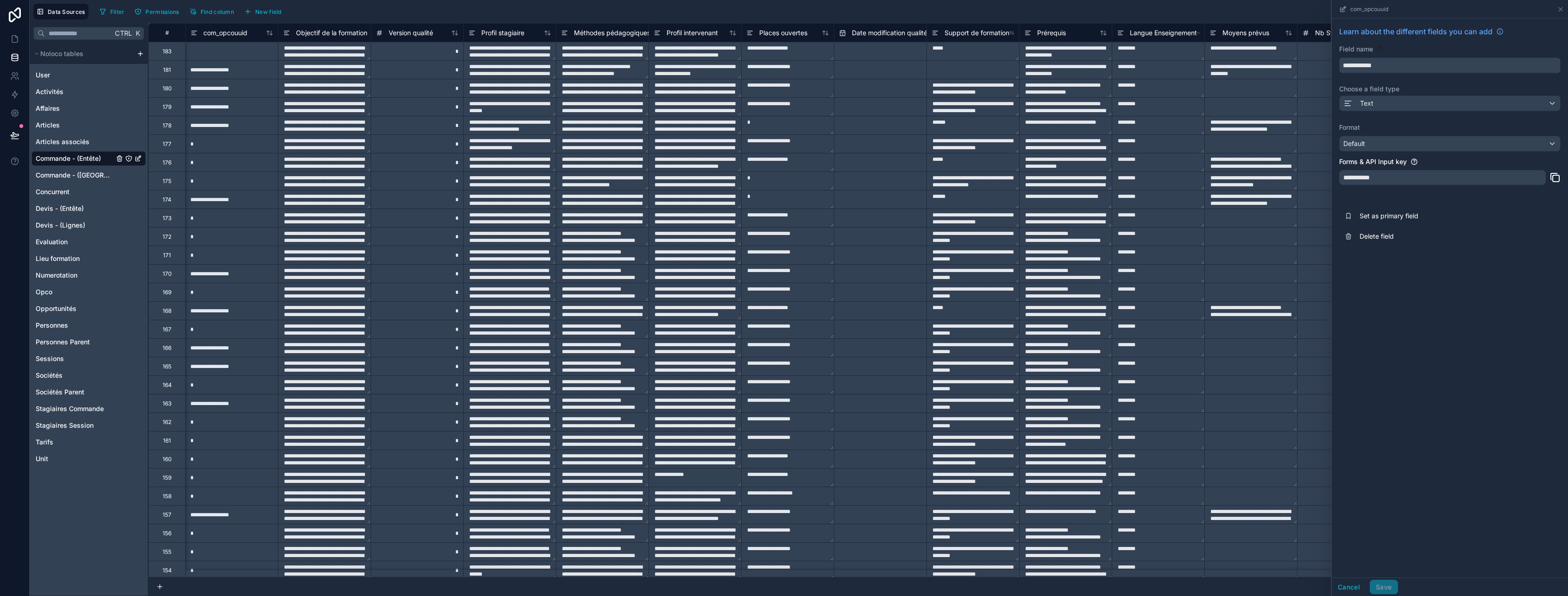
drag, startPoint x: 1369, startPoint y: 62, endPoint x: 1318, endPoint y: 61, distance: 51.0
click at [1318, 61] on div "**********" at bounding box center [858, 309] width 1419 height 572
click at [1386, 233] on span "Delete field" at bounding box center [1426, 236] width 134 height 10
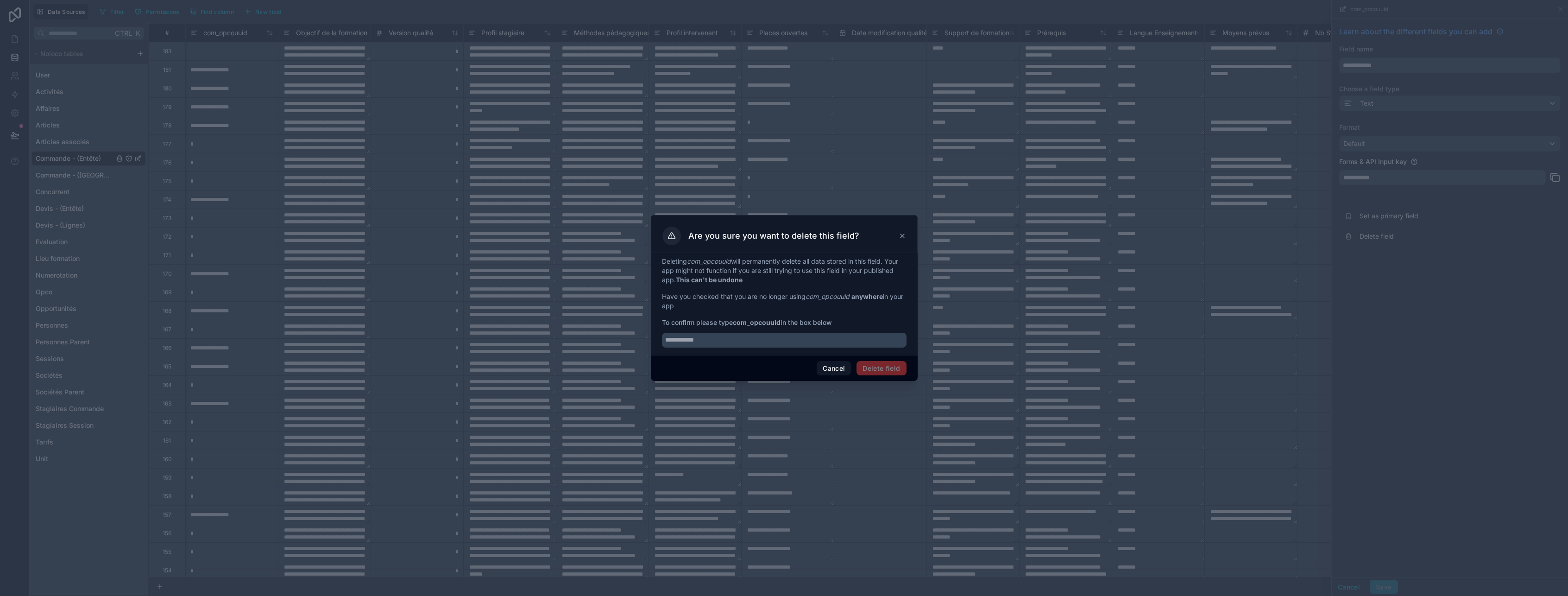
click at [716, 347] on div "Deleting com_opcouuid will permanently delete all data stored in this field. Yo…" at bounding box center [784, 304] width 267 height 102
click at [715, 341] on input "text" at bounding box center [784, 339] width 244 height 15
paste input "**********"
type input "**********"
drag, startPoint x: 875, startPoint y: 366, endPoint x: 860, endPoint y: 415, distance: 51.2
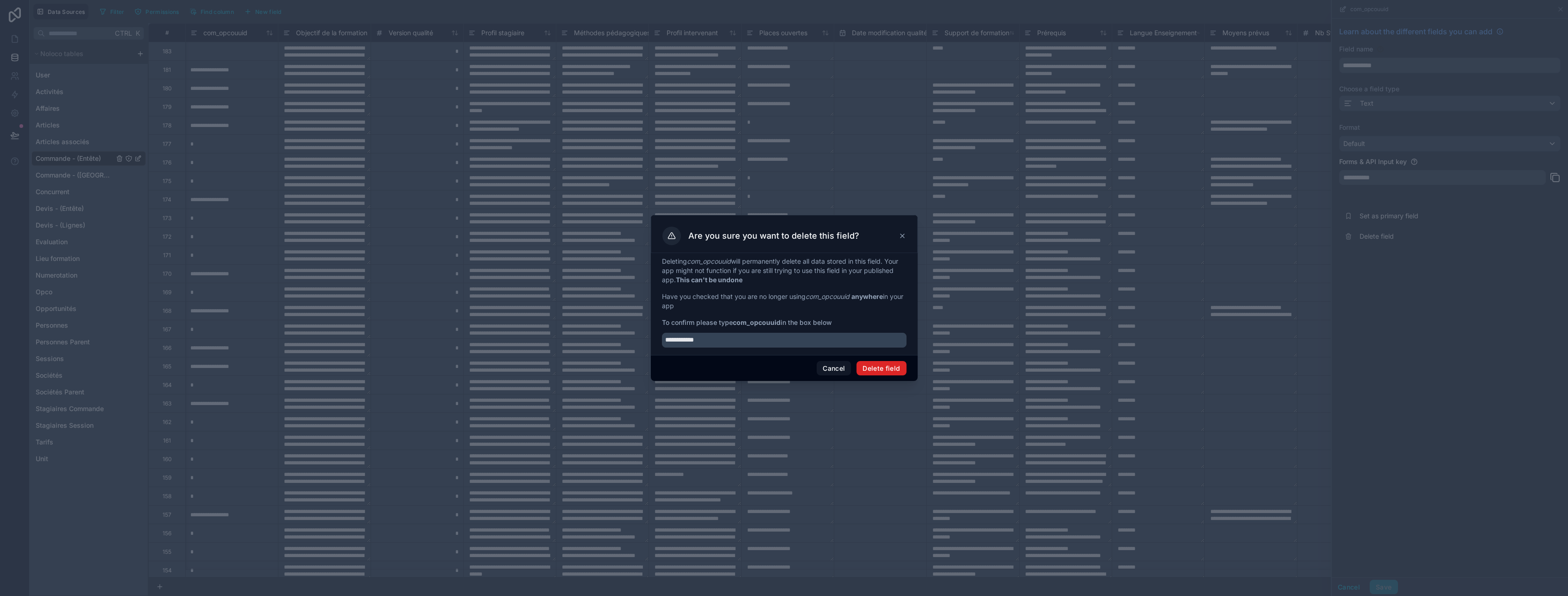
click at [875, 366] on button "Delete field" at bounding box center [881, 368] width 49 height 15
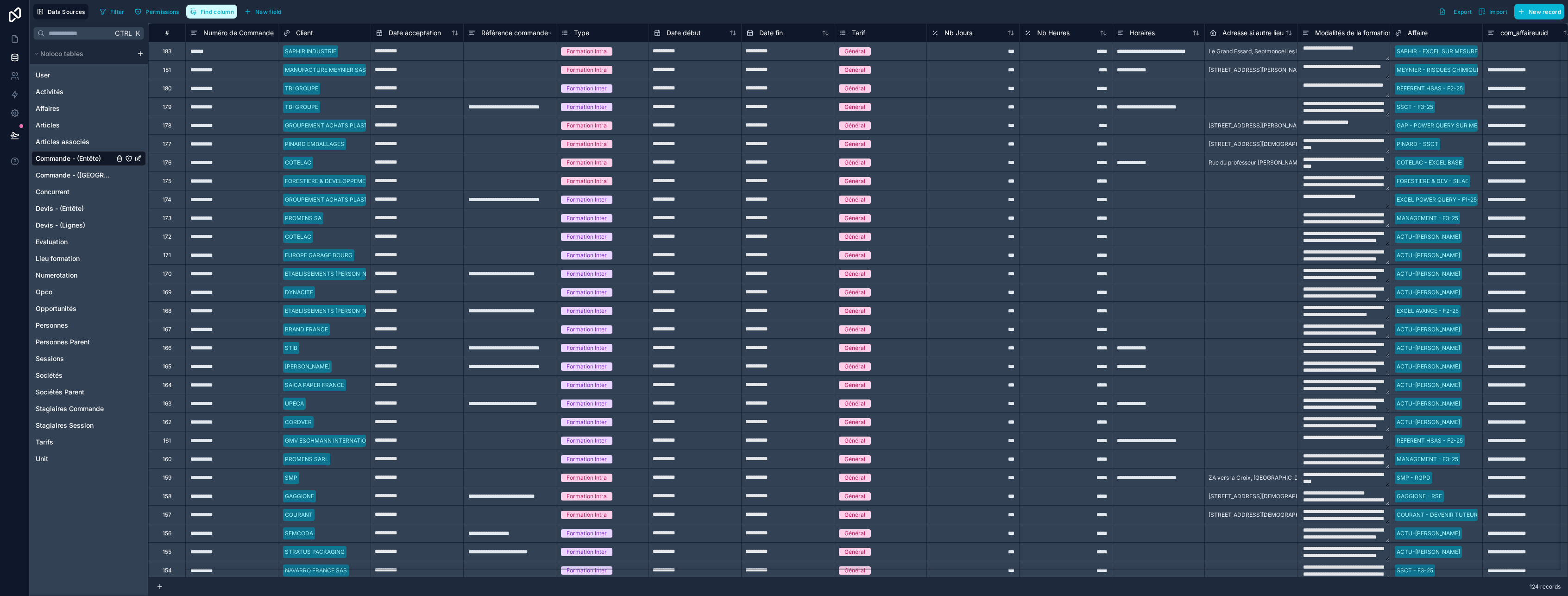
click at [228, 15] on button "Find column" at bounding box center [212, 11] width 51 height 14
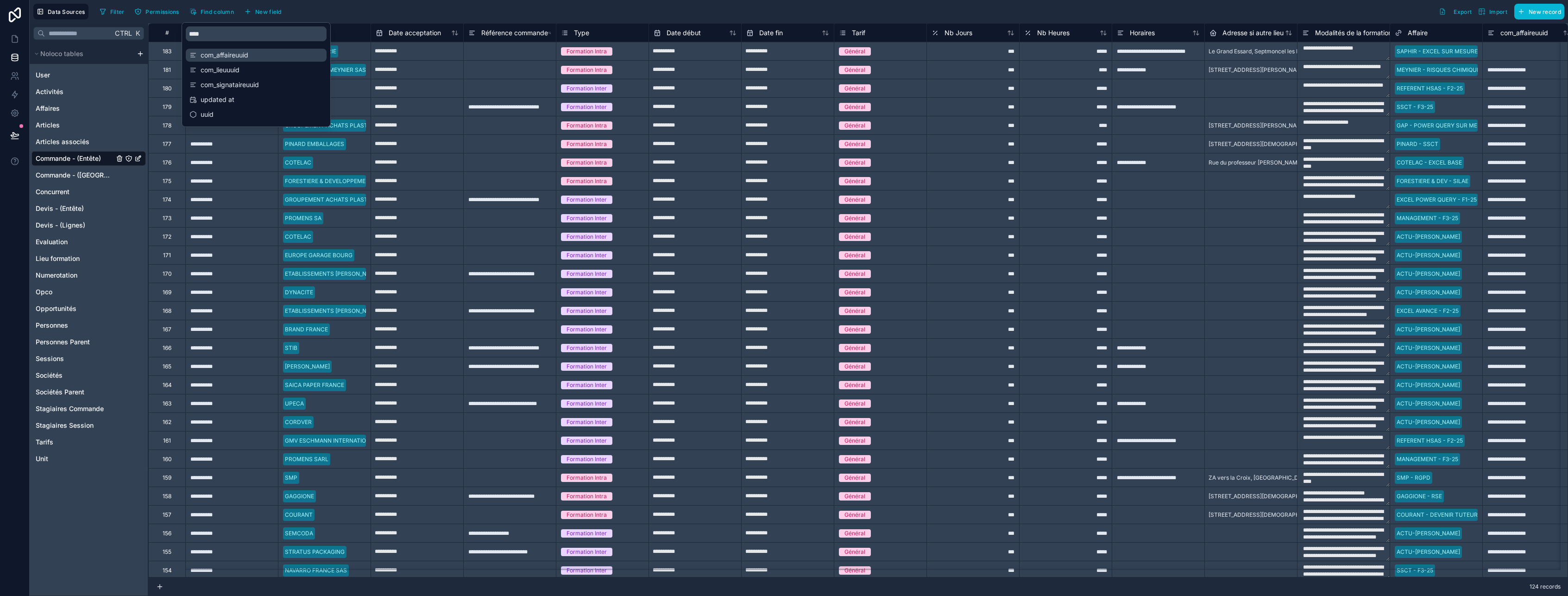
click at [242, 58] on span "com_affaireuuid" at bounding box center [257, 55] width 113 height 10
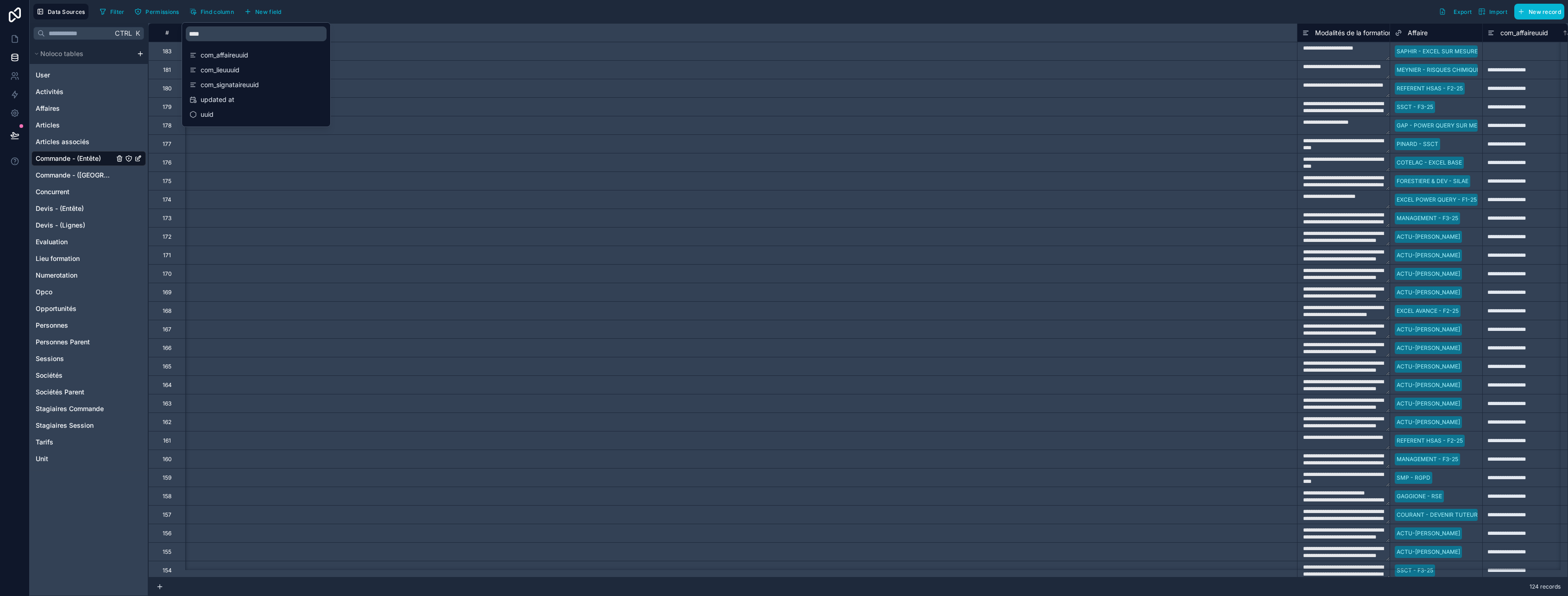
scroll to position [0, 1297]
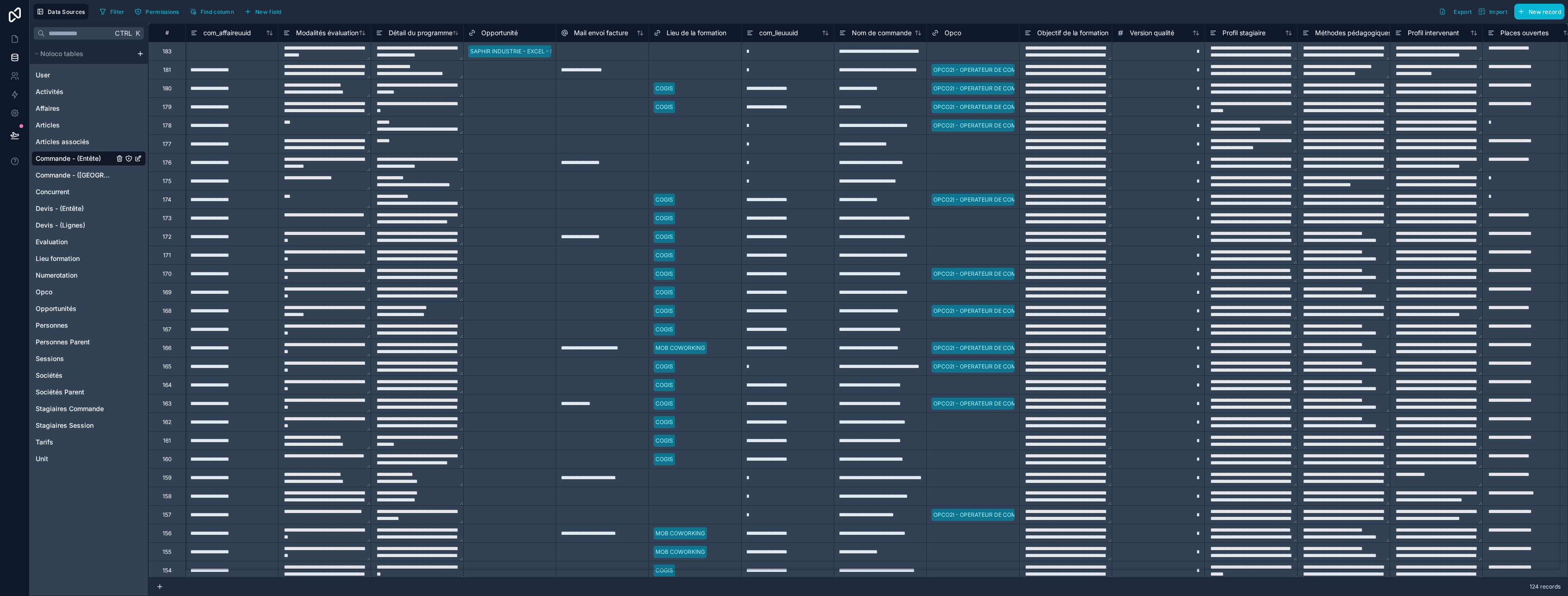
click at [375, 2] on div "Data Sources Filter Permissions Find column New field Export Import New record" at bounding box center [799, 11] width 1538 height 23
click at [244, 33] on span "com_affaireuuid" at bounding box center [227, 33] width 47 height 10
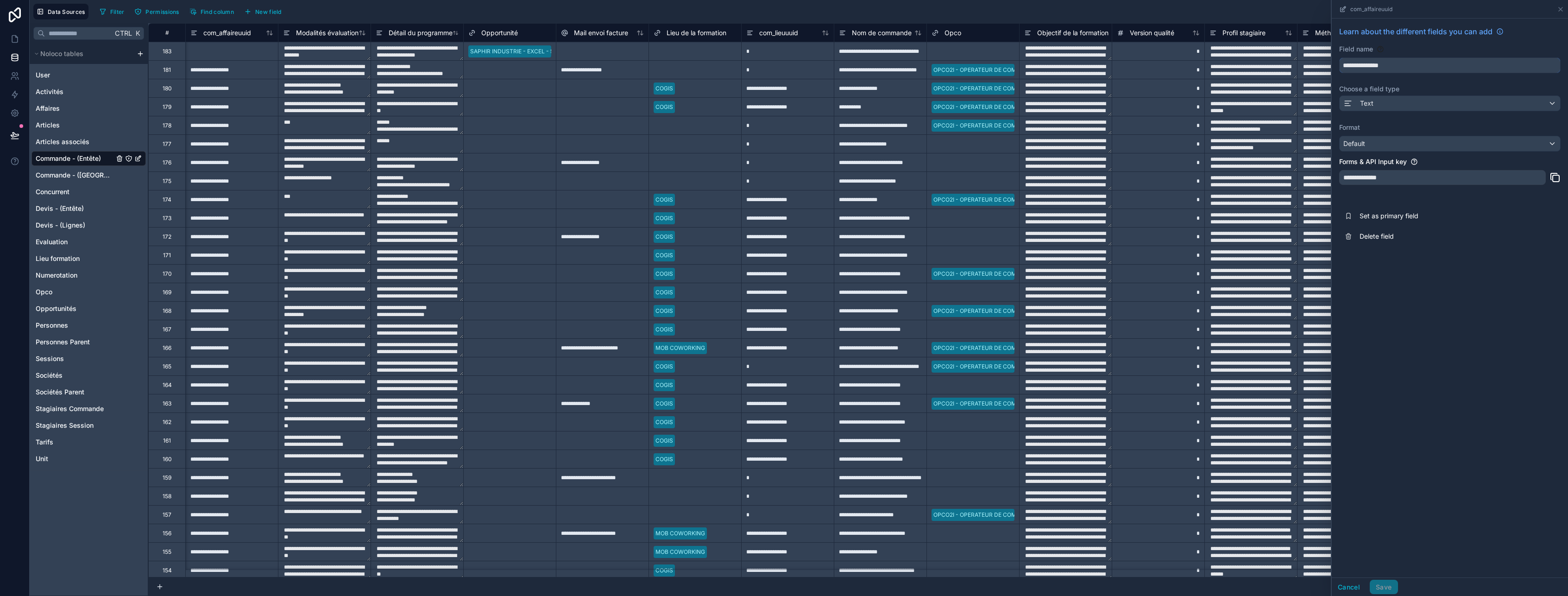
drag, startPoint x: 1408, startPoint y: 69, endPoint x: 1337, endPoint y: 64, distance: 71.2
click at [1337, 64] on div "**********" at bounding box center [1449, 136] width 236 height 236
click at [1383, 231] on span "Delete field" at bounding box center [1426, 236] width 134 height 10
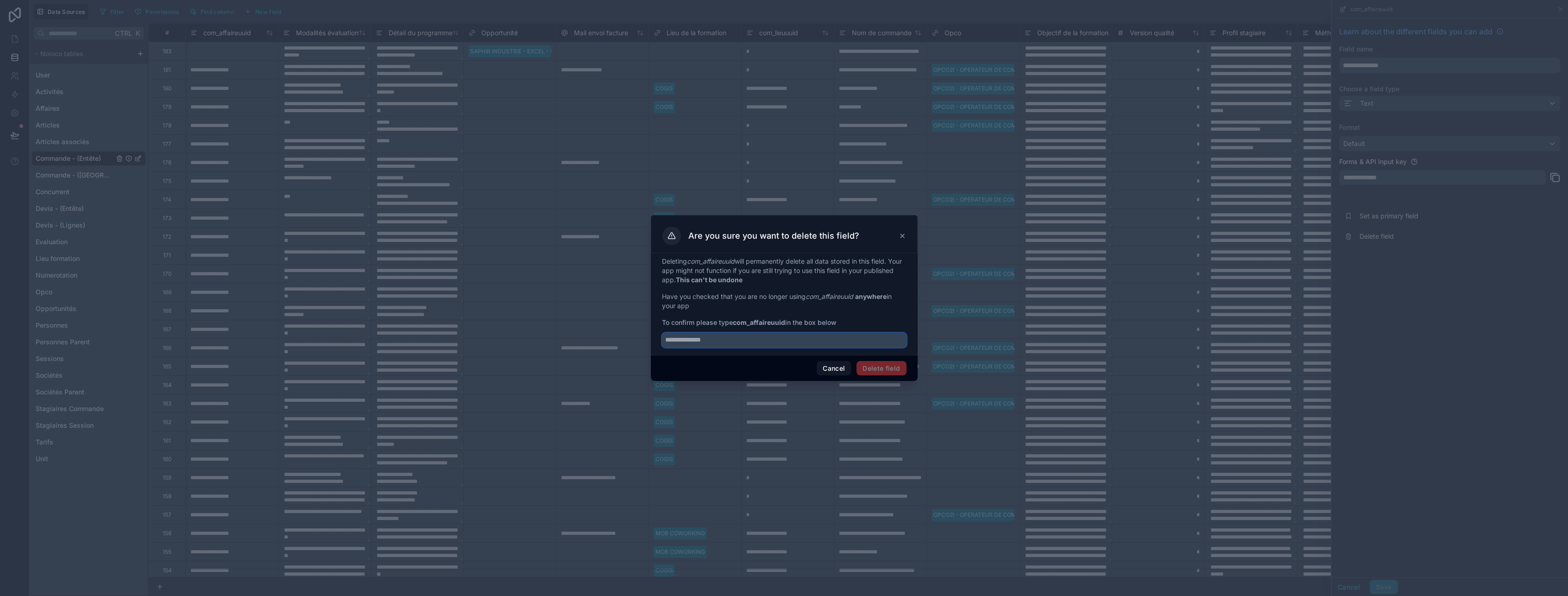
click at [689, 341] on input "text" at bounding box center [784, 339] width 244 height 15
paste input "**********"
type input "**********"
click at [886, 371] on button "Delete field" at bounding box center [881, 368] width 49 height 15
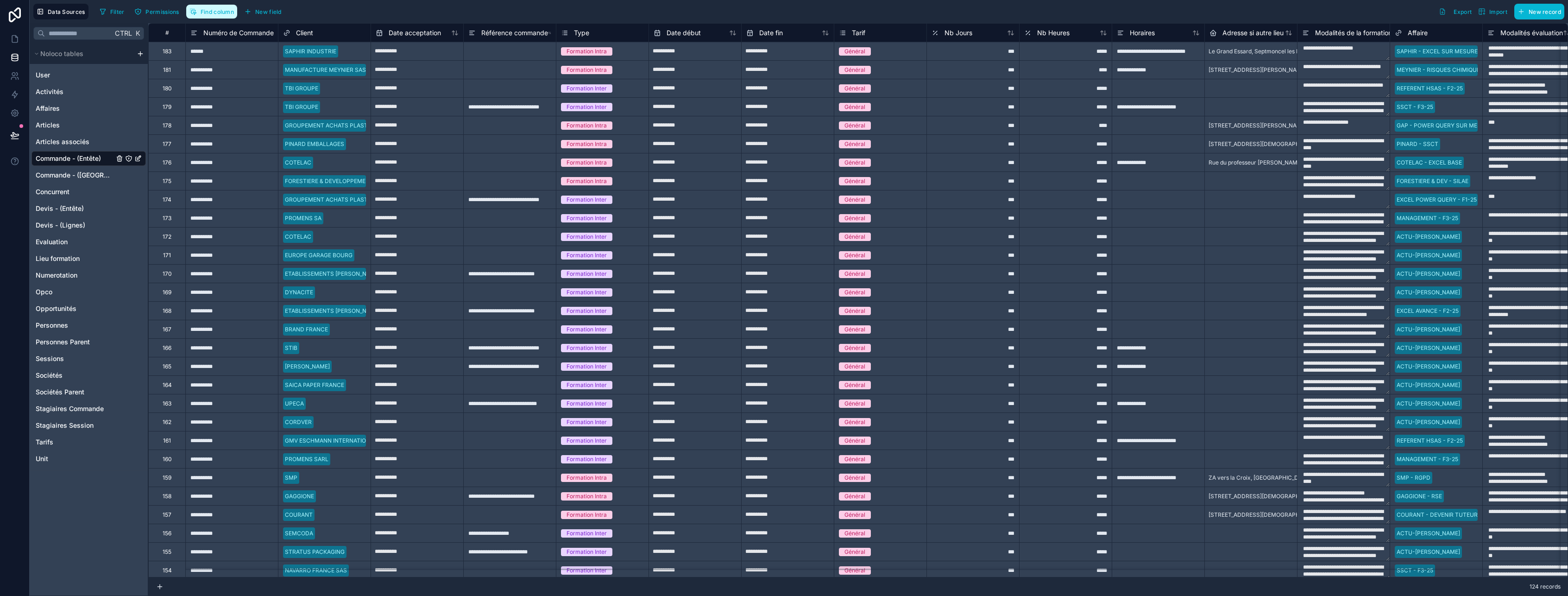
click at [210, 15] on span "Find column" at bounding box center [217, 11] width 33 height 7
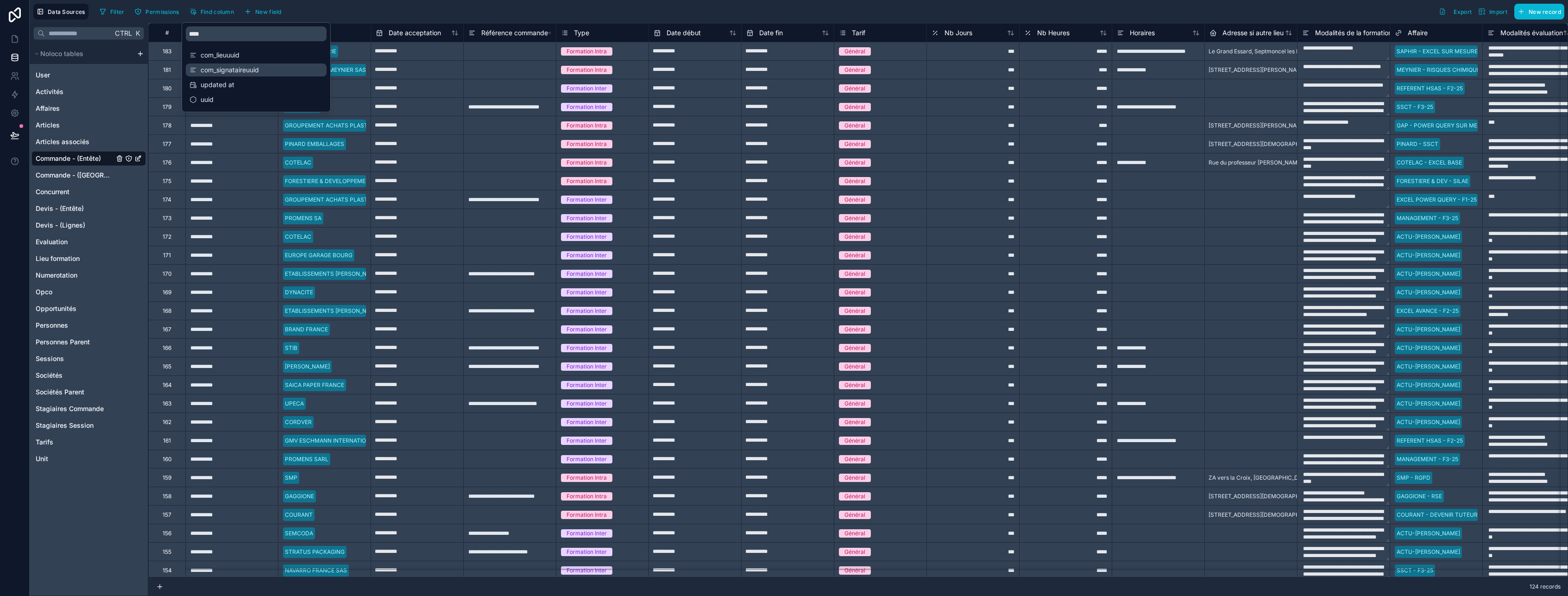
click at [214, 72] on span "com_signataireuuid" at bounding box center [257, 69] width 113 height 10
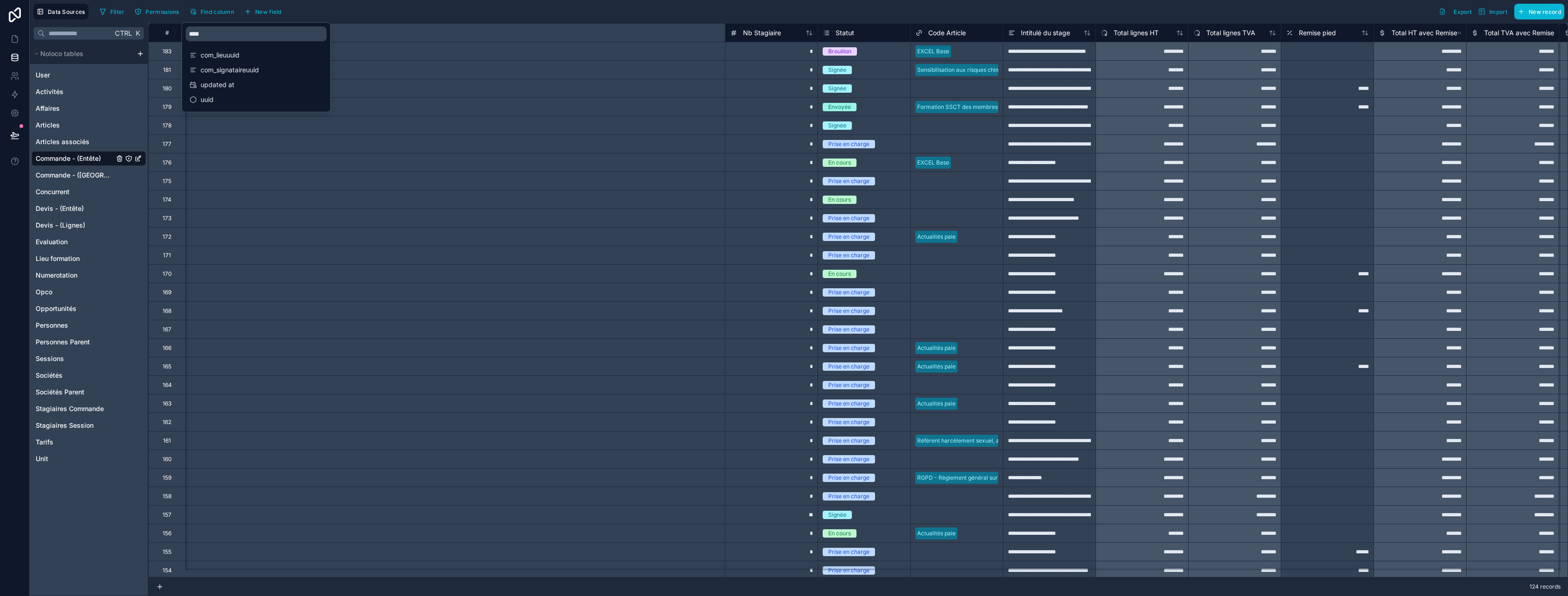
scroll to position [0, 3813]
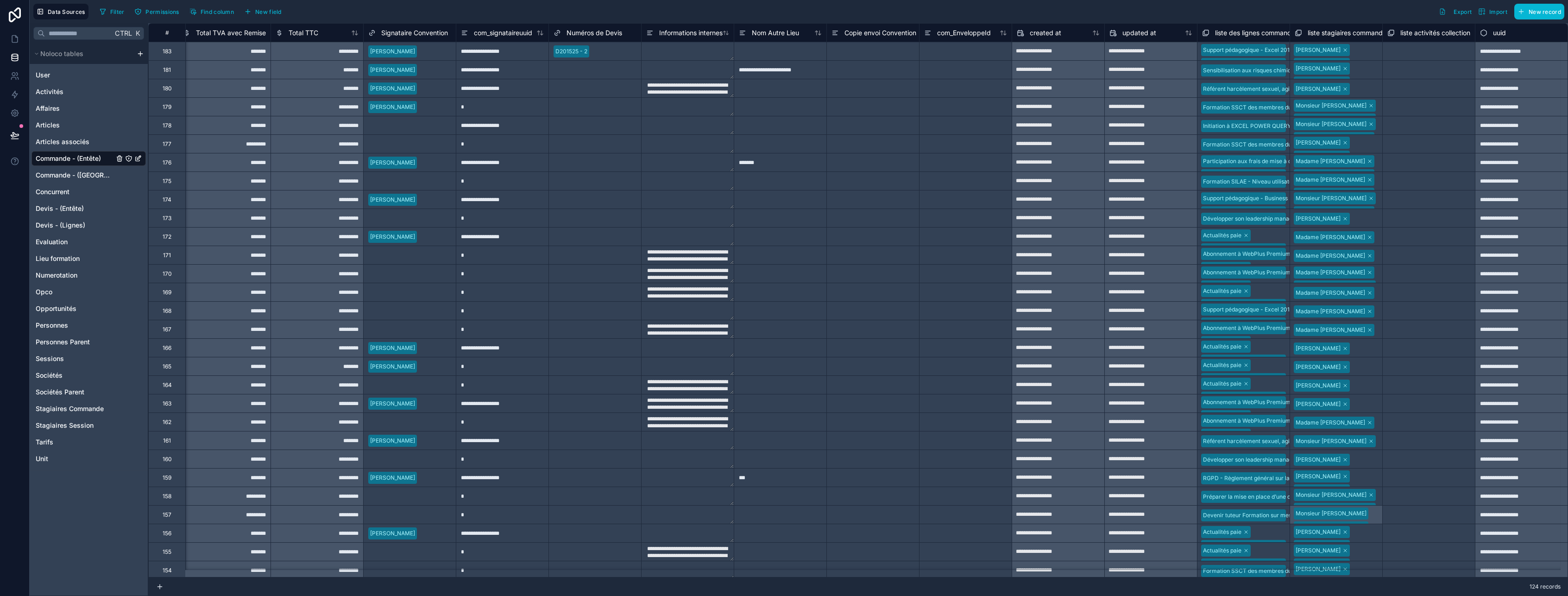
click at [325, 17] on div "Filter Permissions Find column New field Export Import New record" at bounding box center [830, 11] width 1469 height 16
click at [488, 33] on span "com_signataireuuid" at bounding box center [503, 33] width 58 height 10
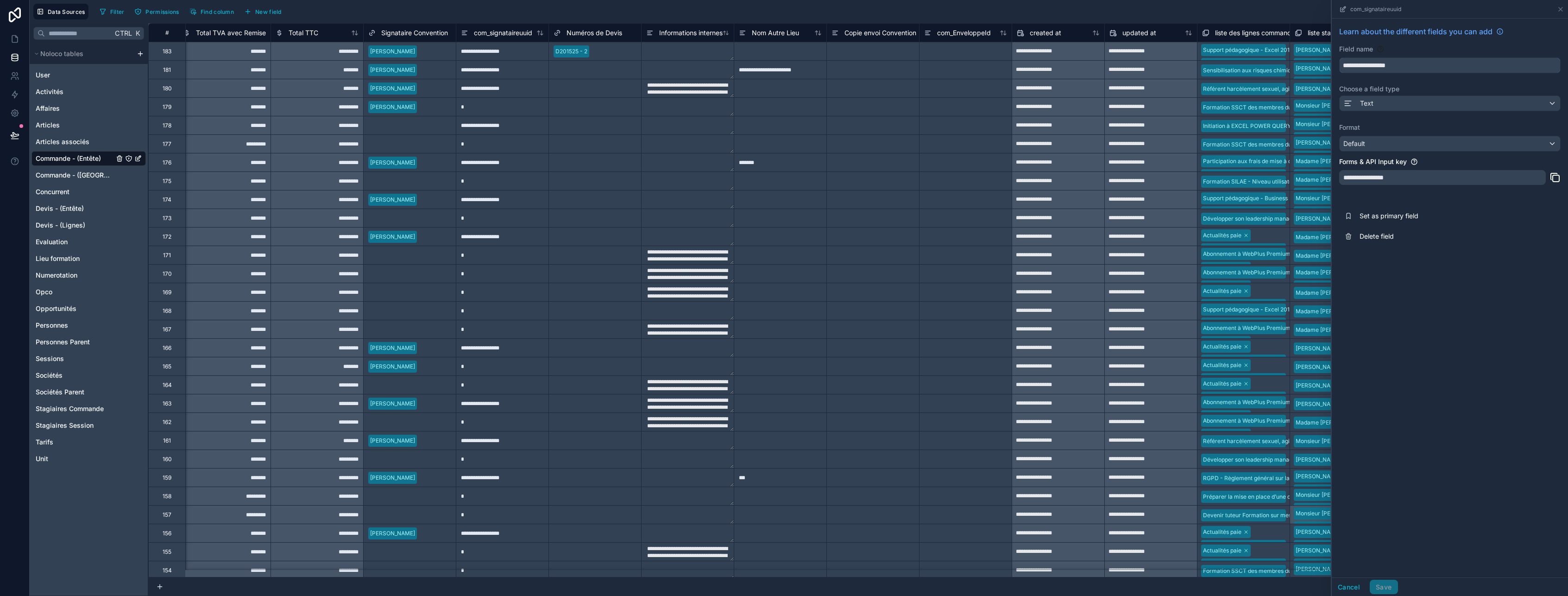
drag, startPoint x: 1422, startPoint y: 70, endPoint x: 1319, endPoint y: 66, distance: 103.1
click at [1319, 66] on div "**********" at bounding box center [858, 309] width 1419 height 572
click at [1391, 240] on span "Delete field" at bounding box center [1426, 236] width 134 height 10
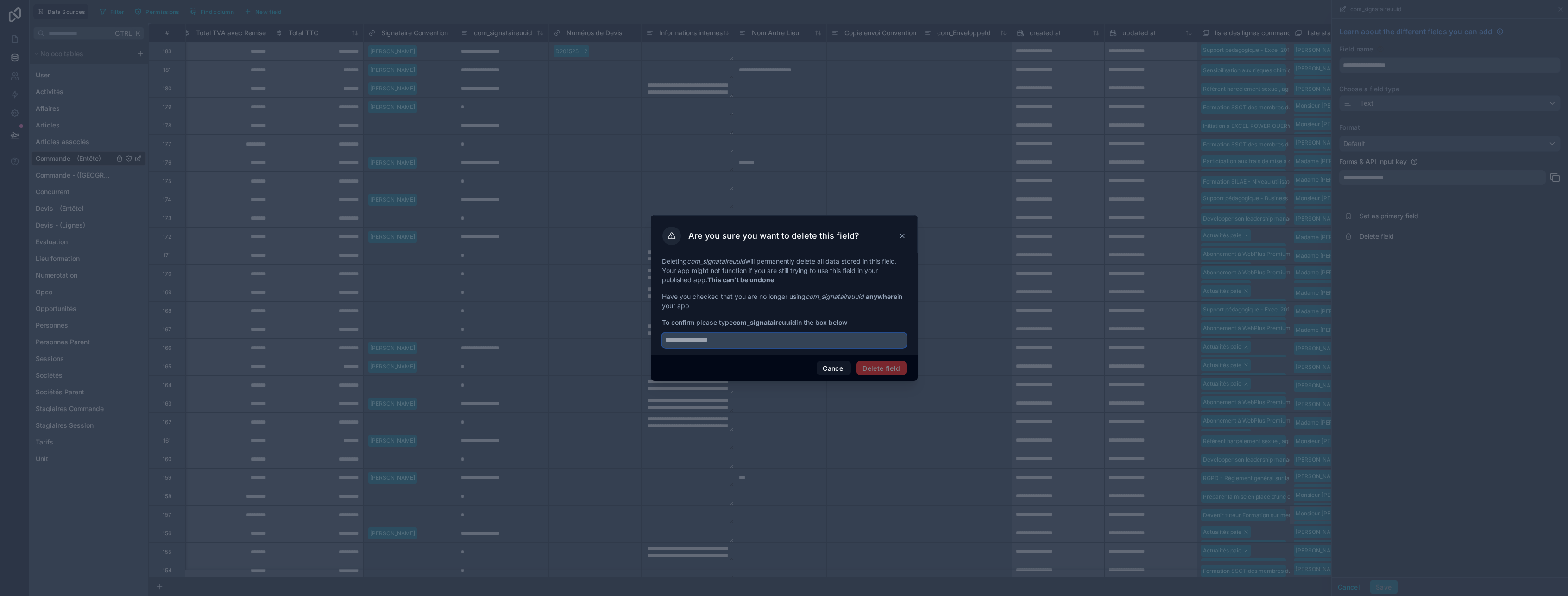
click at [744, 342] on input "text" at bounding box center [784, 339] width 244 height 15
paste input "**********"
type input "**********"
click at [891, 370] on button "Delete field" at bounding box center [881, 368] width 49 height 15
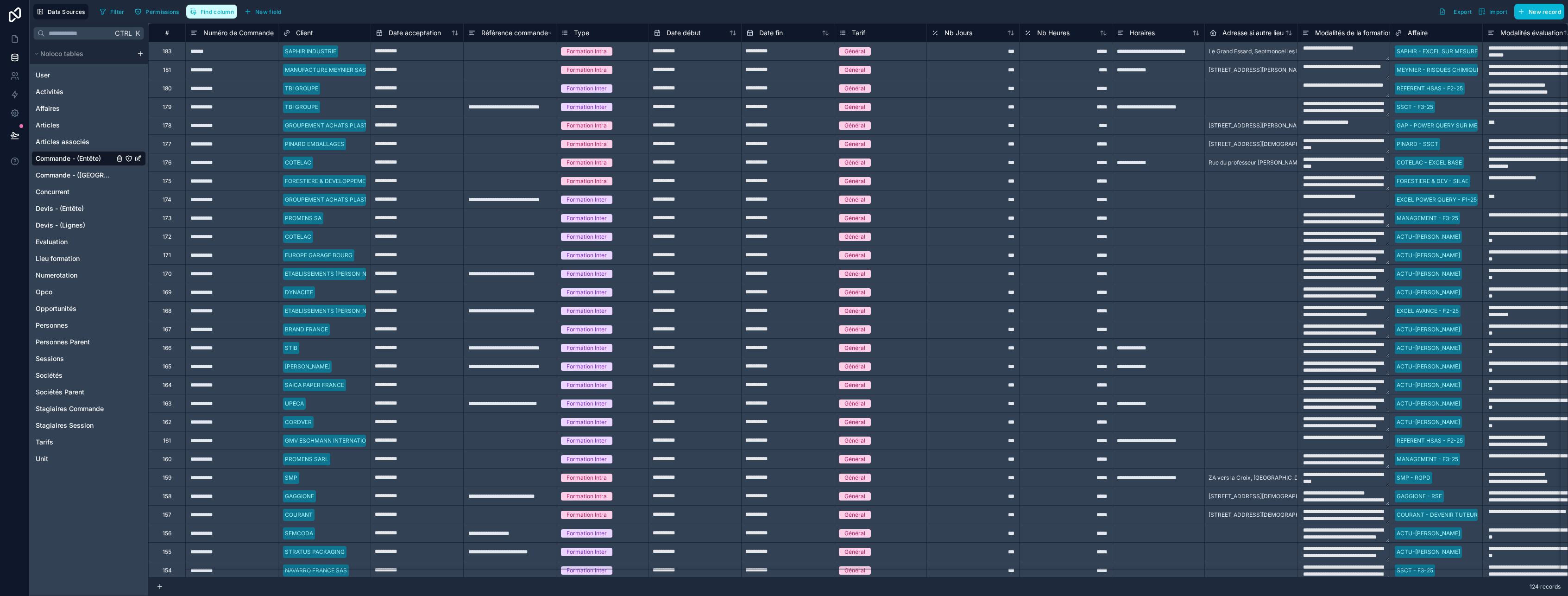
click at [219, 10] on span "Find column" at bounding box center [217, 11] width 33 height 7
click at [230, 55] on span "com_lieuuuid" at bounding box center [257, 55] width 113 height 10
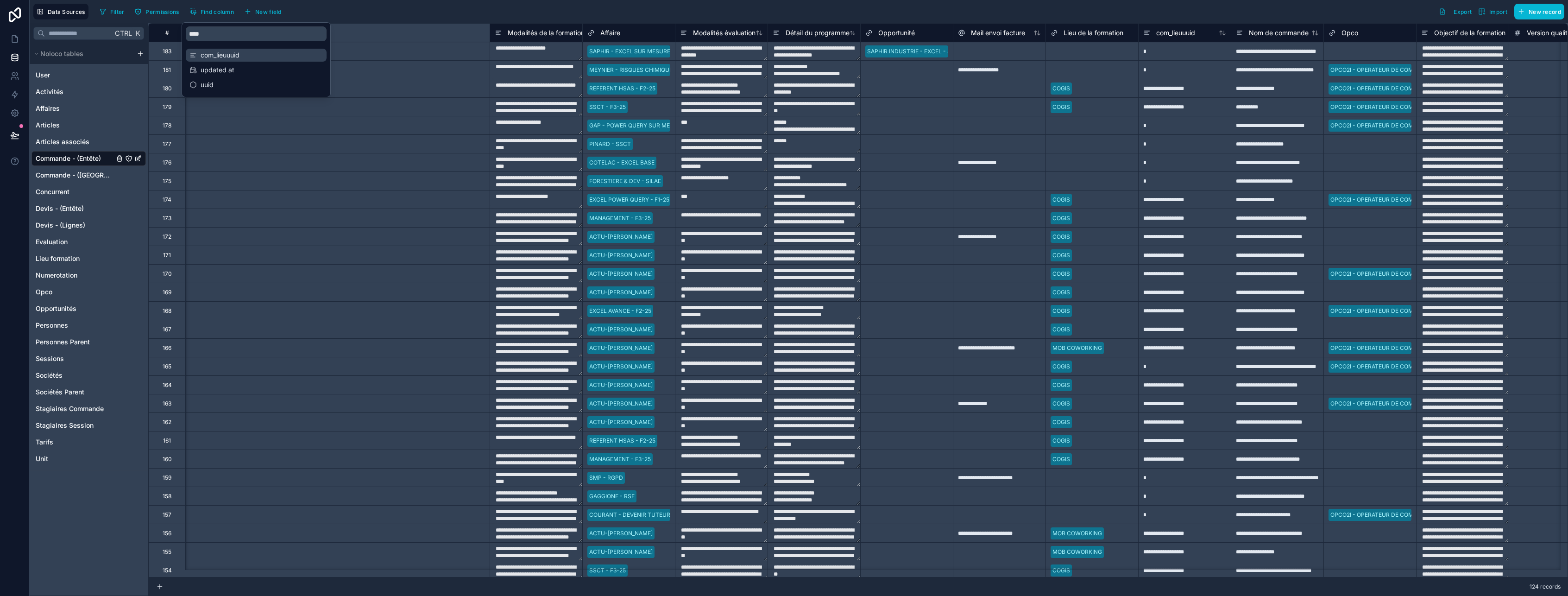
scroll to position [0, 1760]
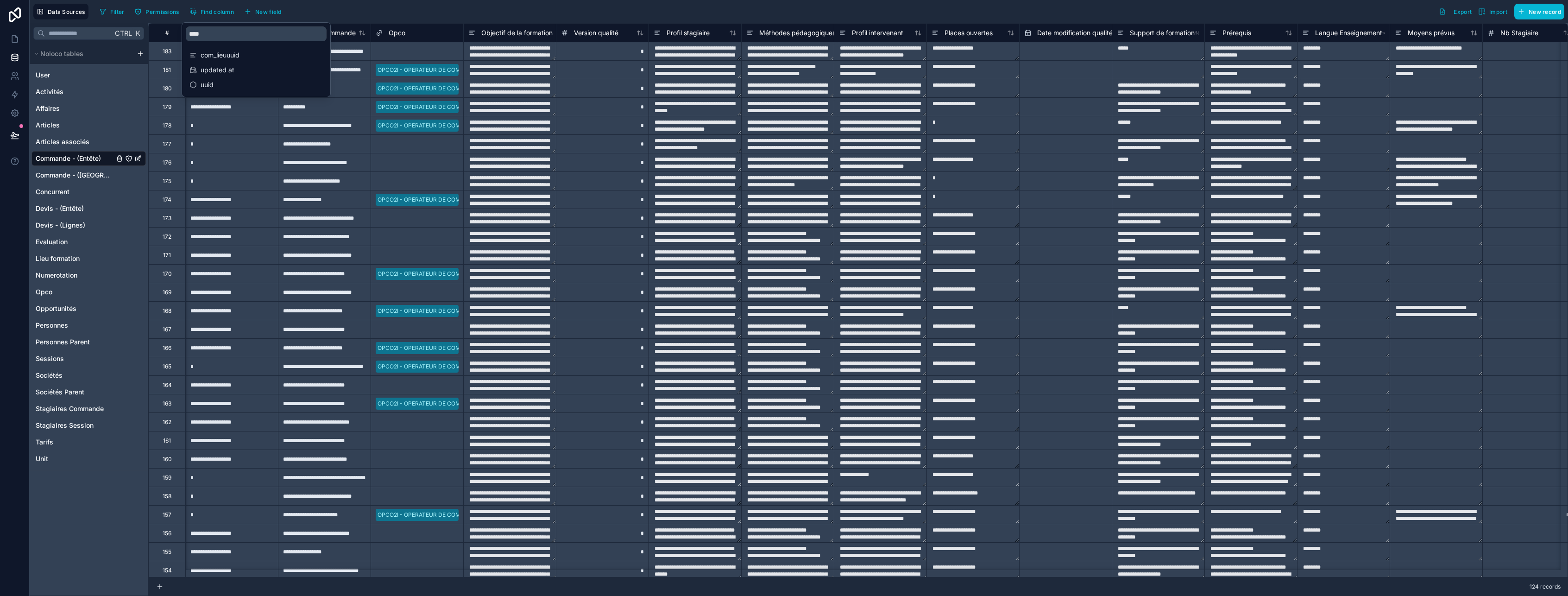
click at [367, 5] on div "Filter Permissions Find column New field Export Import New record" at bounding box center [830, 11] width 1469 height 16
click at [236, 36] on span "com_lieuuuid" at bounding box center [222, 33] width 39 height 10
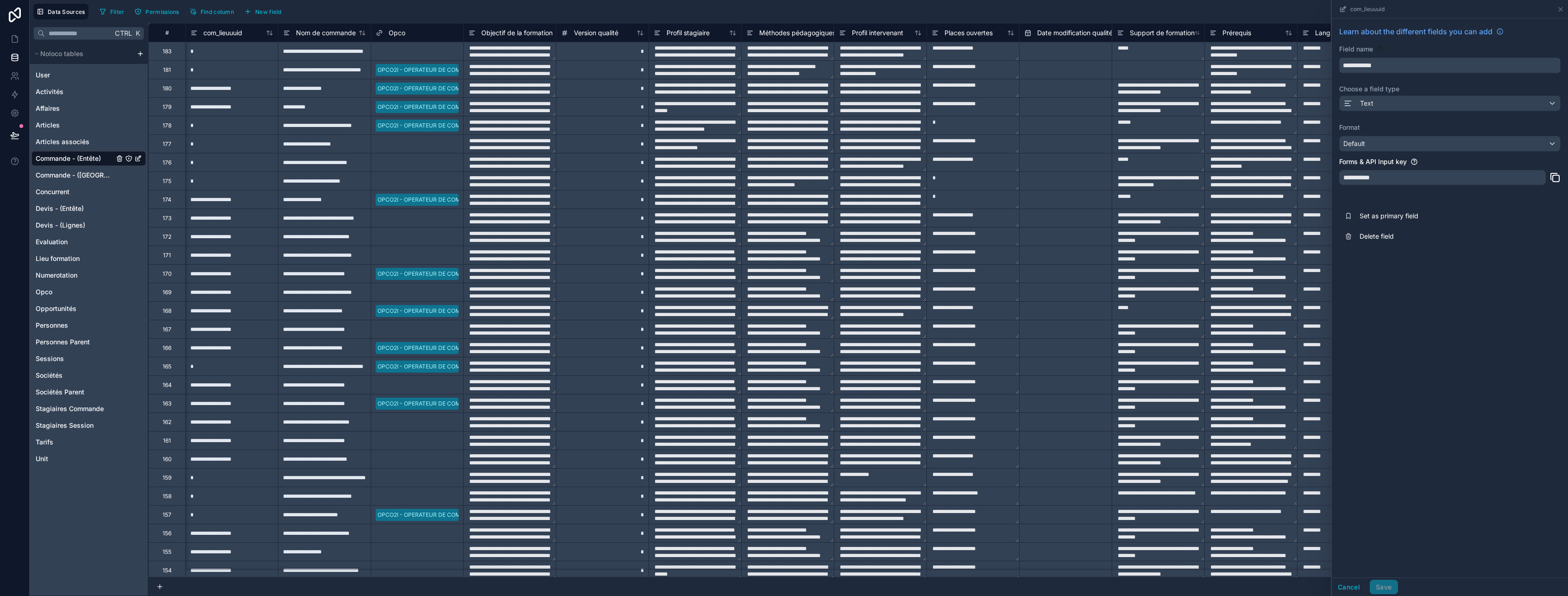
drag, startPoint x: 1396, startPoint y: 69, endPoint x: 1343, endPoint y: 66, distance: 53.1
click at [1343, 66] on input "**********" at bounding box center [1449, 65] width 221 height 15
click at [1395, 235] on span "Delete field" at bounding box center [1426, 236] width 134 height 10
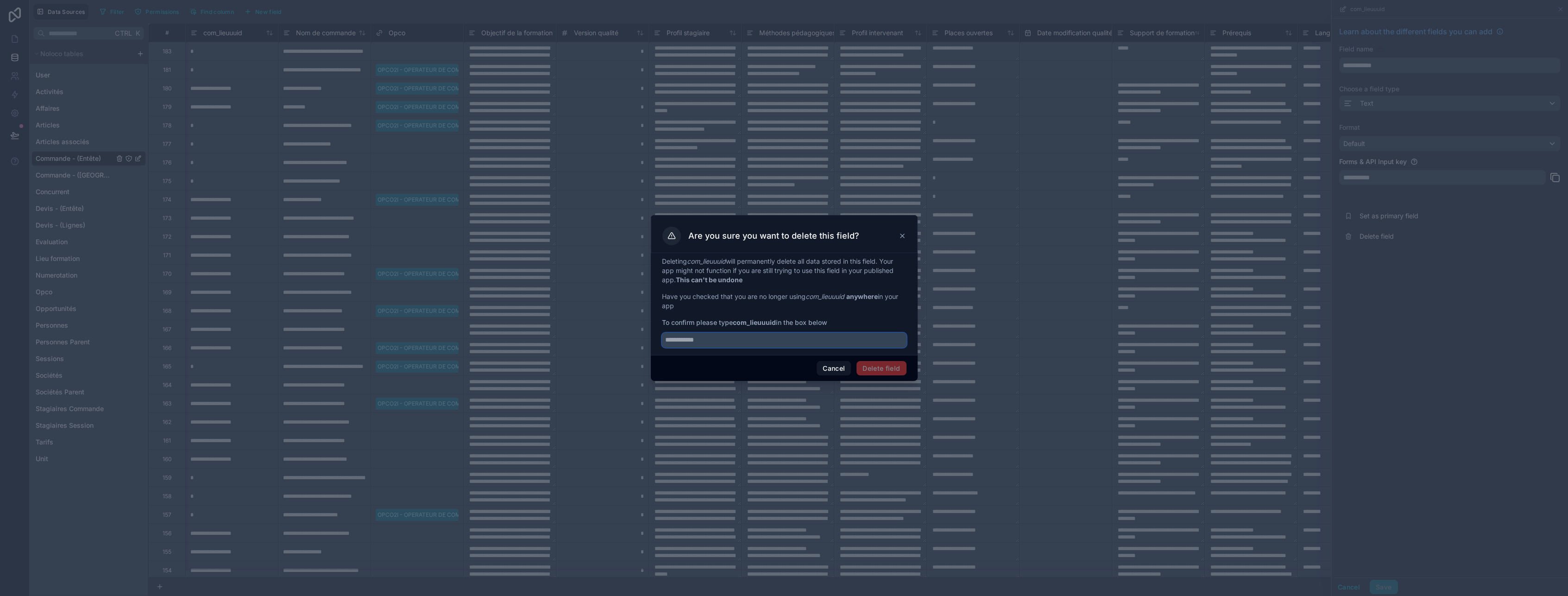
click at [778, 345] on input "text" at bounding box center [784, 339] width 244 height 15
paste input "**********"
type input "**********"
click at [878, 367] on button "Delete field" at bounding box center [881, 368] width 49 height 15
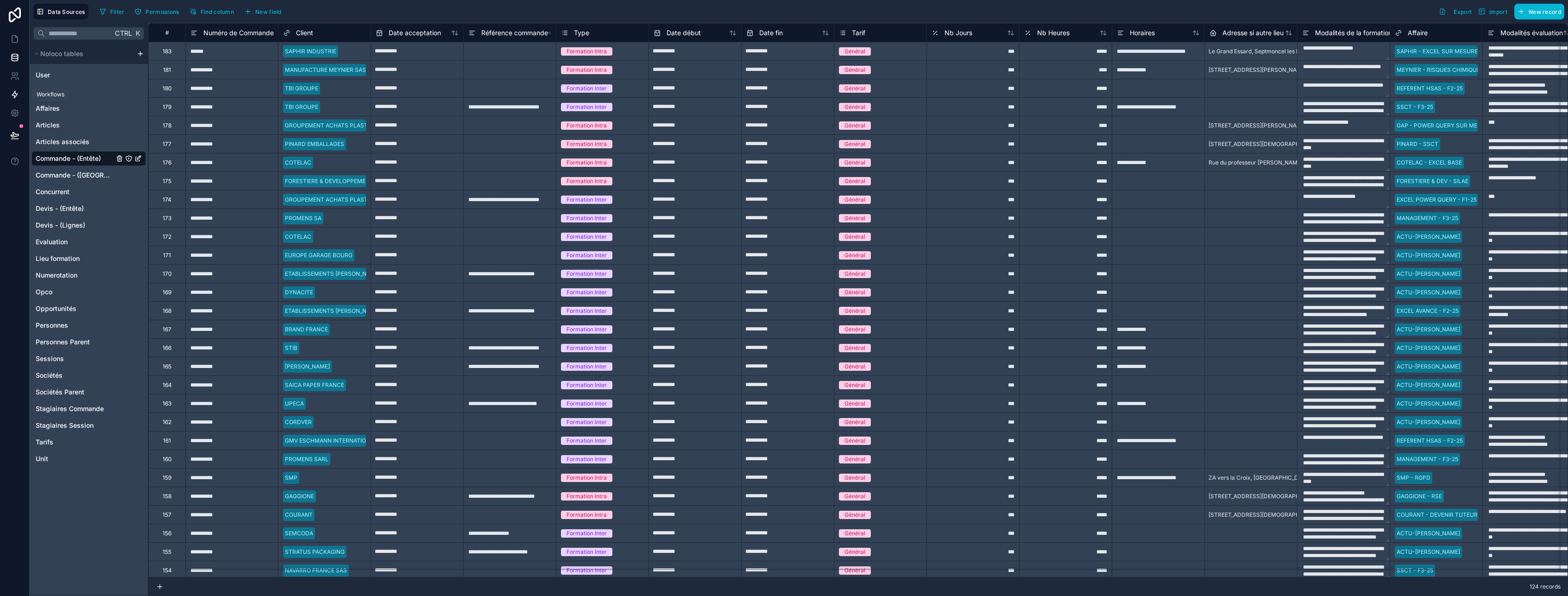
click at [15, 98] on icon at bounding box center [15, 95] width 5 height 7
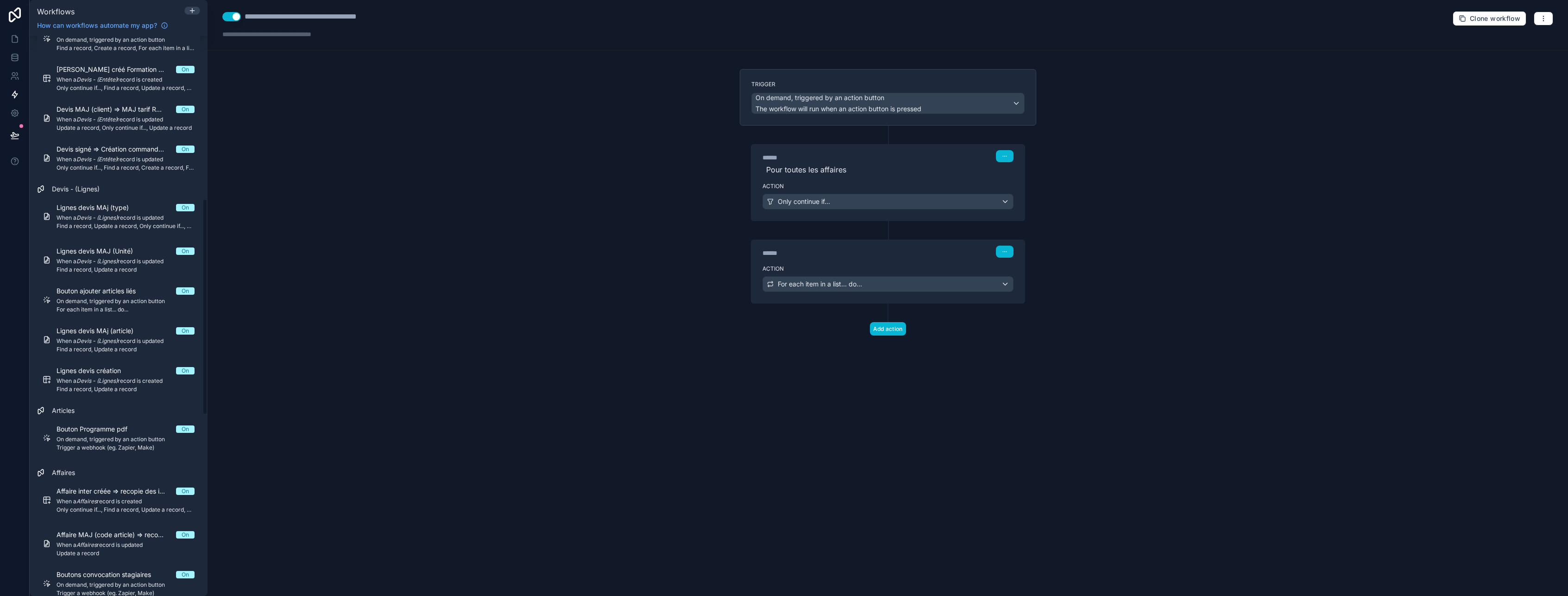
scroll to position [324, 0]
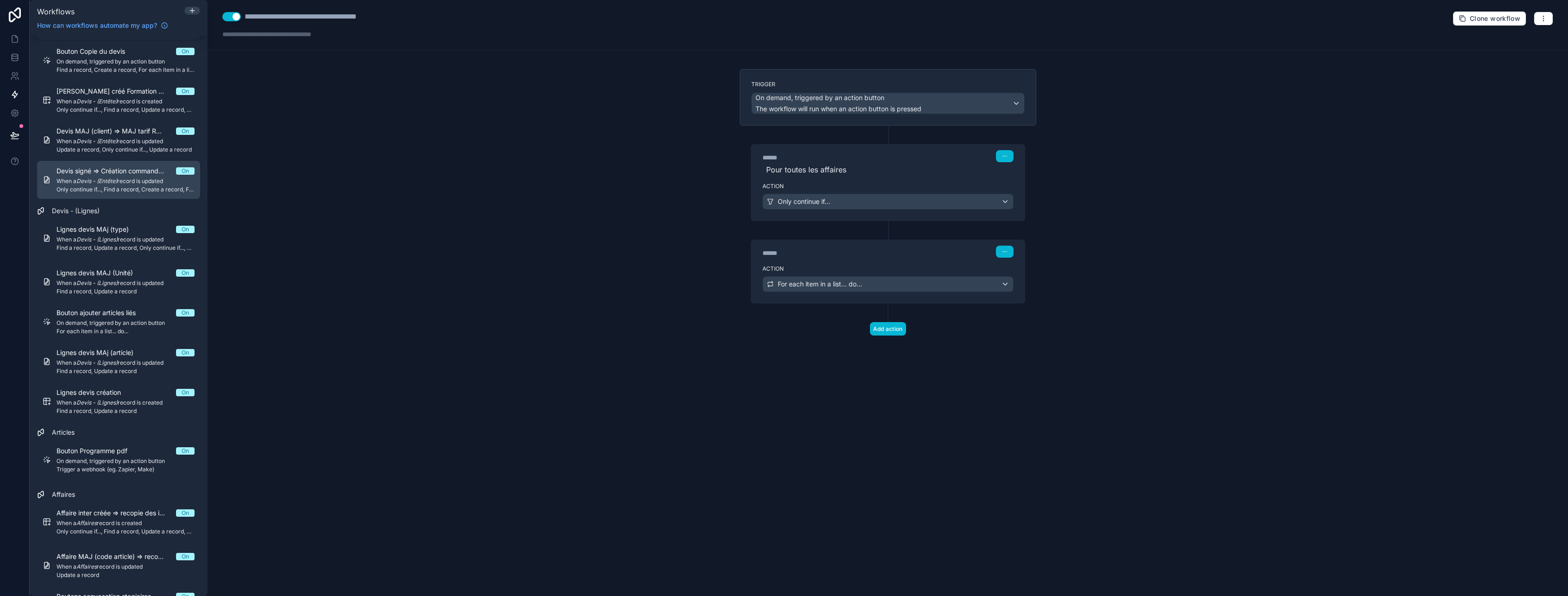
click at [130, 185] on span "Only continue if..., Find a record, Create a record, For each item in a list...…" at bounding box center [125, 189] width 138 height 7
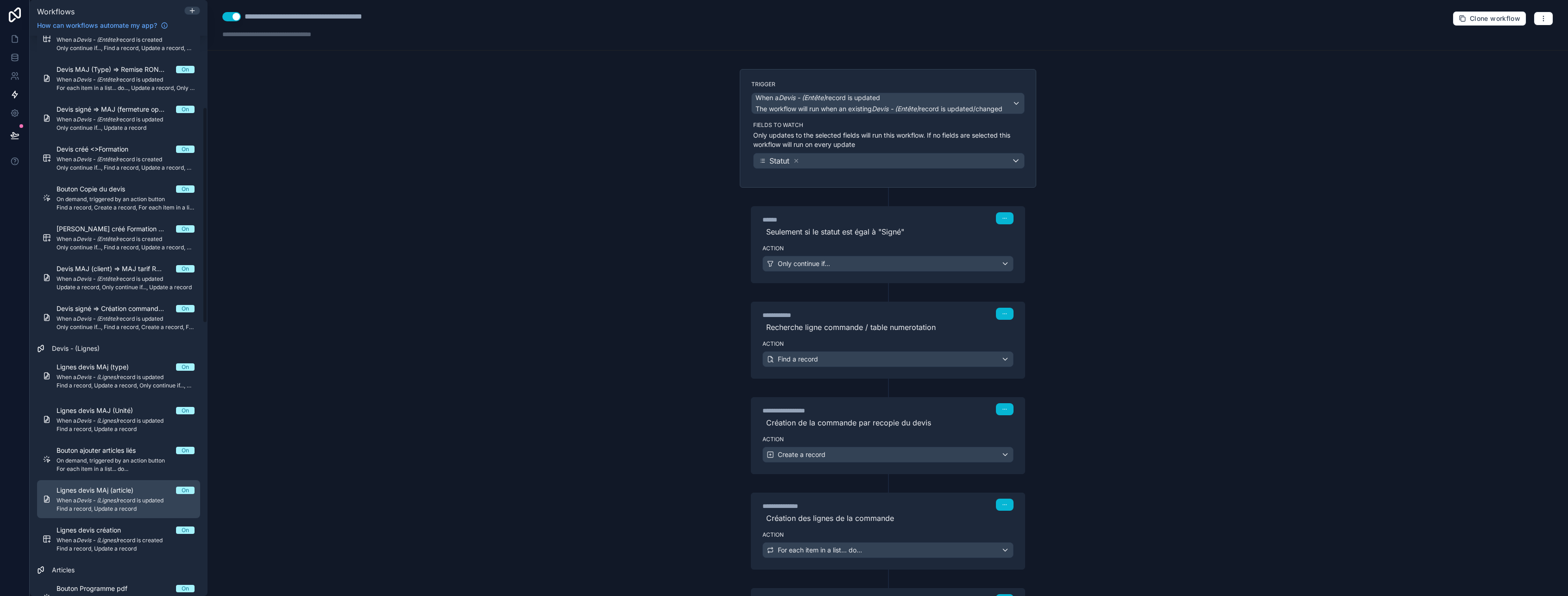
scroll to position [185, 0]
click at [101, 272] on span "Devis MAJ (client) => MAJ tarif Ronax" at bounding box center [116, 270] width 120 height 10
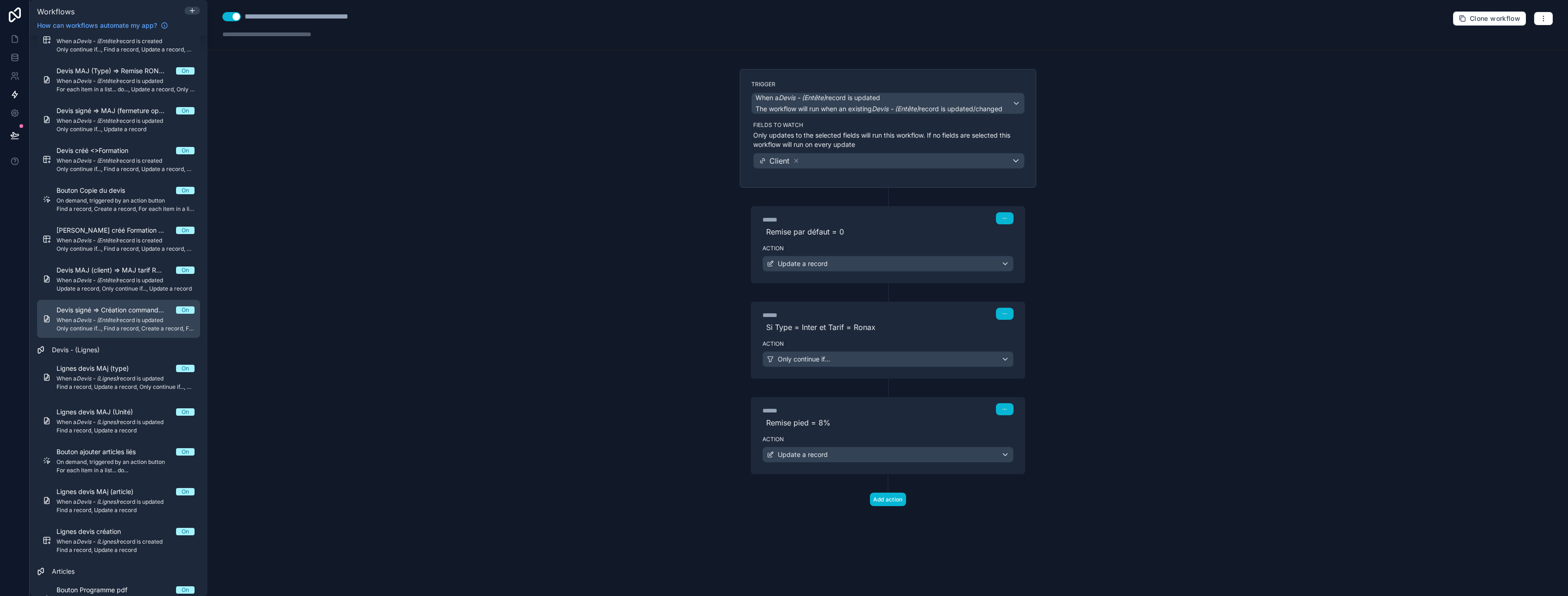
click at [91, 317] on em "Devis - (Entête)" at bounding box center [97, 320] width 40 height 7
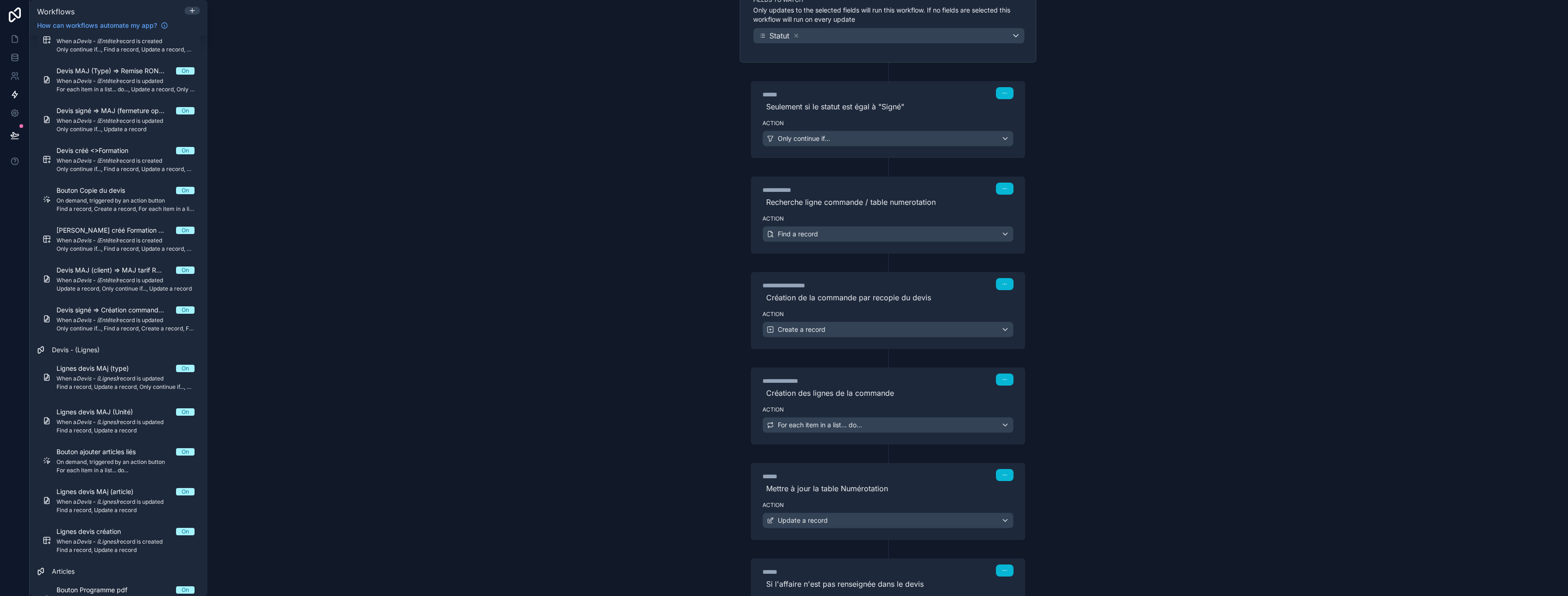
scroll to position [185, 0]
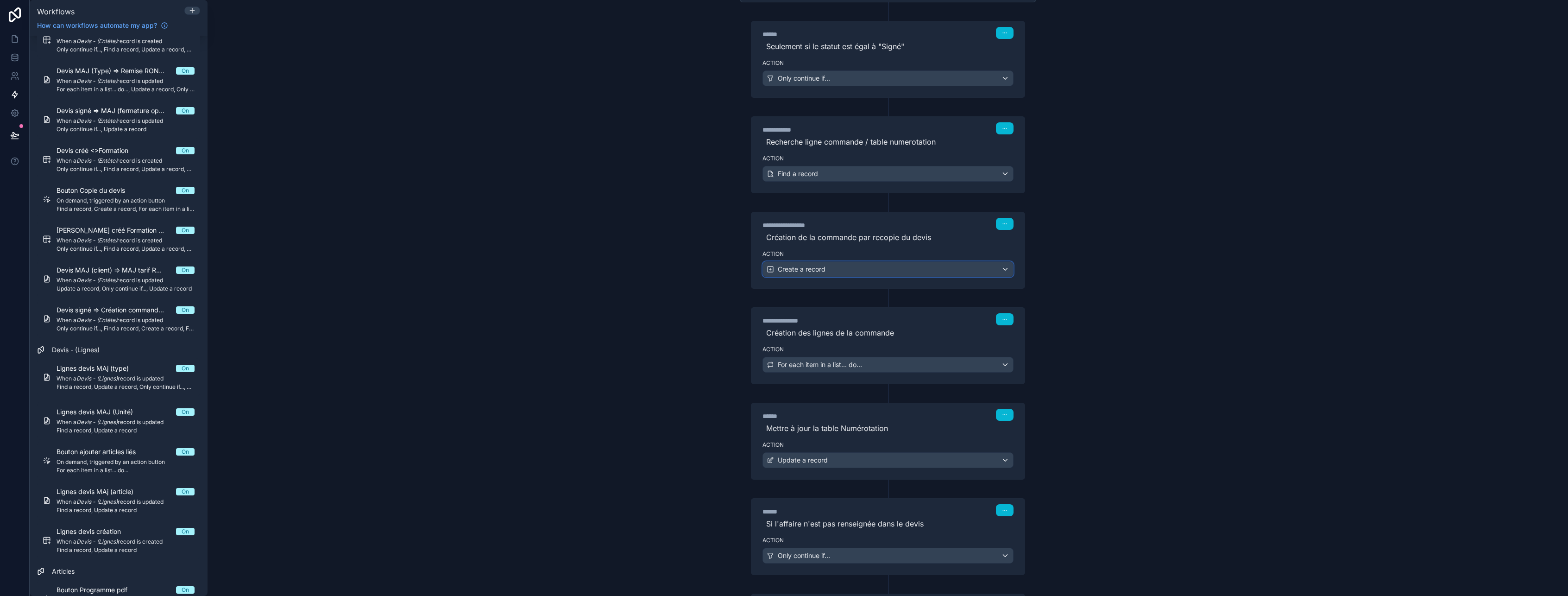
click at [893, 272] on div "Create a record" at bounding box center [888, 269] width 250 height 15
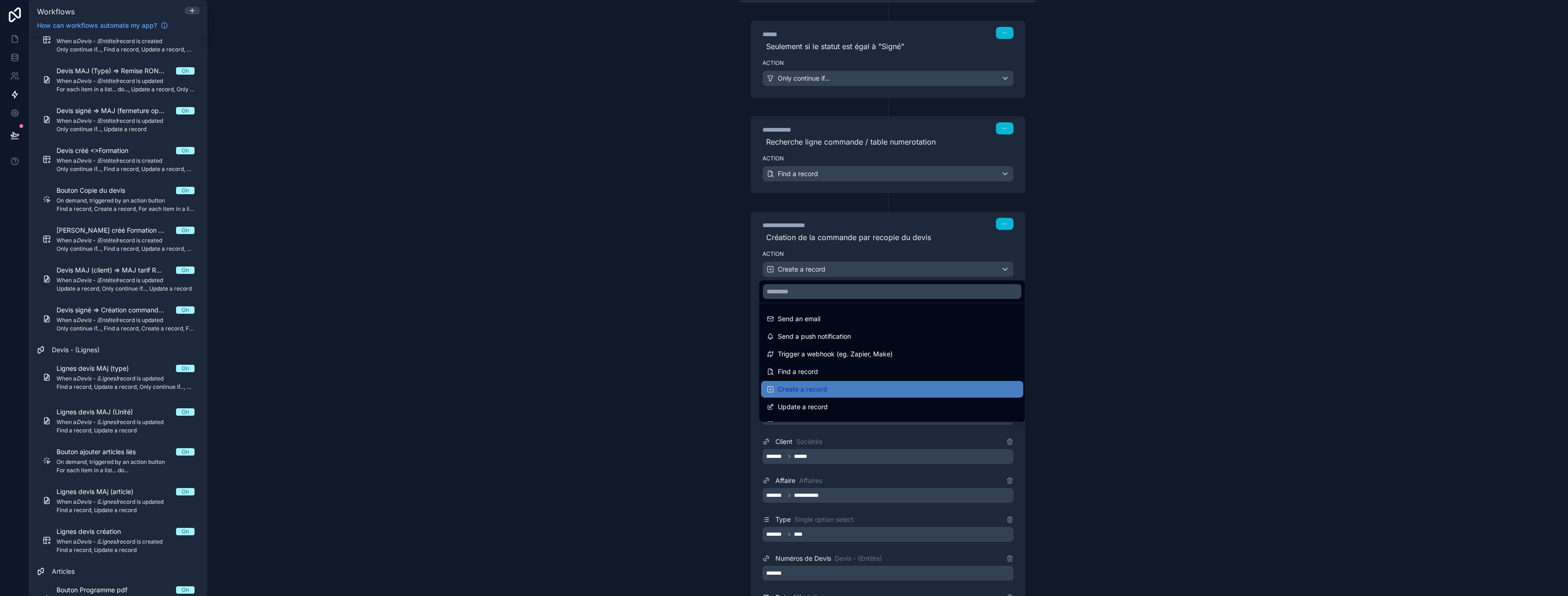
click at [893, 272] on div at bounding box center [784, 298] width 1568 height 596
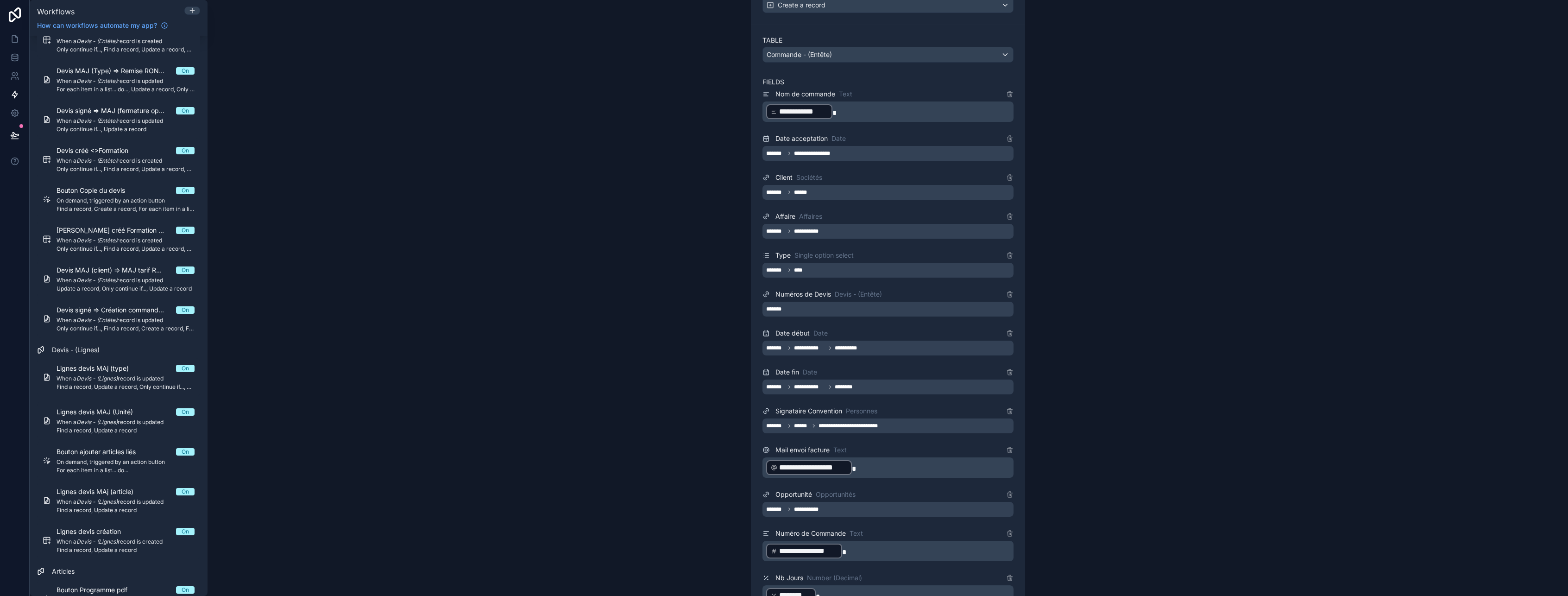
scroll to position [463, 0]
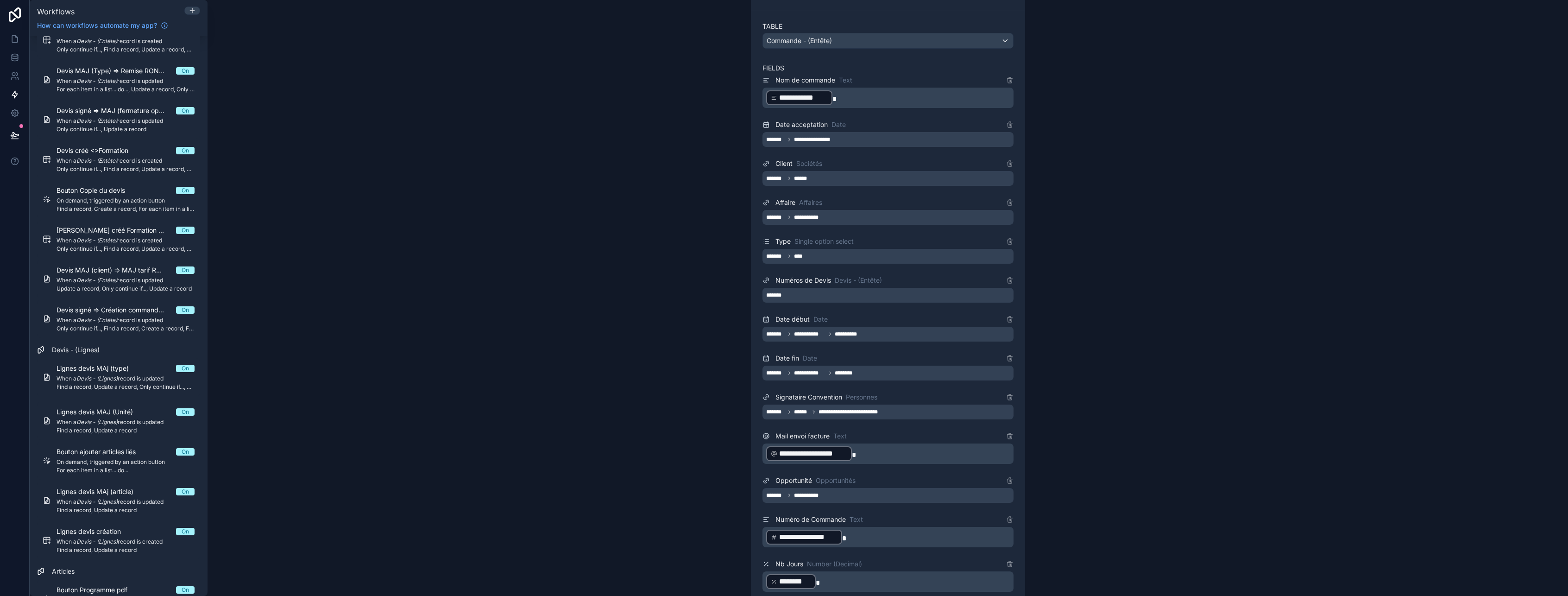
click at [822, 455] on span "**********" at bounding box center [812, 454] width 68 height 11
click at [1187, 457] on div "**********" at bounding box center [888, 298] width 1361 height 596
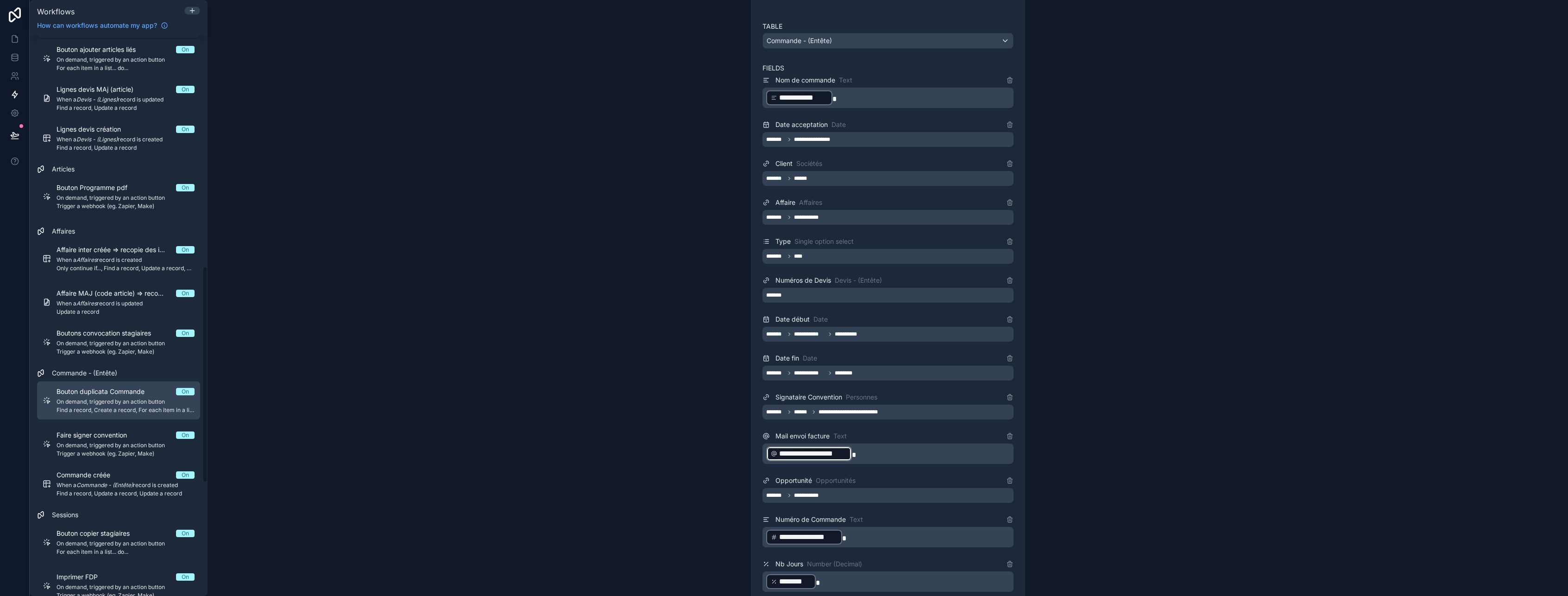
scroll to position [602, 0]
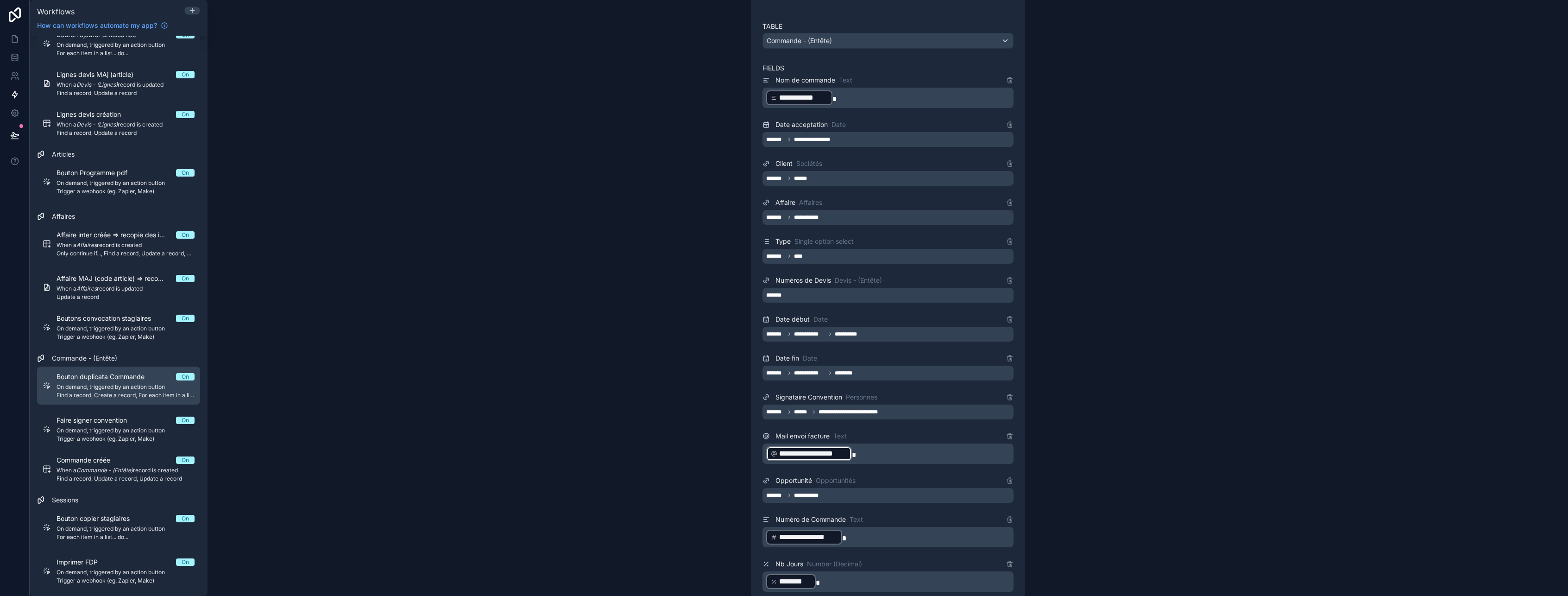
click at [121, 385] on span "On demand, triggered by an action button" at bounding box center [125, 387] width 138 height 7
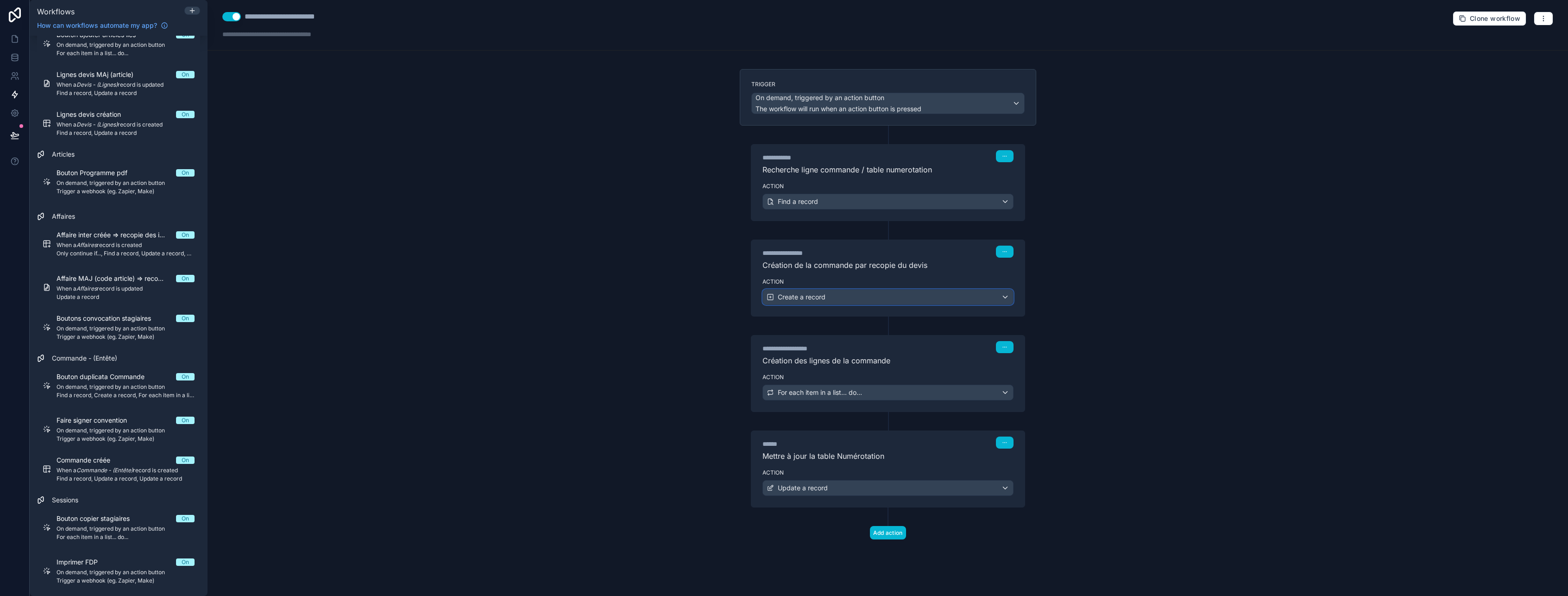
click at [908, 297] on div "Create a record" at bounding box center [888, 296] width 250 height 15
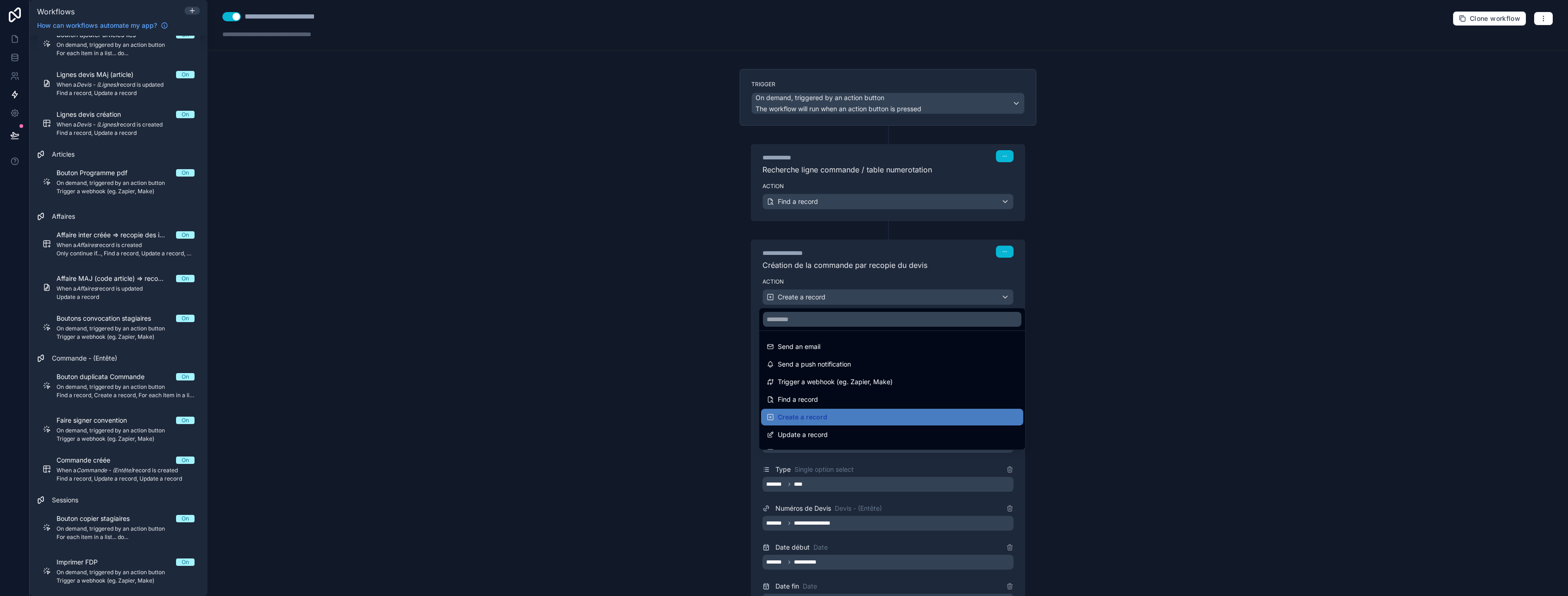
click at [908, 297] on div at bounding box center [784, 298] width 1568 height 596
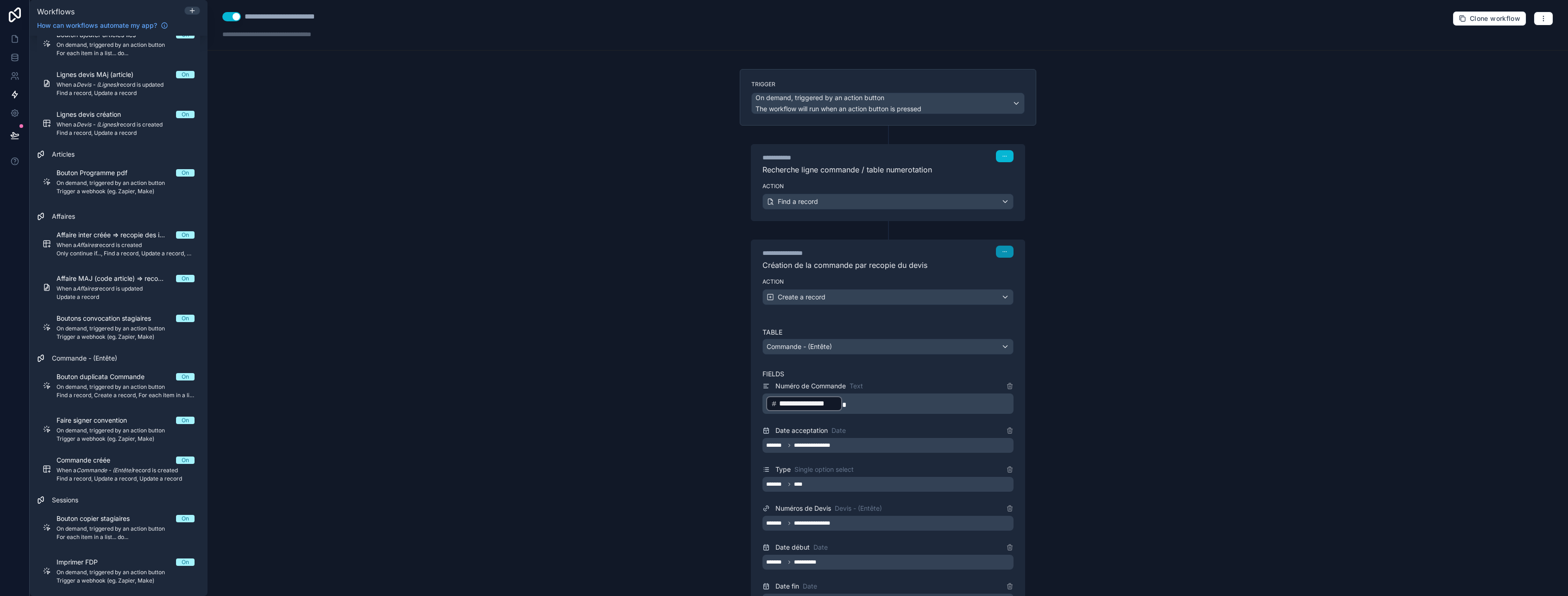
click at [1002, 254] on icon "button" at bounding box center [1005, 251] width 5 height 5
click at [1033, 272] on span "Edit Description" at bounding box center [1030, 273] width 41 height 7
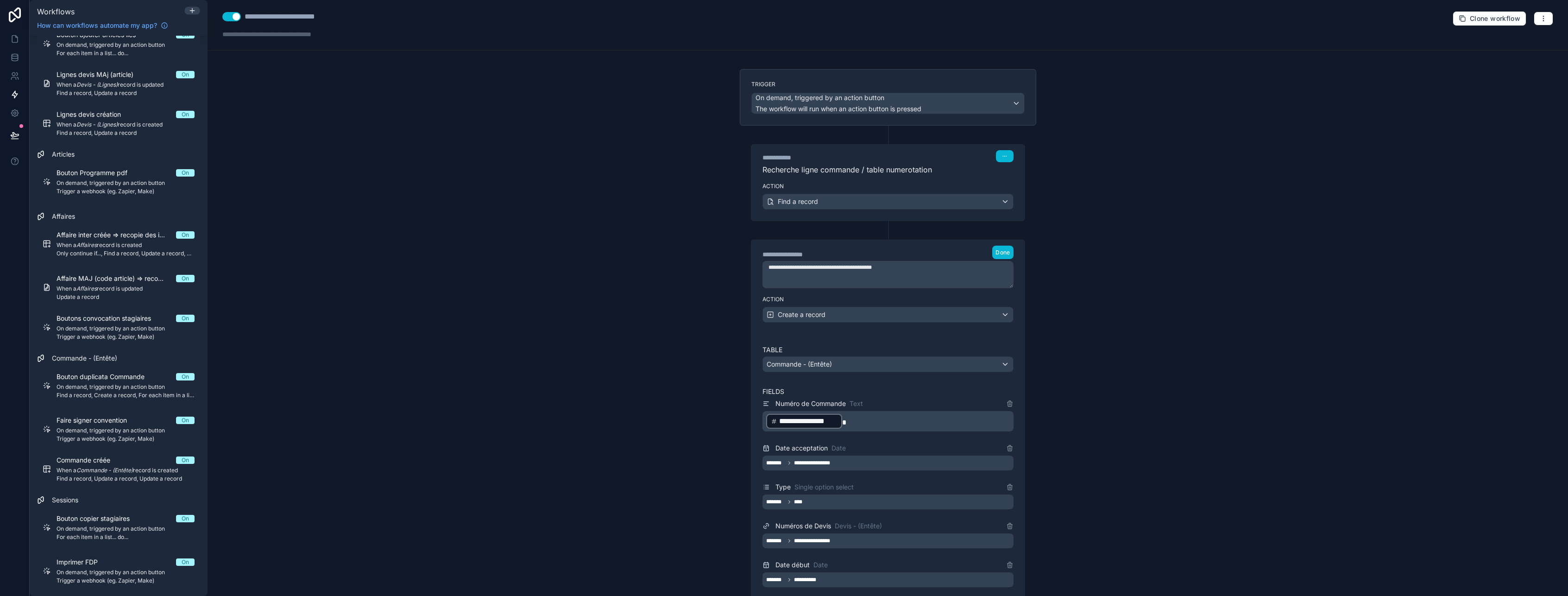
drag, startPoint x: 865, startPoint y: 268, endPoint x: 900, endPoint y: 265, distance: 35.1
click at [900, 265] on textarea "**********" at bounding box center [888, 274] width 251 height 27
type textarea "**********"
click at [997, 251] on span "Done" at bounding box center [1003, 252] width 14 height 7
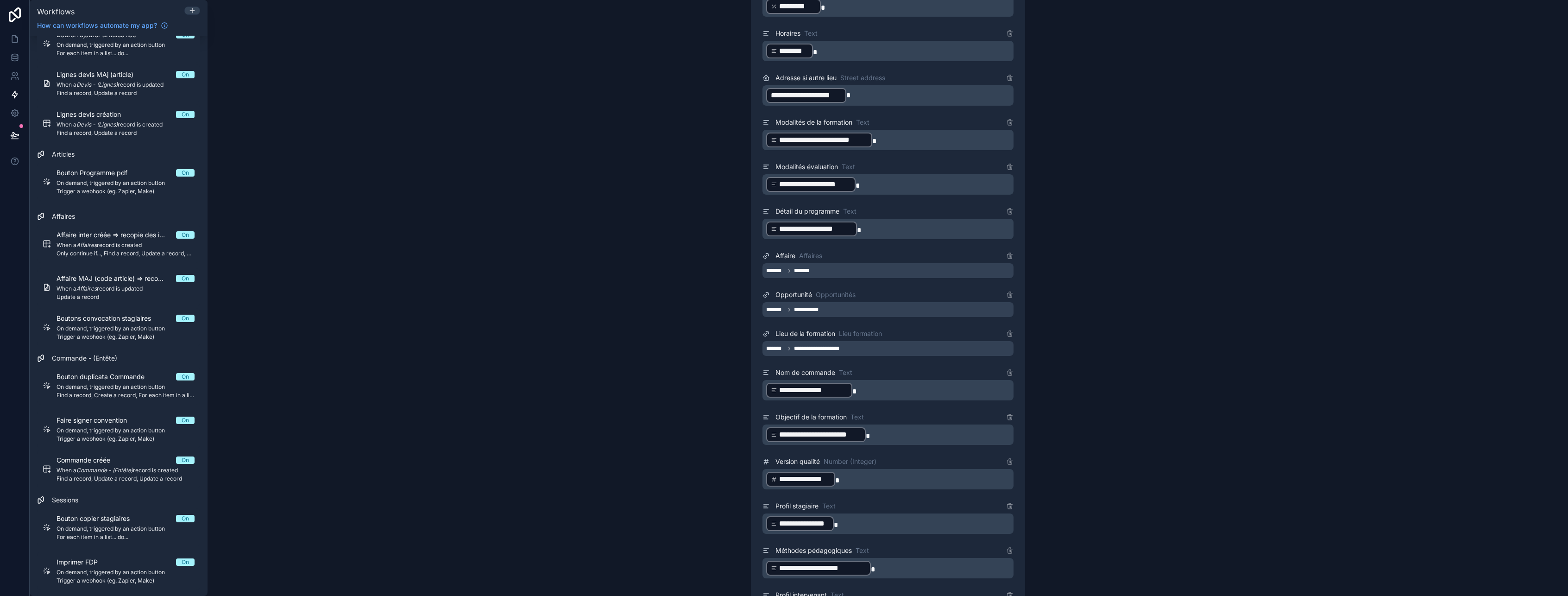
scroll to position [694, 0]
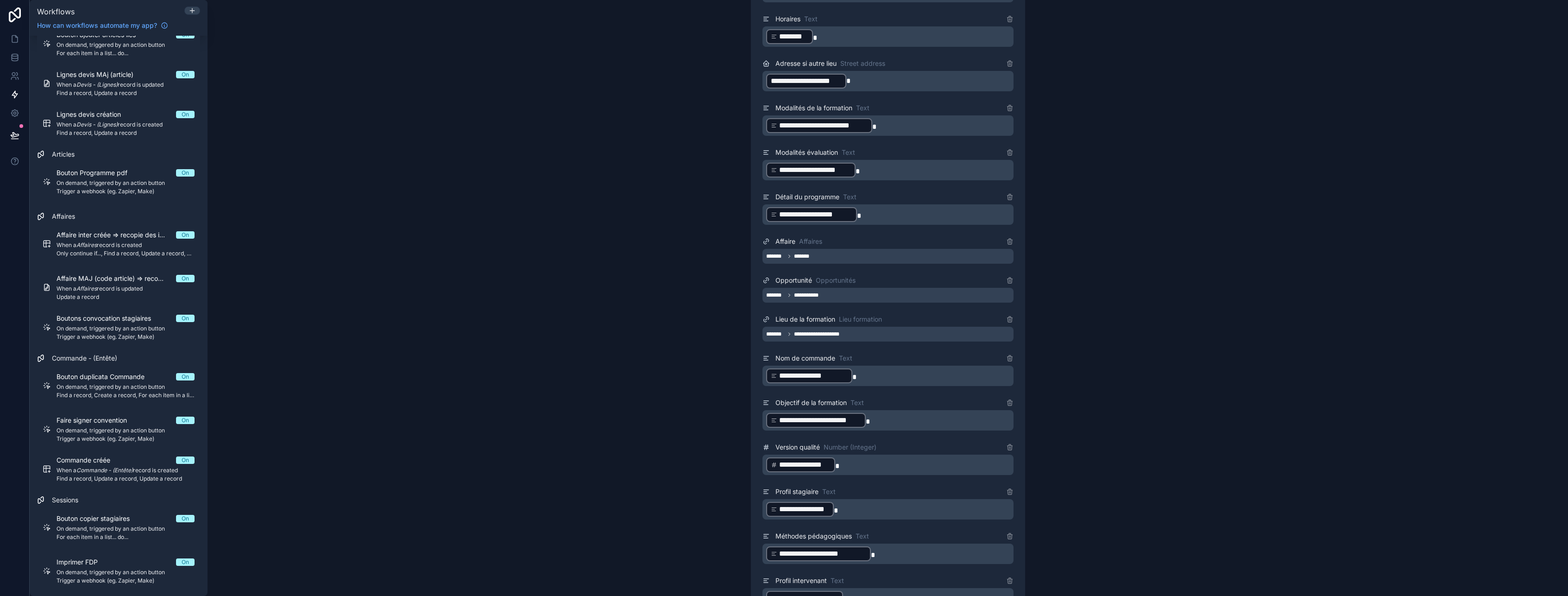
click at [773, 374] on icon at bounding box center [773, 375] width 6 height 6
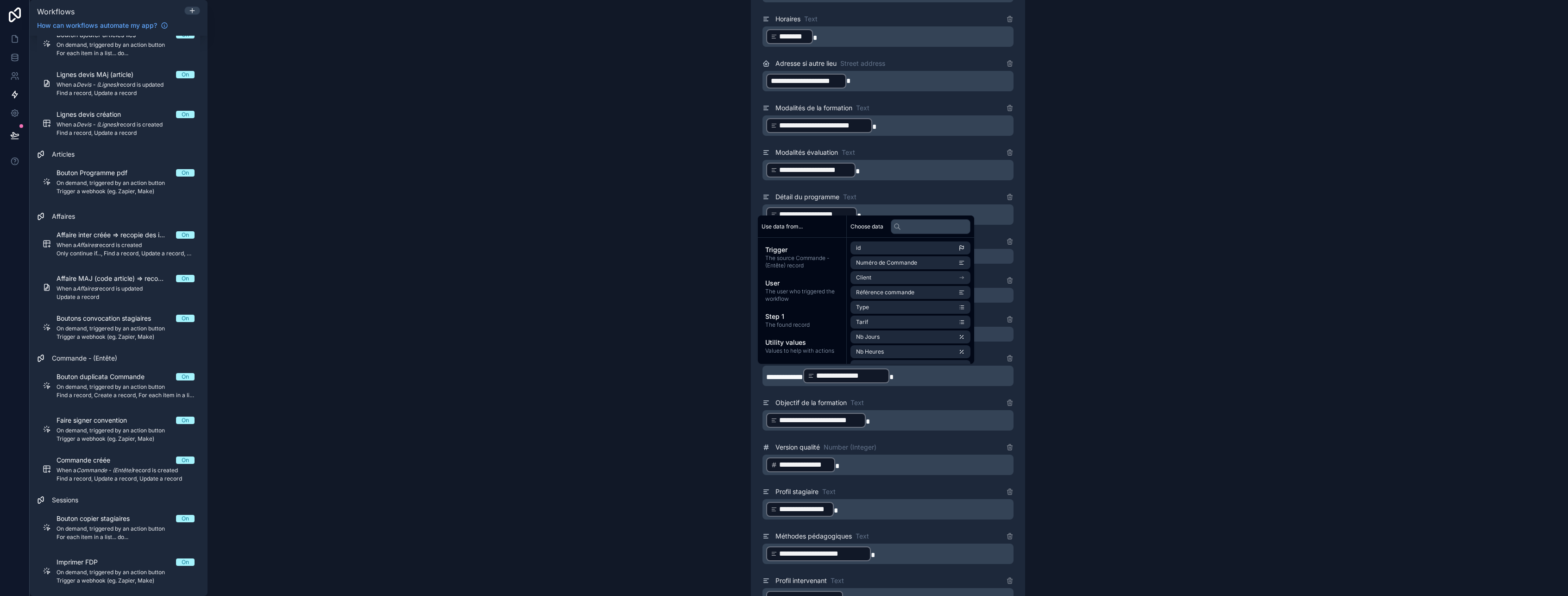
click at [958, 381] on p "**********" at bounding box center [889, 375] width 245 height 17
click at [1112, 405] on div "**********" at bounding box center [888, 298] width 1361 height 596
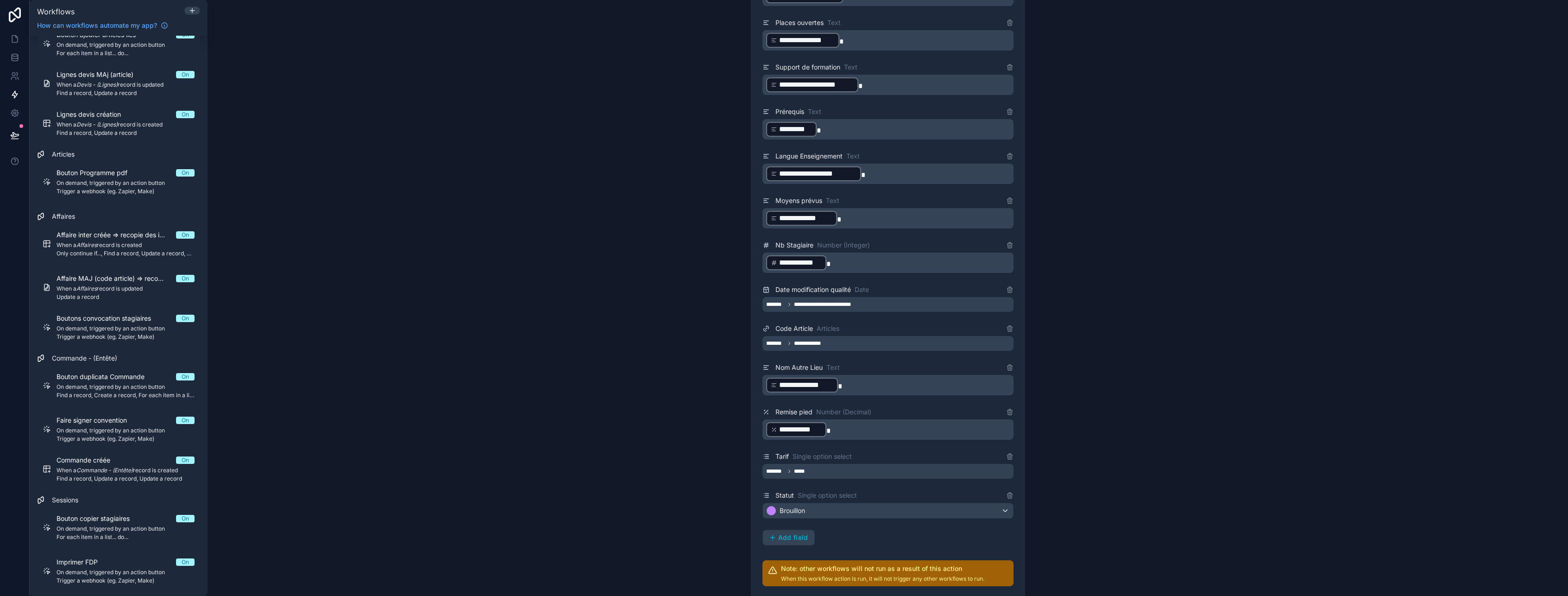
scroll to position [1343, 0]
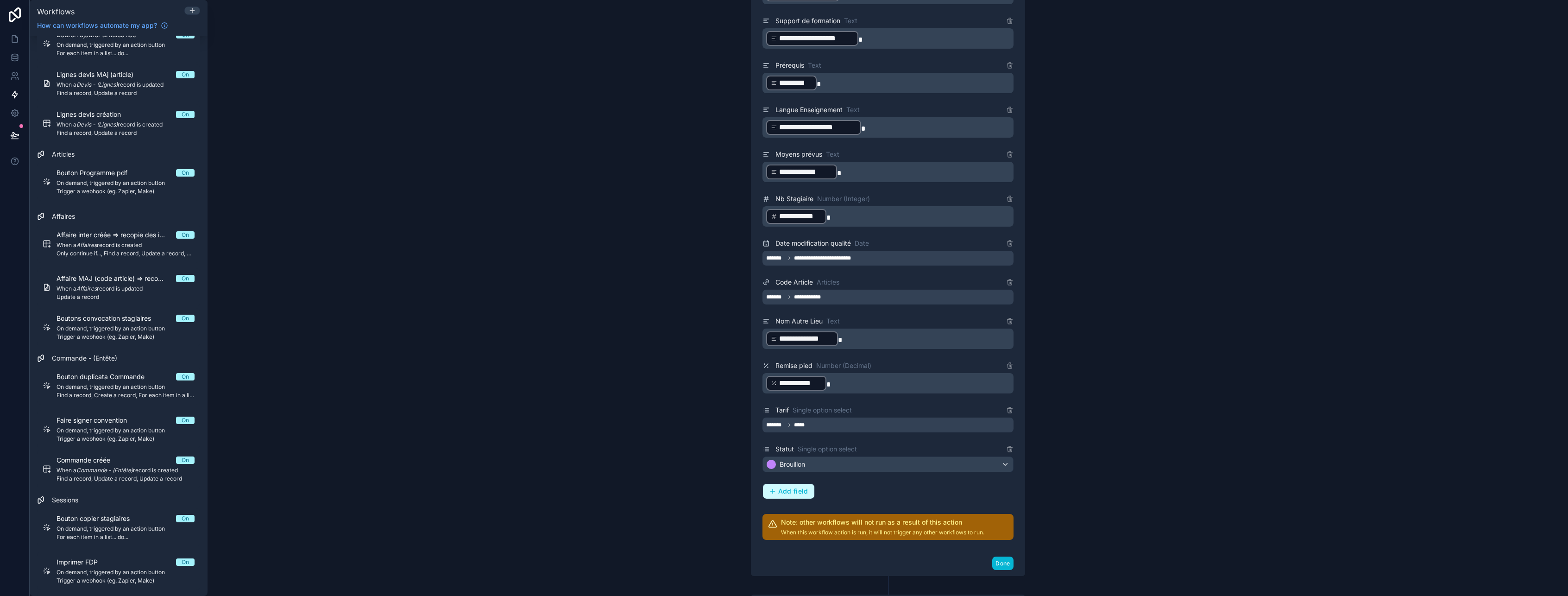
click at [805, 493] on button "Add field" at bounding box center [788, 491] width 51 height 15
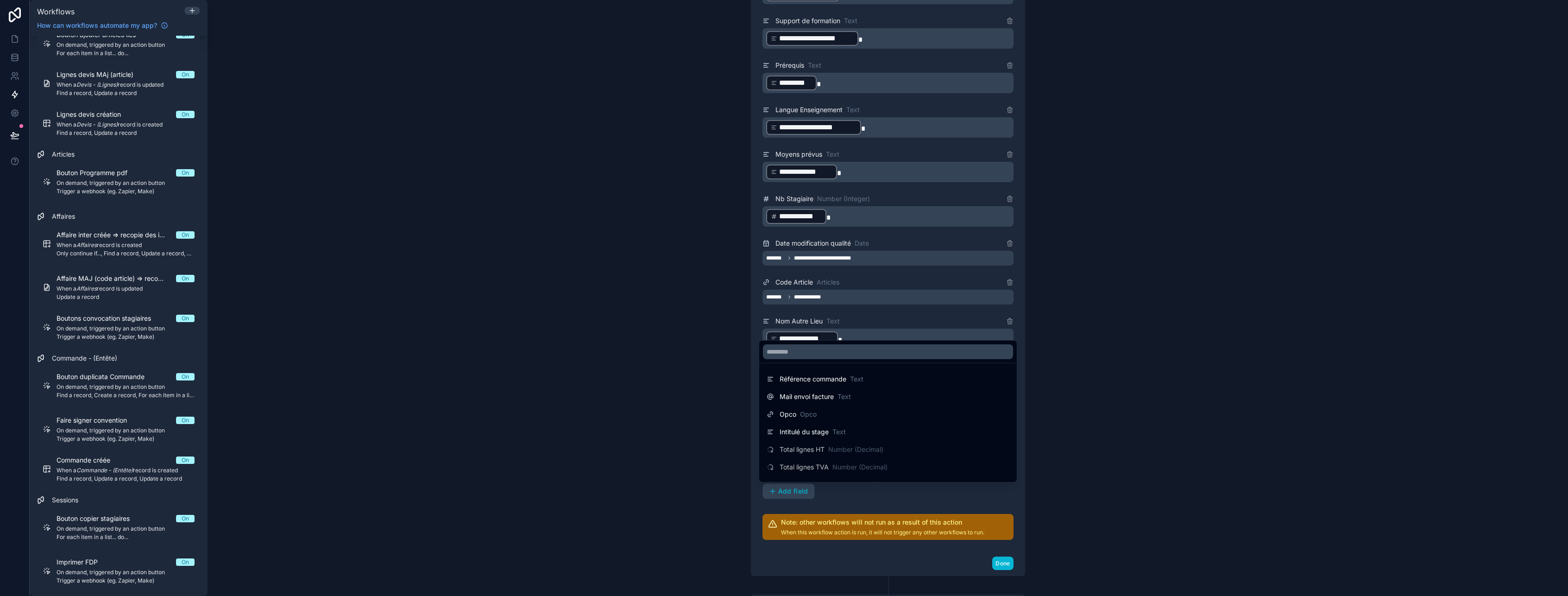
click at [1084, 474] on div at bounding box center [784, 298] width 1568 height 596
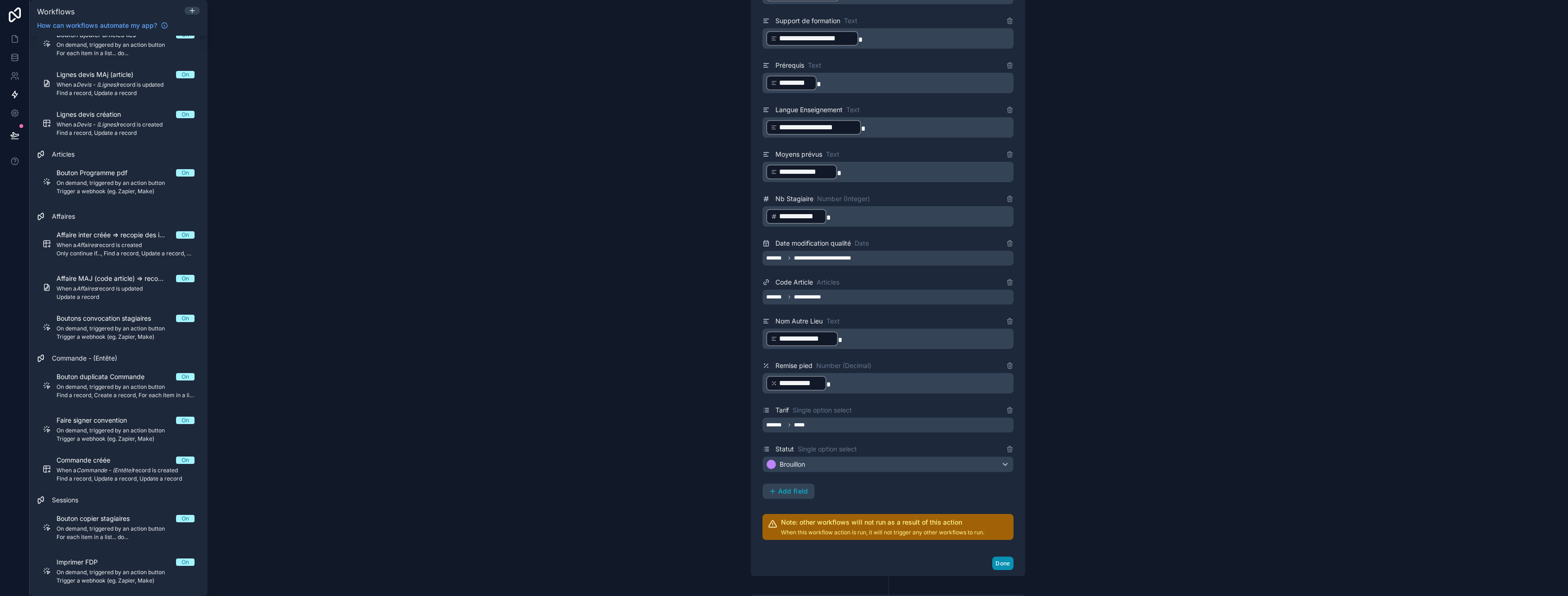
click at [992, 563] on button "Done" at bounding box center [1003, 563] width 21 height 13
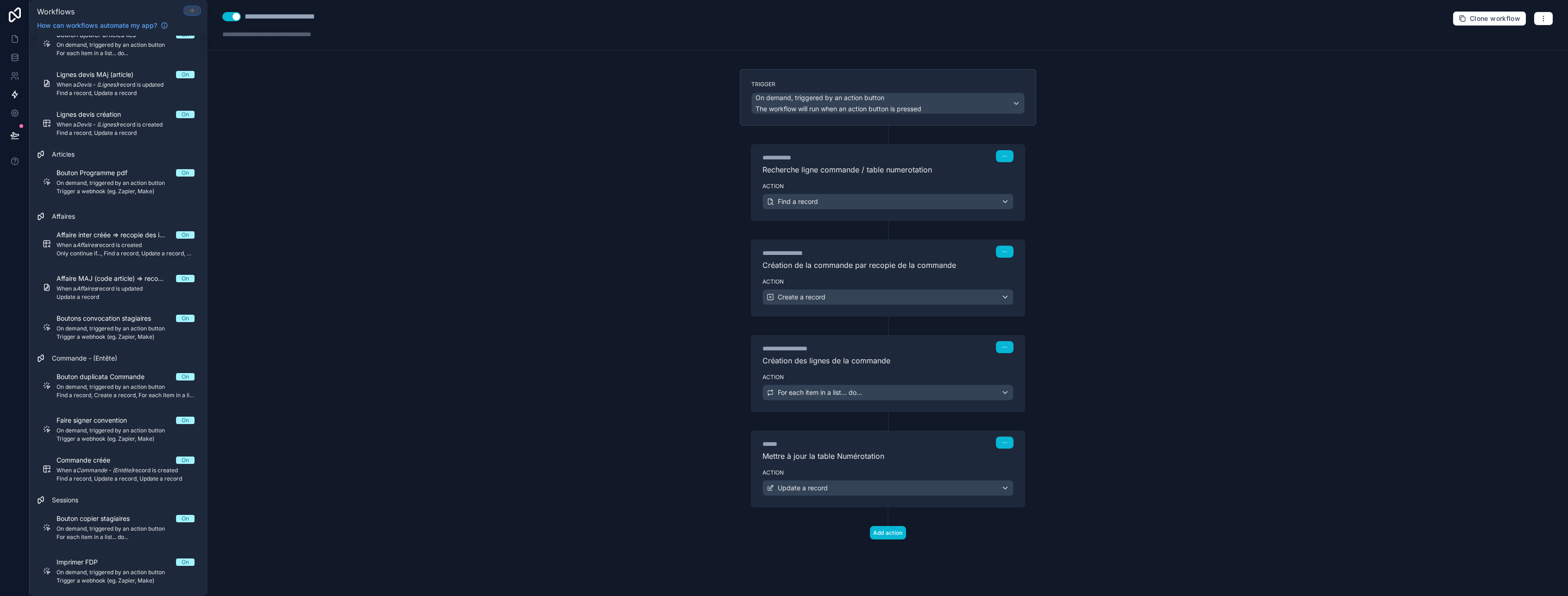
click at [192, 14] on icon at bounding box center [192, 11] width 7 height 7
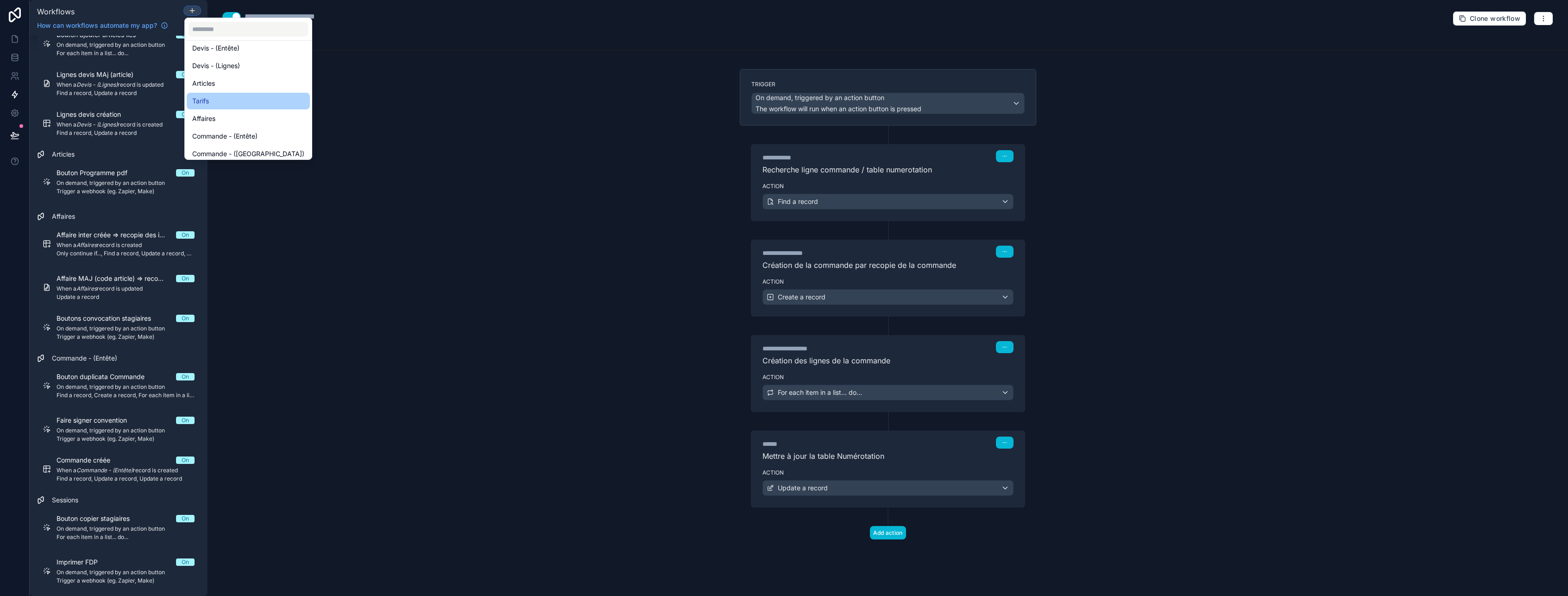
scroll to position [139, 0]
click at [246, 92] on span "Commande - (Entête)" at bounding box center [225, 90] width 65 height 11
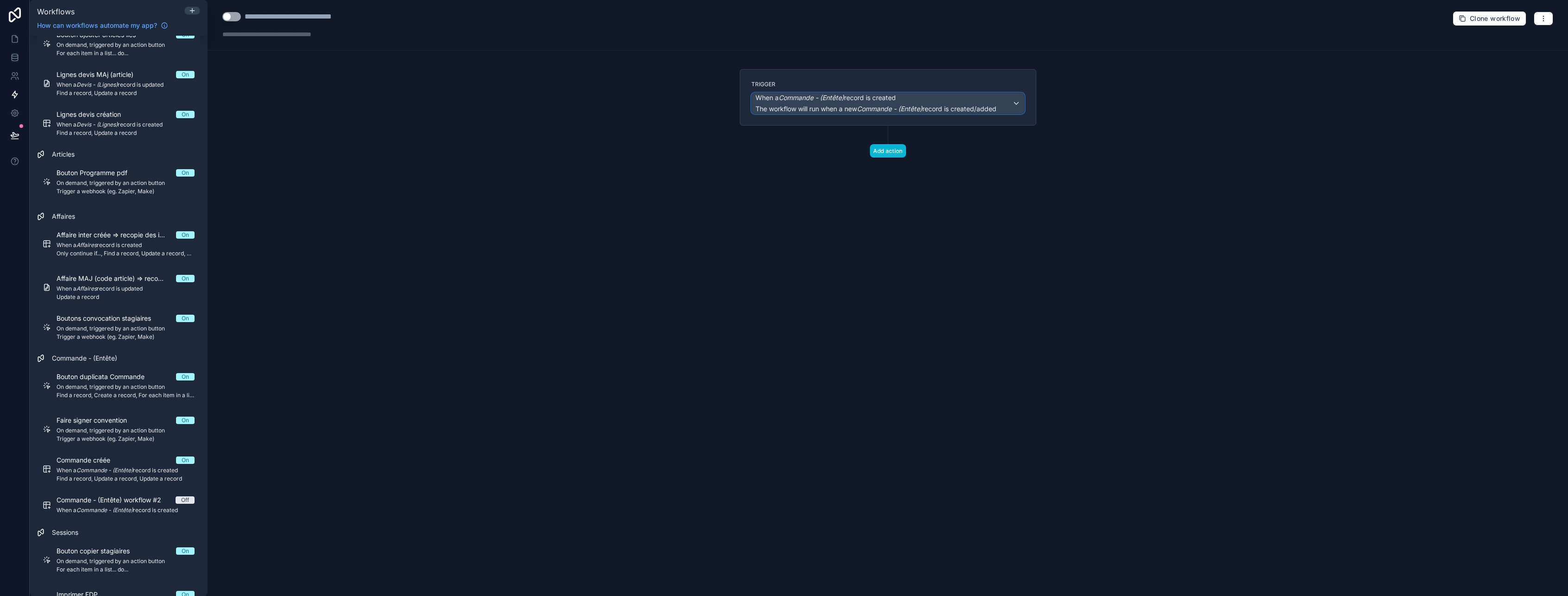
click at [876, 99] on span "When a Commande - (Entête) record is created" at bounding box center [826, 98] width 141 height 10
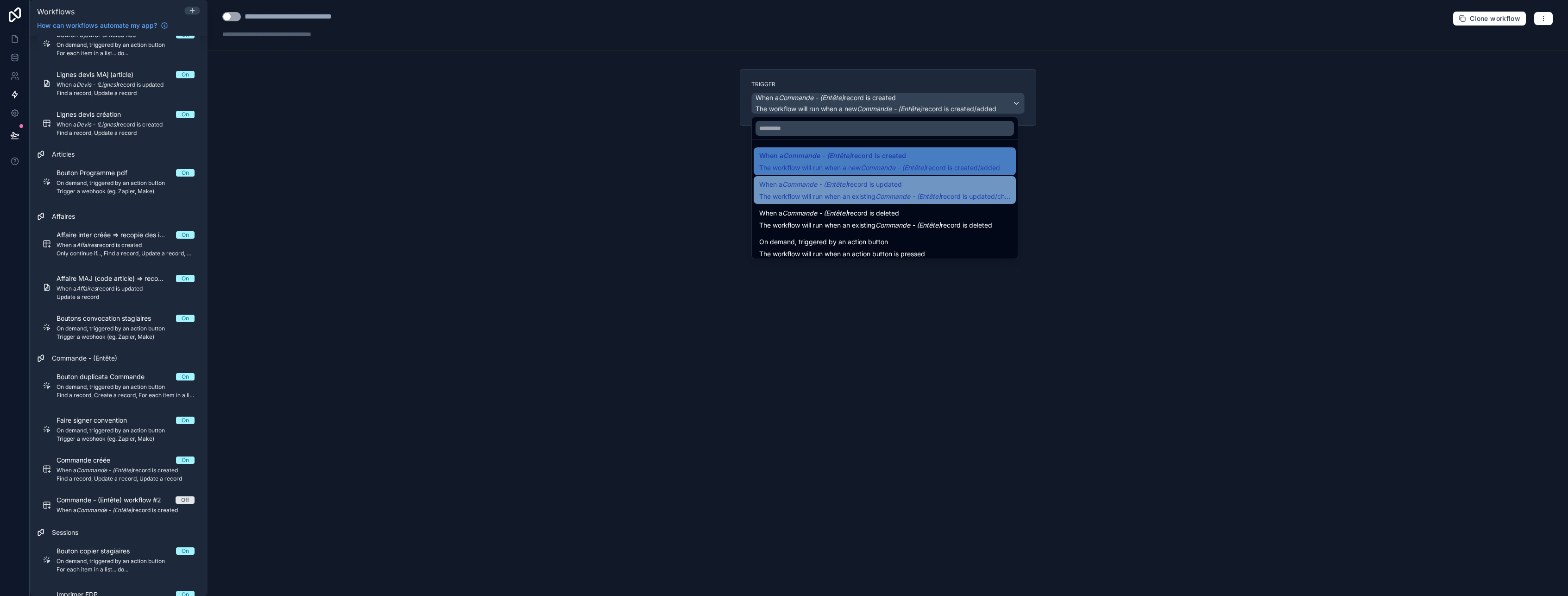
click at [881, 182] on span "When a Commande - (Entête) record is updated" at bounding box center [831, 184] width 142 height 11
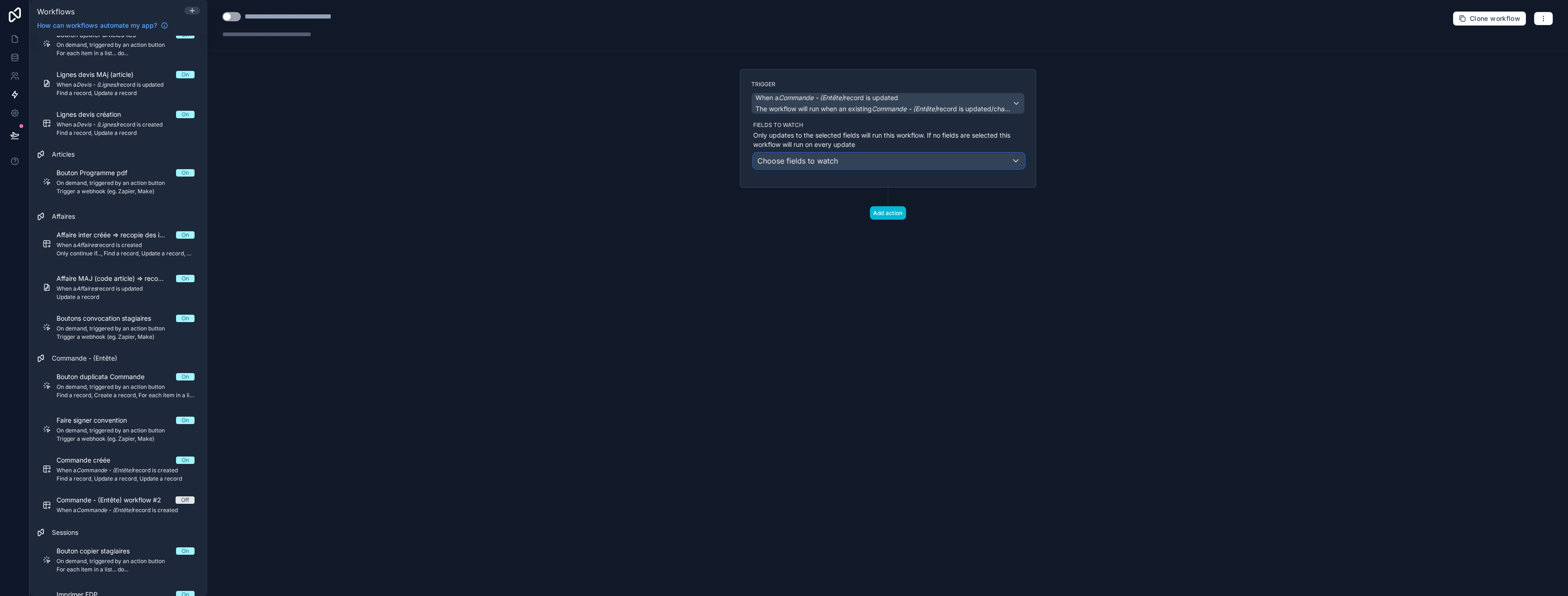
click at [817, 158] on span "Choose fields to watch" at bounding box center [798, 161] width 81 height 10
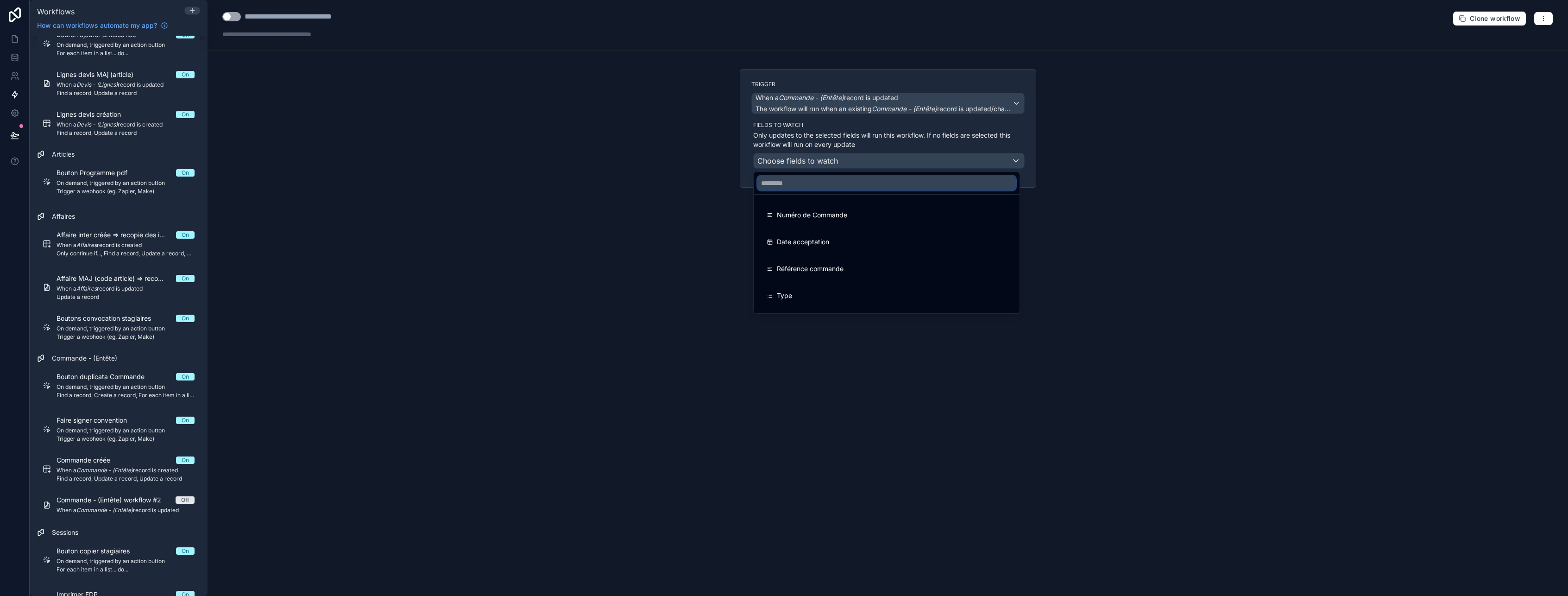
click at [817, 179] on input "text" at bounding box center [887, 183] width 258 height 15
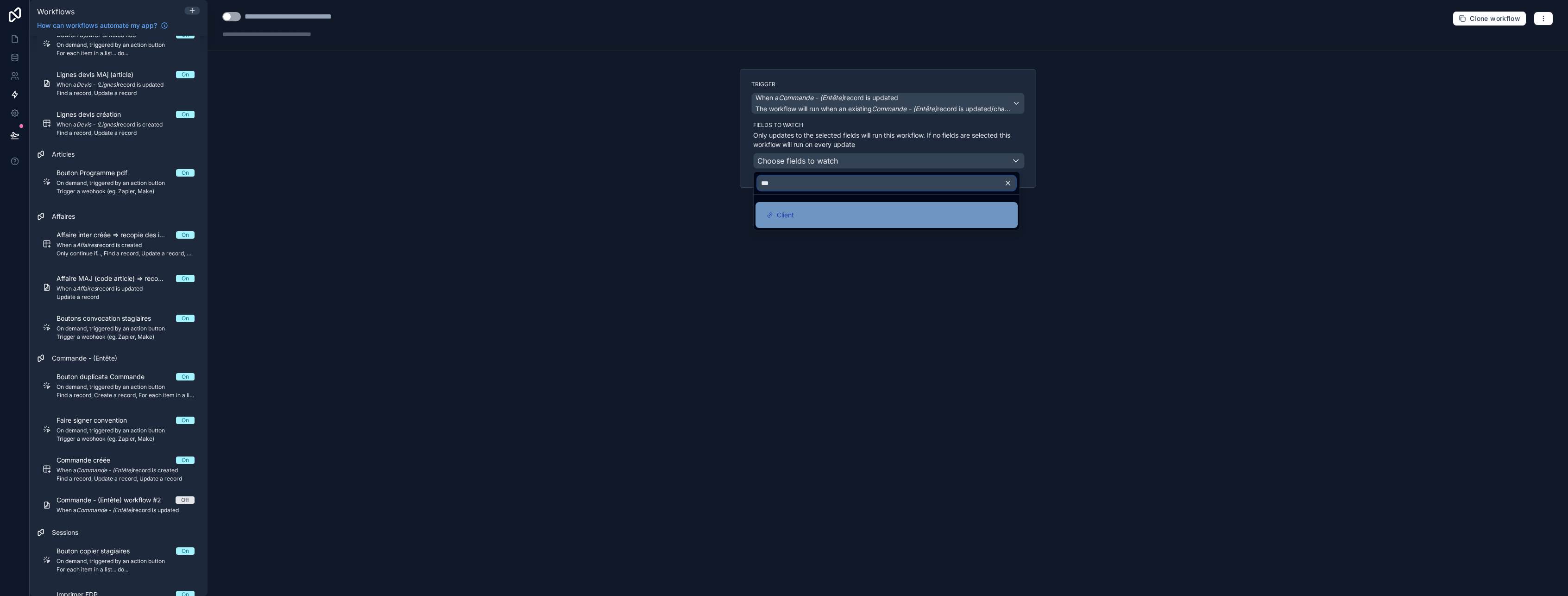
type input "***"
click at [802, 212] on div "Client" at bounding box center [886, 214] width 240 height 11
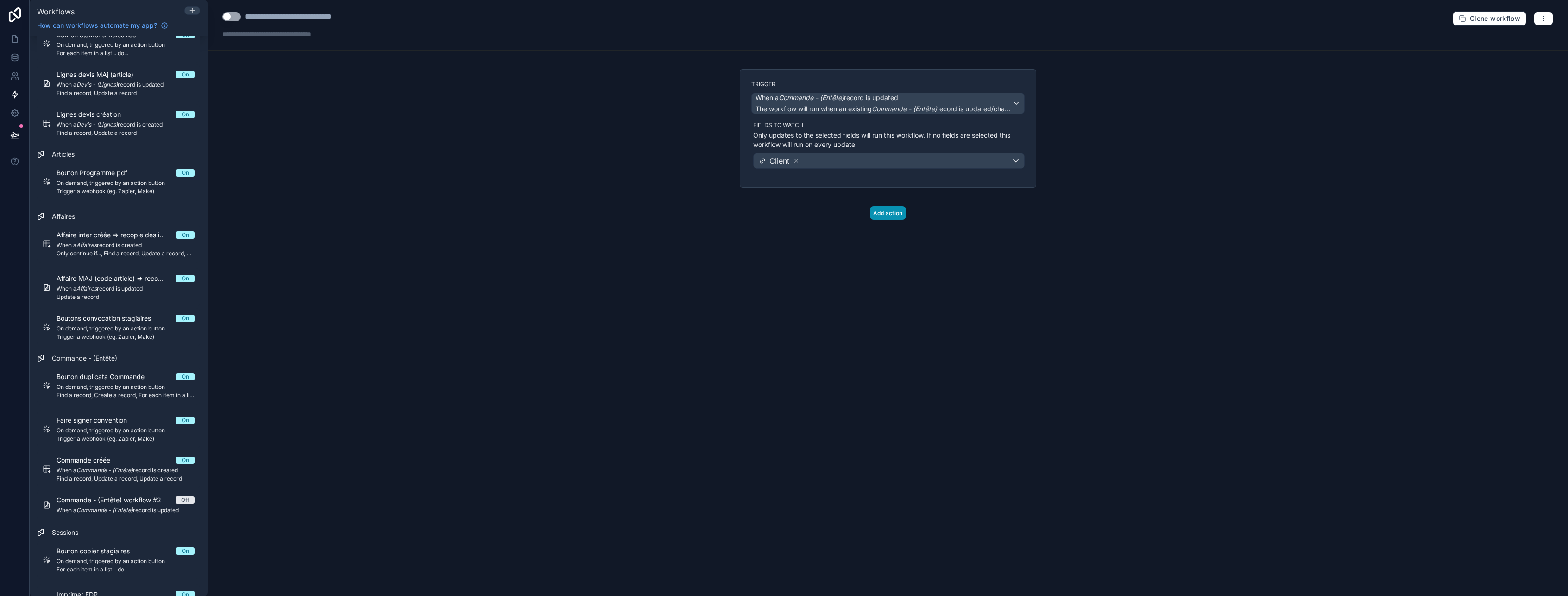
click at [875, 214] on button "Add action" at bounding box center [888, 213] width 36 height 13
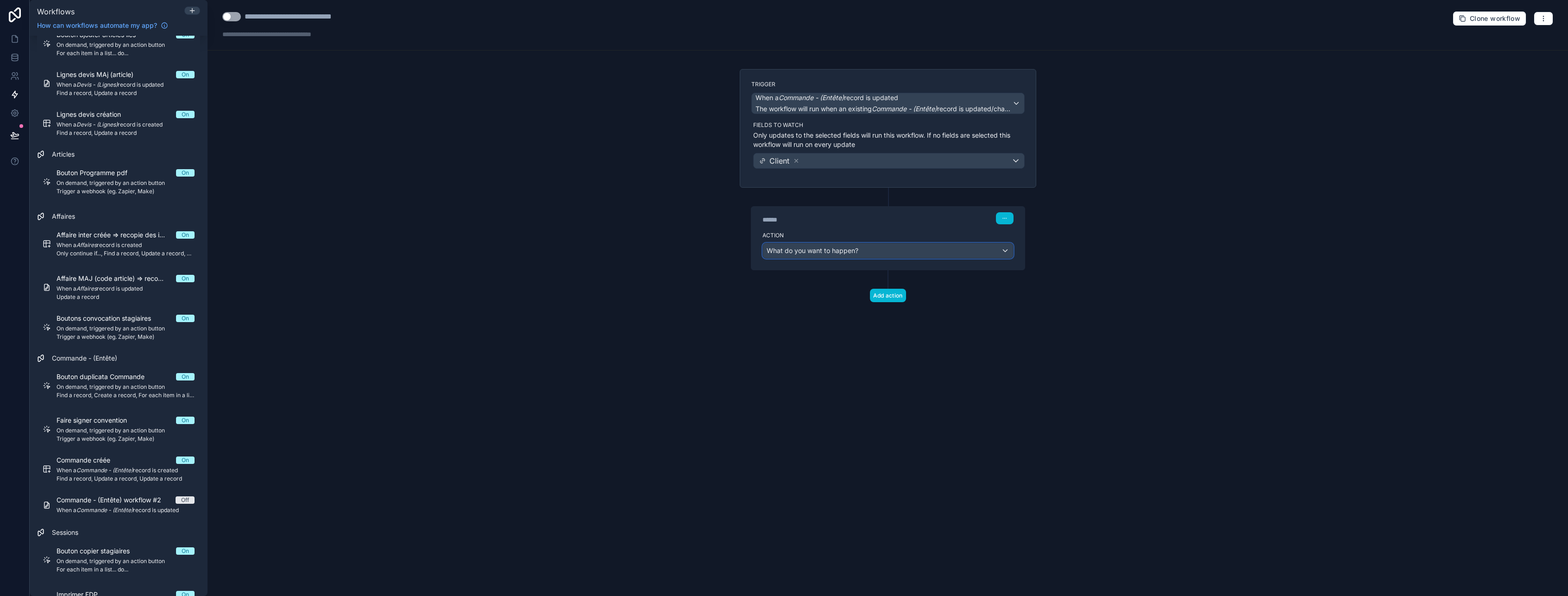
click at [857, 251] on span "What do you want to happen?" at bounding box center [812, 250] width 91 height 8
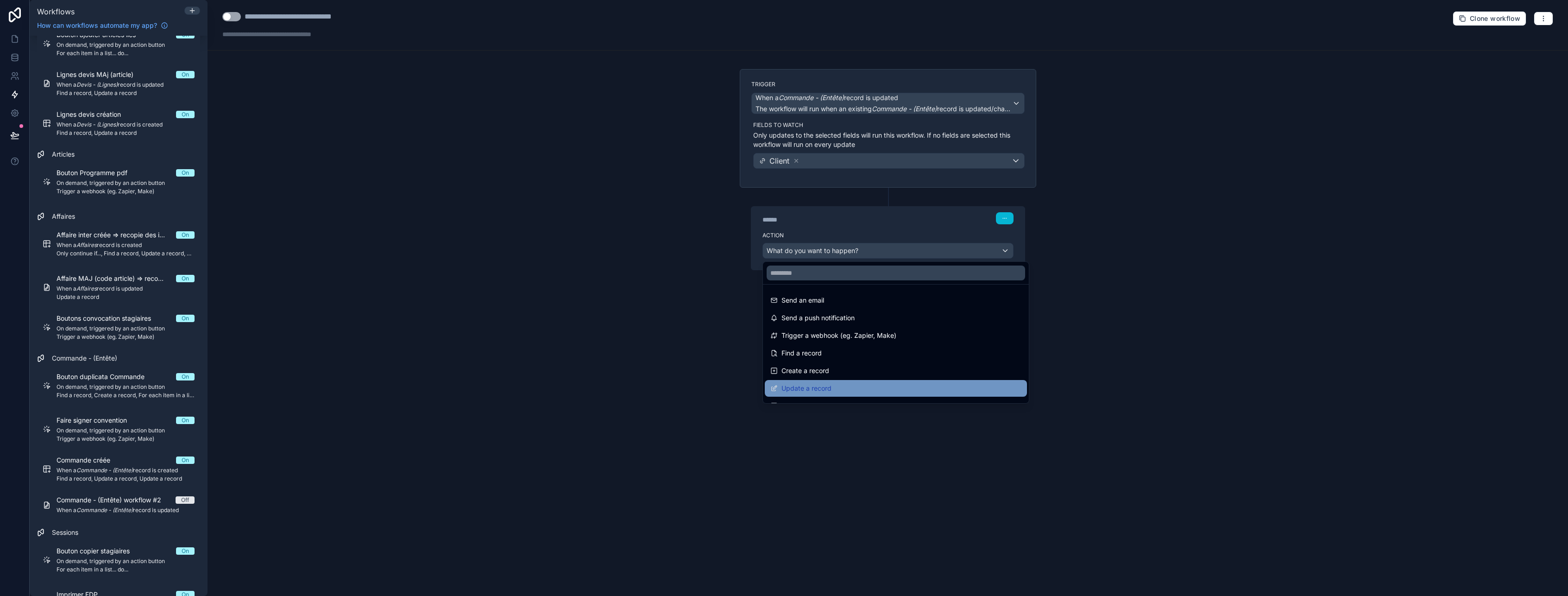
click at [835, 382] on div "Update a record" at bounding box center [896, 388] width 262 height 17
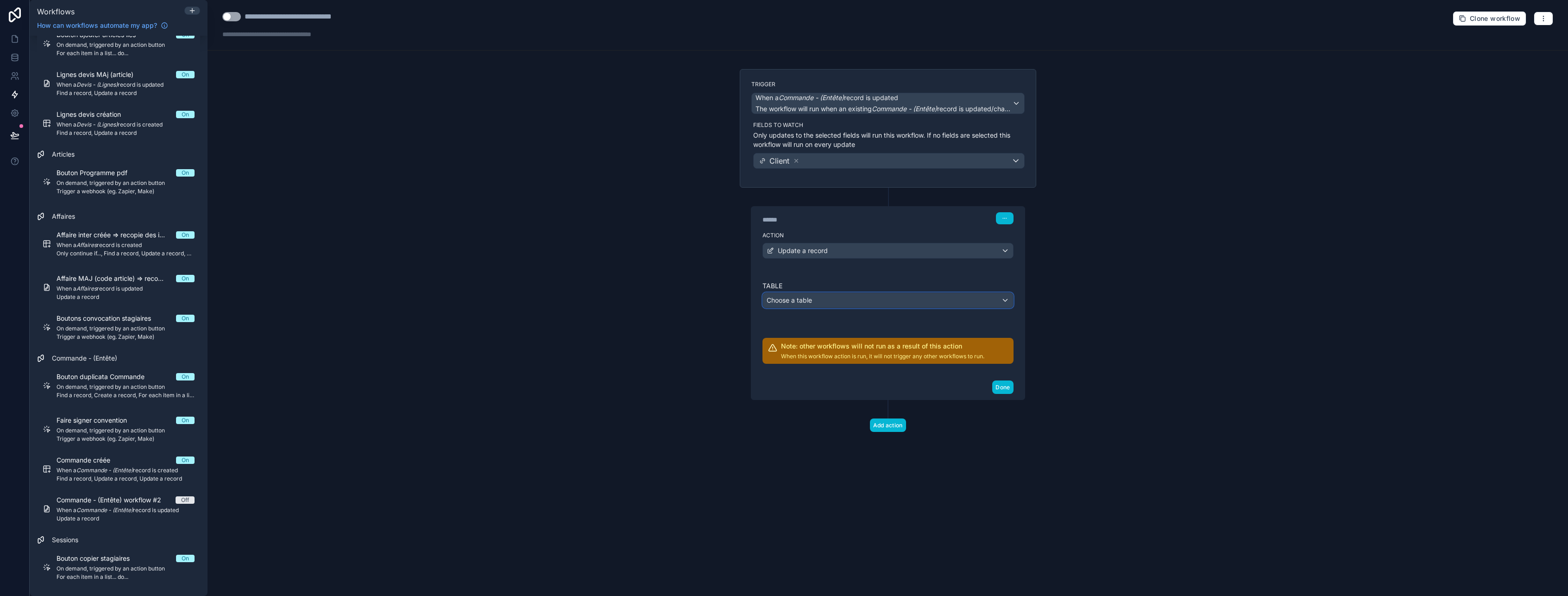
click at [810, 302] on span "Choose a table" at bounding box center [789, 300] width 46 height 8
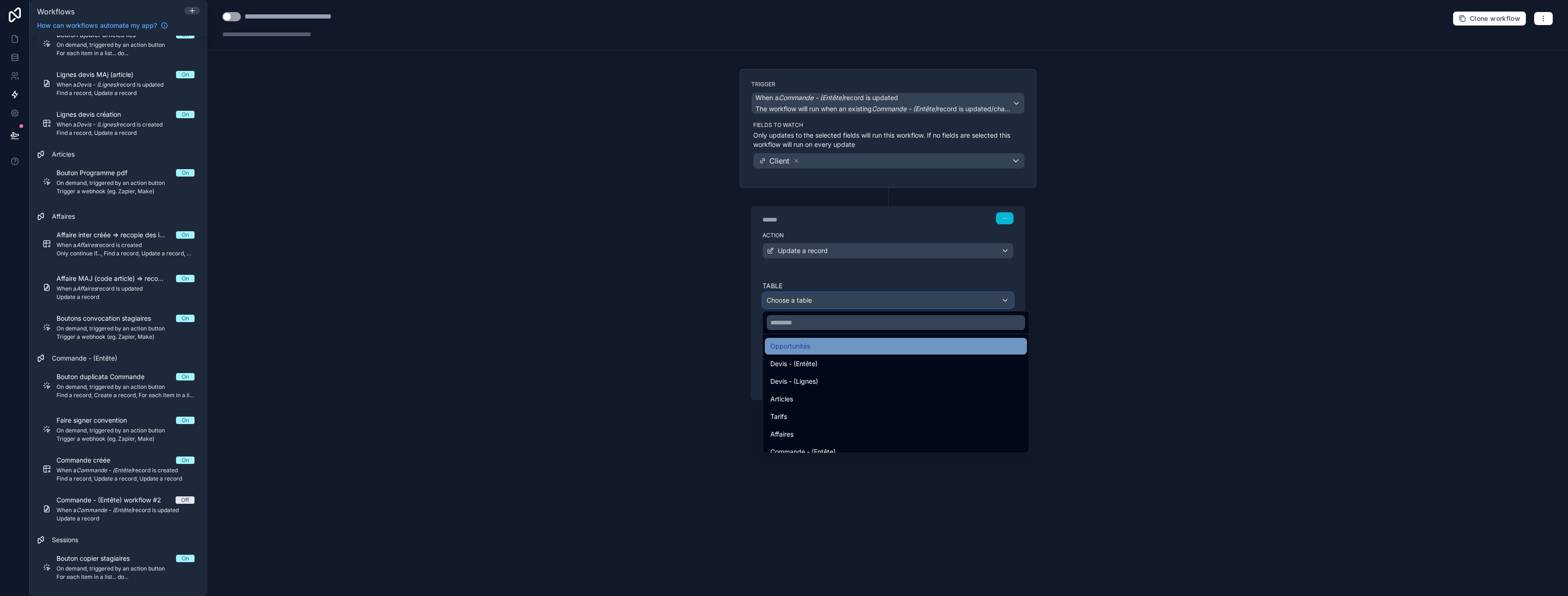
scroll to position [92, 0]
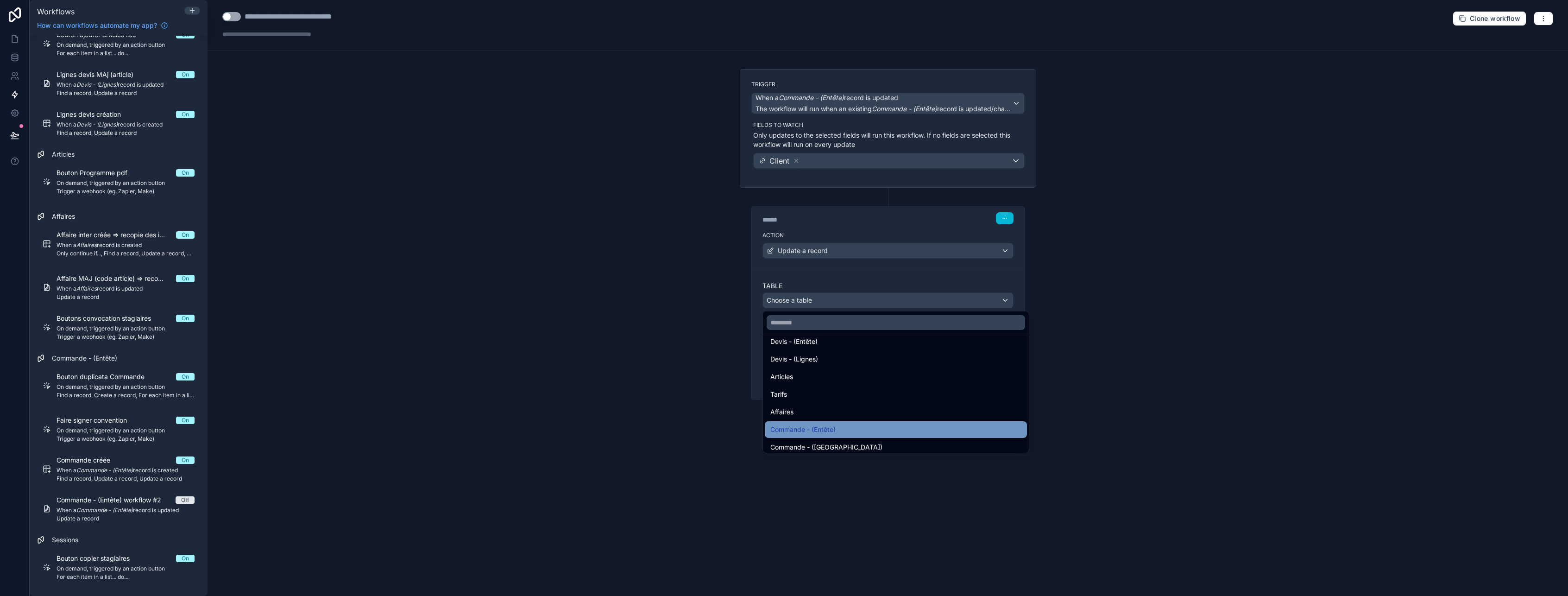
click at [805, 428] on span "Commande - (Entête)" at bounding box center [802, 429] width 65 height 11
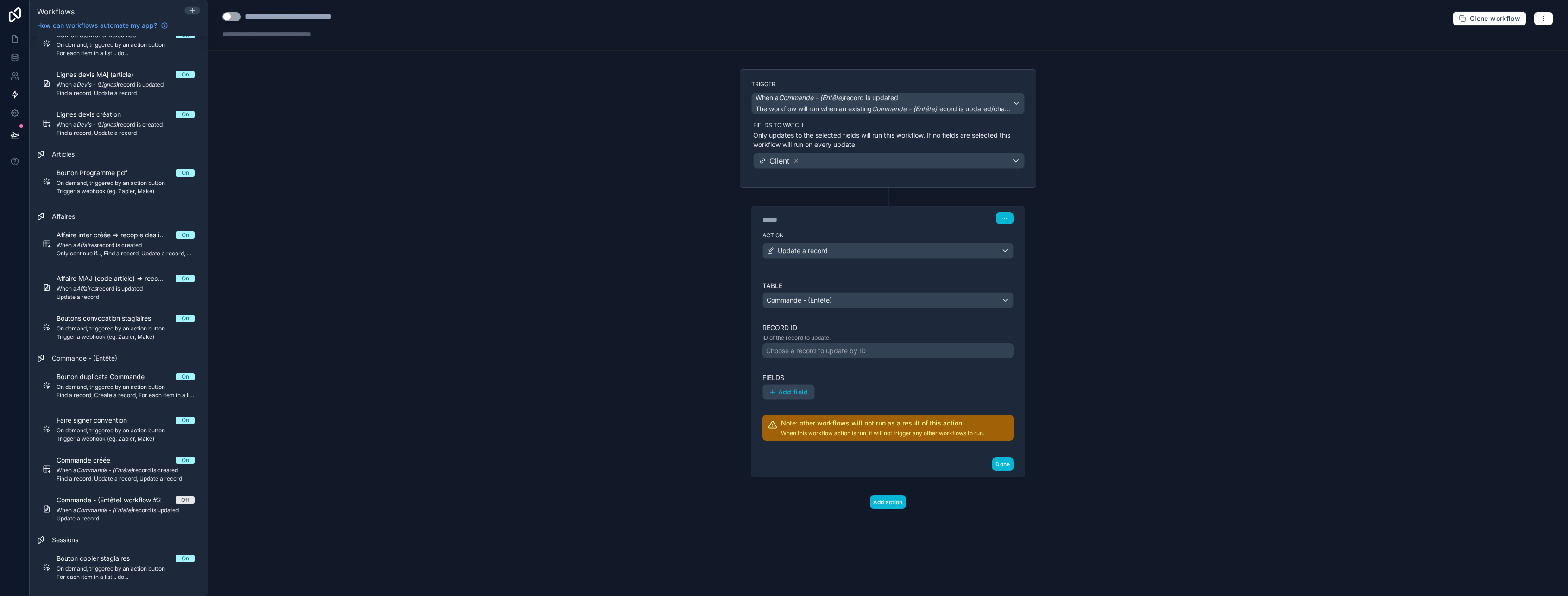
click at [804, 353] on div "Choose a record to update by ID" at bounding box center [816, 351] width 99 height 10
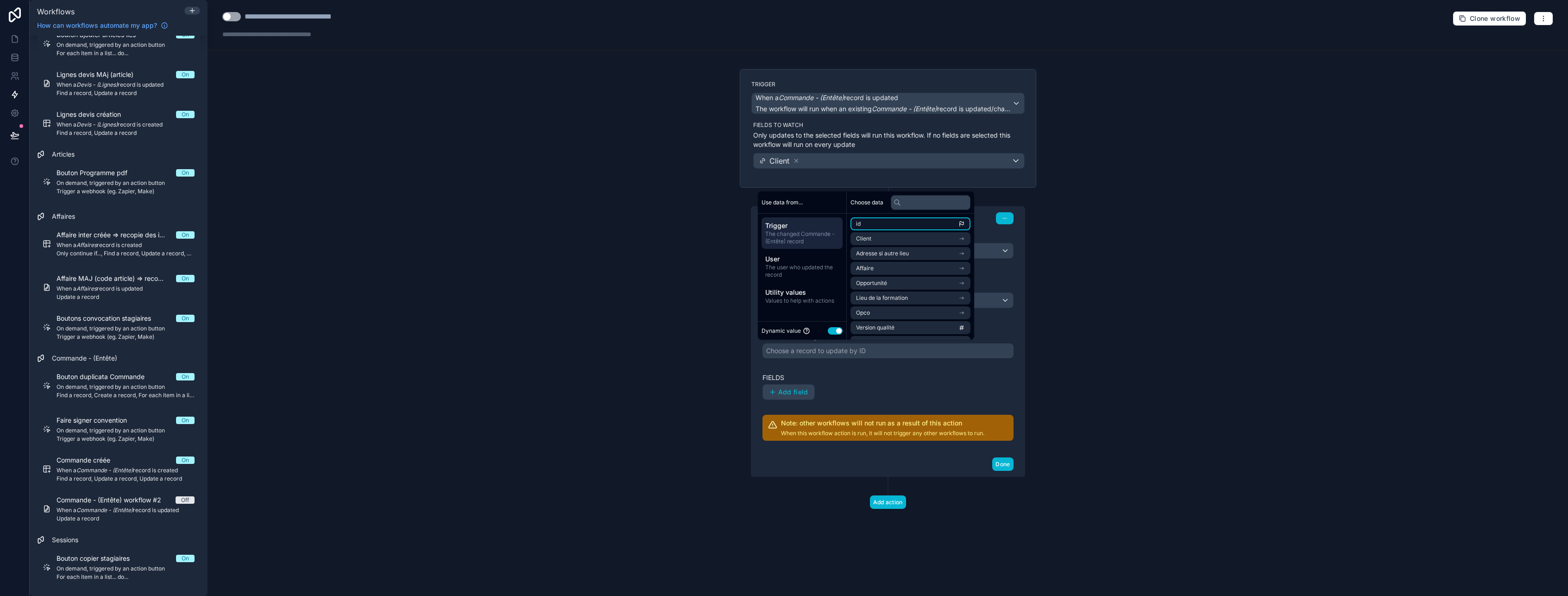
click at [867, 225] on li "id" at bounding box center [911, 223] width 120 height 13
click at [794, 385] on button "Add field" at bounding box center [788, 391] width 51 height 15
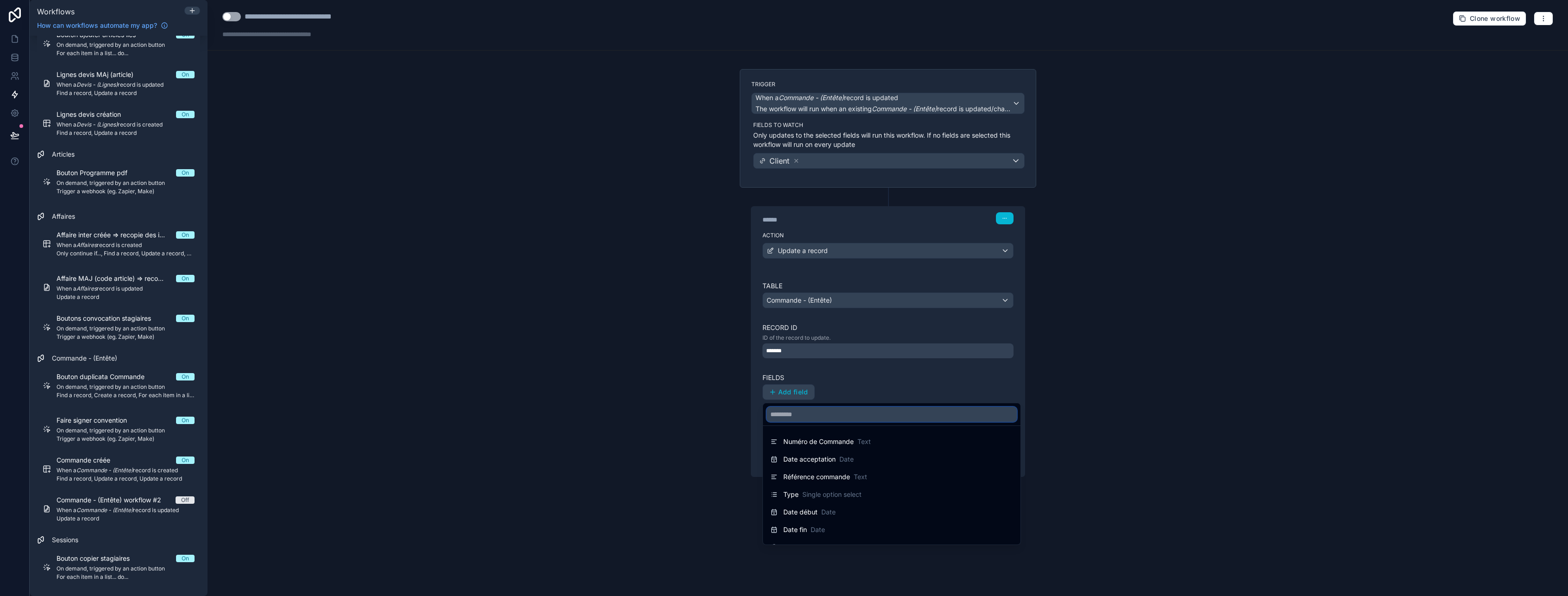
click at [796, 419] on input "text" at bounding box center [891, 414] width 250 height 15
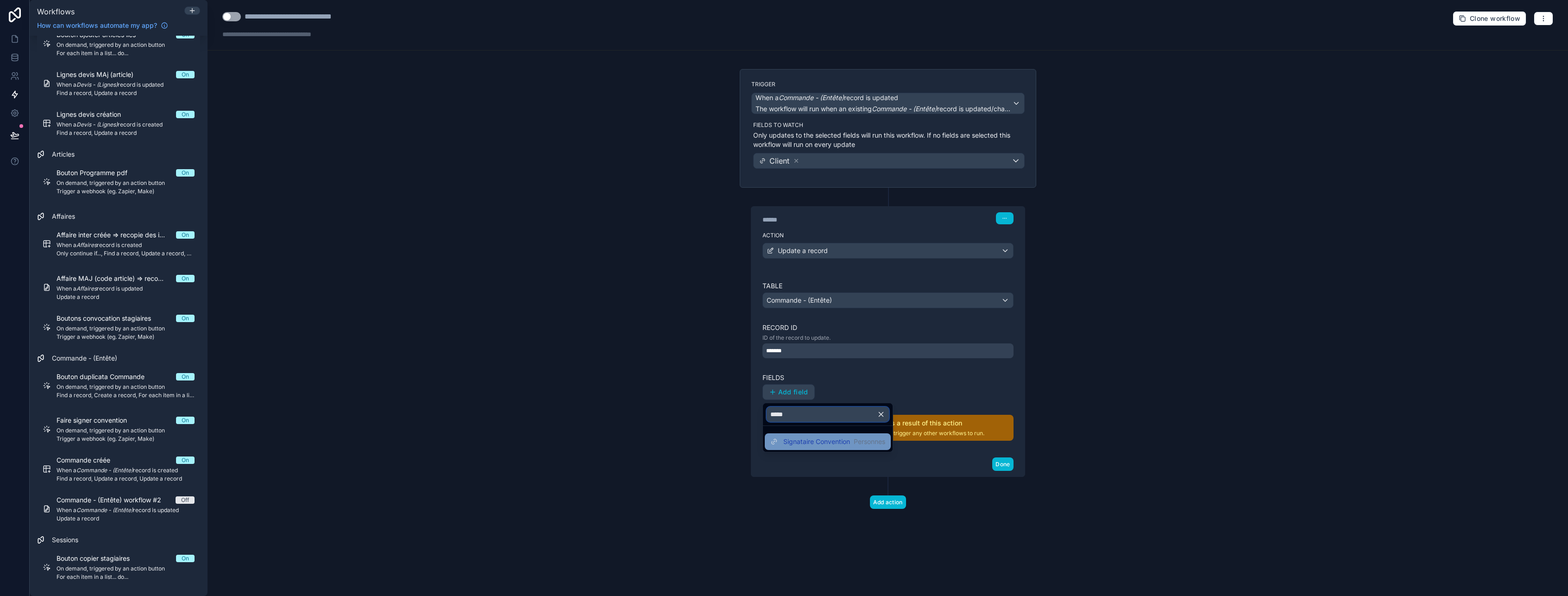
type input "*****"
click at [803, 445] on span "Signataire Convention" at bounding box center [817, 441] width 67 height 10
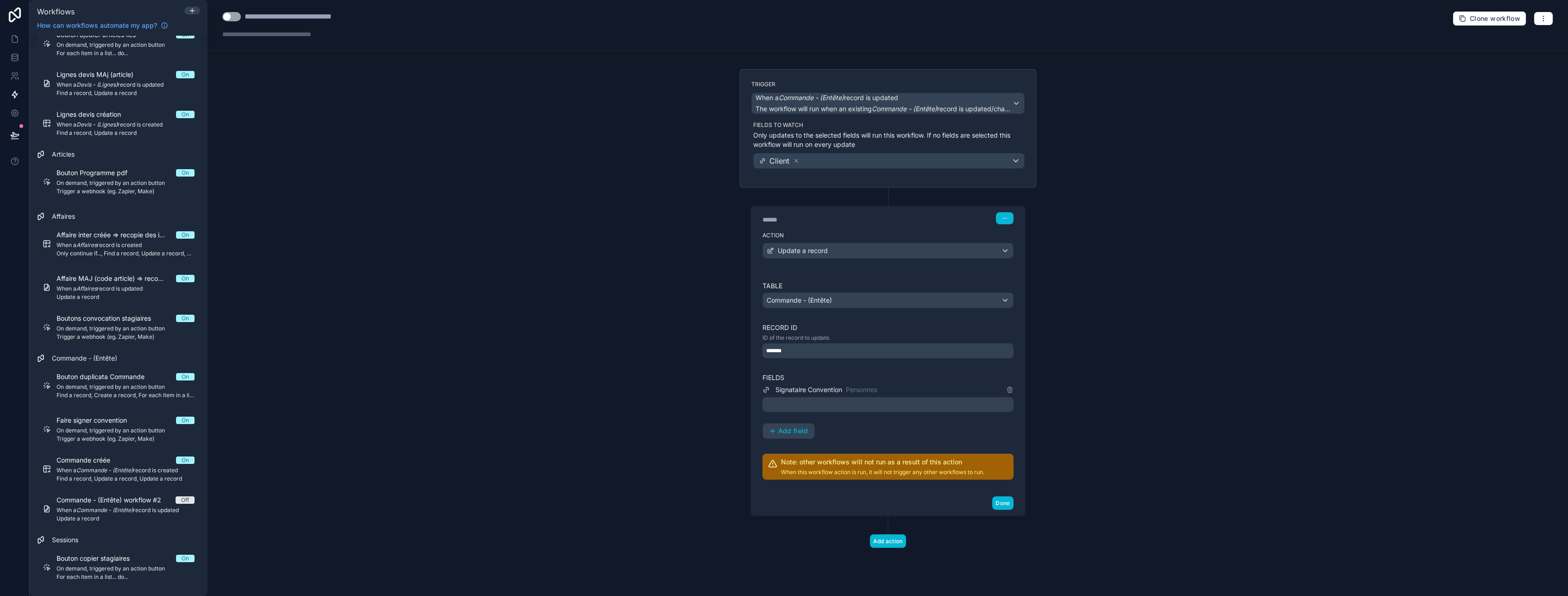
click at [821, 402] on div at bounding box center [888, 404] width 251 height 15
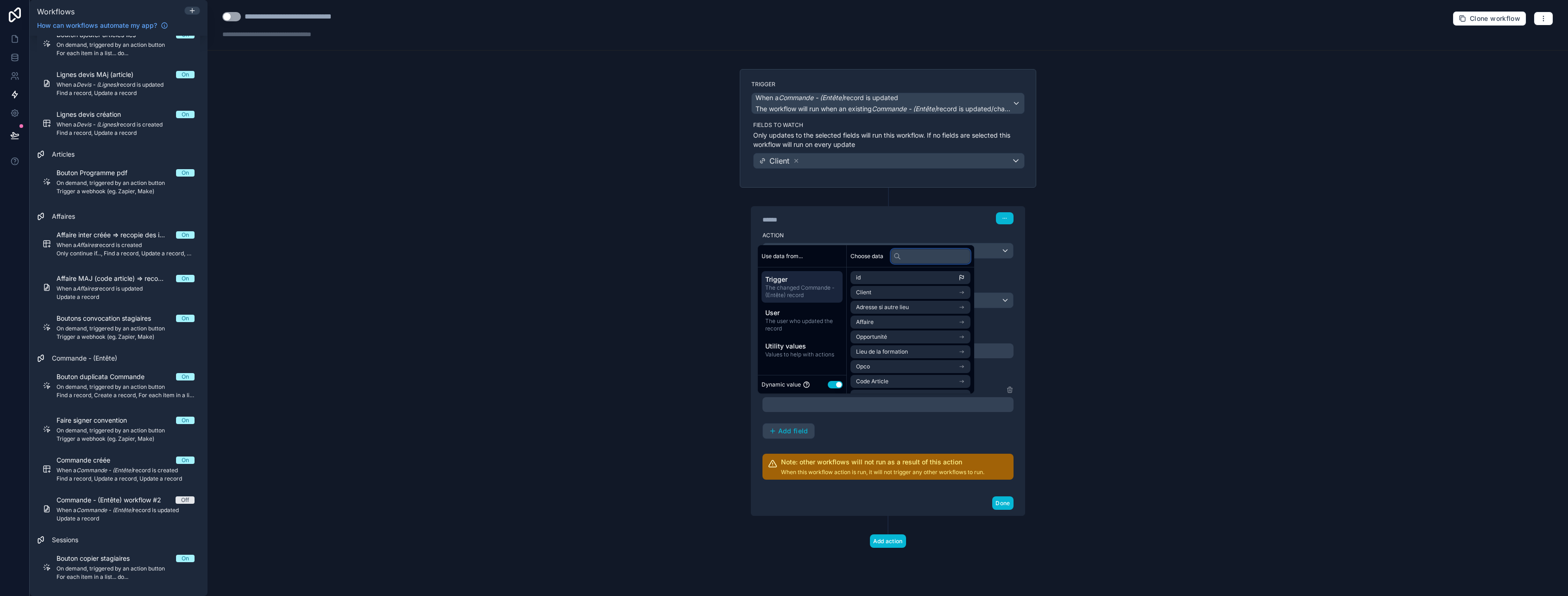
click at [928, 257] on input "text" at bounding box center [930, 256] width 80 height 15
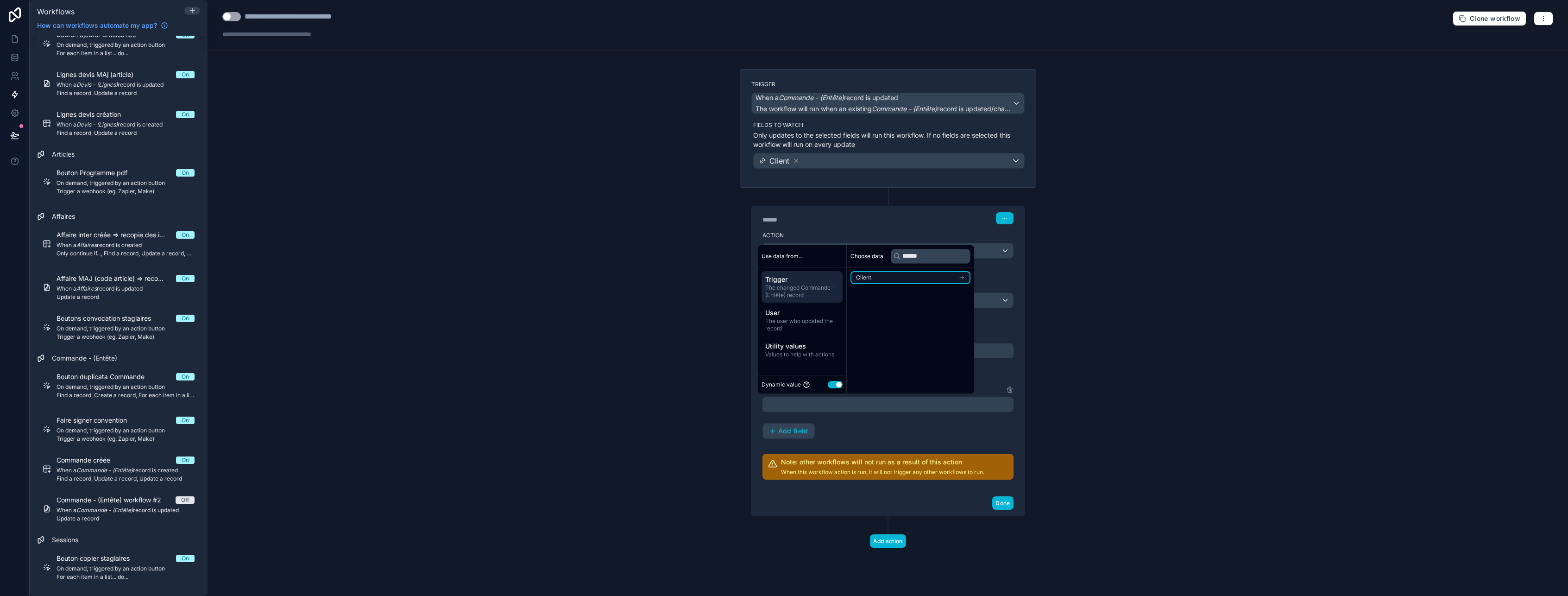
click at [942, 280] on li "Client" at bounding box center [911, 277] width 120 height 13
click at [945, 259] on input "******" at bounding box center [930, 256] width 80 height 15
type input "*"
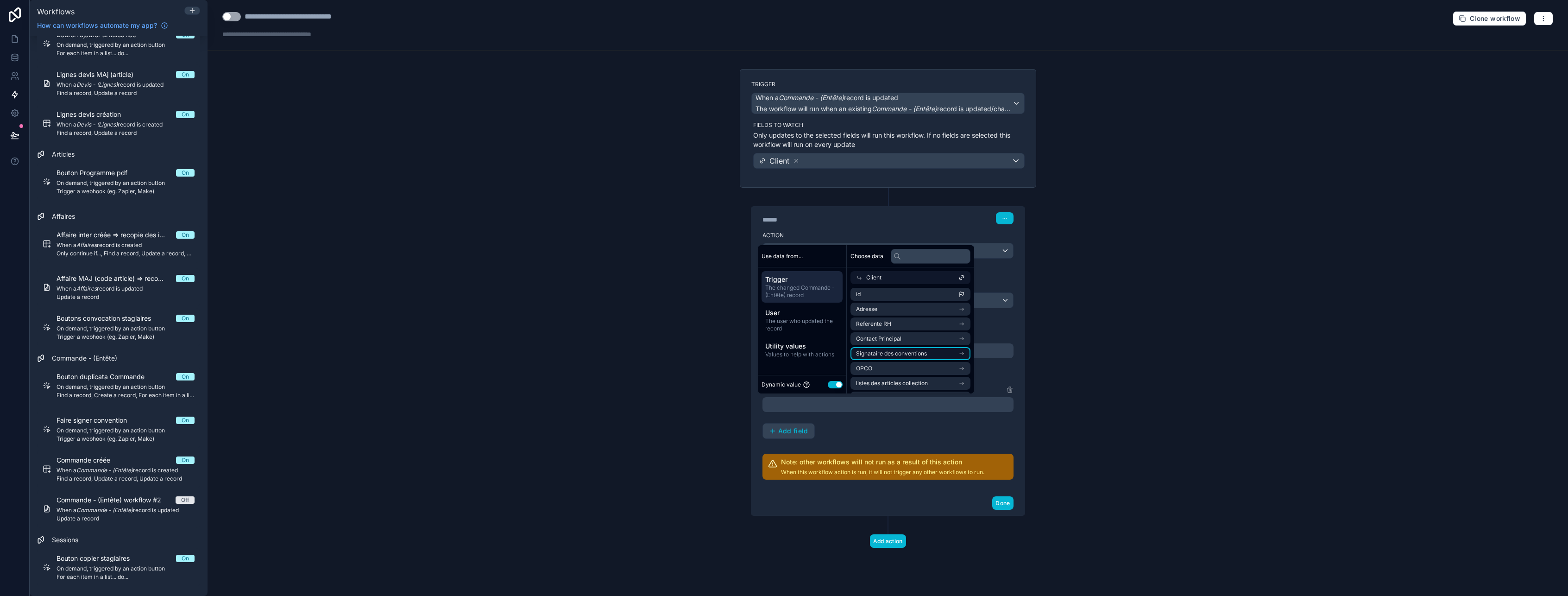
click at [929, 352] on li "Signataire des conventions" at bounding box center [911, 353] width 120 height 13
click at [875, 309] on li "id" at bounding box center [911, 309] width 120 height 13
click at [881, 427] on div "**********" at bounding box center [888, 411] width 251 height 55
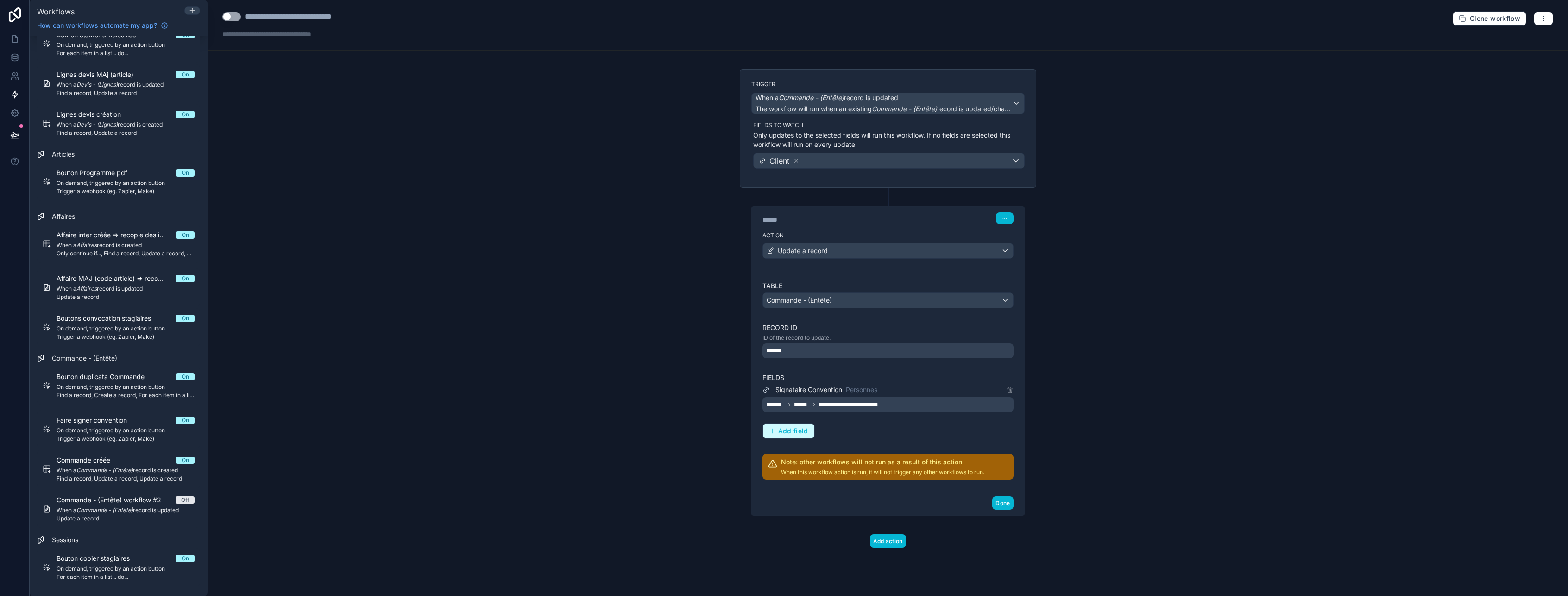
click at [795, 433] on span "Add field" at bounding box center [793, 430] width 30 height 8
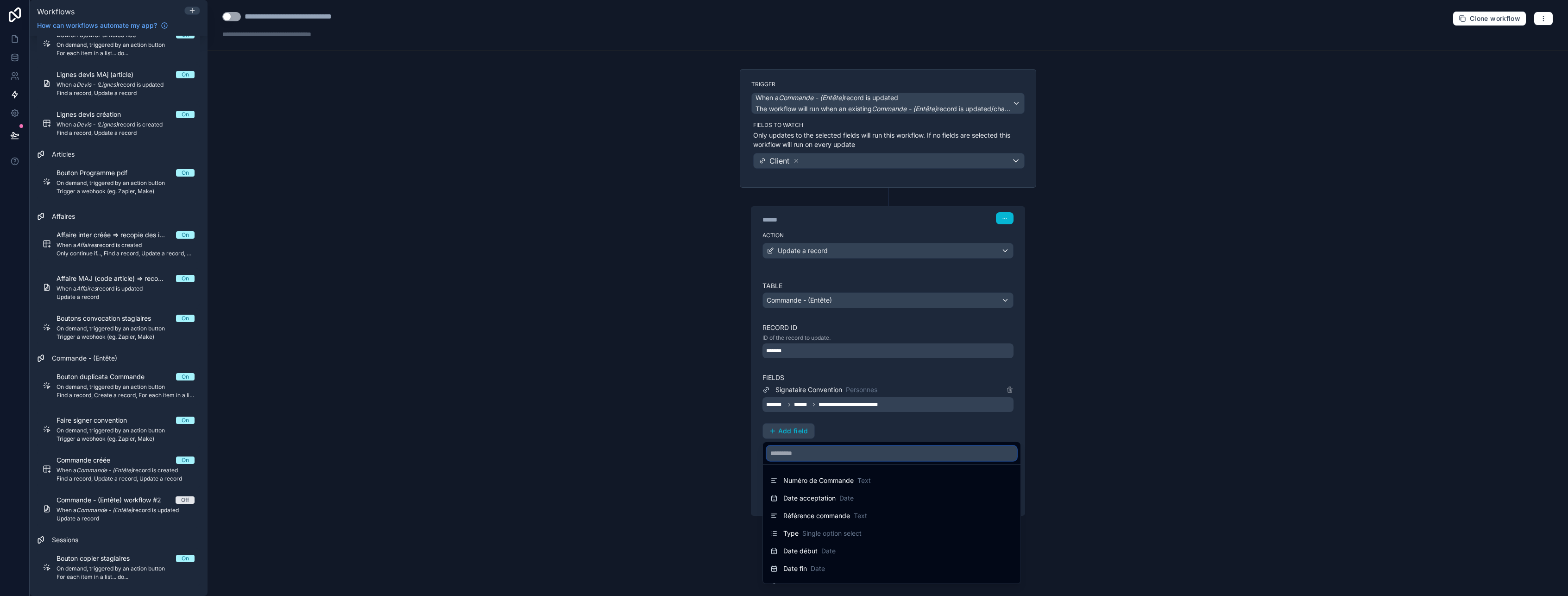
click at [799, 452] on input "text" at bounding box center [891, 453] width 250 height 15
type input "*"
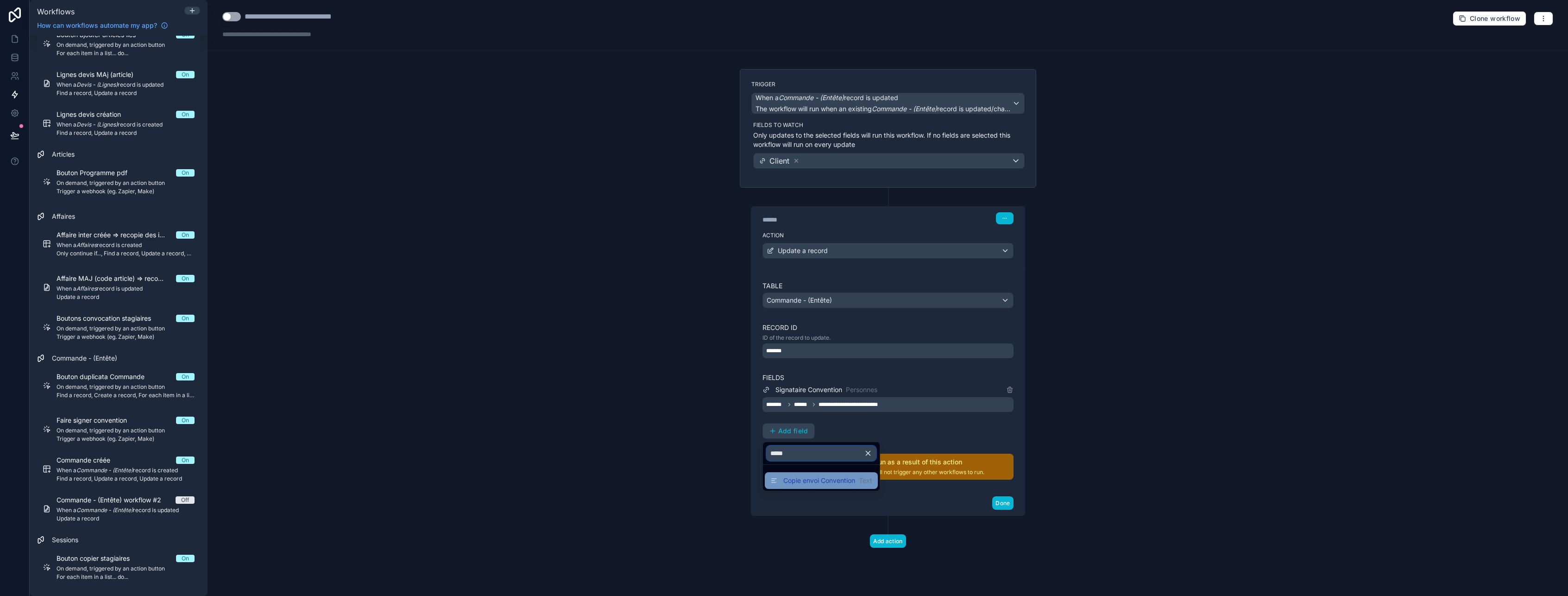
type input "*****"
click at [828, 483] on span "Copie envoi Convention" at bounding box center [819, 480] width 72 height 10
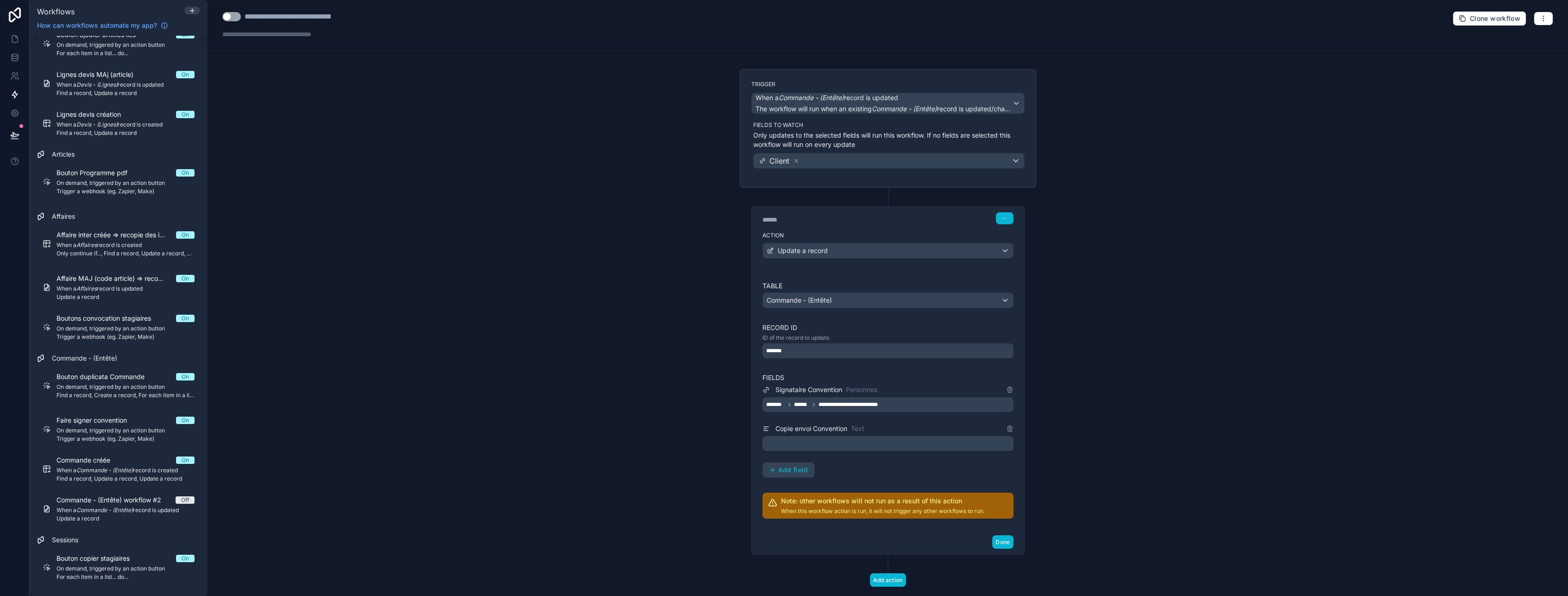
click at [795, 444] on p "﻿" at bounding box center [889, 443] width 245 height 11
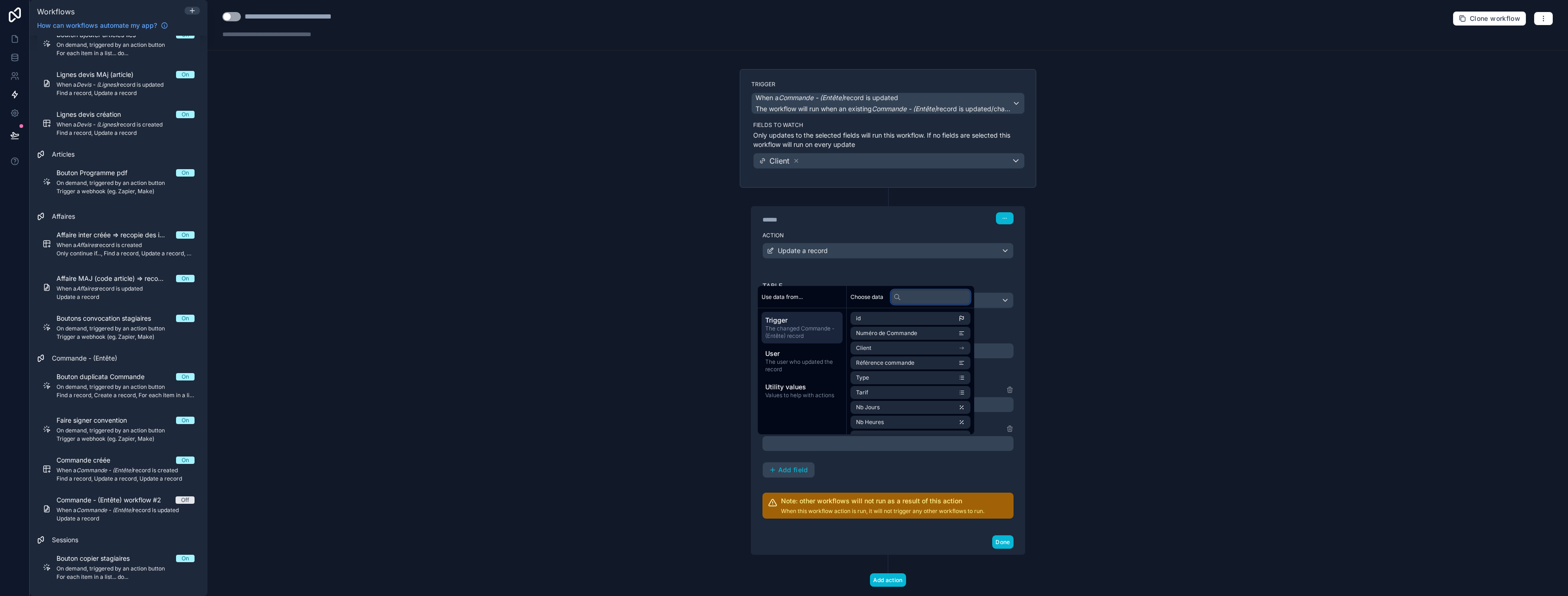
click at [930, 299] on input "text" at bounding box center [930, 296] width 80 height 15
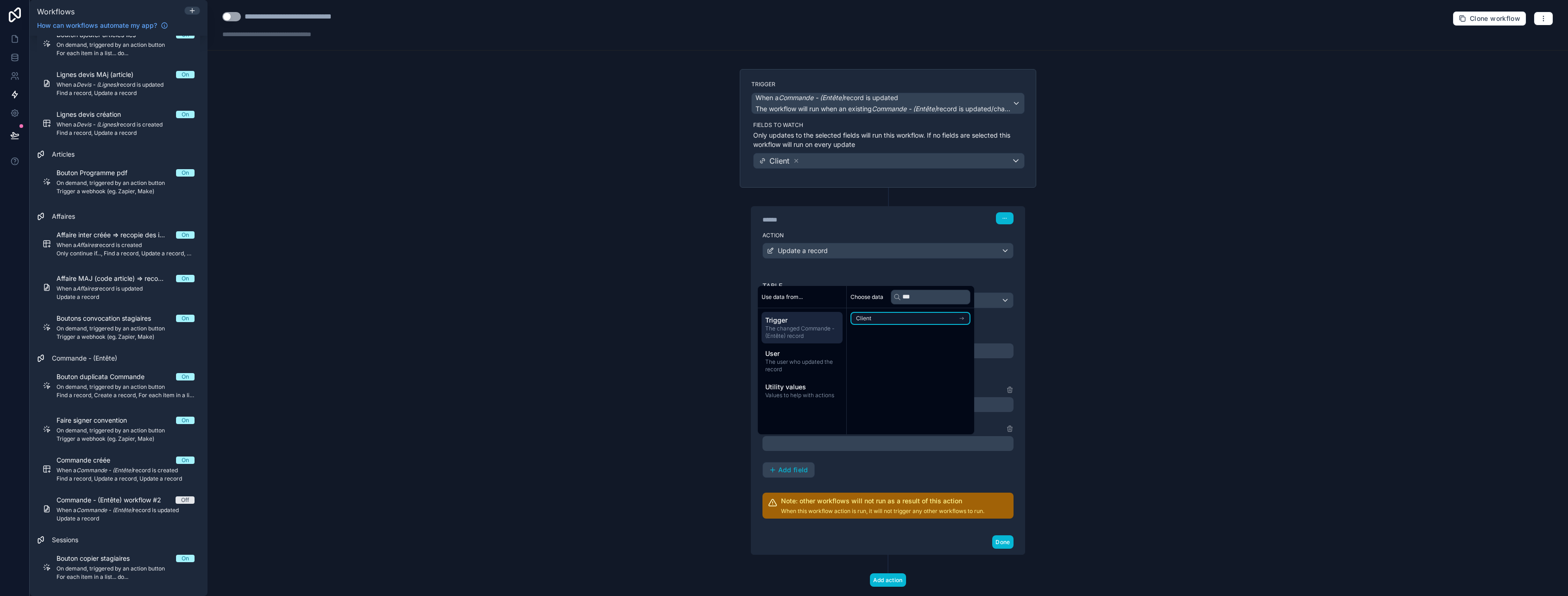
click at [947, 315] on li "Client" at bounding box center [911, 318] width 120 height 13
click at [945, 301] on input "***" at bounding box center [930, 296] width 80 height 15
type input "*"
type input "*****"
click at [922, 331] on li "Email Envoi Facture" at bounding box center [911, 335] width 120 height 13
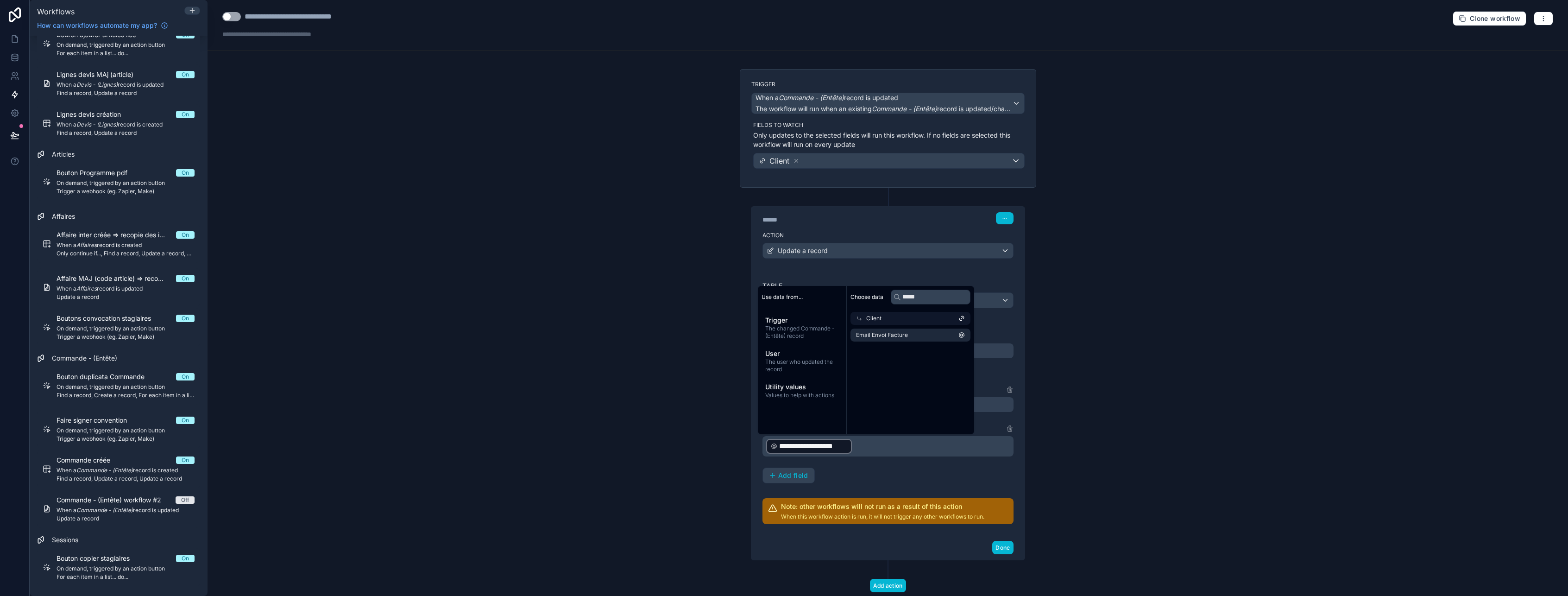
click at [905, 483] on div "**********" at bounding box center [888, 433] width 251 height 99
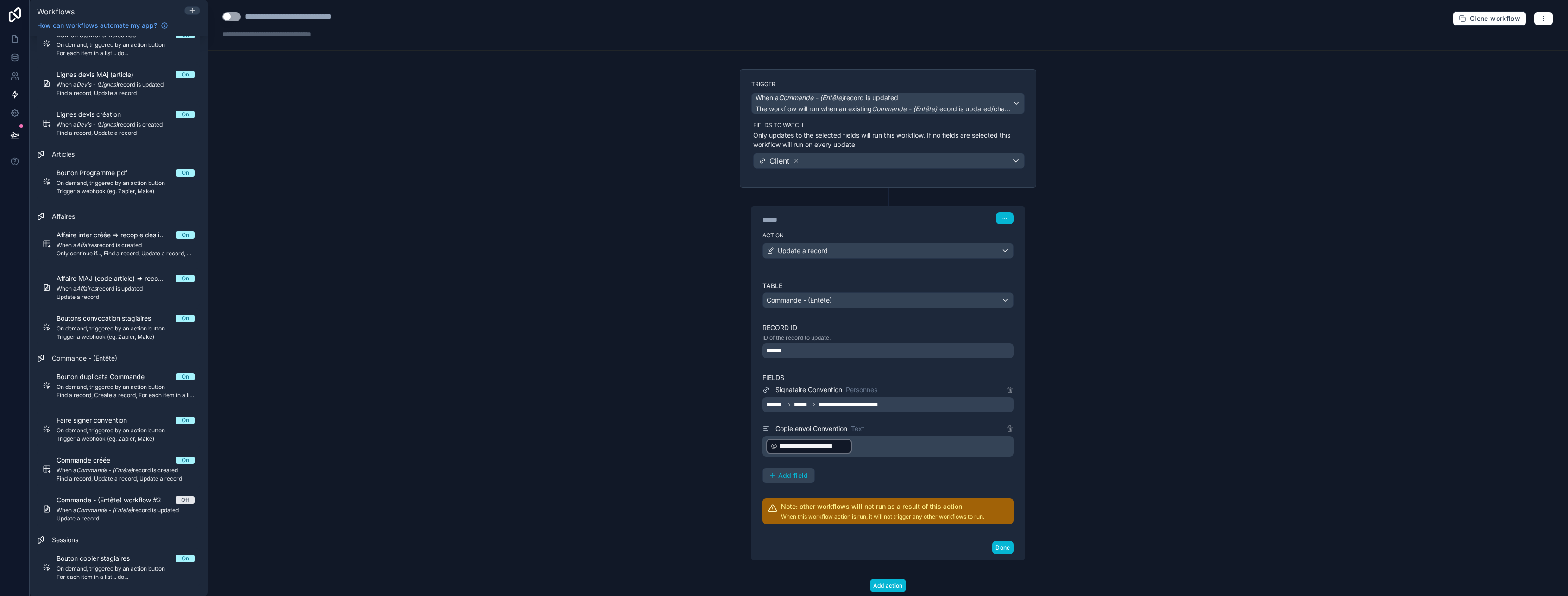
click at [822, 445] on span "**********" at bounding box center [812, 446] width 68 height 11
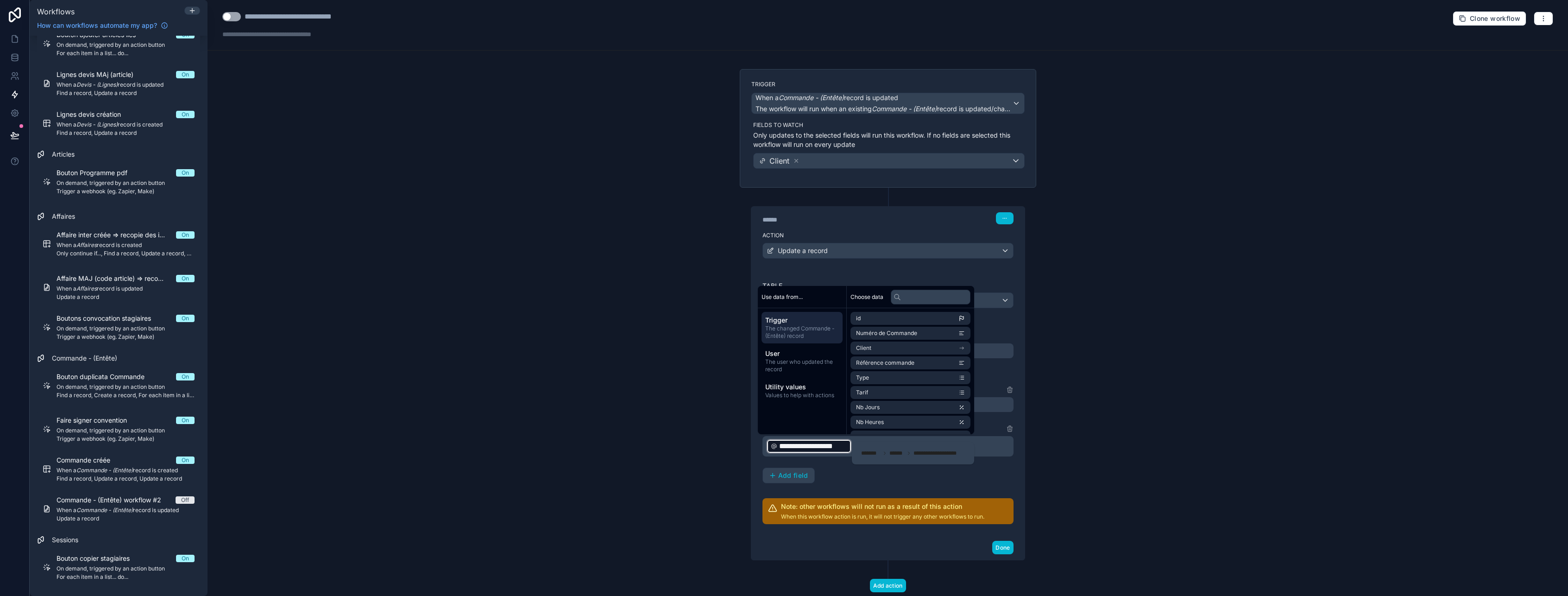
click at [831, 473] on div "**********" at bounding box center [888, 433] width 251 height 99
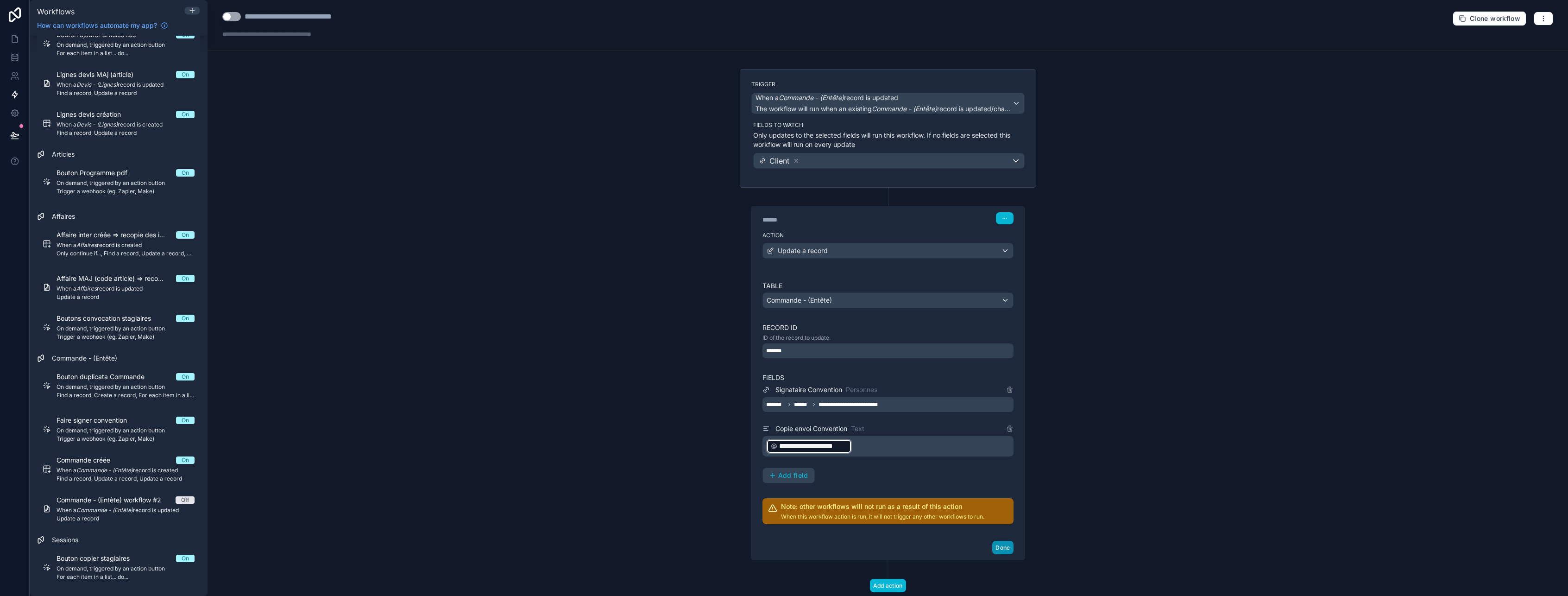
click at [996, 548] on button "Done" at bounding box center [1003, 547] width 21 height 13
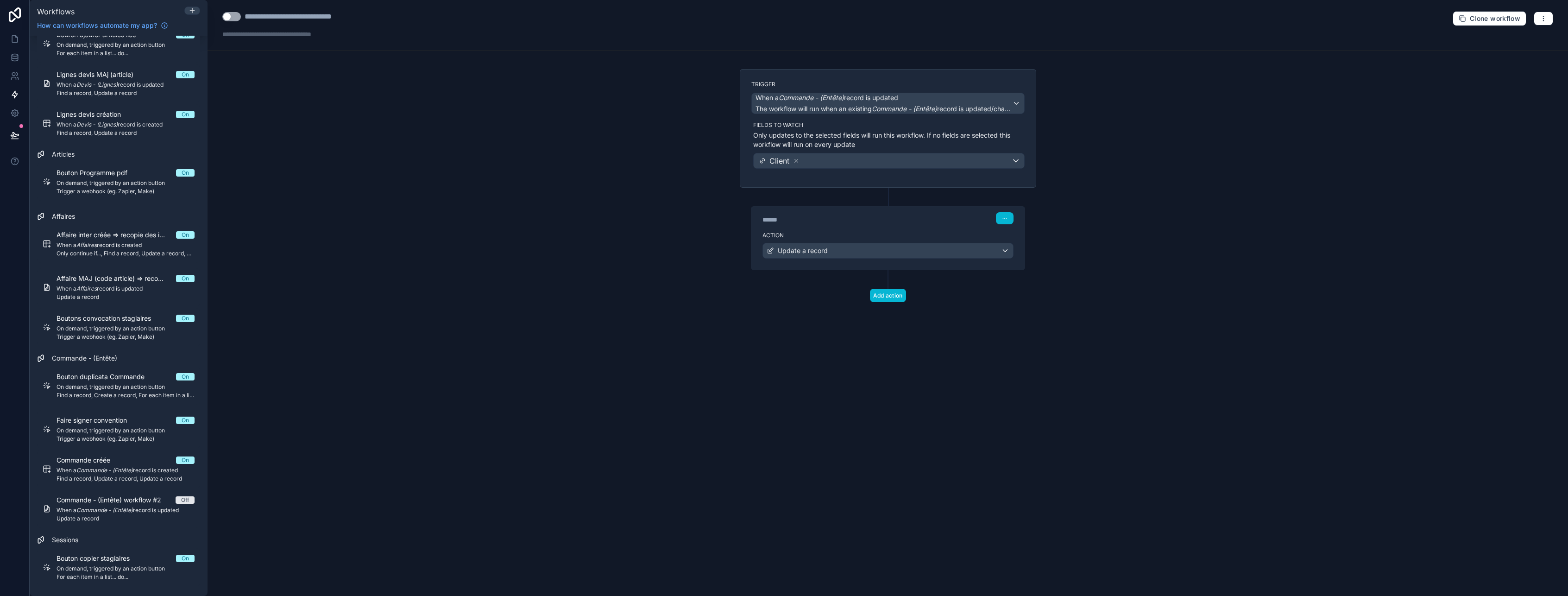
click at [307, 19] on div "**********" at bounding box center [309, 17] width 128 height 11
drag, startPoint x: 287, startPoint y: 16, endPoint x: 365, endPoint y: 14, distance: 78.0
click at [365, 14] on div "**********" at bounding box center [309, 17] width 128 height 11
type div "**********"
click at [226, 17] on button "Use setting" at bounding box center [231, 17] width 18 height 10
